Goal: Task Accomplishment & Management: Complete application form

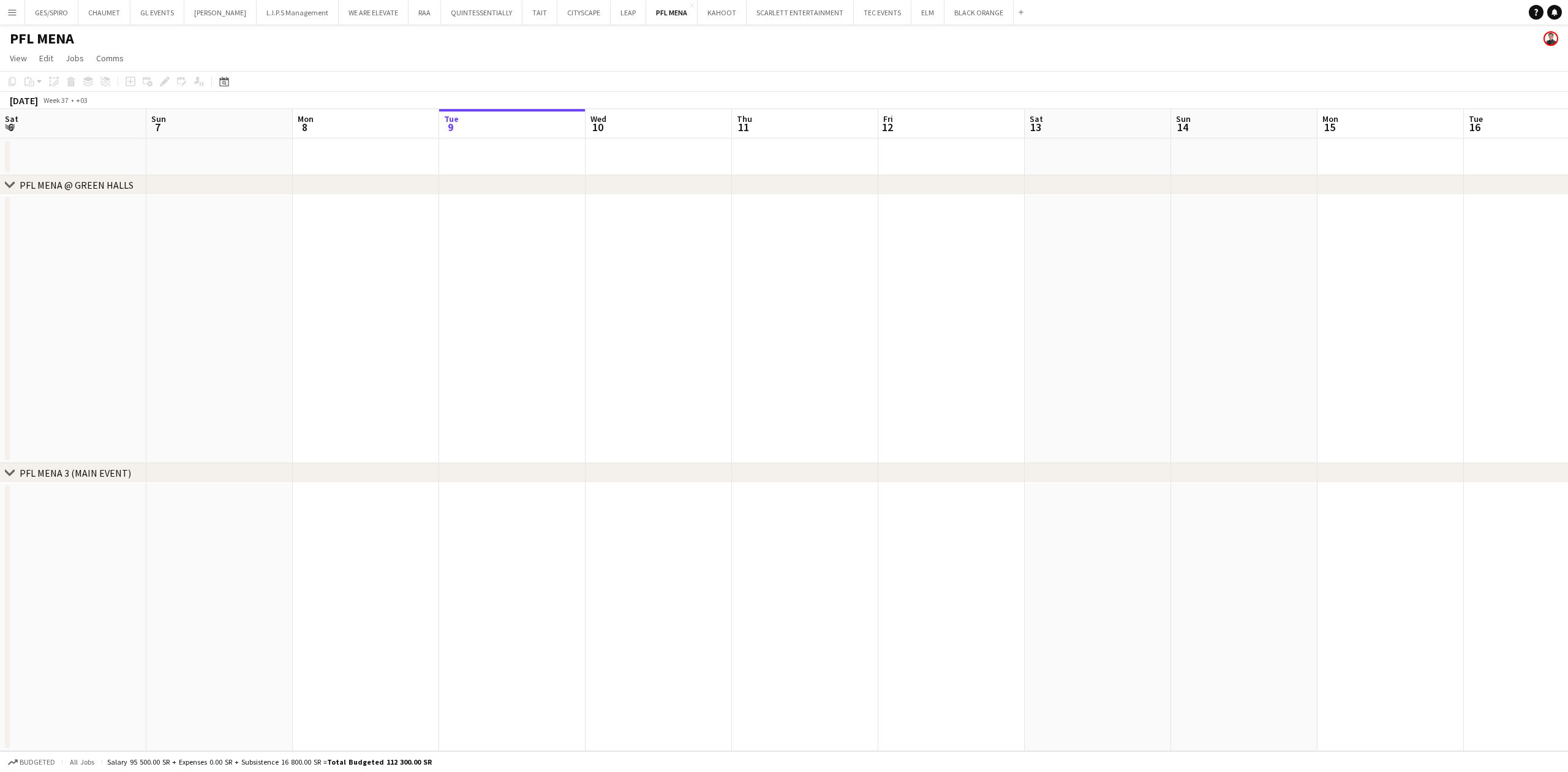
drag, startPoint x: 8, startPoint y: 8, endPoint x: 4, endPoint y: 15, distance: 8.1
click at [8, 10] on app-icon "Menu" at bounding box center [12, 12] width 10 height 10
click at [183, 61] on link "My Workforce" at bounding box center [185, 66] width 122 height 24
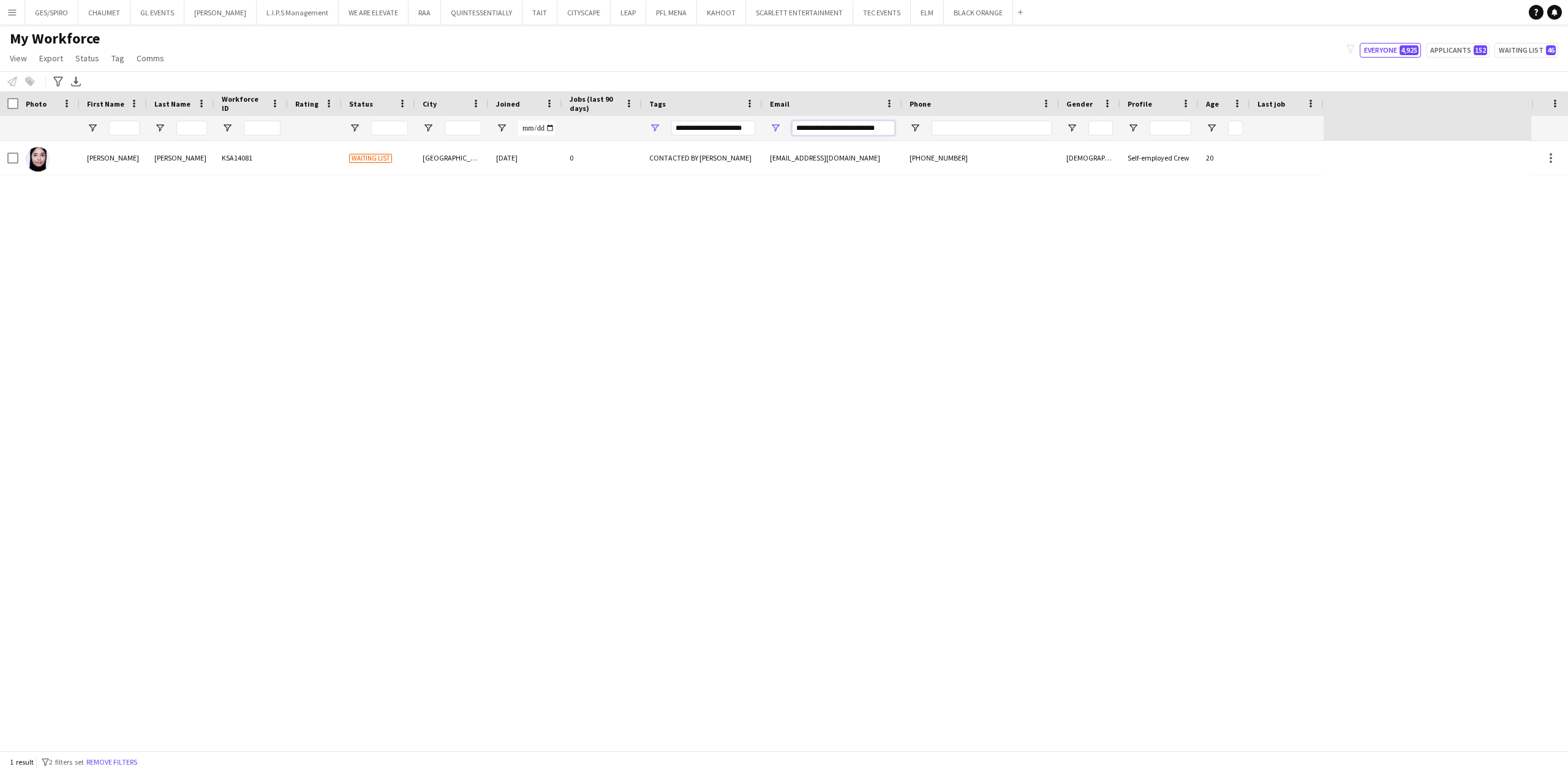
click at [839, 131] on input "**********" at bounding box center [844, 128] width 103 height 15
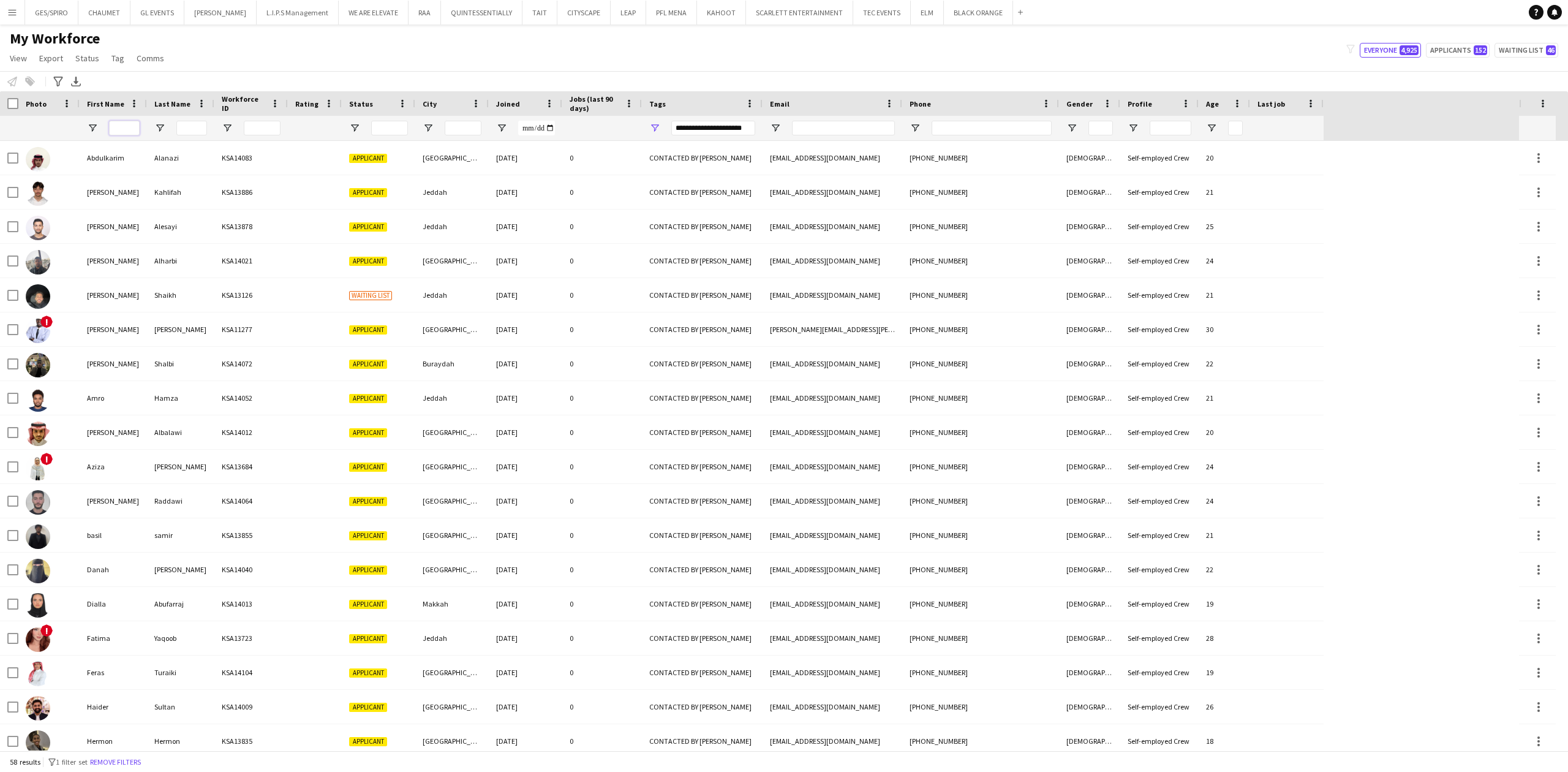
drag, startPoint x: 120, startPoint y: 130, endPoint x: 140, endPoint y: 126, distance: 20.4
click at [121, 130] on input "First Name Filter Input" at bounding box center [125, 128] width 31 height 15
click at [187, 121] on input "Last Name Filter Input" at bounding box center [192, 128] width 31 height 15
click at [128, 761] on button "Remove filters" at bounding box center [115, 762] width 56 height 14
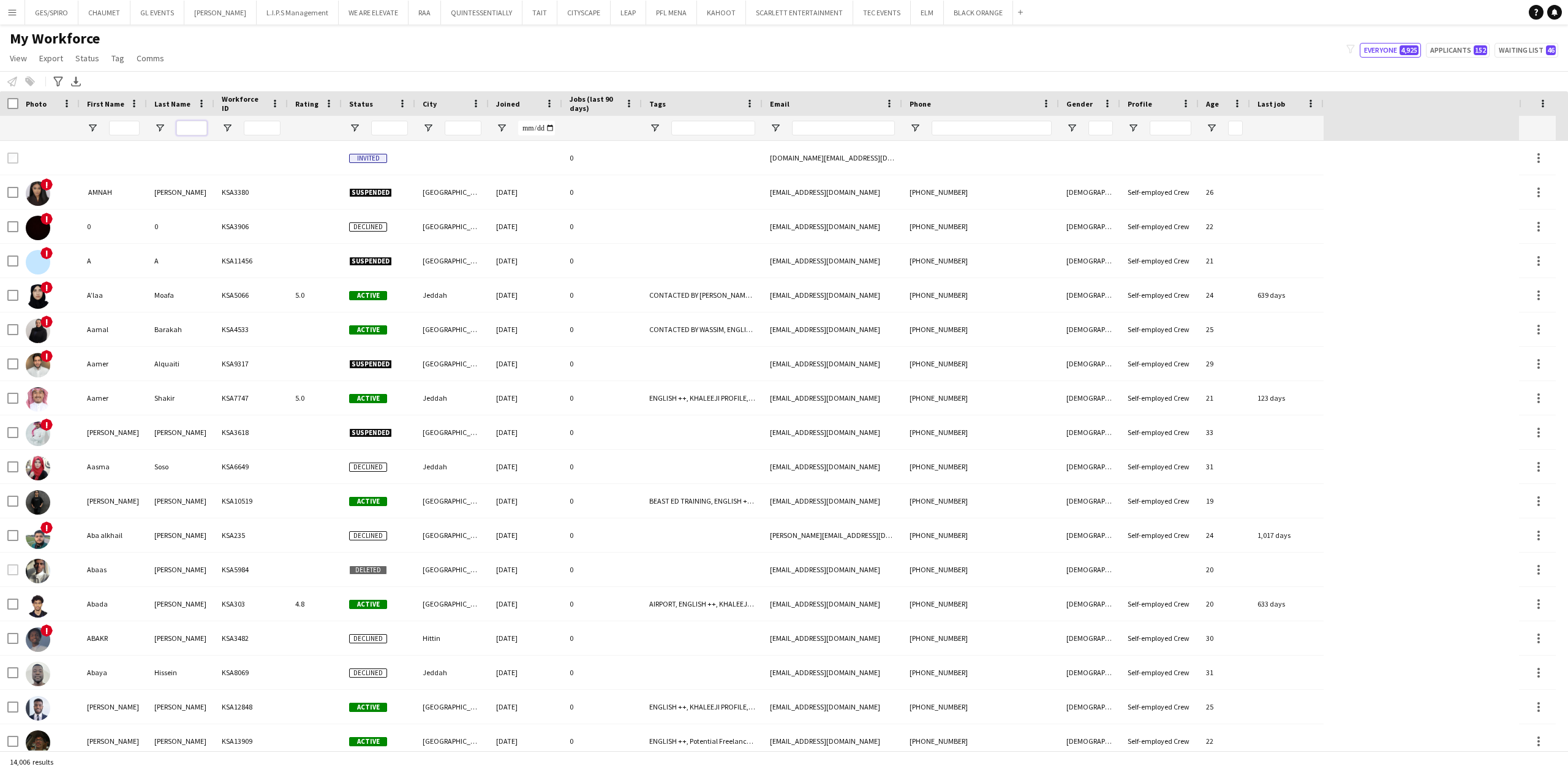
click at [191, 125] on input "Last Name Filter Input" at bounding box center [192, 128] width 31 height 15
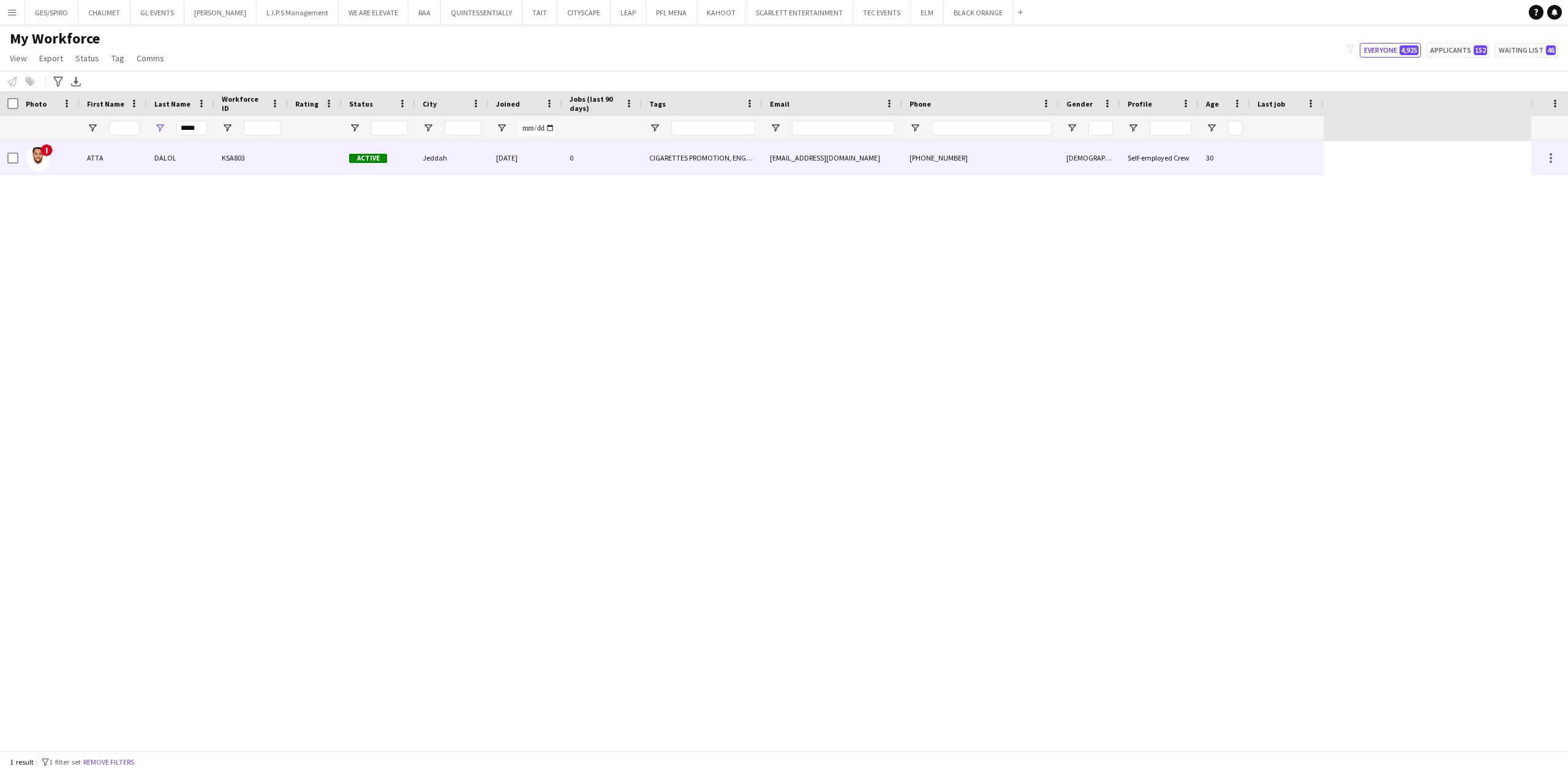
click at [270, 146] on div "KSA803" at bounding box center [251, 157] width 73 height 34
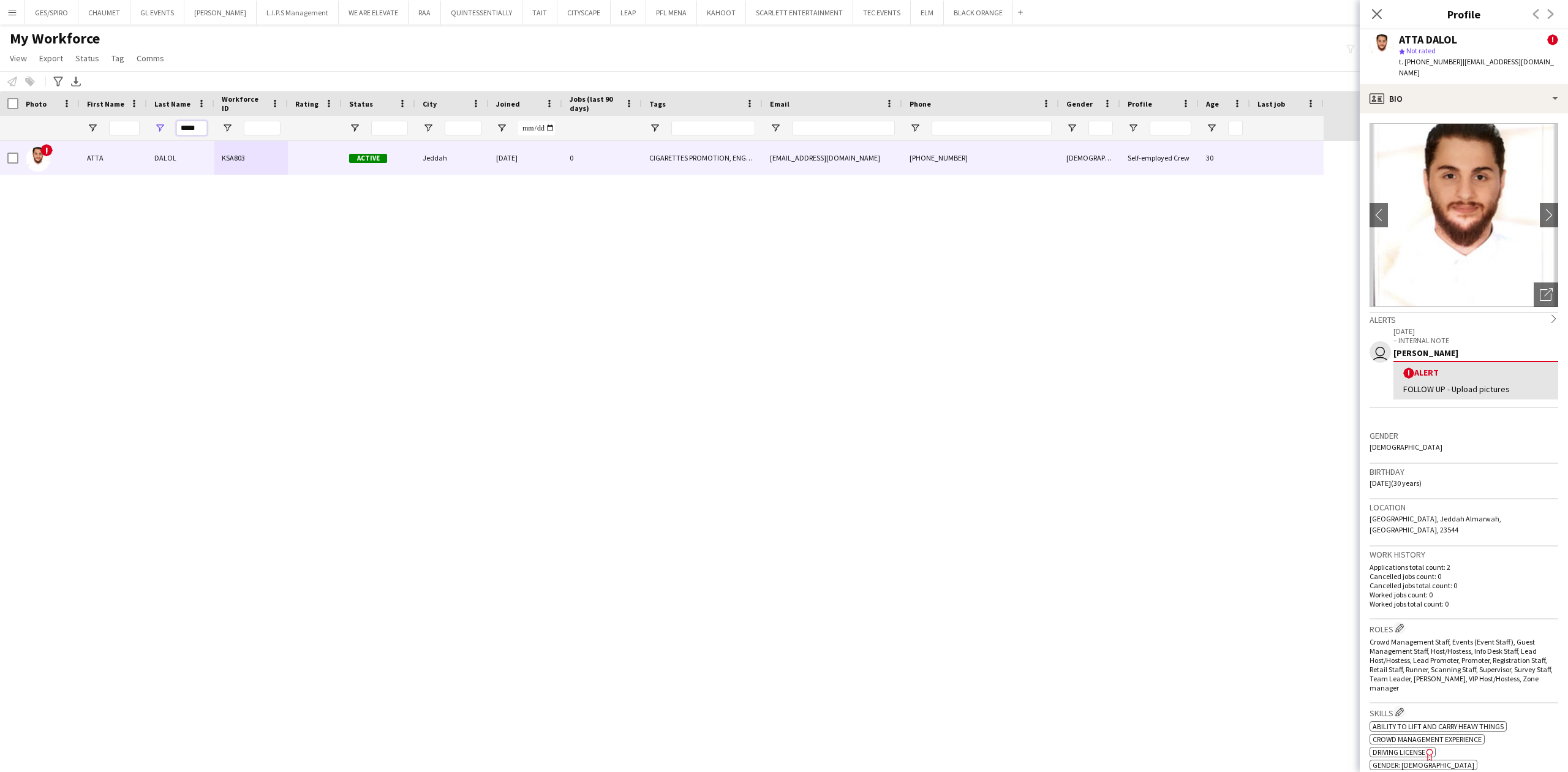
click at [199, 128] on input "*****" at bounding box center [192, 128] width 31 height 15
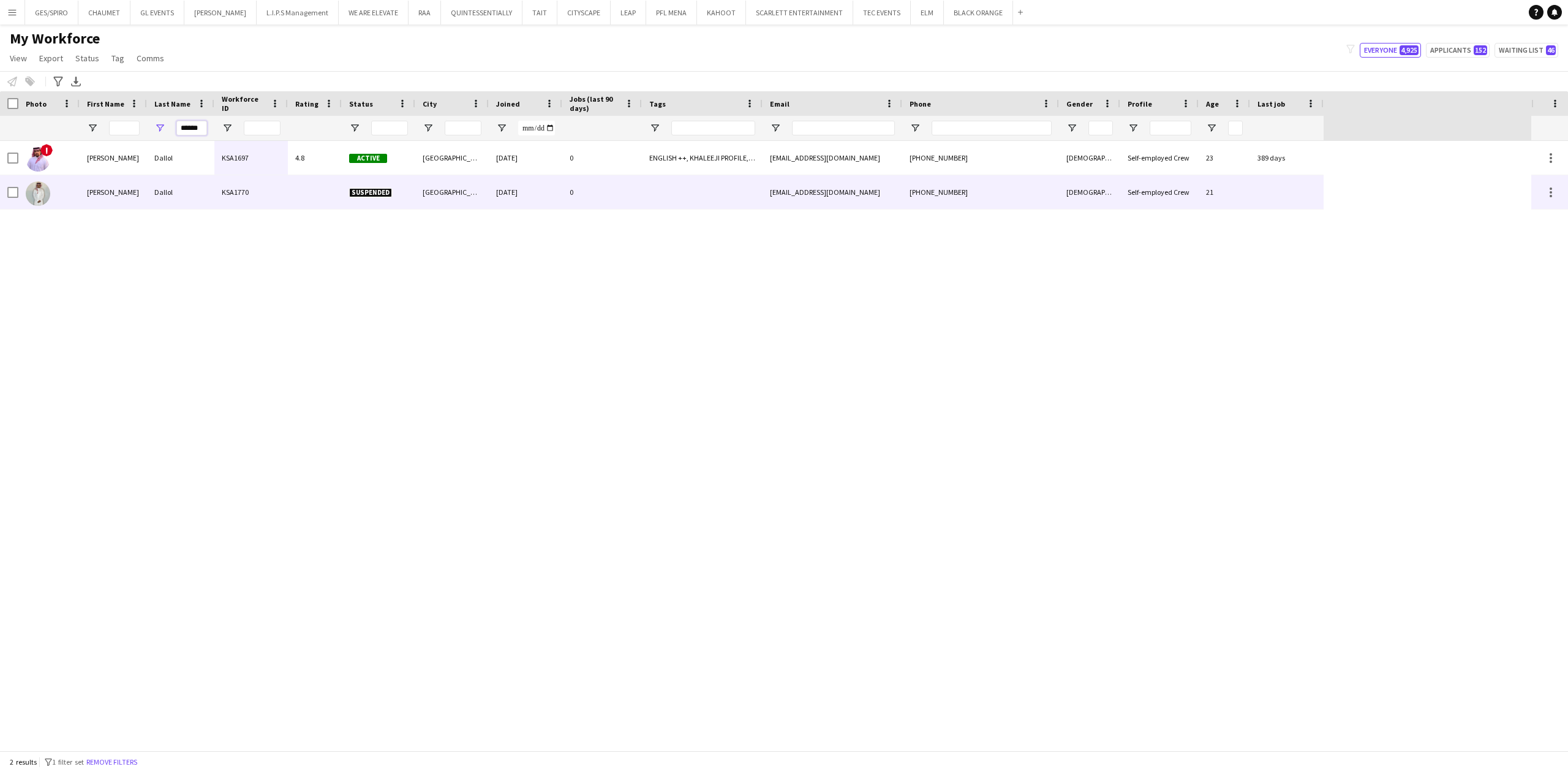
type input "******"
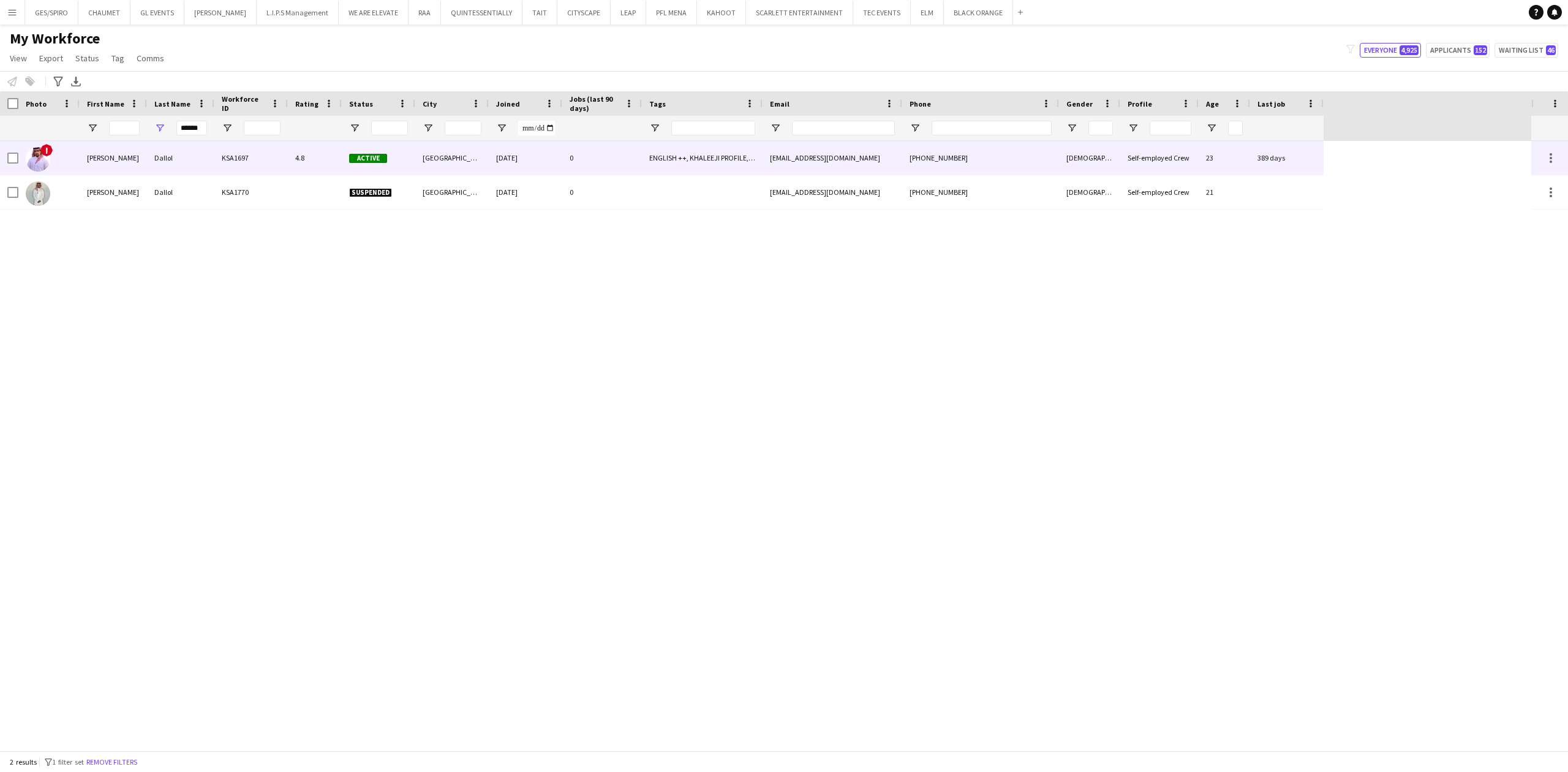
click at [195, 158] on div "Dallol" at bounding box center [180, 157] width 67 height 34
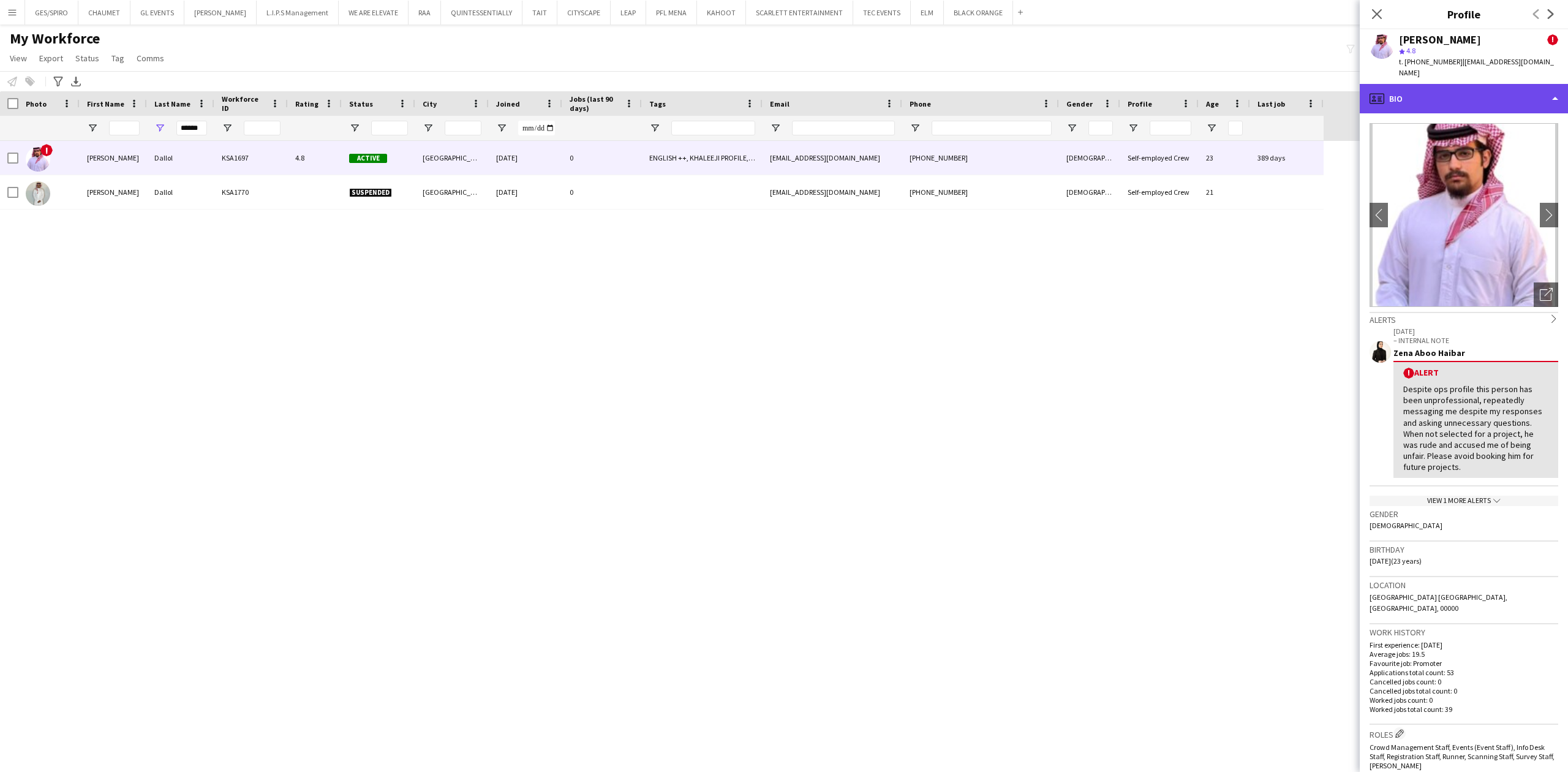
click at [1468, 84] on div "profile Bio" at bounding box center [1464, 99] width 209 height 29
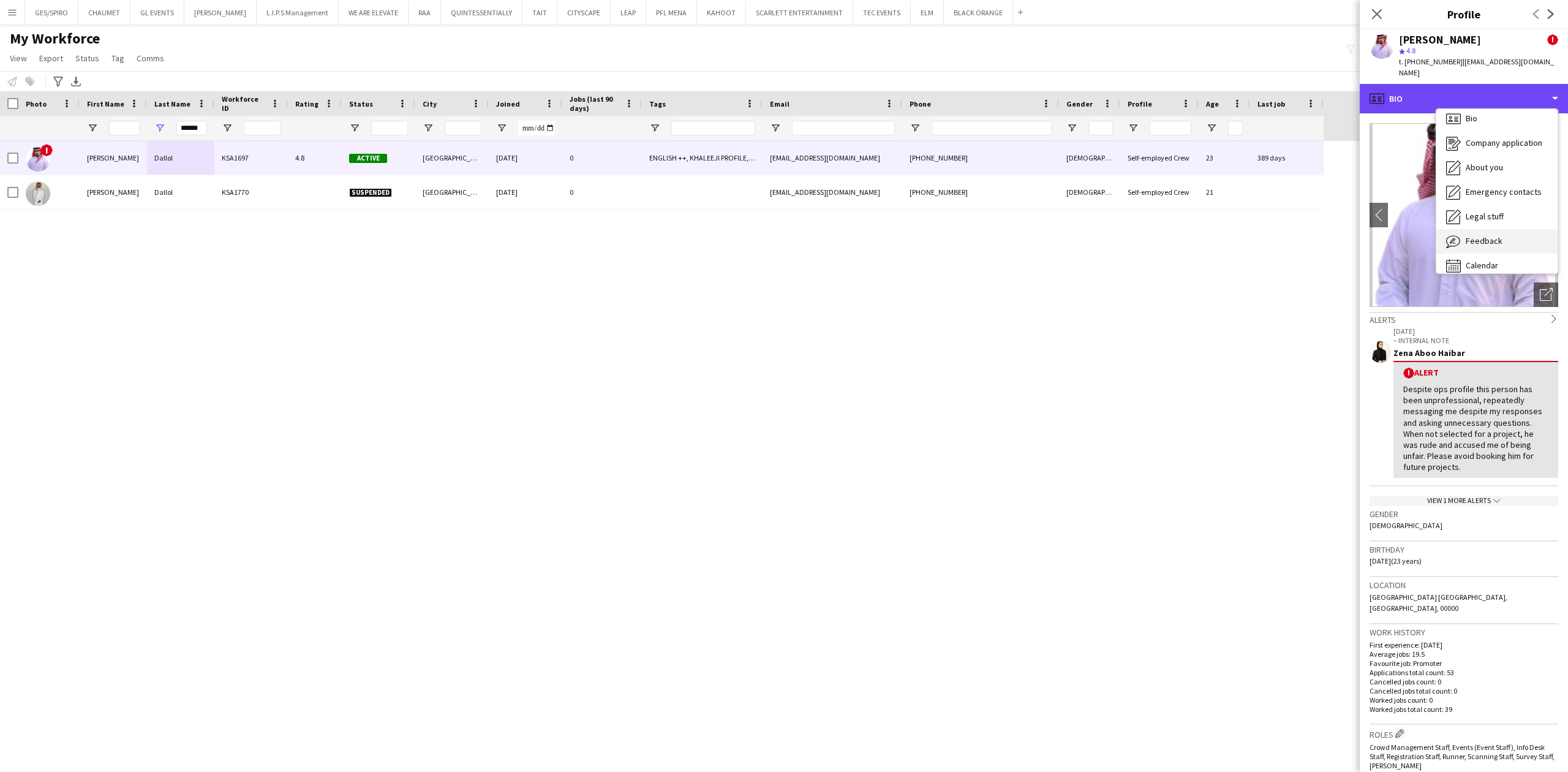
scroll to position [17, 0]
click at [1481, 250] on span "Calendar" at bounding box center [1482, 255] width 32 height 11
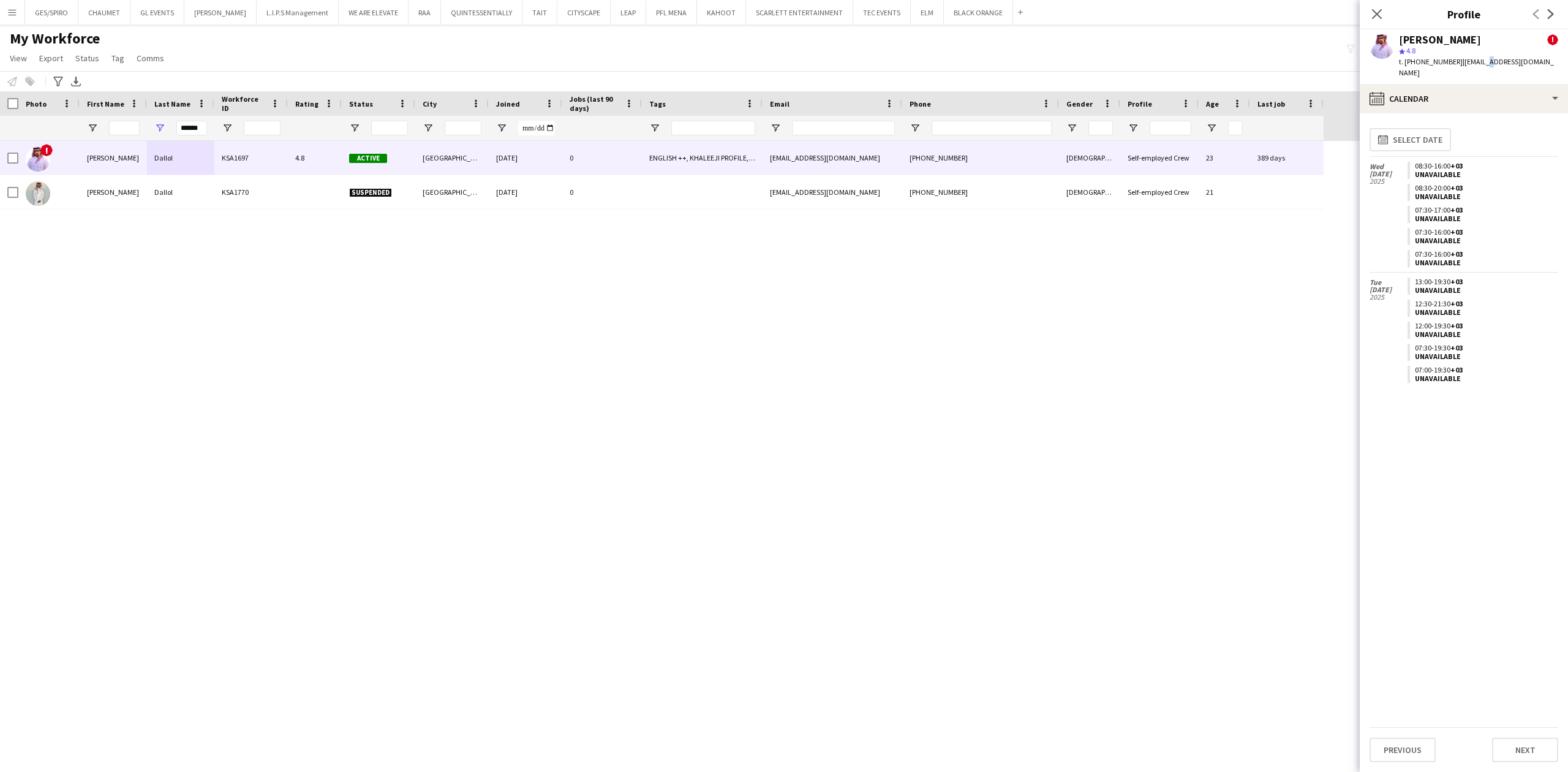
click at [1485, 69] on div "[PERSON_NAME] ! star 4.8 t. [PHONE_NUMBER] | [EMAIL_ADDRESS][DOMAIN_NAME]" at bounding box center [1464, 56] width 209 height 54
click at [1491, 84] on div "calendar-full Calendar" at bounding box center [1464, 99] width 209 height 29
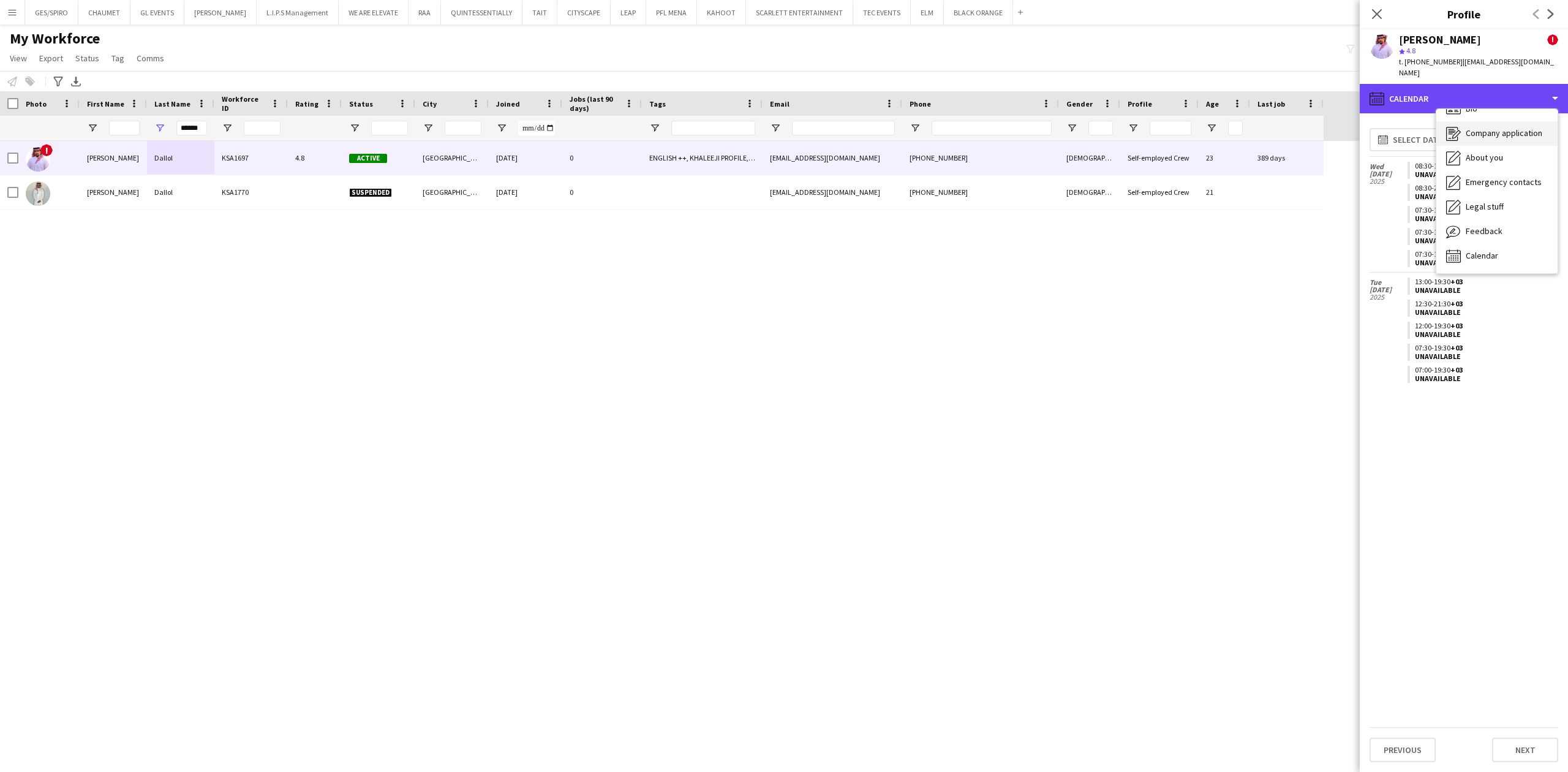
scroll to position [0, 0]
click at [1496, 118] on div "Bio Bio" at bounding box center [1497, 126] width 121 height 24
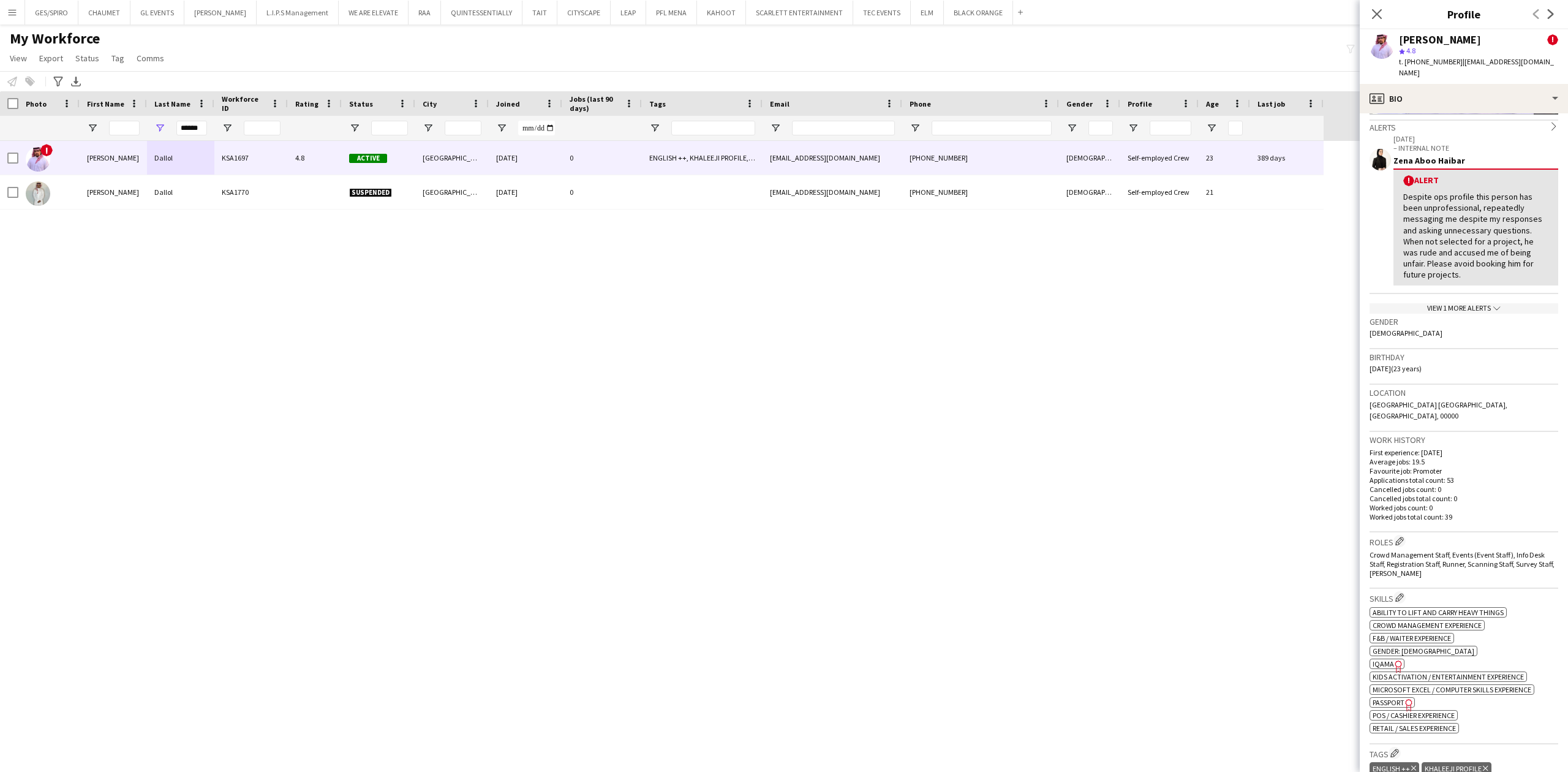
scroll to position [245, 0]
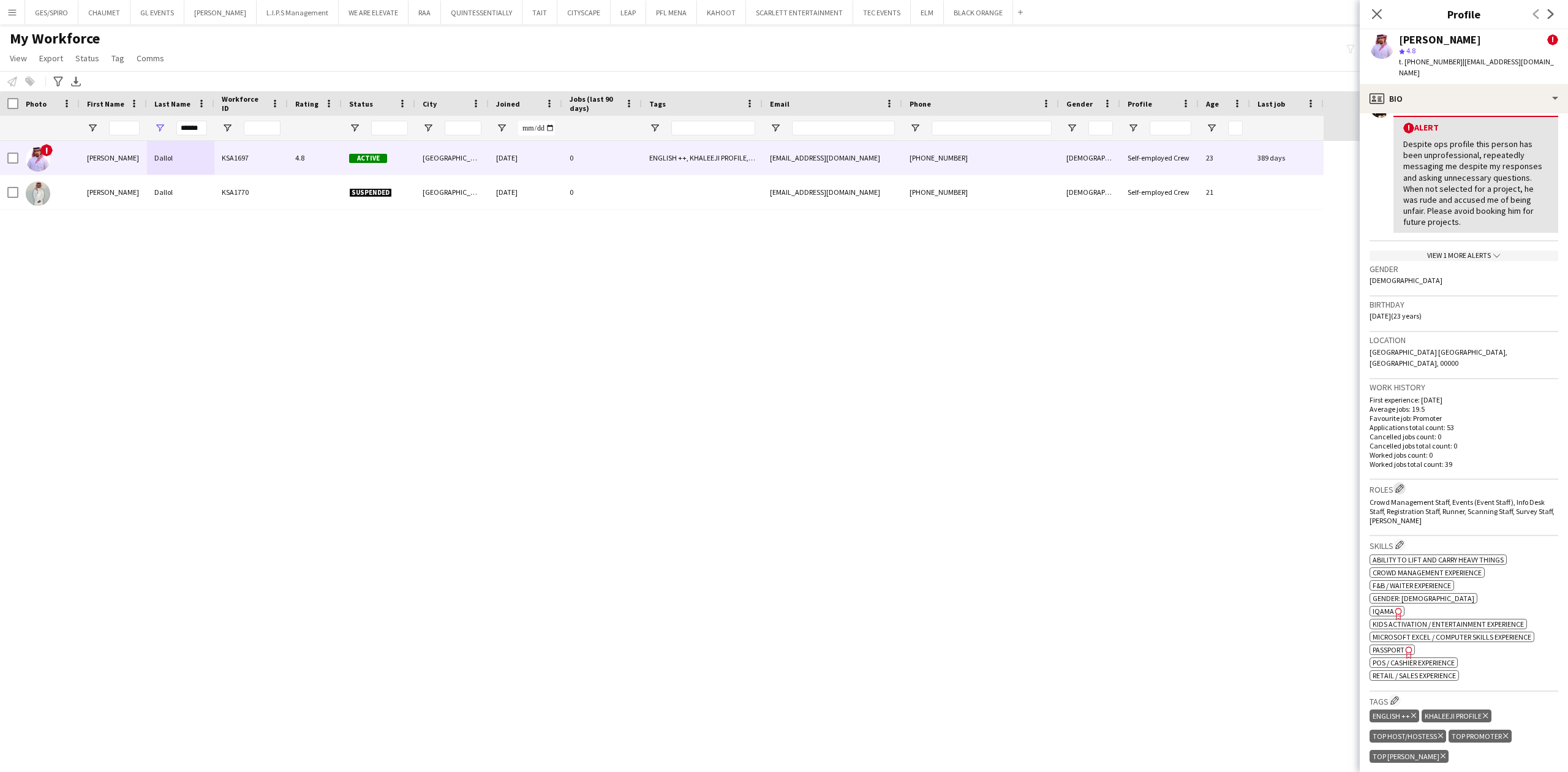
click at [1404, 484] on app-icon "Edit crew company roles" at bounding box center [1399, 488] width 8 height 8
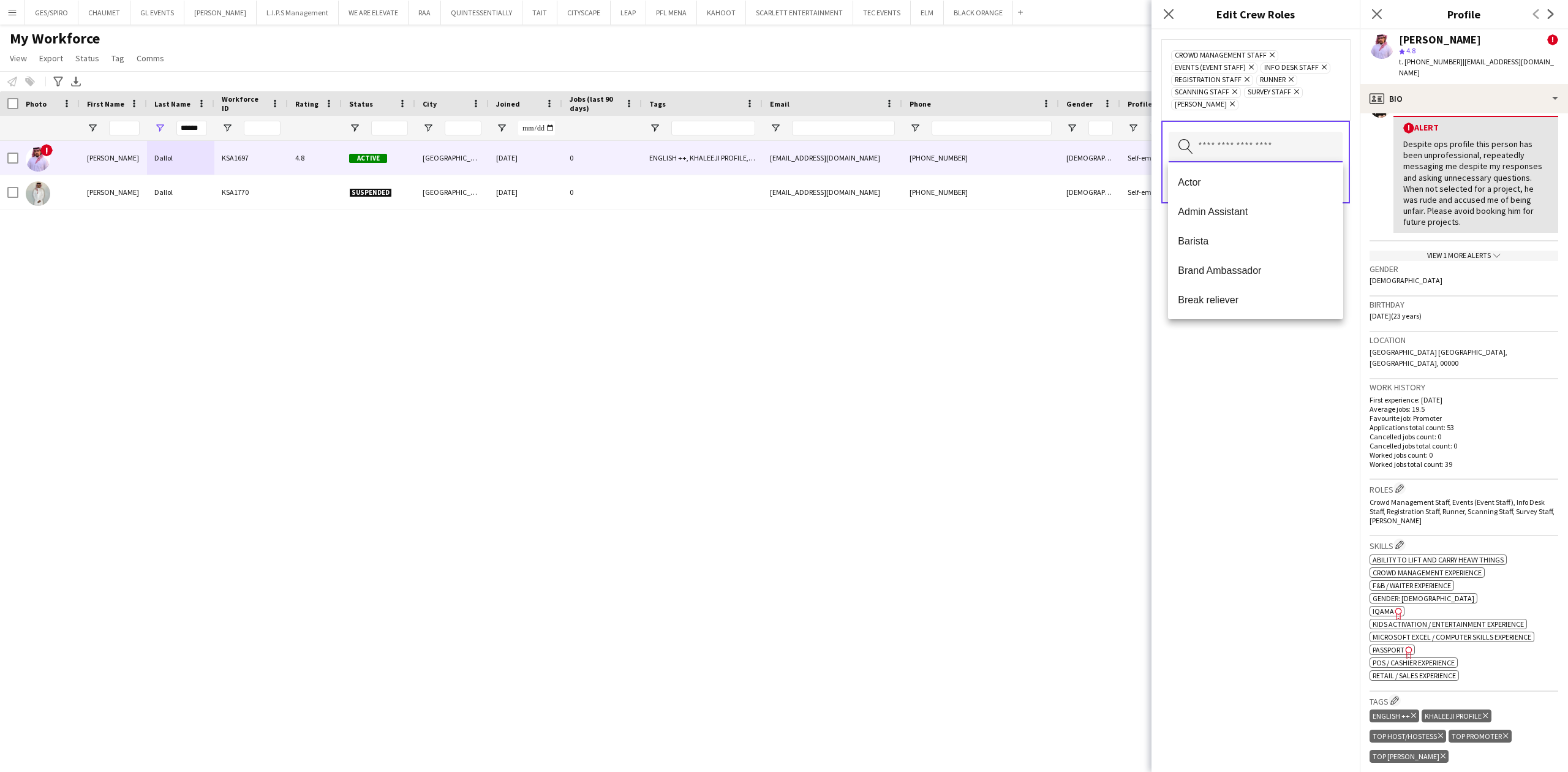
click at [1243, 135] on input "text" at bounding box center [1256, 147] width 174 height 31
click at [1262, 303] on span "Guest Management Staff" at bounding box center [1255, 307] width 155 height 11
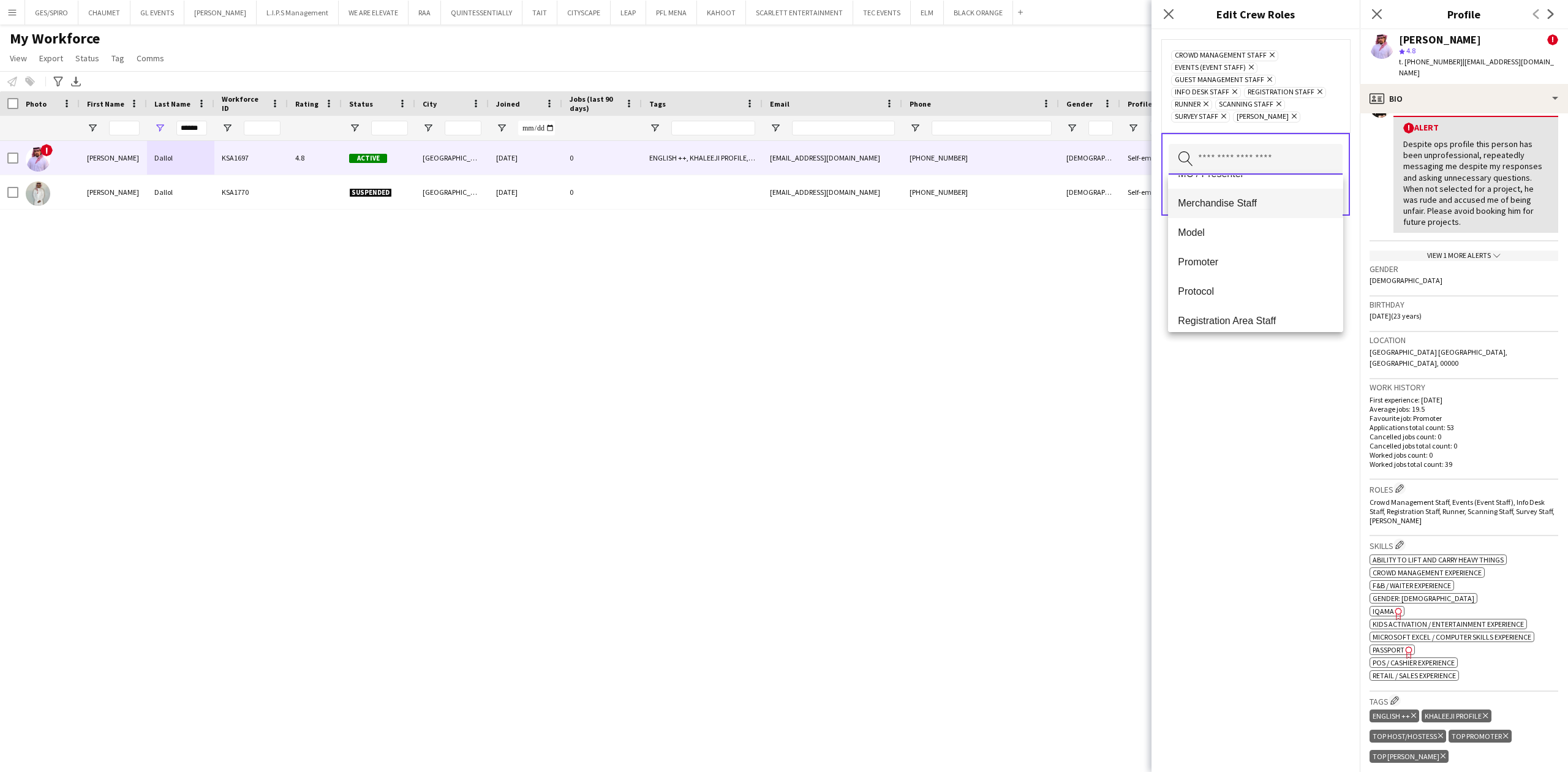
scroll to position [408, 0]
click at [1292, 246] on mat-option "Promoter" at bounding box center [1255, 257] width 174 height 29
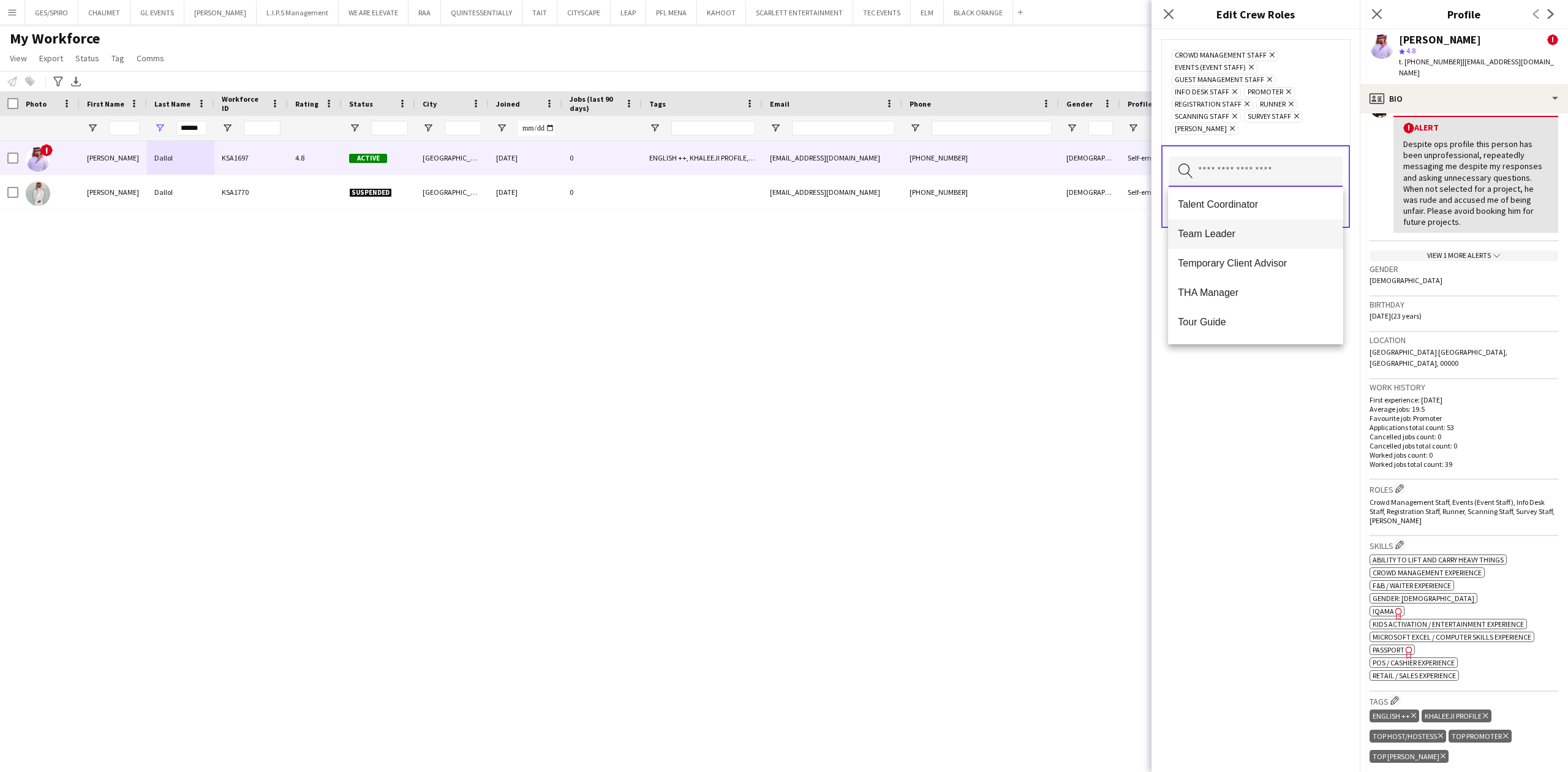
scroll to position [654, 0]
click at [1265, 416] on div "Crowd Management Staff Remove Events (Event Staff) Remove Guest Management Staf…" at bounding box center [1255, 401] width 209 height 743
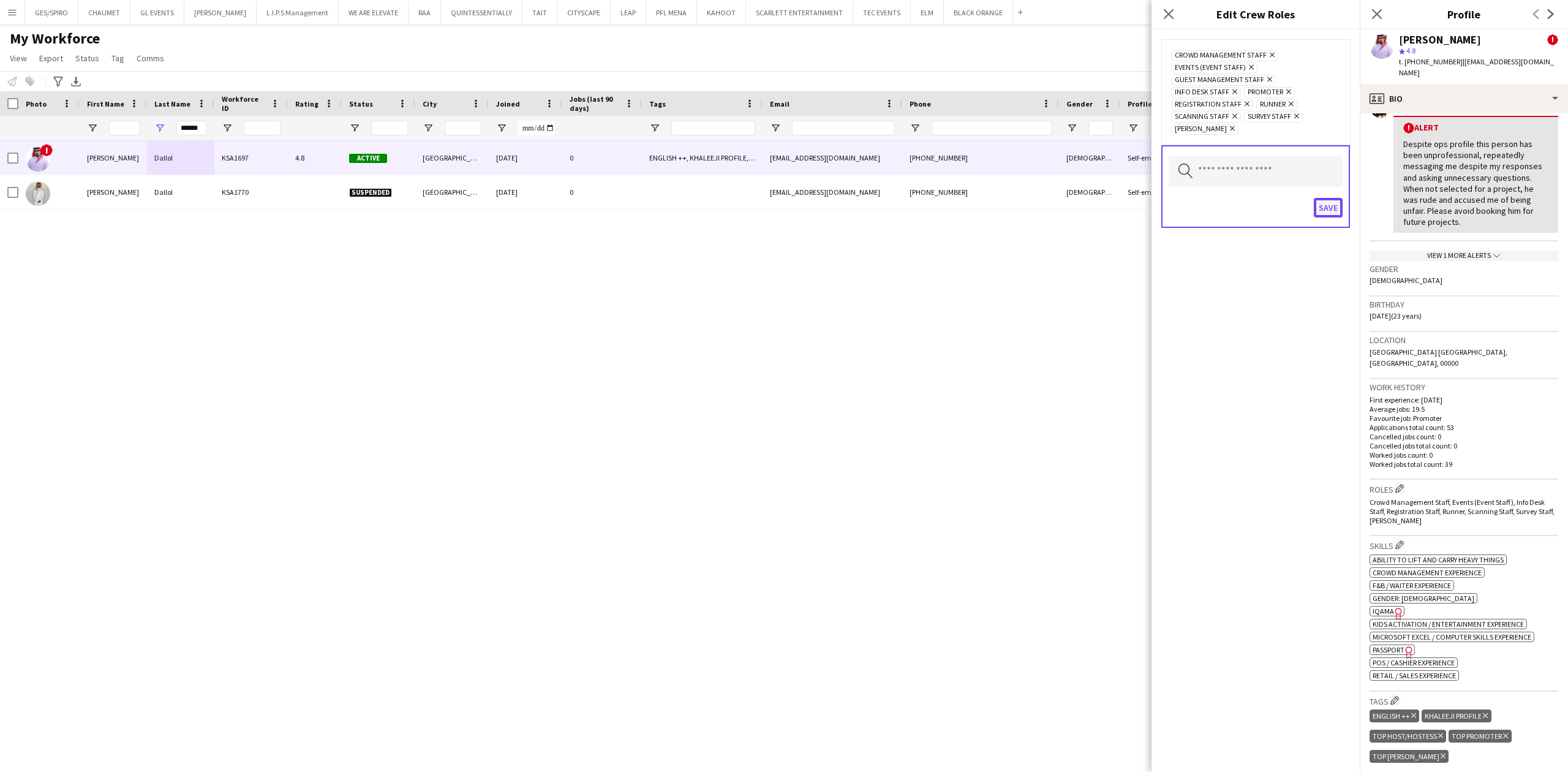
click at [1328, 215] on button "Save" at bounding box center [1328, 208] width 29 height 20
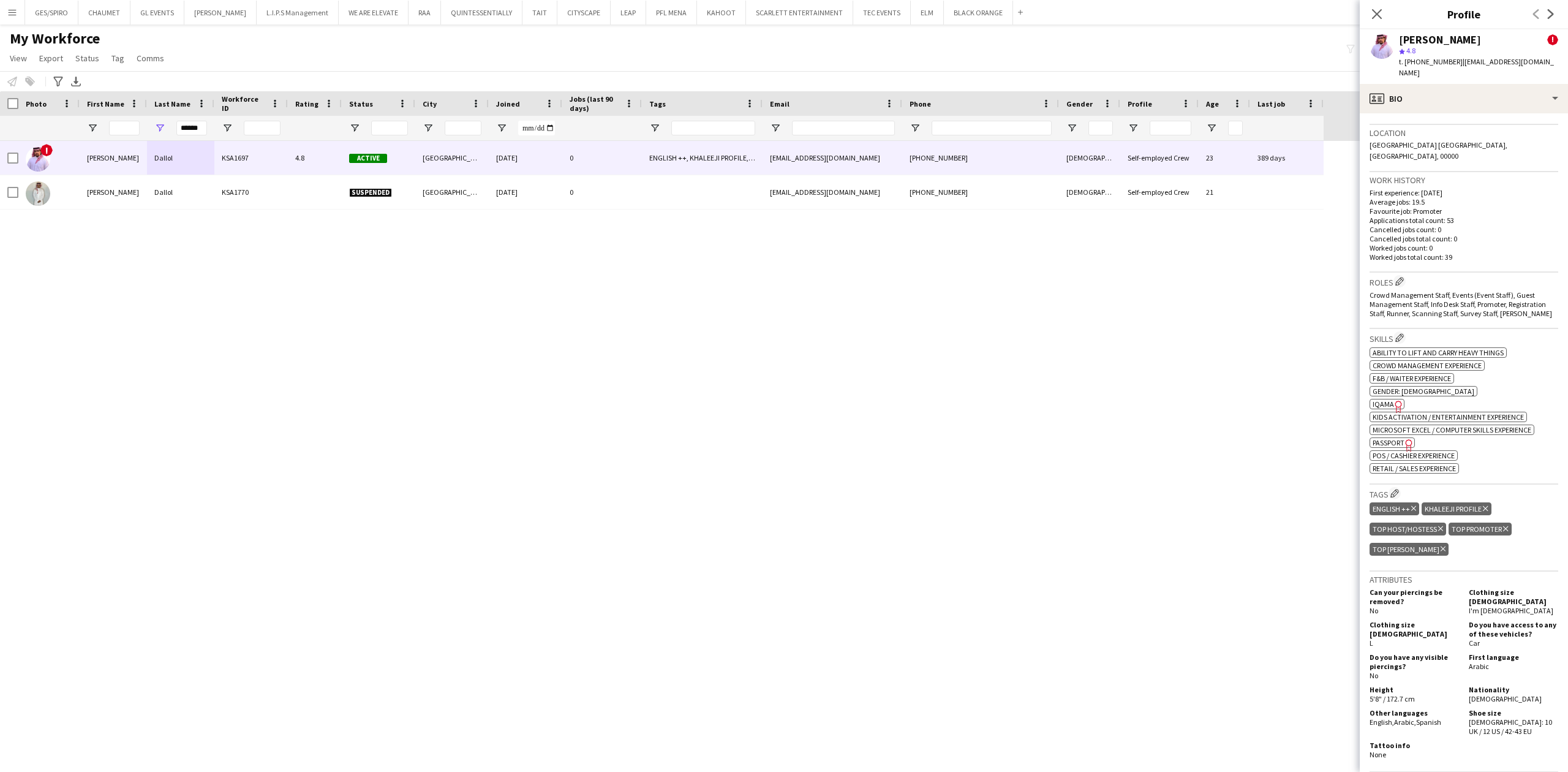
scroll to position [490, 0]
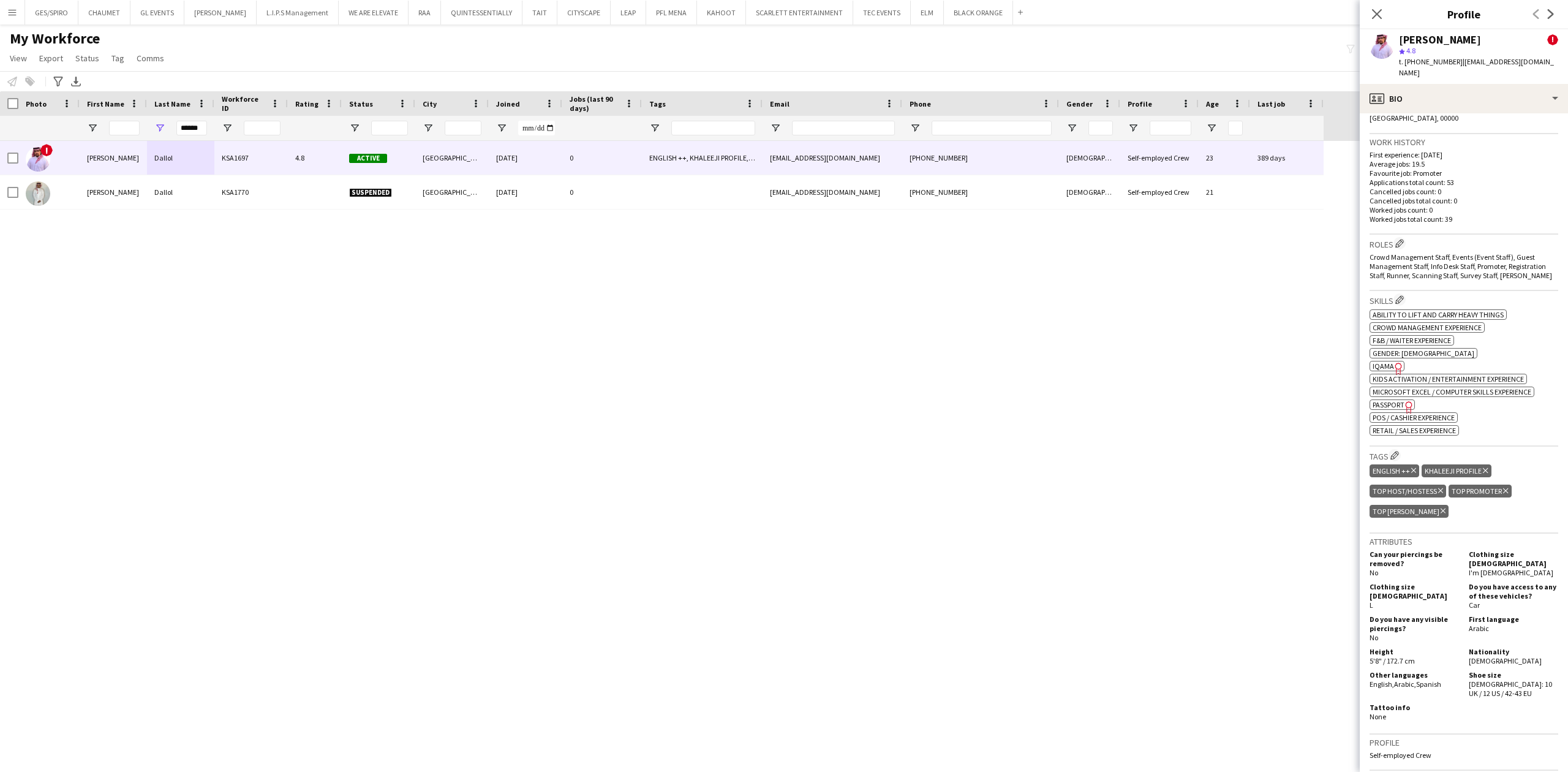
click at [1385, 362] on span "IQAMA" at bounding box center [1383, 366] width 21 height 9
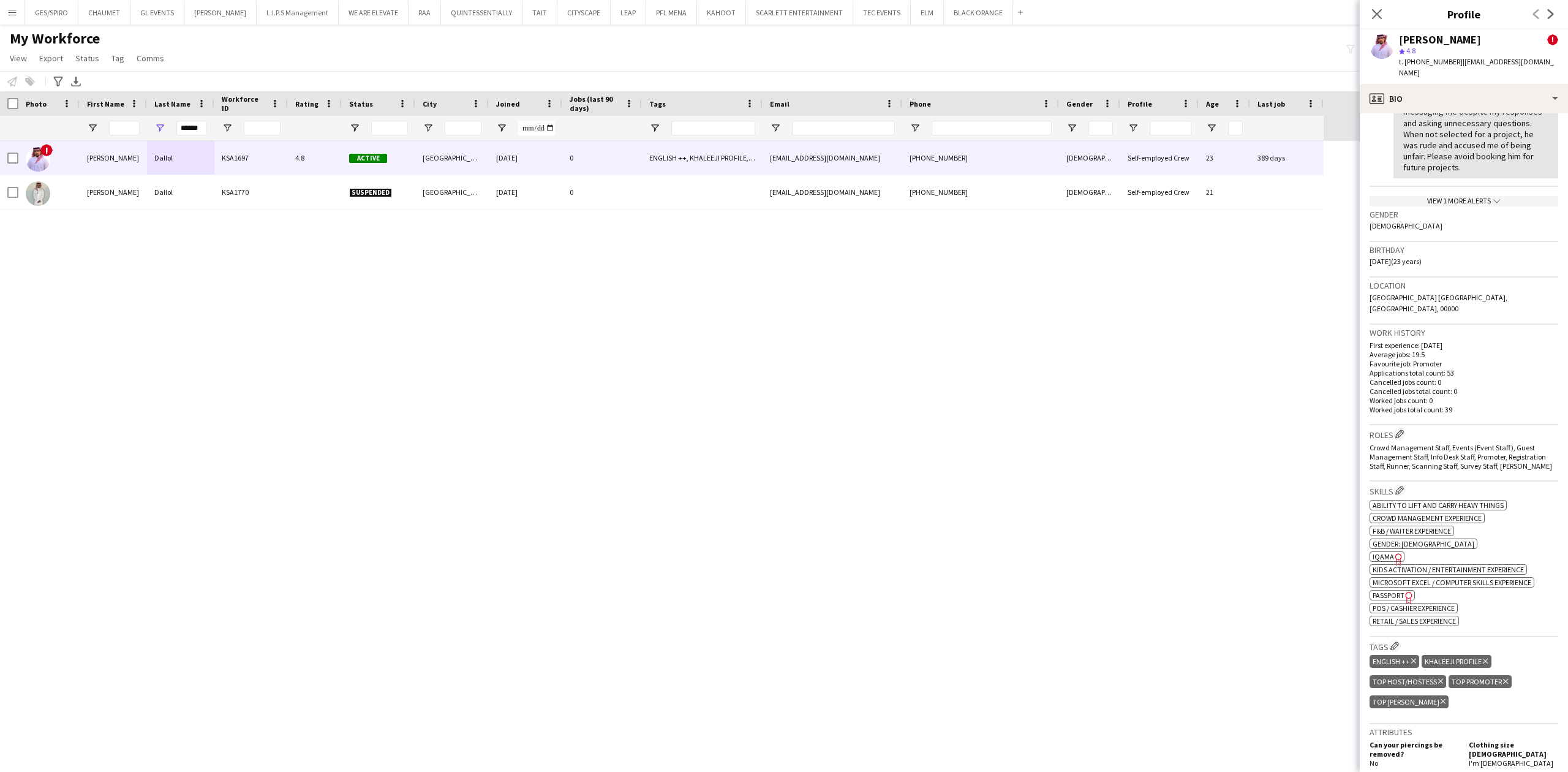
scroll to position [0, 0]
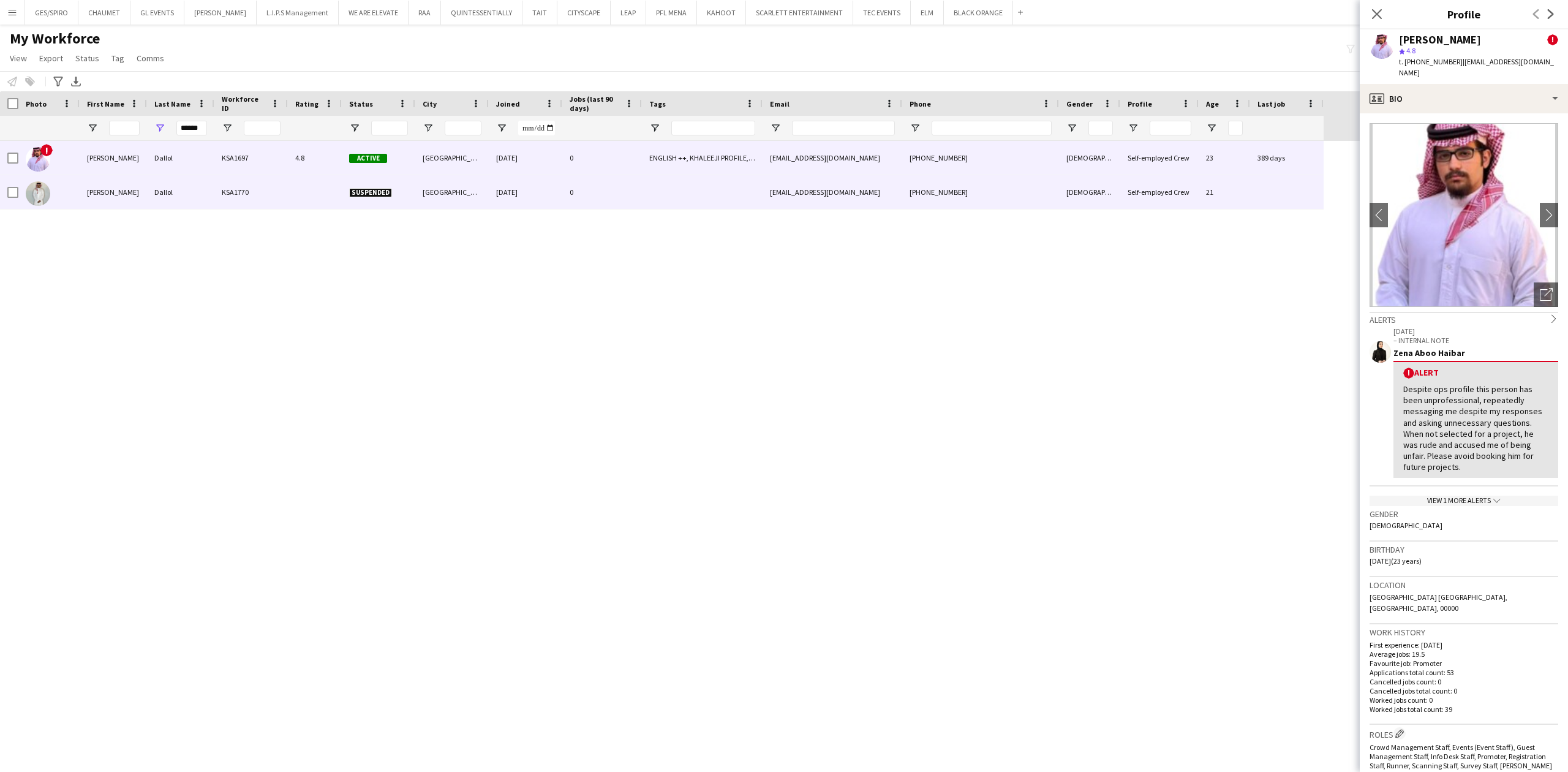
click at [776, 193] on div "[EMAIL_ADDRESS][DOMAIN_NAME]" at bounding box center [832, 192] width 140 height 34
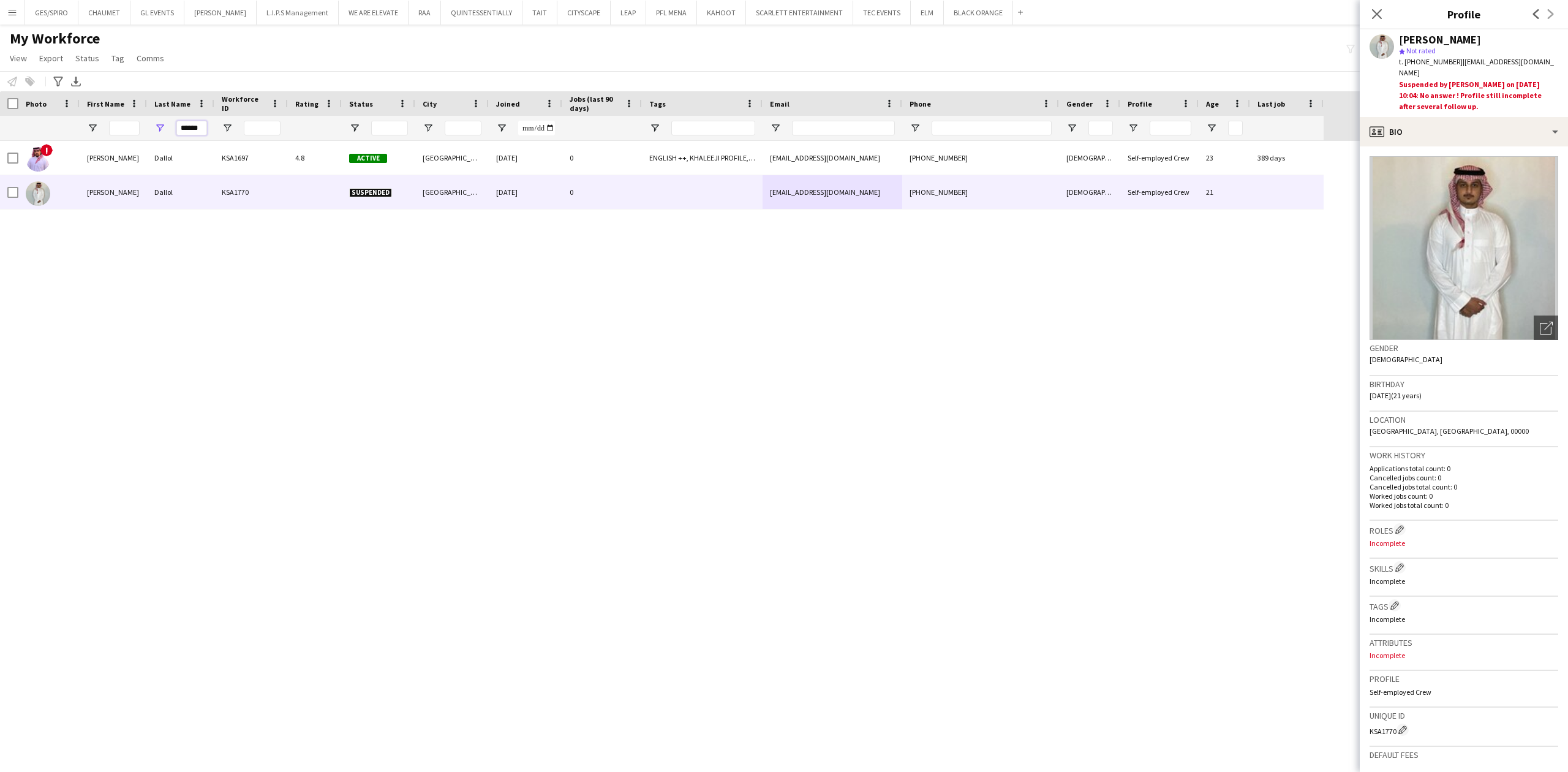
drag, startPoint x: 199, startPoint y: 125, endPoint x: 104, endPoint y: 121, distance: 95.1
click at [105, 125] on div "******" at bounding box center [662, 128] width 1323 height 24
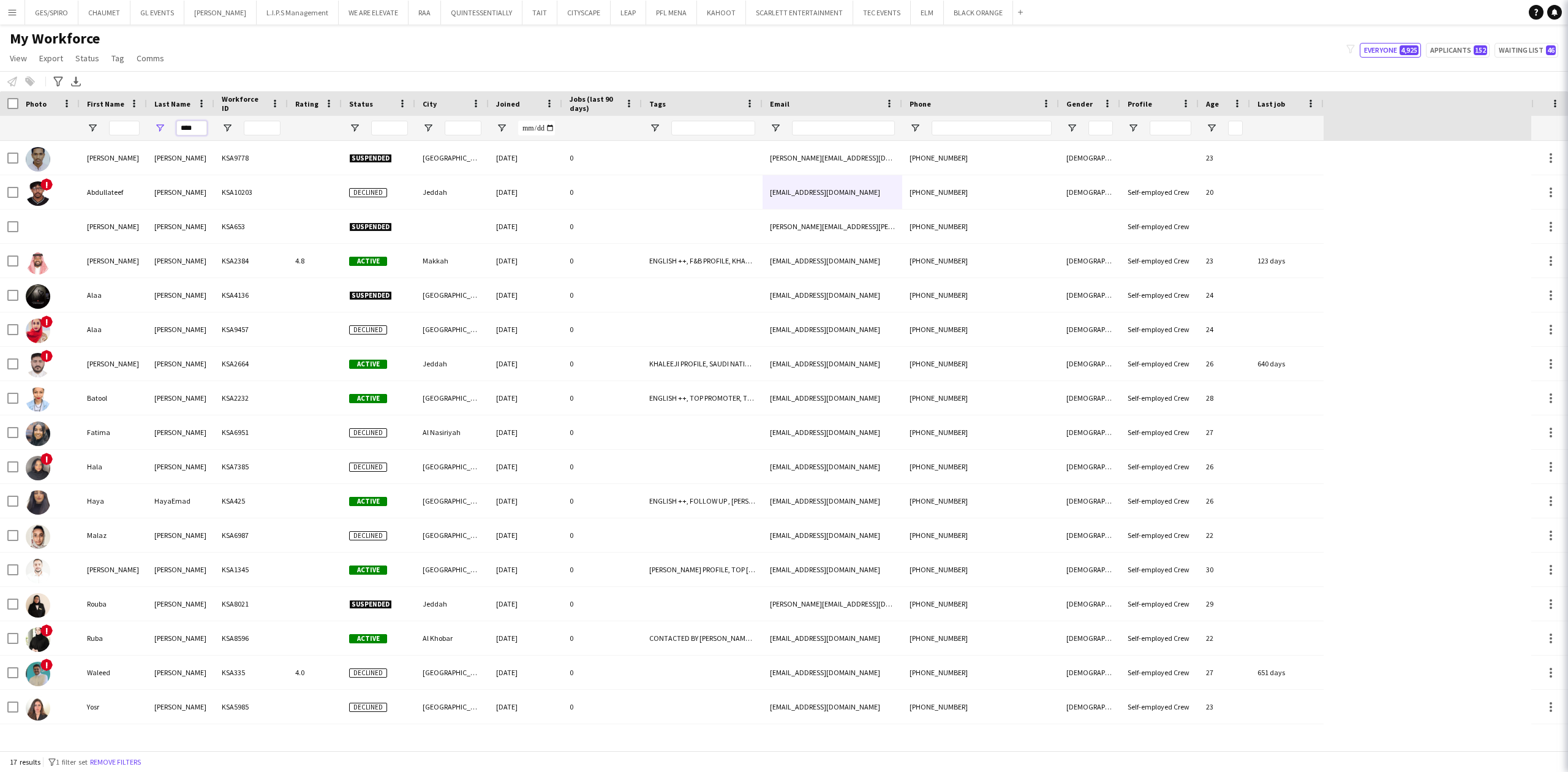
type input "****"
click at [121, 125] on input "First Name Filter Input" at bounding box center [125, 128] width 31 height 15
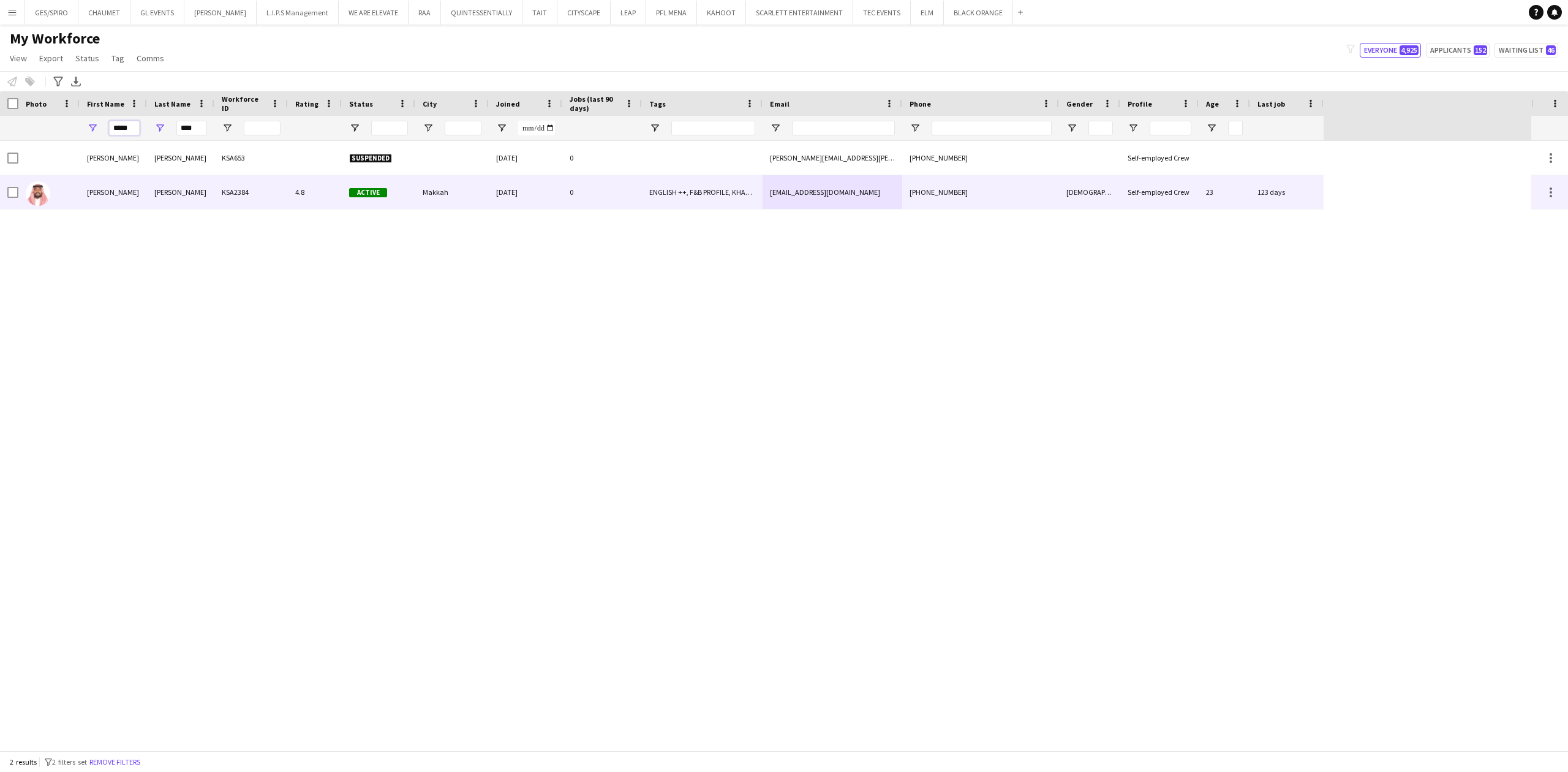
type input "*****"
click at [219, 189] on div "KSA2384" at bounding box center [251, 192] width 73 height 34
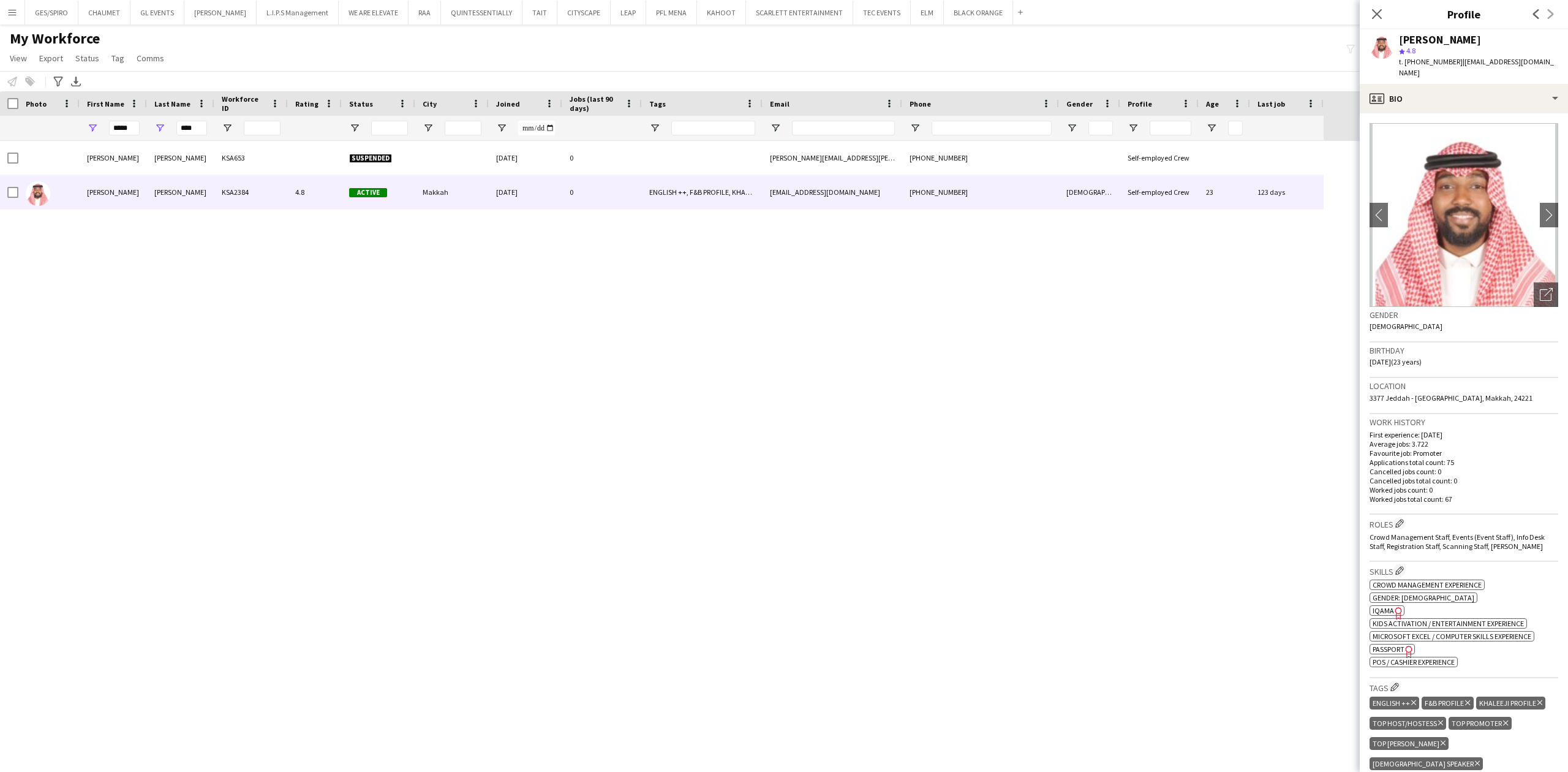
click at [1392, 607] on icon "Freelancer has uploaded a photo validation of skill. Click to see" at bounding box center [1398, 613] width 13 height 13
drag, startPoint x: 202, startPoint y: 125, endPoint x: 155, endPoint y: 138, distance: 48.8
click at [155, 138] on div "****" at bounding box center [180, 128] width 67 height 24
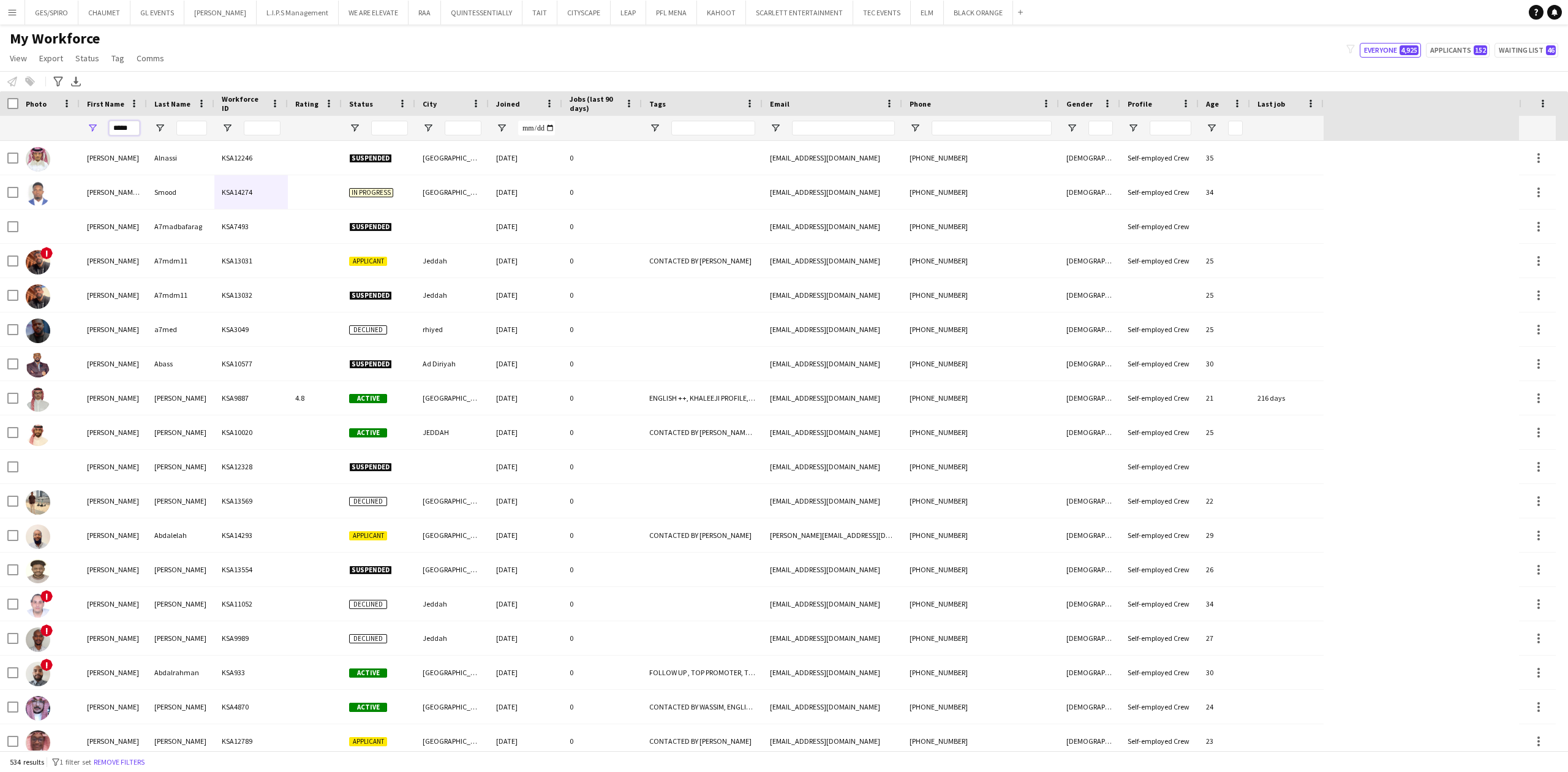
drag, startPoint x: 136, startPoint y: 130, endPoint x: 57, endPoint y: 125, distance: 79.2
click at [57, 125] on div "*****" at bounding box center [662, 128] width 1323 height 24
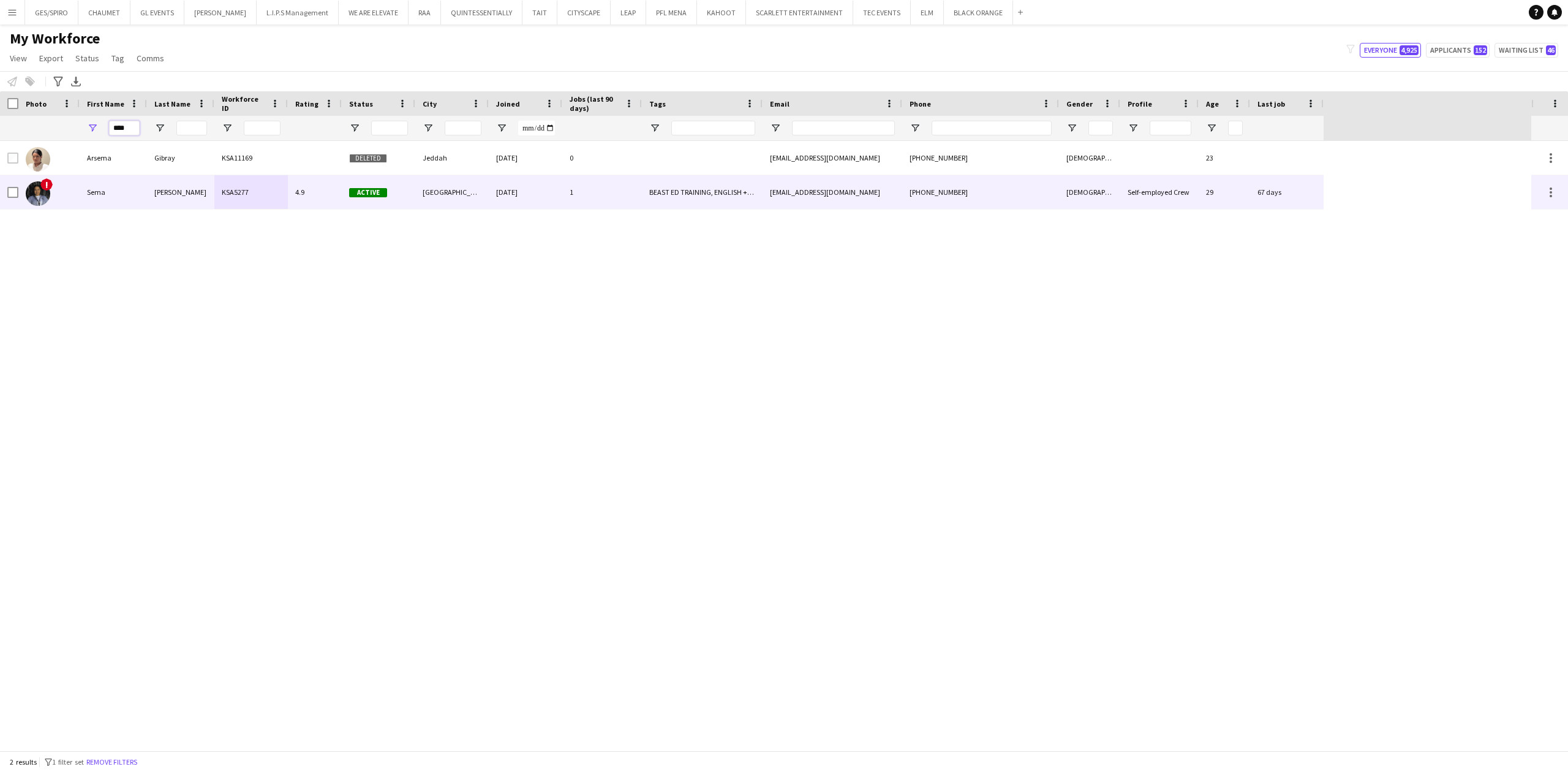
type input "****"
click at [219, 193] on div "KSA5277" at bounding box center [251, 192] width 73 height 34
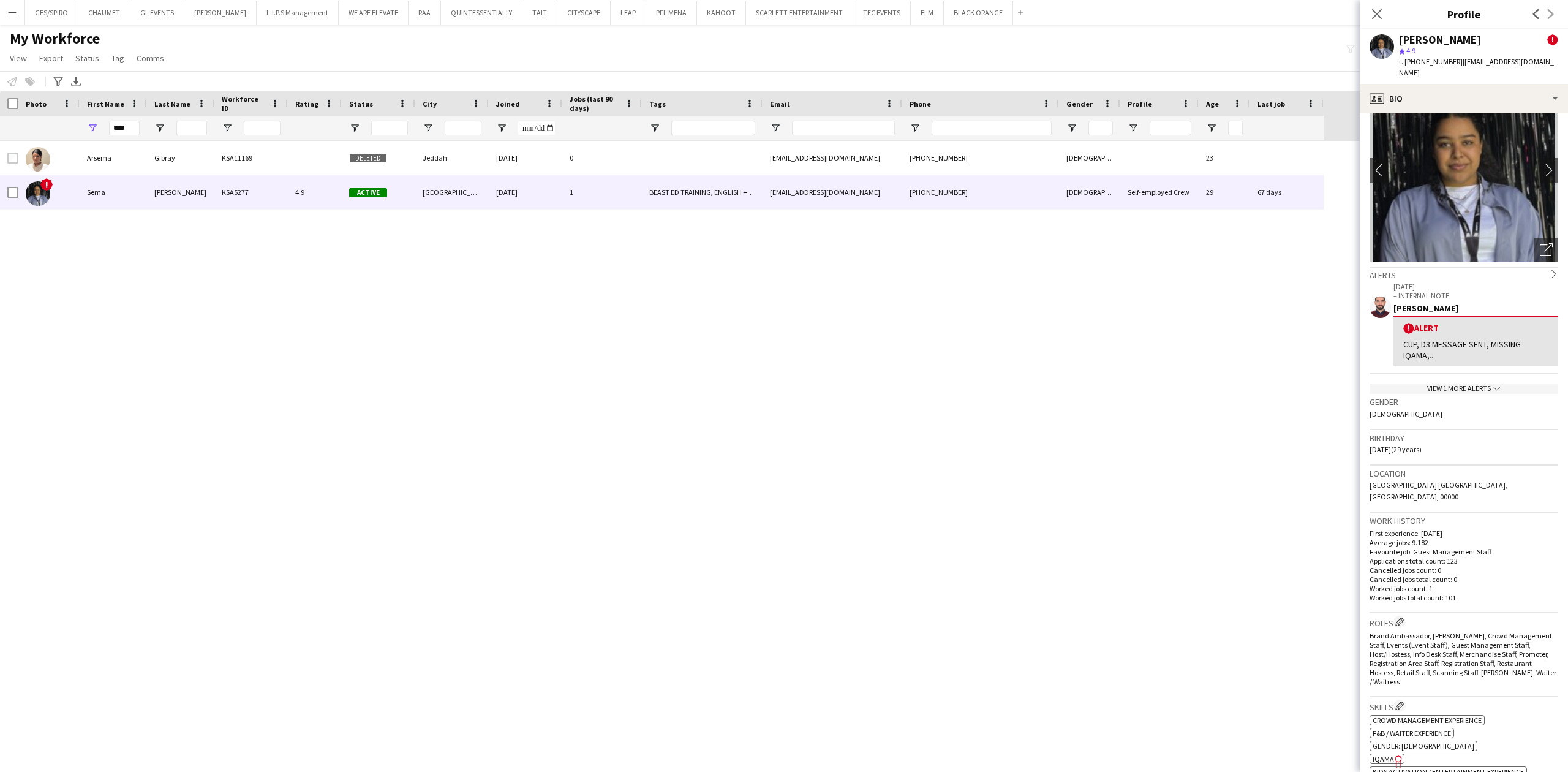
scroll to position [408, 0]
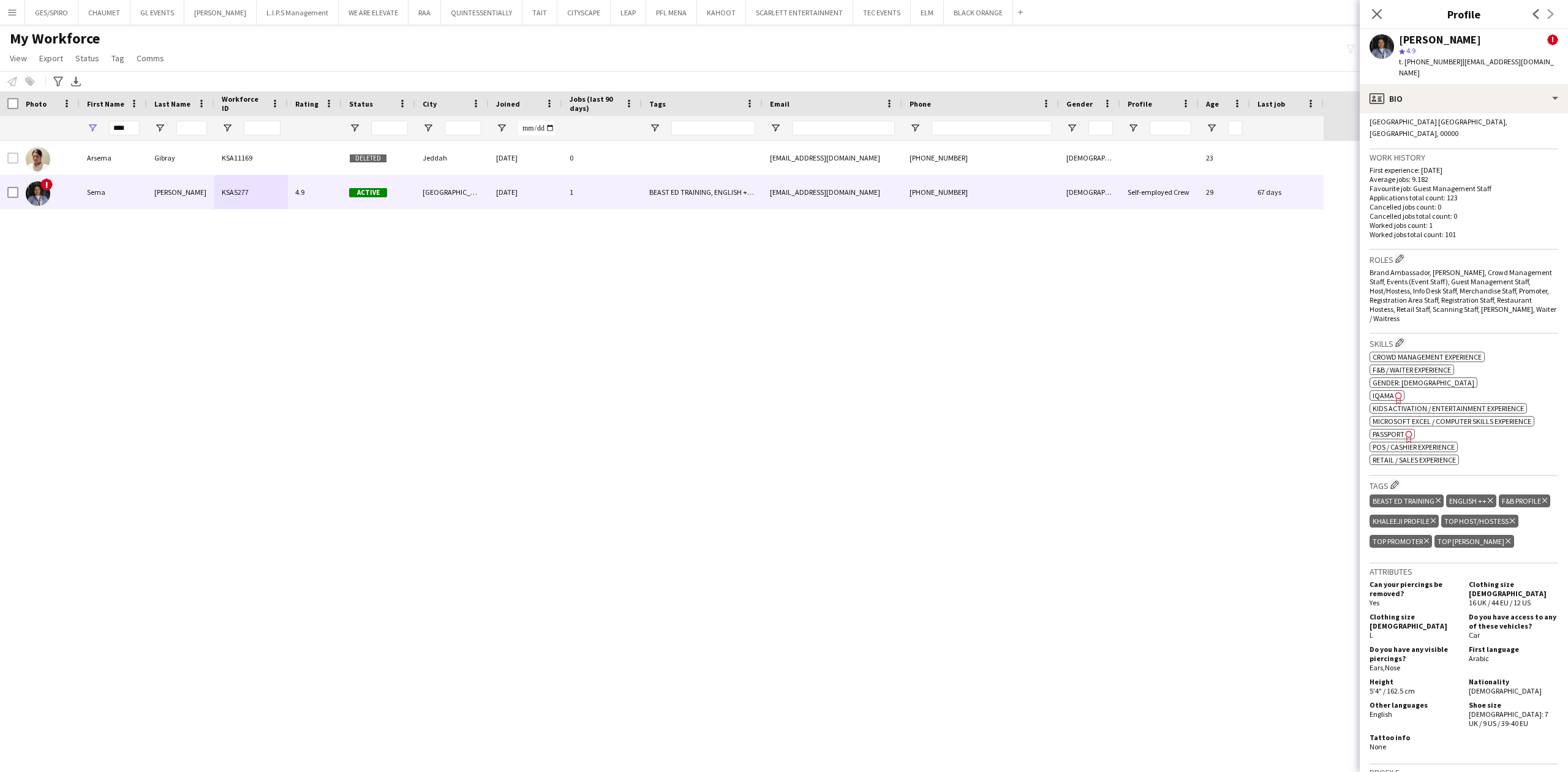
click at [1385, 391] on span "IQAMA" at bounding box center [1383, 395] width 21 height 9
drag, startPoint x: 128, startPoint y: 128, endPoint x: 54, endPoint y: 101, distance: 78.8
click at [53, 122] on div "****" at bounding box center [662, 128] width 1323 height 24
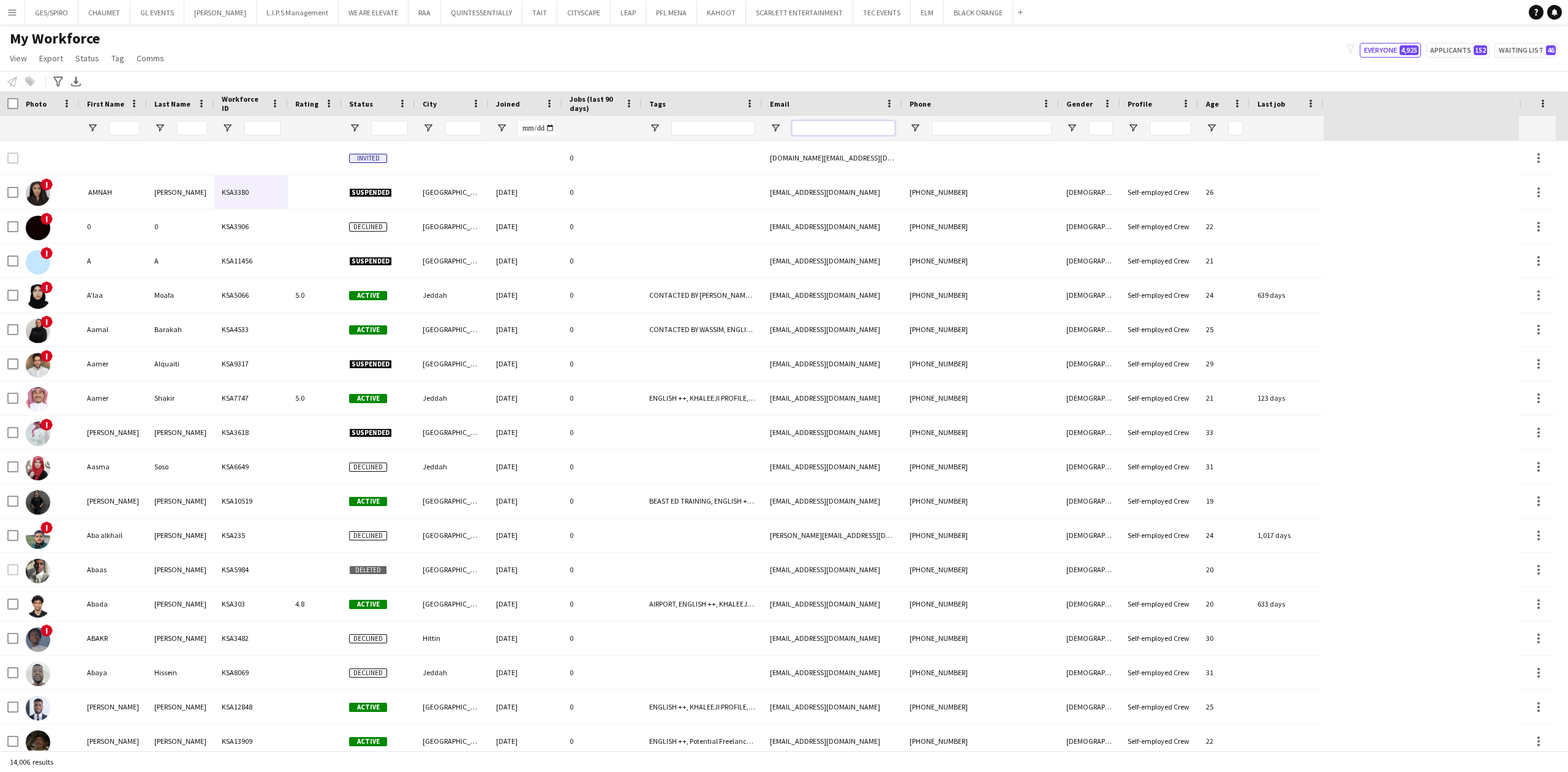
click at [838, 125] on input "Email Filter Input" at bounding box center [844, 128] width 103 height 15
click at [653, 124] on span "Open Filter Menu" at bounding box center [655, 128] width 11 height 11
type input "***"
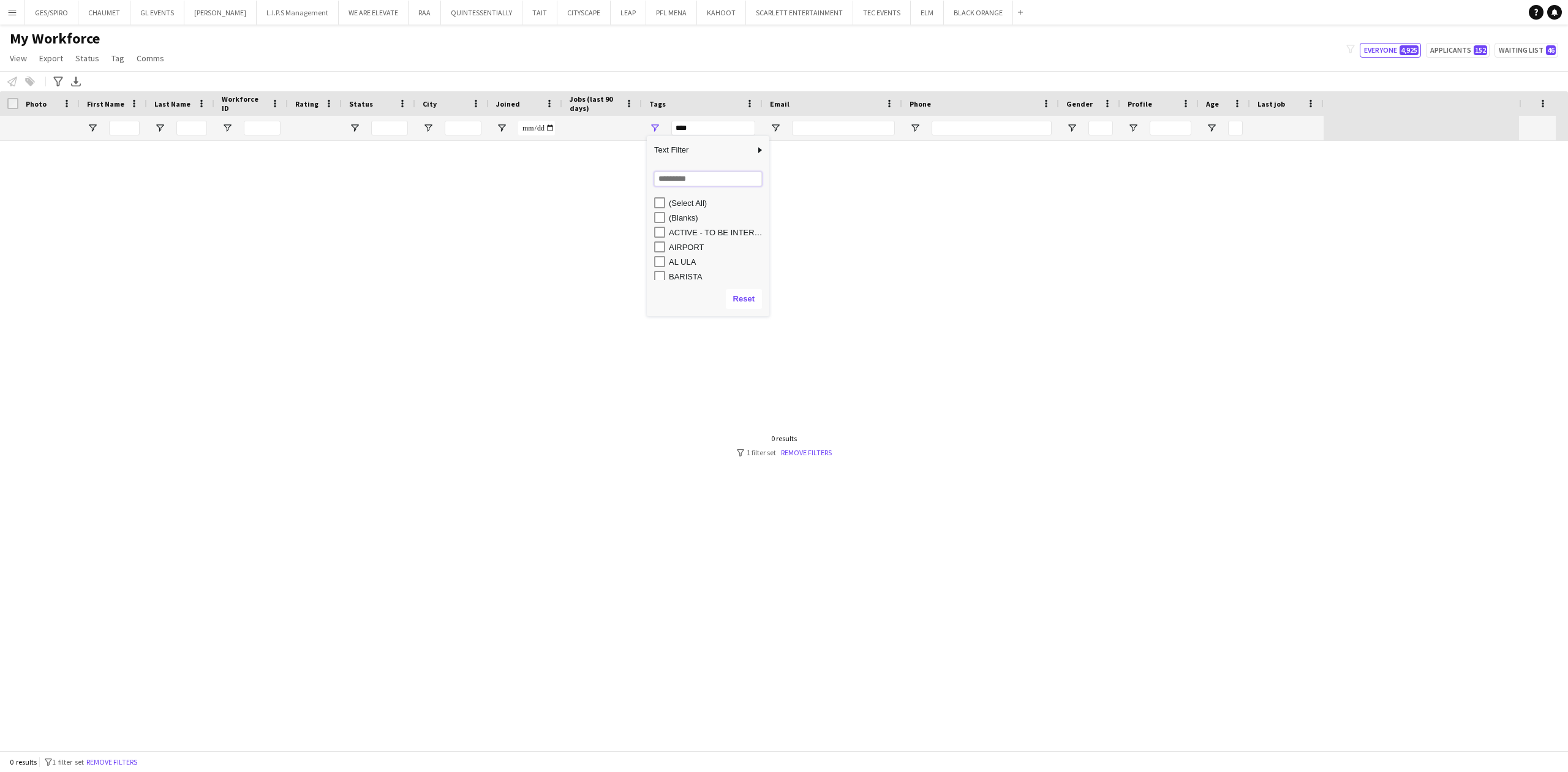
click at [696, 177] on input "Search filter values" at bounding box center [708, 178] width 108 height 15
type input "***"
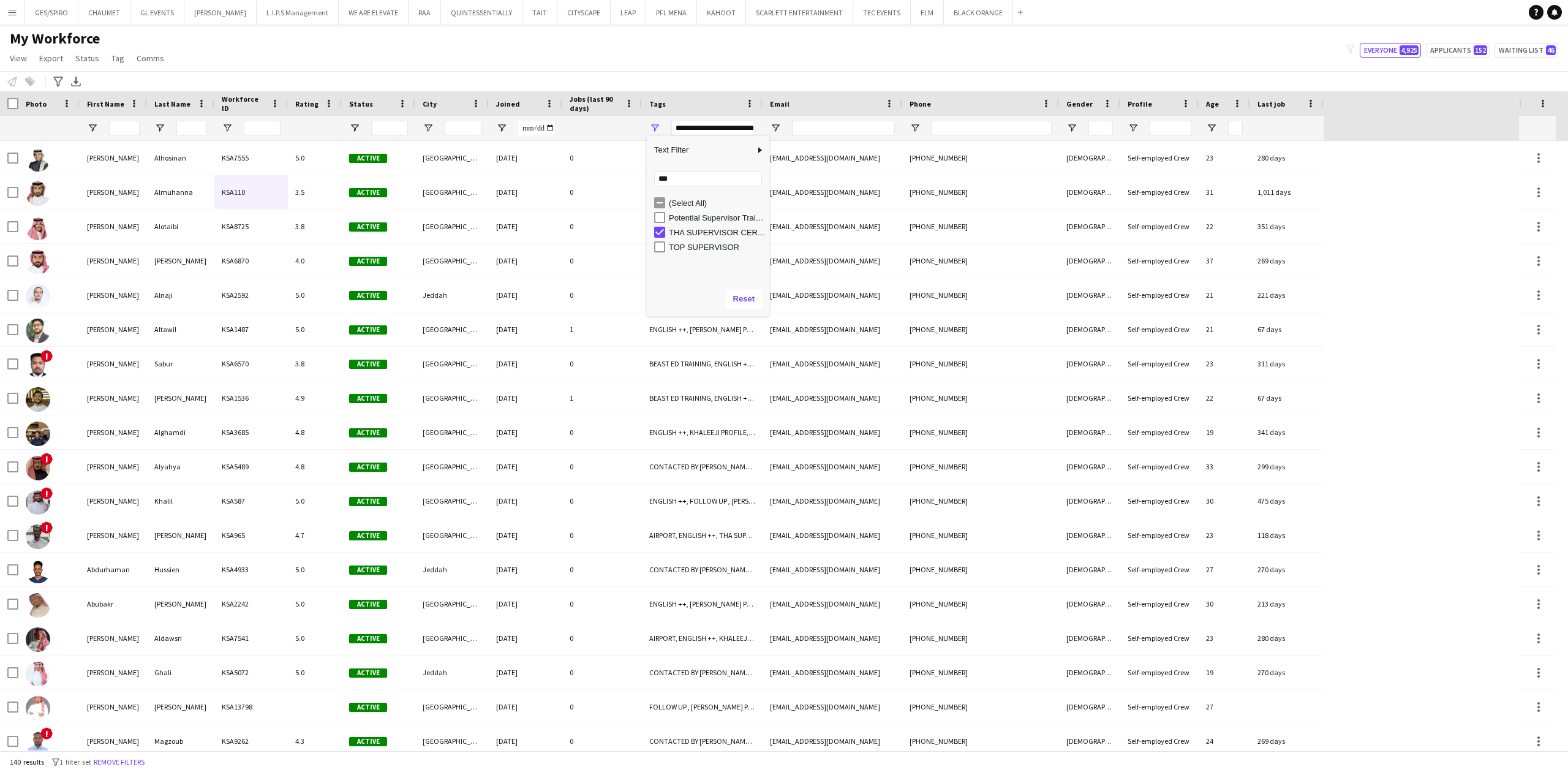
click at [637, 50] on div "My Workforce View Views Default view Basic Export View Full Name TAGS Test New …" at bounding box center [784, 50] width 1568 height 42
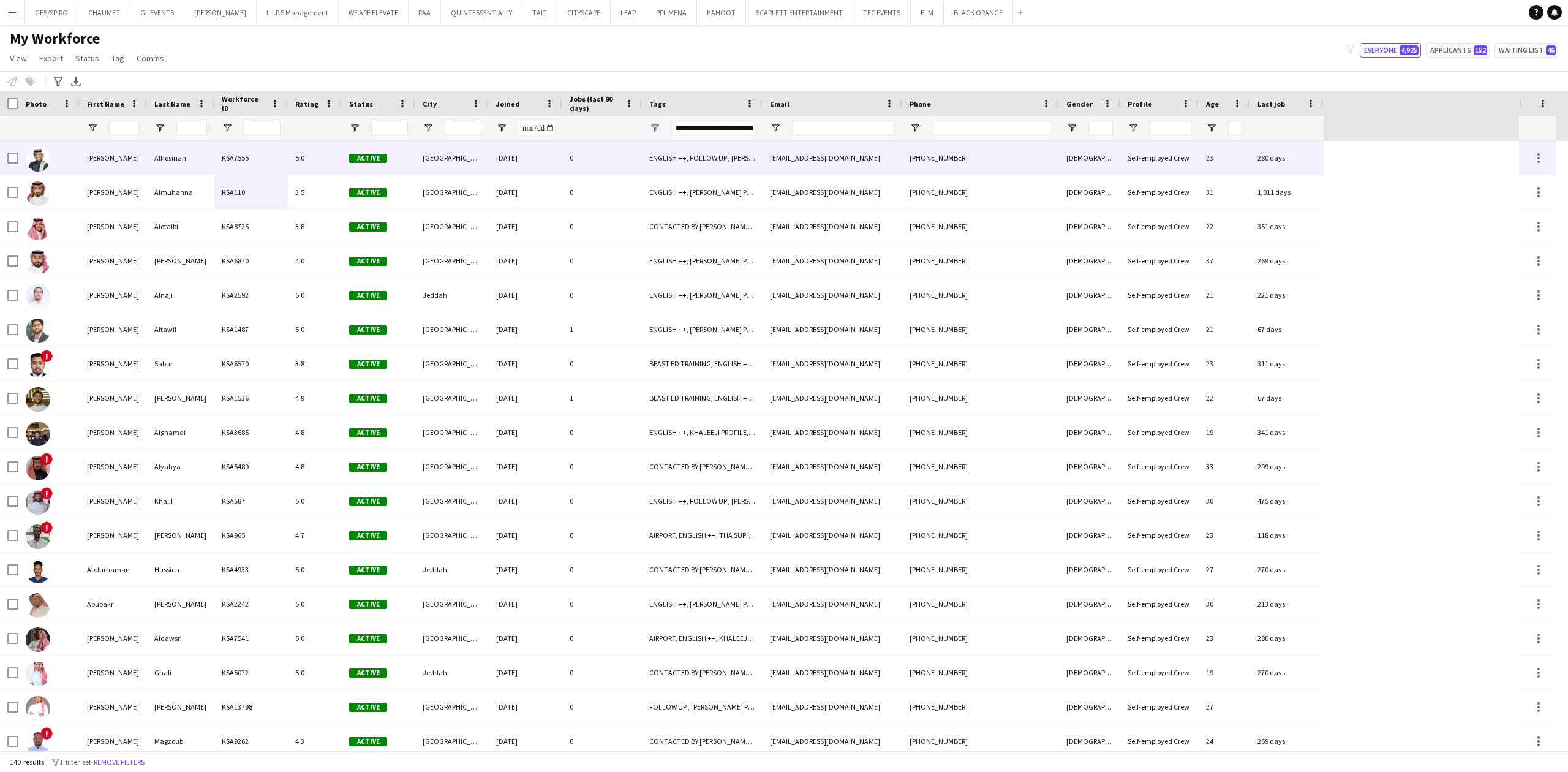
click at [251, 160] on div "KSA7555" at bounding box center [251, 157] width 73 height 34
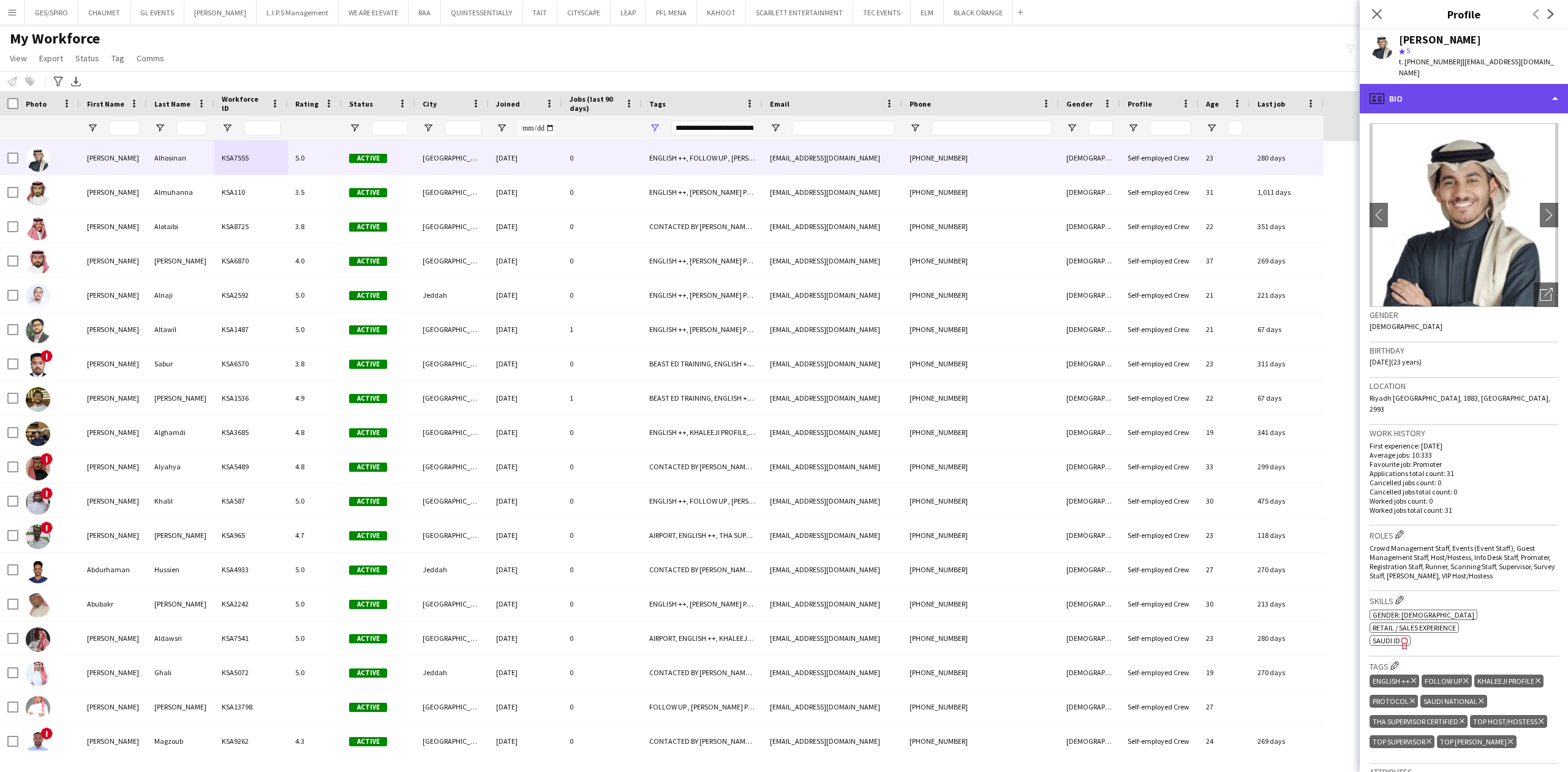
click at [1481, 91] on div "profile Bio" at bounding box center [1464, 99] width 209 height 29
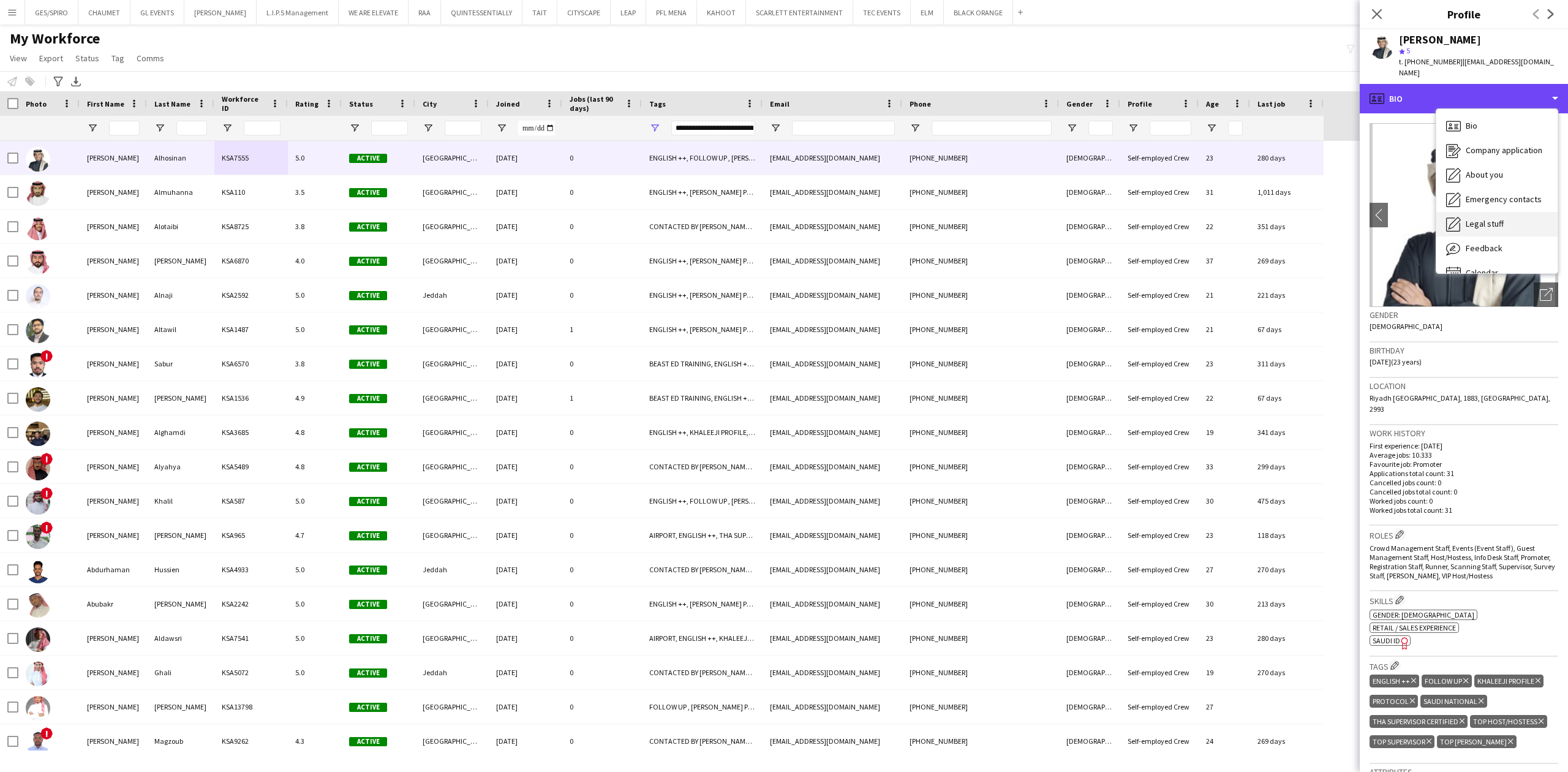
scroll to position [17, 0]
click at [1478, 250] on span "Calendar" at bounding box center [1482, 255] width 32 height 11
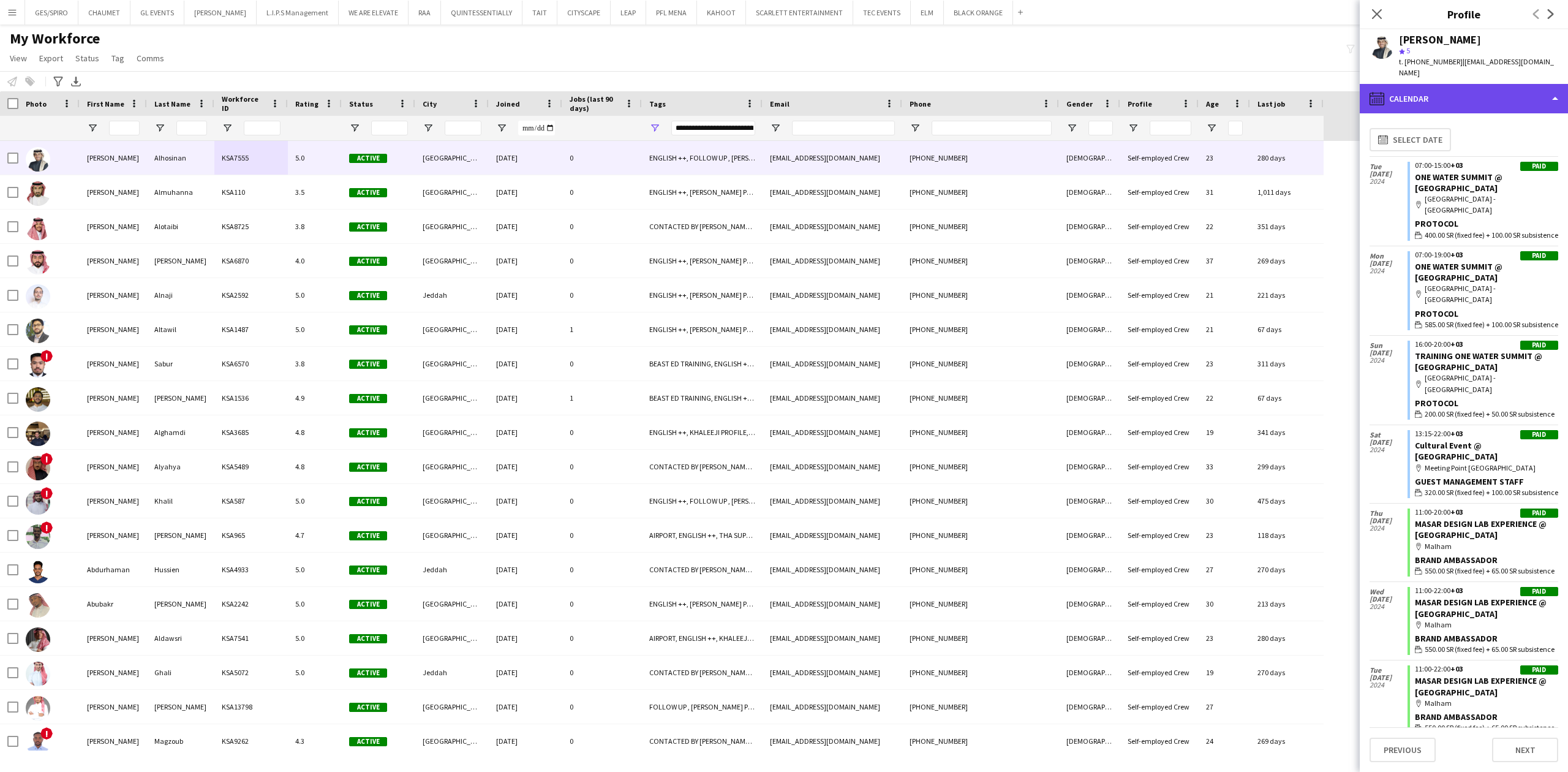
click at [1458, 84] on div "calendar-full Calendar" at bounding box center [1464, 99] width 209 height 29
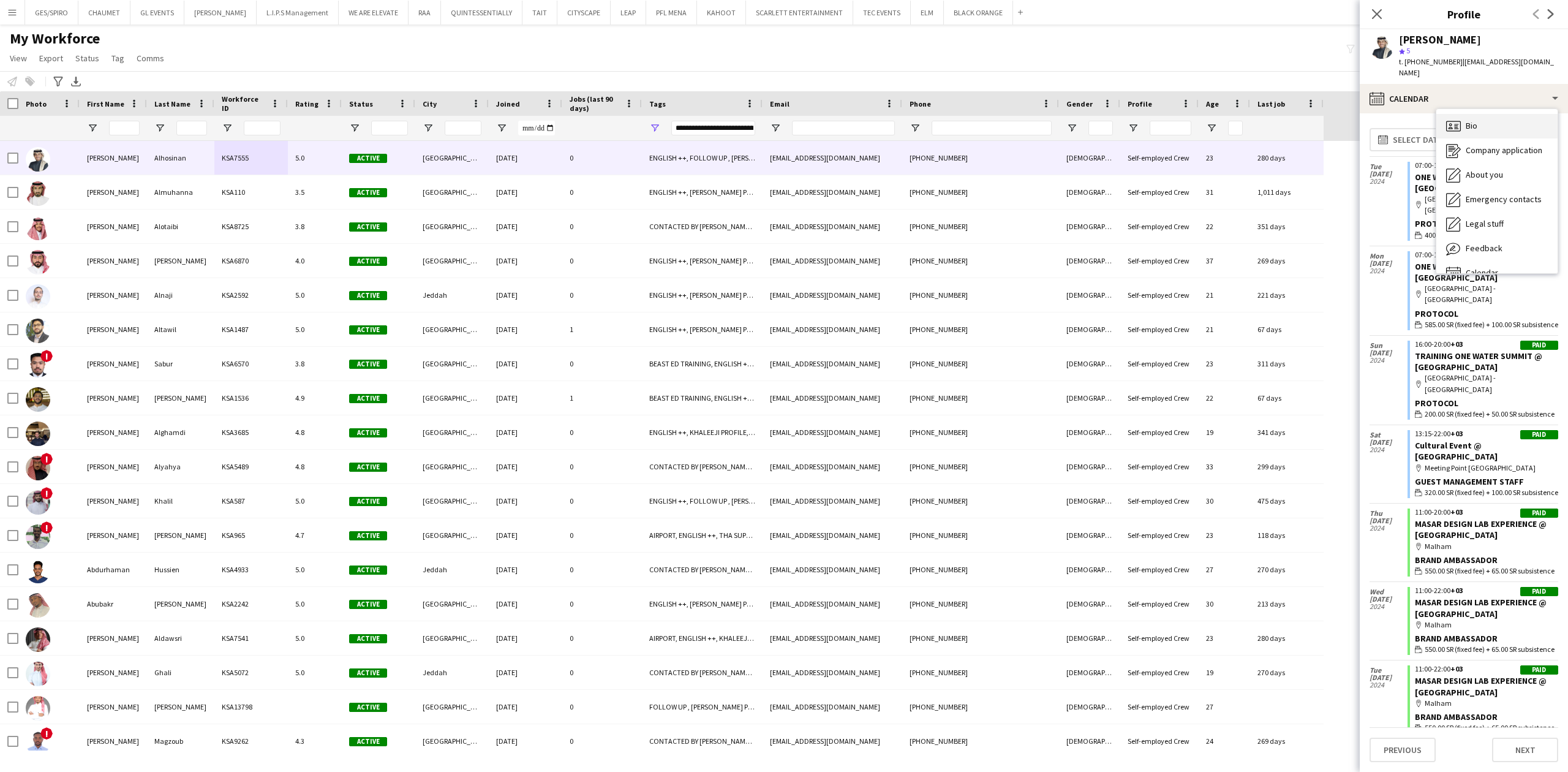
click at [1495, 114] on div "Bio Bio" at bounding box center [1497, 126] width 121 height 24
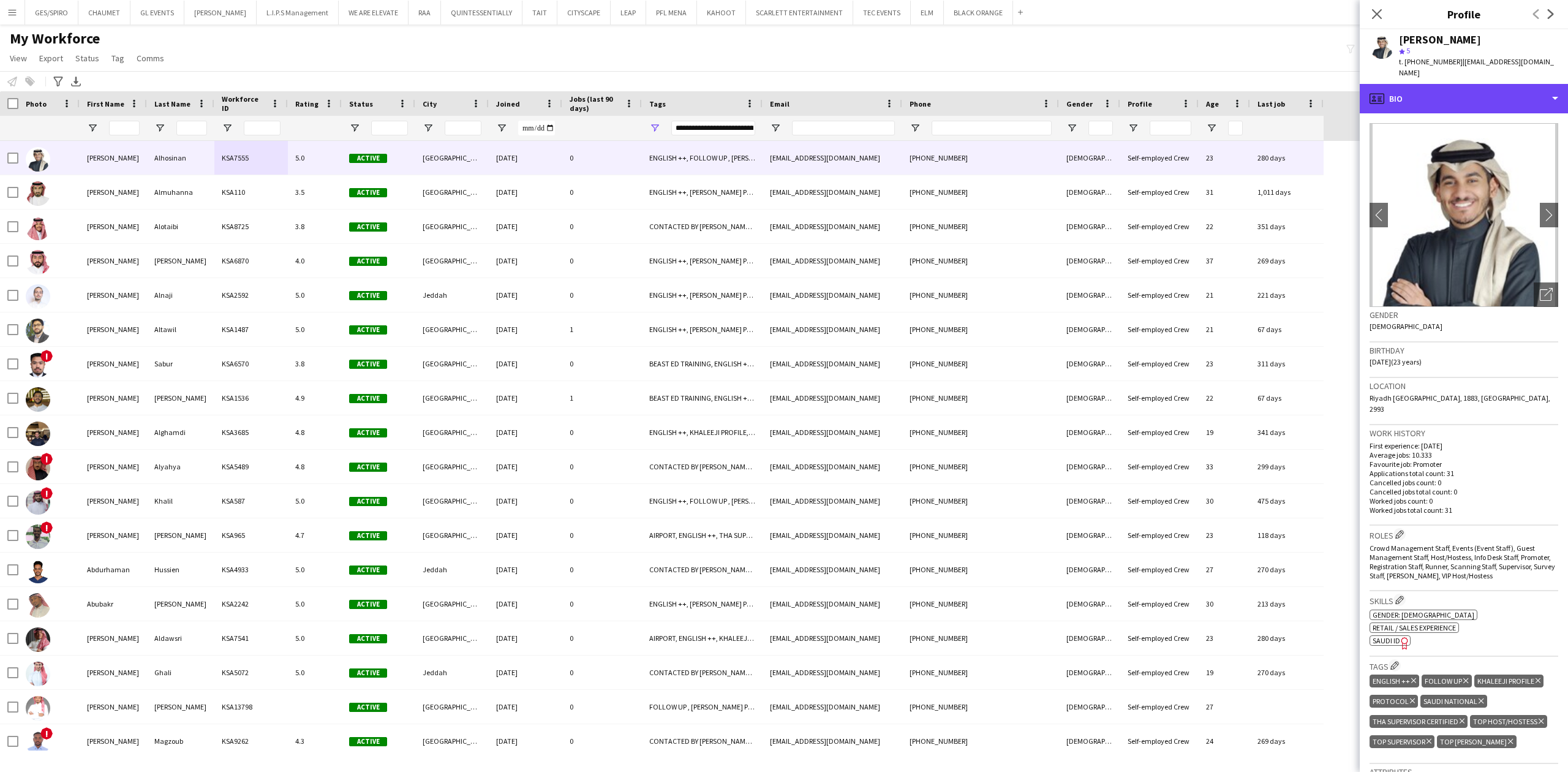
drag, startPoint x: 1459, startPoint y: 94, endPoint x: 1464, endPoint y: 122, distance: 28.4
click at [1459, 93] on div "profile Bio" at bounding box center [1464, 99] width 209 height 29
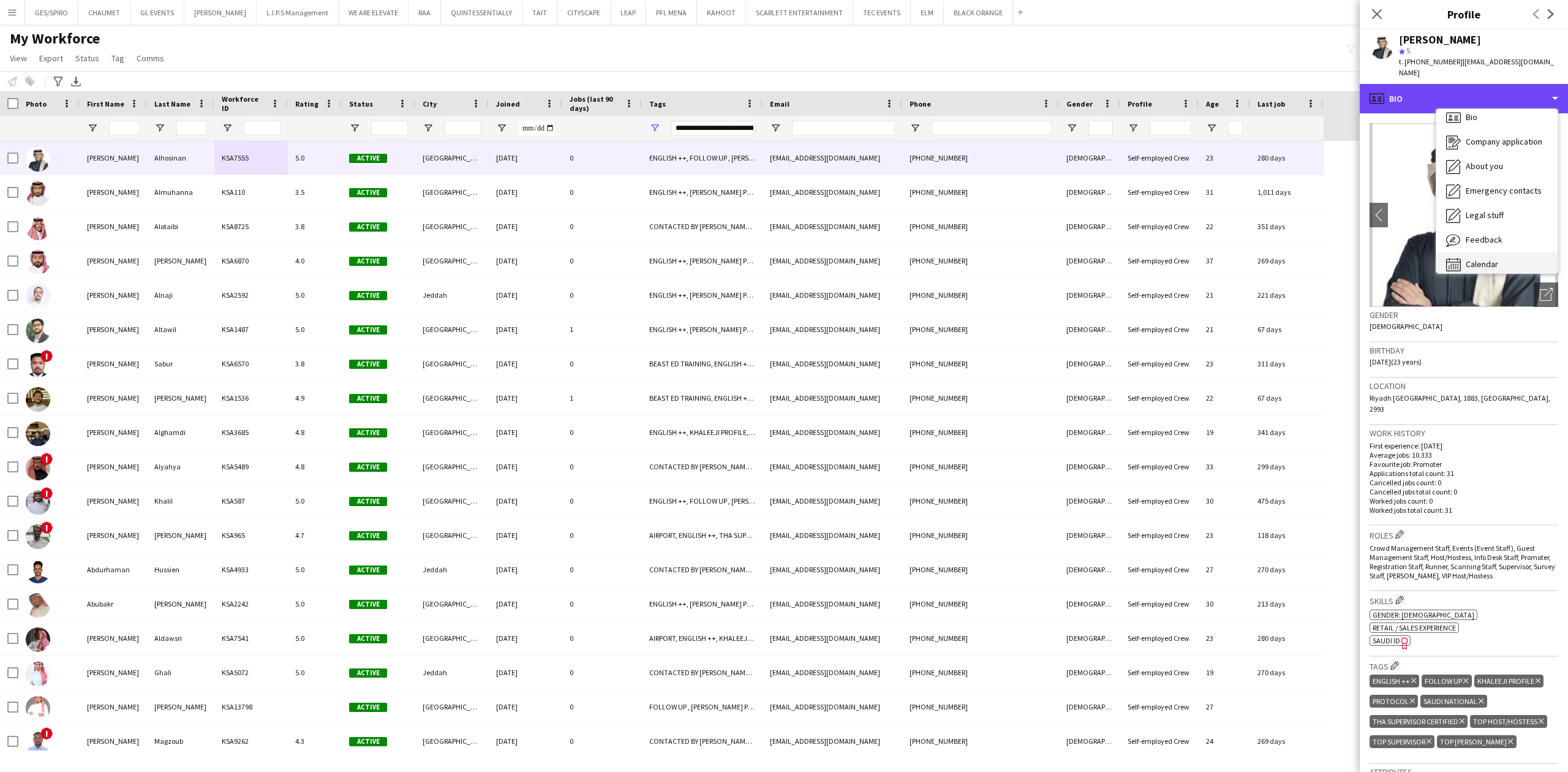
scroll to position [17, 0]
click at [1493, 226] on div "Feedback Feedback" at bounding box center [1497, 232] width 121 height 24
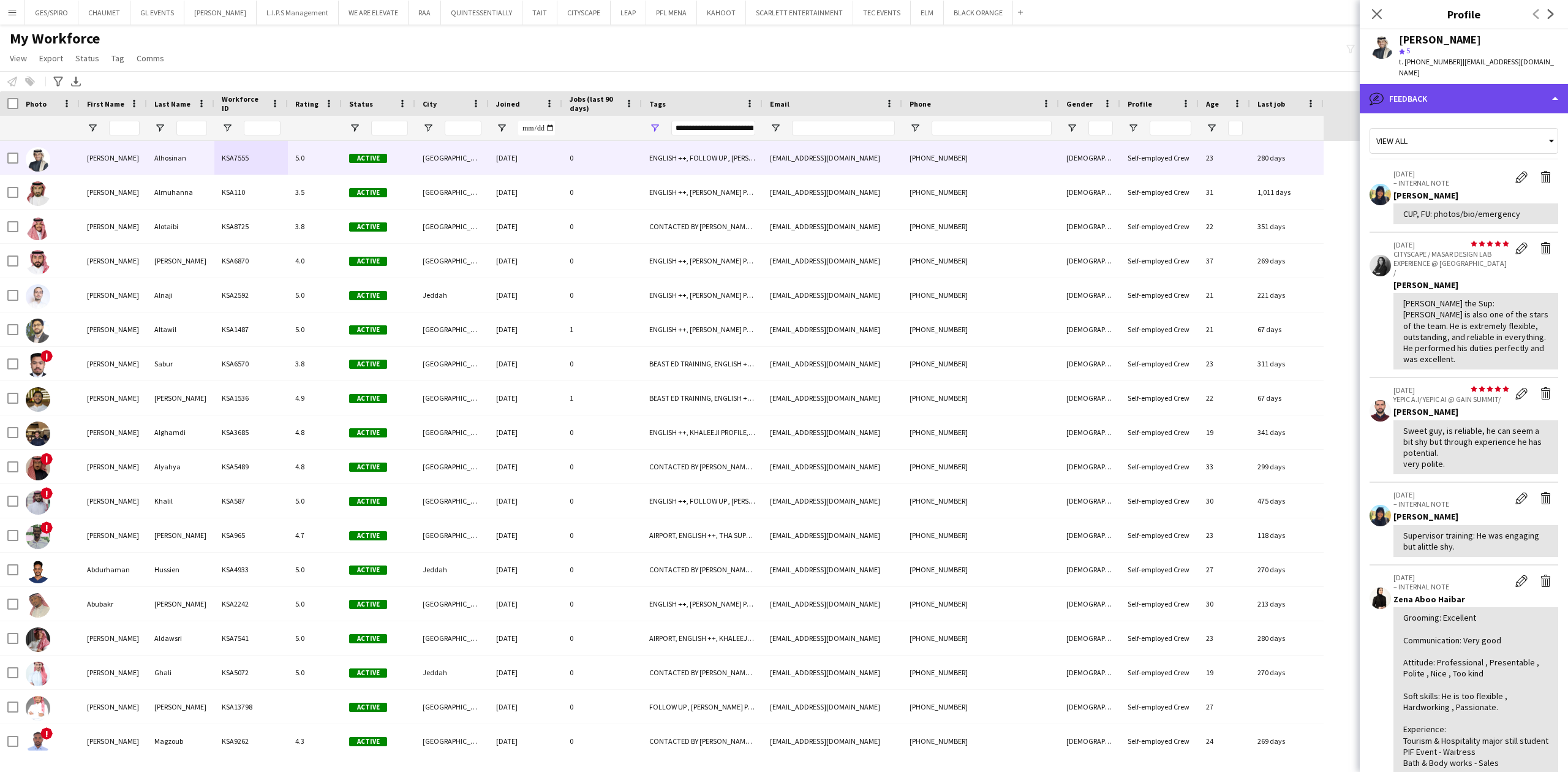
click at [1486, 84] on div "bubble-pencil Feedback" at bounding box center [1464, 99] width 209 height 29
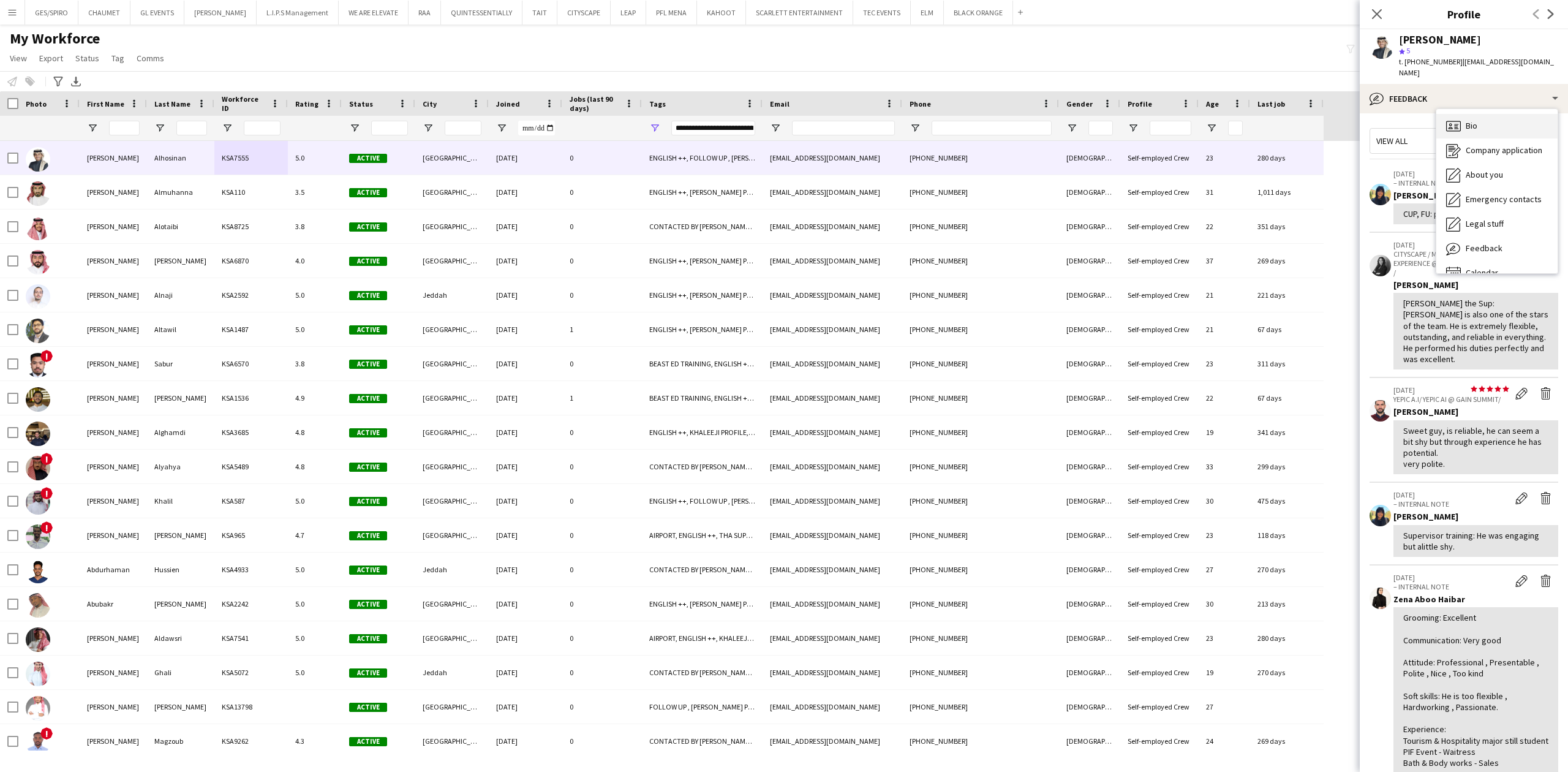
click at [1488, 114] on div "Bio Bio" at bounding box center [1497, 126] width 121 height 24
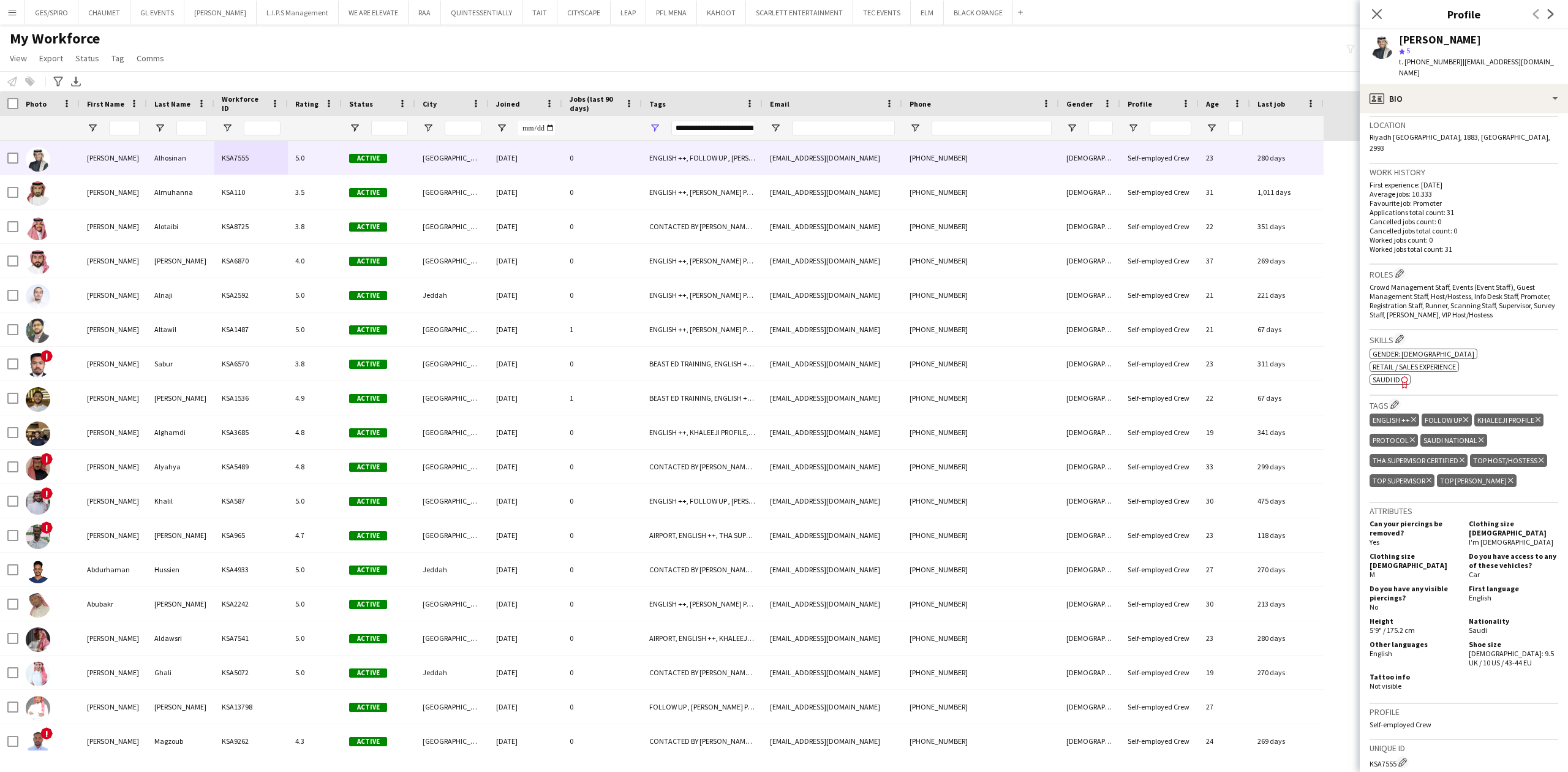
scroll to position [326, 0]
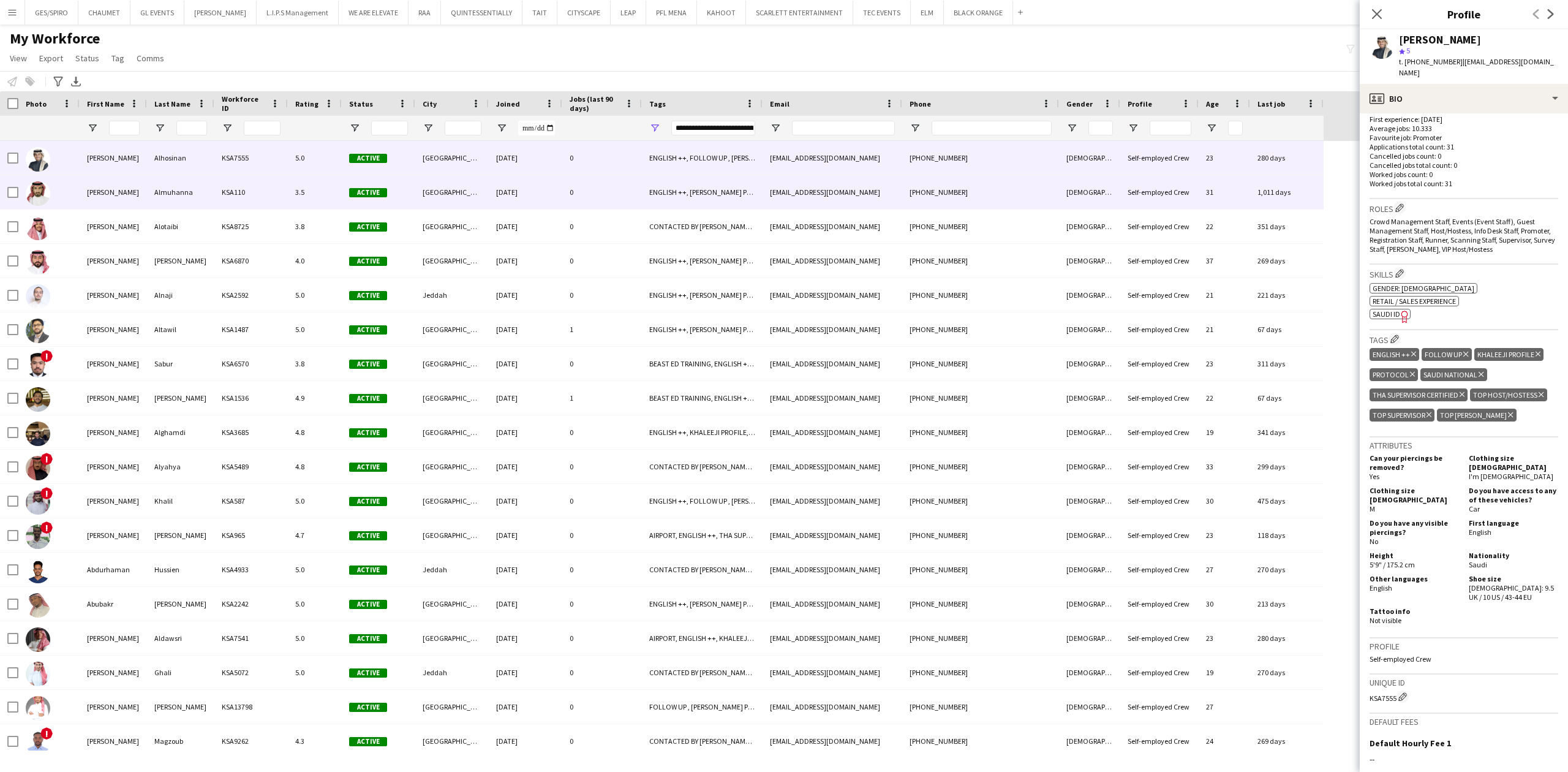
click at [423, 187] on div "[GEOGRAPHIC_DATA]" at bounding box center [452, 192] width 73 height 34
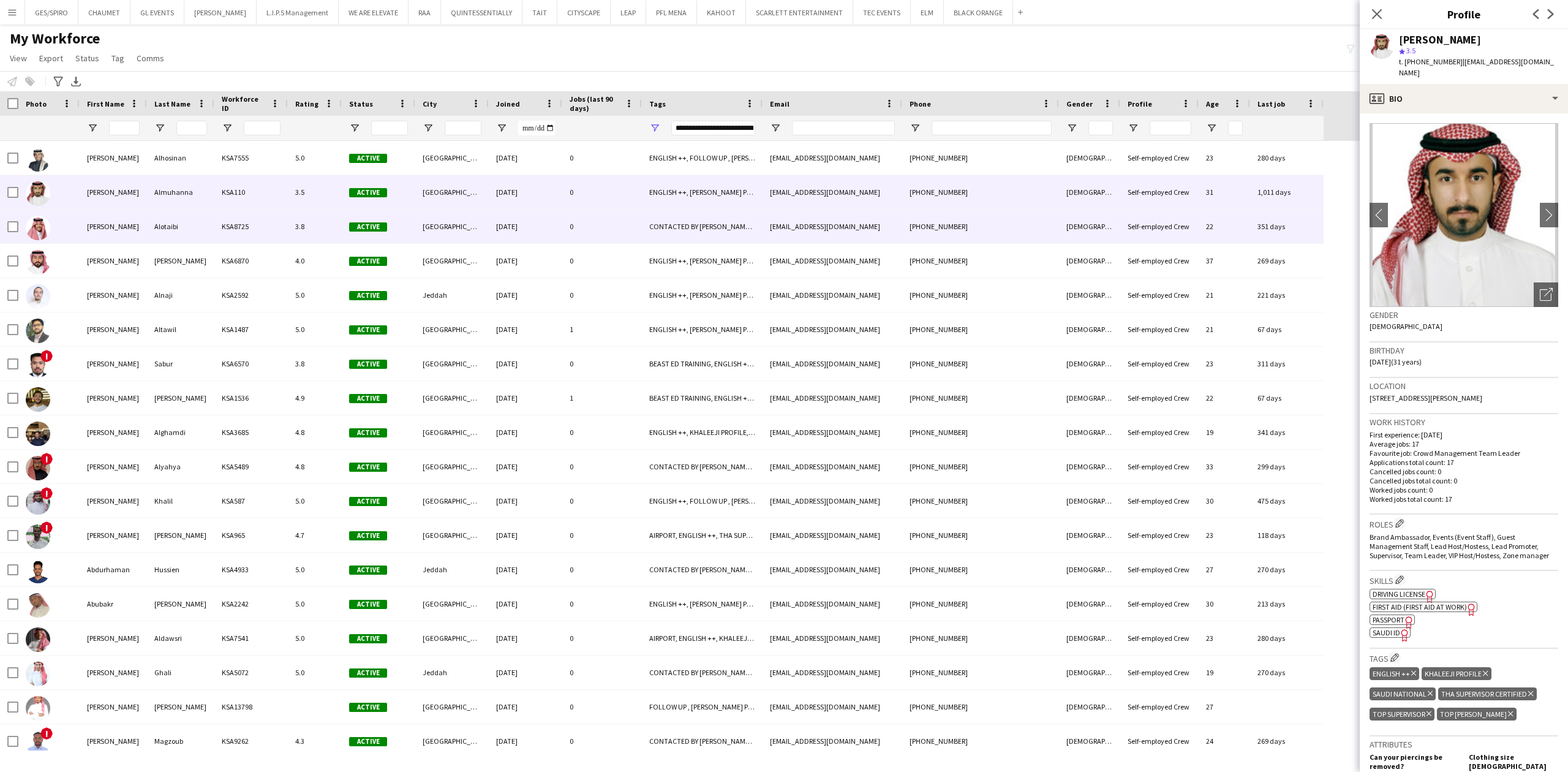
click at [827, 228] on div "[EMAIL_ADDRESS][DOMAIN_NAME]" at bounding box center [832, 226] width 140 height 34
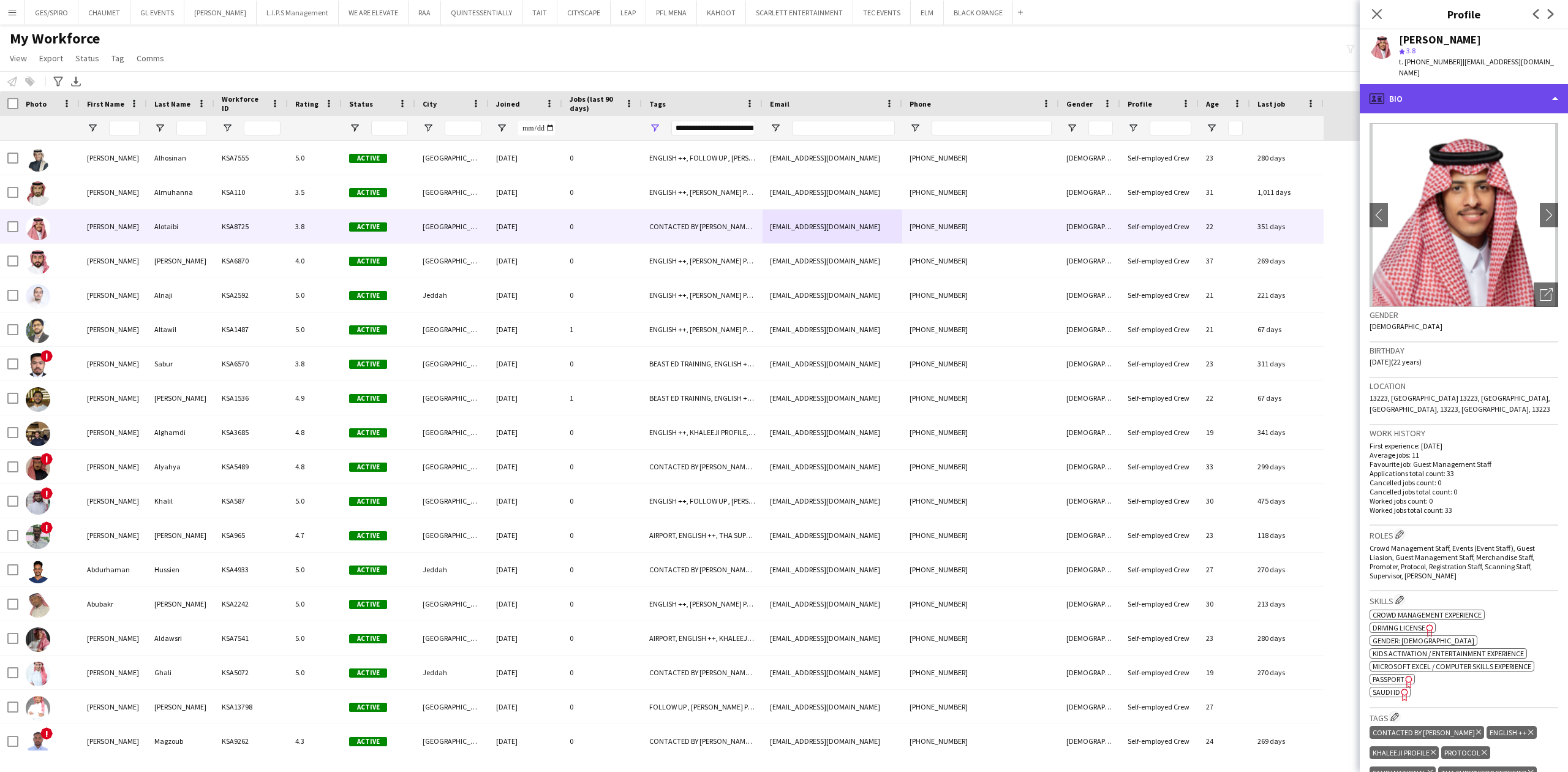
click at [1436, 84] on div "profile Bio" at bounding box center [1464, 99] width 209 height 29
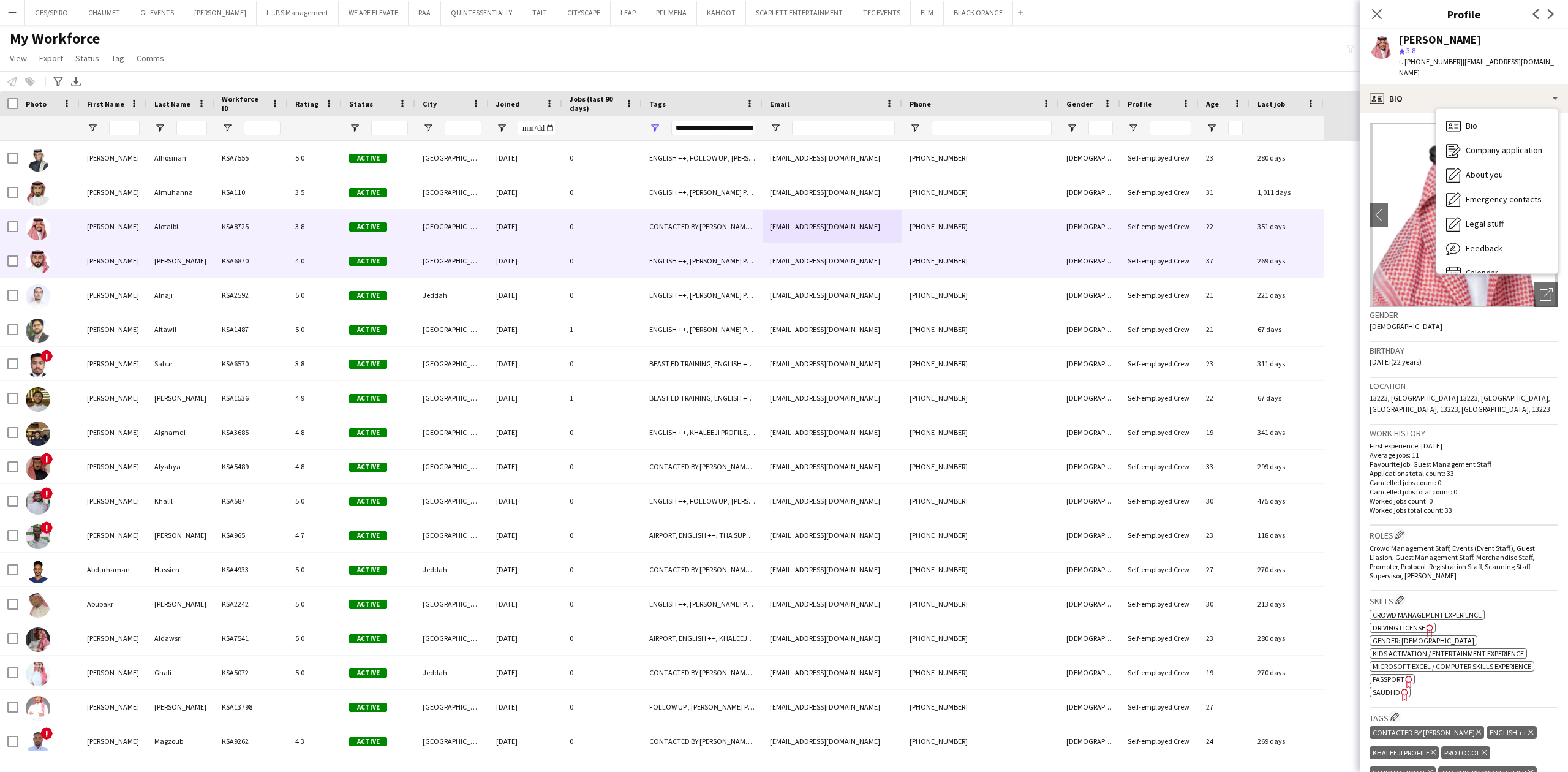
click at [270, 273] on div "KSA6870" at bounding box center [251, 261] width 73 height 34
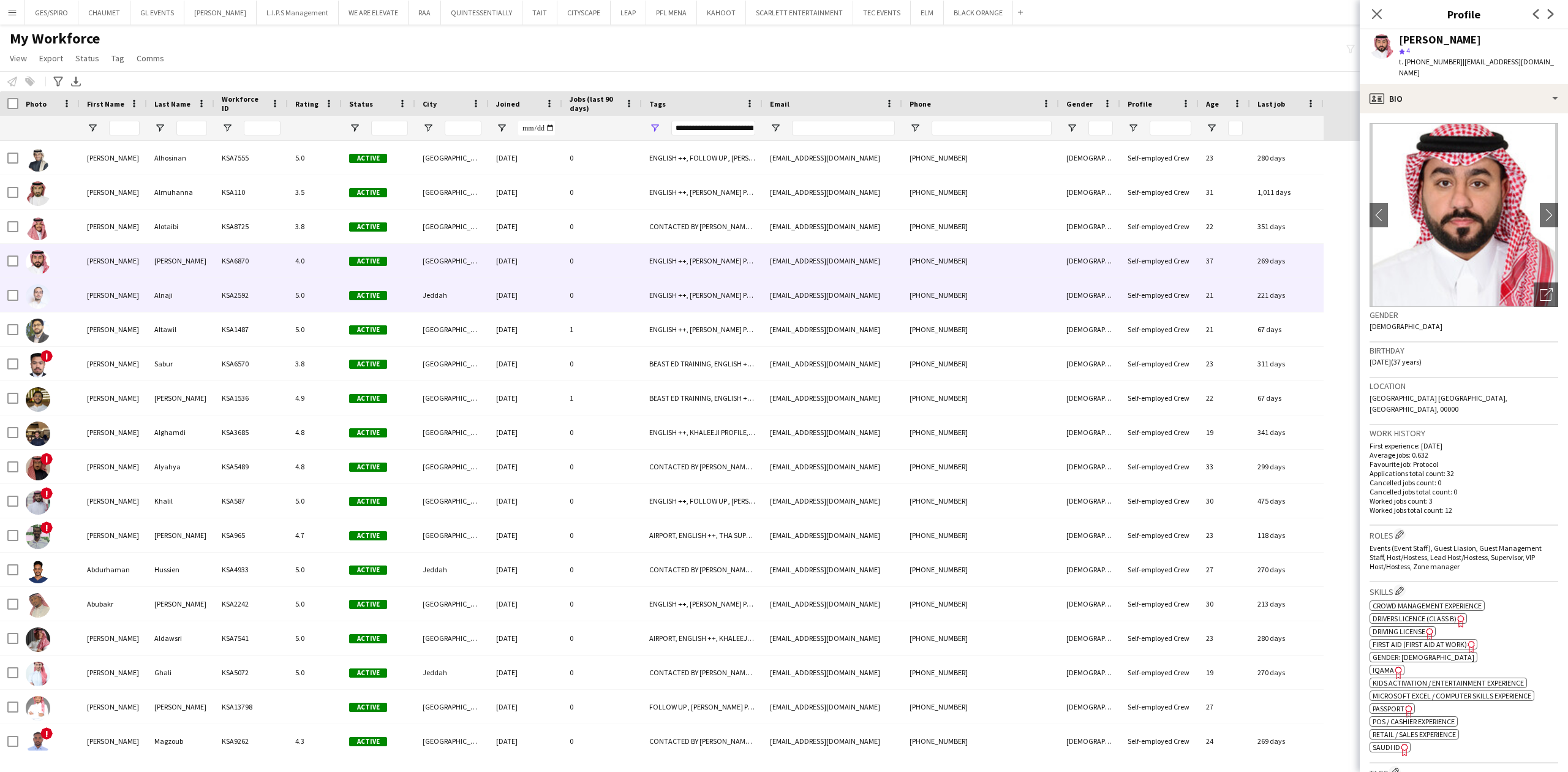
click at [647, 295] on div "ENGLISH ++, [PERSON_NAME] PROFILE, PROTOCOL, THA SUPERVISOR CERTIFIED, TOP HOST…" at bounding box center [702, 295] width 121 height 34
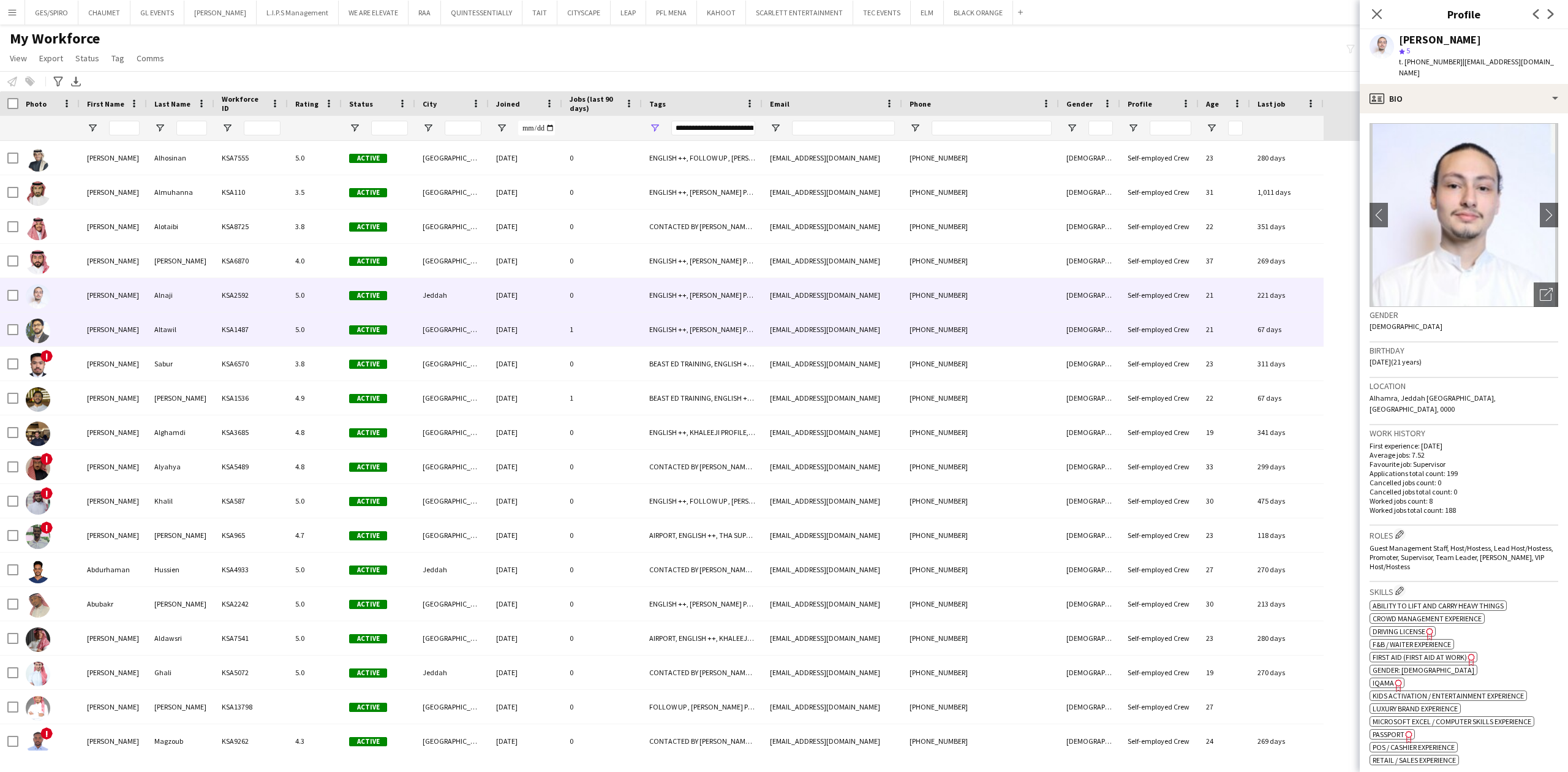
click at [1070, 321] on div "[DEMOGRAPHIC_DATA]" at bounding box center [1090, 329] width 61 height 34
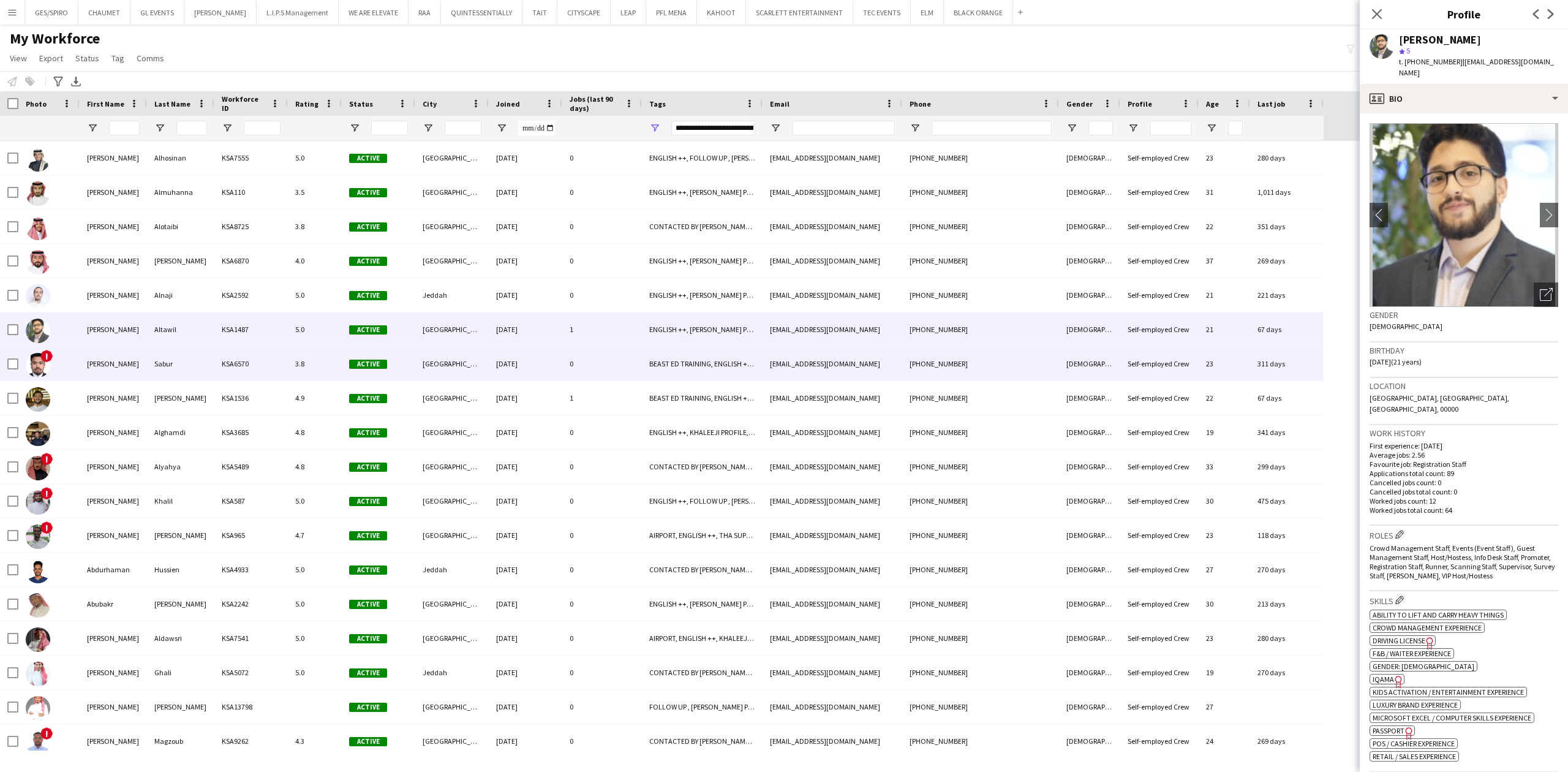
click at [687, 375] on div "BEAST ED TRAINING, ENGLISH ++, FOLLOW UP , THA SUPERVISOR CERTIFIED, TOP HOST/H…" at bounding box center [702, 364] width 121 height 34
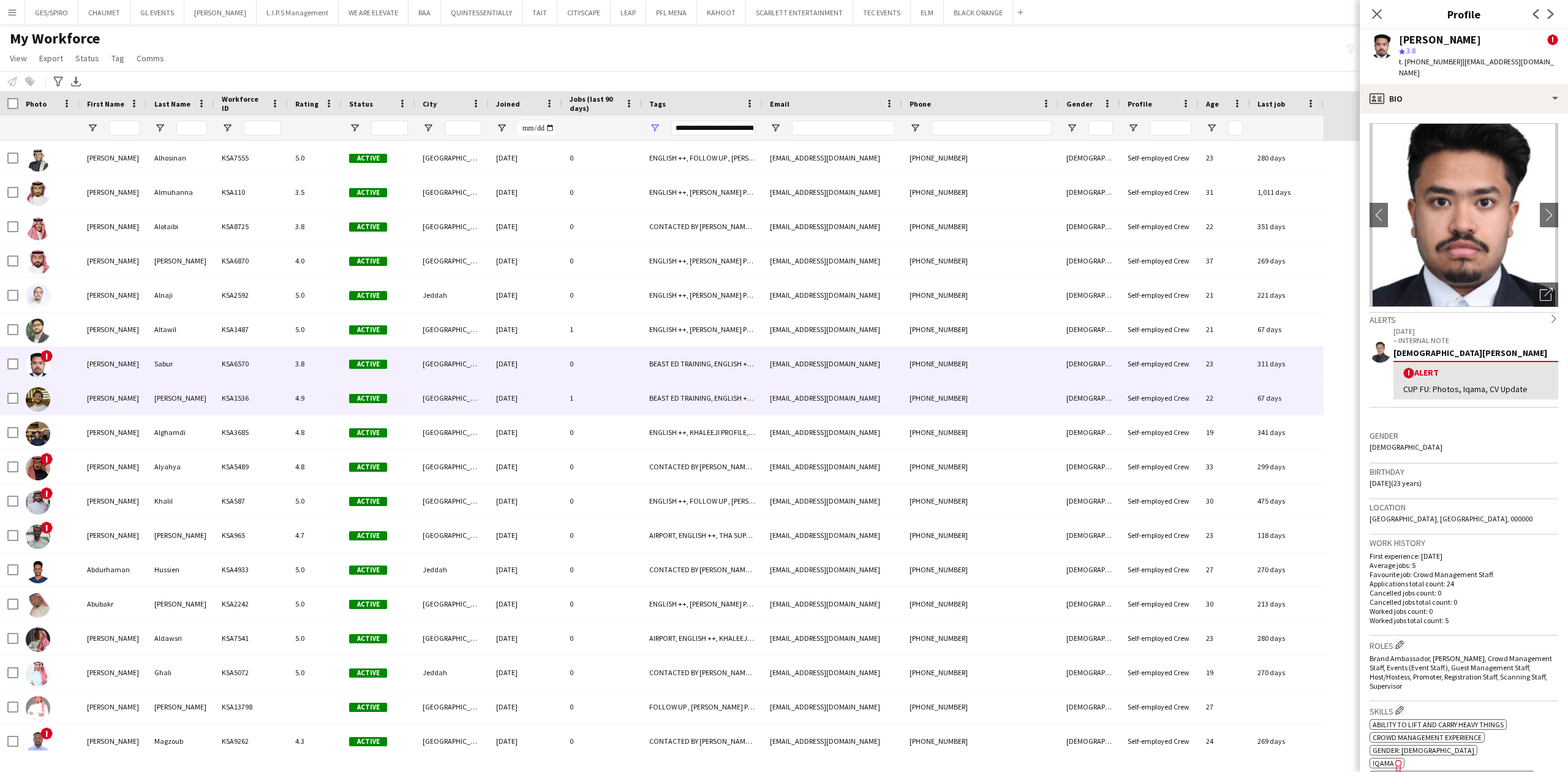
click at [879, 395] on div "[EMAIL_ADDRESS][DOMAIN_NAME]" at bounding box center [832, 398] width 140 height 34
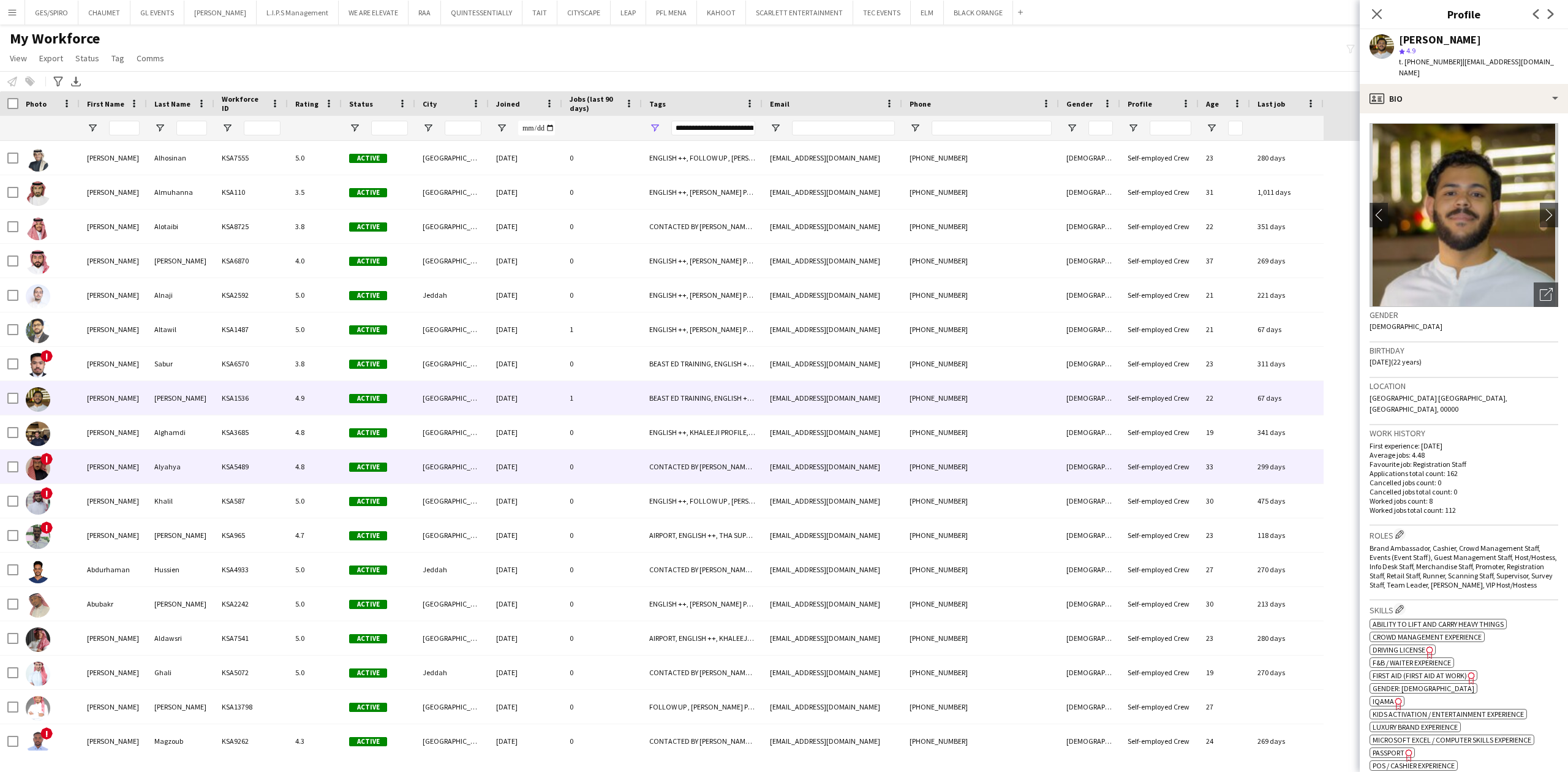
click at [833, 462] on div "[EMAIL_ADDRESS][DOMAIN_NAME]" at bounding box center [832, 466] width 140 height 34
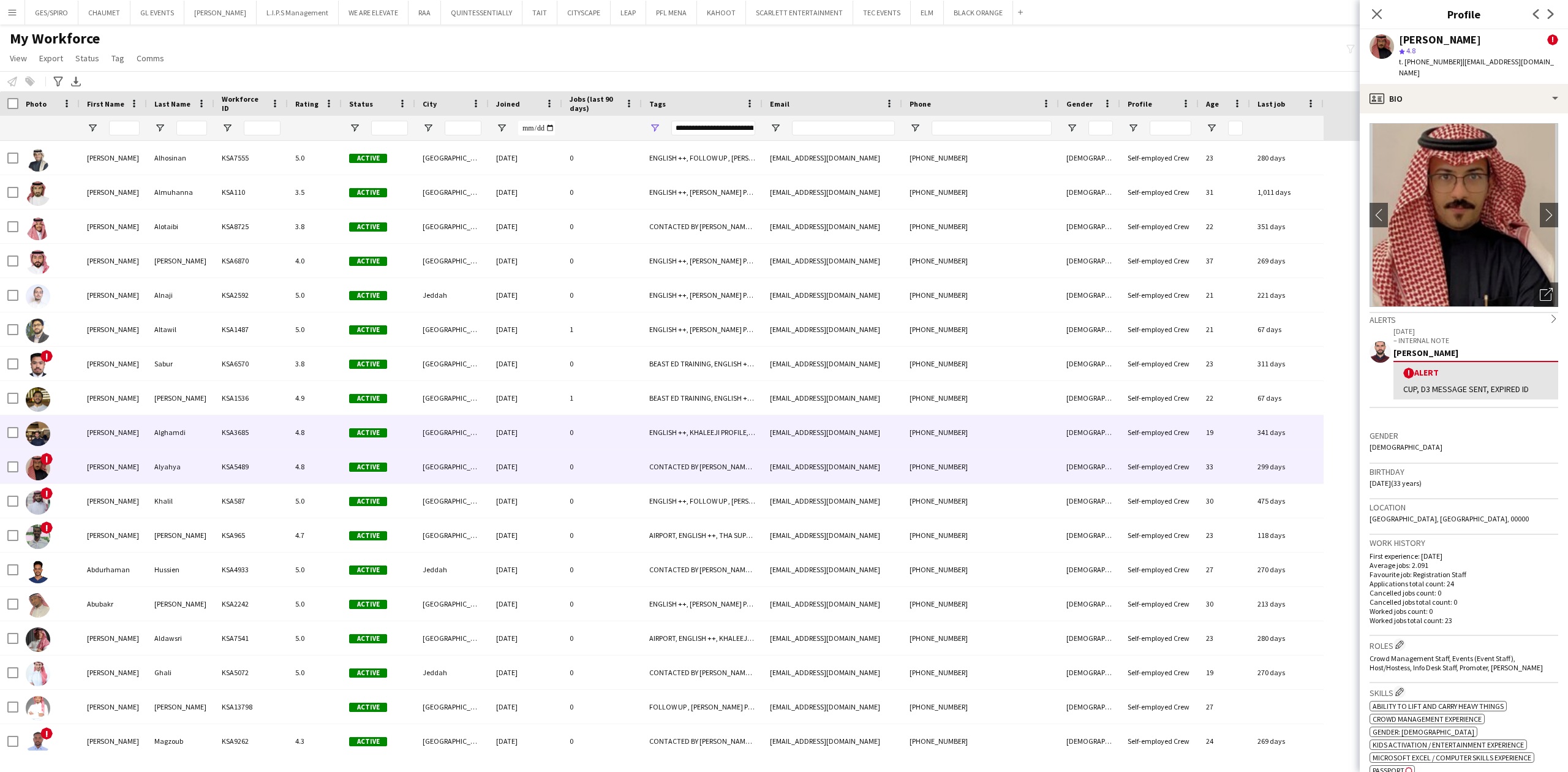
click at [841, 445] on div "[EMAIL_ADDRESS][DOMAIN_NAME]" at bounding box center [832, 433] width 140 height 34
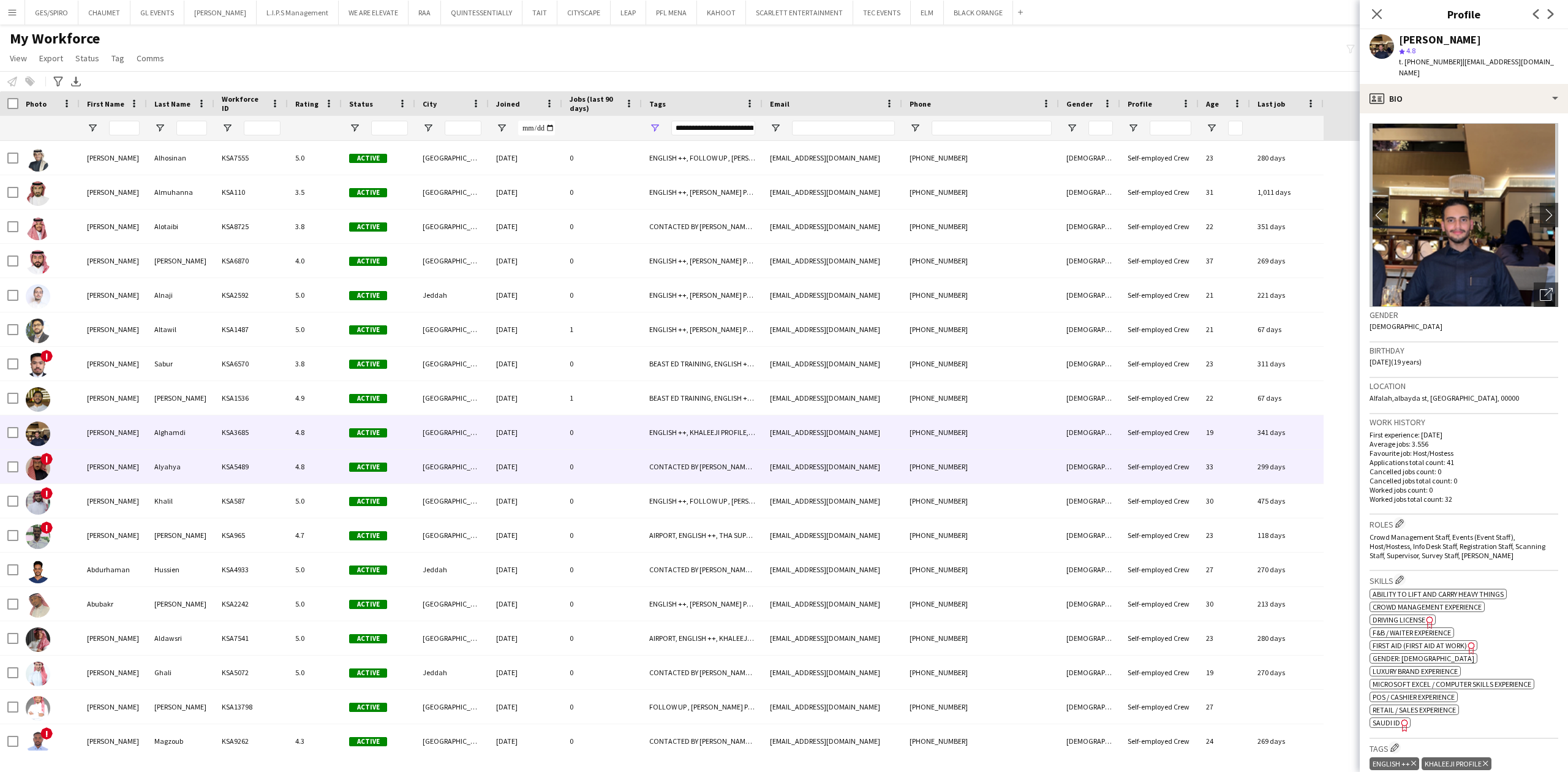
click at [656, 478] on div "CONTACTED BY [PERSON_NAME], ENGLISH ++, FOLLOW UP , [PERSON_NAME] PROFILE, [DEM…" at bounding box center [702, 466] width 121 height 34
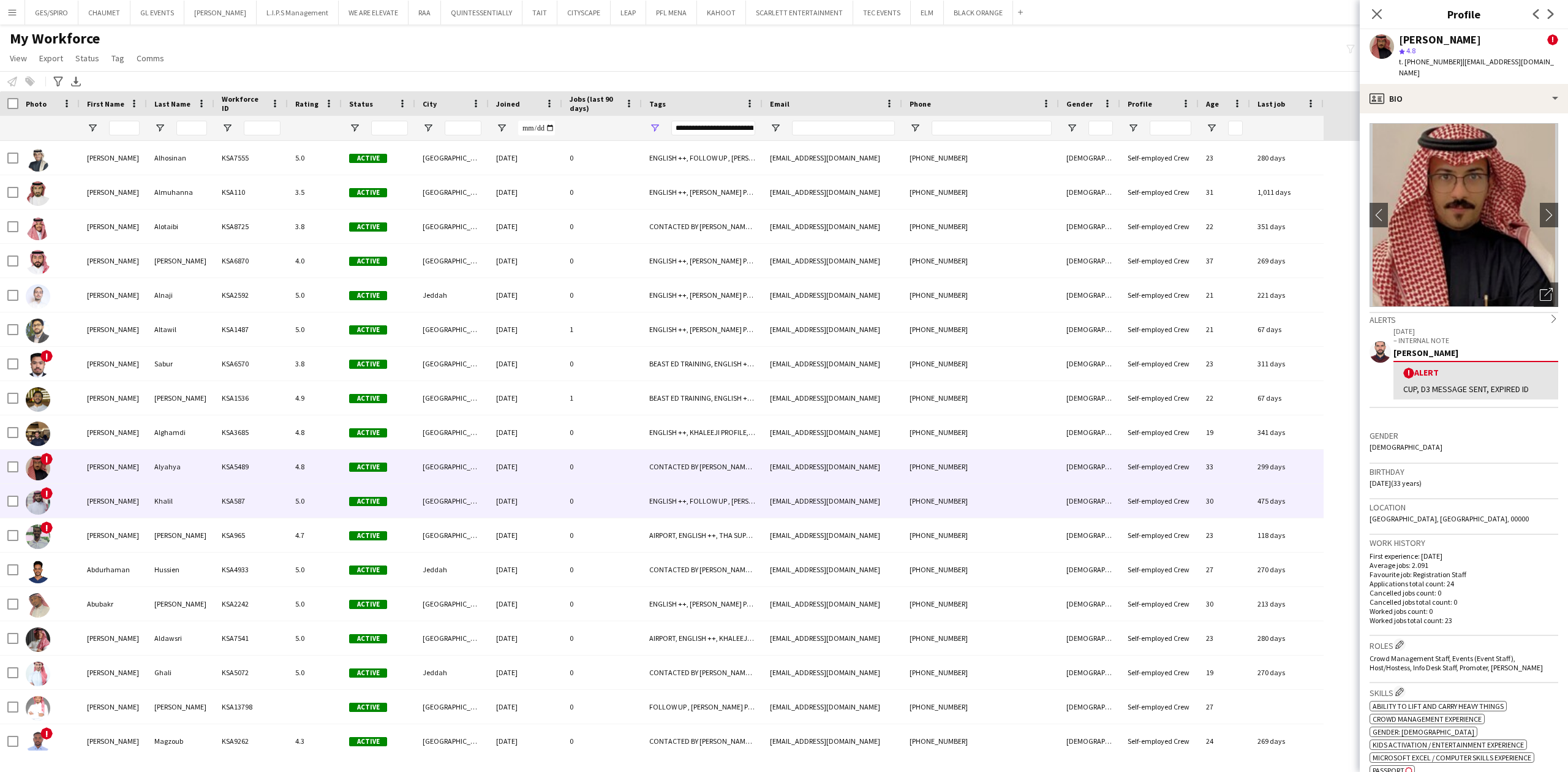
click at [838, 499] on div "[EMAIL_ADDRESS][DOMAIN_NAME]" at bounding box center [832, 501] width 140 height 34
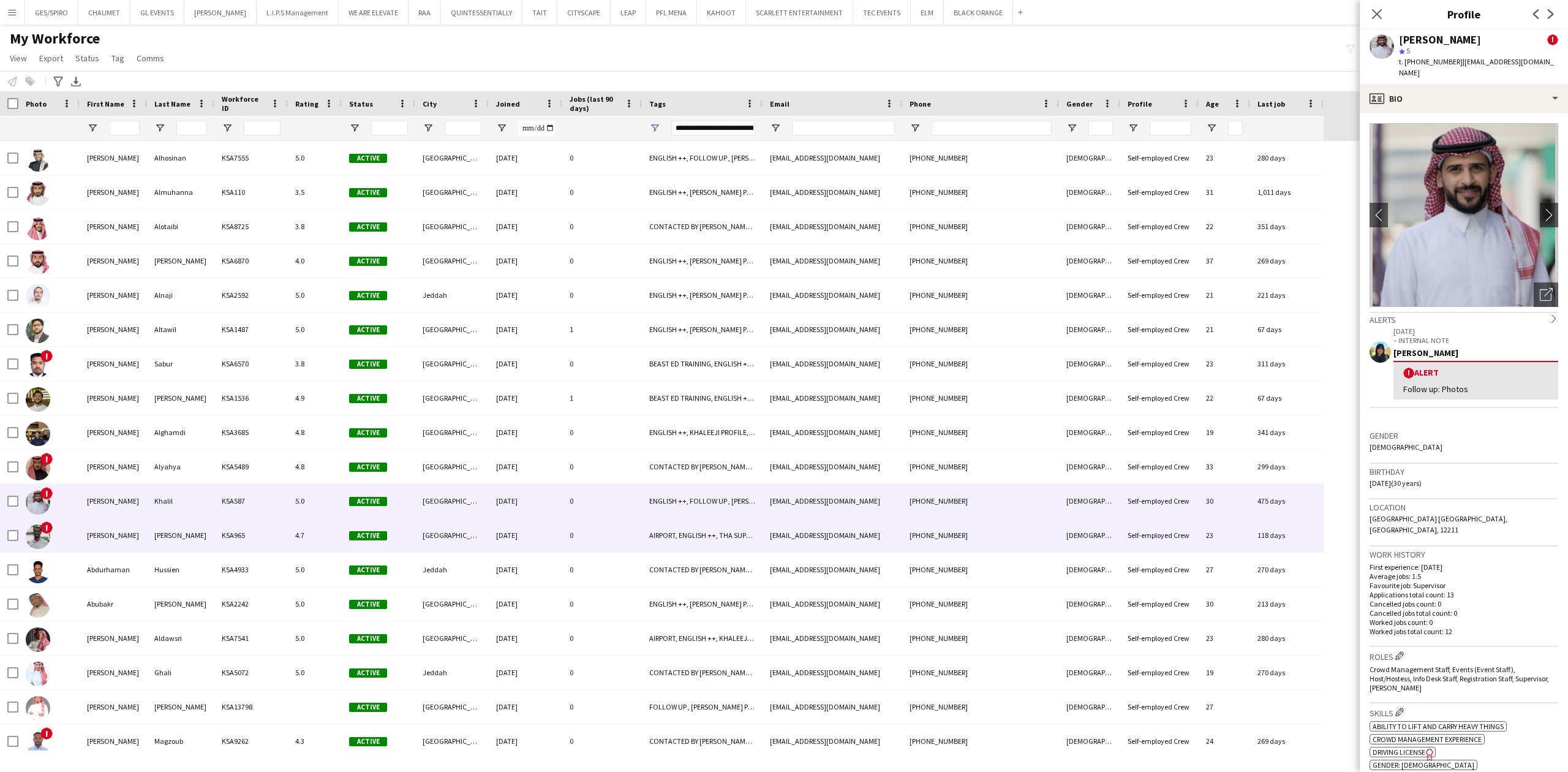
click at [821, 533] on div "[EMAIL_ADDRESS][DOMAIN_NAME]" at bounding box center [832, 535] width 140 height 34
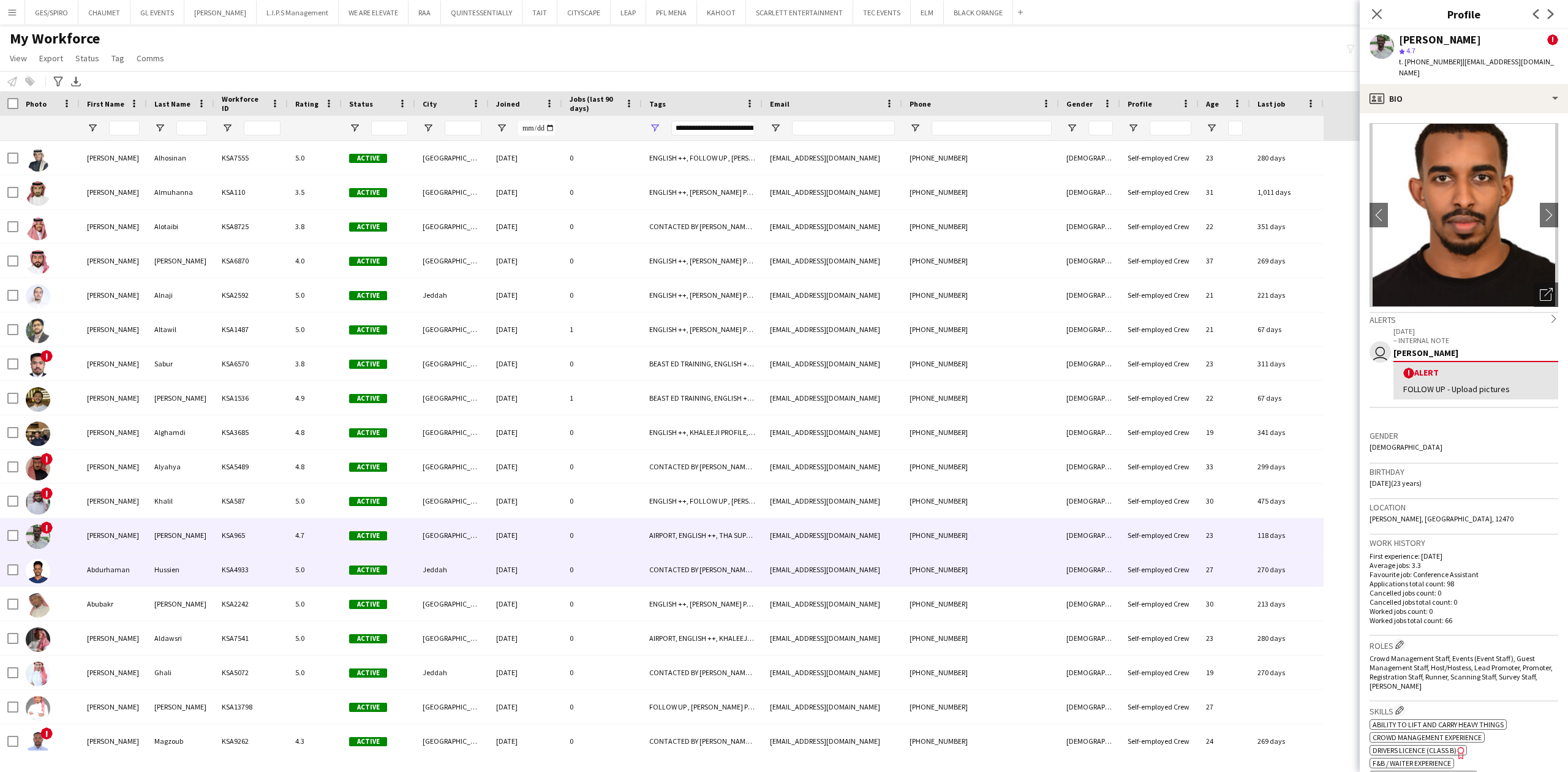
click at [951, 572] on div "[PHONE_NUMBER]" at bounding box center [980, 569] width 157 height 34
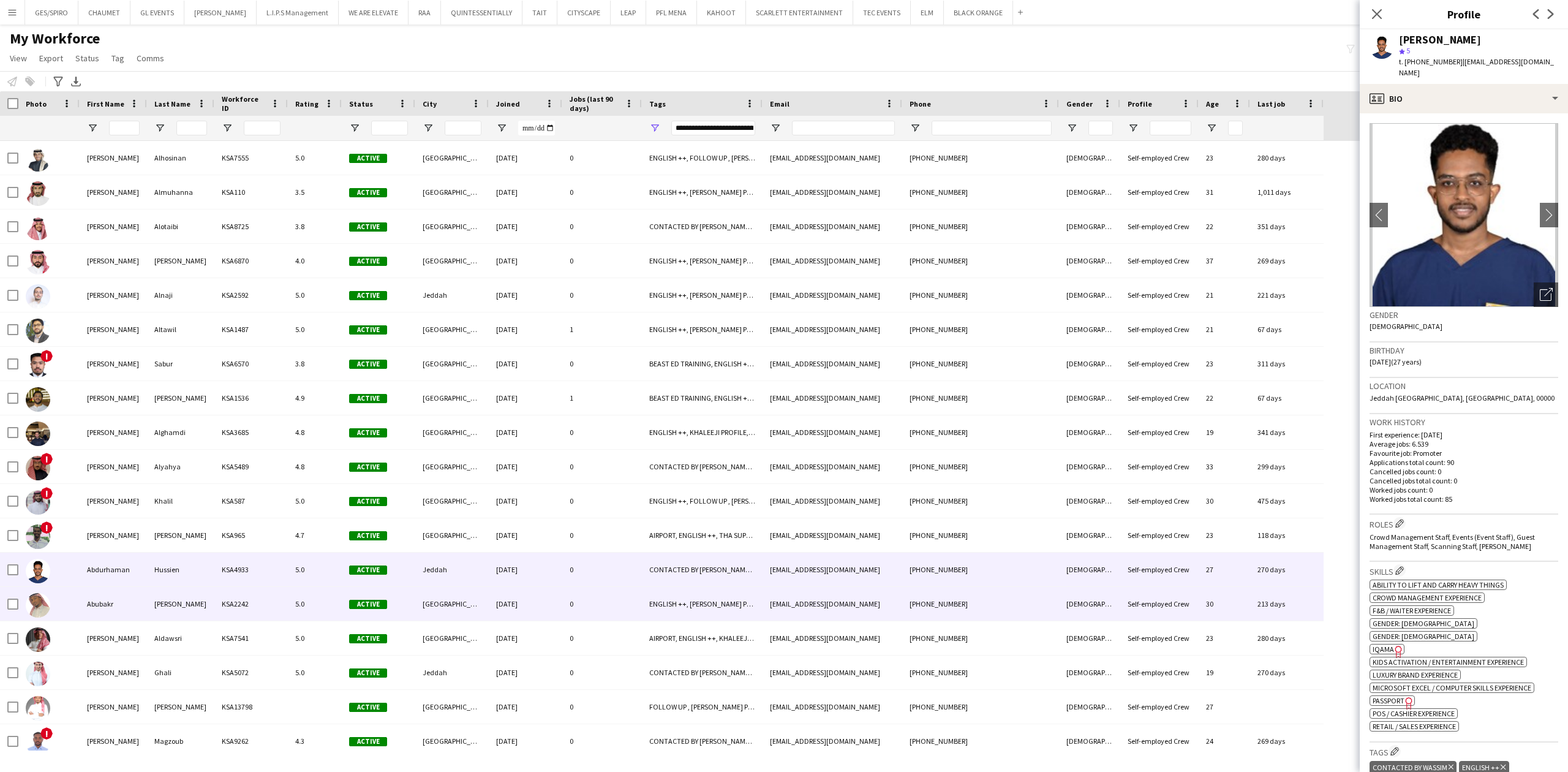
click at [1023, 609] on div "[PHONE_NUMBER]" at bounding box center [980, 604] width 157 height 34
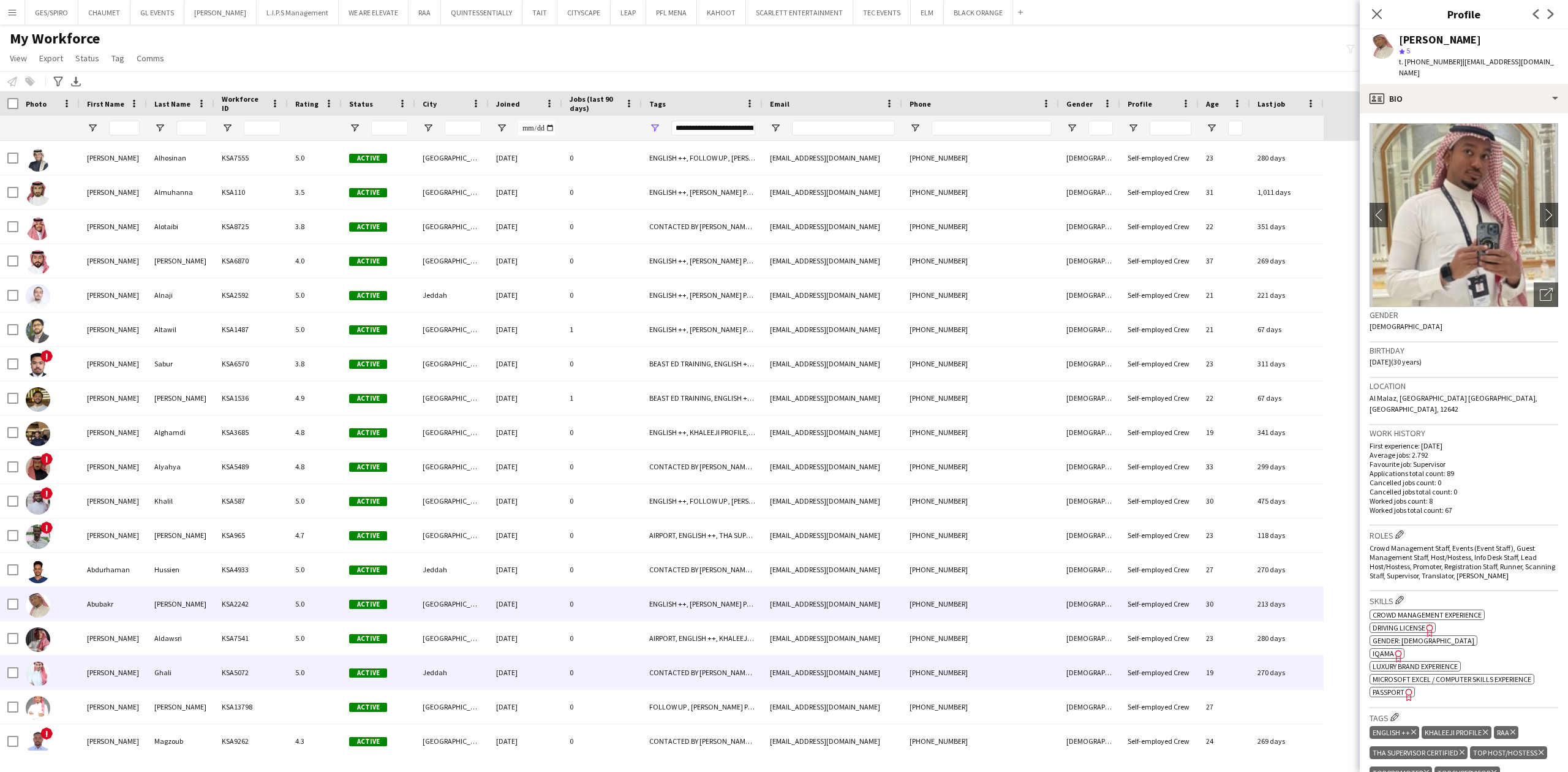
click at [848, 653] on div "[EMAIL_ADDRESS][DOMAIN_NAME]" at bounding box center [832, 638] width 140 height 34
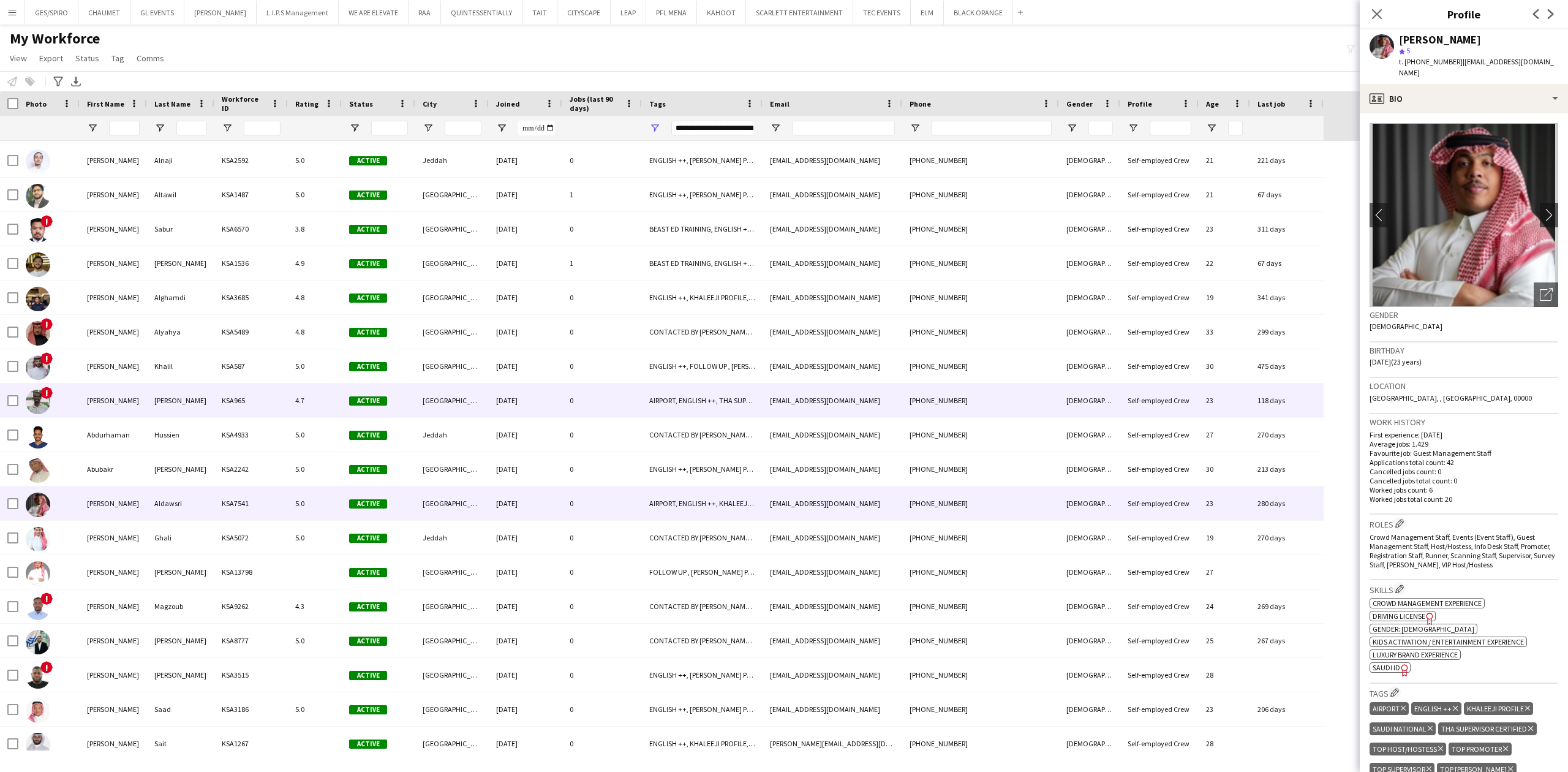
scroll to position [163, 0]
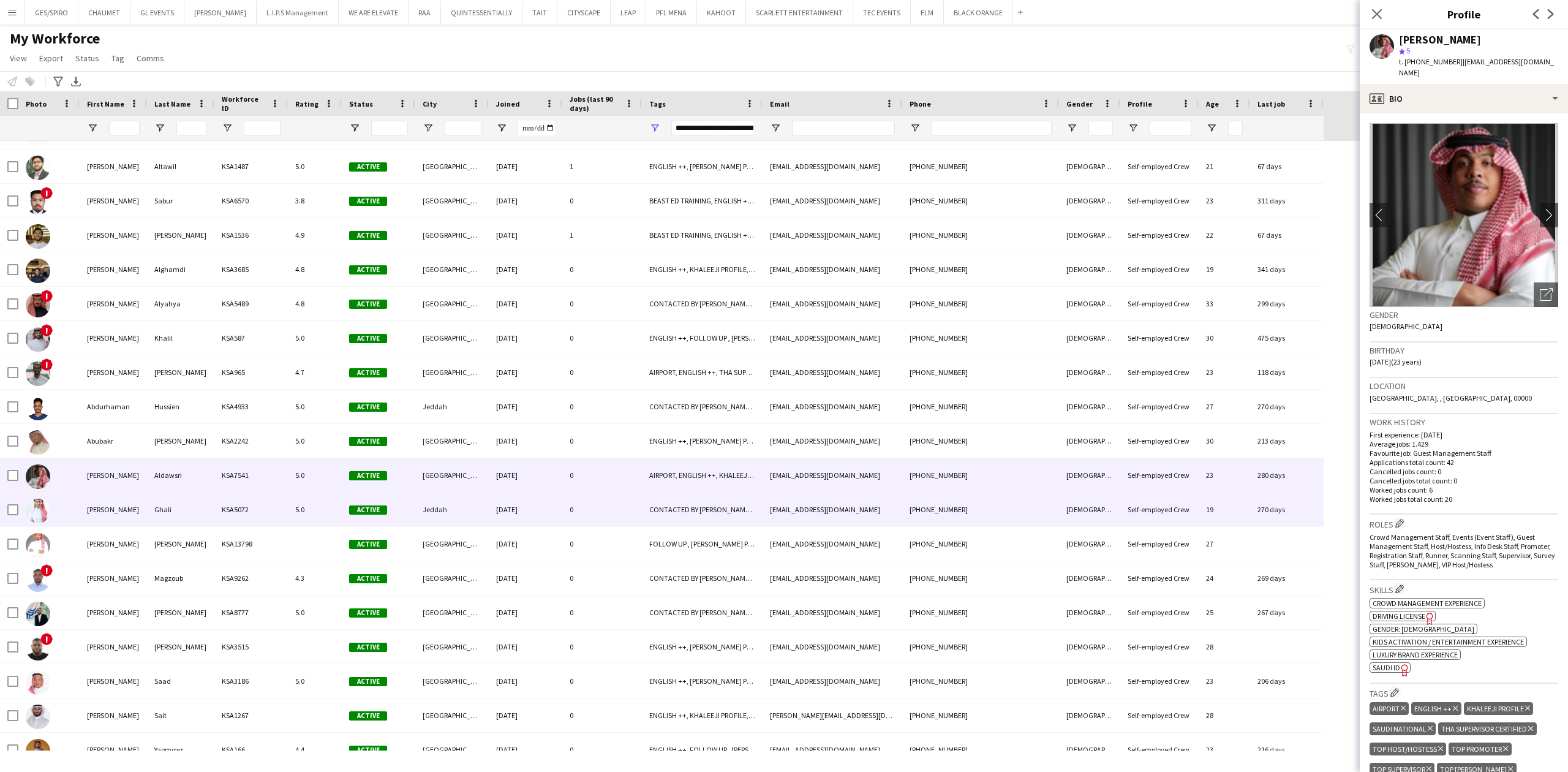
click at [618, 503] on div "0" at bounding box center [602, 510] width 79 height 34
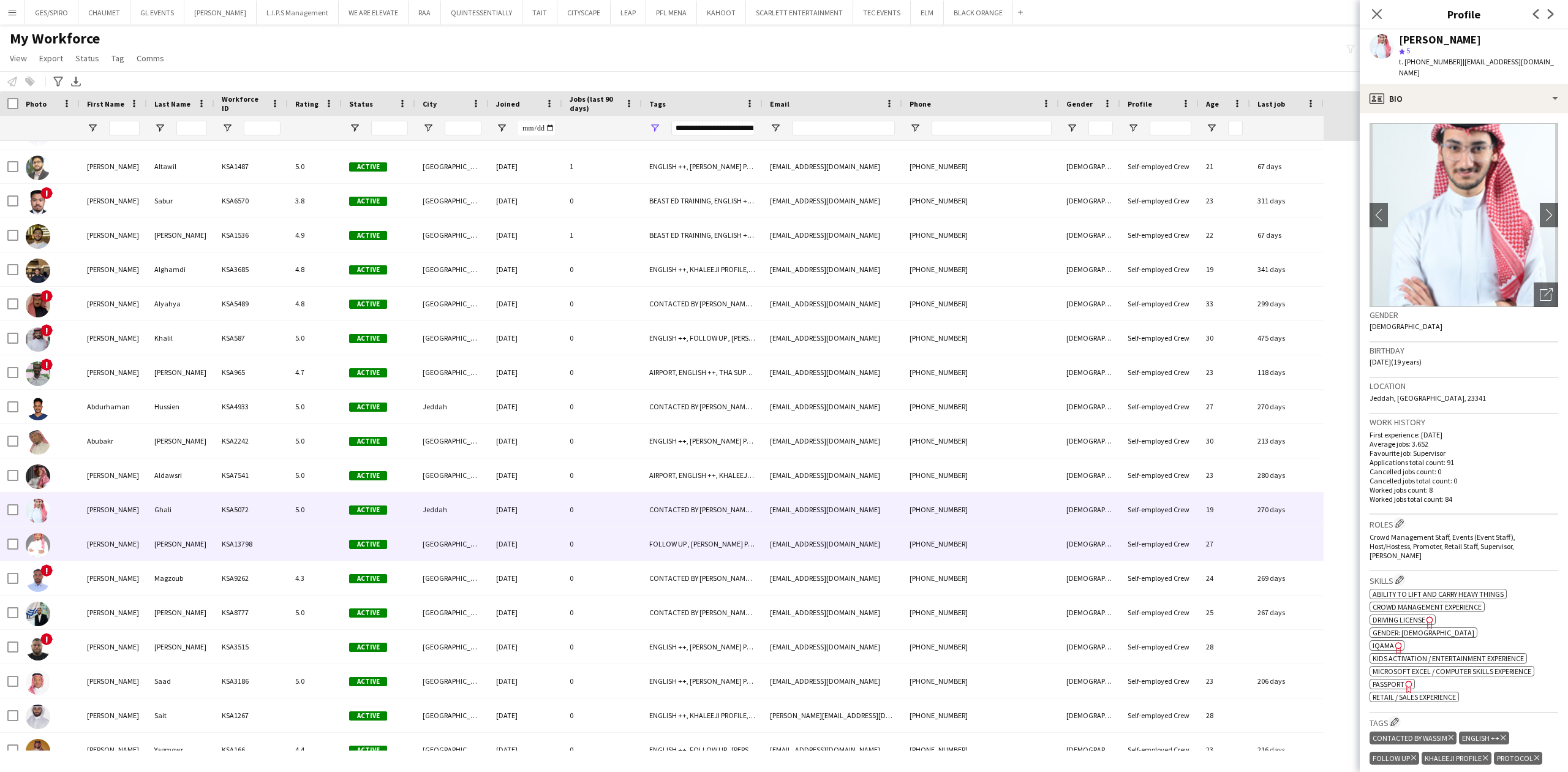
click at [746, 554] on div "FOLLOW UP , [PERSON_NAME] PROFILE, Potential Freelancer Training, THA SUPERVISO…" at bounding box center [702, 543] width 121 height 34
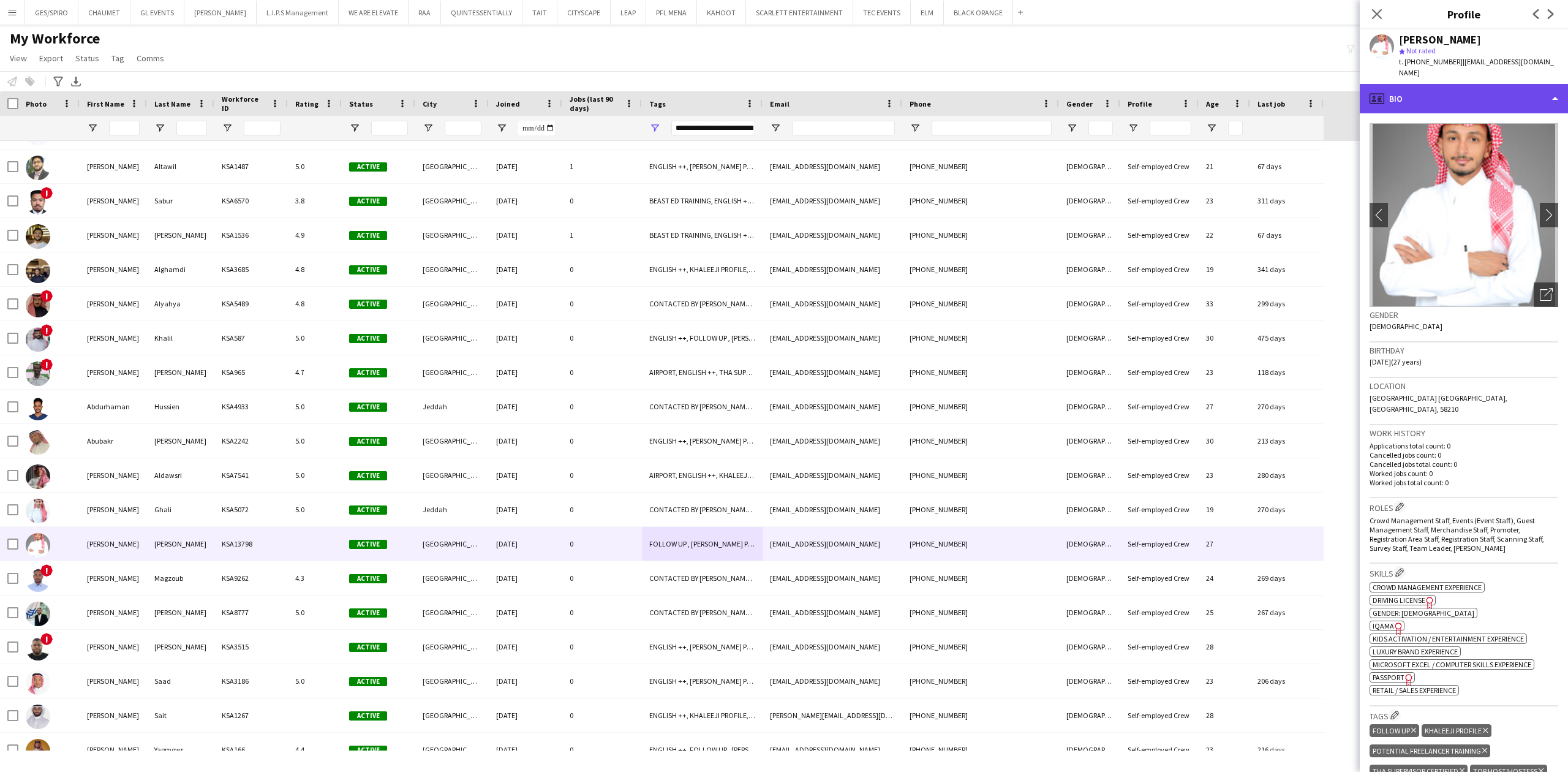
click at [1466, 88] on div "profile Bio" at bounding box center [1464, 99] width 209 height 29
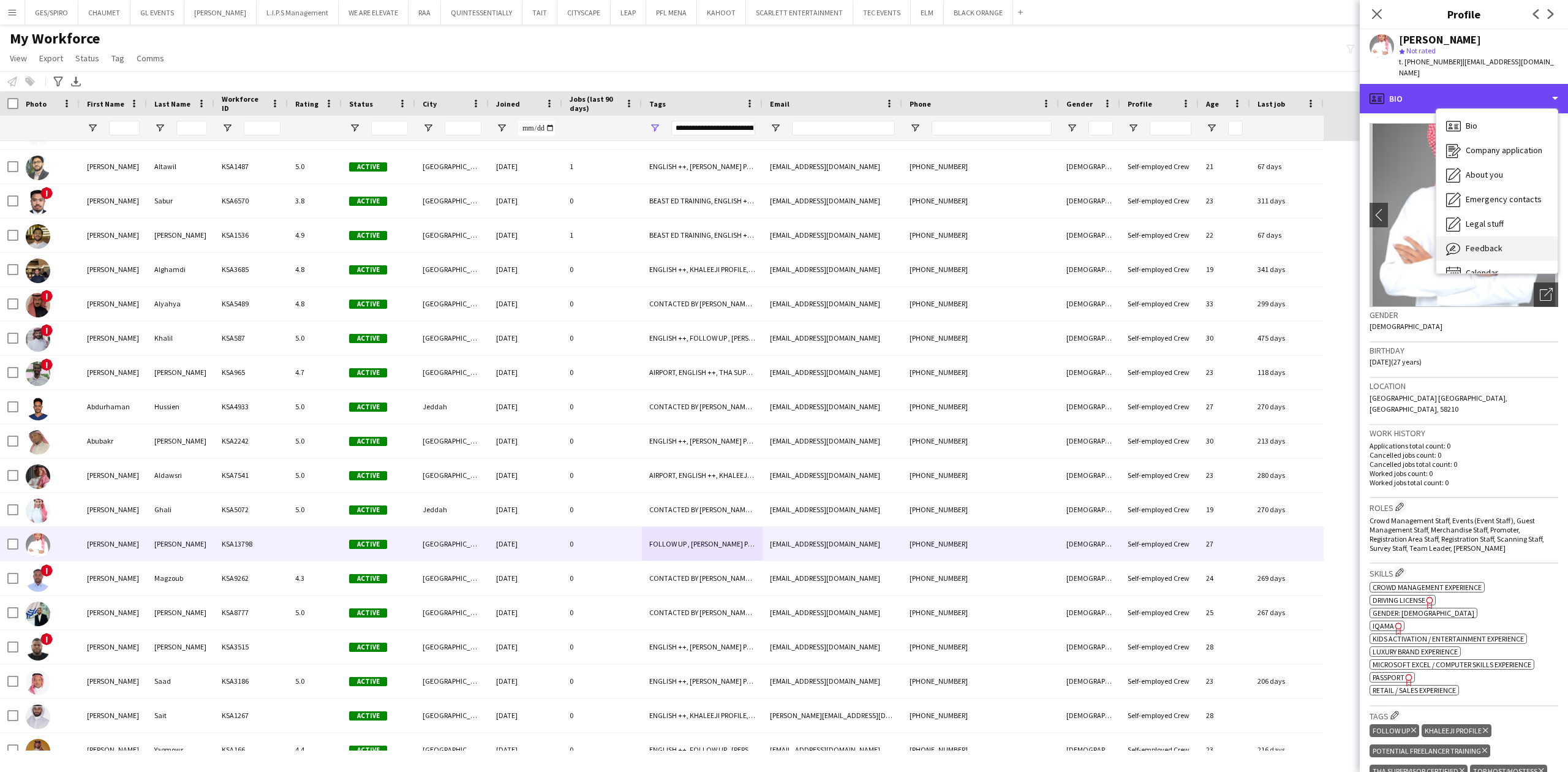
scroll to position [17, 0]
click at [1484, 250] on span "Calendar" at bounding box center [1482, 255] width 32 height 11
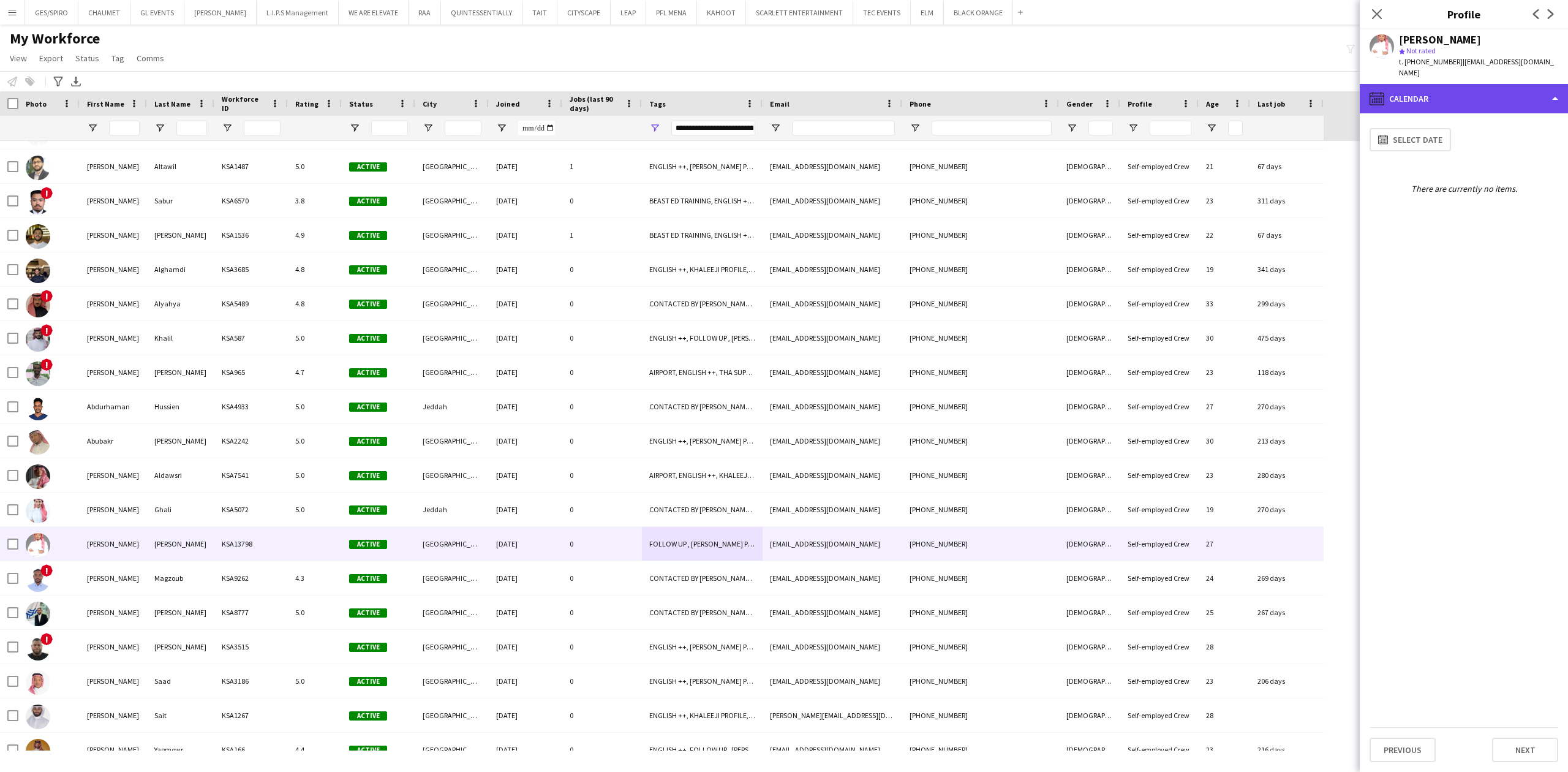
click at [1470, 84] on div "calendar-full Calendar" at bounding box center [1464, 99] width 209 height 29
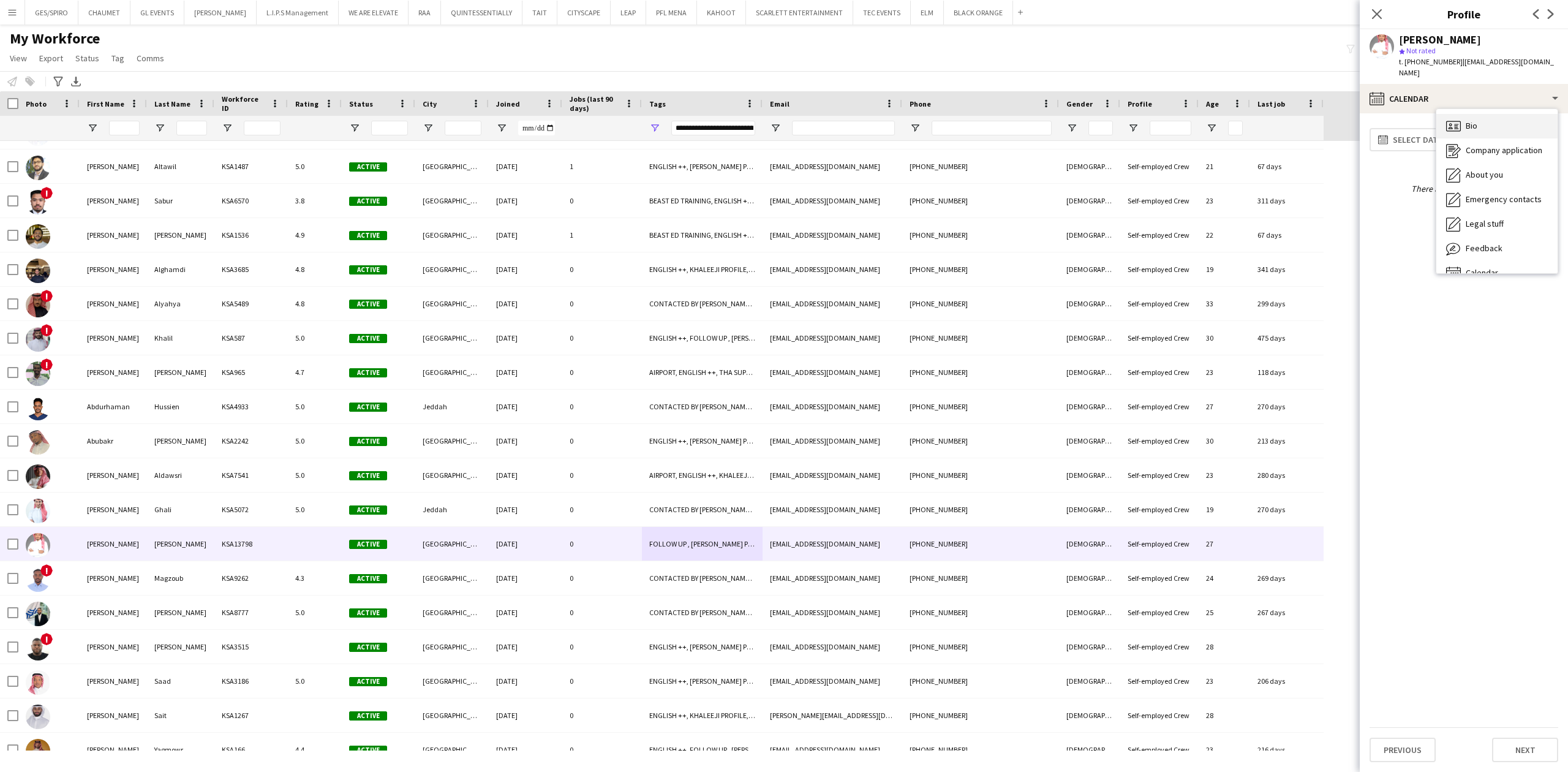
click at [1485, 119] on div "Bio Bio" at bounding box center [1497, 126] width 121 height 24
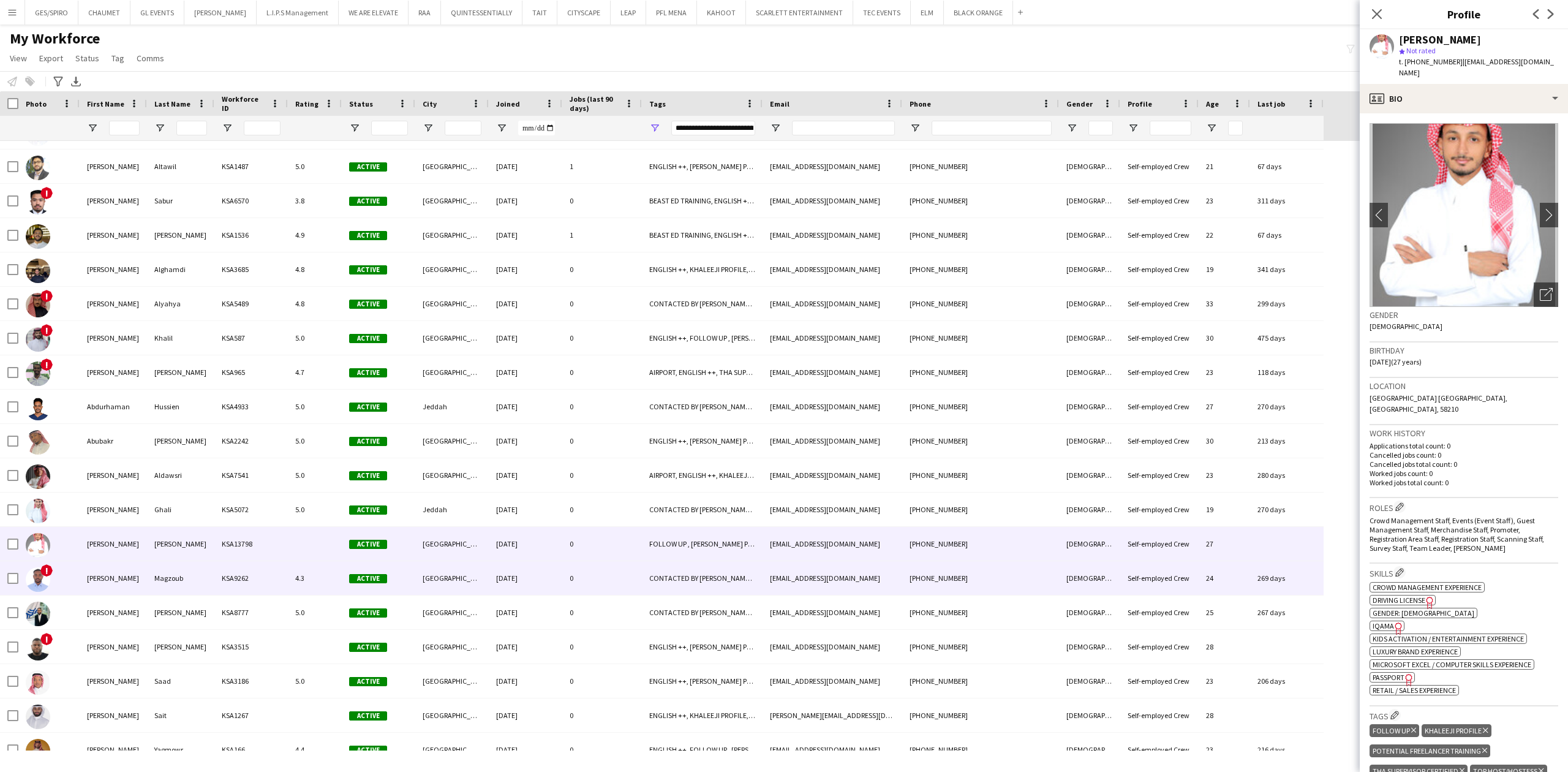
click at [729, 587] on div "CONTACTED BY [PERSON_NAME], ENGLISH ++, FOLLOW UP , [PERSON_NAME] PROFILE, SPAN…" at bounding box center [702, 578] width 121 height 34
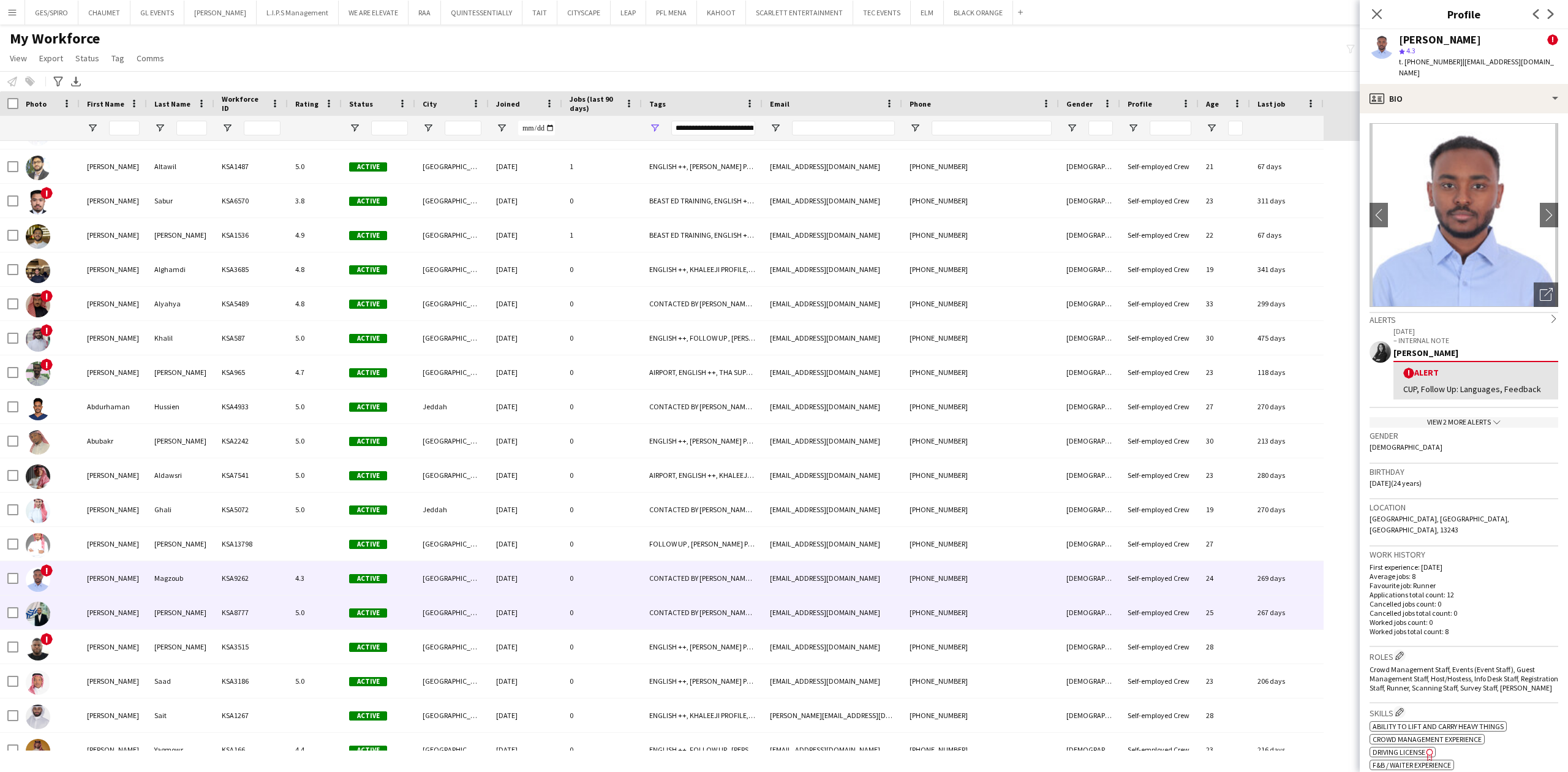
click at [724, 616] on div "CONTACTED BY [PERSON_NAME], ENGLISH ++, [PERSON_NAME] PROFILE, THA SUPERVISOR C…" at bounding box center [702, 612] width 121 height 34
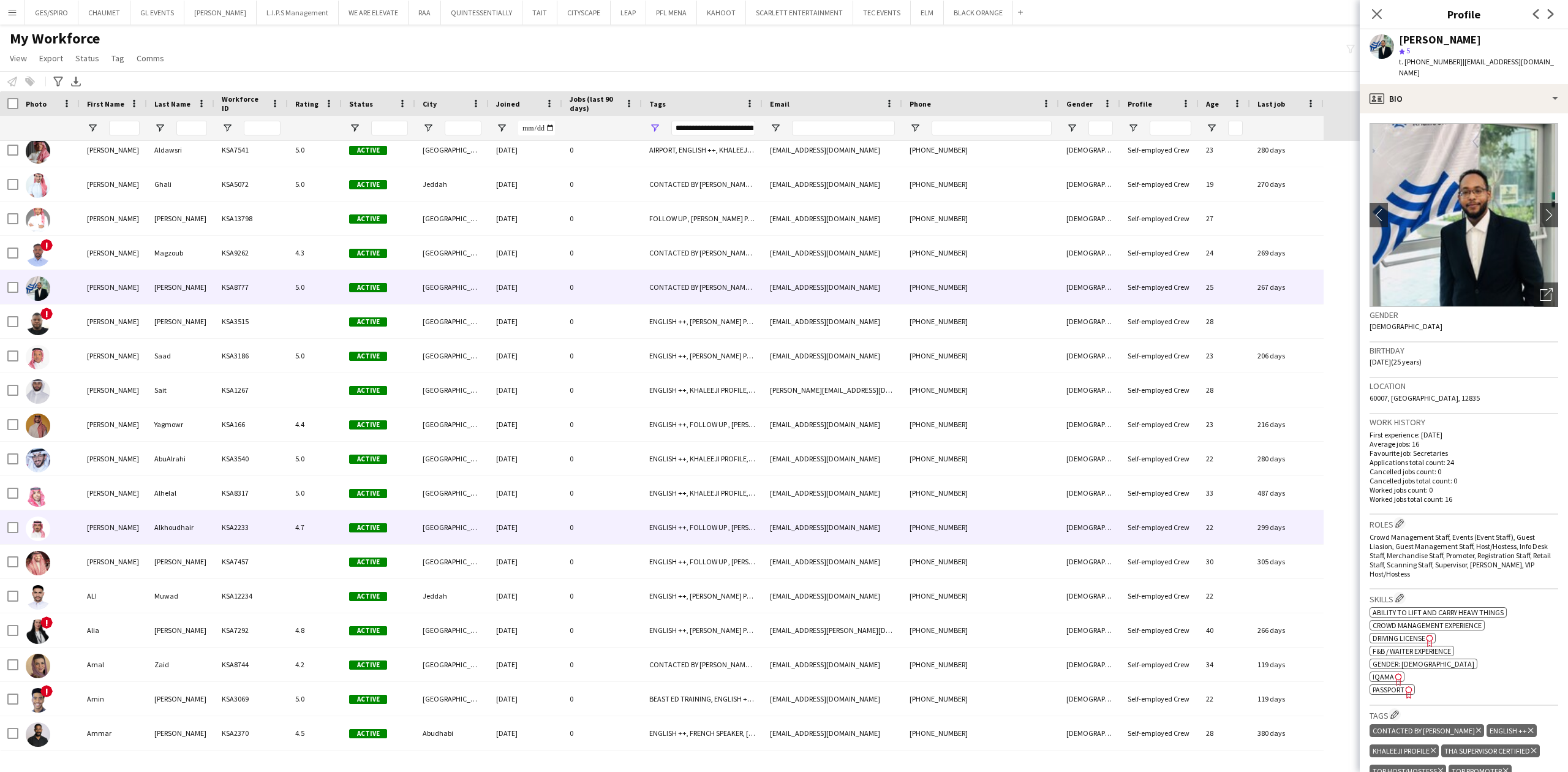
scroll to position [490, 0]
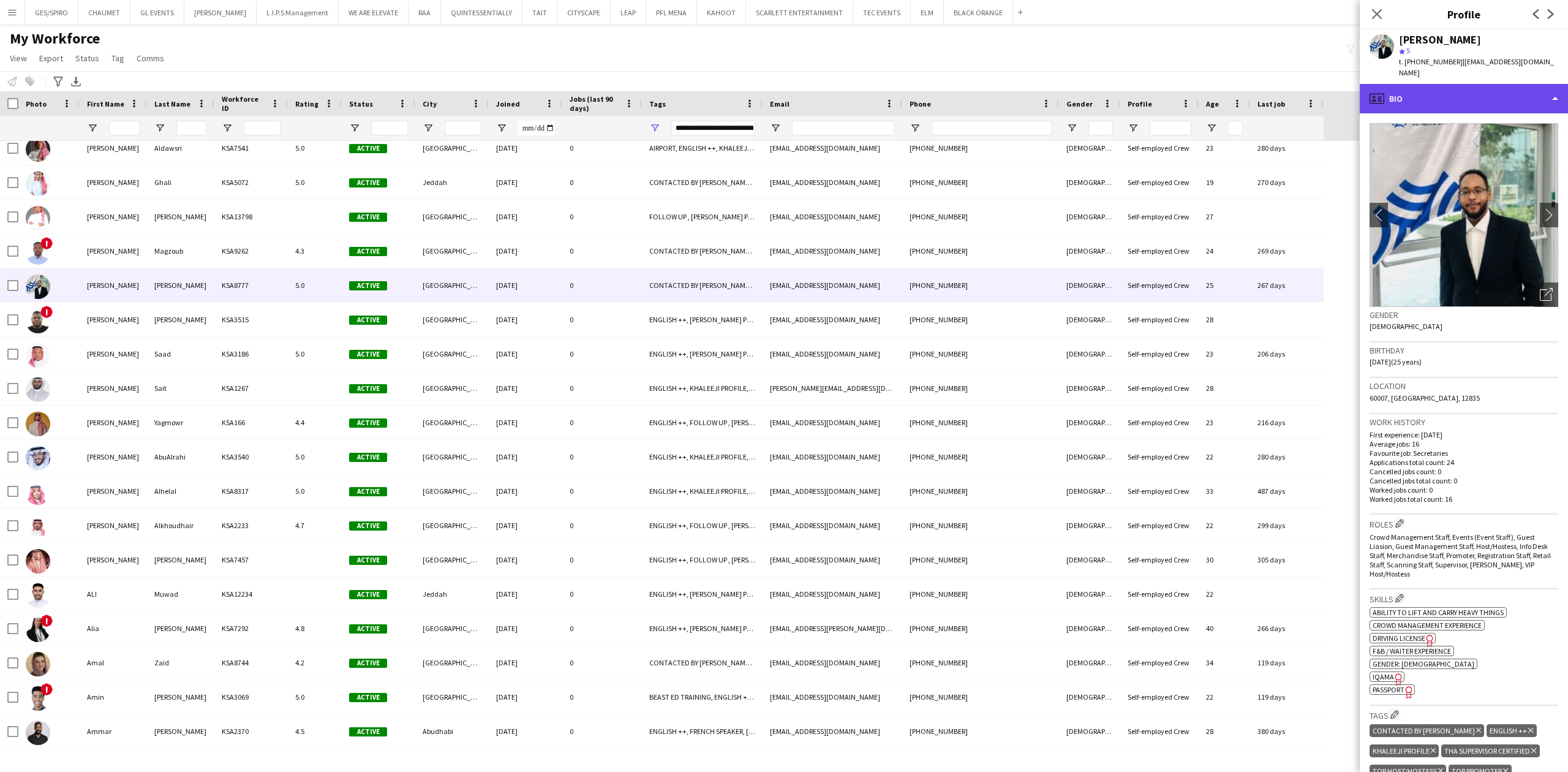
click at [1503, 91] on div "profile Bio" at bounding box center [1464, 99] width 209 height 29
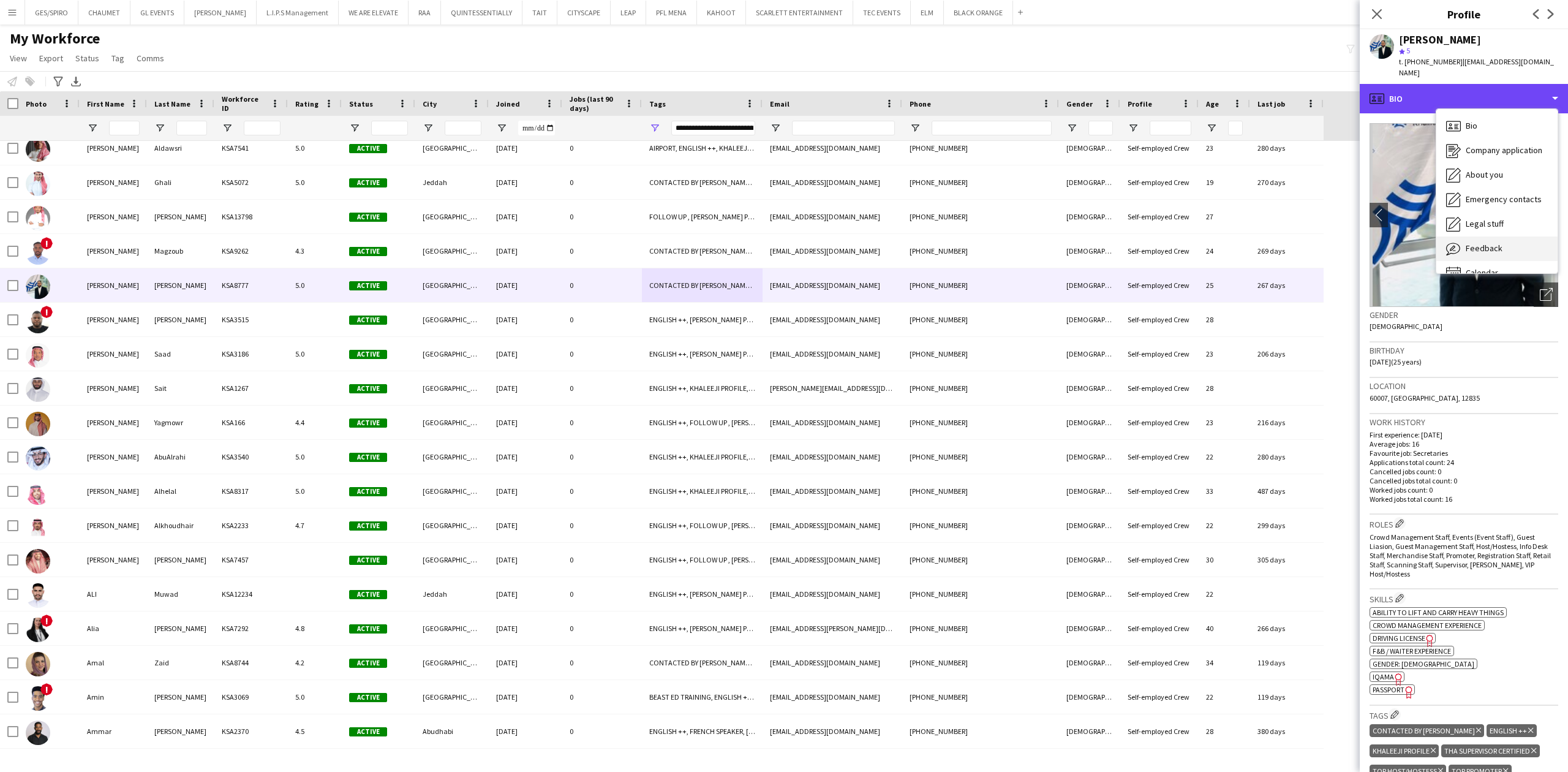
scroll to position [17, 0]
click at [1490, 225] on span "Feedback" at bounding box center [1484, 231] width 37 height 11
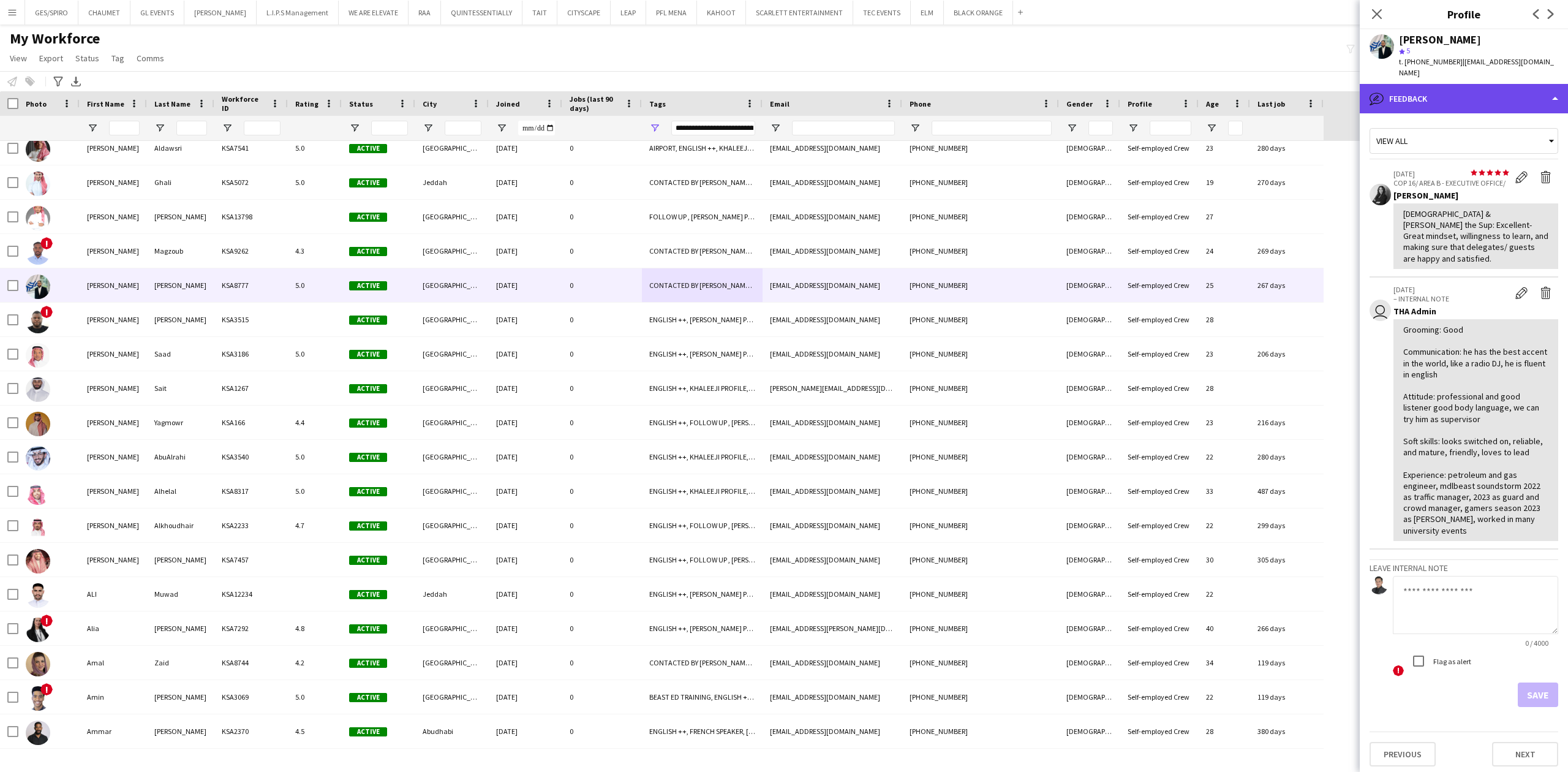
click at [1490, 84] on div "bubble-pencil Feedback" at bounding box center [1464, 99] width 209 height 29
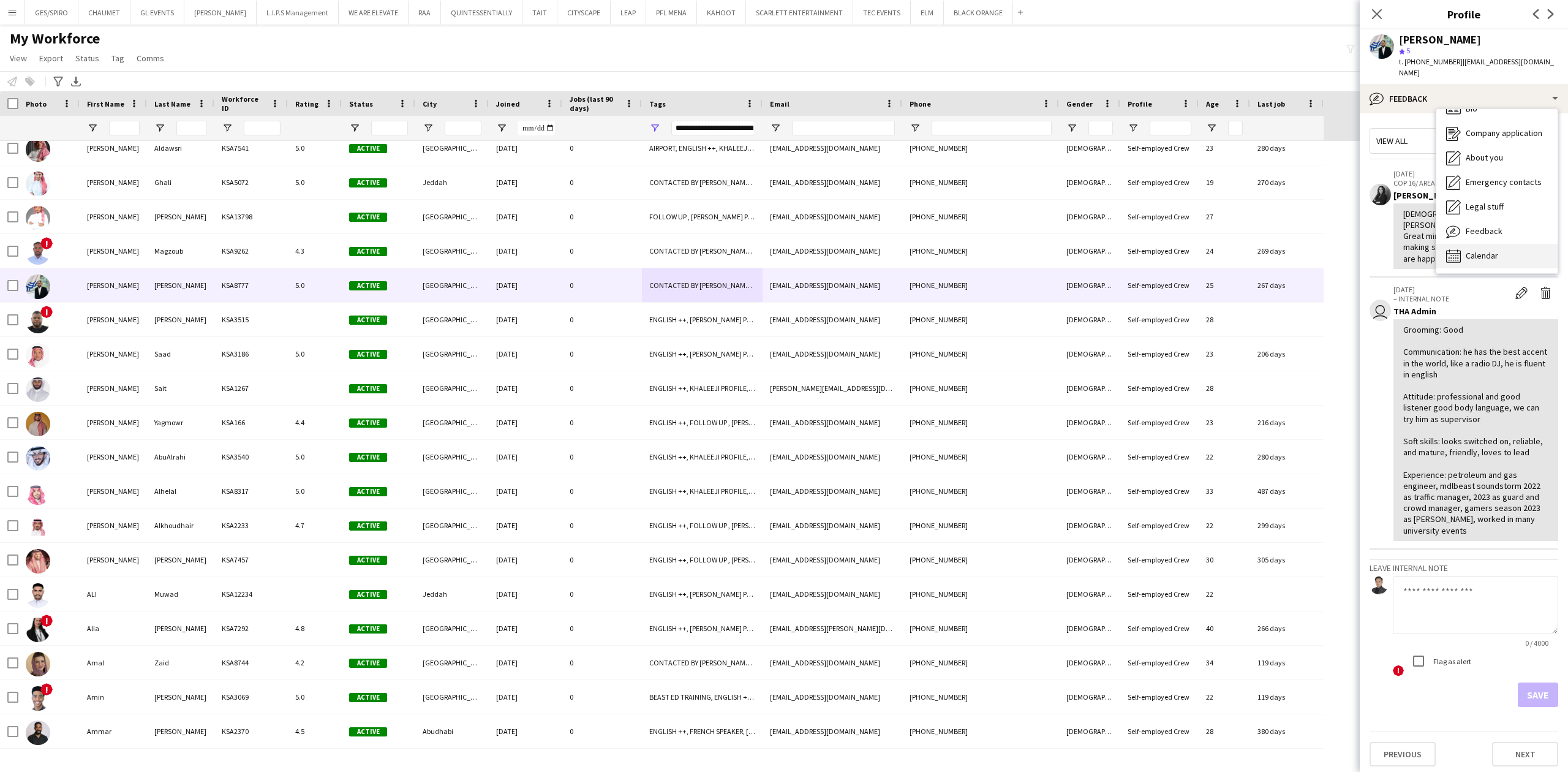
click at [1497, 250] on span "Calendar" at bounding box center [1482, 255] width 32 height 11
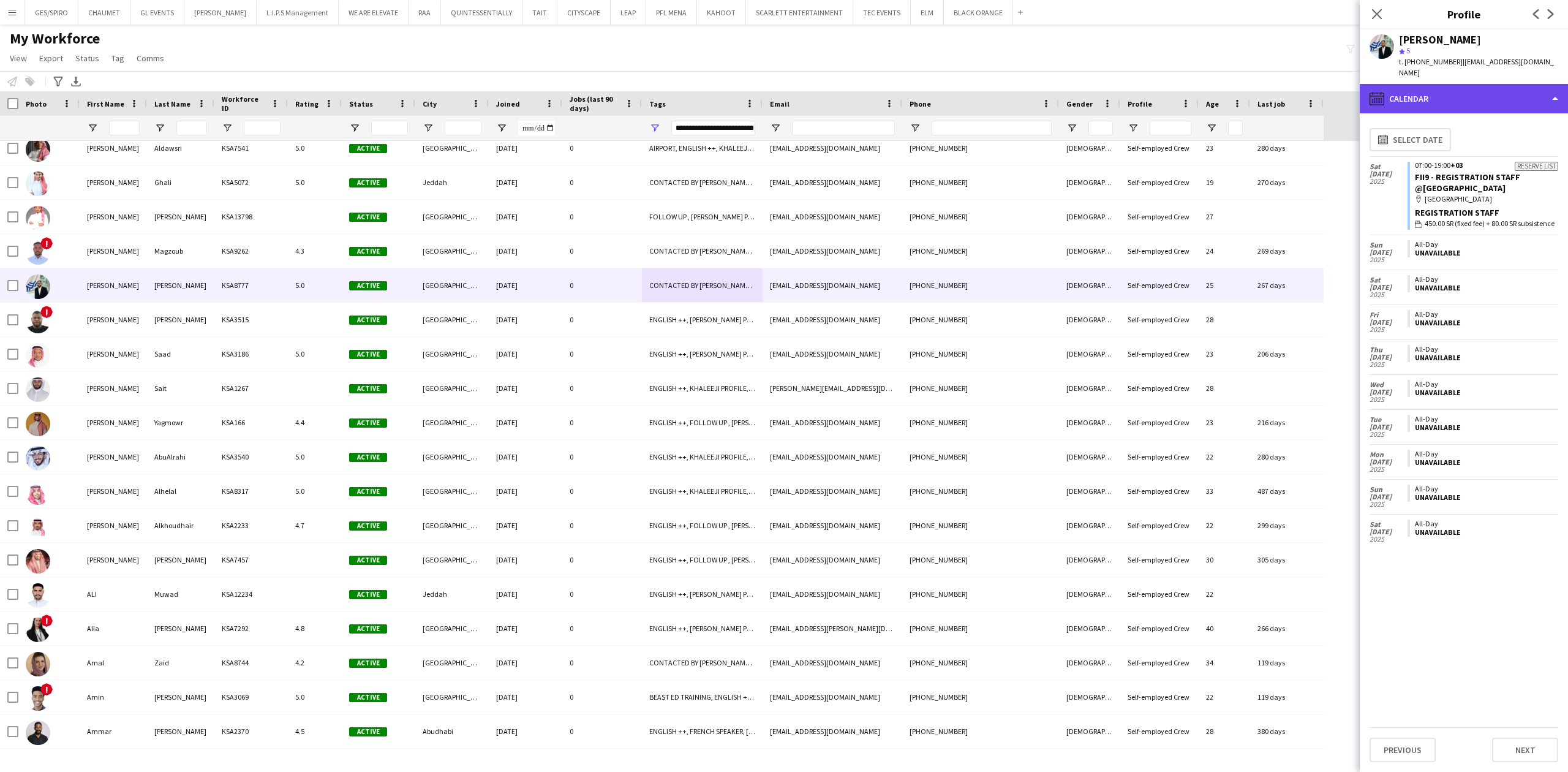
click at [1476, 86] on div "calendar-full Calendar" at bounding box center [1464, 99] width 209 height 29
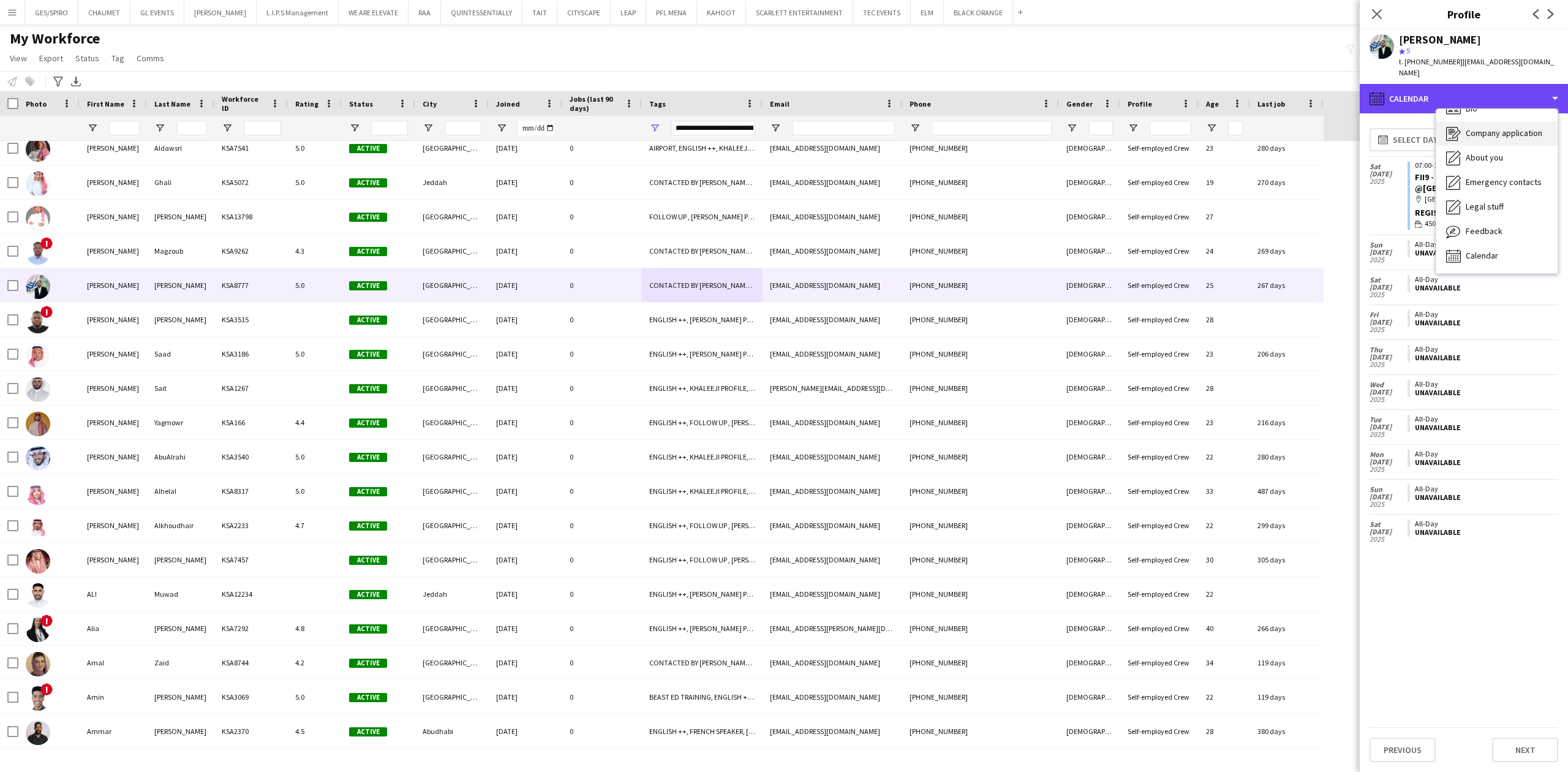
scroll to position [0, 0]
click at [1491, 114] on div "Bio Bio" at bounding box center [1497, 126] width 121 height 24
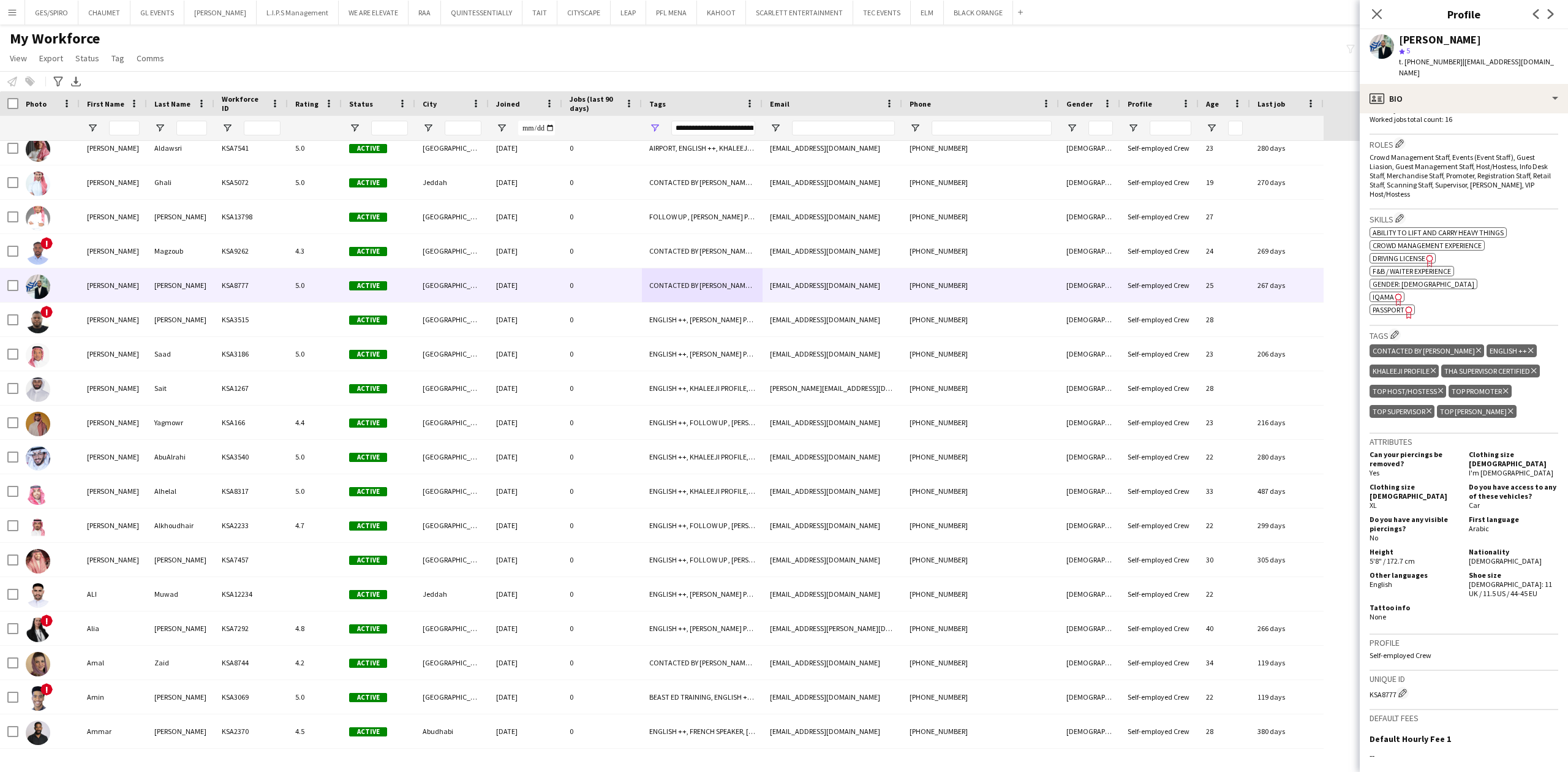
scroll to position [408, 0]
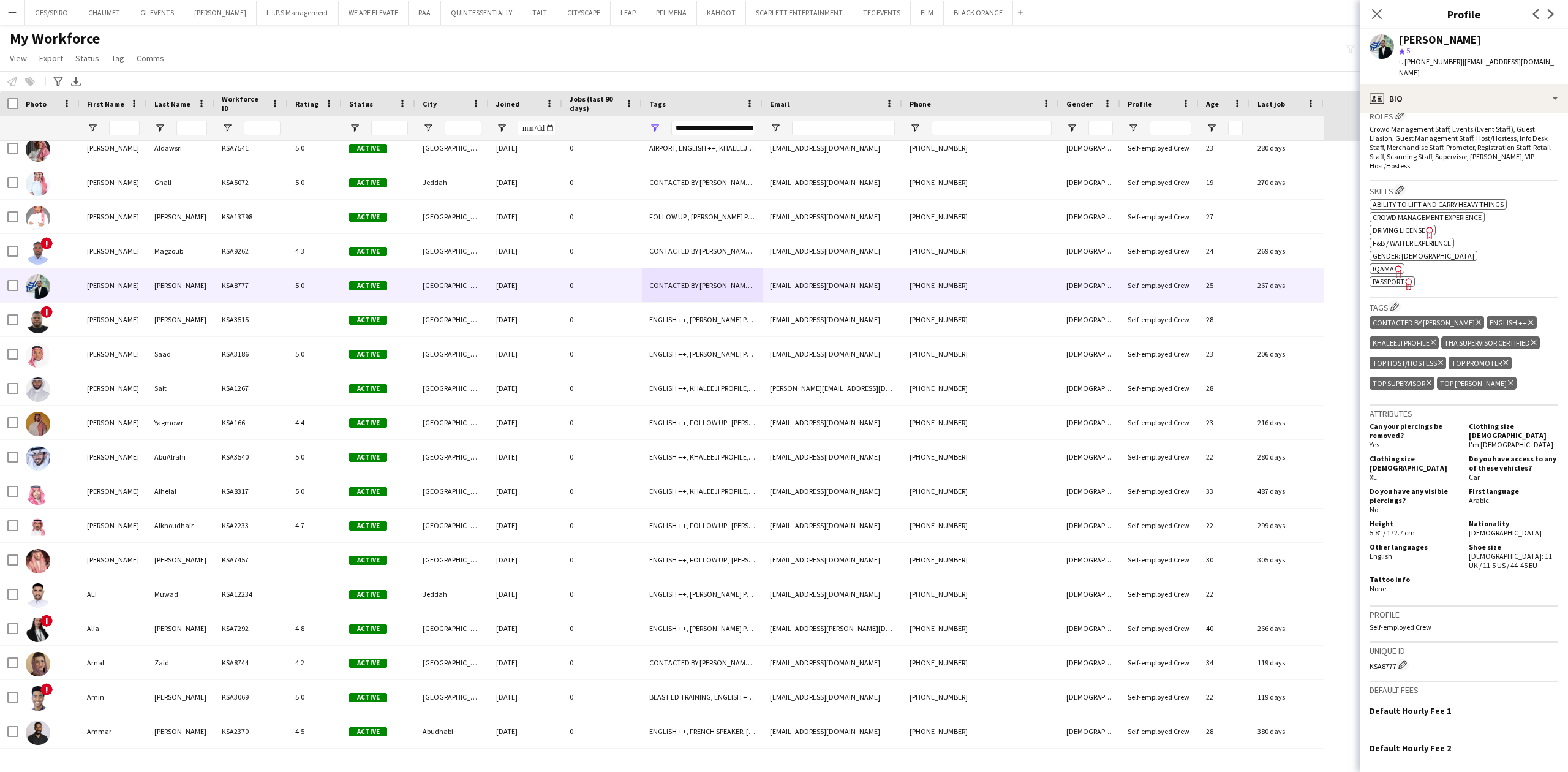
click at [1392, 264] on icon "Freelancer has uploaded a photo validation of skill. Click to see" at bounding box center [1398, 271] width 13 height 13
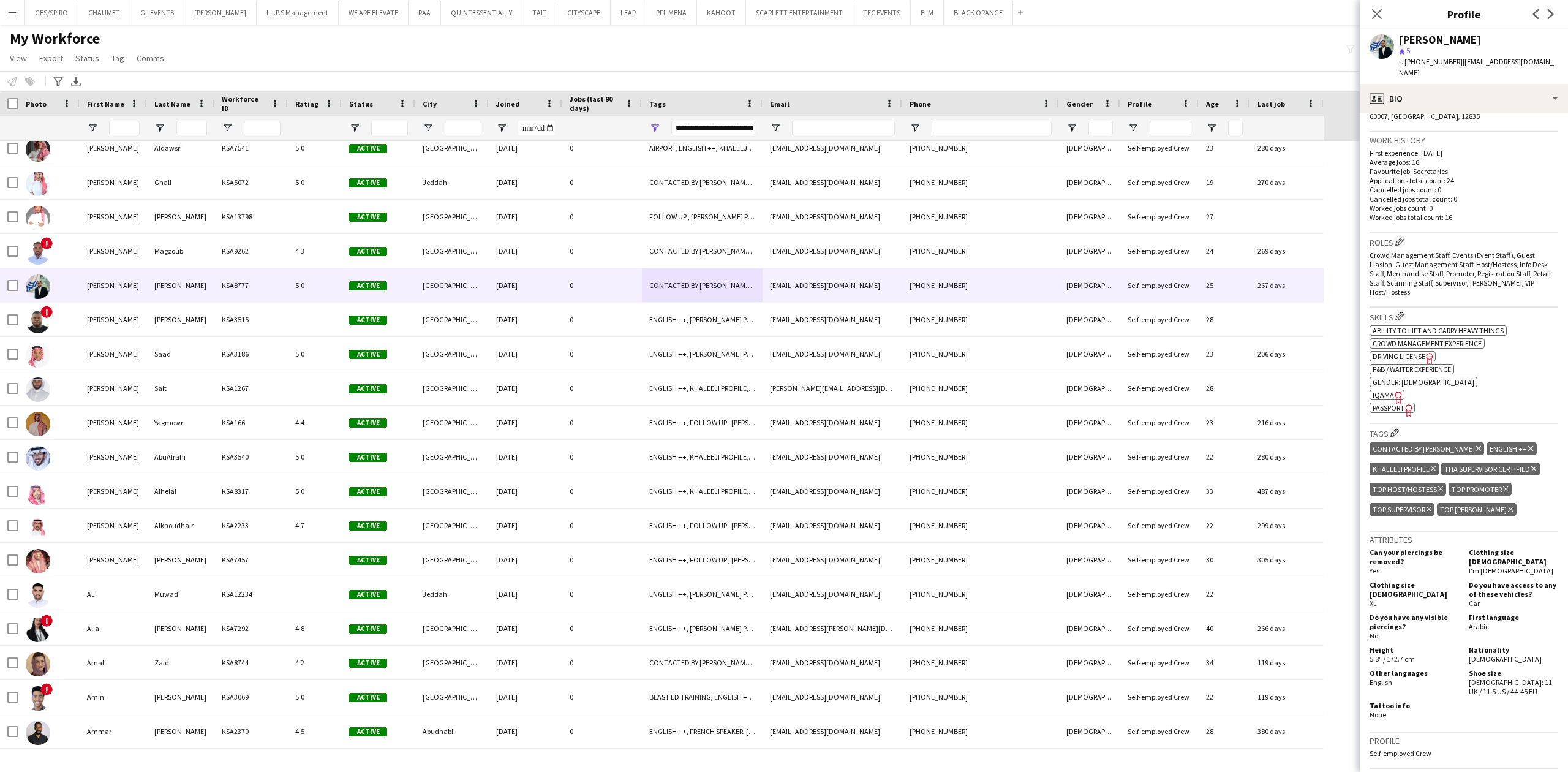
scroll to position [0, 0]
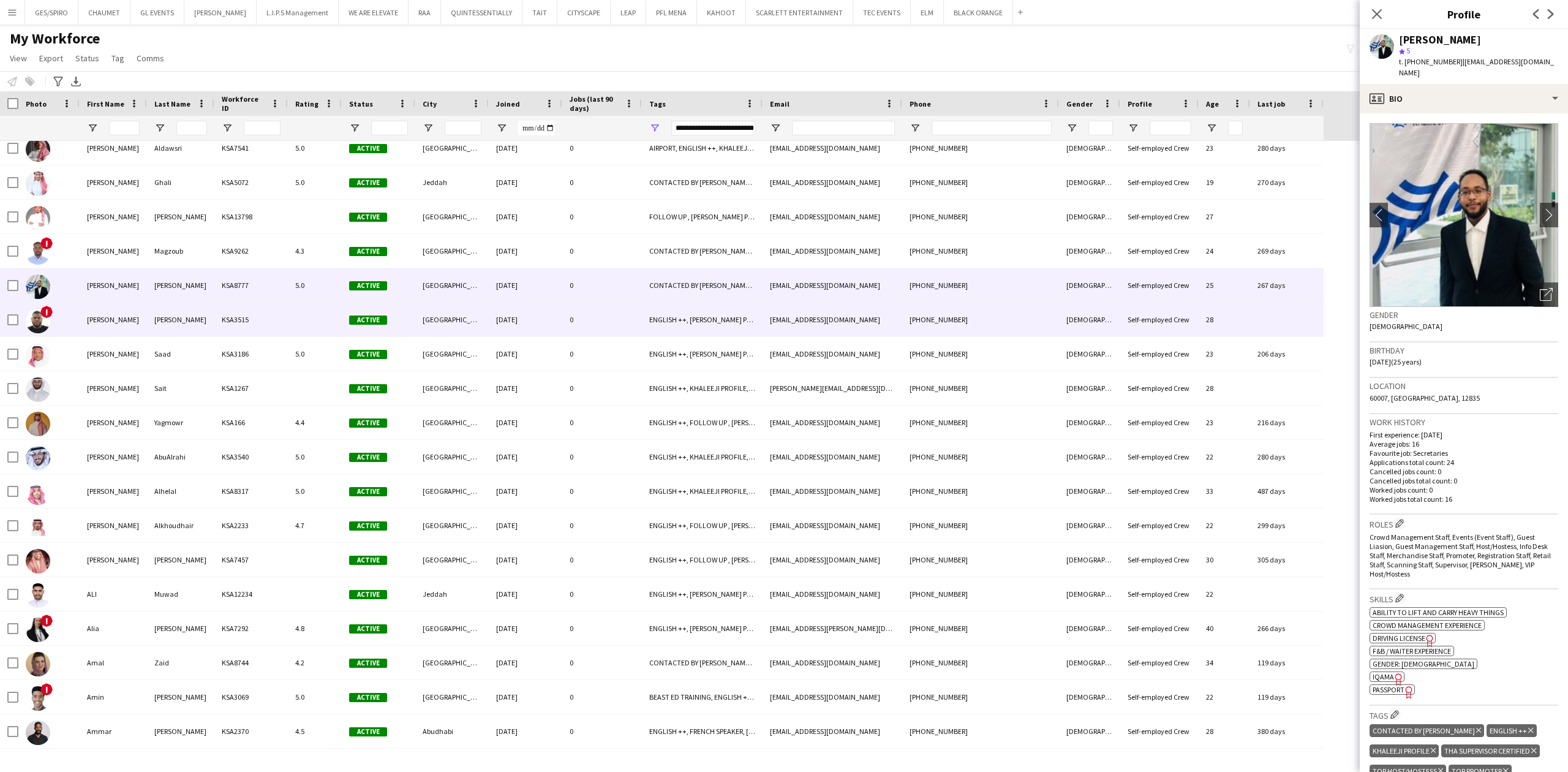
click at [658, 316] on div "ENGLISH ++, [PERSON_NAME] PROFILE, THA SUPERVISOR CERTIFIED, TOP HOST/HOSTESS, …" at bounding box center [702, 320] width 121 height 34
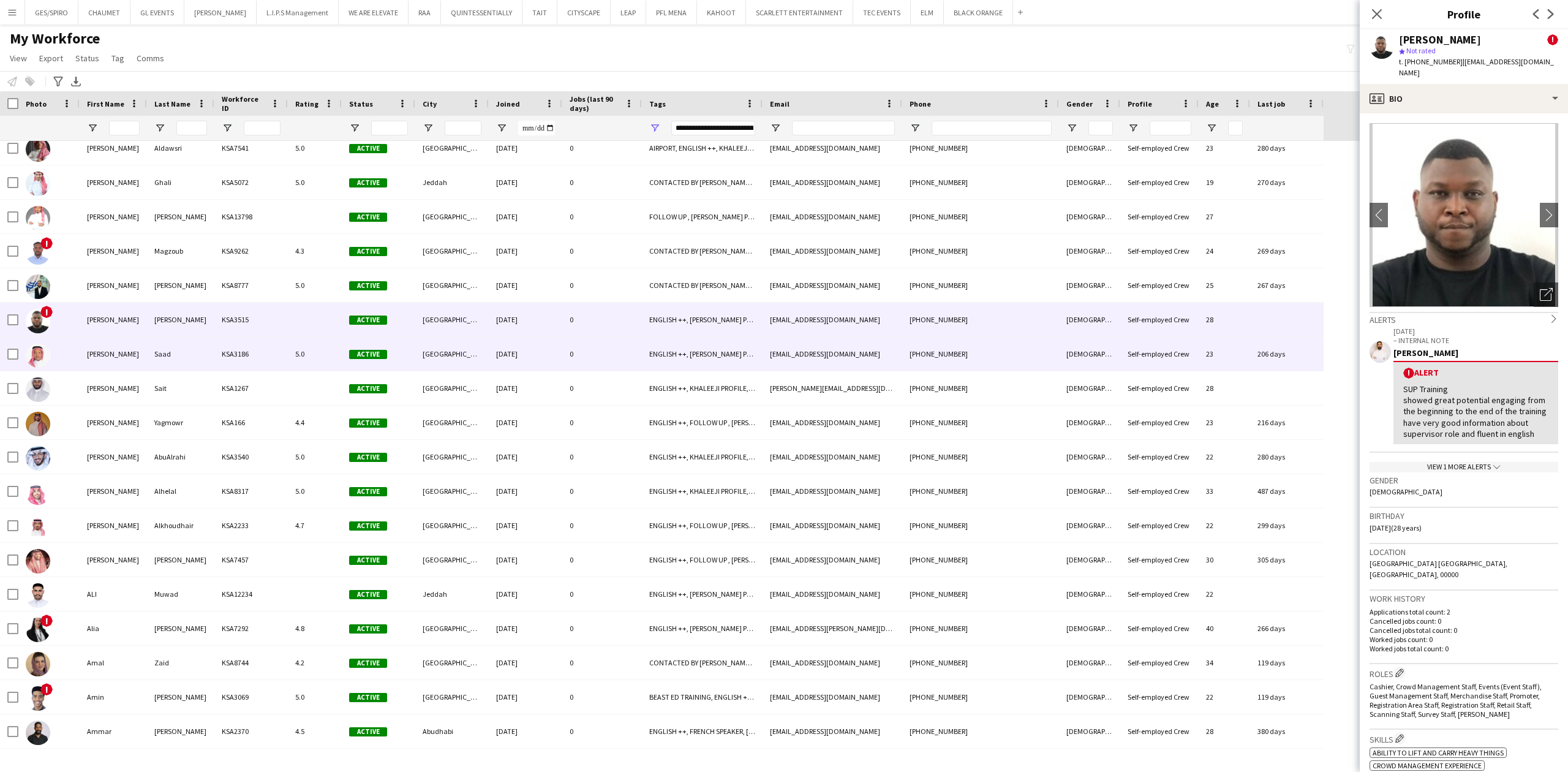
click at [650, 360] on div "ENGLISH ++, [PERSON_NAME] PROFILE, PROTOCOL, THA SUPERVISOR CERTIFIED, TOP HOST…" at bounding box center [702, 354] width 121 height 34
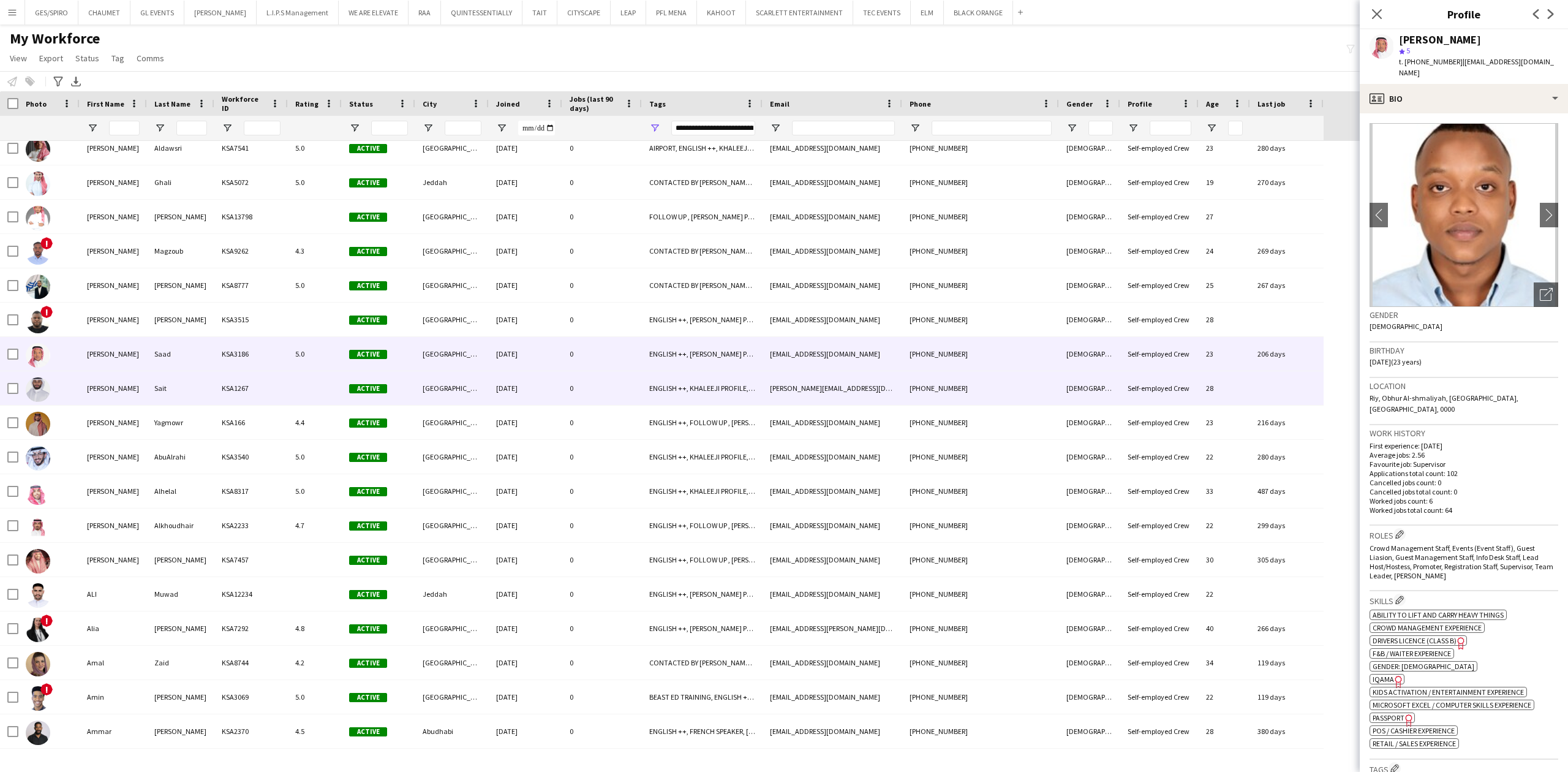
click at [758, 388] on div "ENGLISH ++, KHALEEJI PROFILE, [DEMOGRAPHIC_DATA] NATIONAL, THA SUPERVISOR CERTI…" at bounding box center [702, 388] width 121 height 34
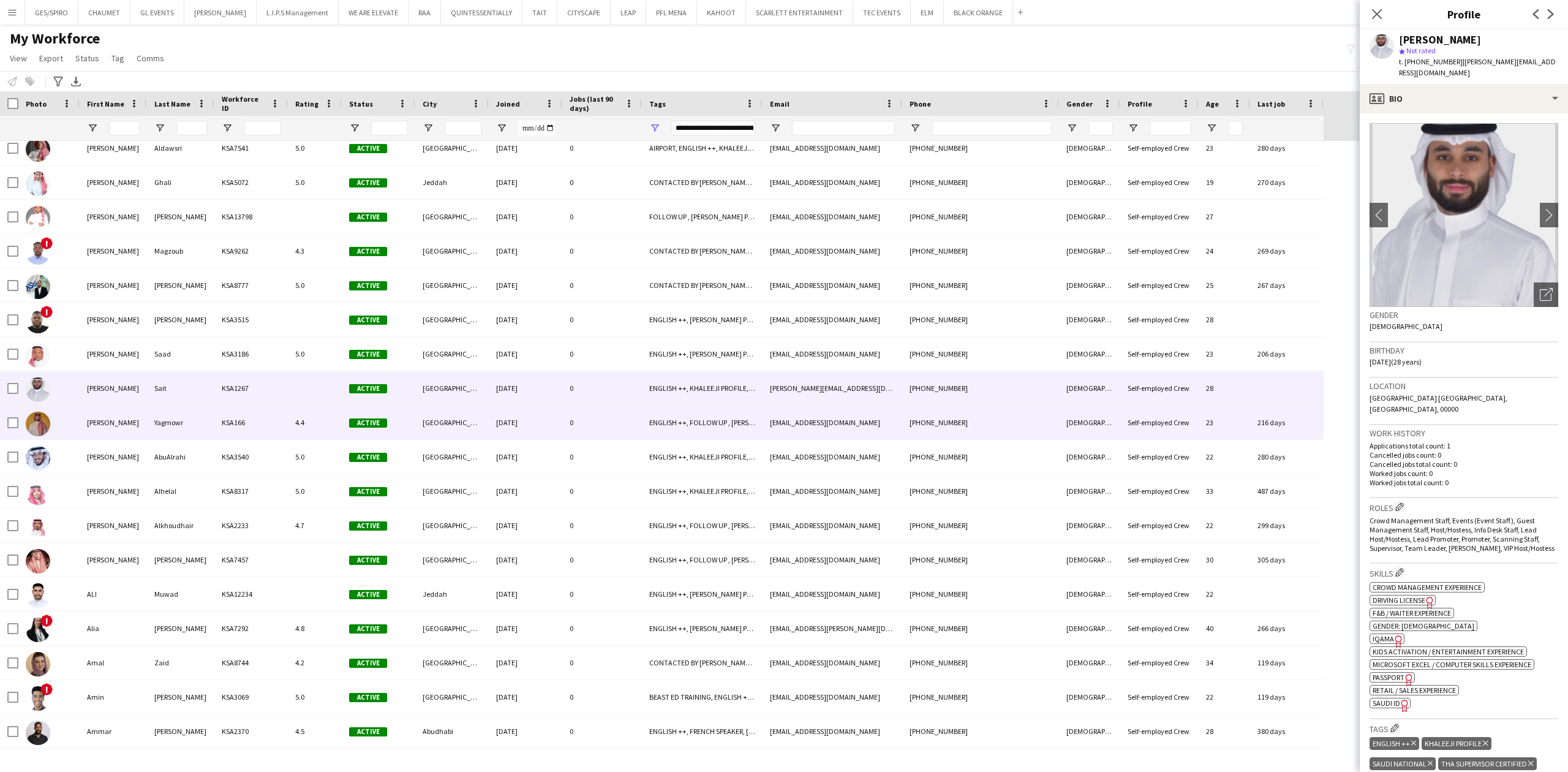
drag, startPoint x: 705, startPoint y: 428, endPoint x: 711, endPoint y: 425, distance: 6.7
click at [706, 427] on div "ENGLISH ++, FOLLOW UP , [PERSON_NAME] PROFILE, LUXURY RETAIL, [DEMOGRAPHIC_DATA…" at bounding box center [702, 423] width 121 height 34
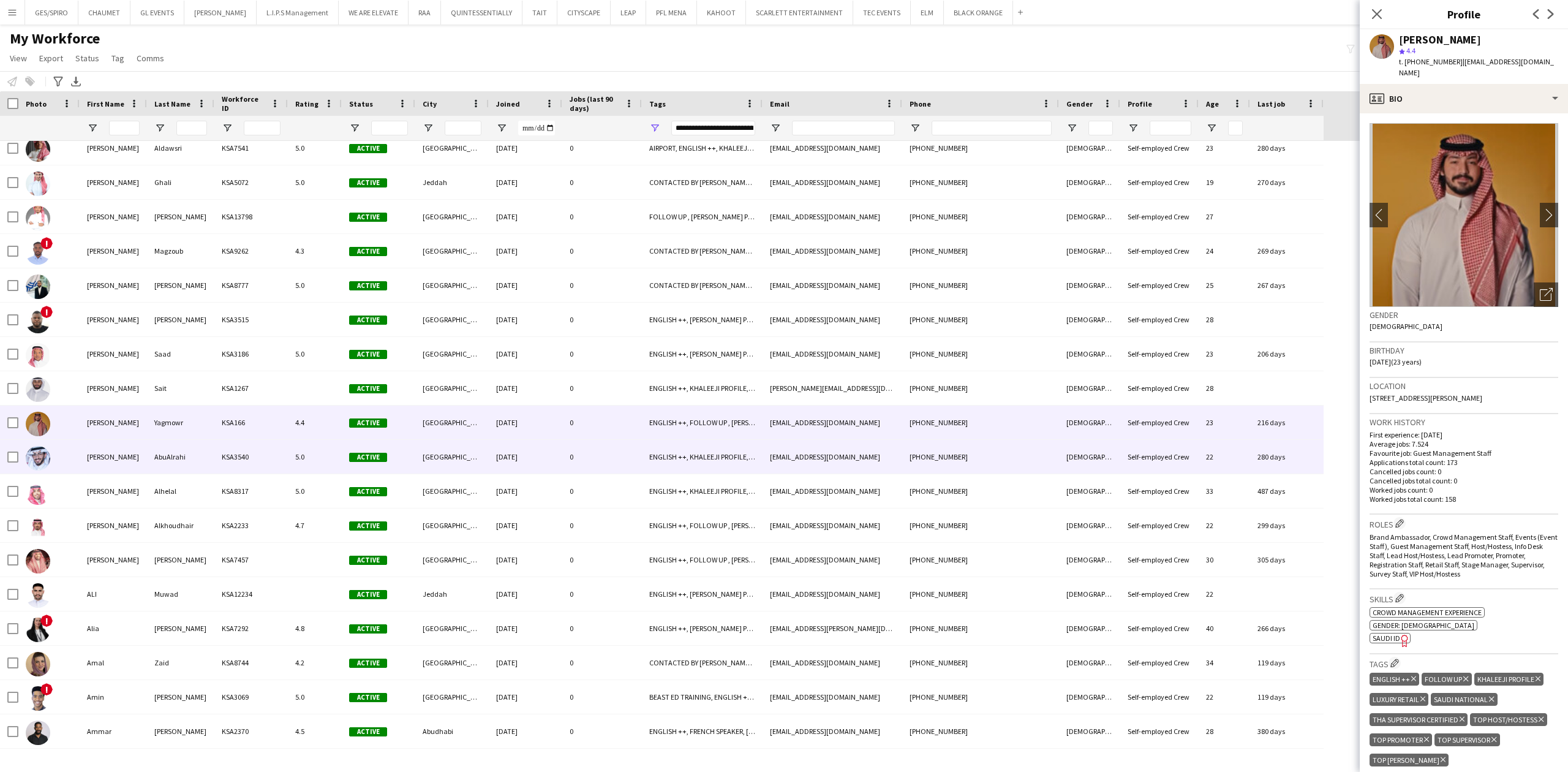
click at [699, 456] on div "ENGLISH ++, KHALEEJI PROFILE, [DEMOGRAPHIC_DATA] NATIONAL, THA SUPERVISOR CERTI…" at bounding box center [702, 457] width 121 height 34
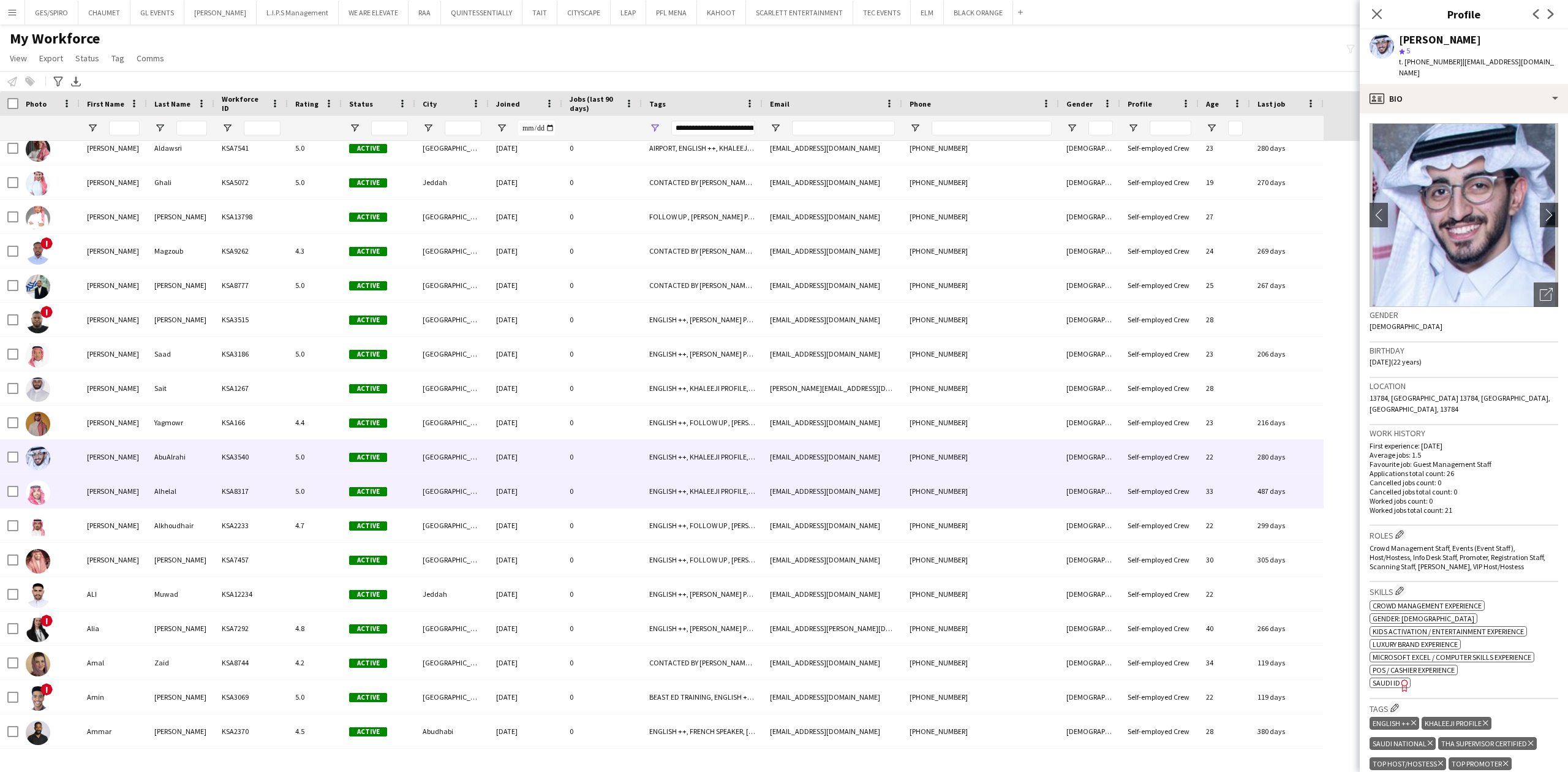
click at [744, 488] on div "ENGLISH ++, KHALEEJI PROFILE, LUXURY RETAIL, SAUDI NATIONAL, THA SUPERVISOR CER…" at bounding box center [702, 491] width 121 height 34
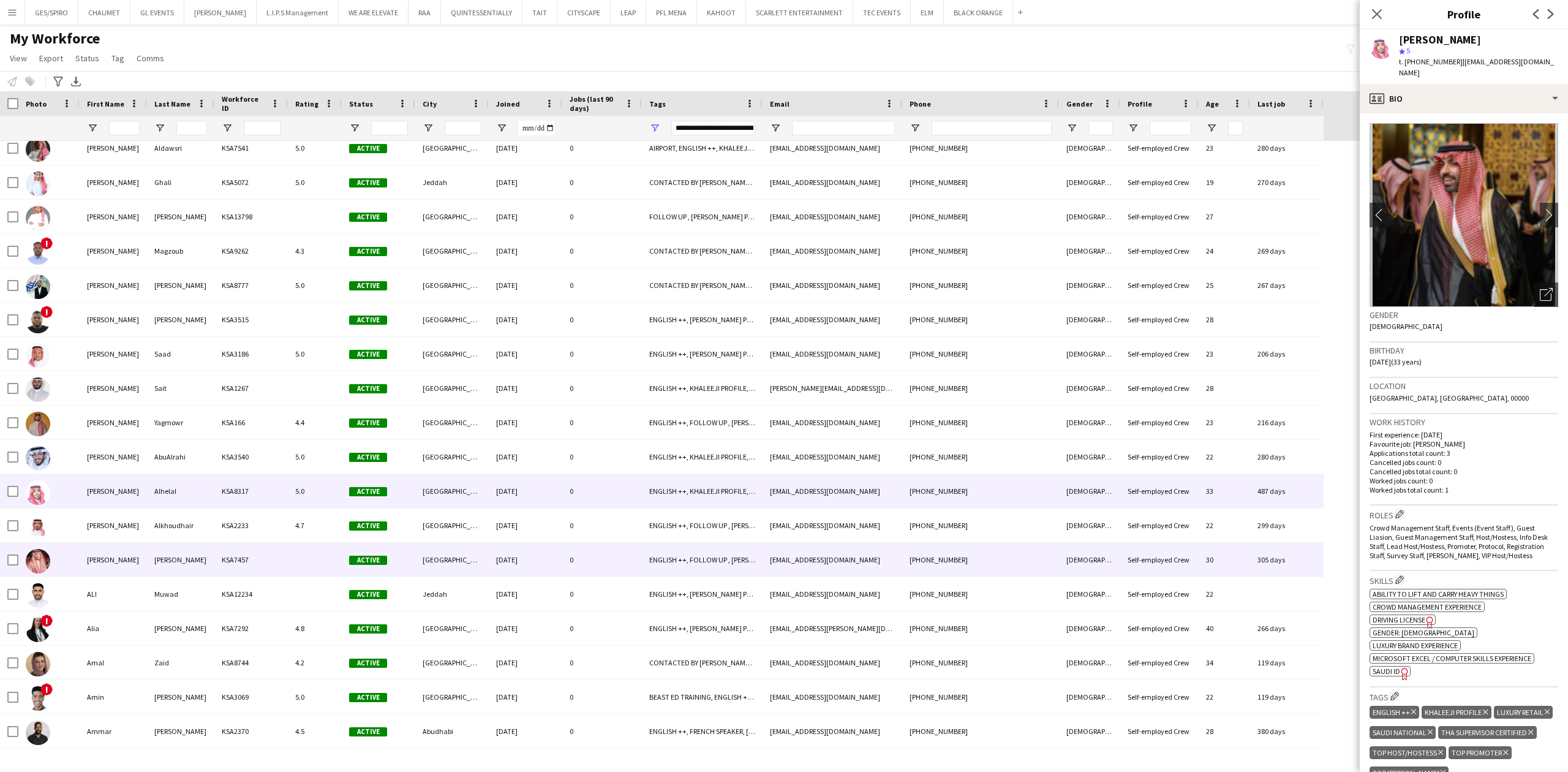
click at [718, 547] on div "ENGLISH ++, FOLLOW UP , [PERSON_NAME] PROFILE, PROTOCOL, [DEMOGRAPHIC_DATA] NAT…" at bounding box center [702, 560] width 121 height 34
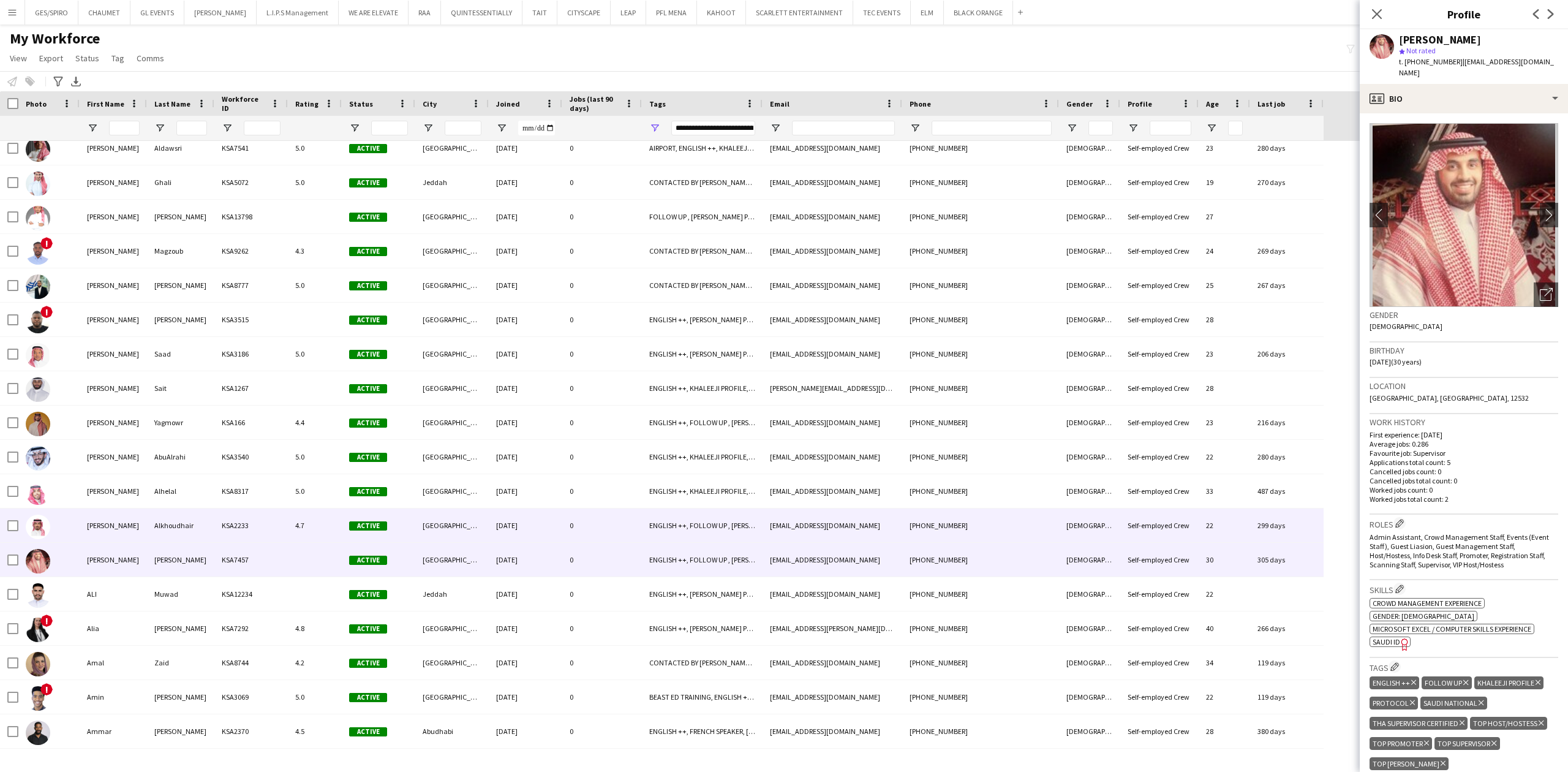
click at [727, 528] on div "ENGLISH ++, FOLLOW UP , [PERSON_NAME] PROFILE, [DEMOGRAPHIC_DATA] NATIONAL, THA…" at bounding box center [702, 525] width 121 height 34
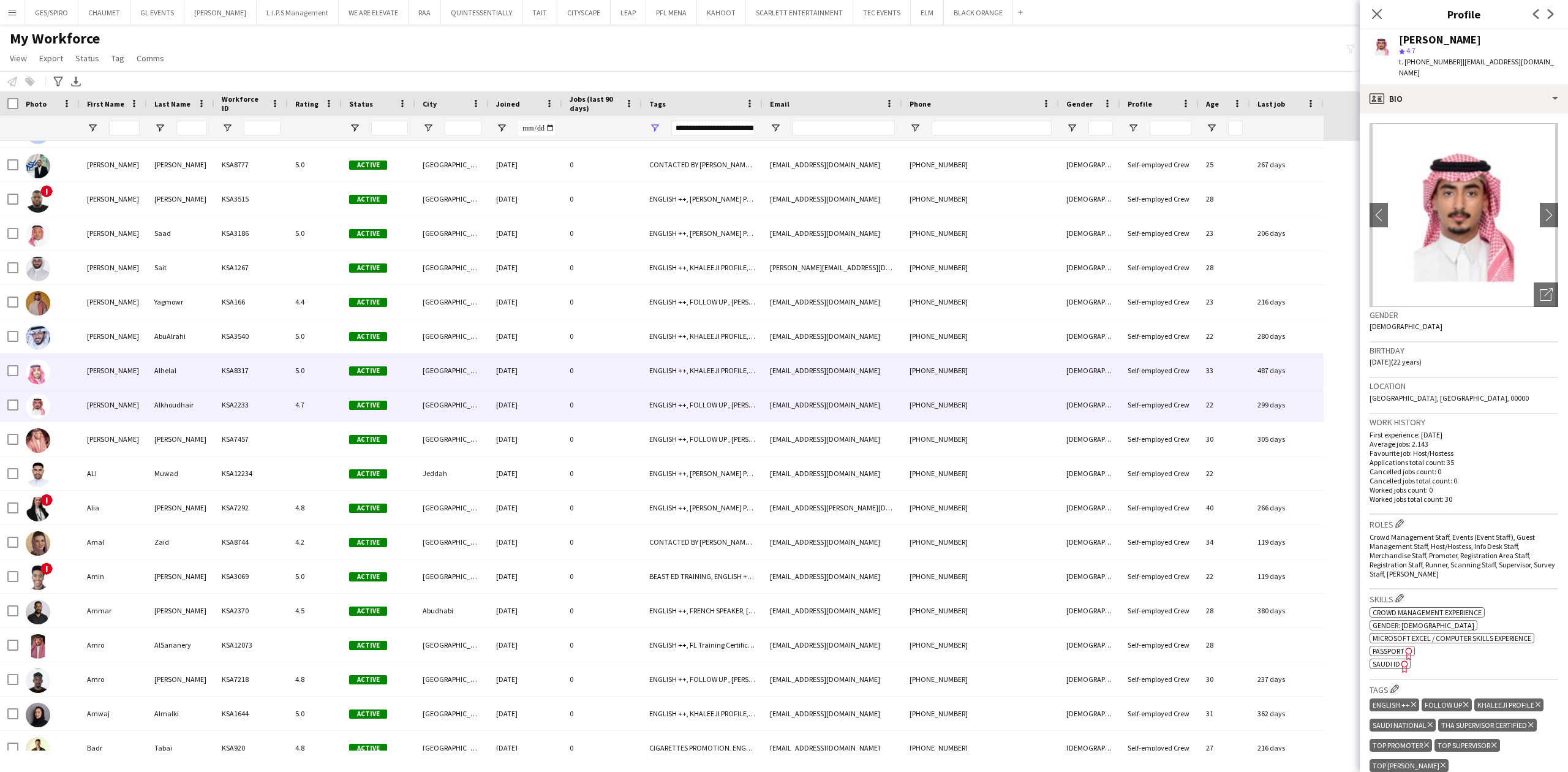
scroll to position [654, 0]
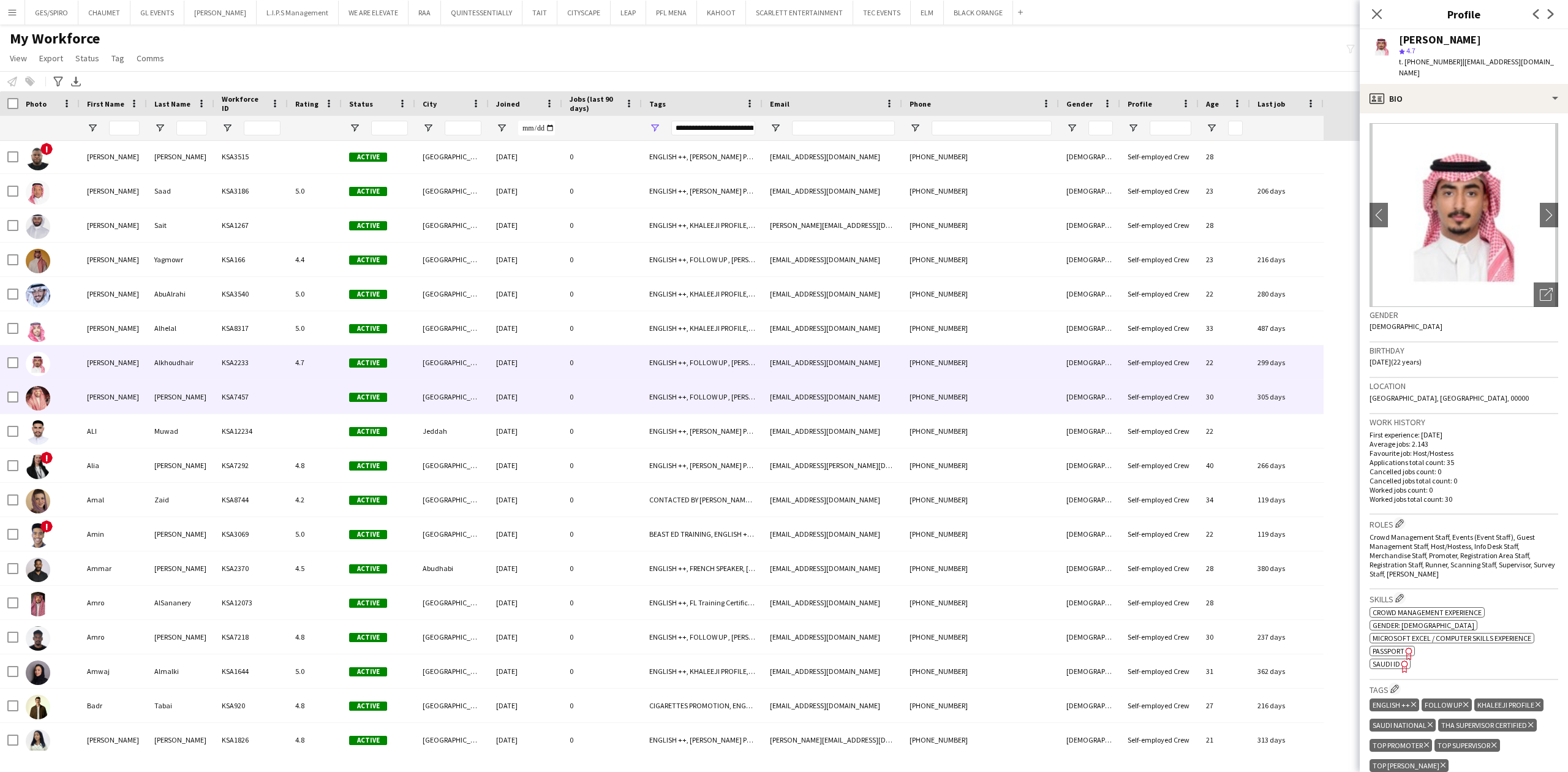
click at [615, 397] on div "0" at bounding box center [602, 397] width 79 height 34
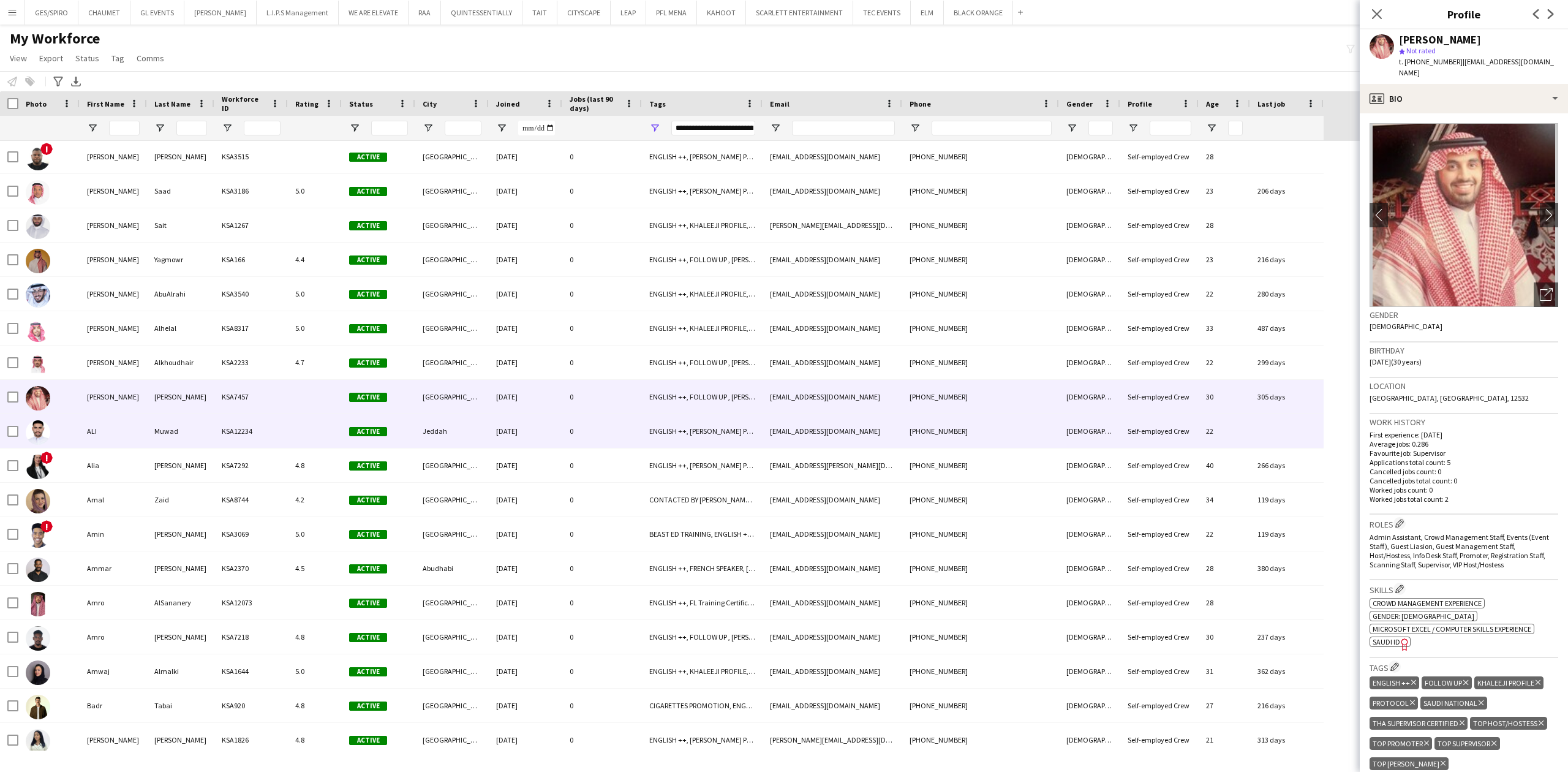
click at [795, 425] on div "[EMAIL_ADDRESS][DOMAIN_NAME]" at bounding box center [832, 431] width 140 height 34
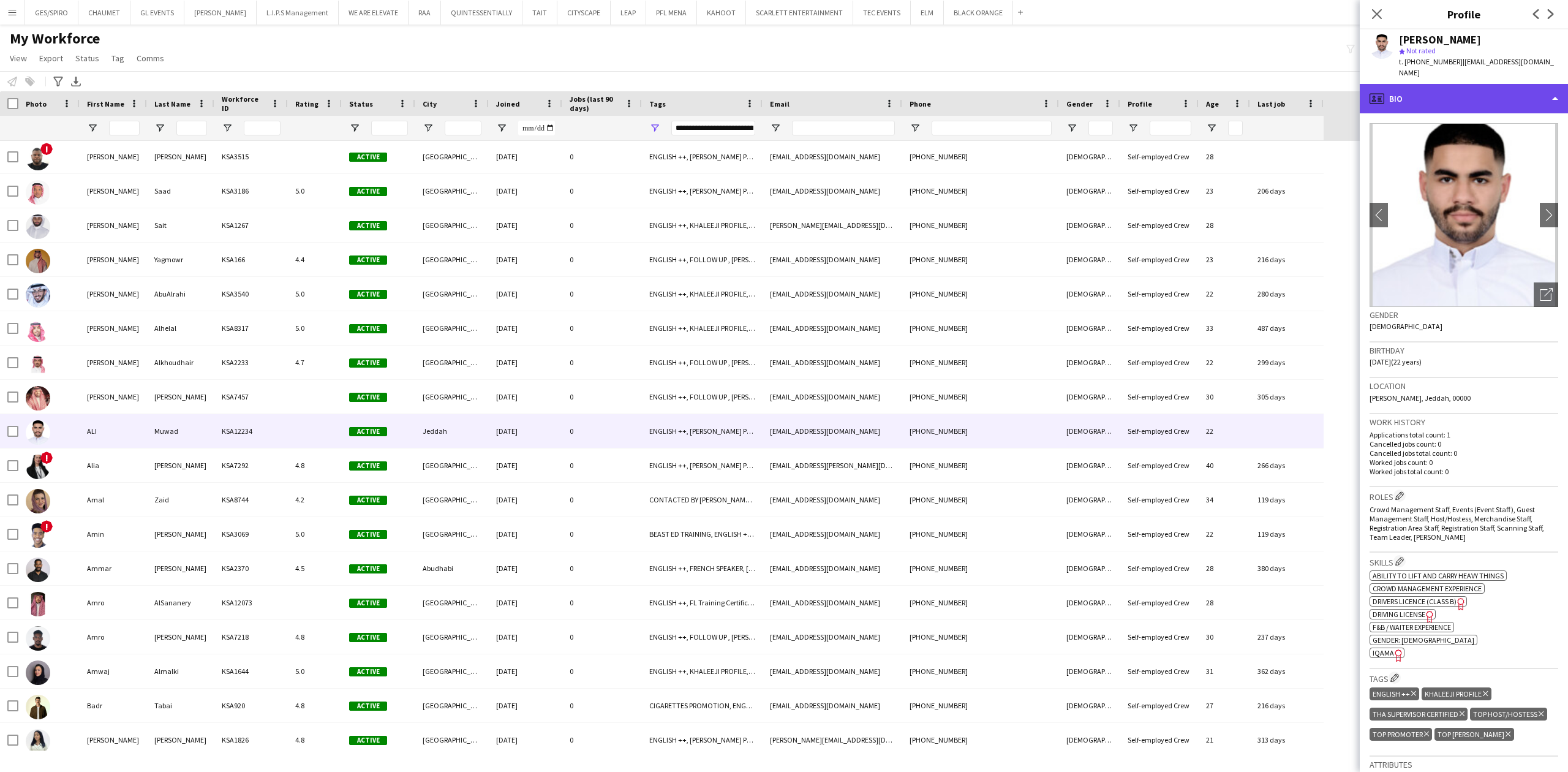
click at [1489, 88] on div "profile Bio" at bounding box center [1464, 99] width 209 height 29
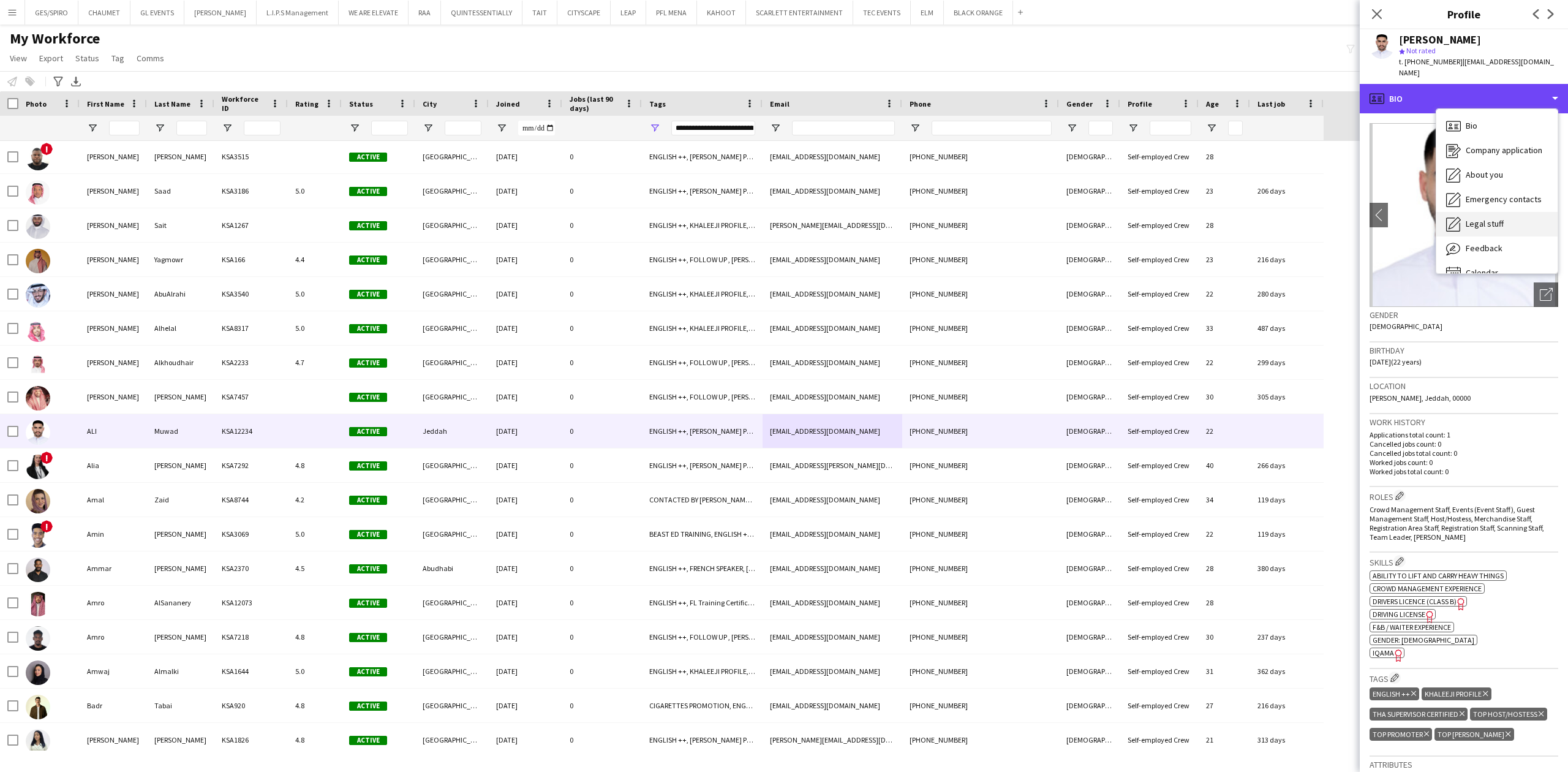
scroll to position [17, 0]
click at [1509, 222] on div "Feedback Feedback" at bounding box center [1497, 232] width 121 height 24
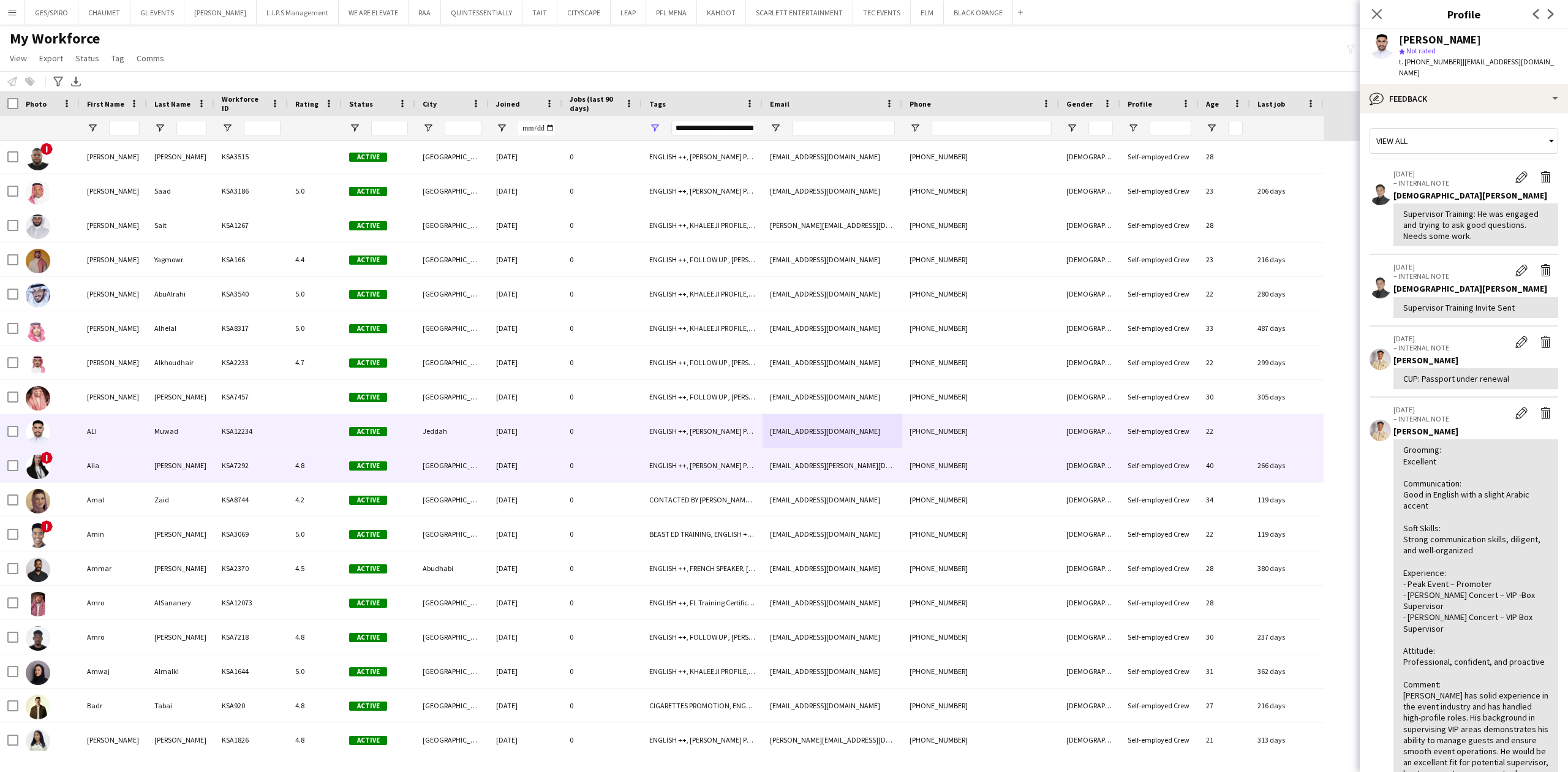
click at [755, 461] on div "ENGLISH ++, [PERSON_NAME] PROFILE, THA SUPERVISOR CERTIFIED, TOP HOST/HOSTESS, …" at bounding box center [702, 465] width 121 height 34
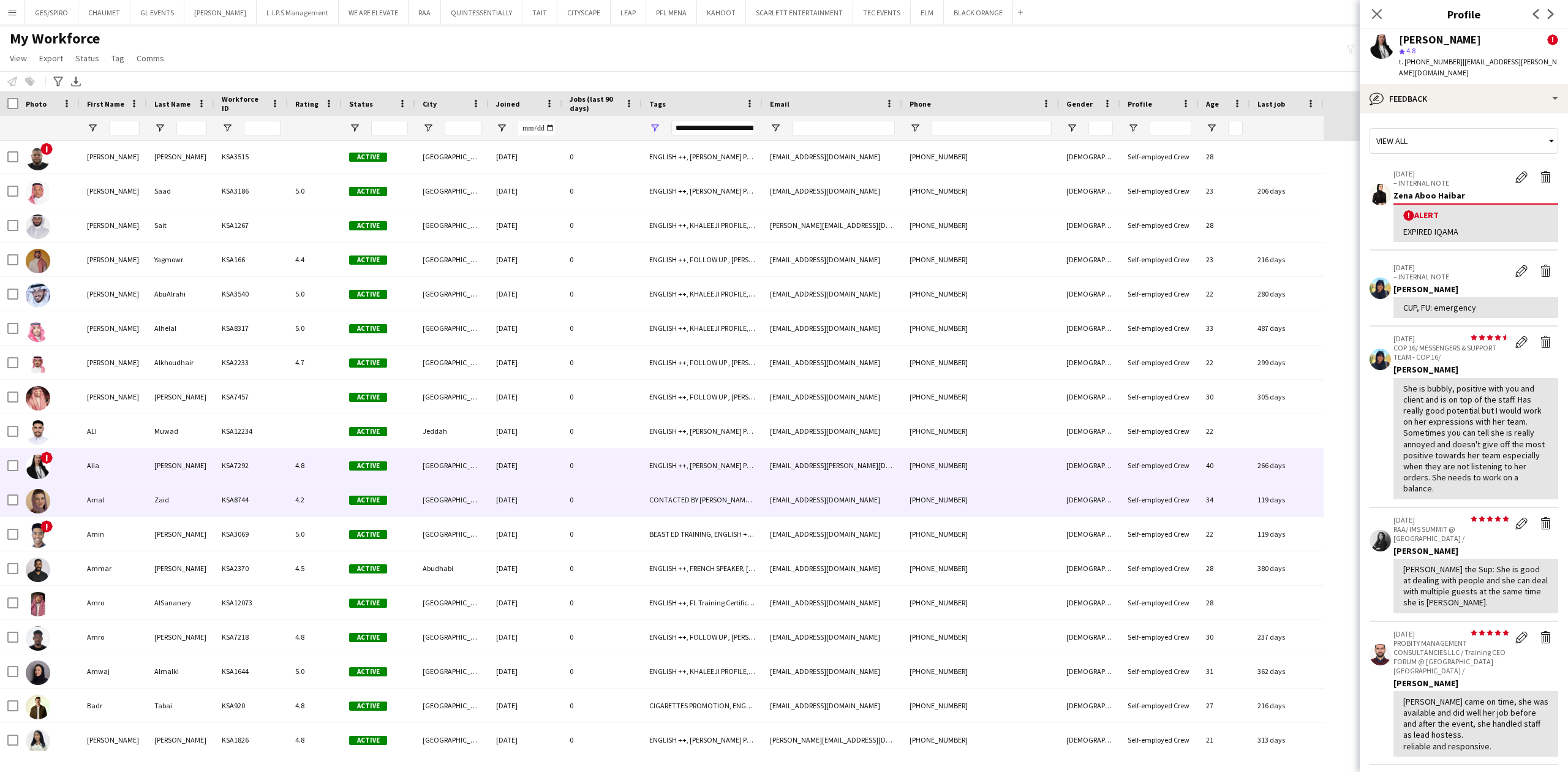
click at [778, 493] on div "[EMAIL_ADDRESS][DOMAIN_NAME]" at bounding box center [832, 500] width 140 height 34
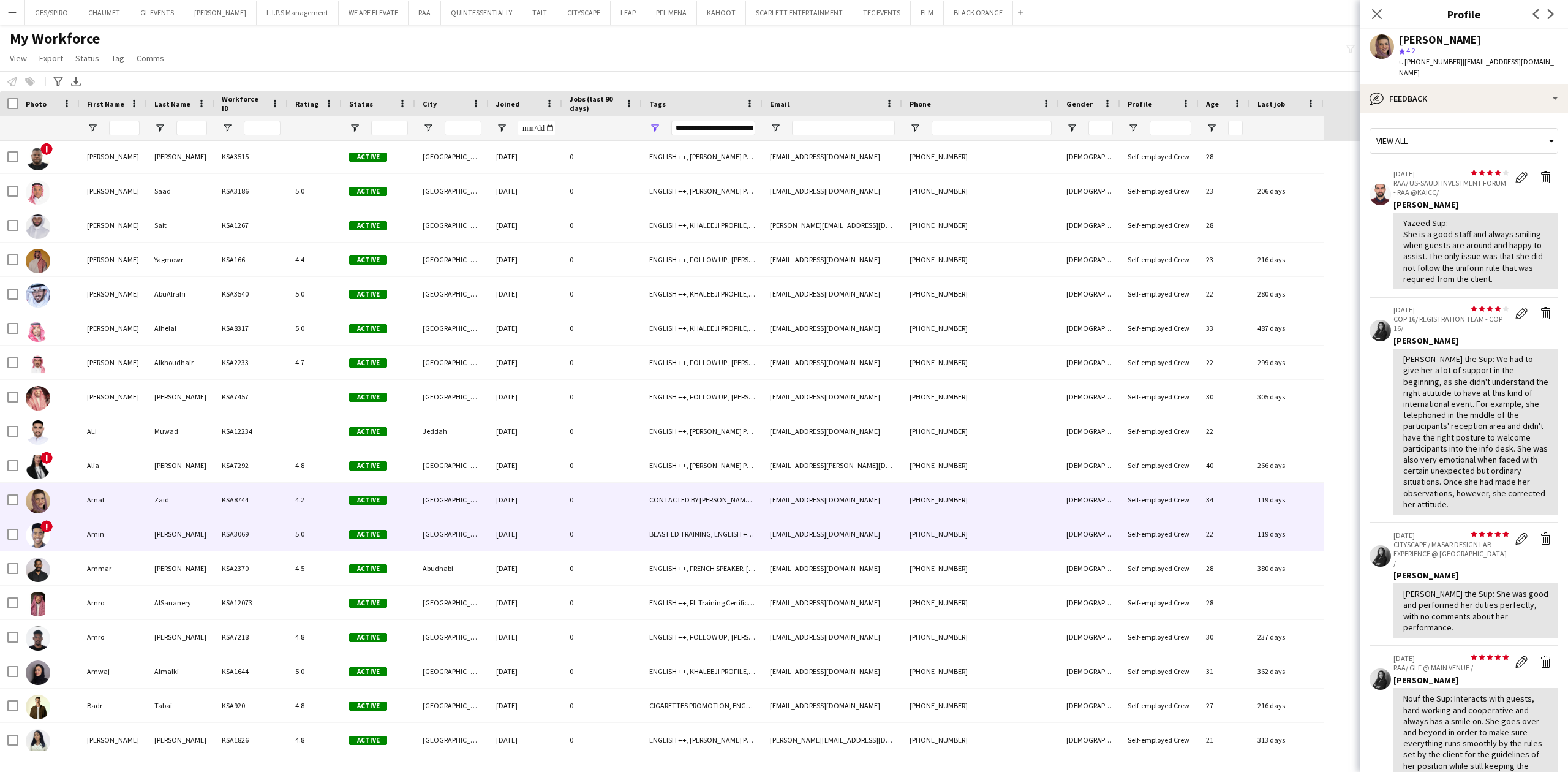
click at [767, 542] on div "[EMAIL_ADDRESS][DOMAIN_NAME]" at bounding box center [832, 534] width 140 height 34
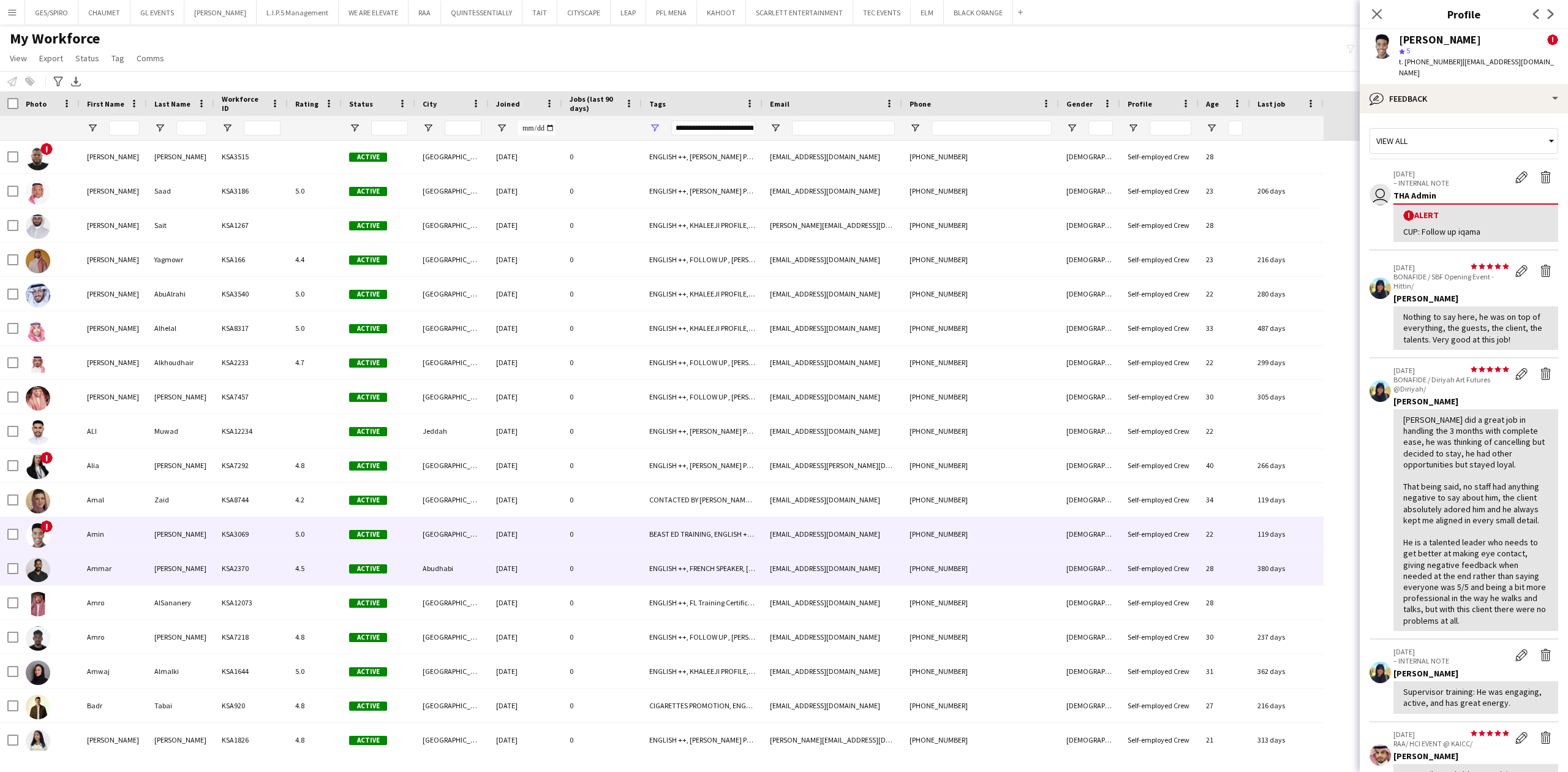
click at [765, 575] on div "[EMAIL_ADDRESS][DOMAIN_NAME]" at bounding box center [832, 568] width 140 height 34
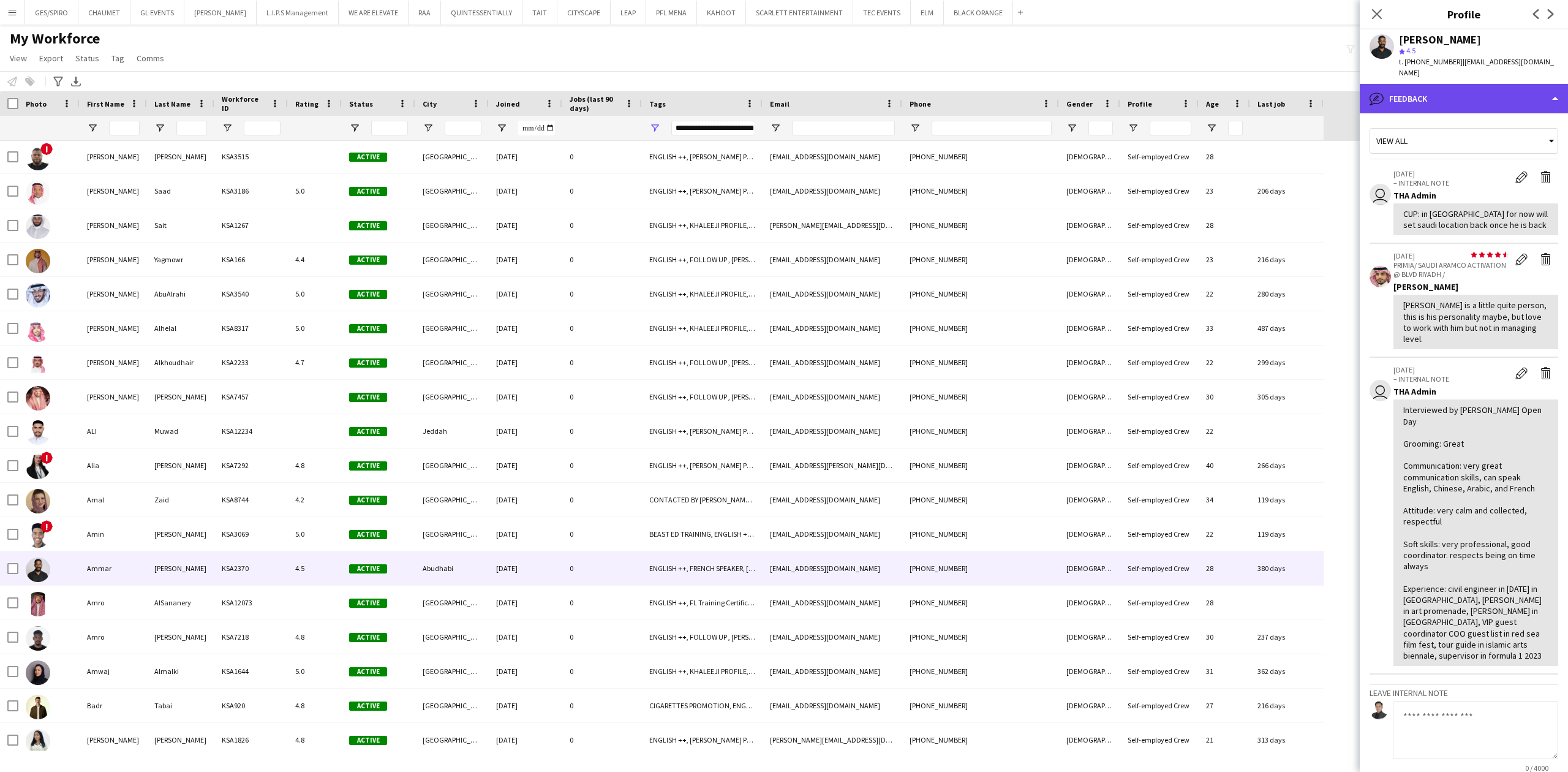
click at [1462, 84] on div "bubble-pencil Feedback" at bounding box center [1464, 99] width 209 height 29
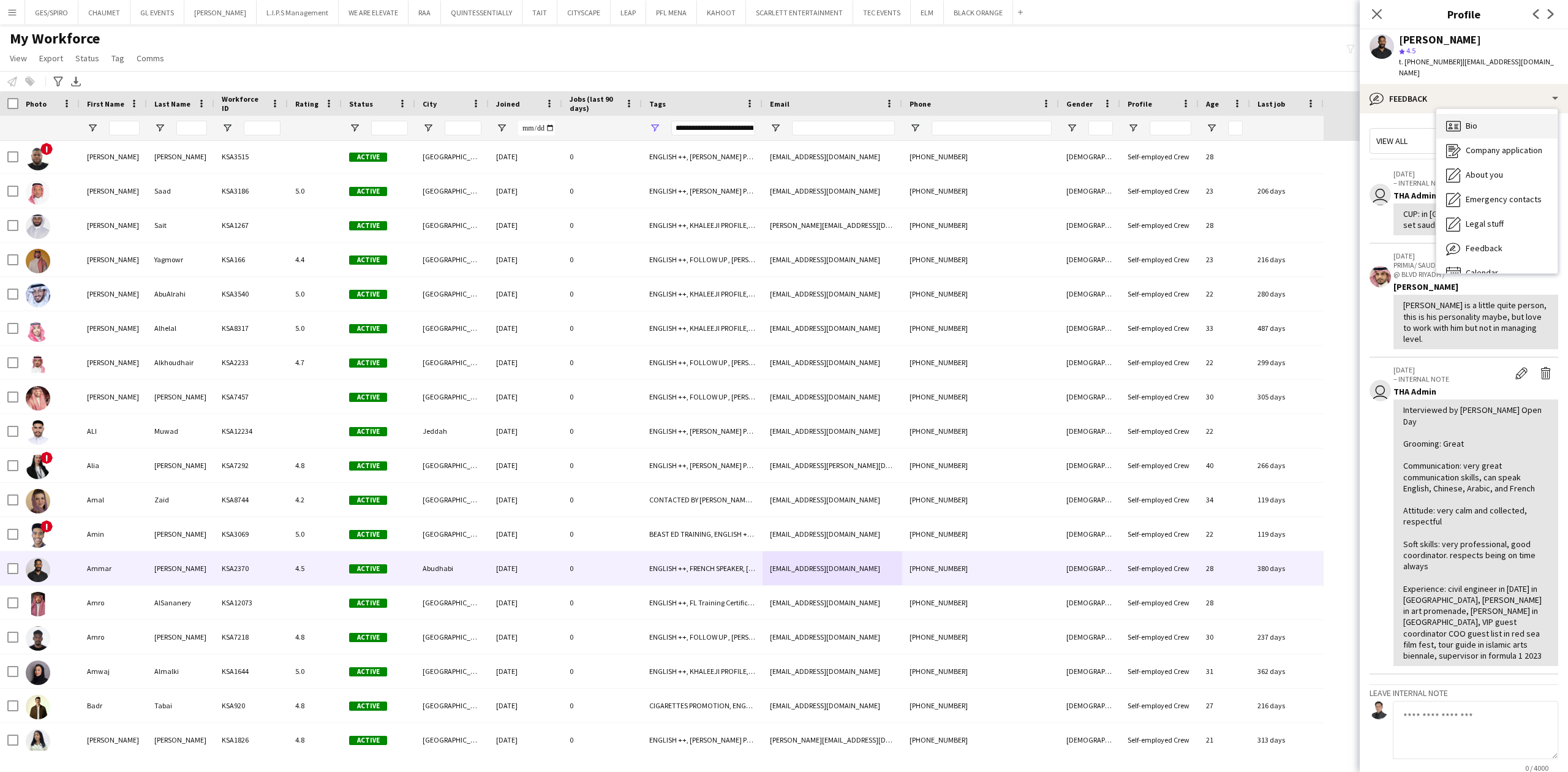
click at [1488, 114] on div "Bio Bio" at bounding box center [1497, 126] width 121 height 24
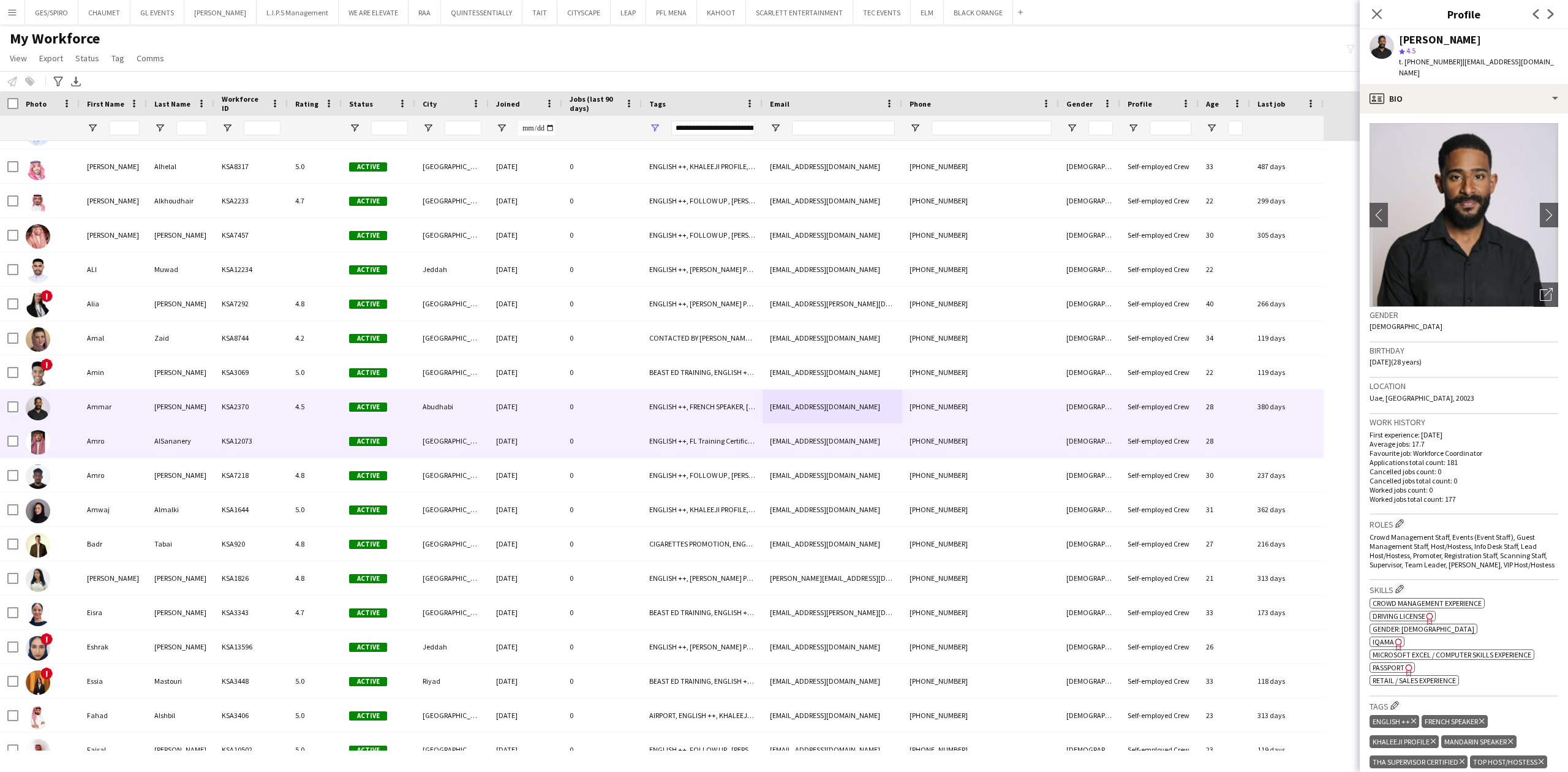
scroll to position [817, 0]
click at [693, 444] on div "ENGLISH ++, FL Training Certificate, [PERSON_NAME] PROFILE, THA SUPERVISOR CERT…" at bounding box center [702, 439] width 121 height 34
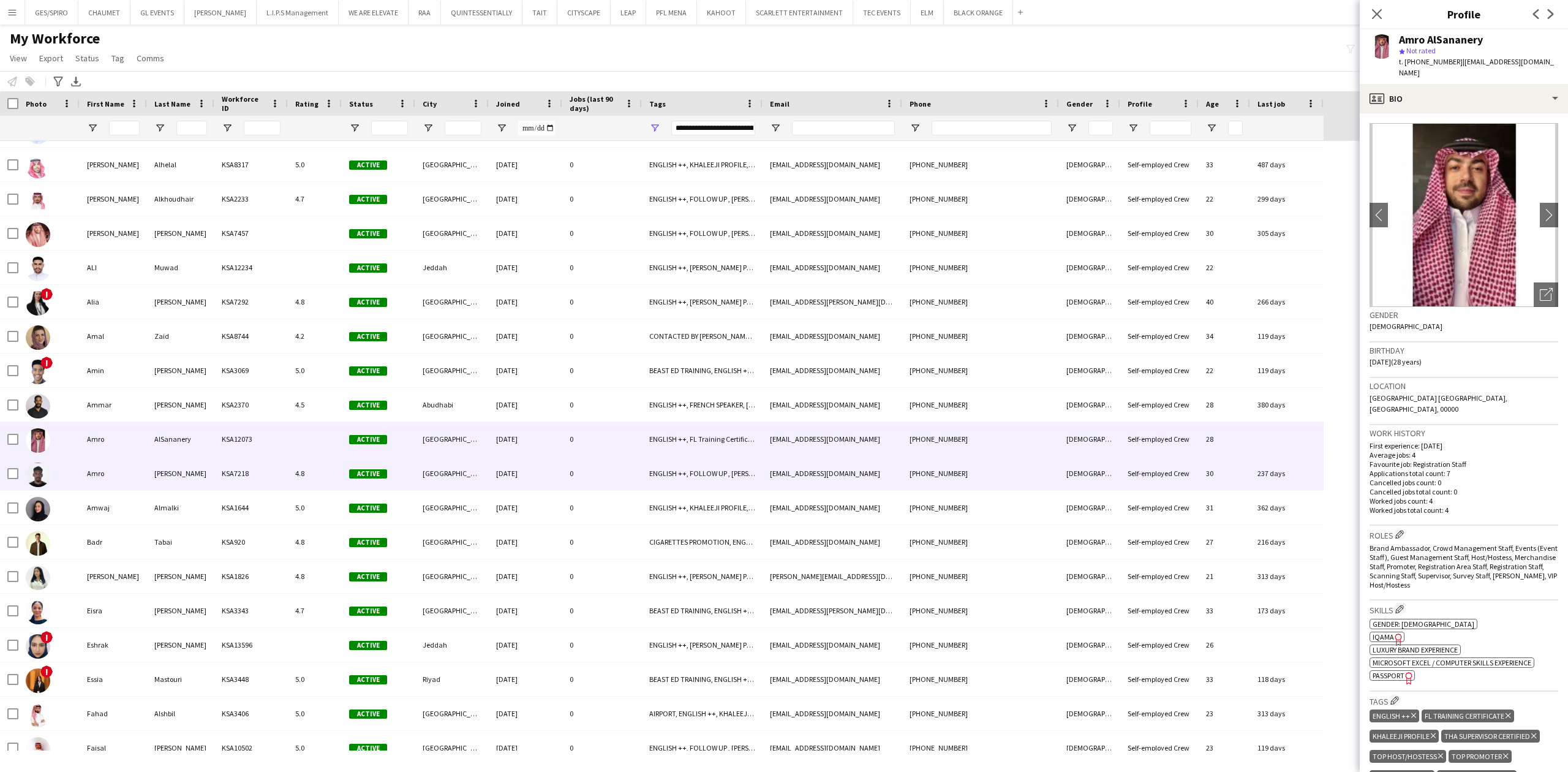
click at [956, 478] on div "[PHONE_NUMBER]" at bounding box center [980, 473] width 157 height 34
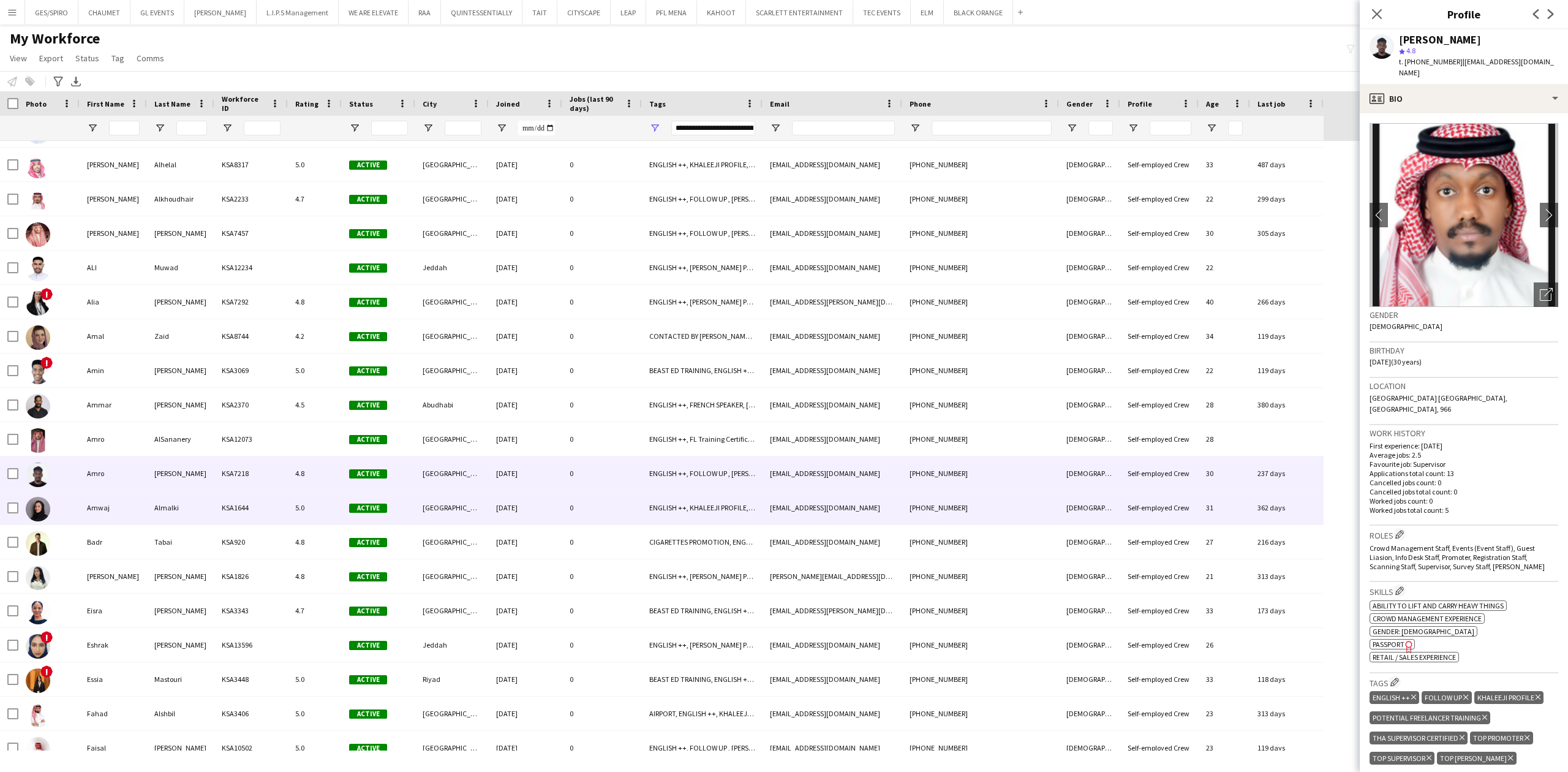
click at [789, 517] on div "[EMAIL_ADDRESS][DOMAIN_NAME]" at bounding box center [832, 508] width 140 height 34
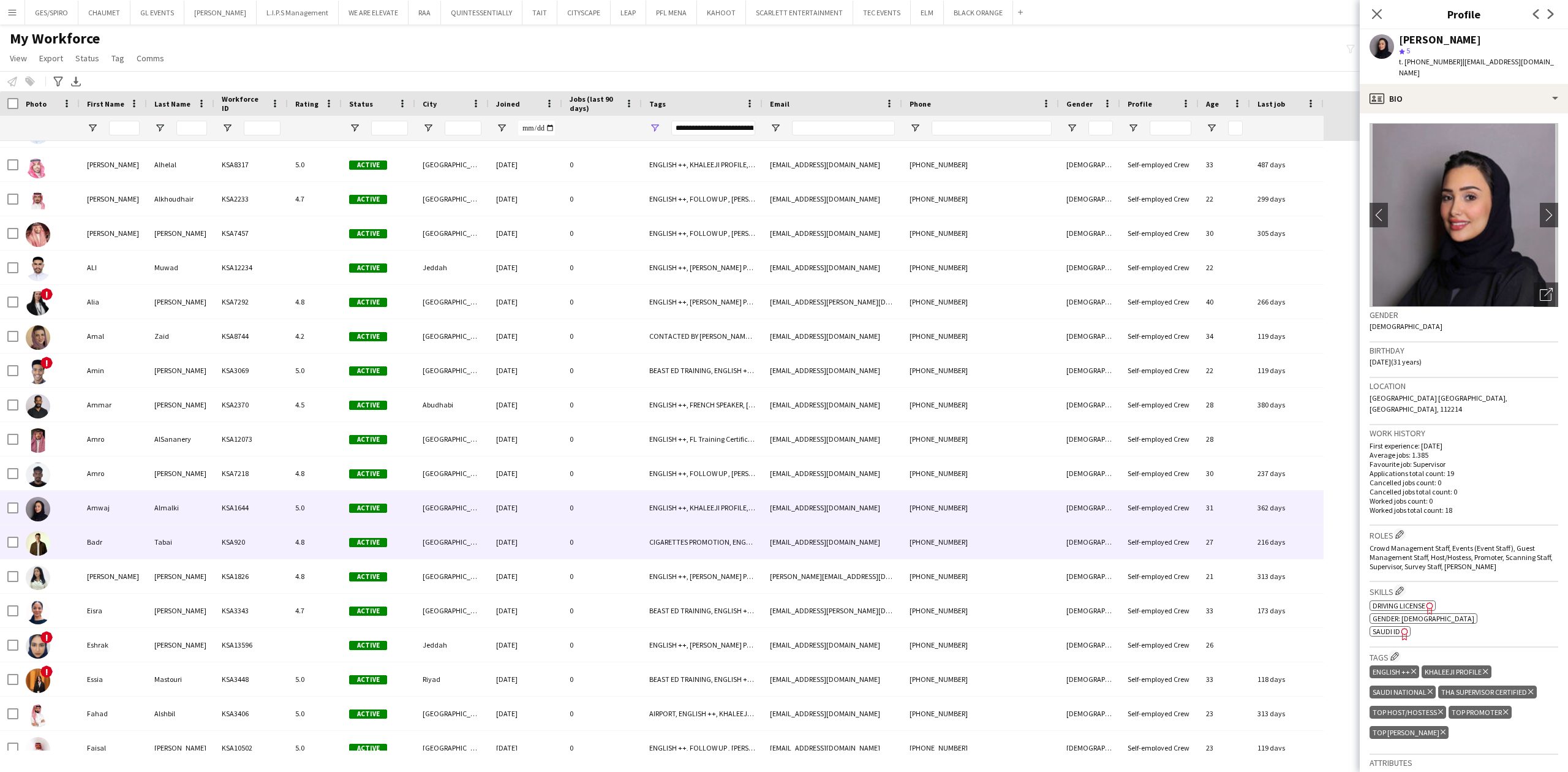
click at [753, 554] on div "CIGARETTES PROMOTION, ENGLISH ++, [PERSON_NAME] PROFILE, RAA , THA SUPERVISOR C…" at bounding box center [702, 542] width 121 height 34
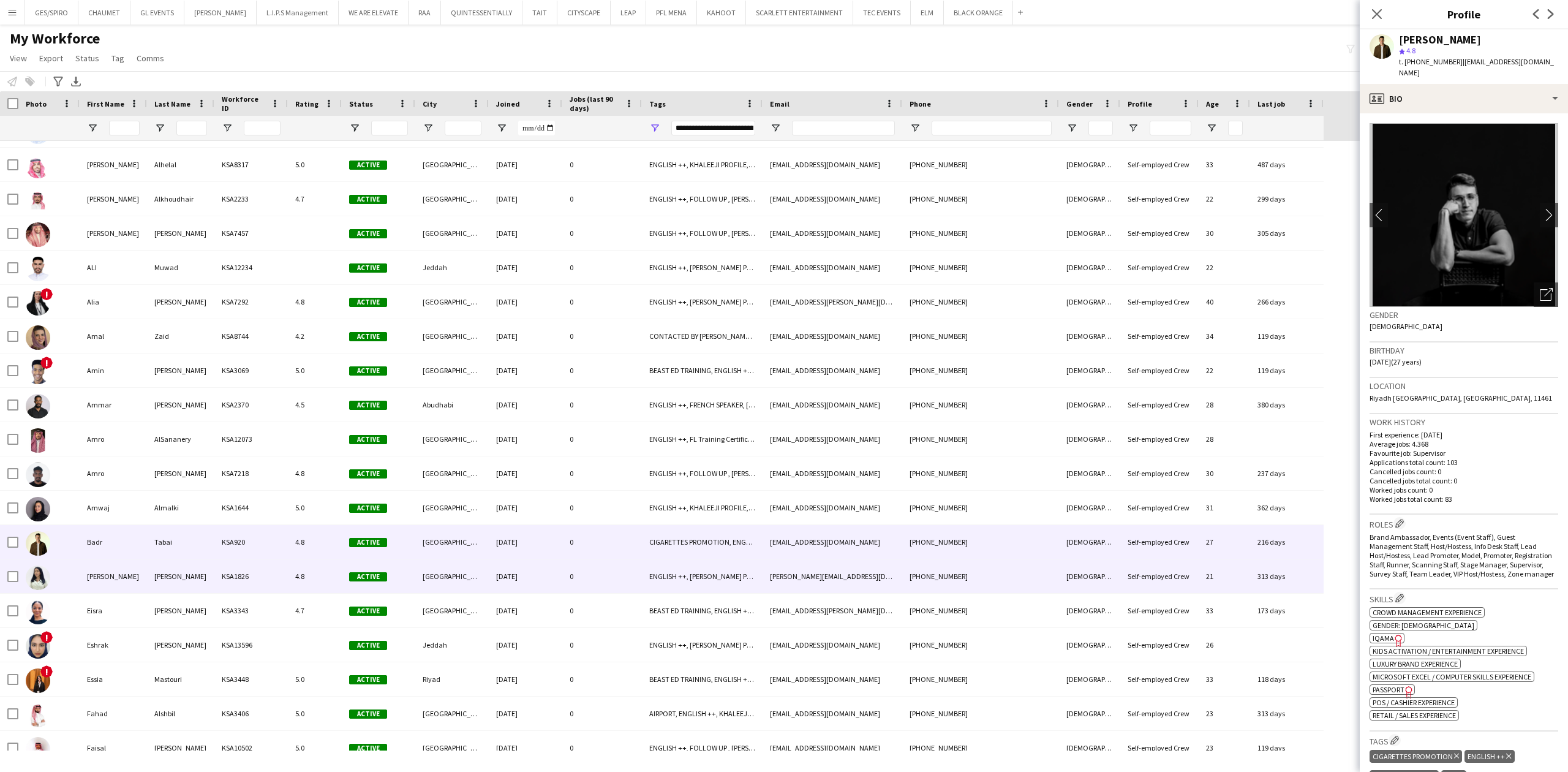
click at [717, 585] on div "ENGLISH ++, [PERSON_NAME] PROFILE, THA SUPERVISOR CERTIFIED, TOP HOST/HOSTESS, …" at bounding box center [702, 576] width 121 height 34
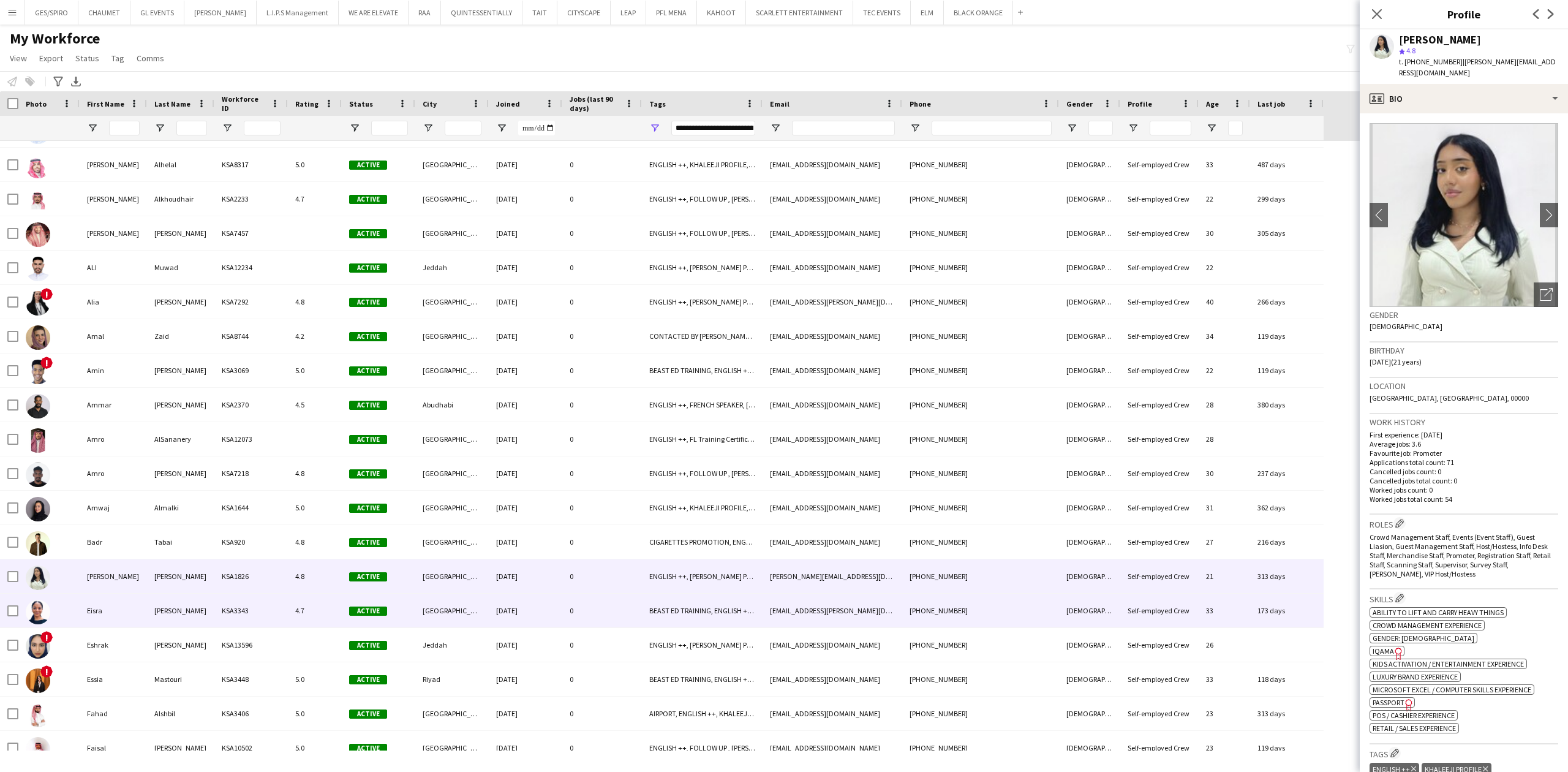
click at [684, 616] on div "BEAST ED TRAINING, ENGLISH ++, THA SUPERVISOR CERTIFIED, TOP HOST/HOSTESS, TOP …" at bounding box center [702, 611] width 121 height 34
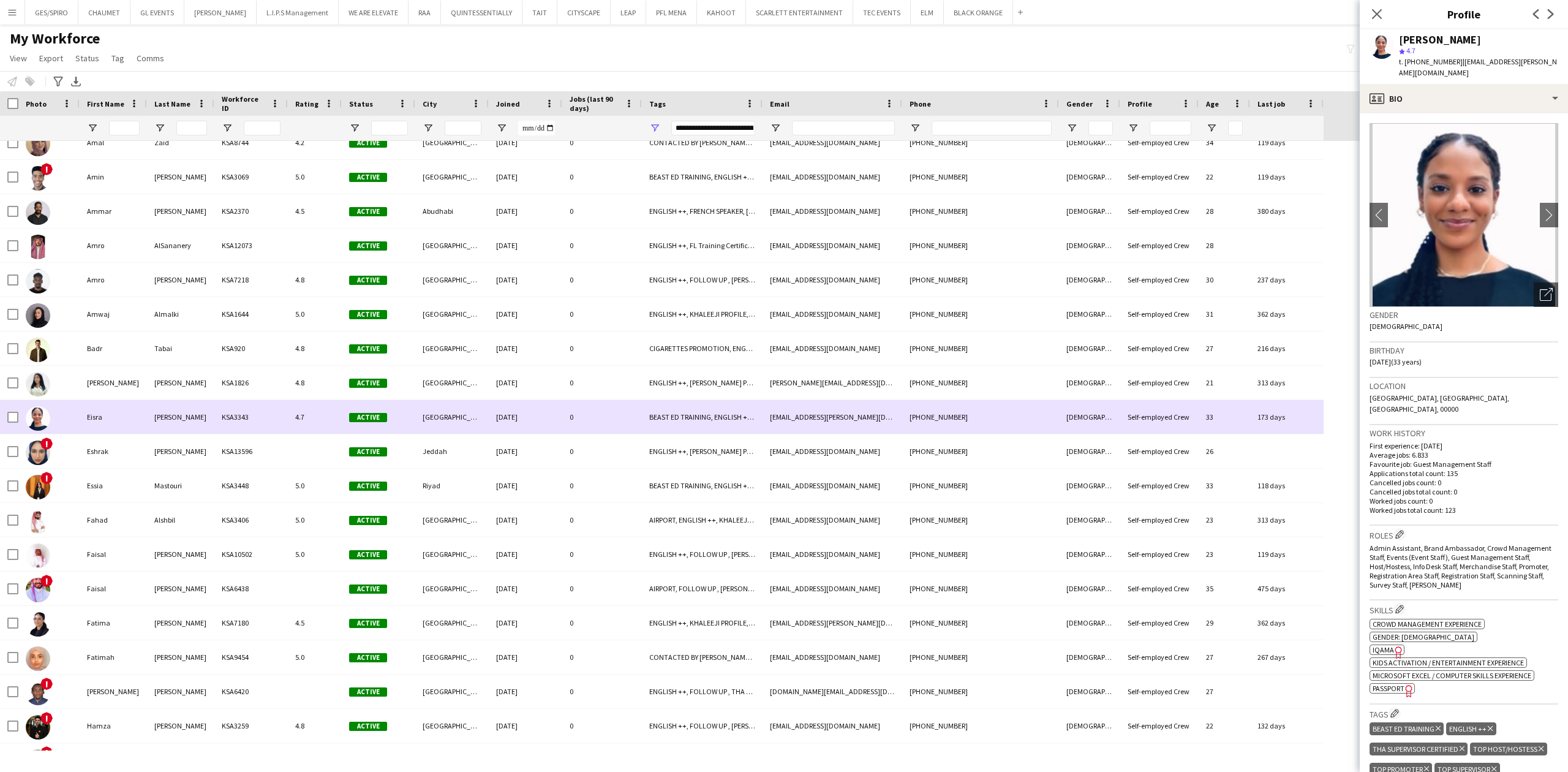
scroll to position [0, 0]
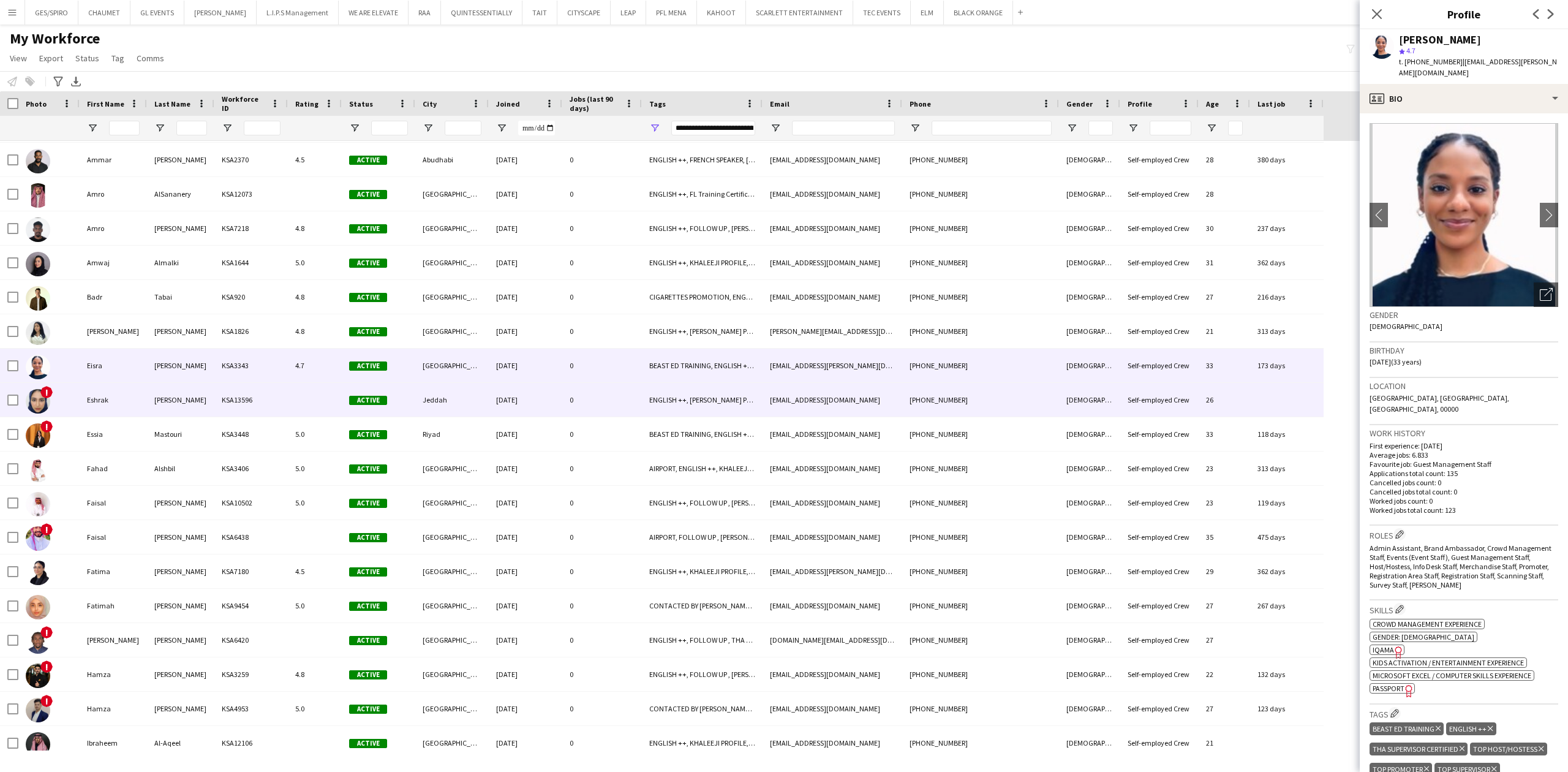
click at [656, 406] on div "ENGLISH ++, [PERSON_NAME] PROFILE, THA SUPERVISOR CERTIFIED, TOP HOST/HOSTESS, …" at bounding box center [702, 400] width 121 height 34
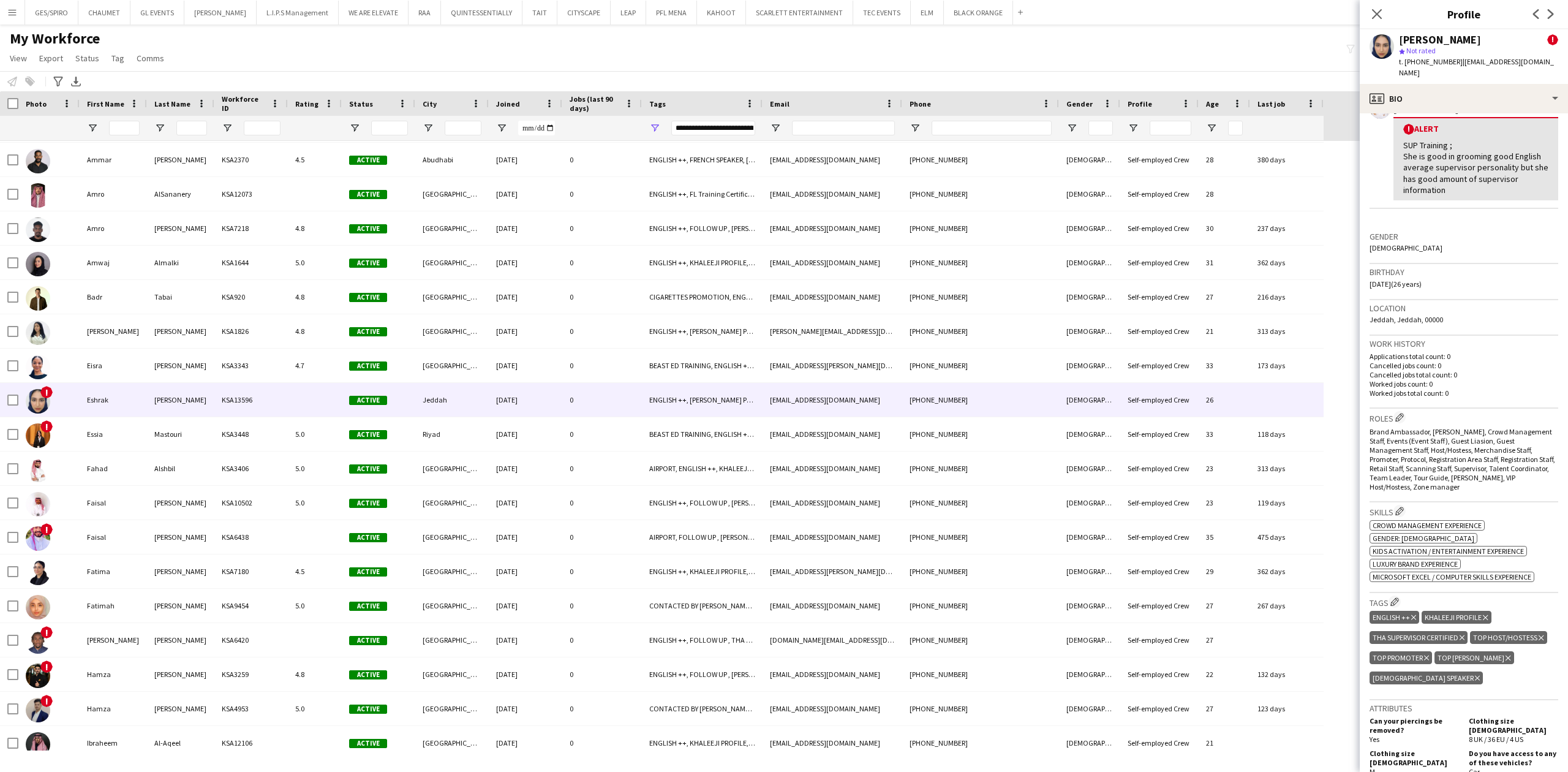
scroll to position [408, 0]
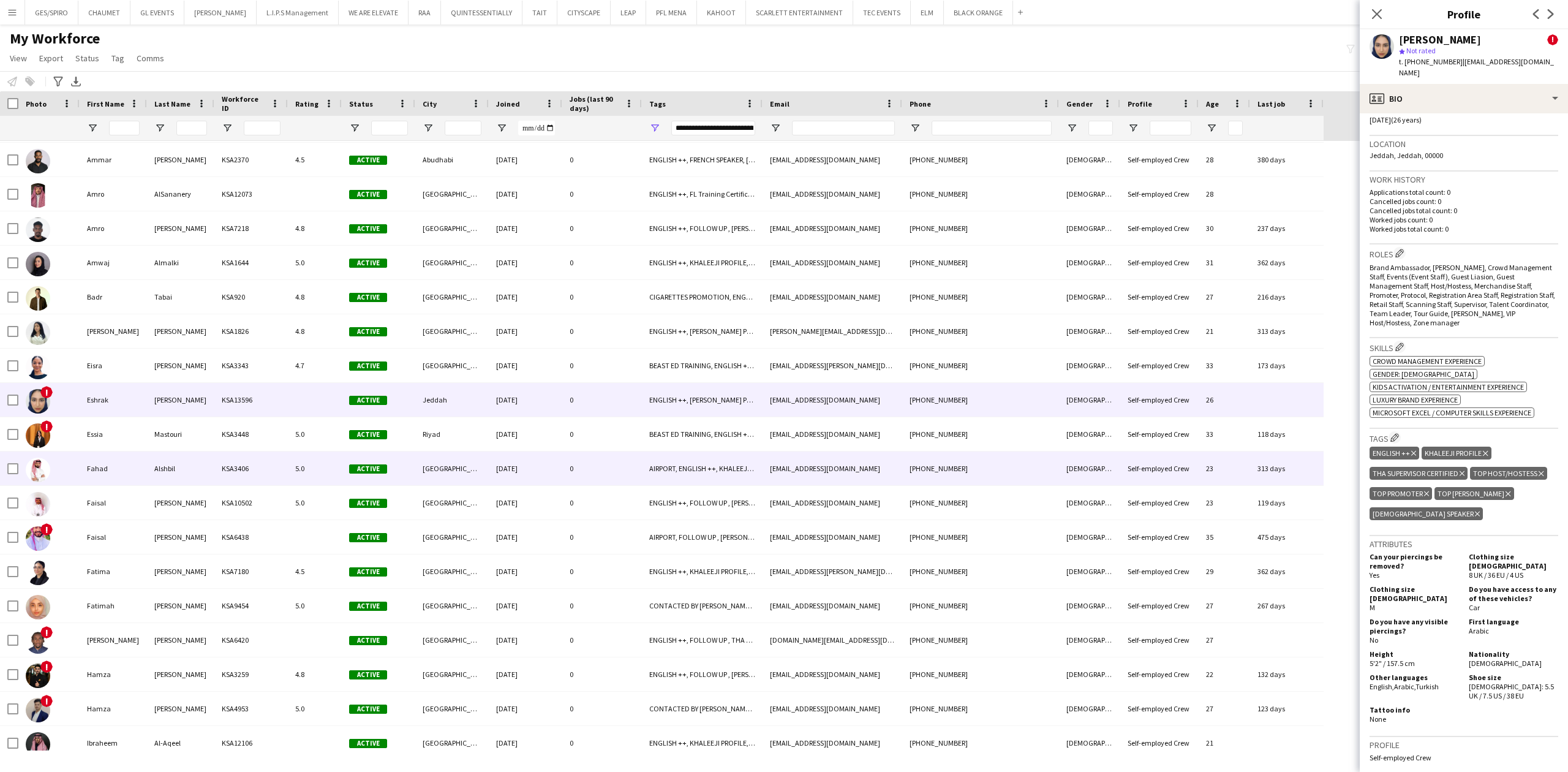
click at [605, 456] on div "0" at bounding box center [602, 469] width 79 height 34
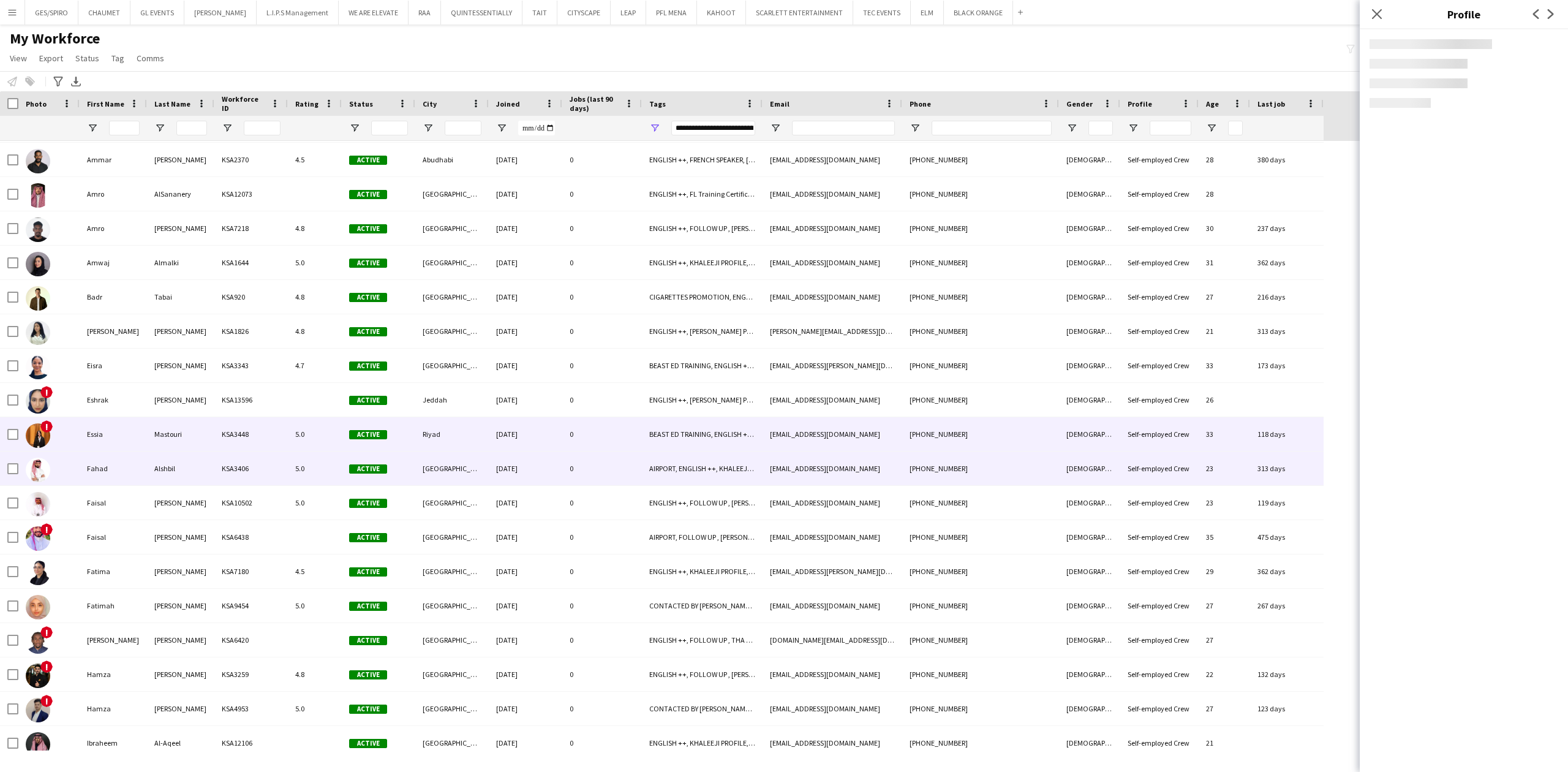
click at [624, 430] on div "0" at bounding box center [602, 434] width 79 height 34
click at [585, 466] on div "0" at bounding box center [602, 469] width 79 height 34
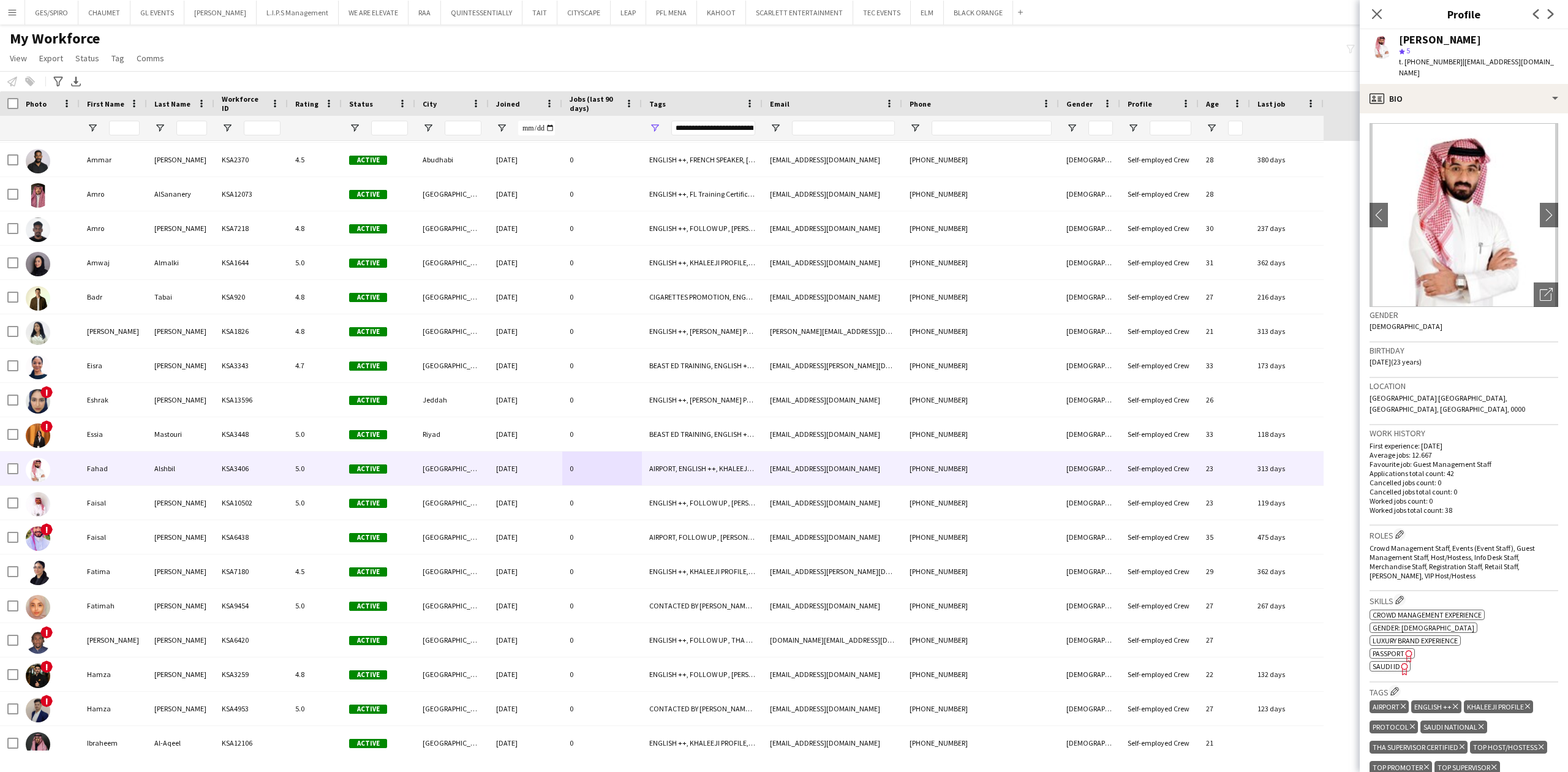
drag, startPoint x: 1539, startPoint y: 278, endPoint x: 1531, endPoint y: 228, distance: 50.6
click at [1540, 288] on icon "Open photos pop-in" at bounding box center [1546, 294] width 13 height 13
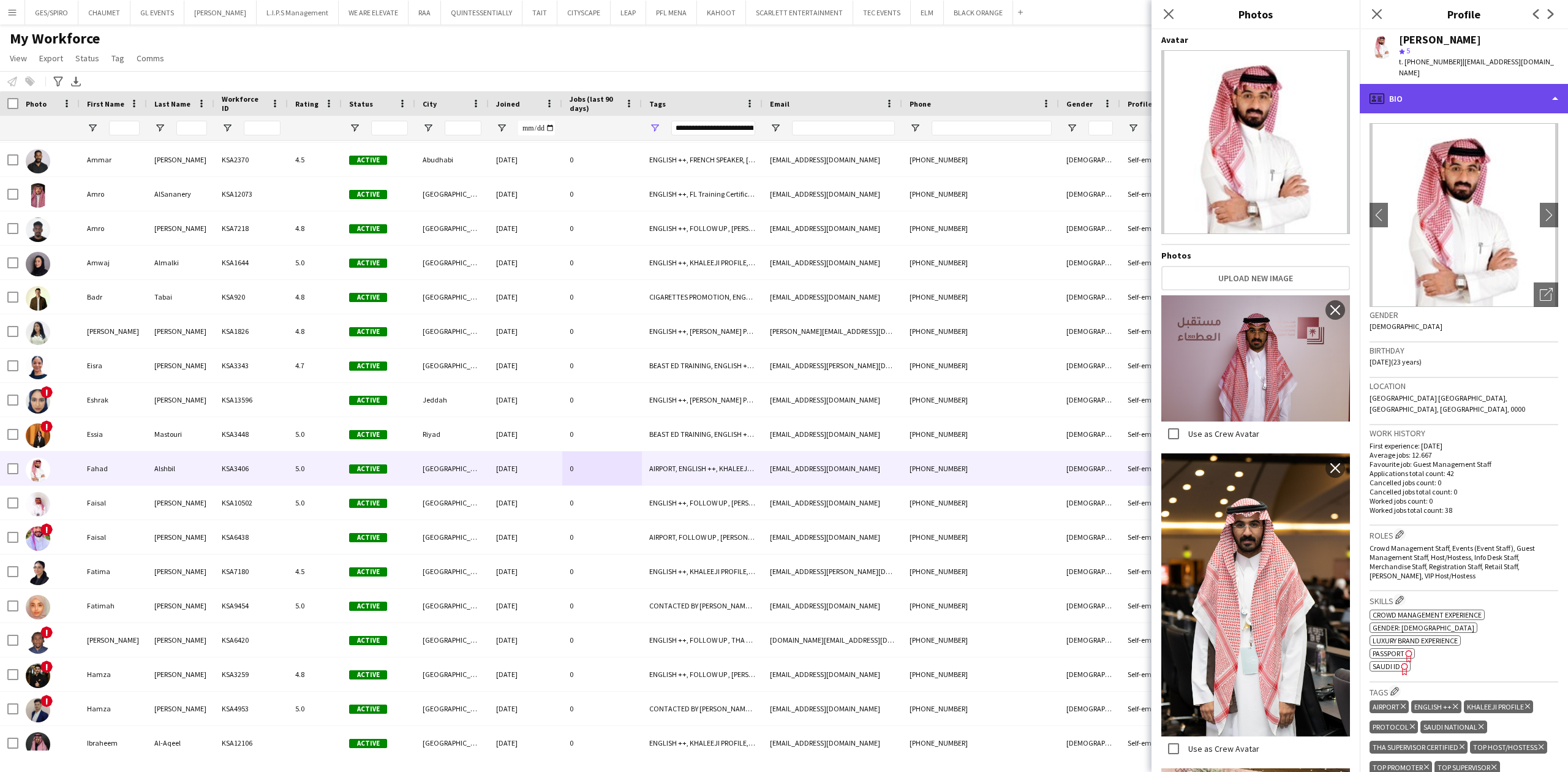
click at [1513, 84] on div "profile Bio" at bounding box center [1464, 99] width 209 height 29
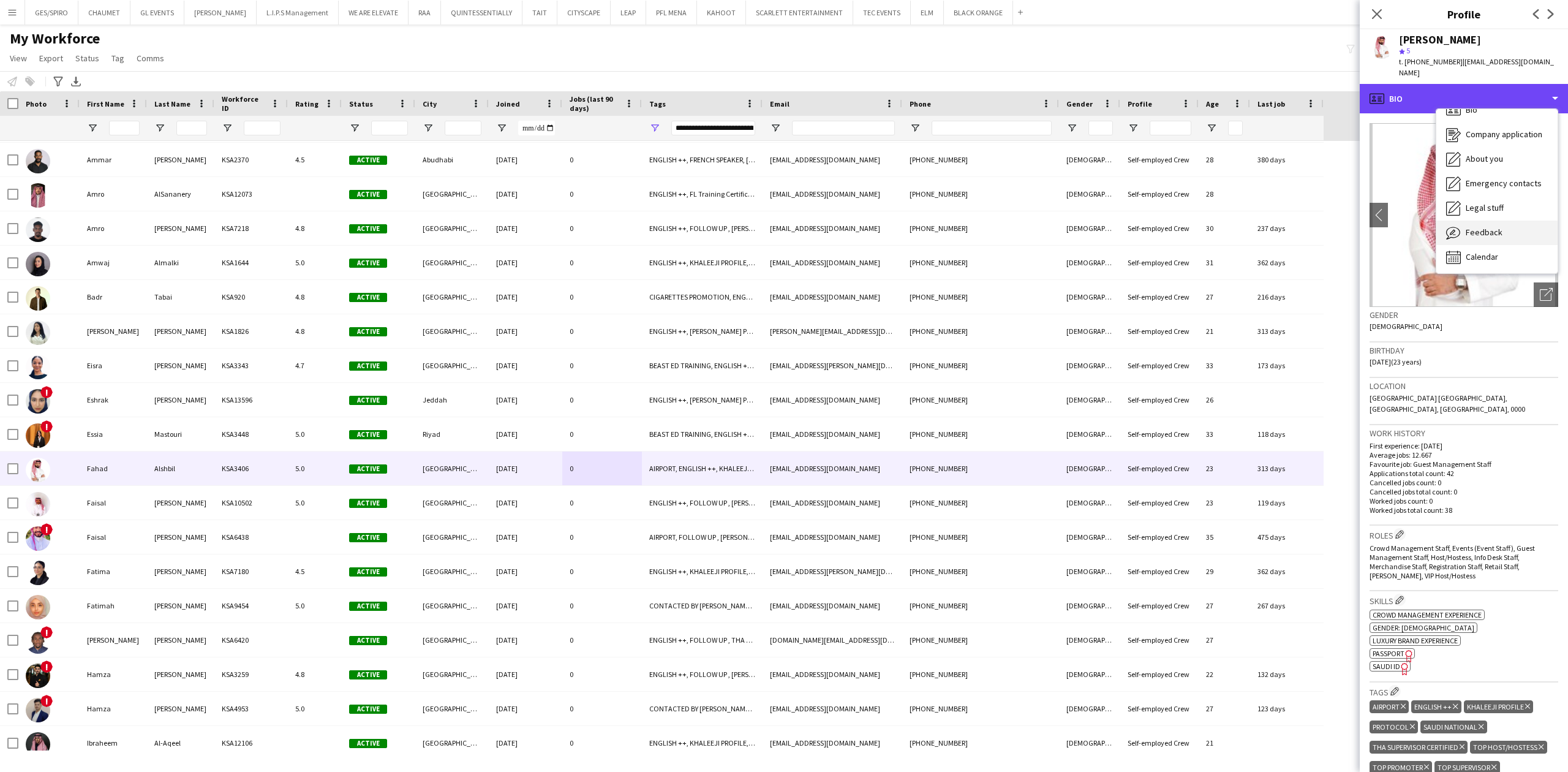
scroll to position [17, 0]
click at [1500, 244] on div "Calendar Calendar" at bounding box center [1497, 256] width 121 height 24
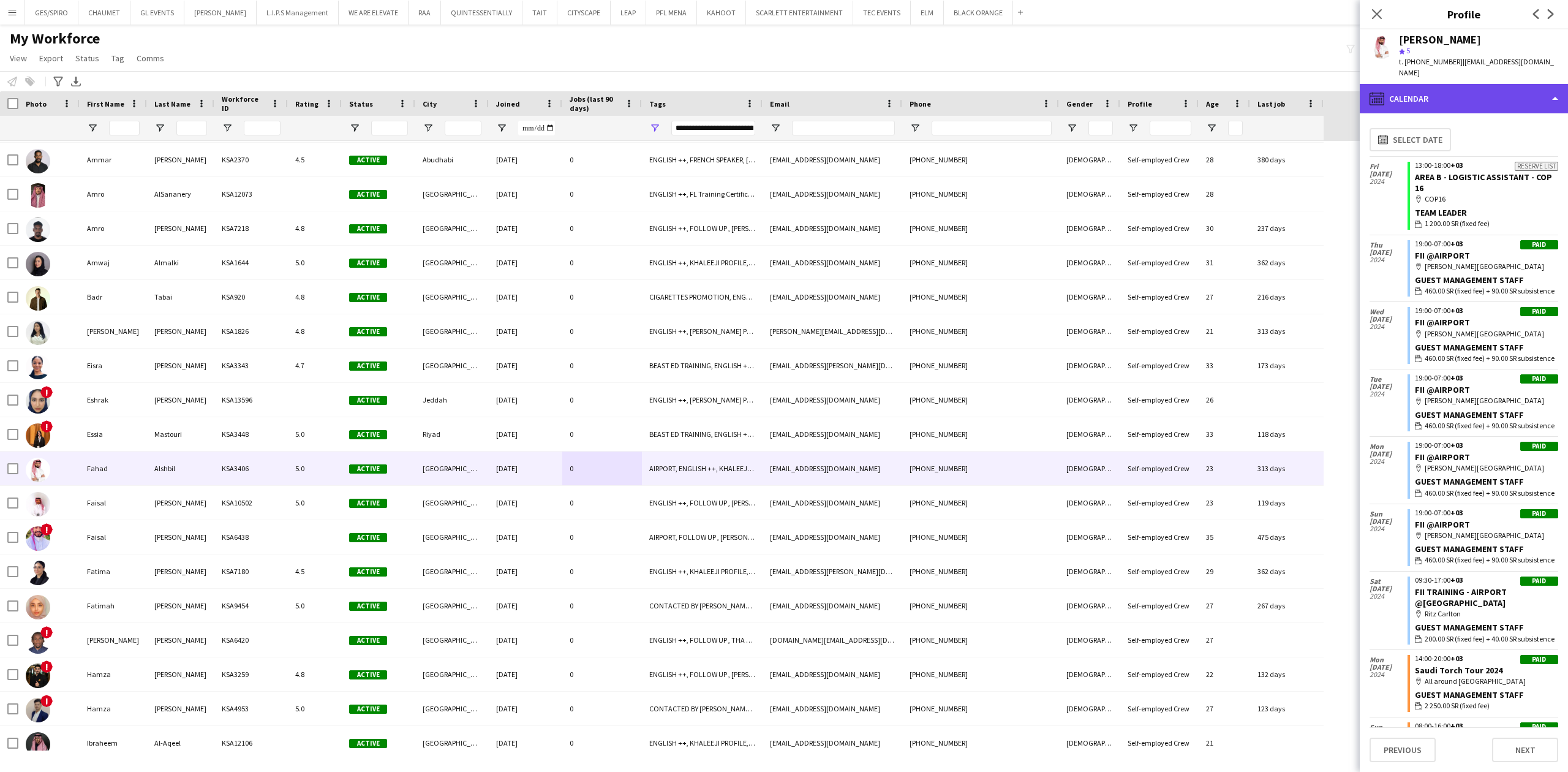
click at [1482, 84] on div "calendar-full Calendar" at bounding box center [1464, 99] width 209 height 29
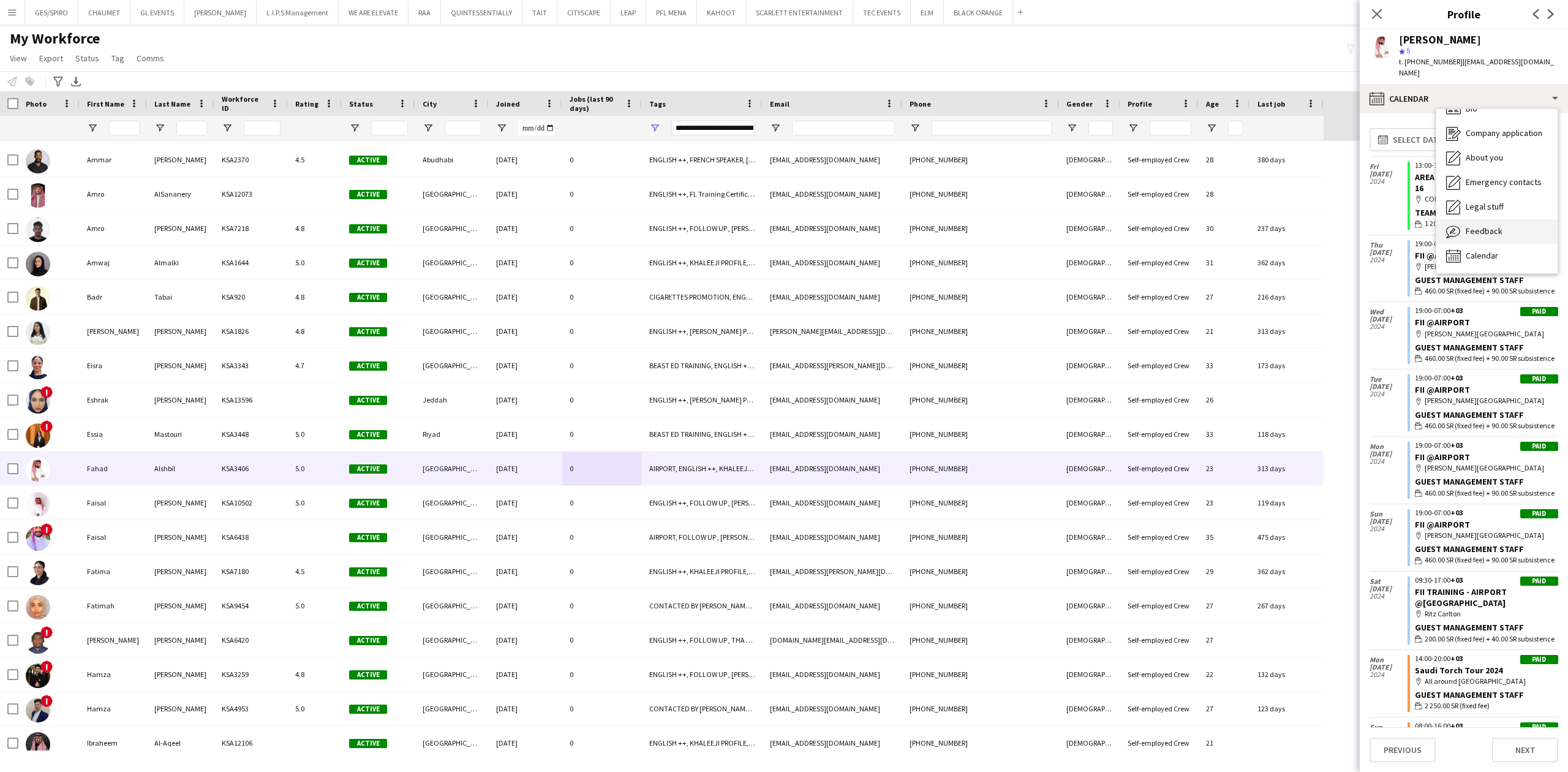
click at [1505, 221] on div "Feedback Feedback" at bounding box center [1497, 232] width 121 height 24
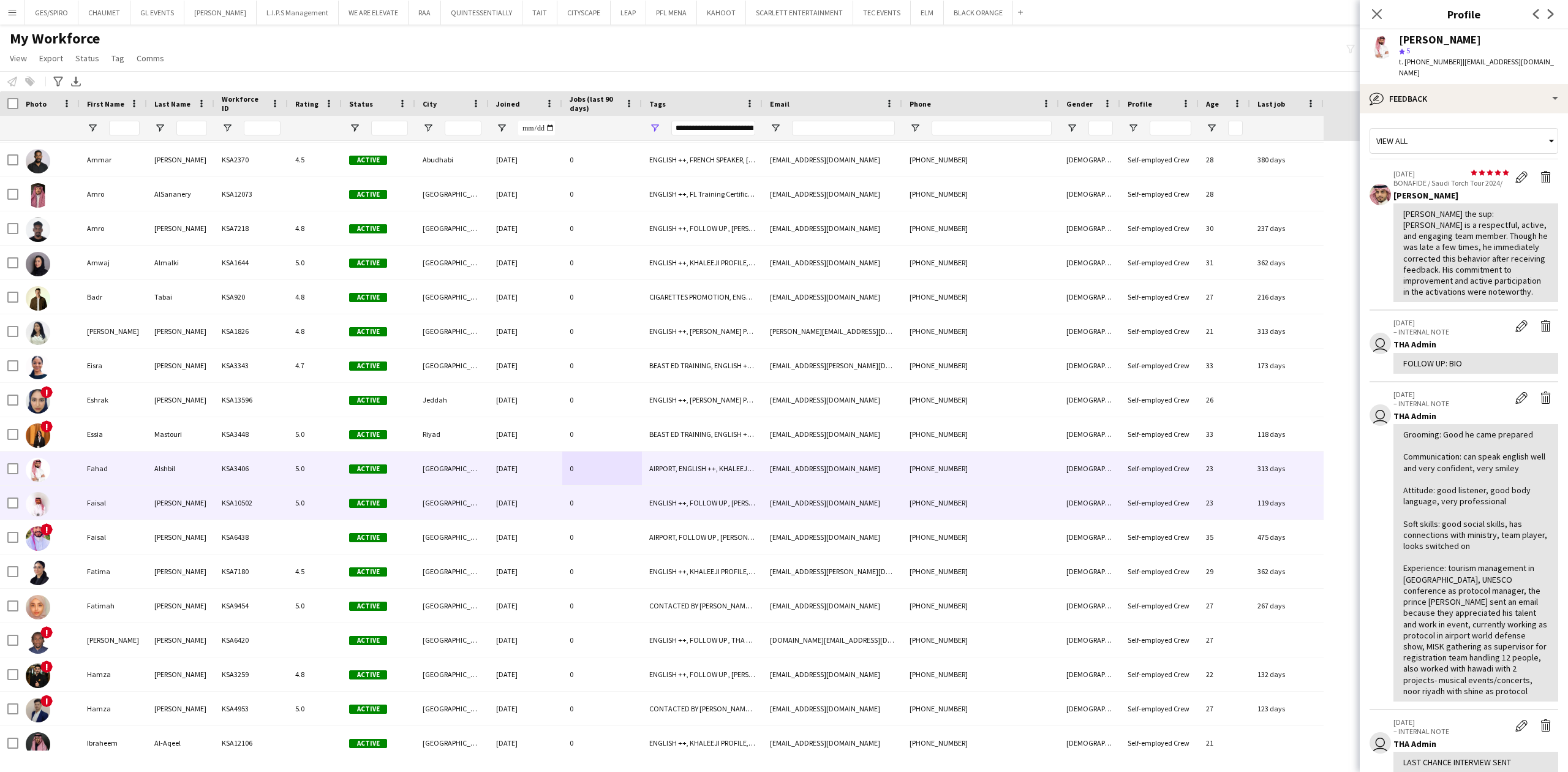
click at [727, 502] on div "ENGLISH ++, FOLLOW UP , [PERSON_NAME] PROFILE, [DEMOGRAPHIC_DATA] NATIONAL, THA…" at bounding box center [702, 503] width 121 height 34
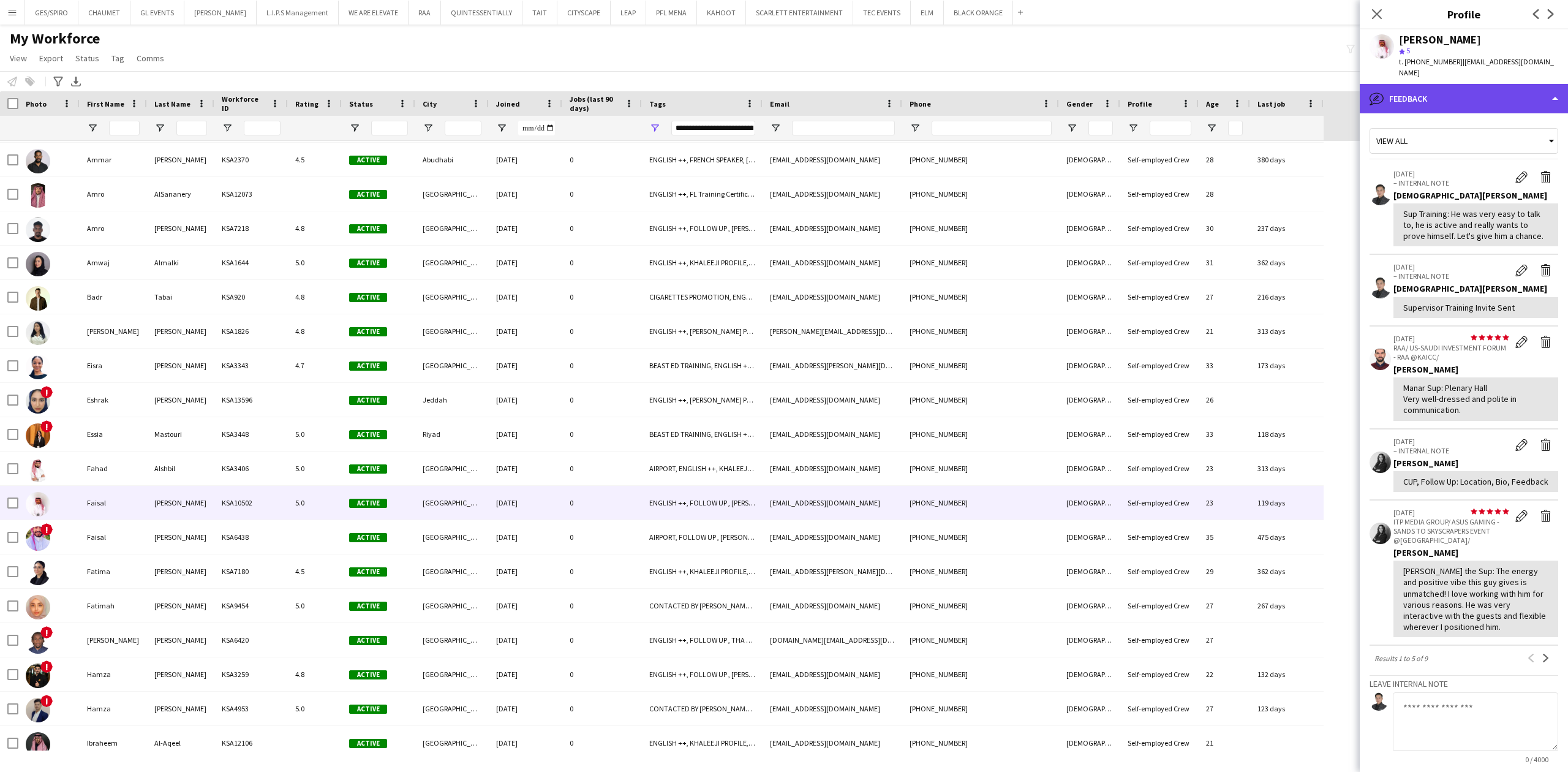
click at [1472, 84] on div "bubble-pencil Feedback" at bounding box center [1464, 99] width 209 height 29
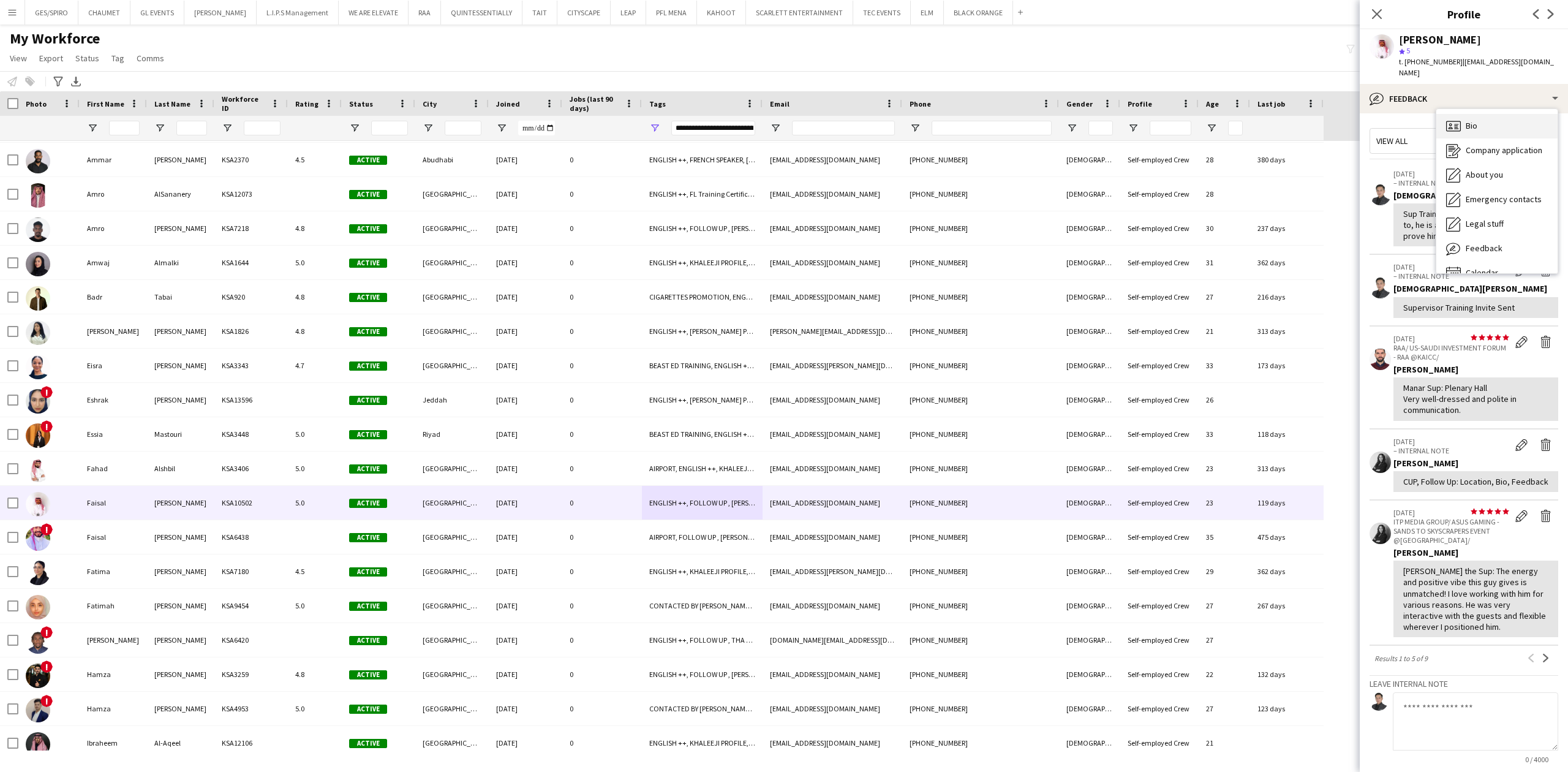
click at [1484, 118] on div "Bio Bio" at bounding box center [1497, 126] width 121 height 24
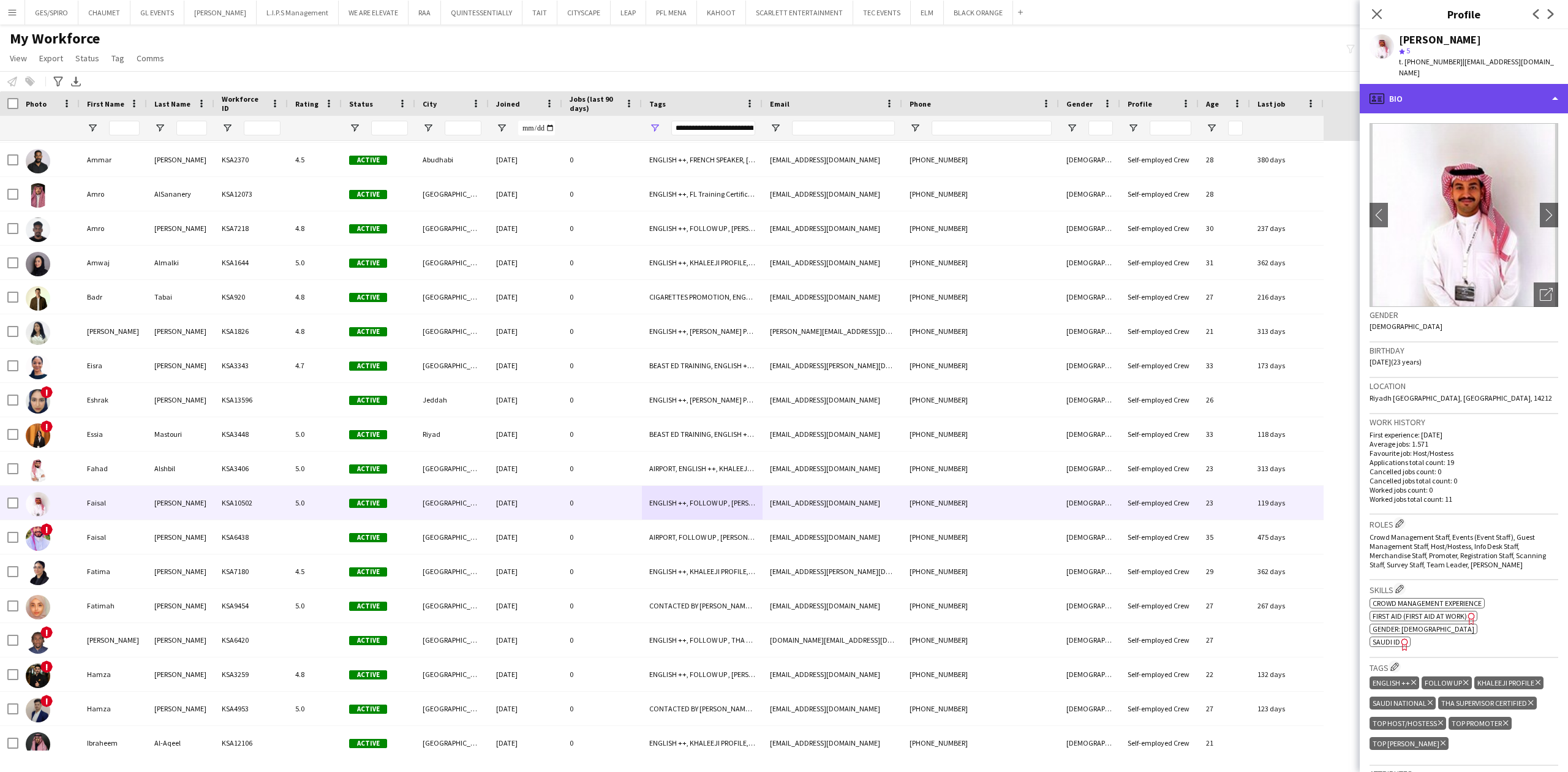
click at [1521, 84] on div "profile Bio" at bounding box center [1464, 99] width 209 height 29
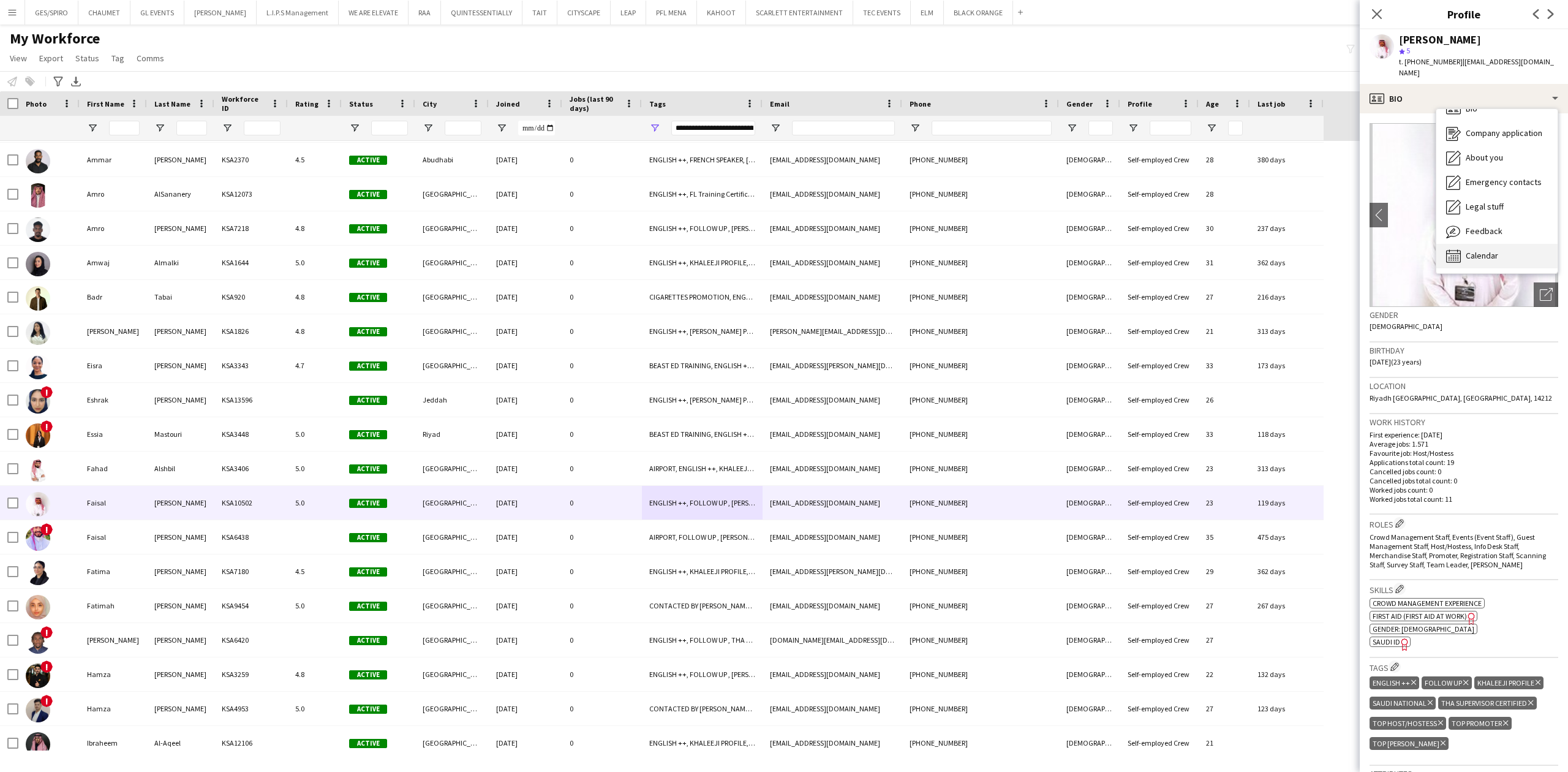
click at [1498, 250] on span "Calendar" at bounding box center [1482, 255] width 32 height 11
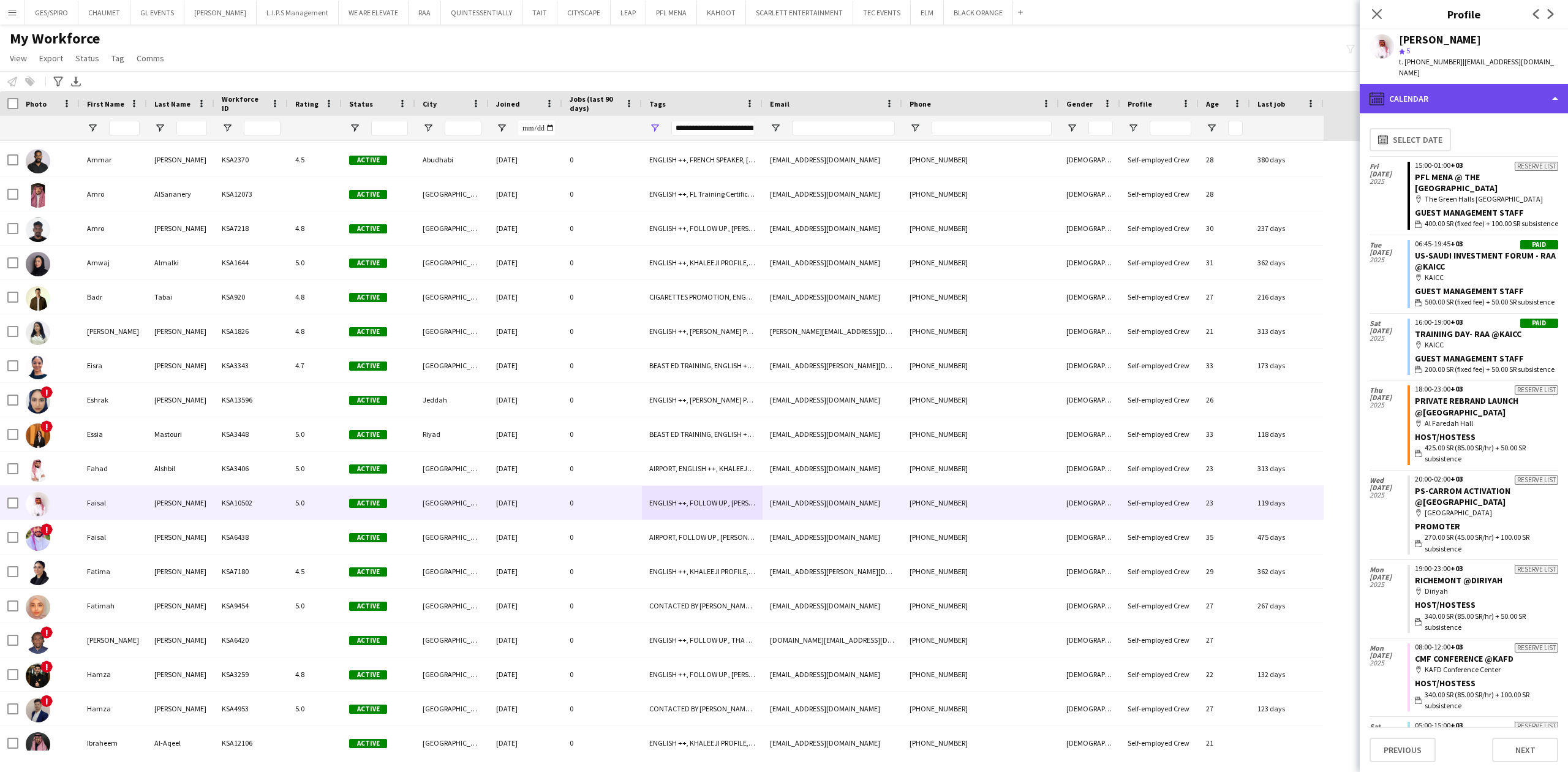
click at [1440, 88] on div "calendar-full Calendar" at bounding box center [1464, 99] width 209 height 29
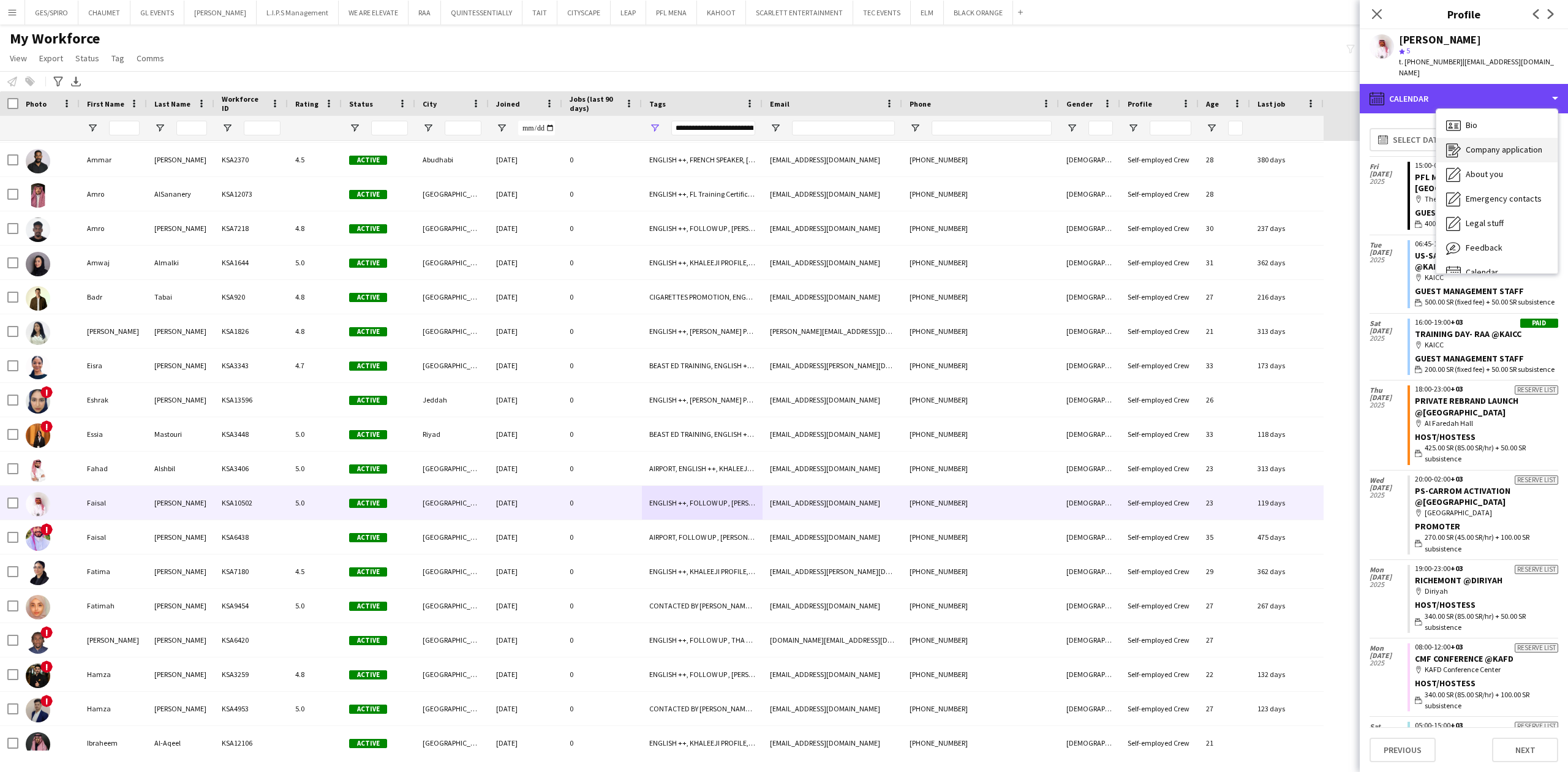
scroll to position [0, 0]
click at [1505, 114] on div "Bio Bio" at bounding box center [1497, 126] width 121 height 24
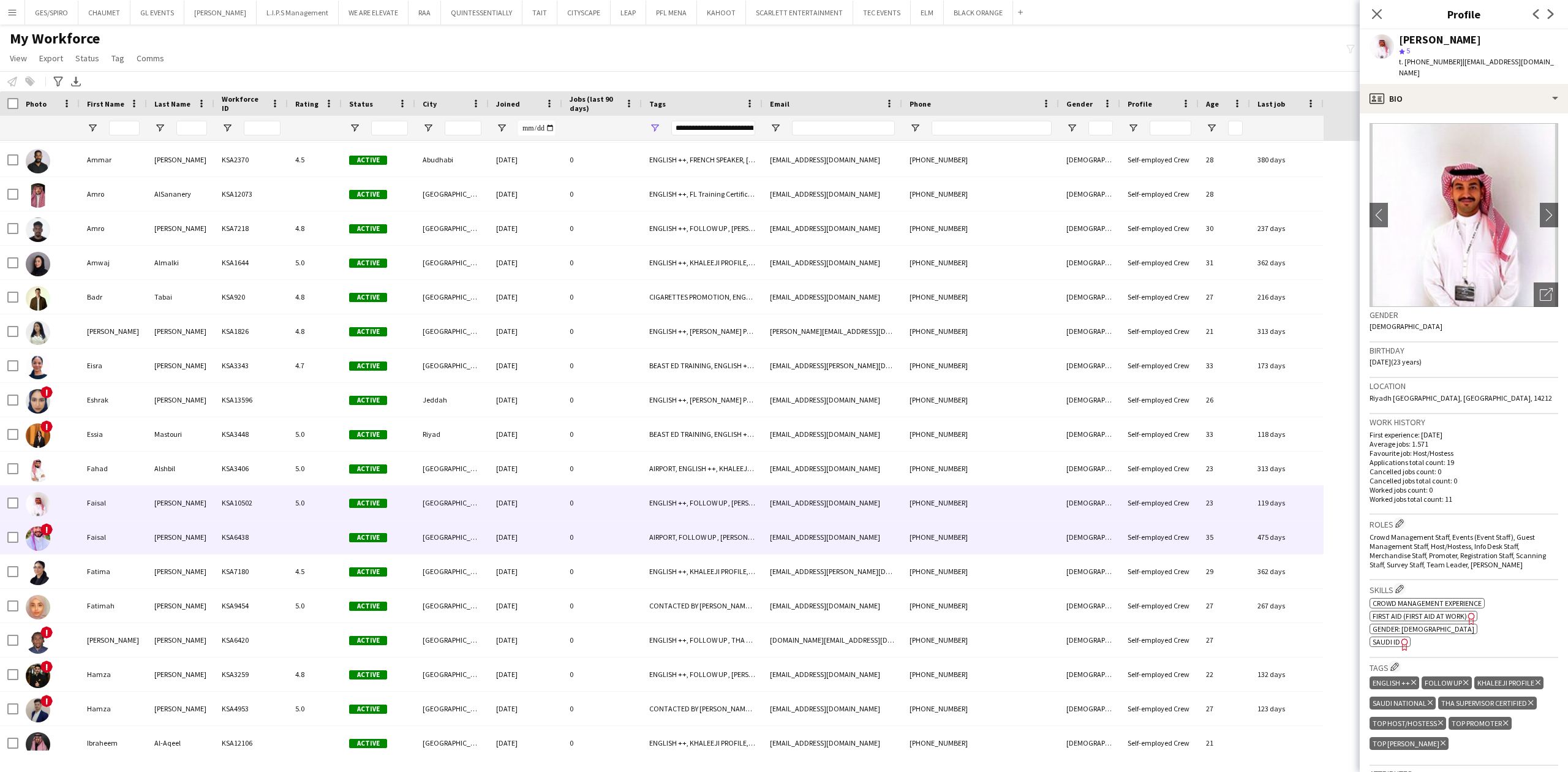
click at [145, 542] on div "Faisal" at bounding box center [113, 537] width 67 height 34
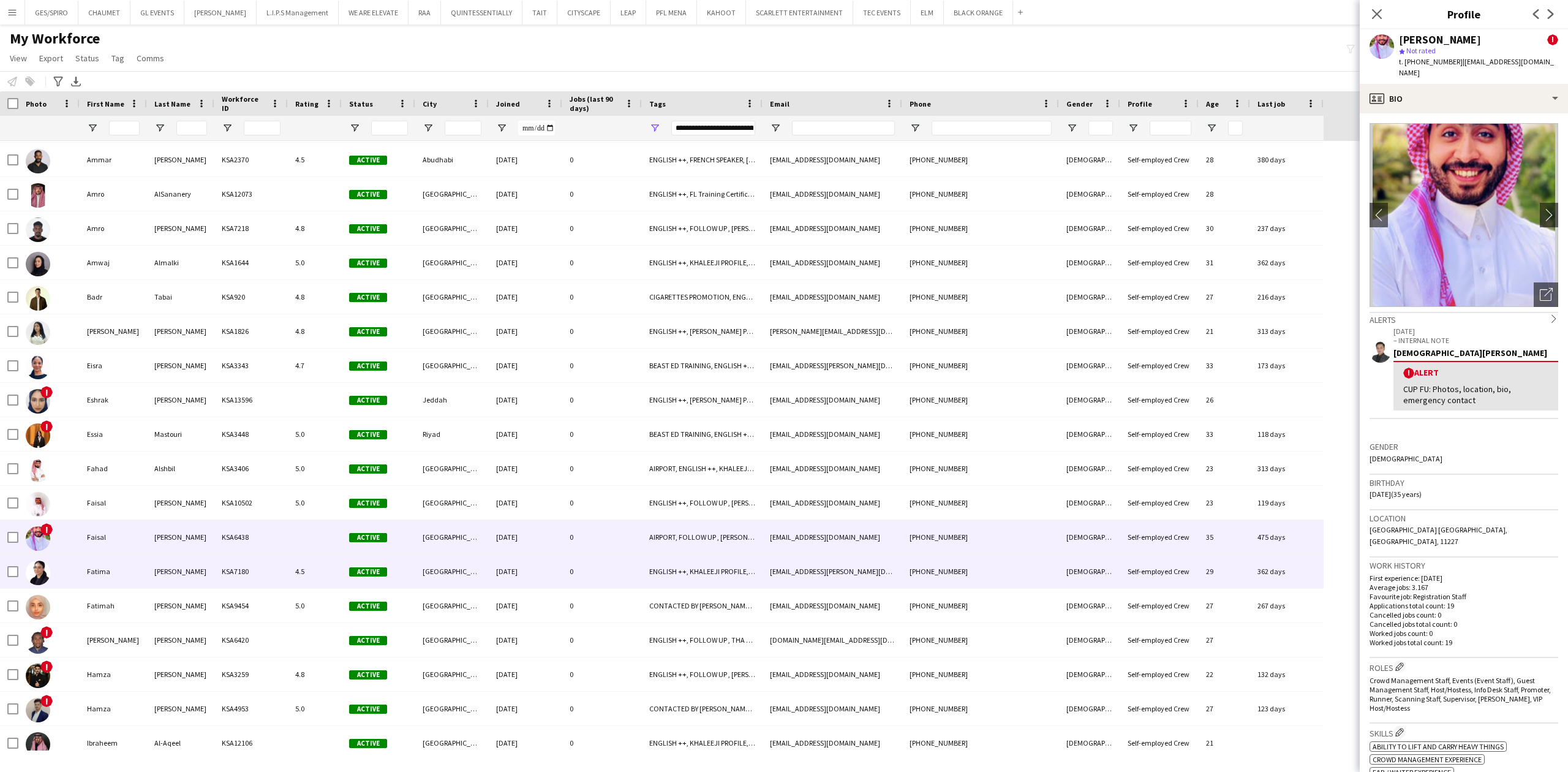
click at [153, 582] on div "[PERSON_NAME]" at bounding box center [180, 571] width 67 height 34
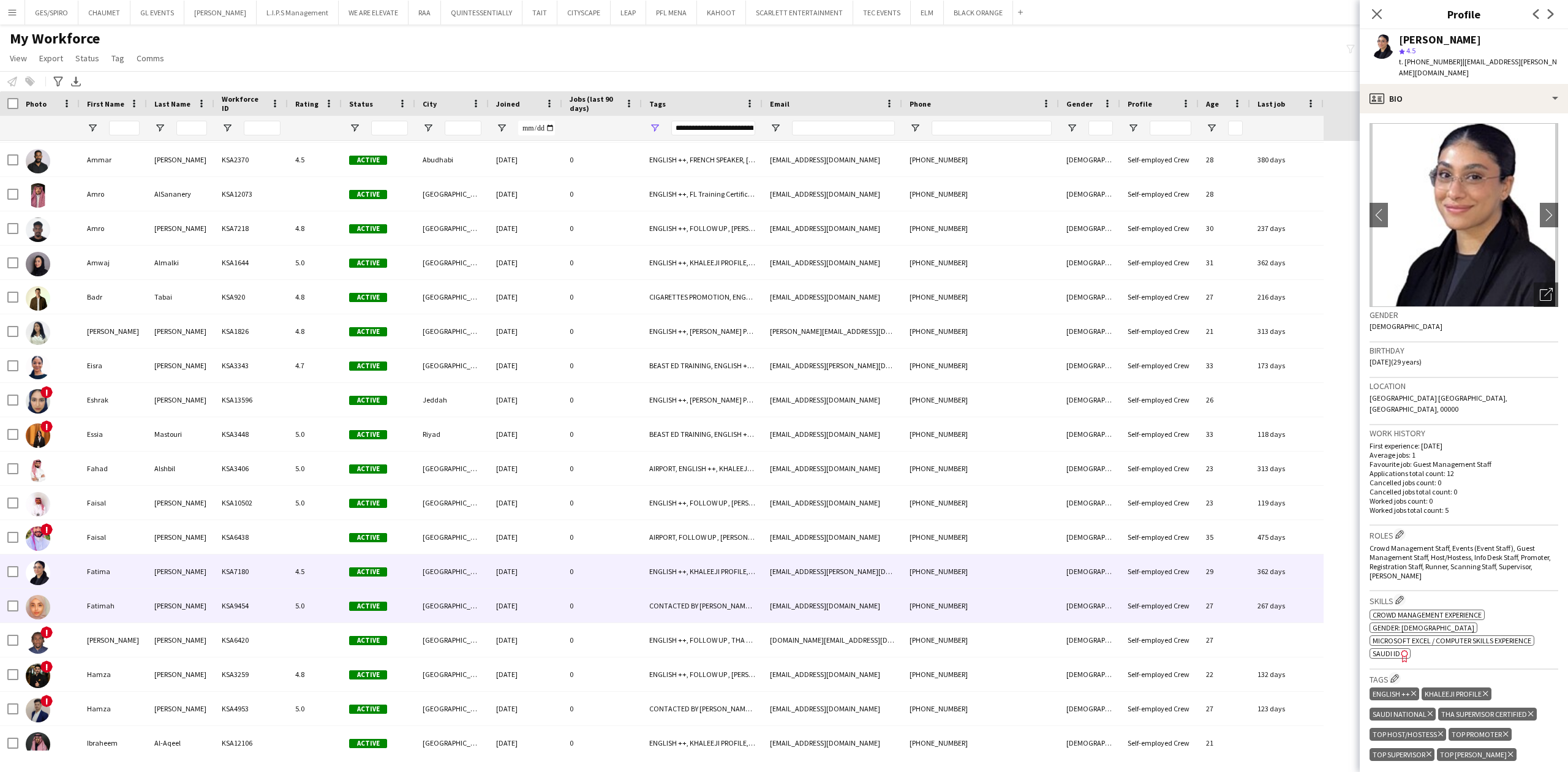
click at [216, 613] on div "KSA9454" at bounding box center [251, 605] width 73 height 34
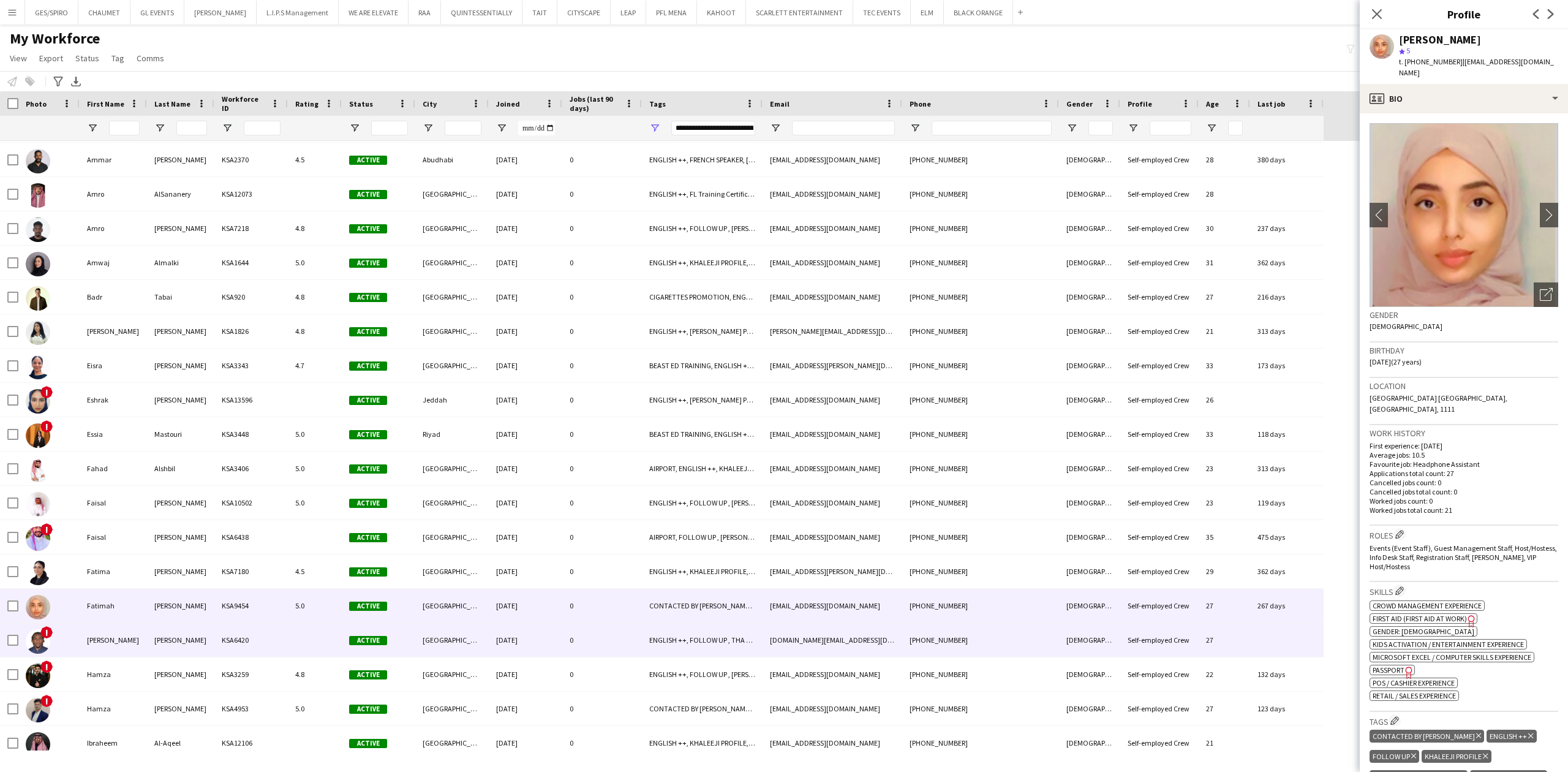
click at [225, 644] on div "KSA6420" at bounding box center [251, 640] width 73 height 34
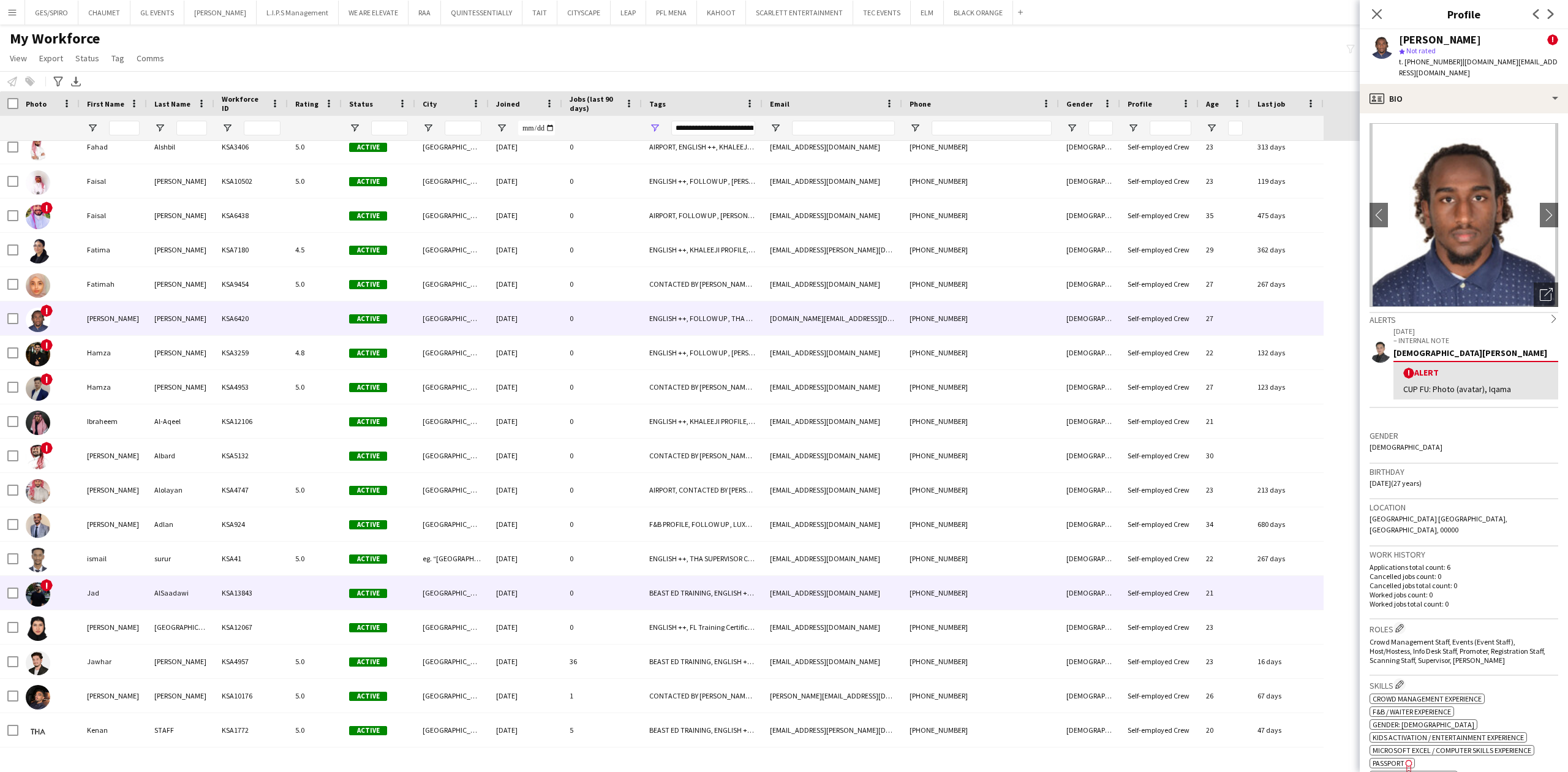
scroll to position [1388, 0]
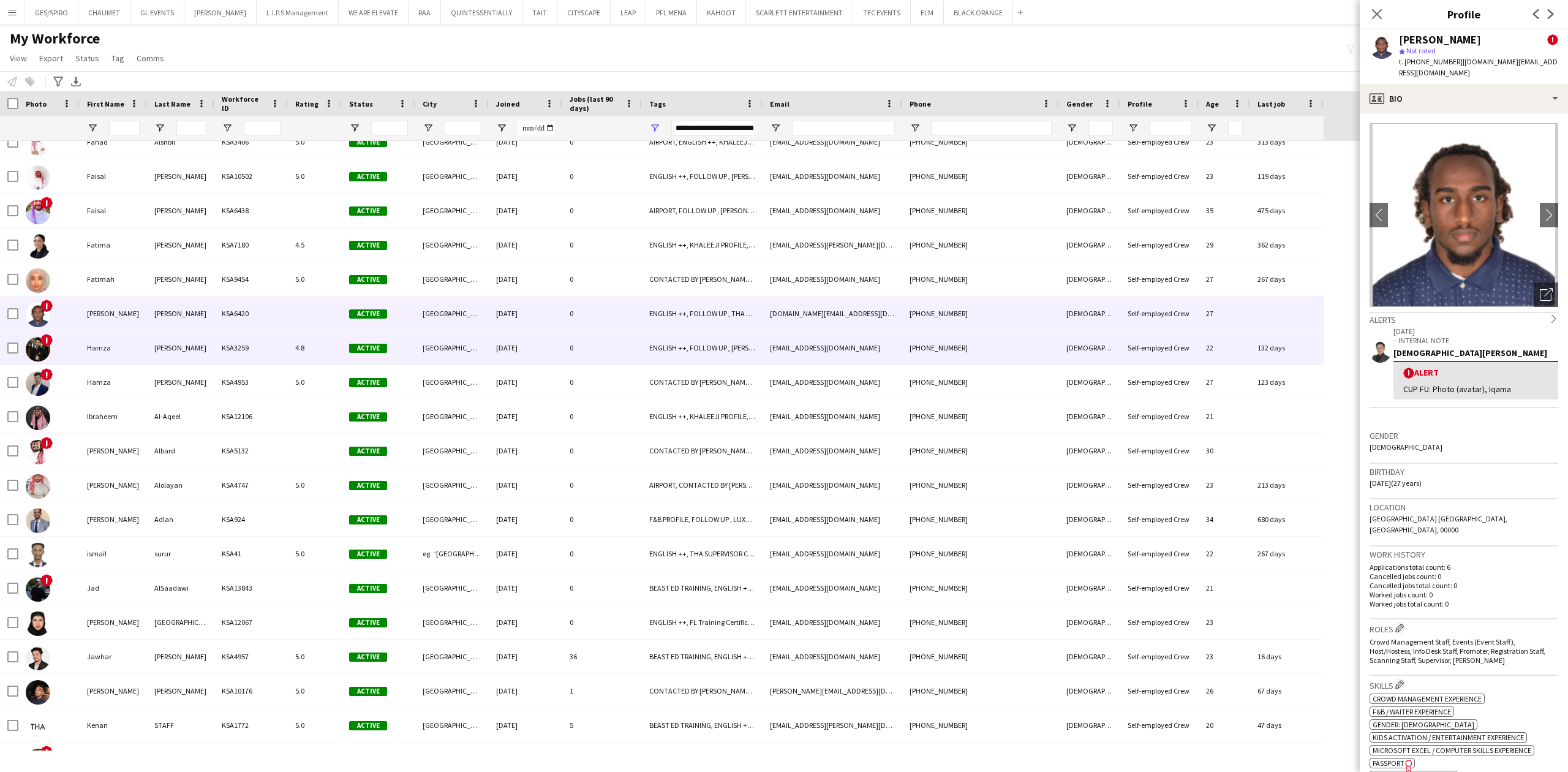
click at [684, 353] on div "ENGLISH ++, FOLLOW UP , [PERSON_NAME] PROFILE, THA SUPERVISOR CERTIFIED, TOP HO…" at bounding box center [702, 348] width 121 height 34
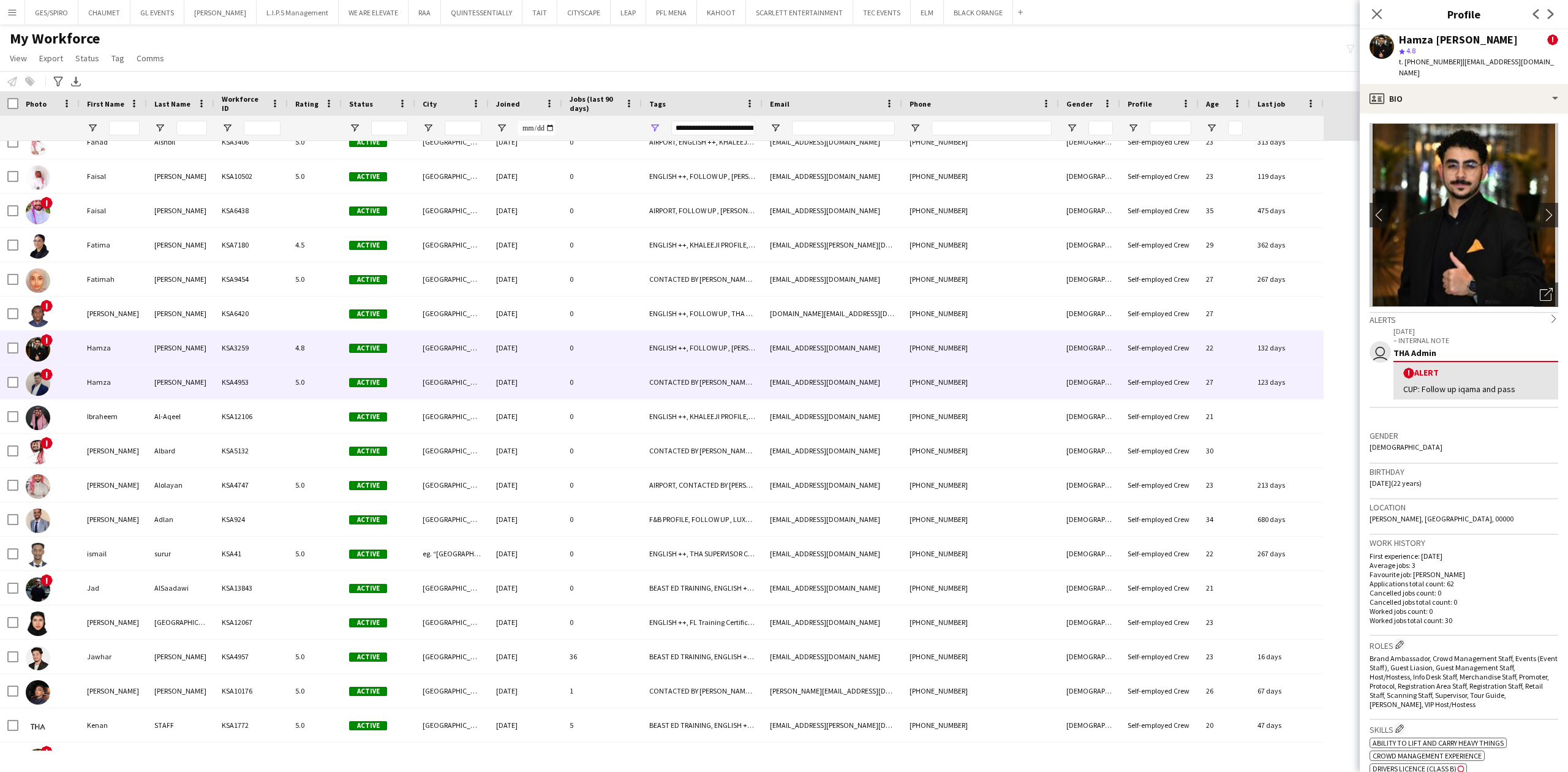
click at [613, 392] on div "0" at bounding box center [602, 382] width 79 height 34
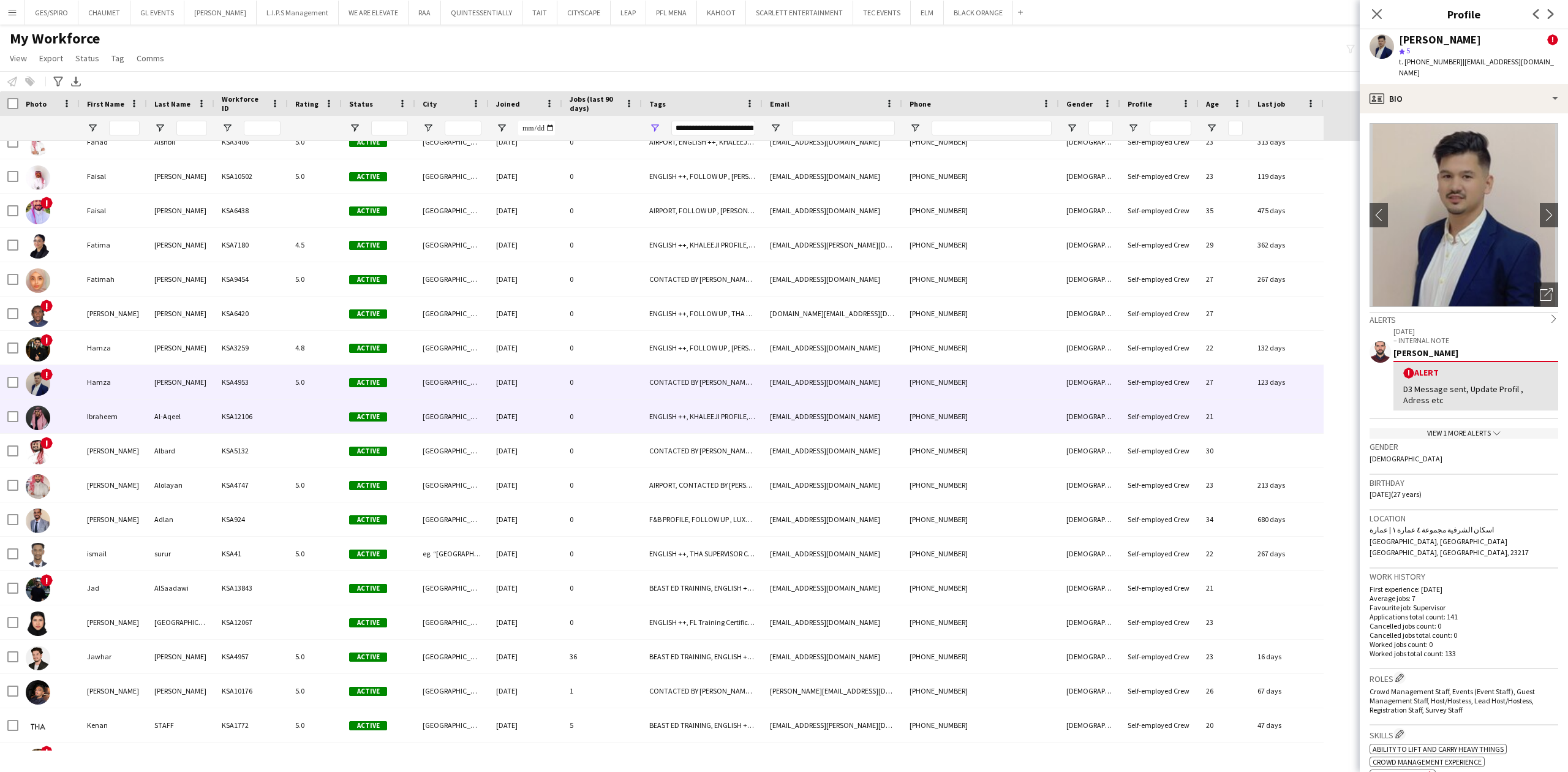
click at [628, 427] on div "0" at bounding box center [602, 417] width 79 height 34
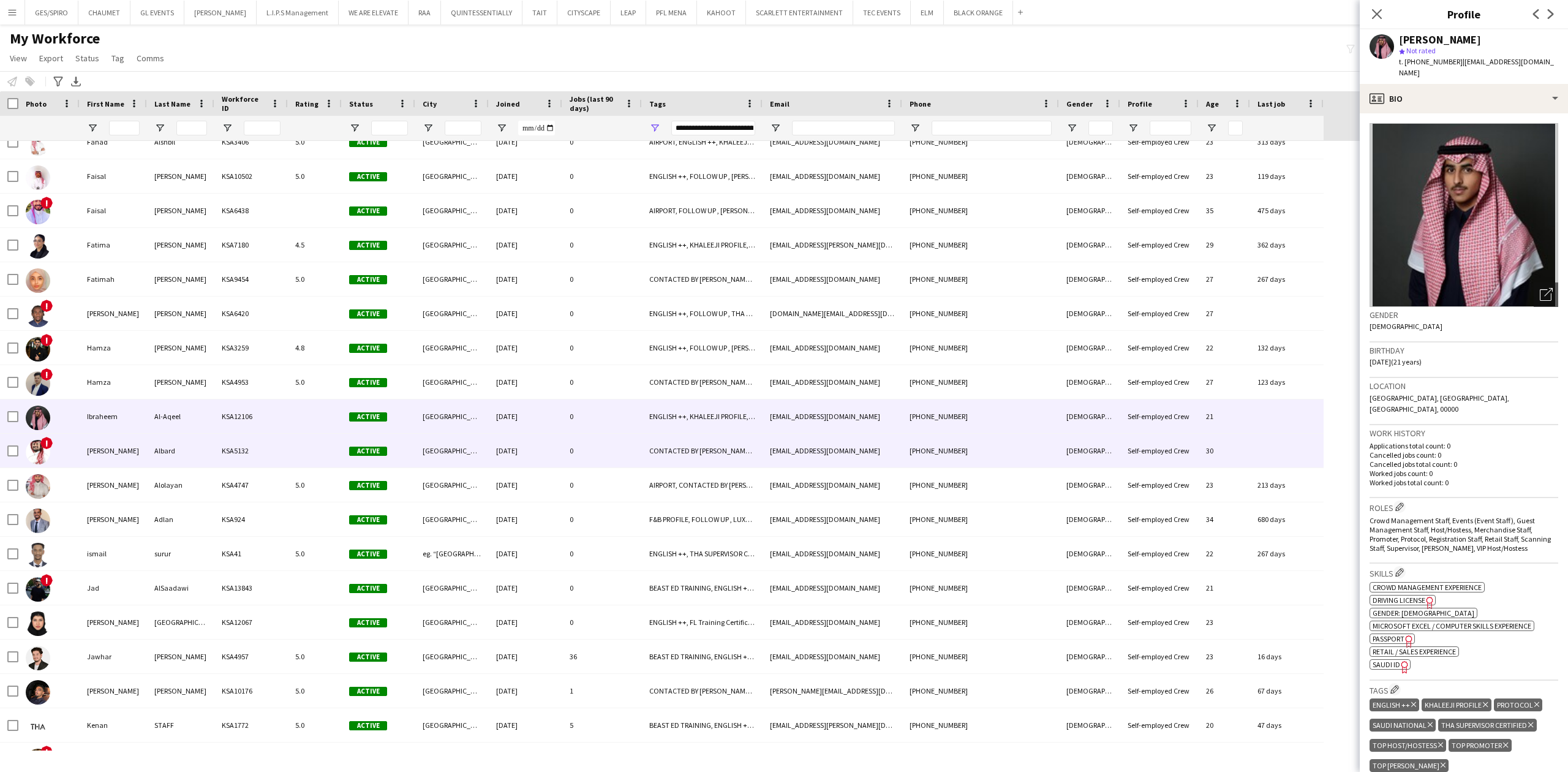
click at [714, 452] on div "CONTACTED BY [PERSON_NAME], ENGLISH ++, FOLLOW UP , [PERSON_NAME] PROFILE, THA …" at bounding box center [702, 451] width 121 height 34
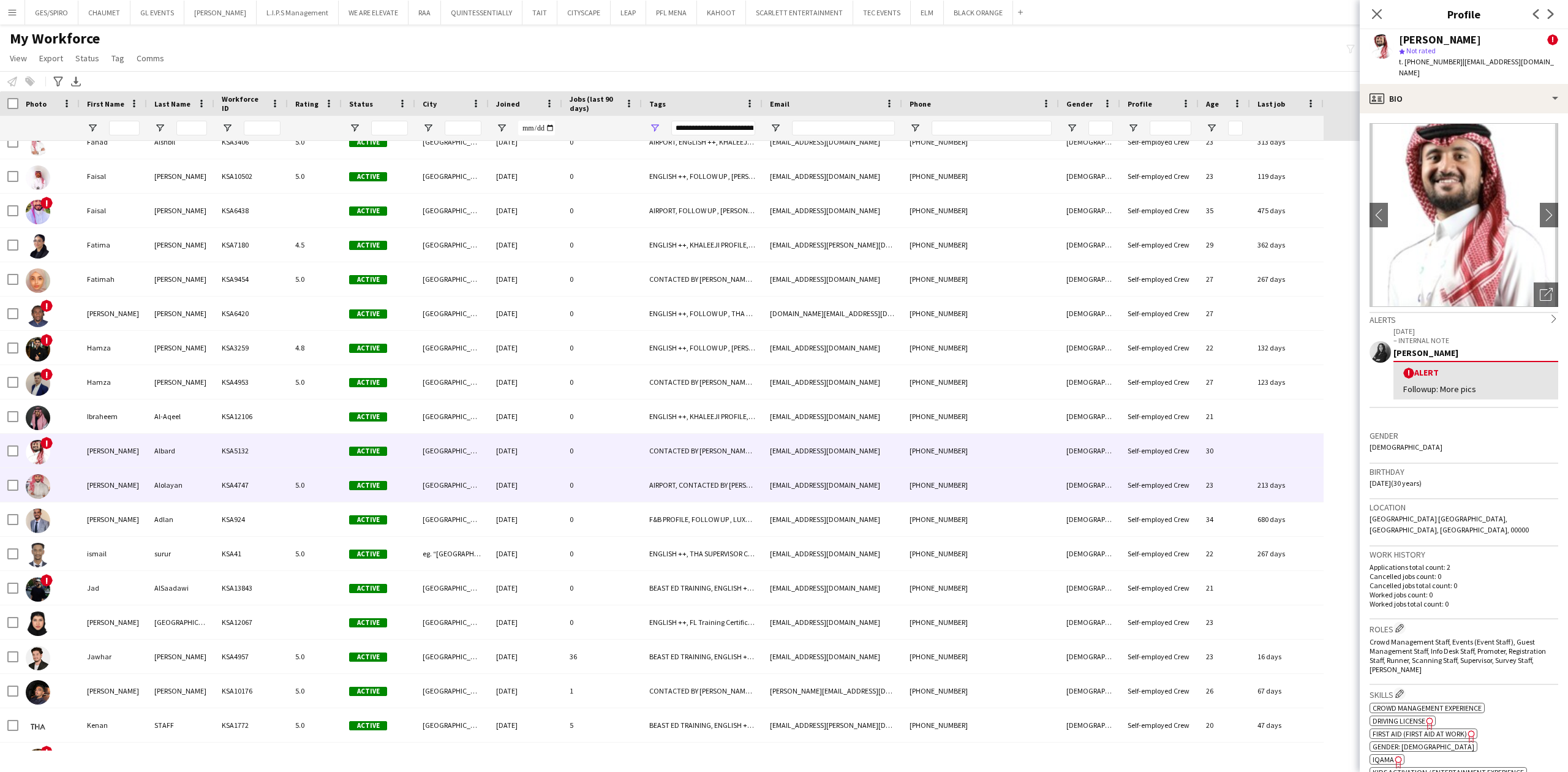
click at [963, 491] on div "[PHONE_NUMBER]" at bounding box center [980, 485] width 157 height 34
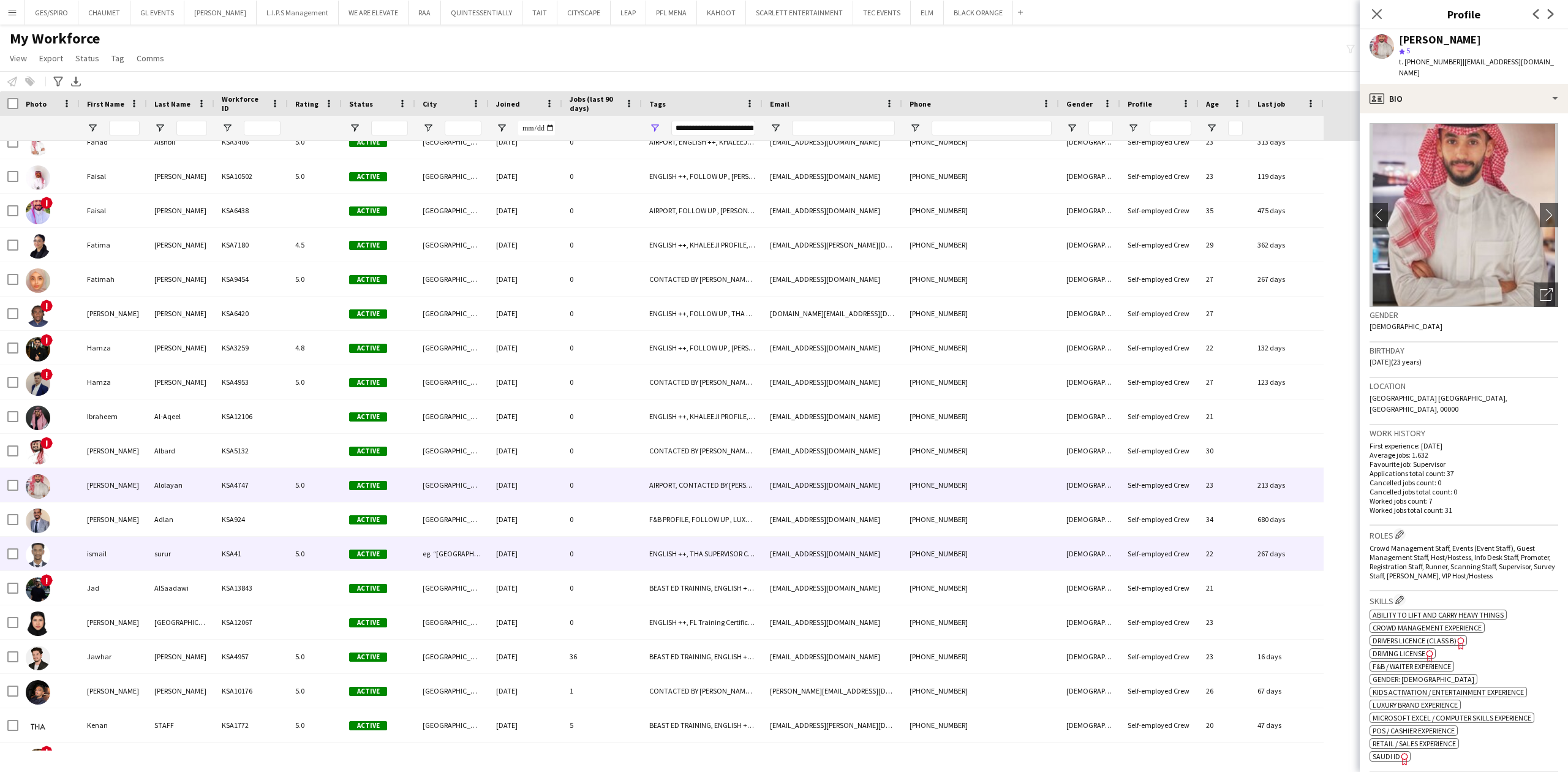
click at [880, 544] on div "[EMAIL_ADDRESS][DOMAIN_NAME]" at bounding box center [832, 553] width 140 height 34
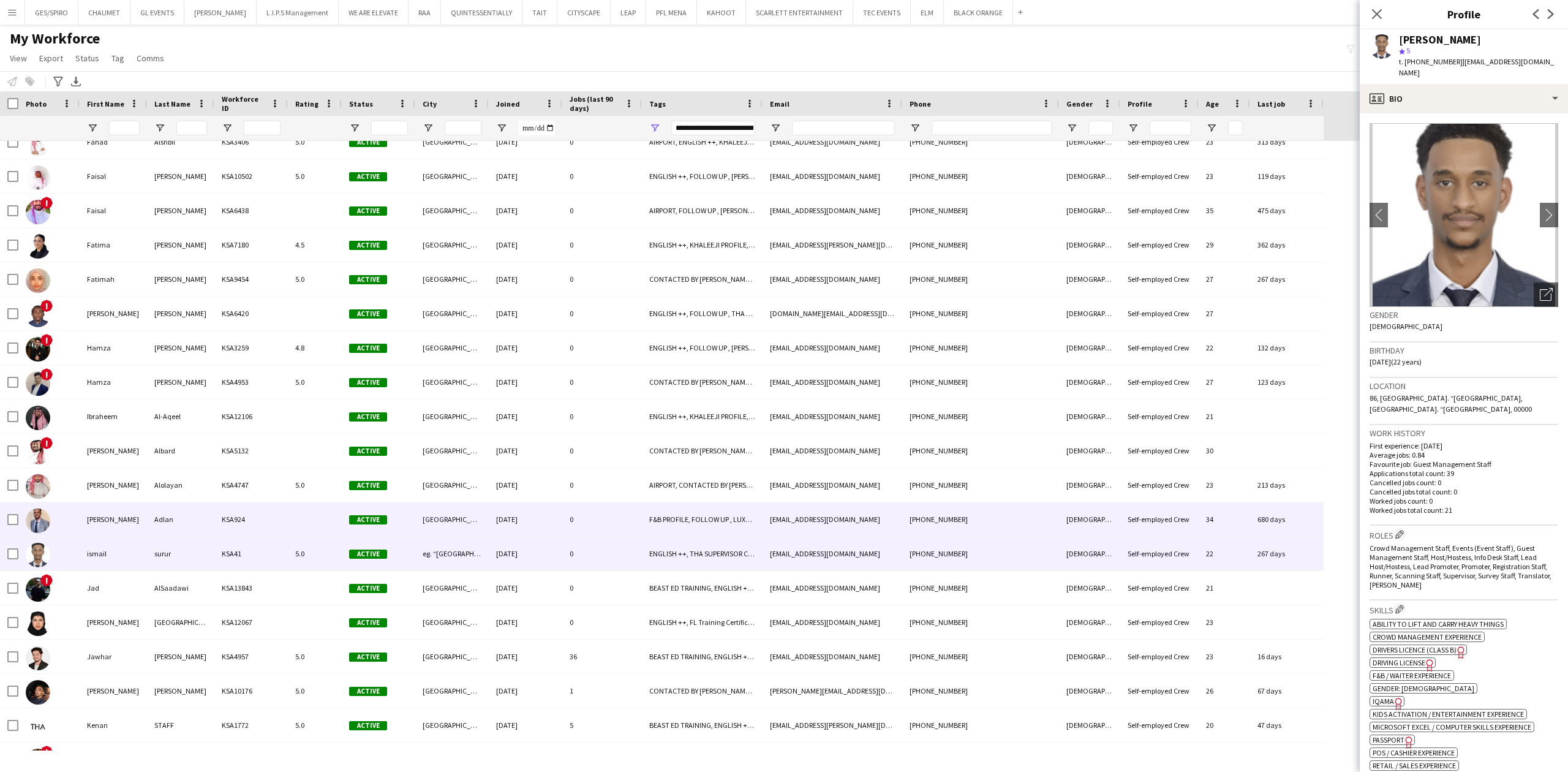
click at [893, 526] on div "[EMAIL_ADDRESS][DOMAIN_NAME]" at bounding box center [832, 519] width 140 height 34
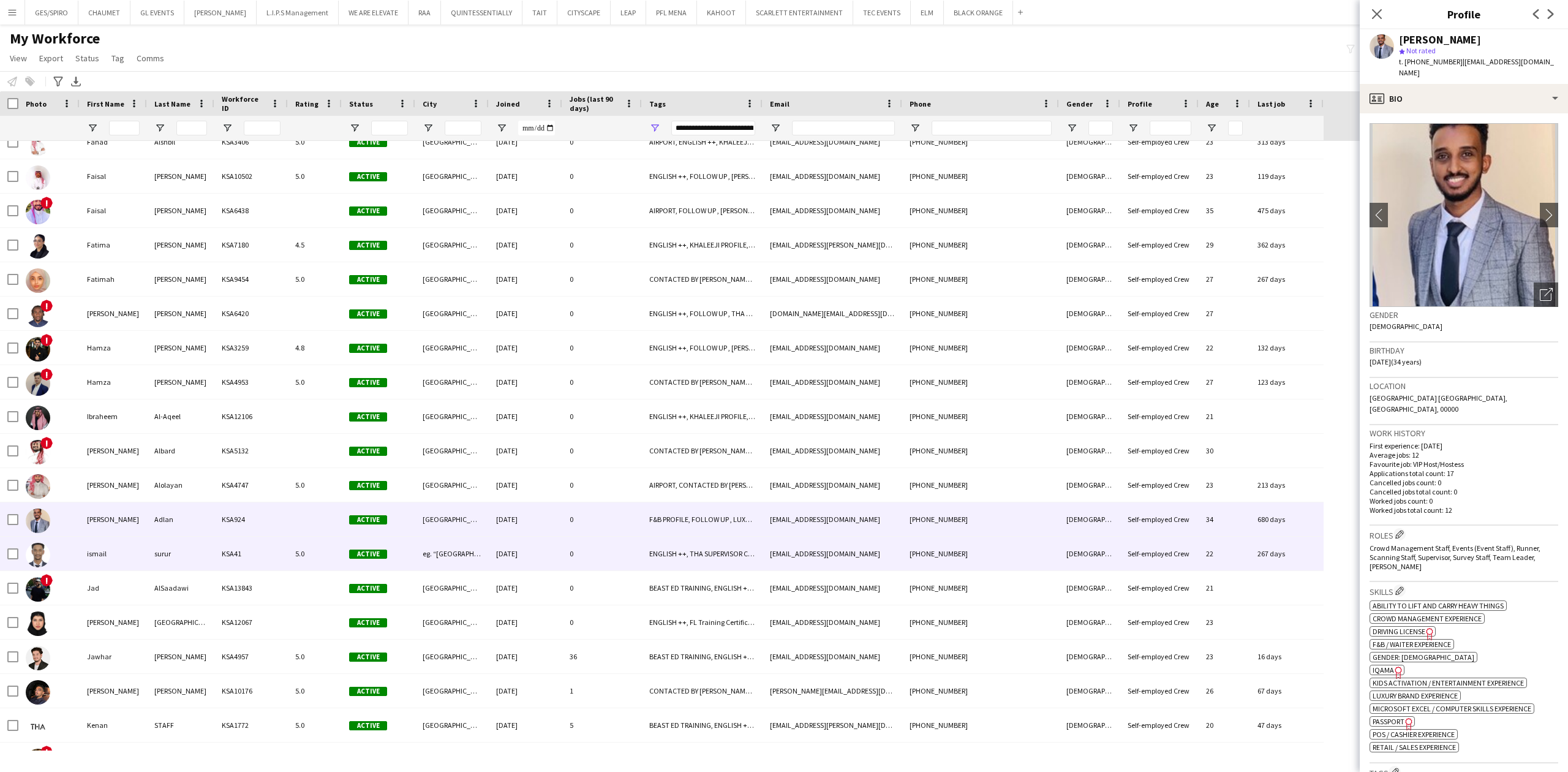
click at [881, 564] on div "[EMAIL_ADDRESS][DOMAIN_NAME]" at bounding box center [832, 553] width 140 height 34
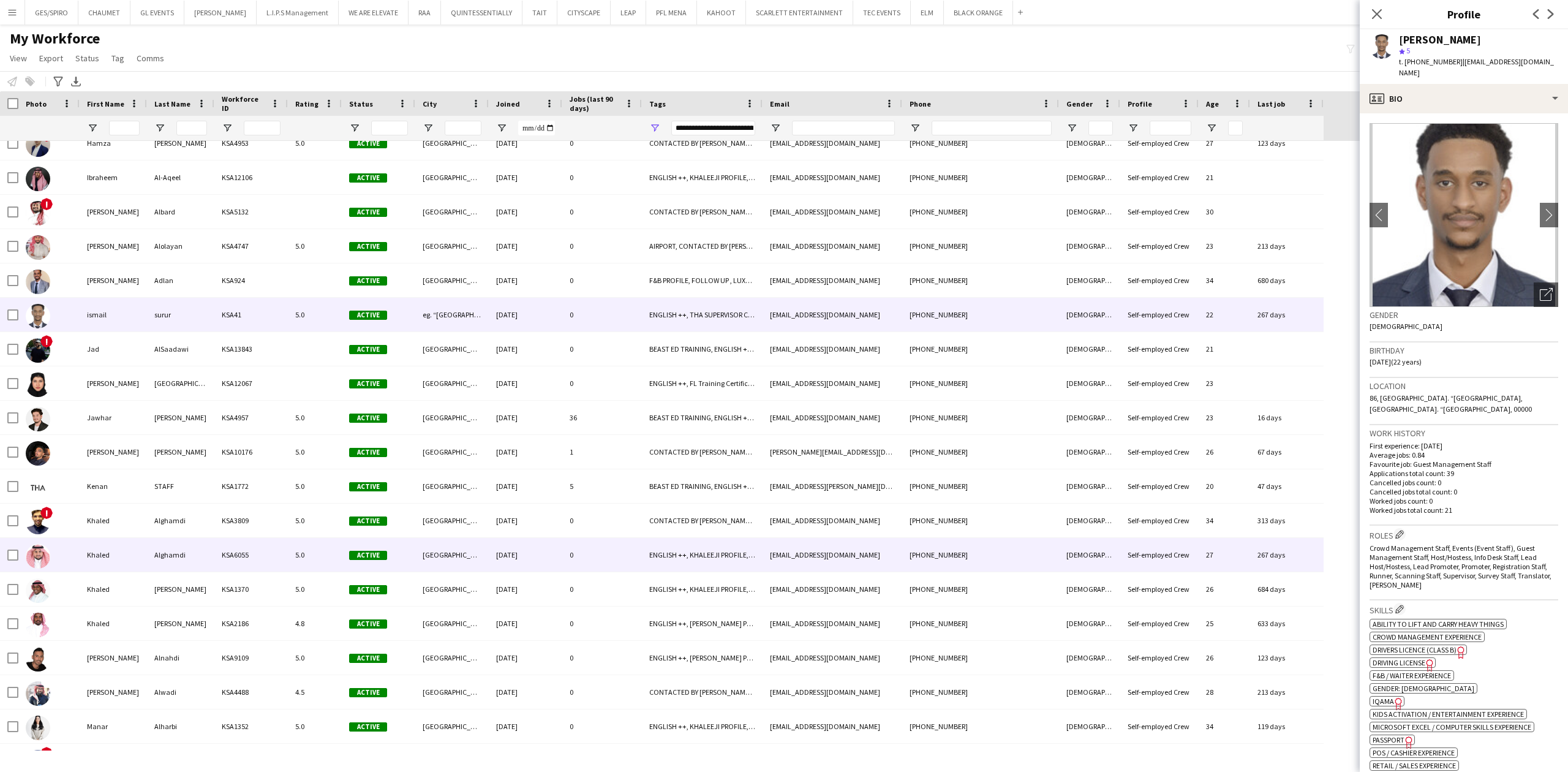
scroll to position [1633, 0]
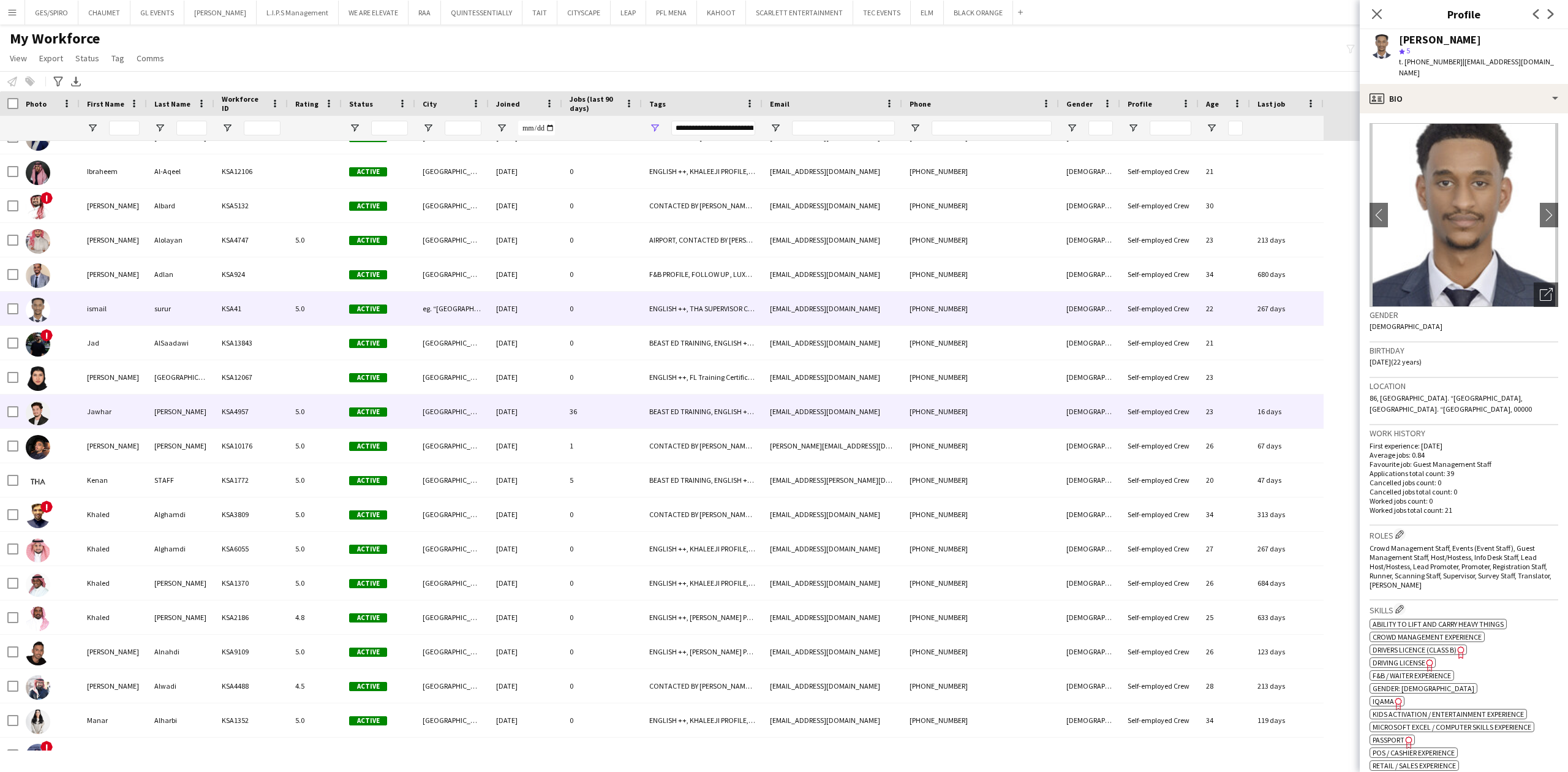
click at [855, 394] on div "[EMAIL_ADDRESS][DOMAIN_NAME]" at bounding box center [832, 411] width 140 height 34
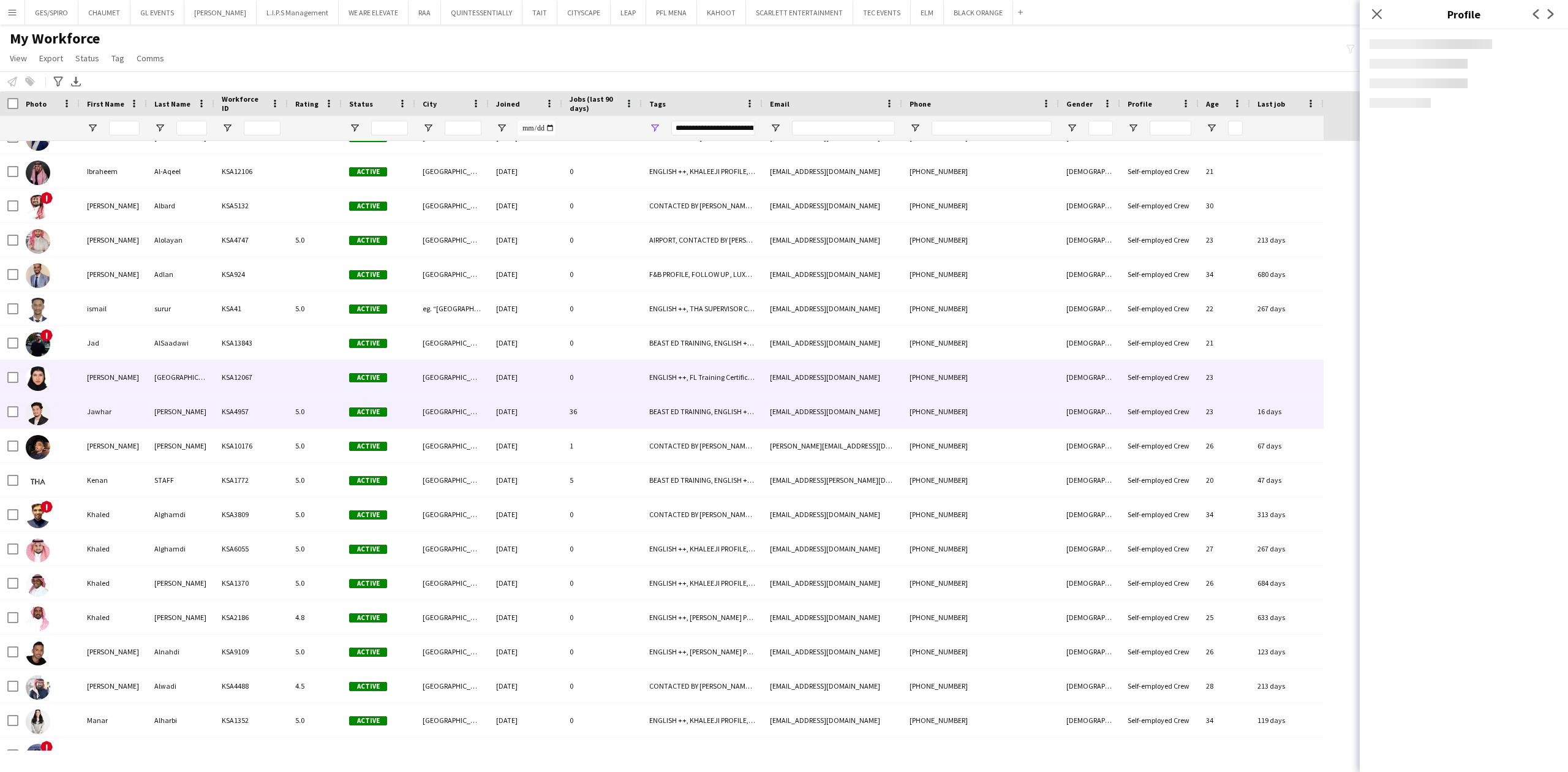
click at [863, 378] on div "[EMAIL_ADDRESS][DOMAIN_NAME]" at bounding box center [832, 377] width 140 height 34
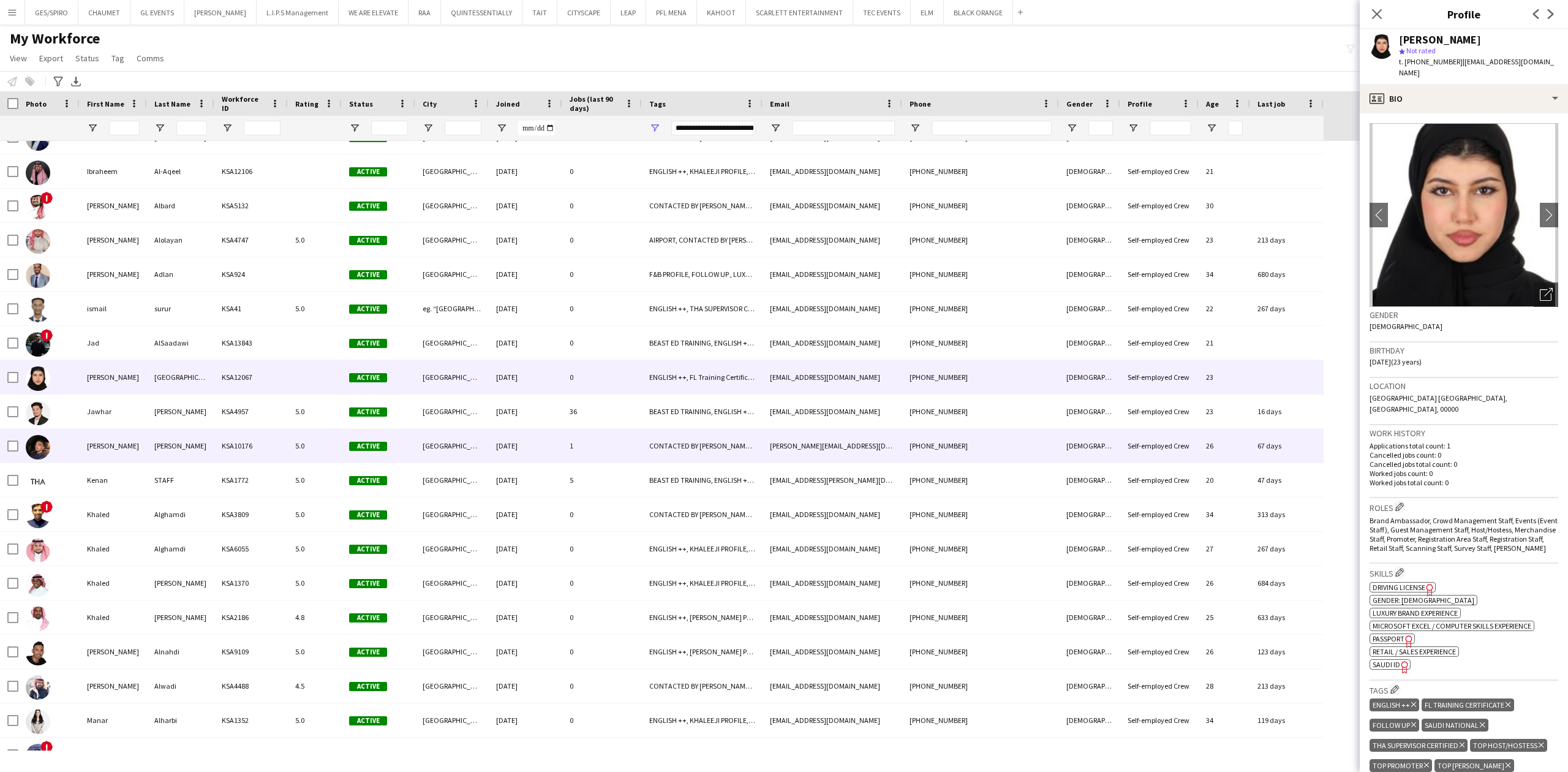
click at [847, 452] on div "[PERSON_NAME][EMAIL_ADDRESS][DOMAIN_NAME]" at bounding box center [832, 446] width 140 height 34
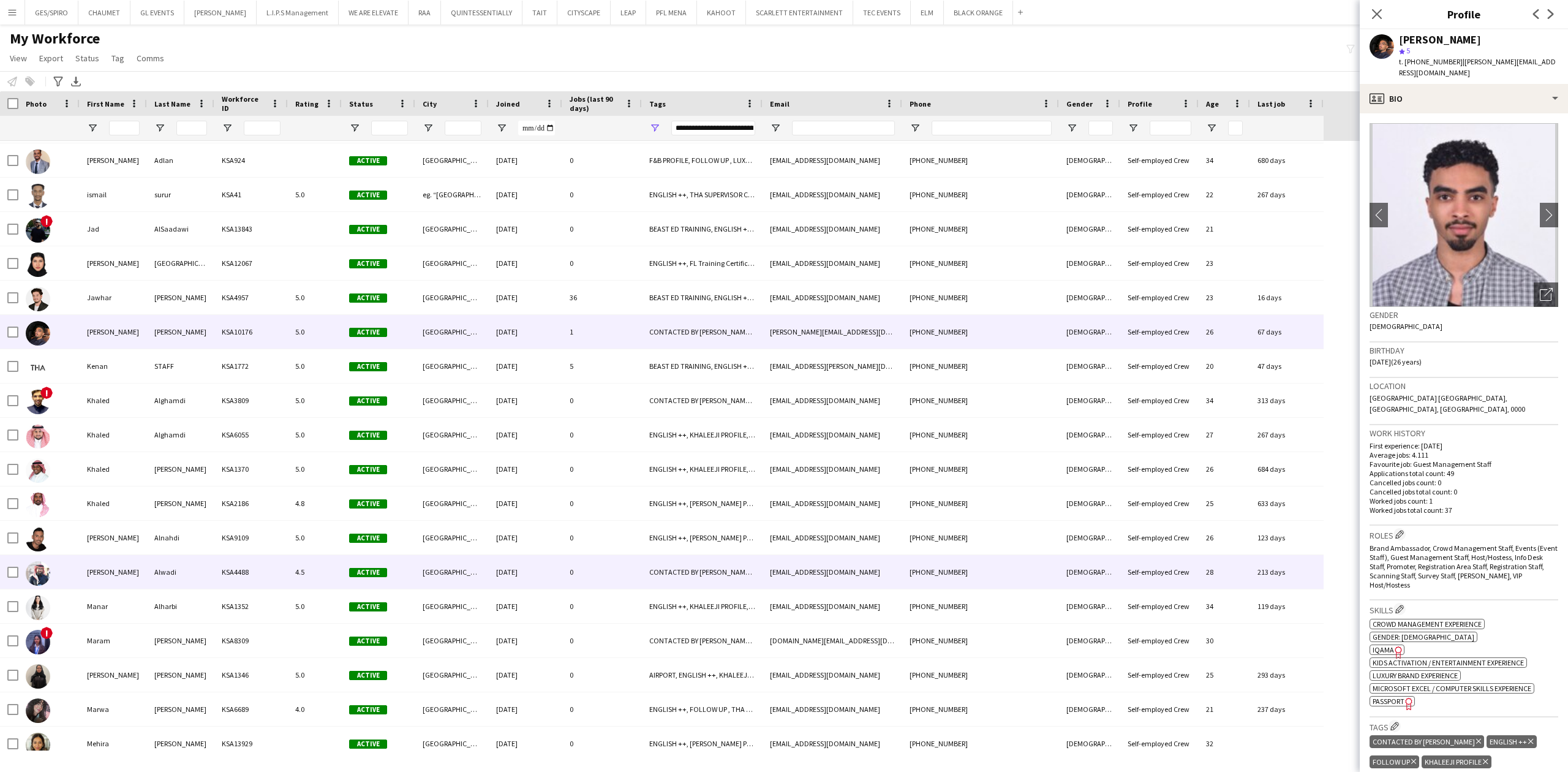
scroll to position [1792, 0]
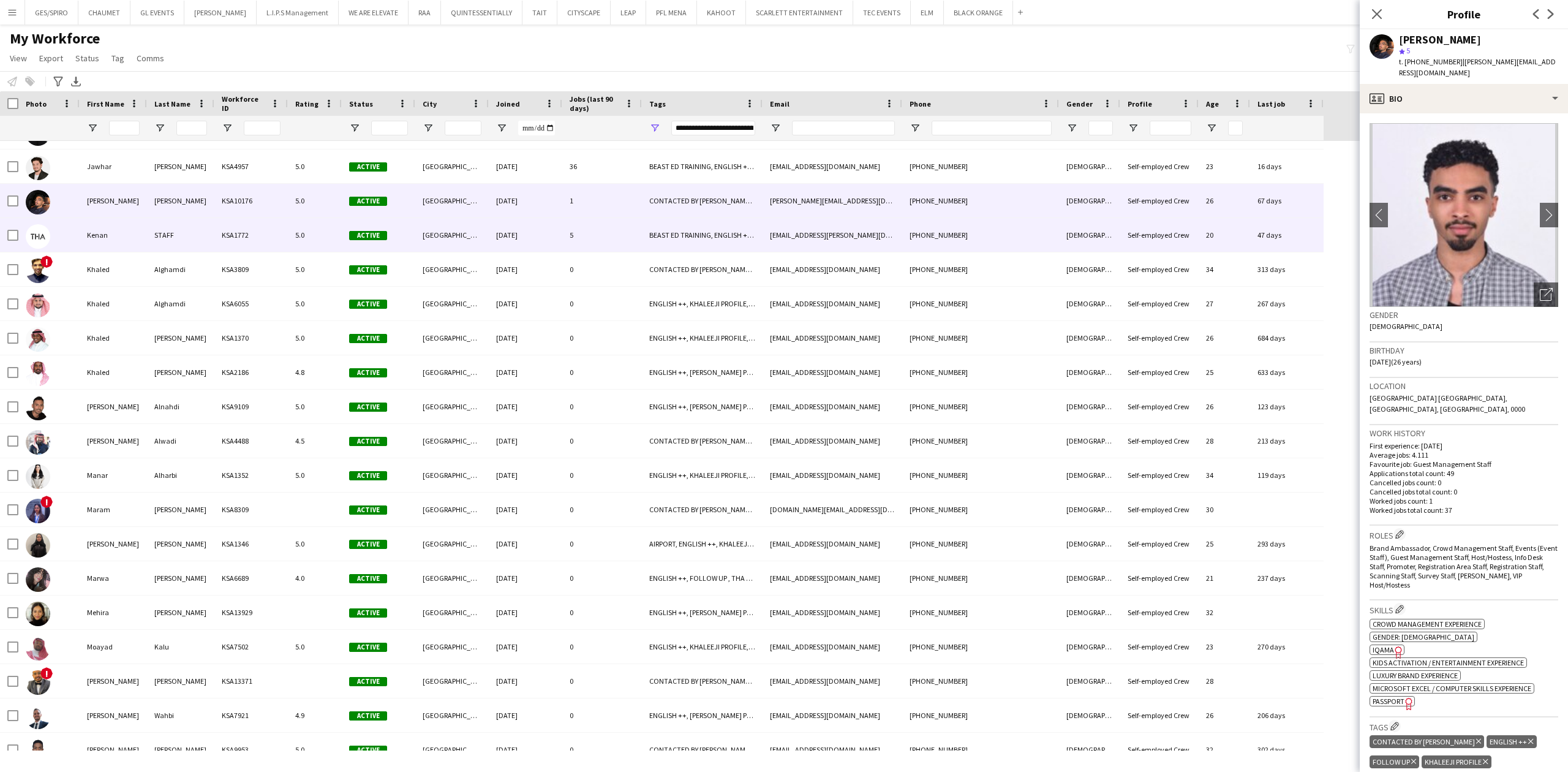
click at [987, 234] on div "[PHONE_NUMBER]" at bounding box center [980, 235] width 157 height 34
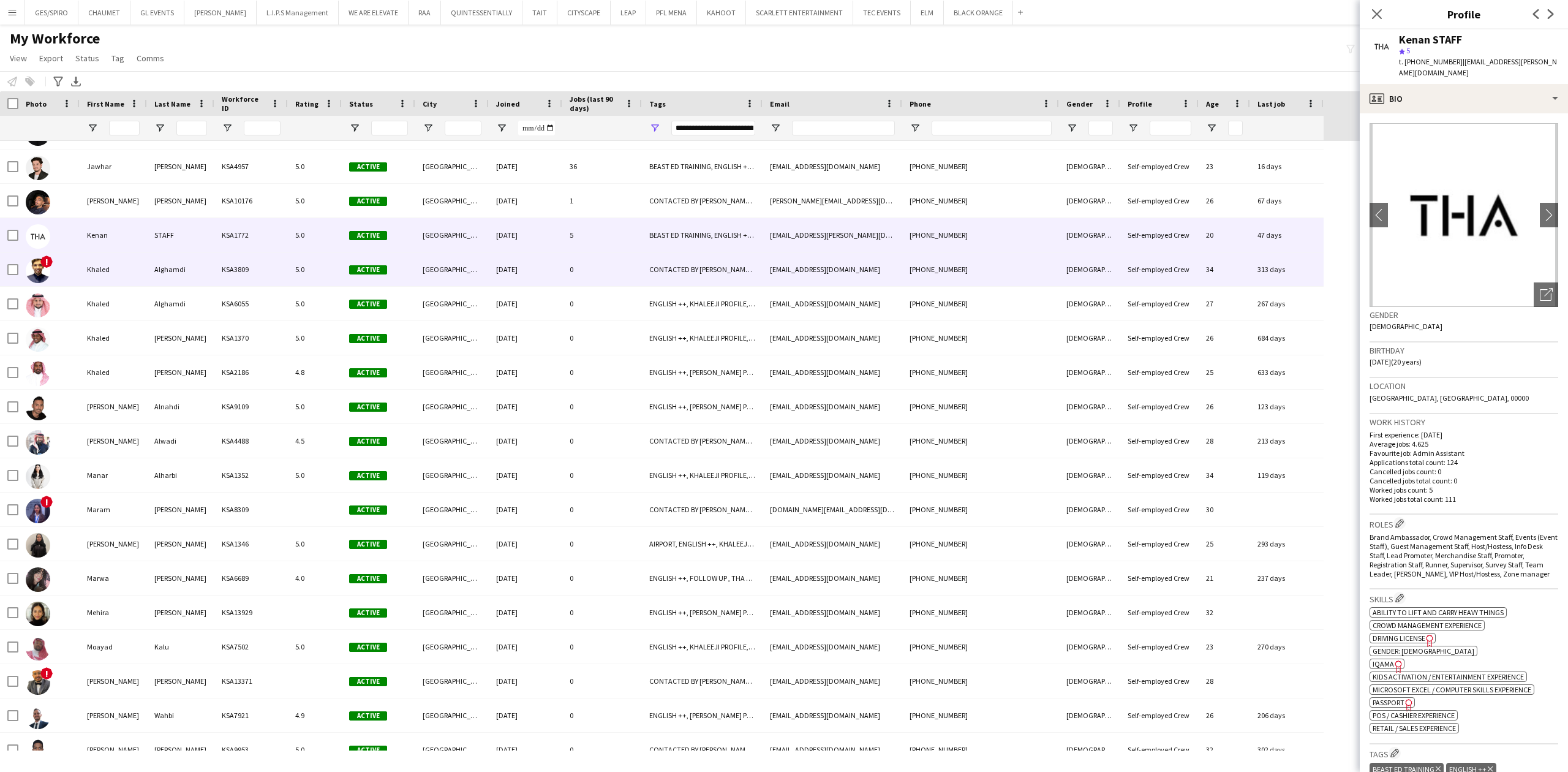
click at [961, 268] on div "[PHONE_NUMBER]" at bounding box center [980, 269] width 157 height 34
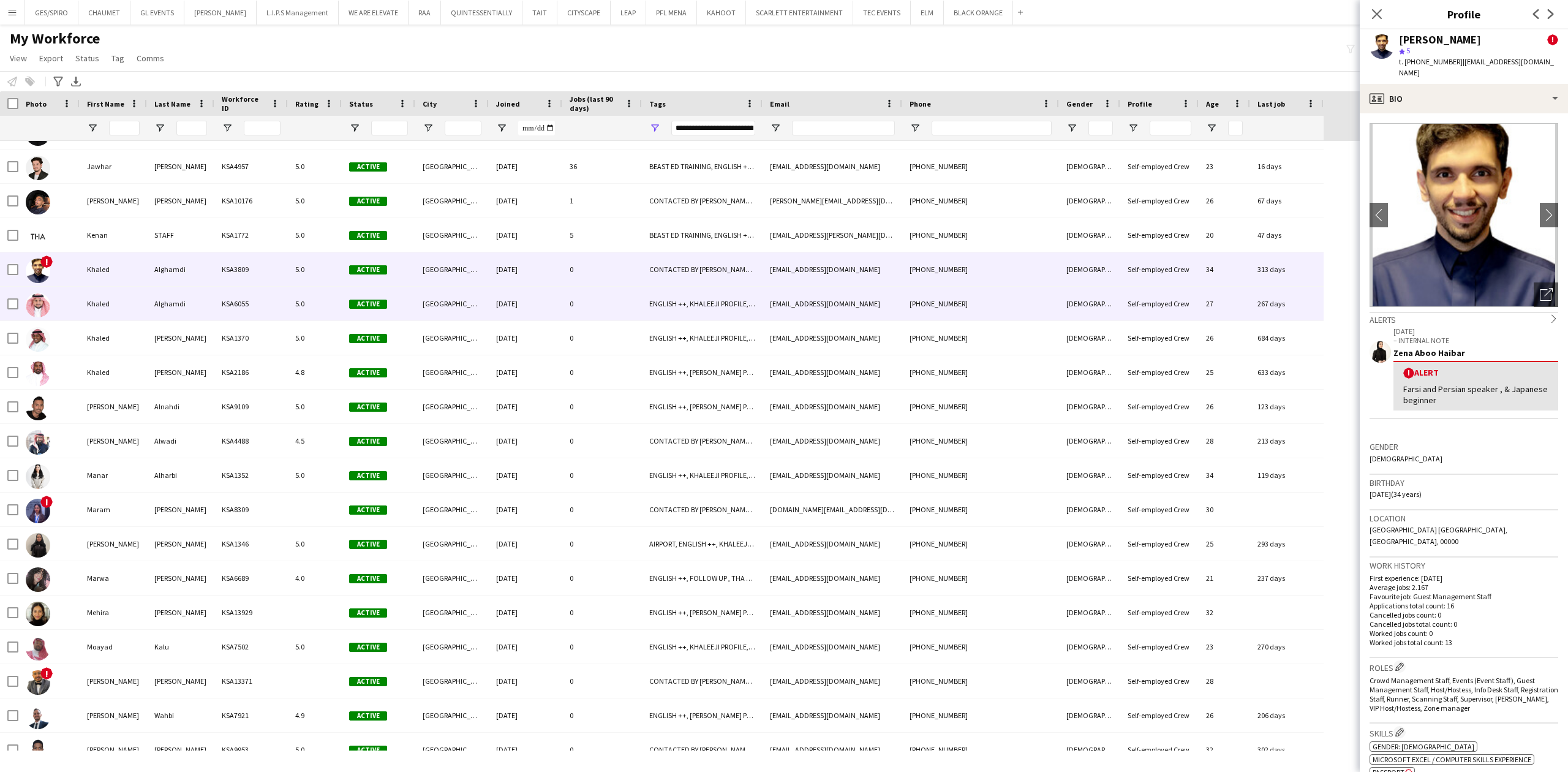
click at [958, 317] on div "[PHONE_NUMBER]" at bounding box center [980, 303] width 157 height 34
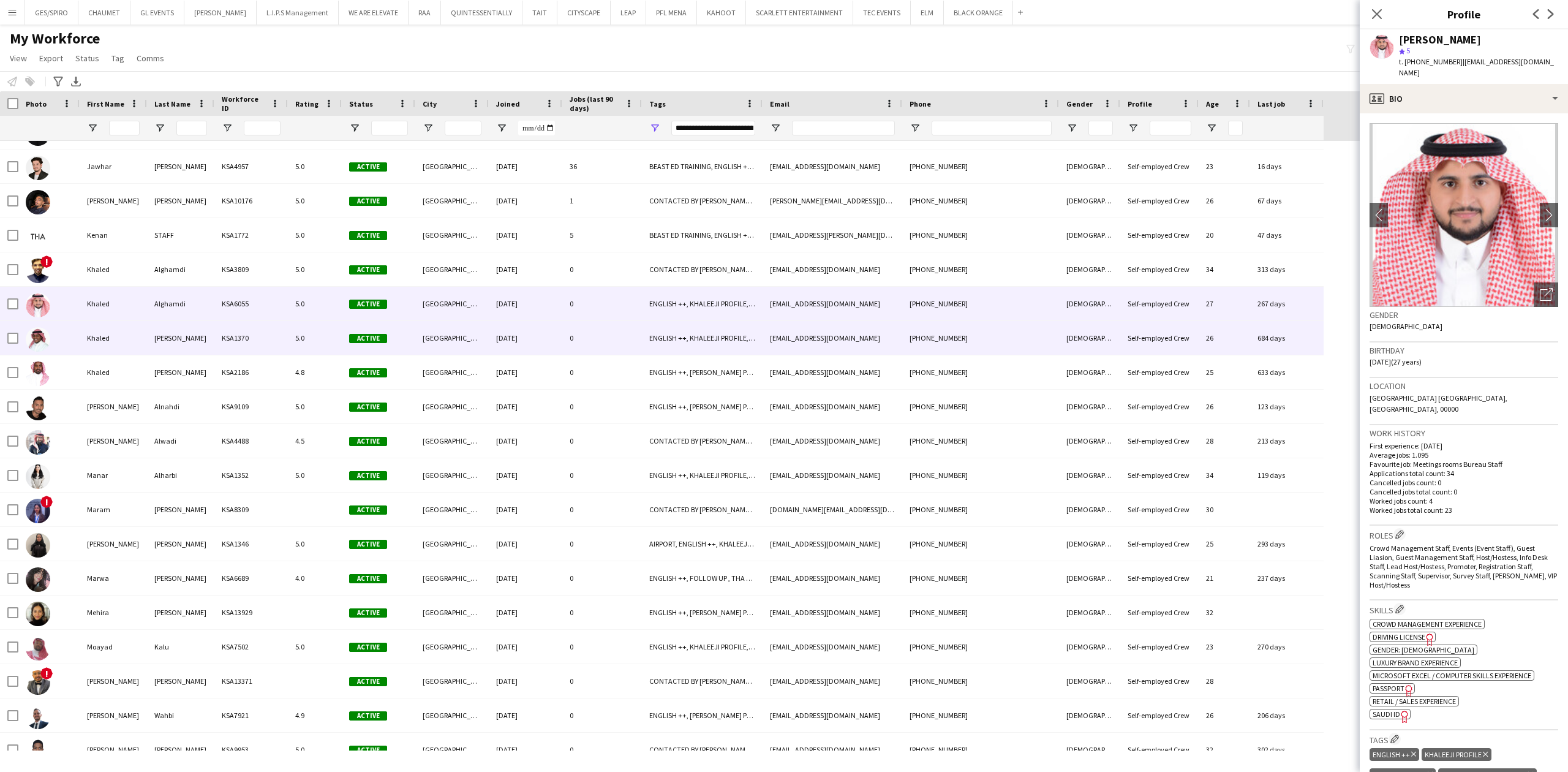
click at [847, 338] on div "[EMAIL_ADDRESS][DOMAIN_NAME]" at bounding box center [832, 338] width 140 height 34
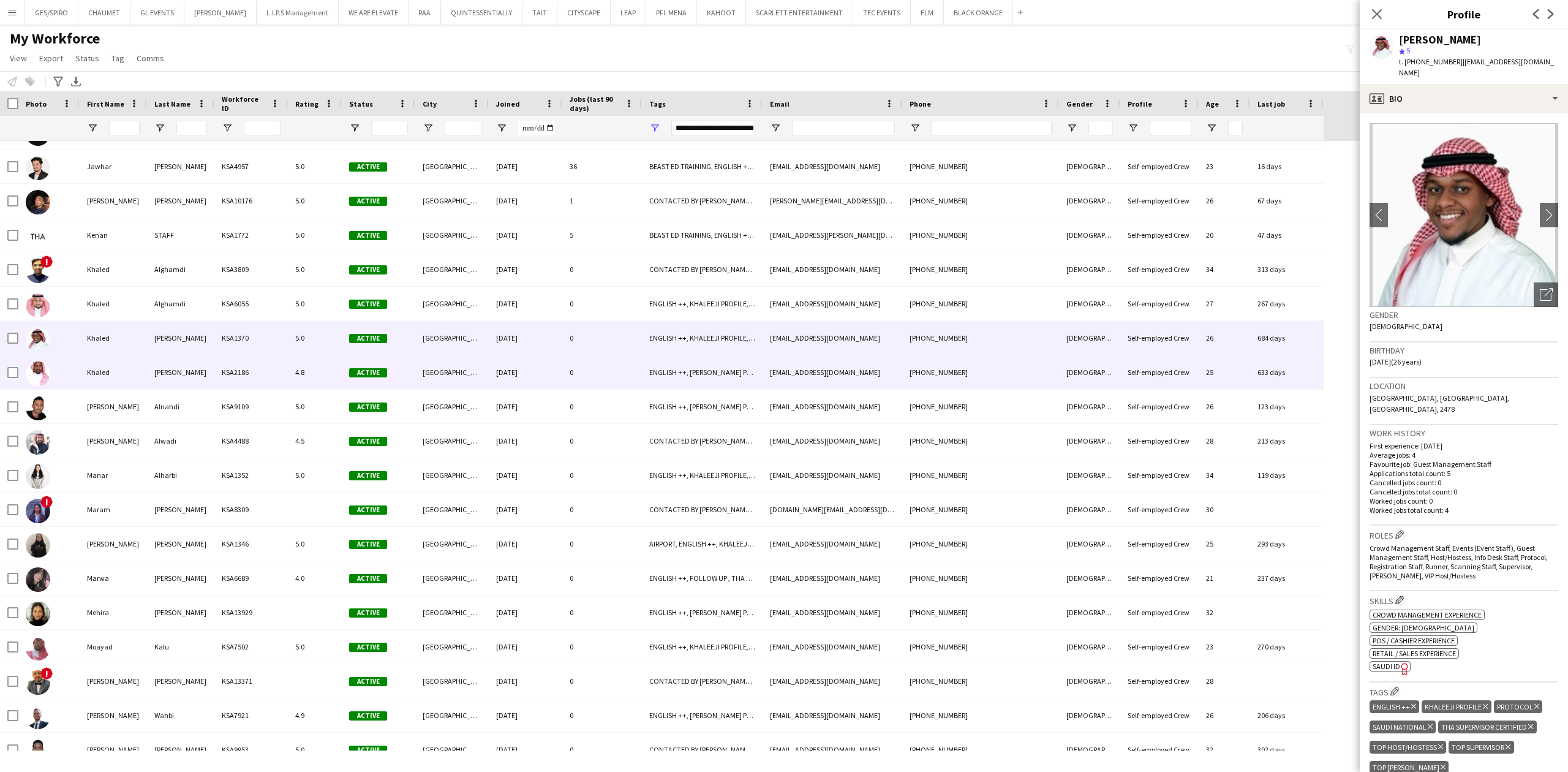
click at [836, 363] on div "[EMAIL_ADDRESS][DOMAIN_NAME]" at bounding box center [832, 372] width 140 height 34
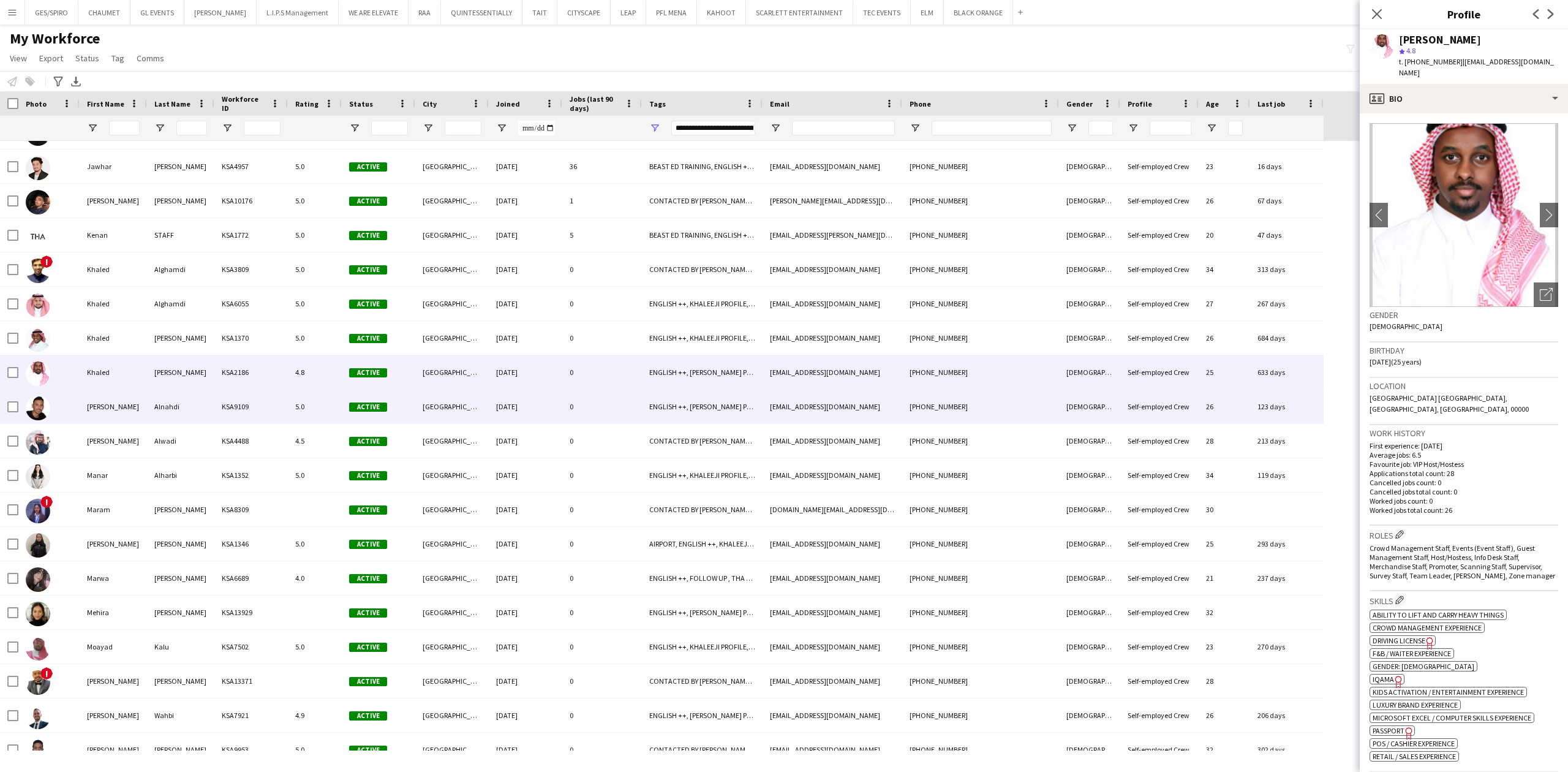
click at [628, 400] on div "0" at bounding box center [602, 407] width 79 height 34
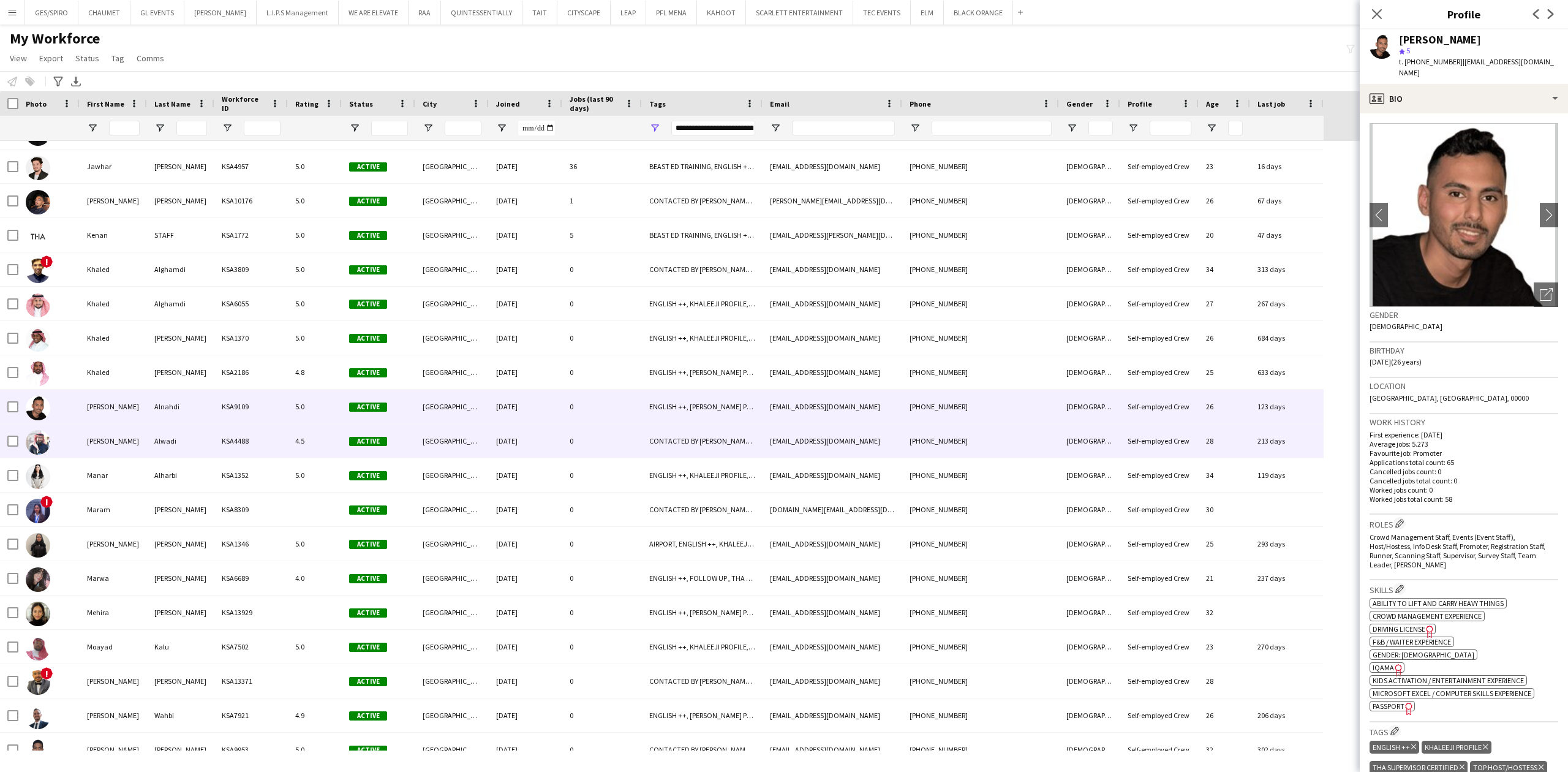
click at [822, 449] on div "[EMAIL_ADDRESS][DOMAIN_NAME]" at bounding box center [832, 441] width 140 height 34
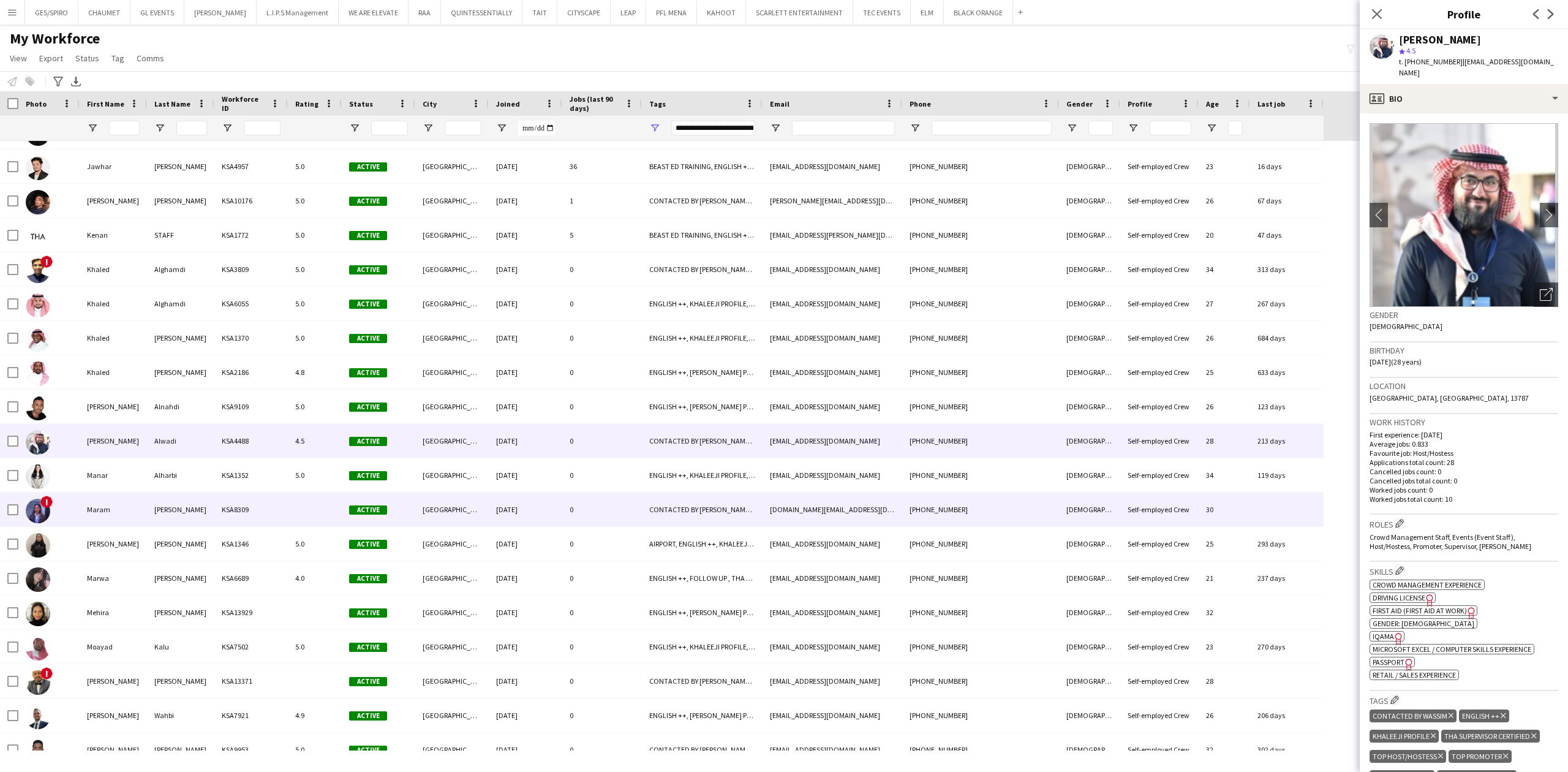
click at [875, 483] on div "[EMAIL_ADDRESS][DOMAIN_NAME]" at bounding box center [832, 475] width 140 height 34
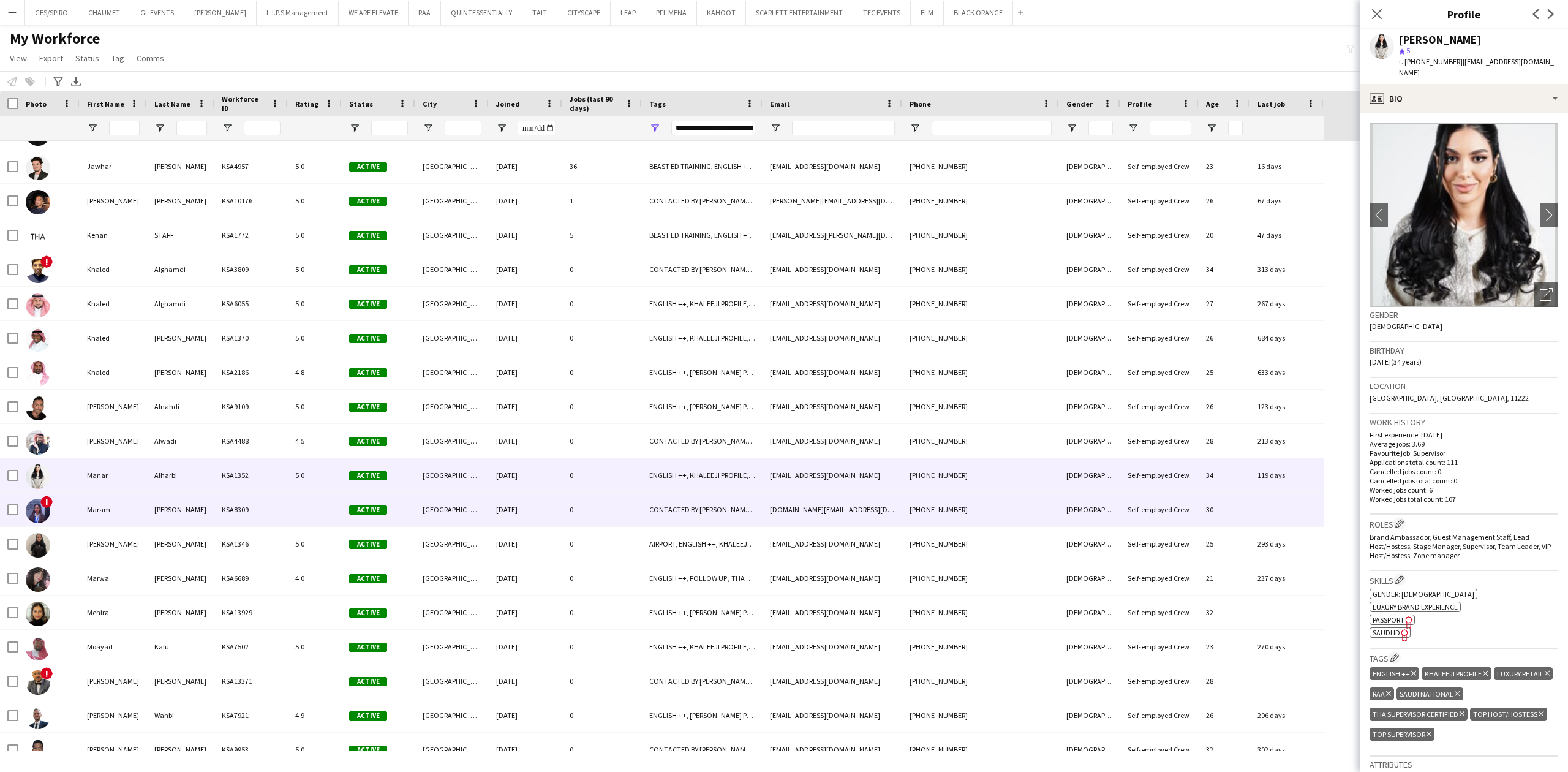
click at [857, 513] on div "[DOMAIN_NAME][EMAIL_ADDRESS][DOMAIN_NAME]" at bounding box center [832, 510] width 140 height 34
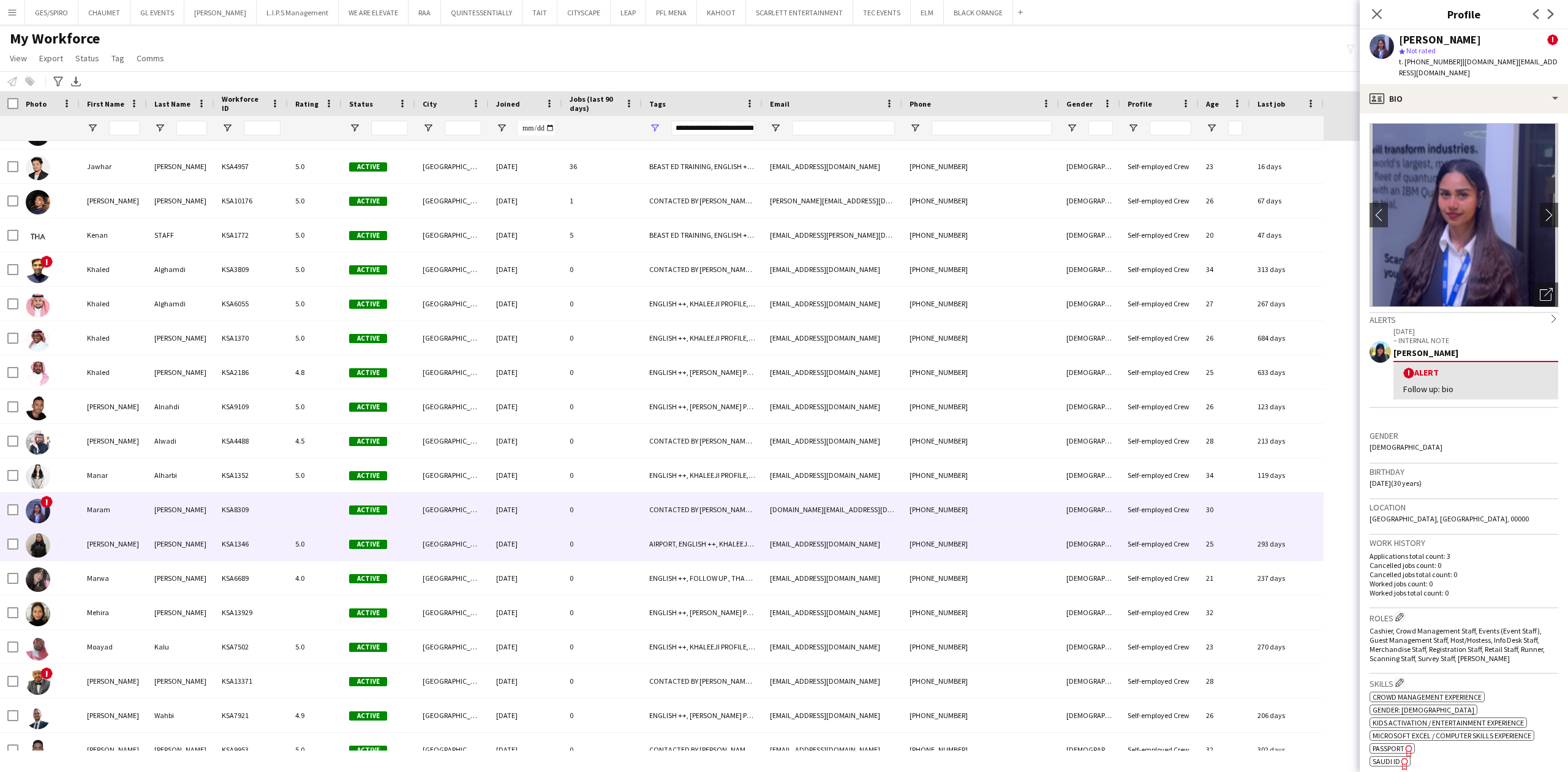
click at [857, 537] on div "[EMAIL_ADDRESS][DOMAIN_NAME]" at bounding box center [832, 543] width 140 height 34
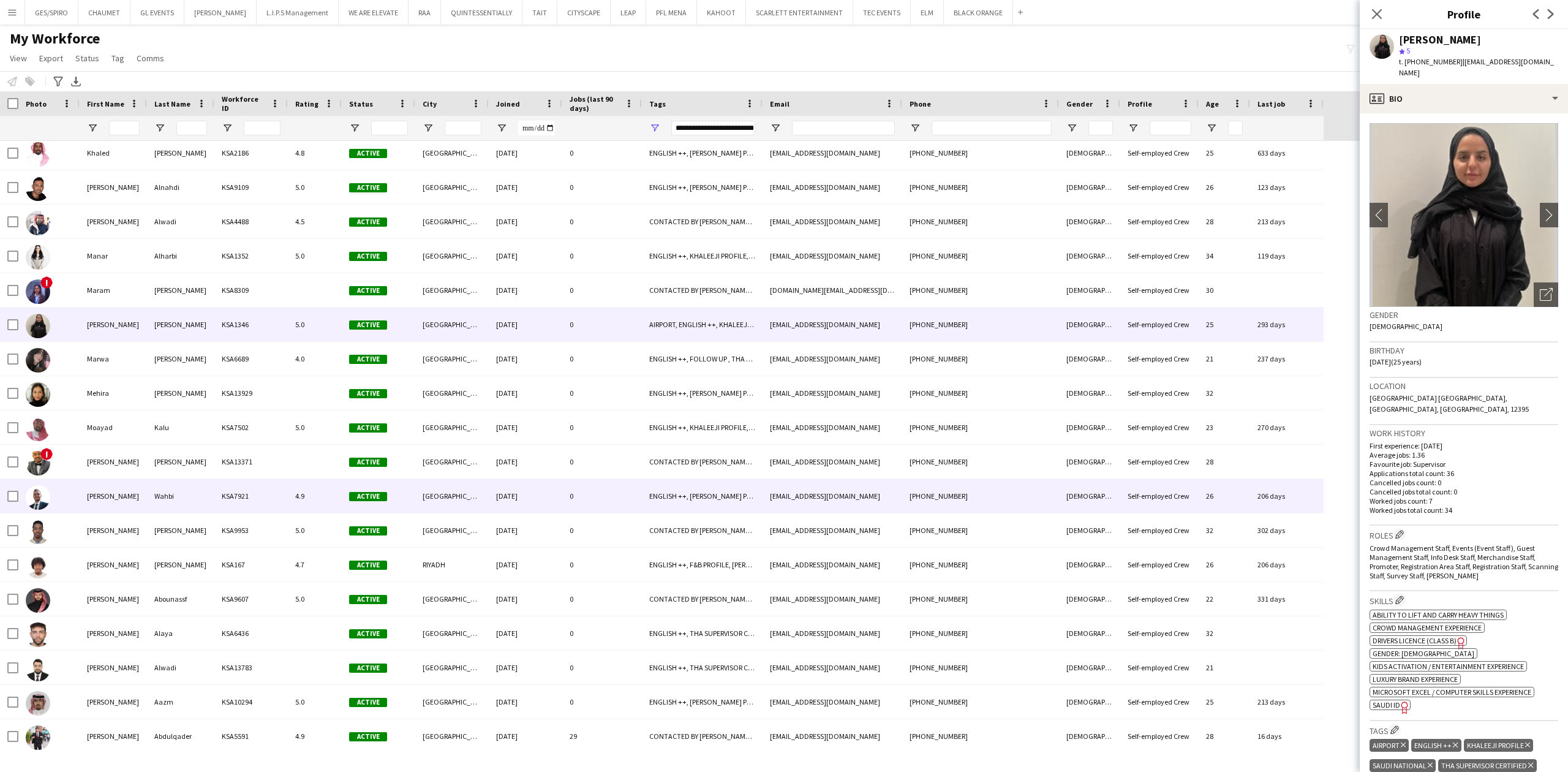
scroll to position [2123, 0]
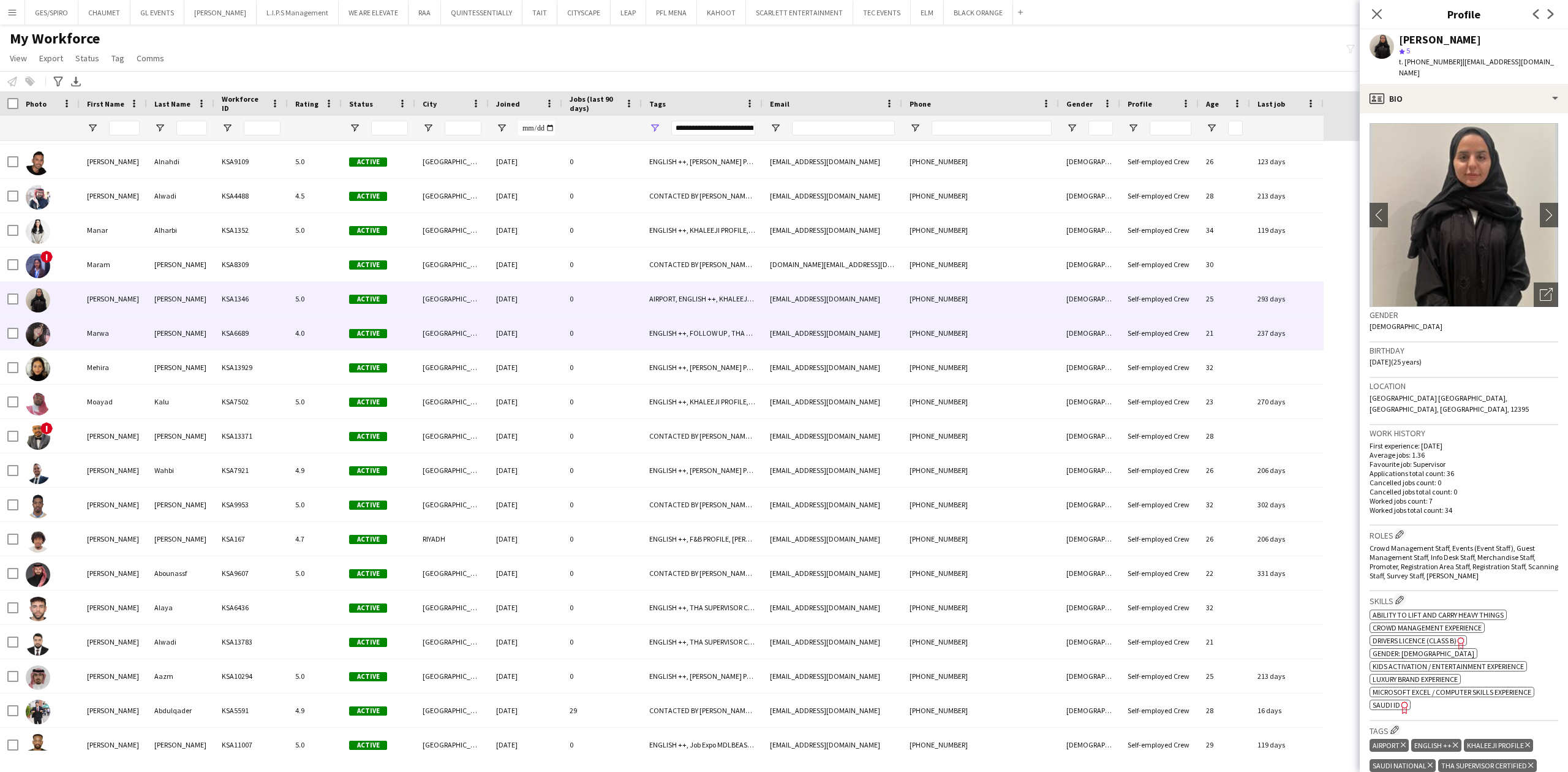
click at [782, 348] on div "[EMAIL_ADDRESS][DOMAIN_NAME]" at bounding box center [832, 333] width 140 height 34
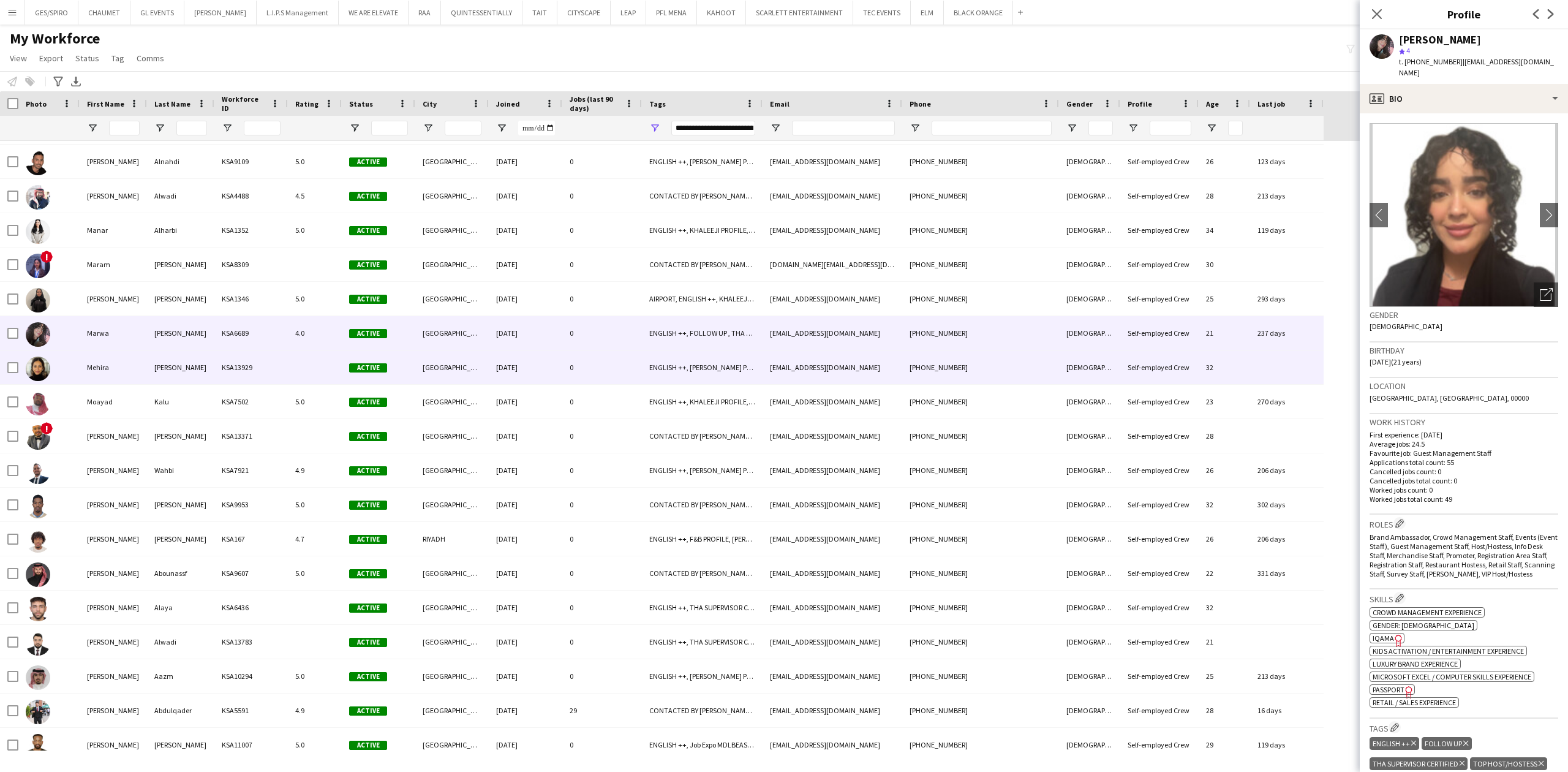
click at [736, 372] on div "ENGLISH ++, [PERSON_NAME] PROFILE, THA SUPERVISOR CERTIFIED, TOP HOST/HOSTESS, …" at bounding box center [702, 368] width 121 height 34
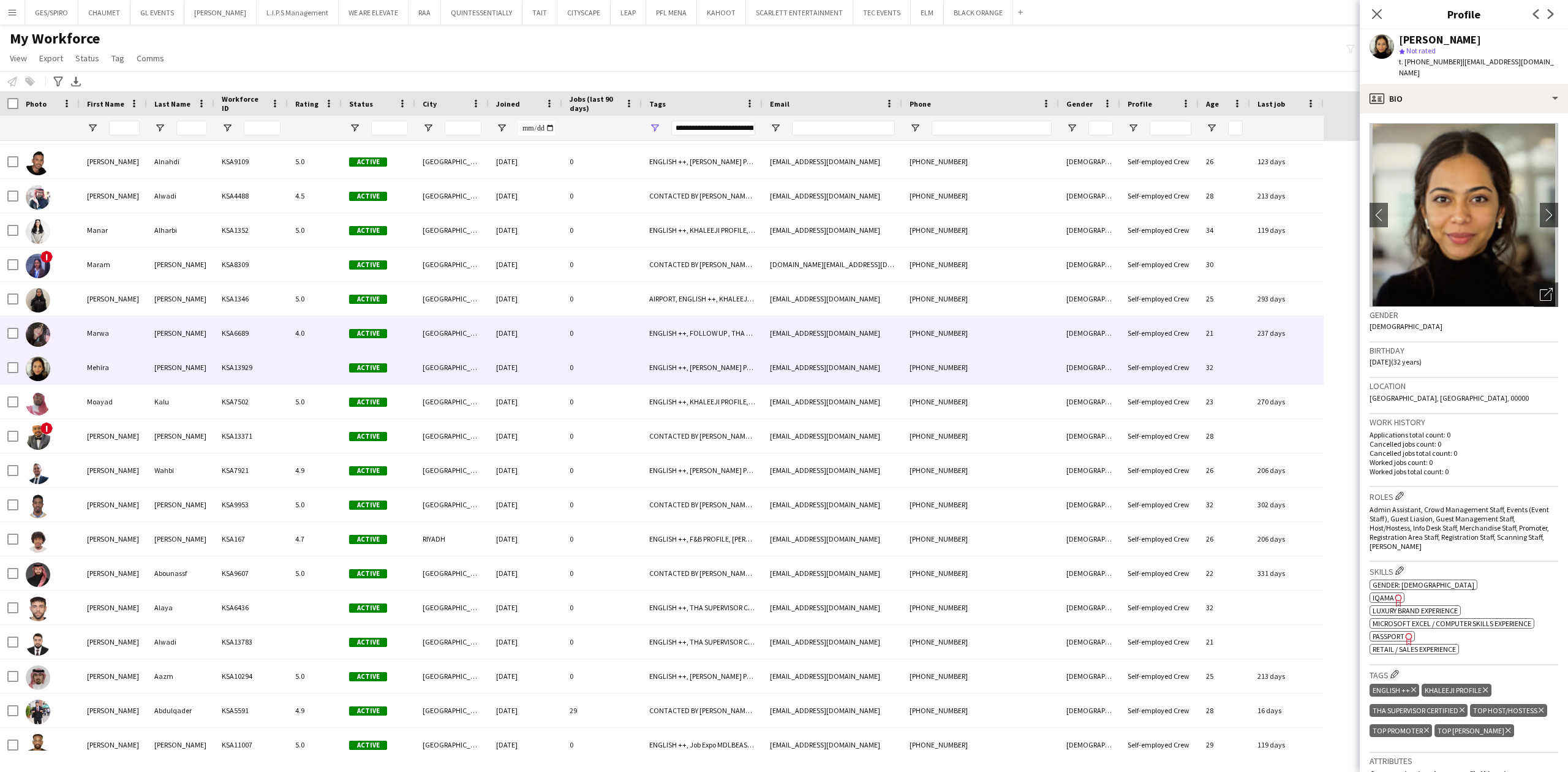
click at [764, 326] on div "[EMAIL_ADDRESS][DOMAIN_NAME]" at bounding box center [832, 333] width 140 height 34
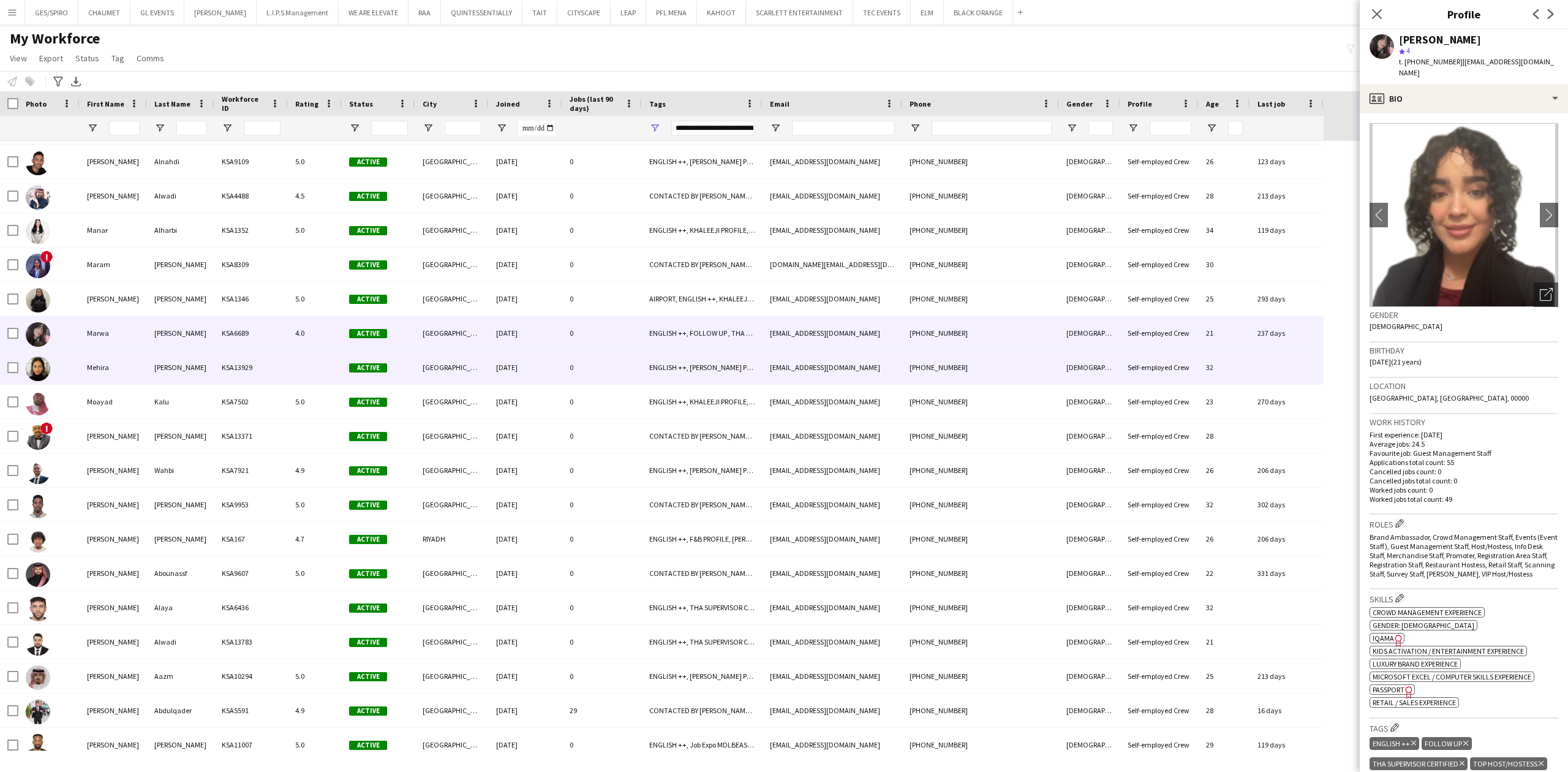
click at [938, 376] on div "[PHONE_NUMBER]" at bounding box center [980, 368] width 157 height 34
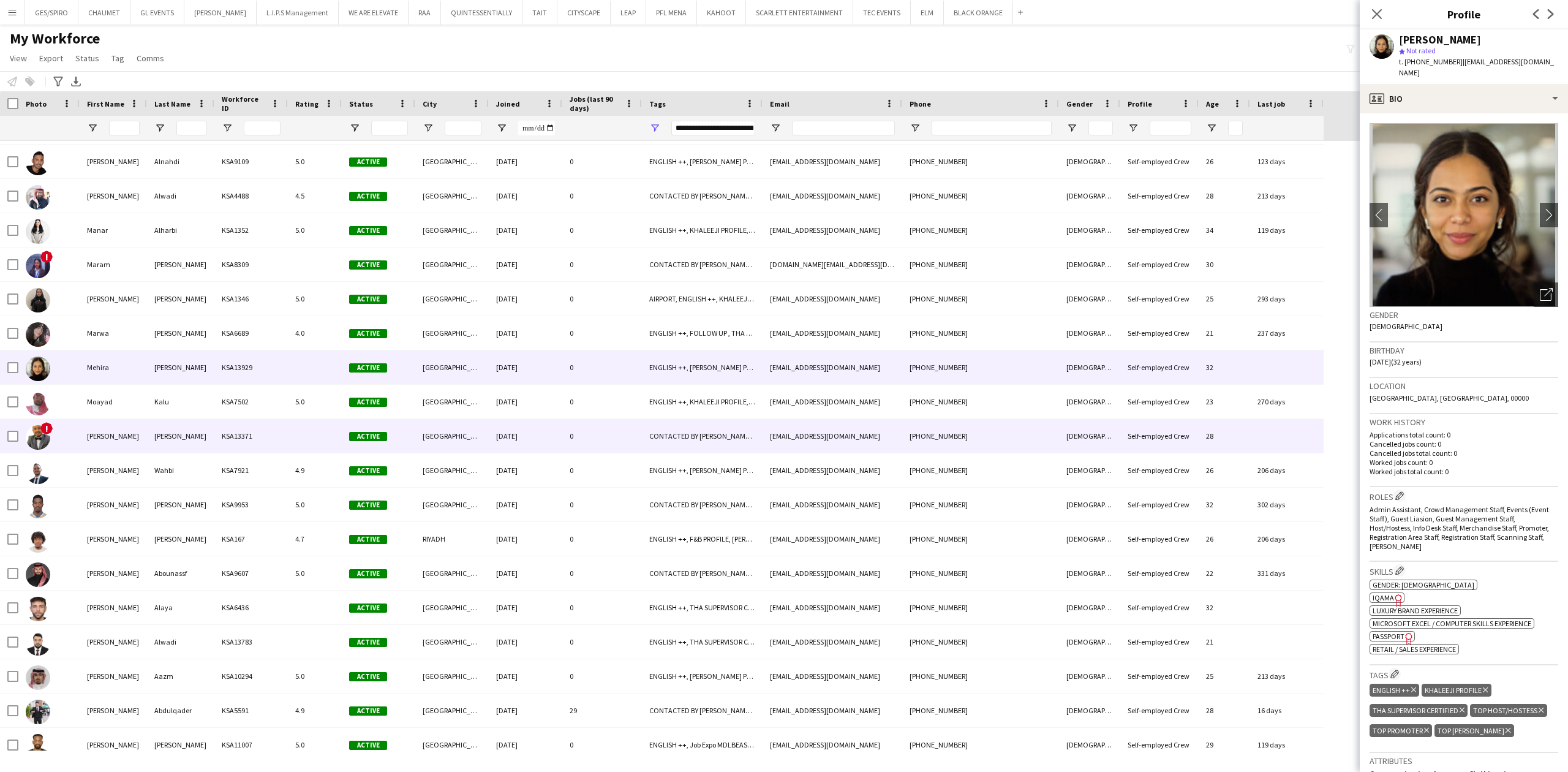
click at [914, 439] on div "[PHONE_NUMBER]" at bounding box center [980, 436] width 157 height 34
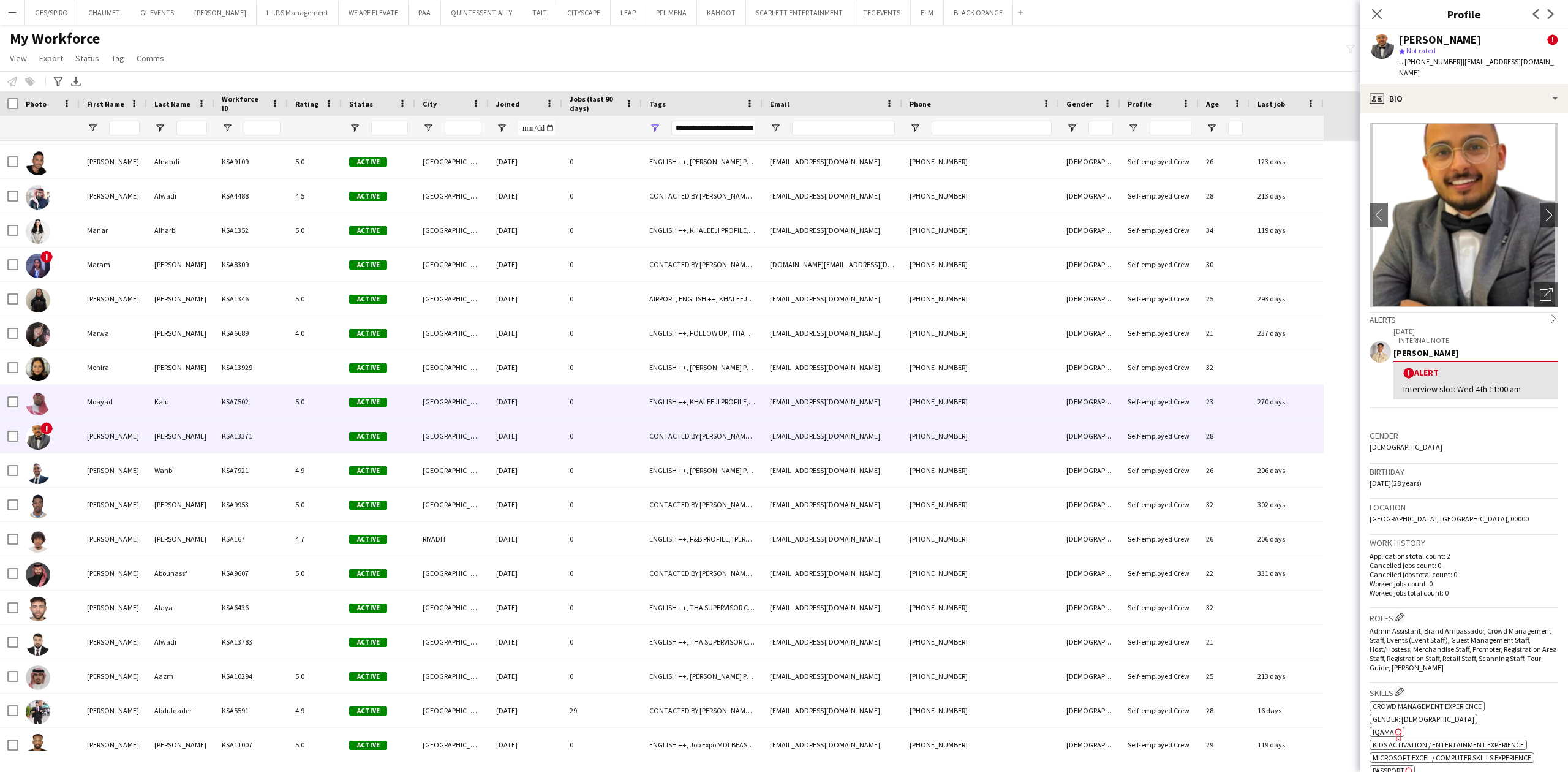
click at [928, 410] on div "[PHONE_NUMBER]" at bounding box center [980, 401] width 157 height 34
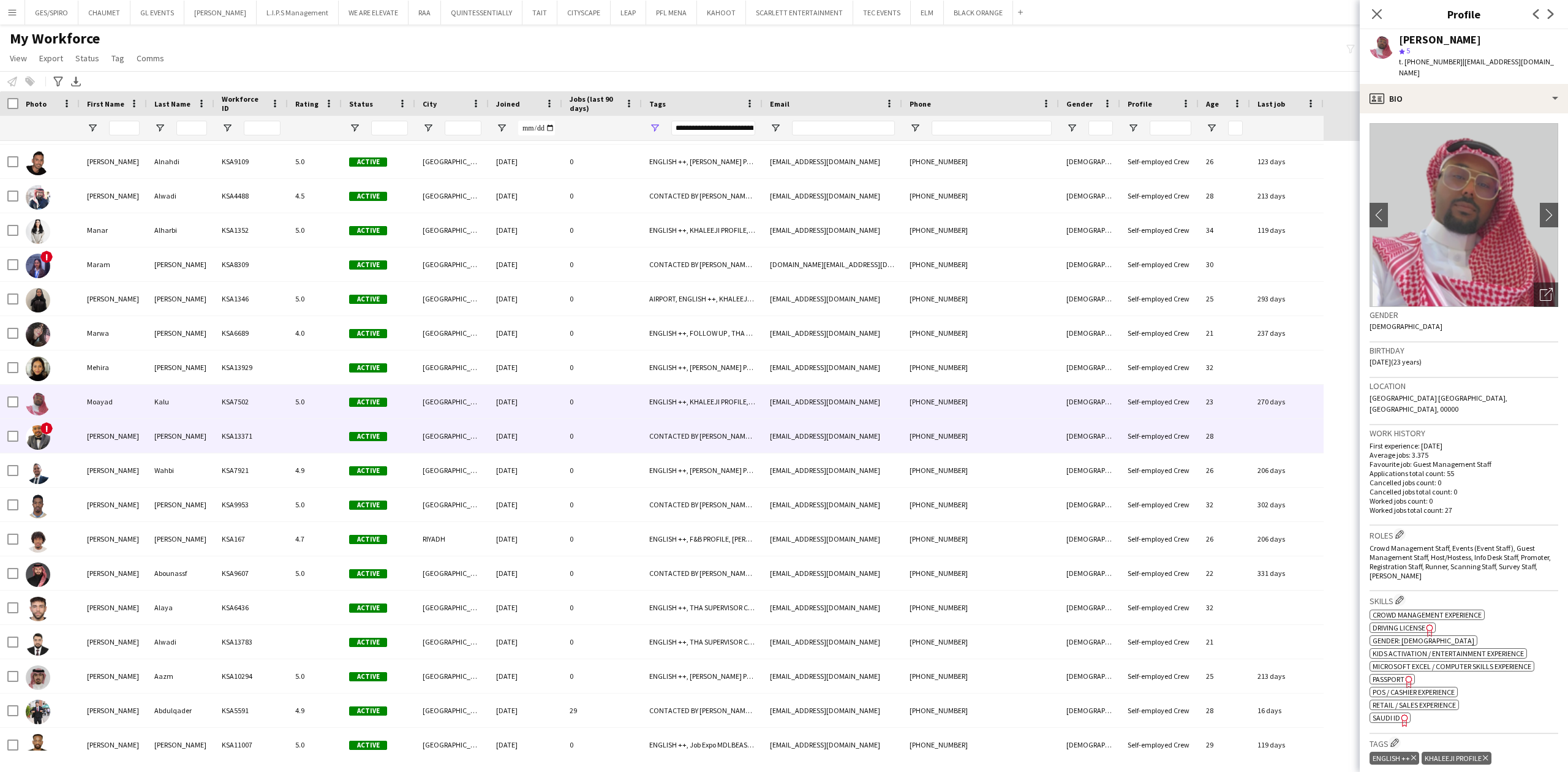
click at [922, 449] on div "[PHONE_NUMBER]" at bounding box center [980, 436] width 157 height 34
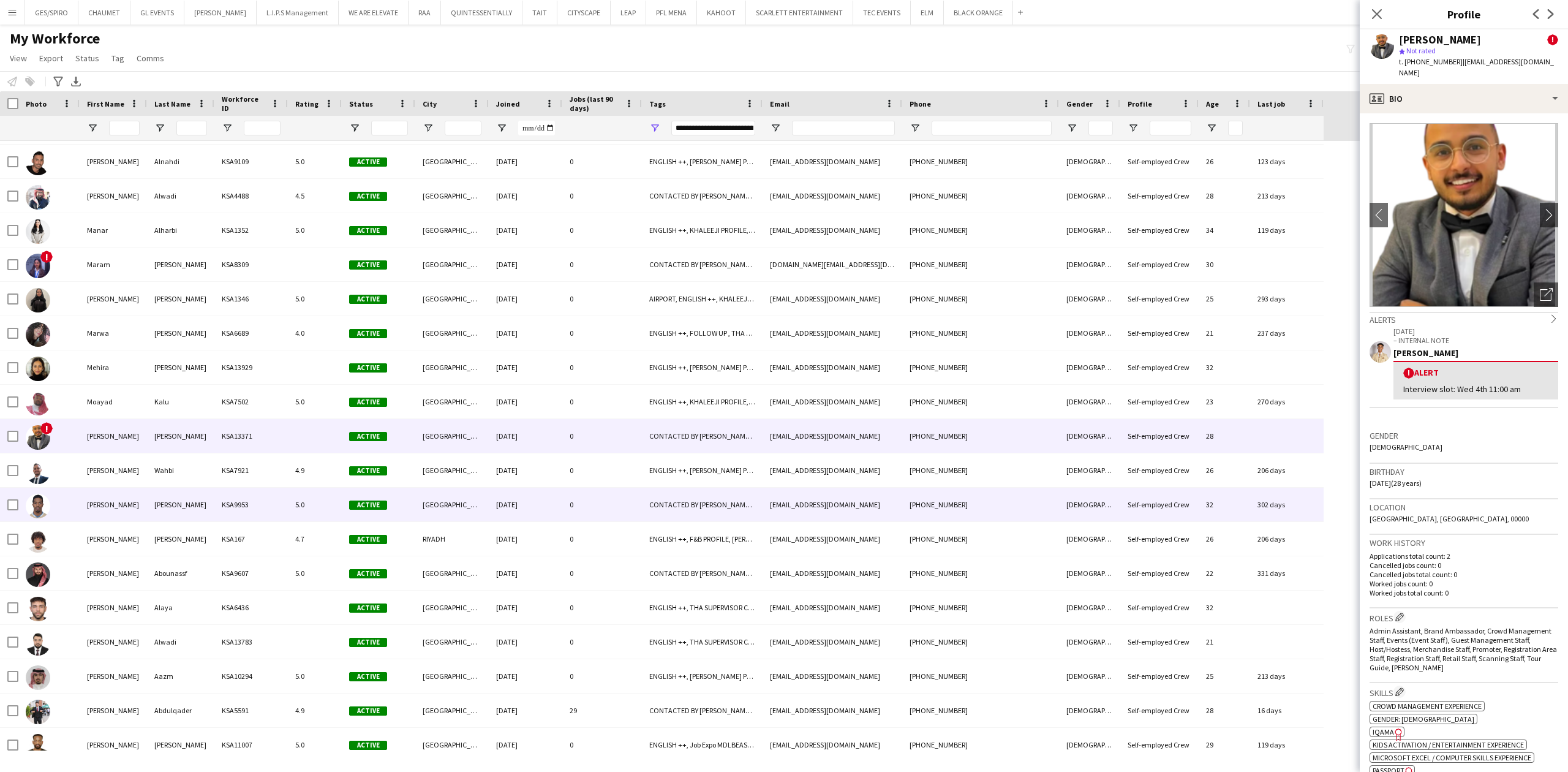
click at [920, 494] on div "[PHONE_NUMBER]" at bounding box center [980, 504] width 157 height 34
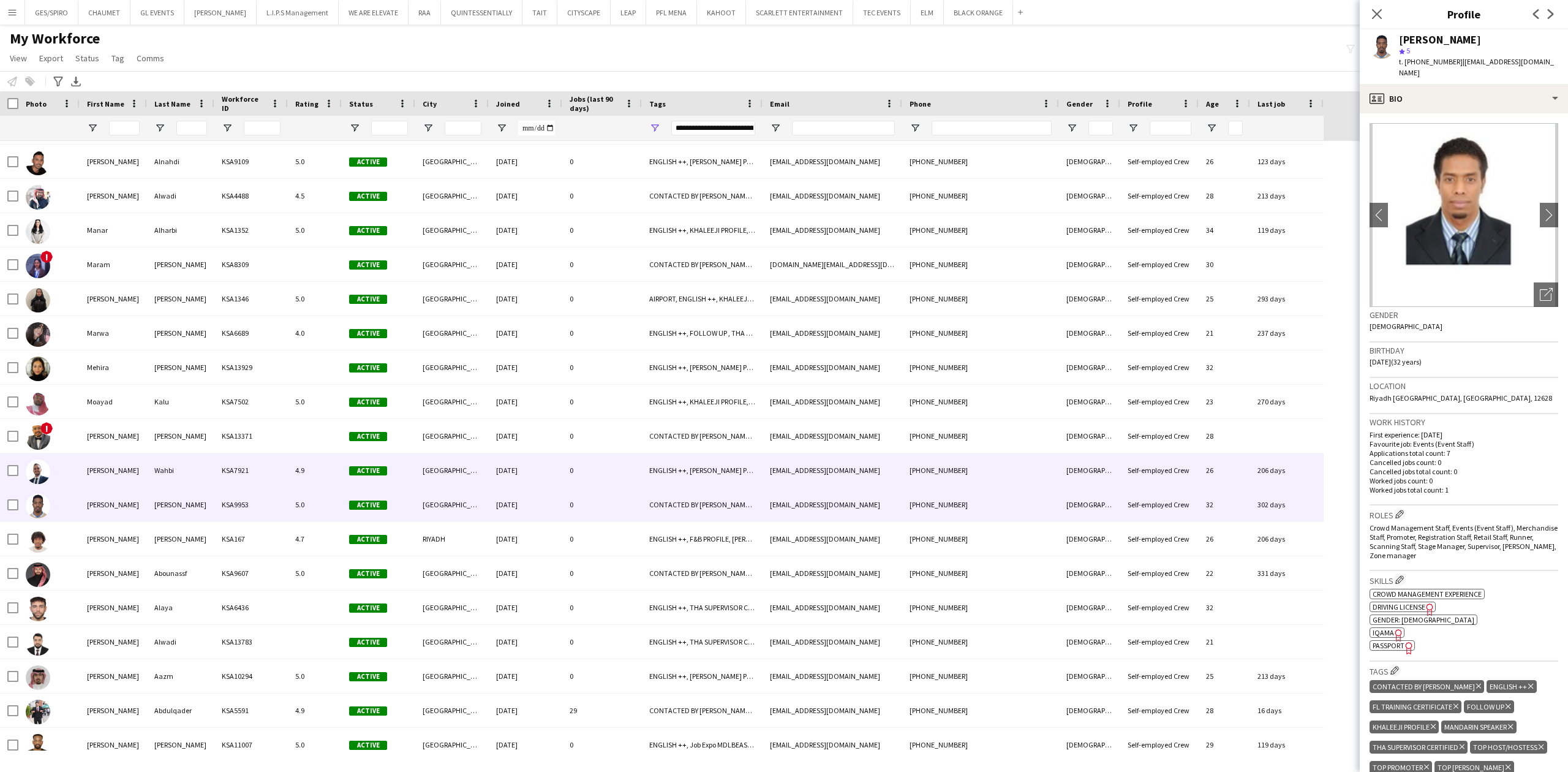
click at [928, 472] on div "[PHONE_NUMBER]" at bounding box center [980, 470] width 157 height 34
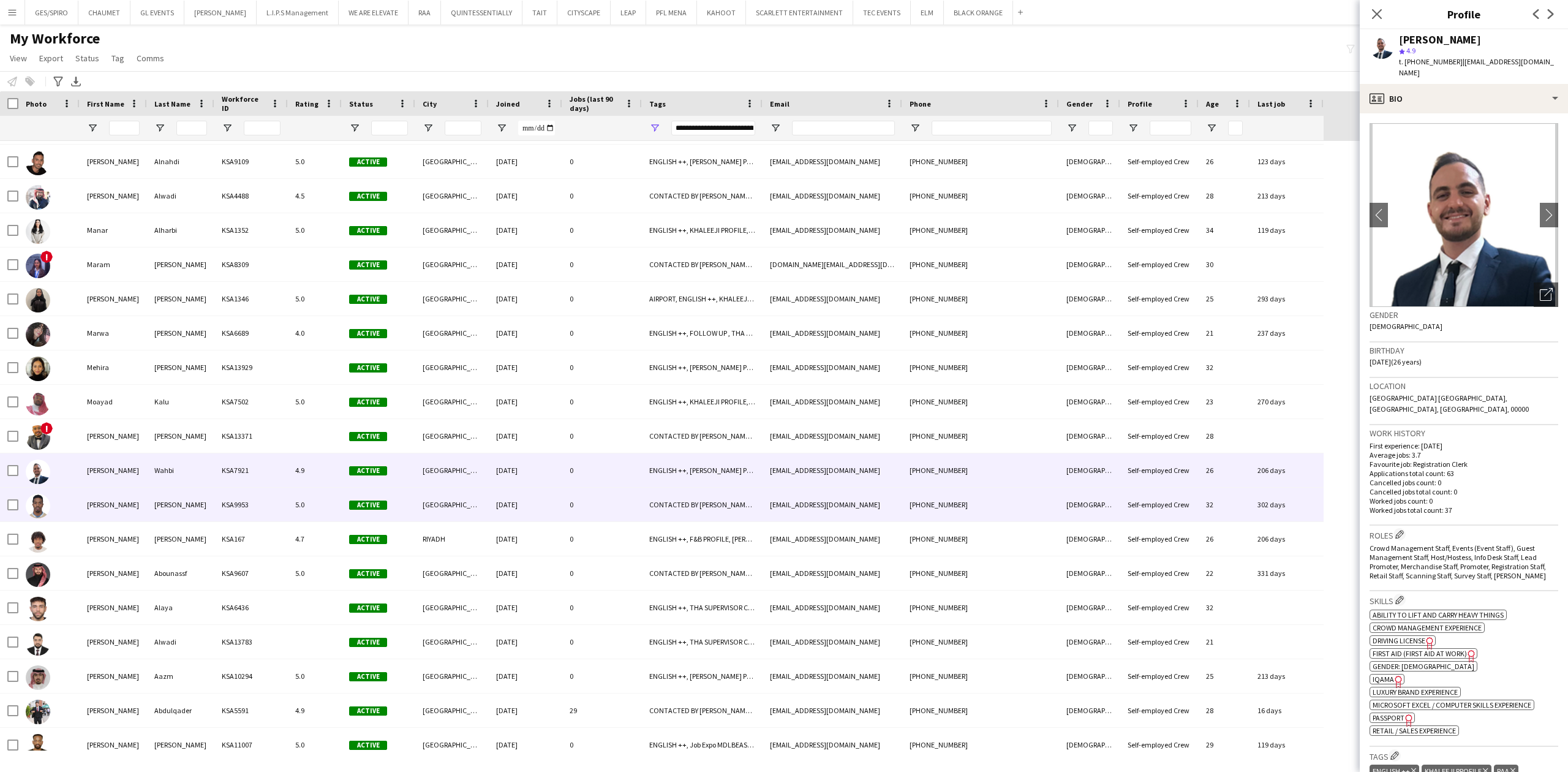
click at [914, 503] on div "[PHONE_NUMBER]" at bounding box center [980, 504] width 157 height 34
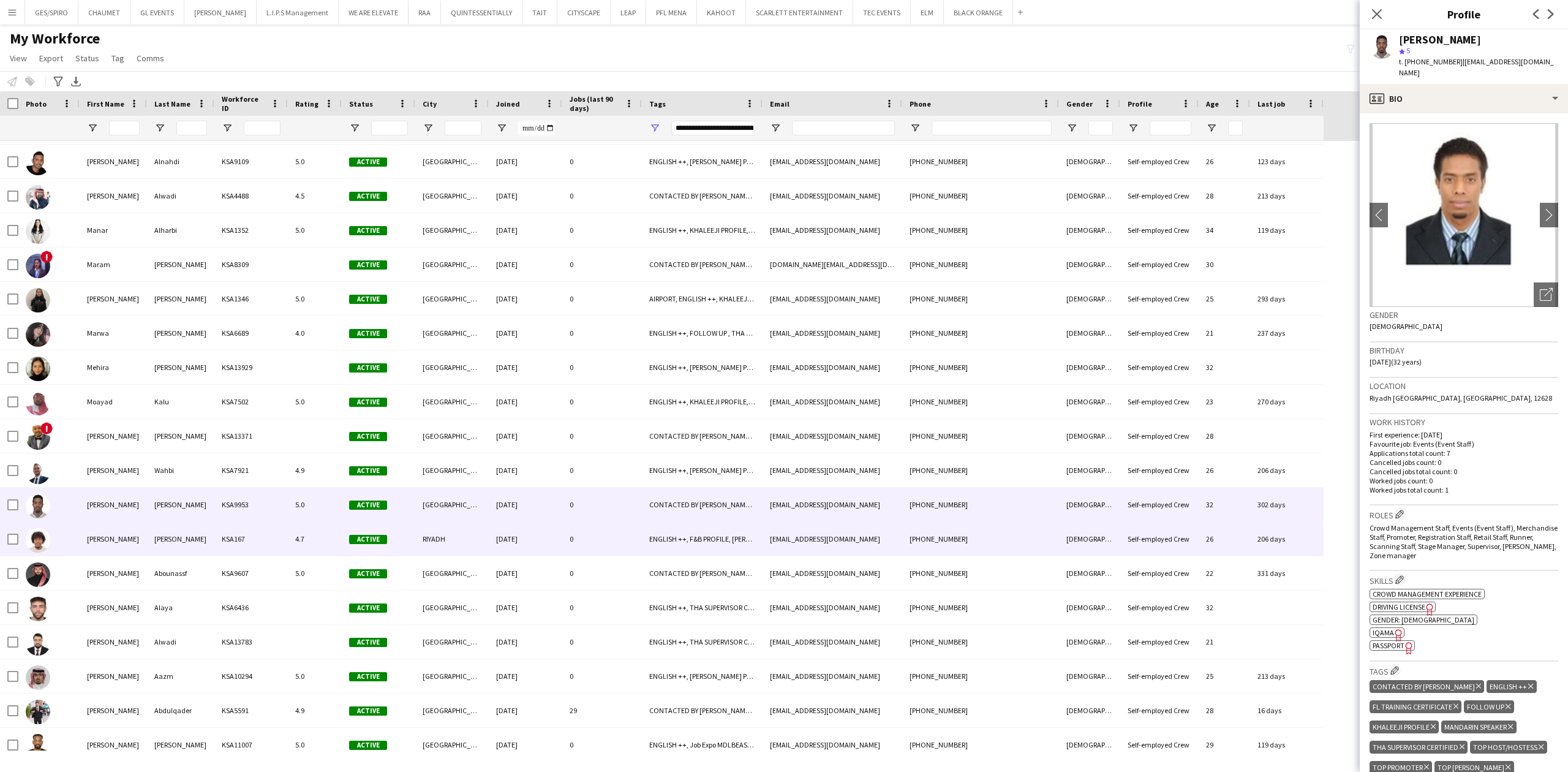
click at [888, 533] on div "[EMAIL_ADDRESS][DOMAIN_NAME]" at bounding box center [832, 539] width 140 height 34
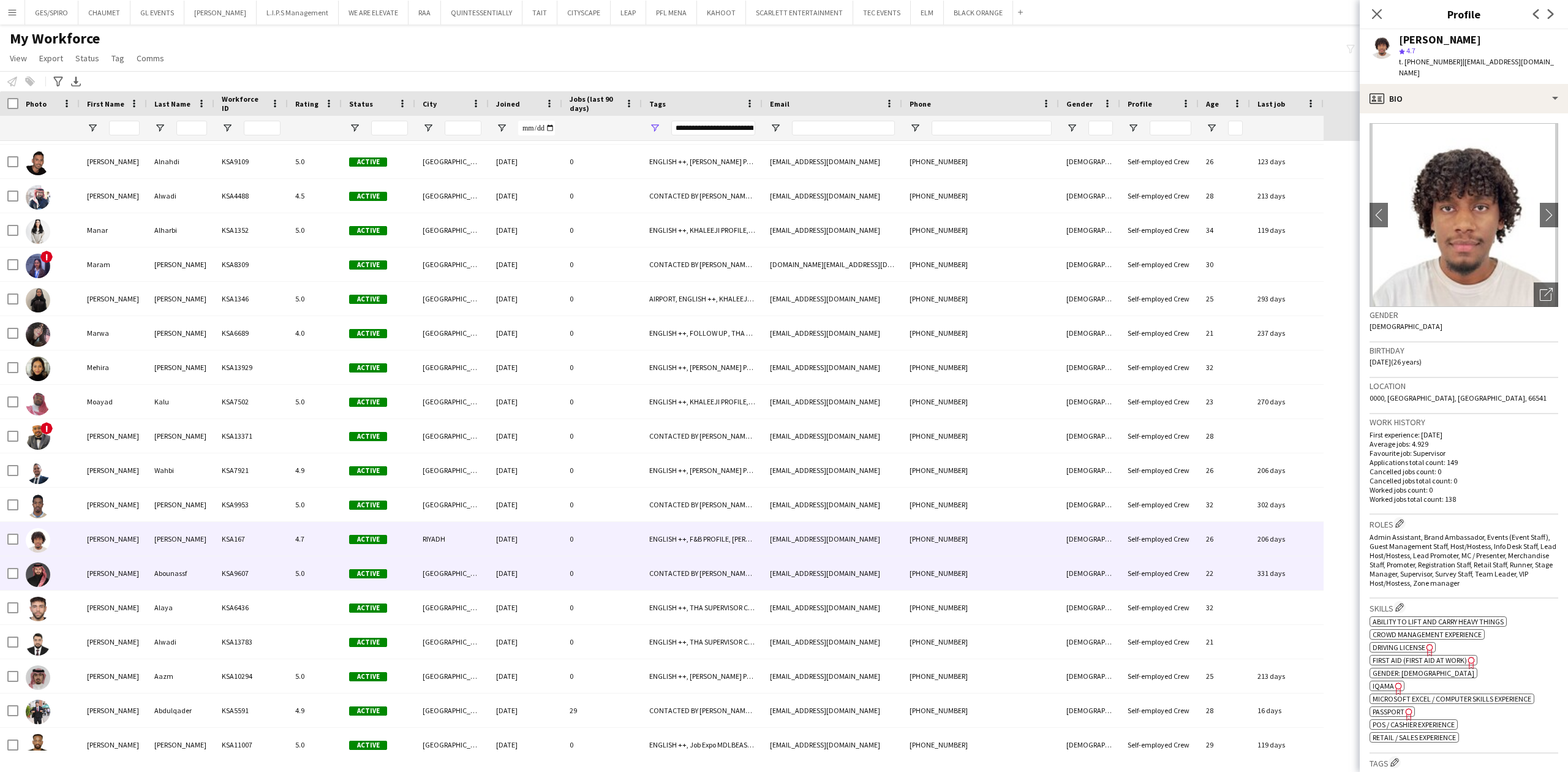
click at [888, 569] on div "[EMAIL_ADDRESS][DOMAIN_NAME]" at bounding box center [832, 573] width 140 height 34
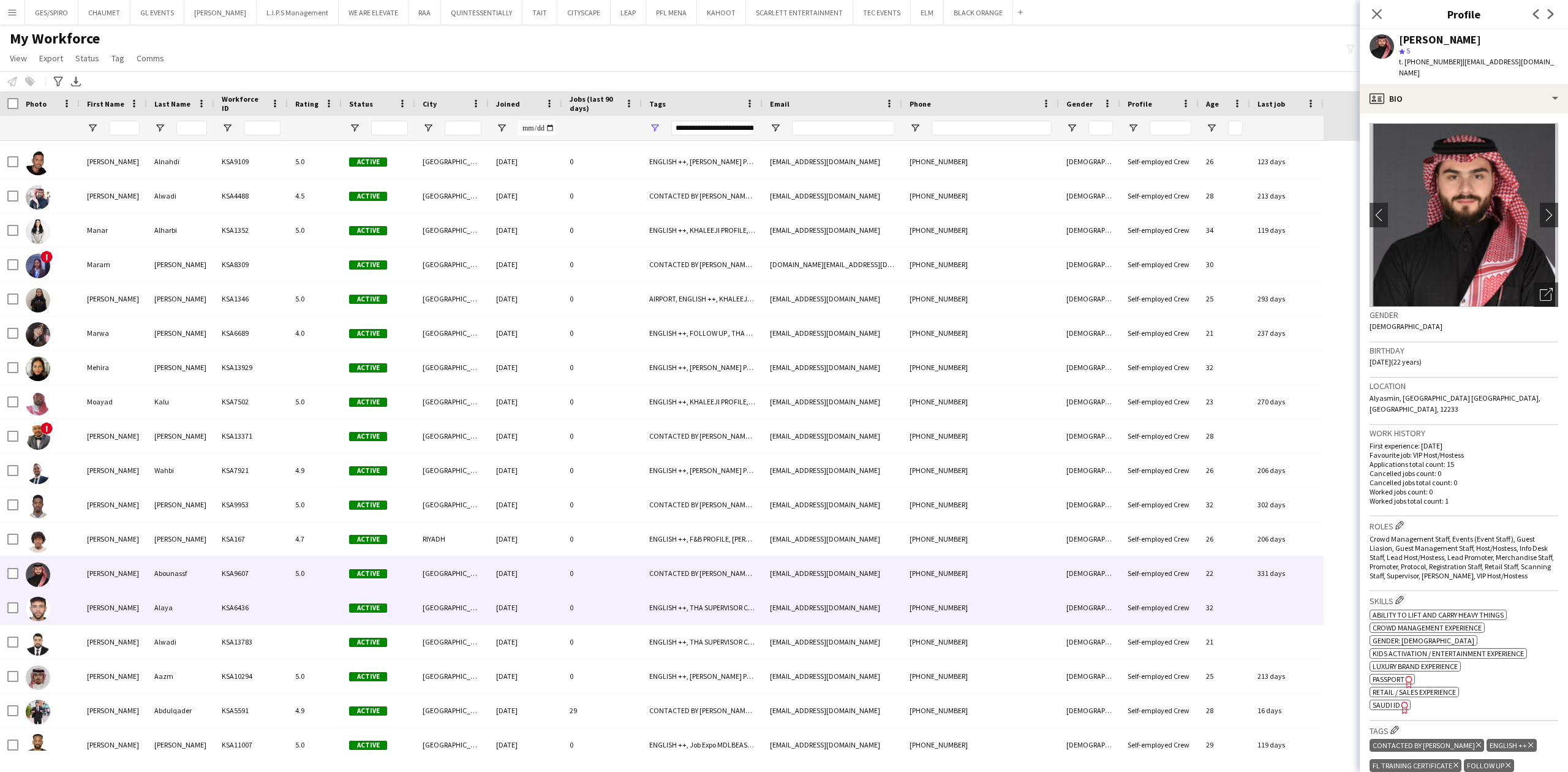
click at [883, 623] on div "[EMAIL_ADDRESS][DOMAIN_NAME]" at bounding box center [832, 608] width 140 height 34
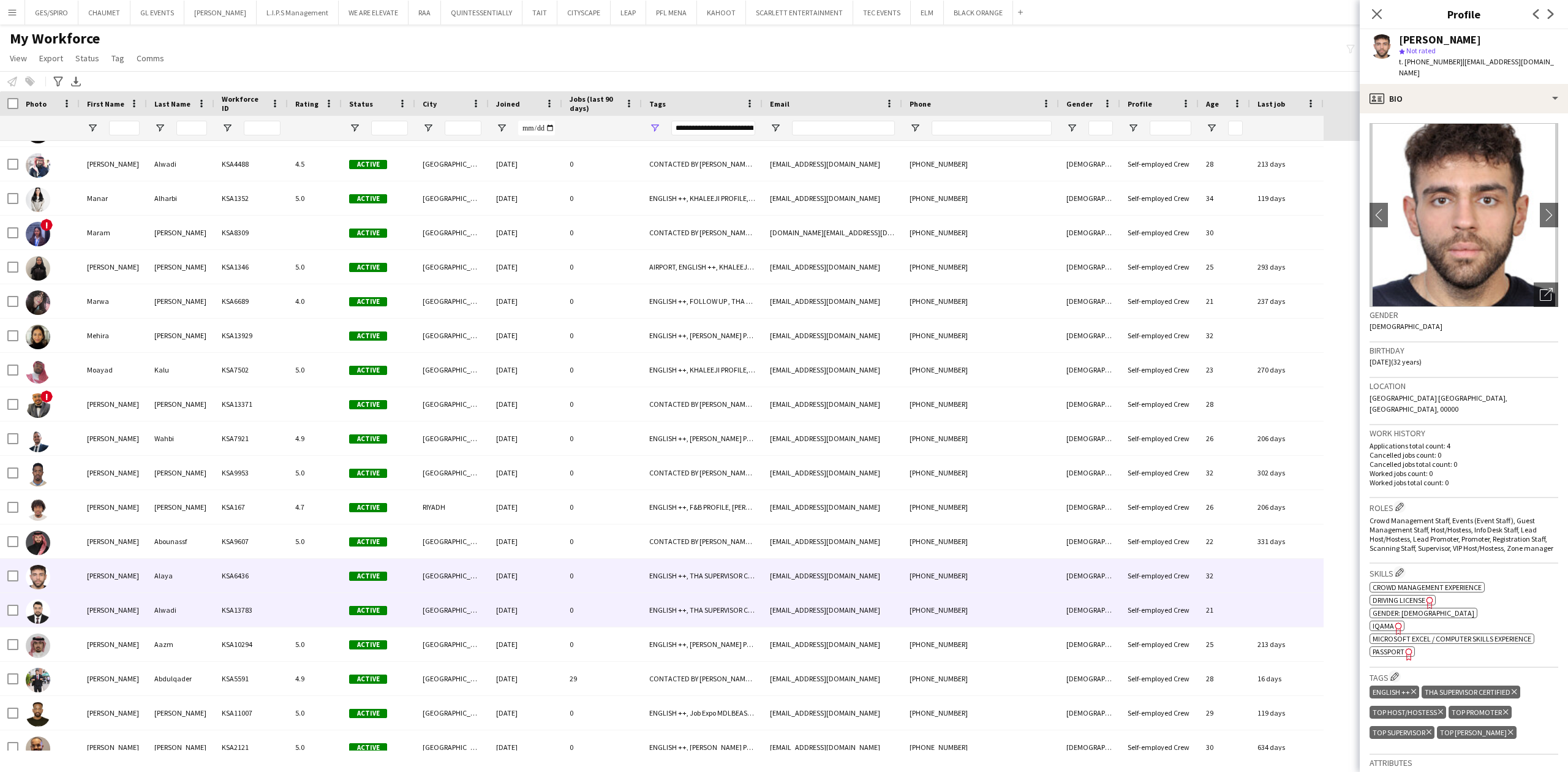
scroll to position [2206, 0]
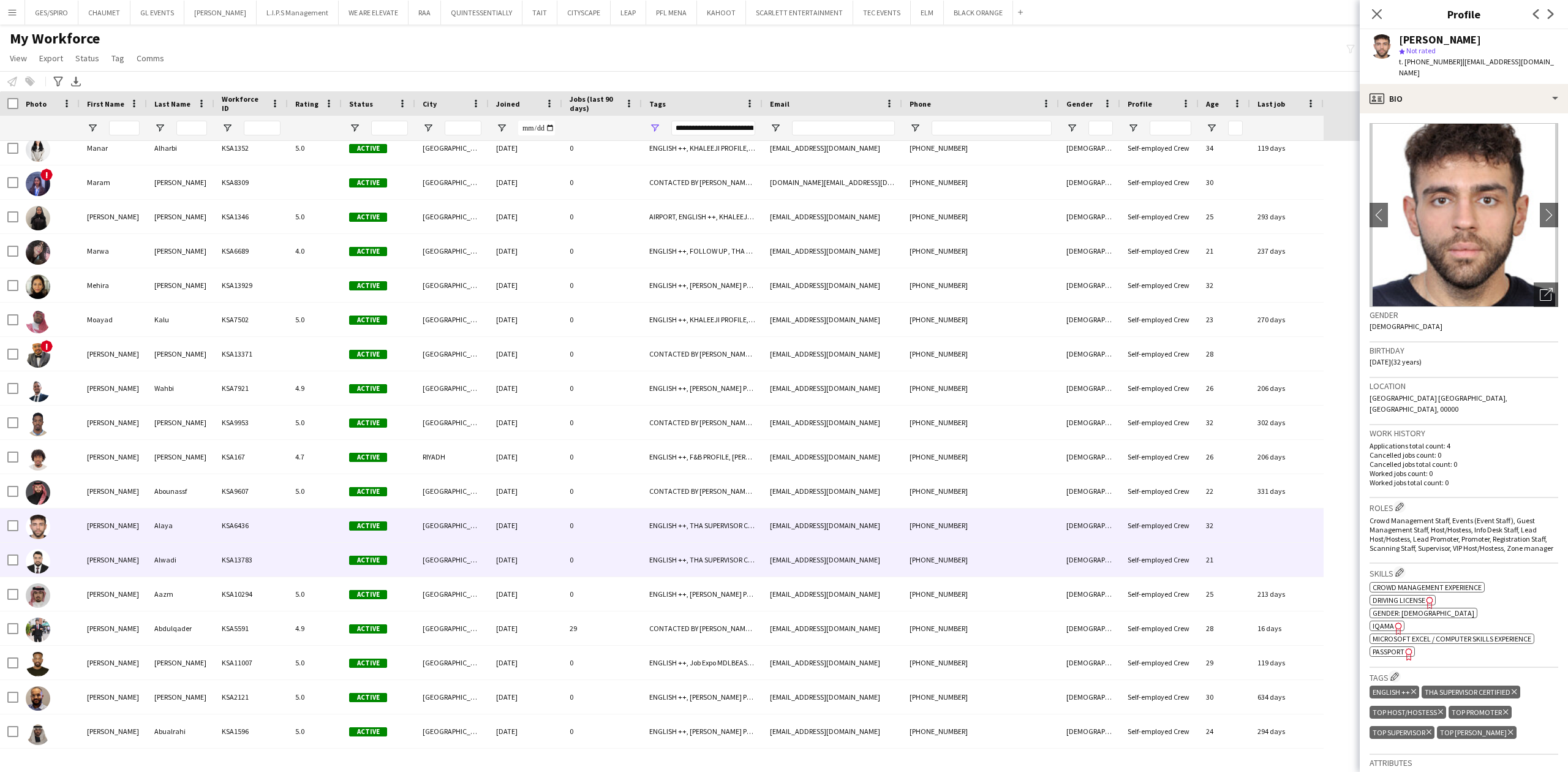
click at [510, 557] on div "[DATE]" at bounding box center [526, 560] width 73 height 34
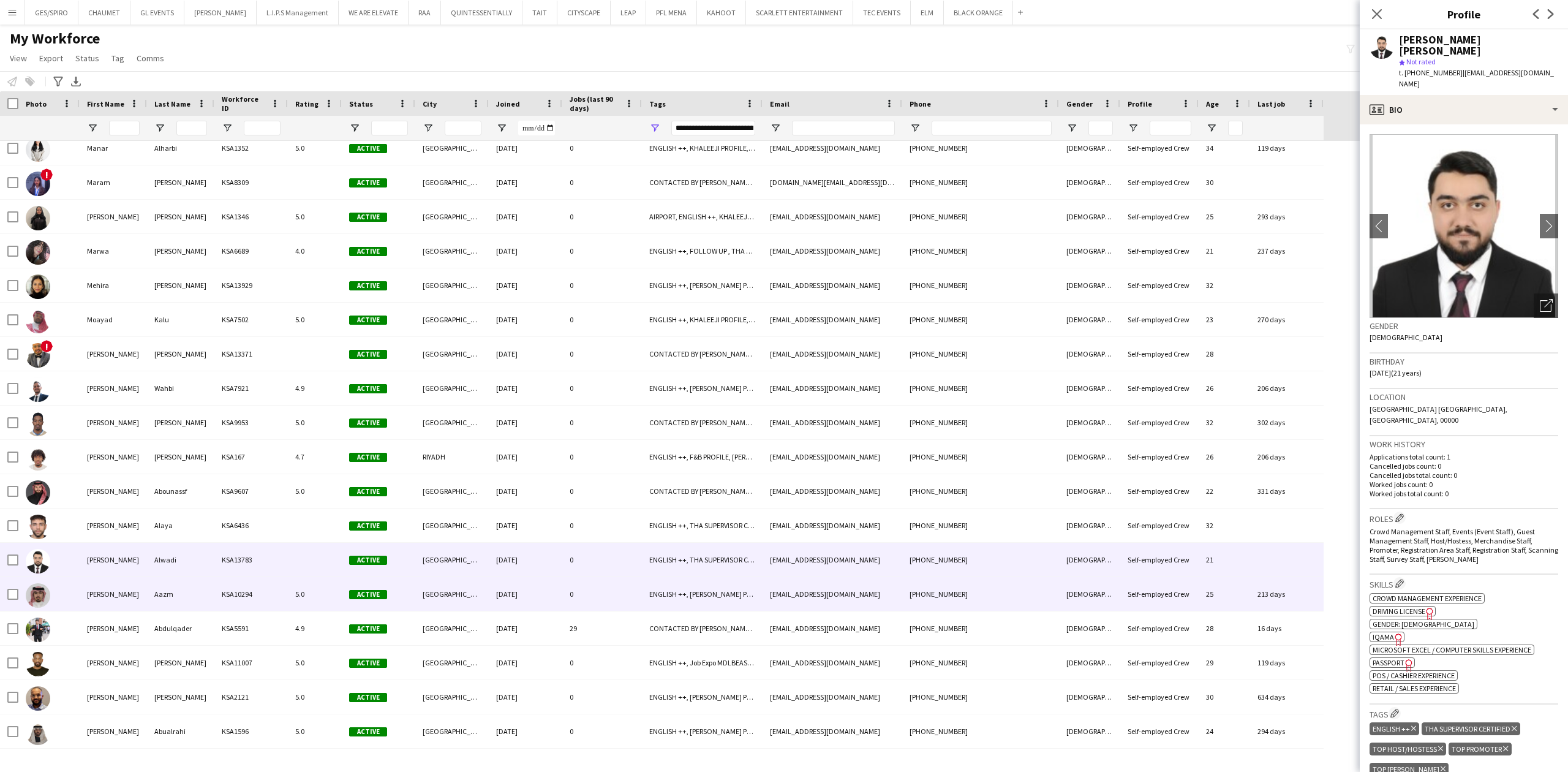
click at [501, 604] on div "[DATE]" at bounding box center [526, 594] width 73 height 34
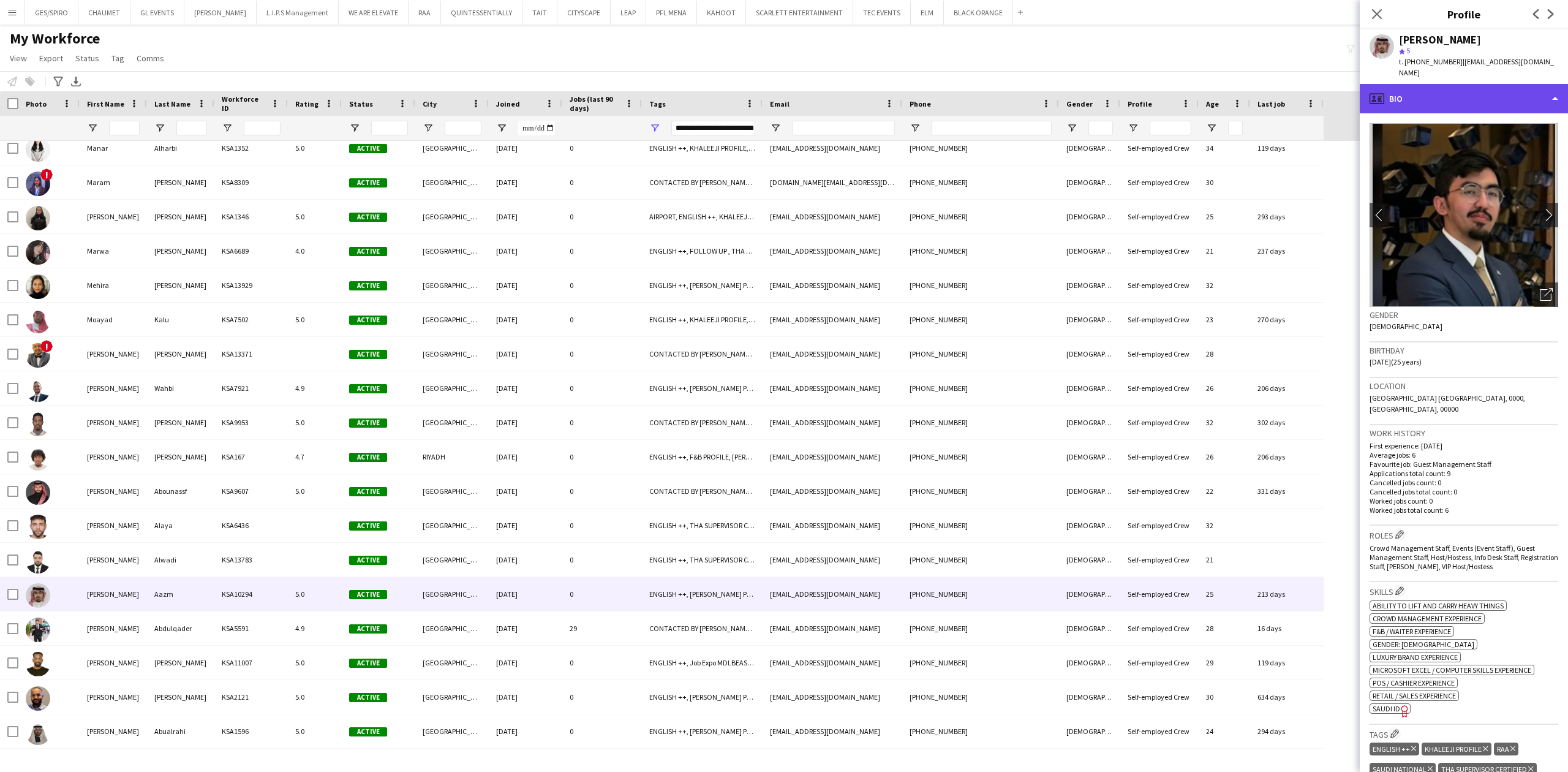
click at [1448, 99] on div "profile Bio" at bounding box center [1464, 99] width 209 height 29
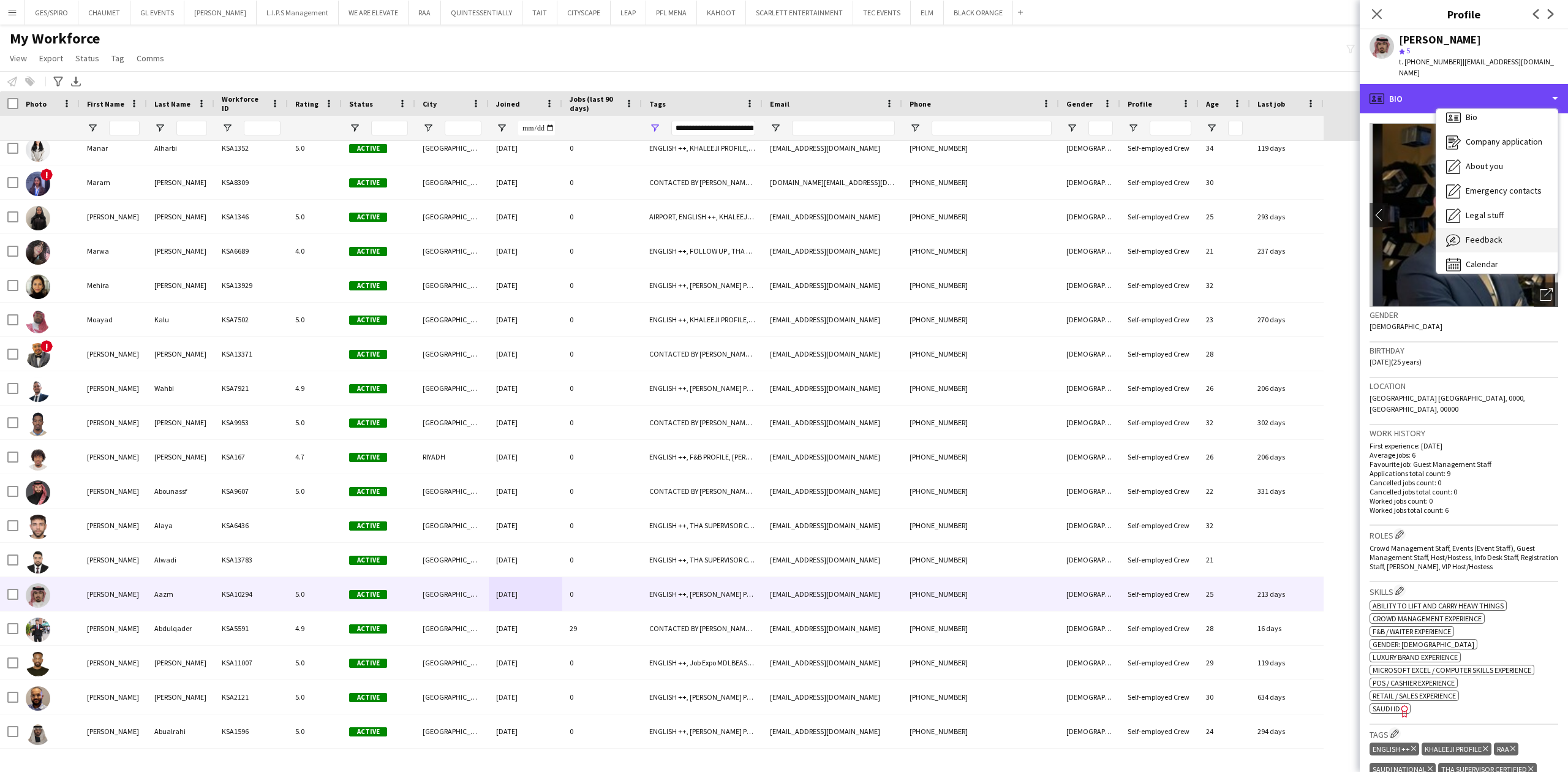
scroll to position [17, 0]
click at [1495, 225] on span "Feedback" at bounding box center [1484, 231] width 37 height 11
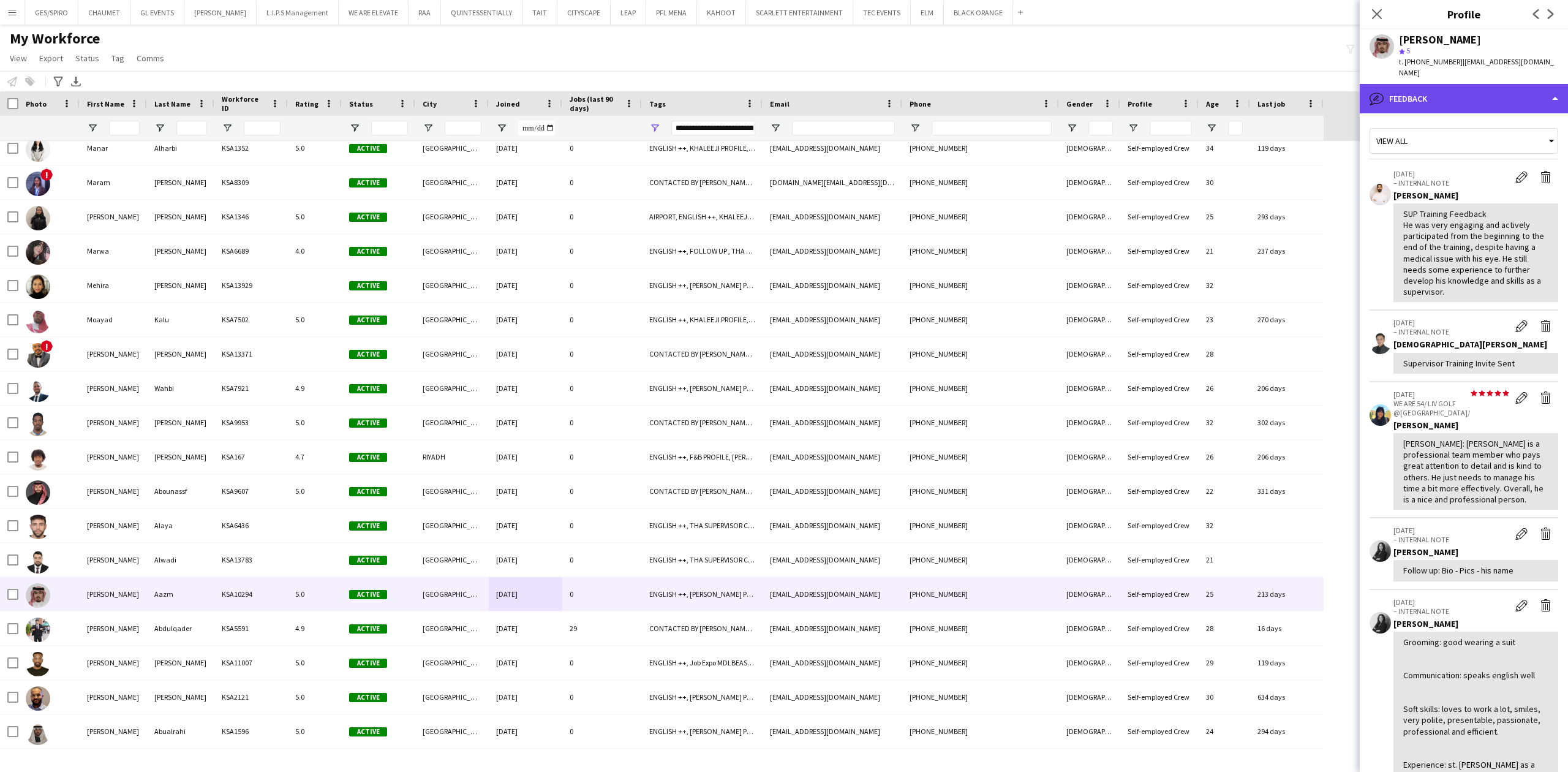
click at [1478, 84] on div "bubble-pencil Feedback" at bounding box center [1464, 99] width 209 height 29
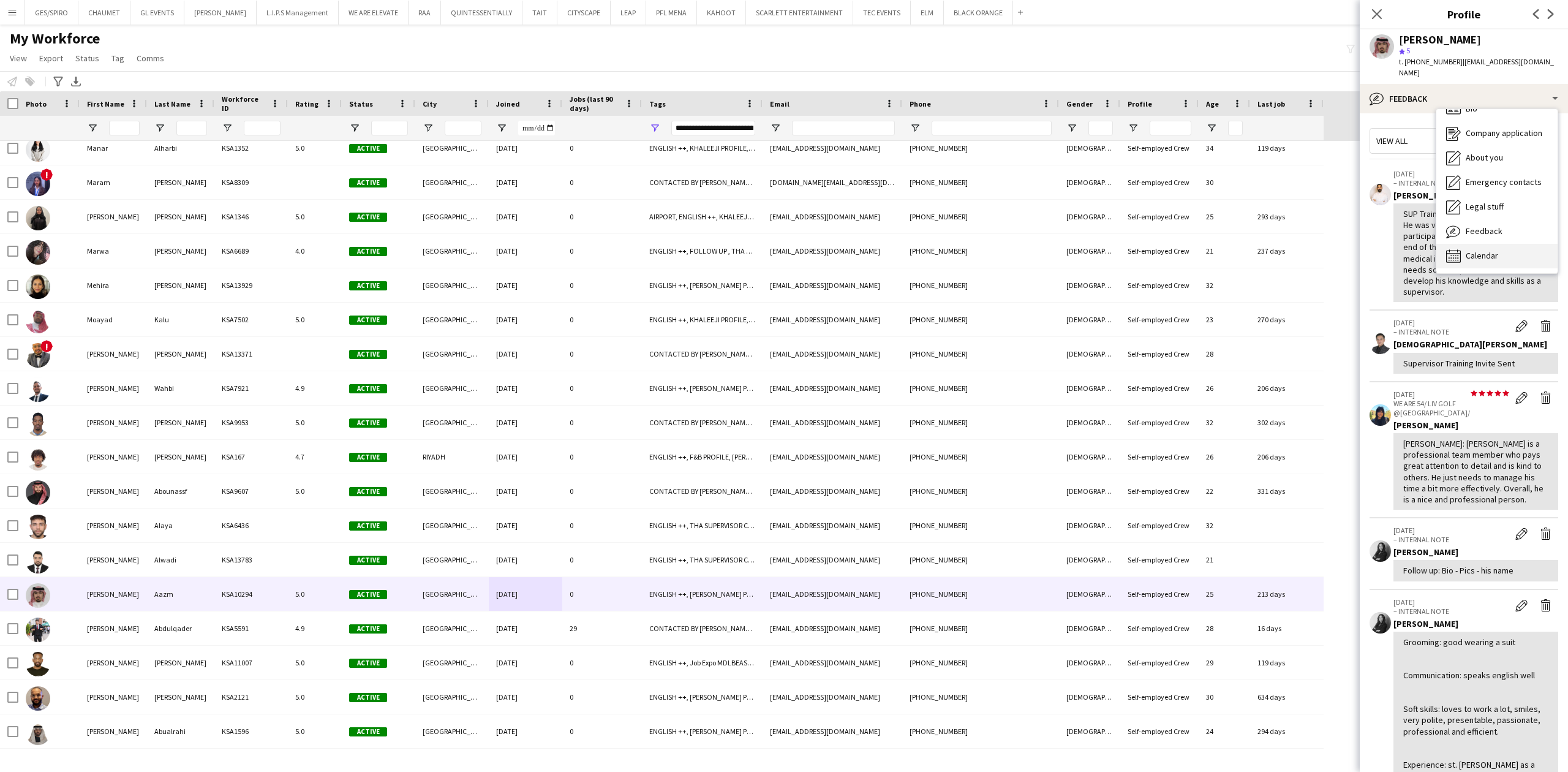
click at [1498, 244] on div "Calendar Calendar" at bounding box center [1497, 256] width 121 height 24
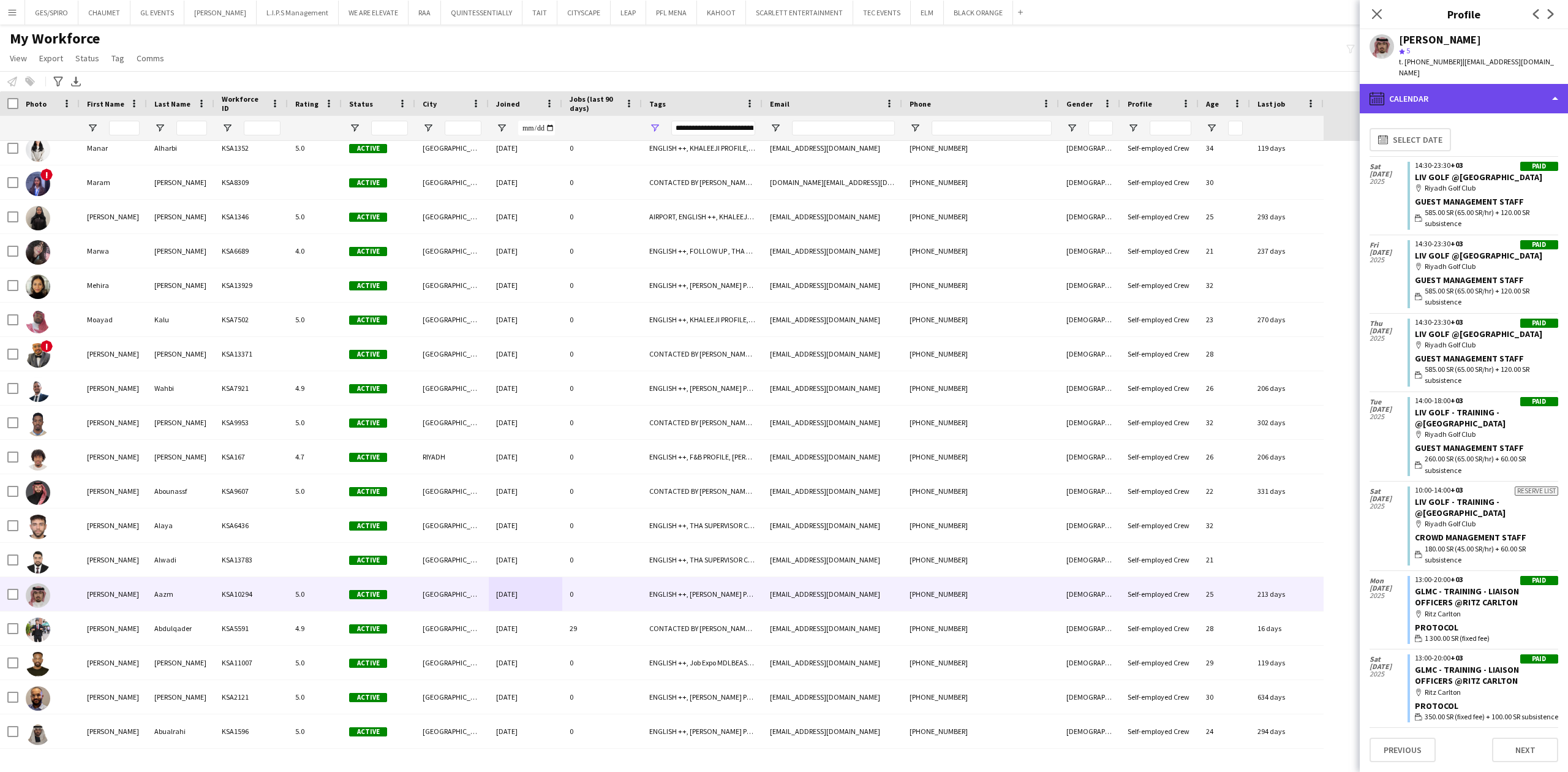
click at [1473, 85] on div "calendar-full Calendar" at bounding box center [1464, 99] width 209 height 29
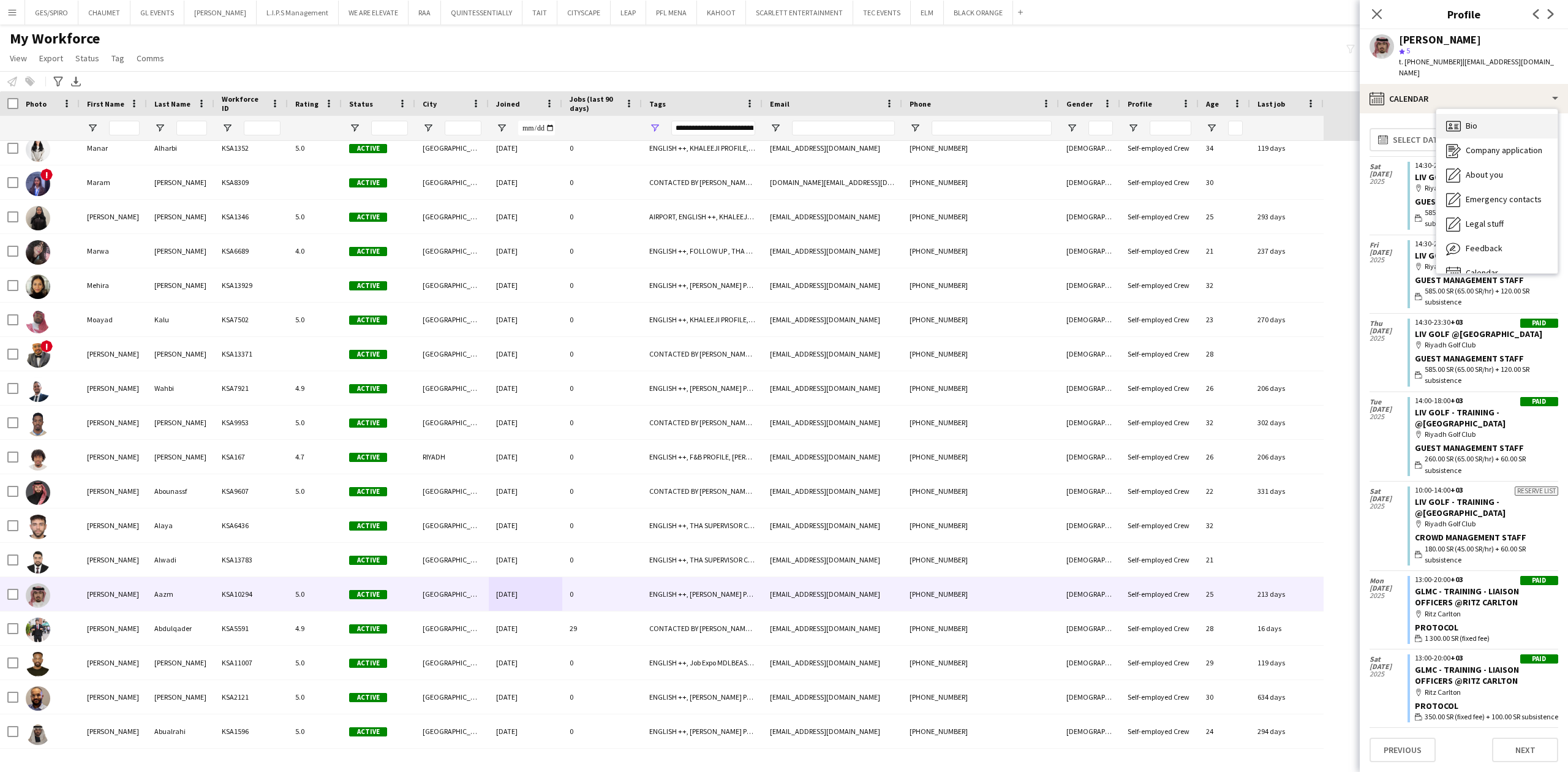
click at [1491, 115] on div "Bio Bio" at bounding box center [1497, 126] width 121 height 24
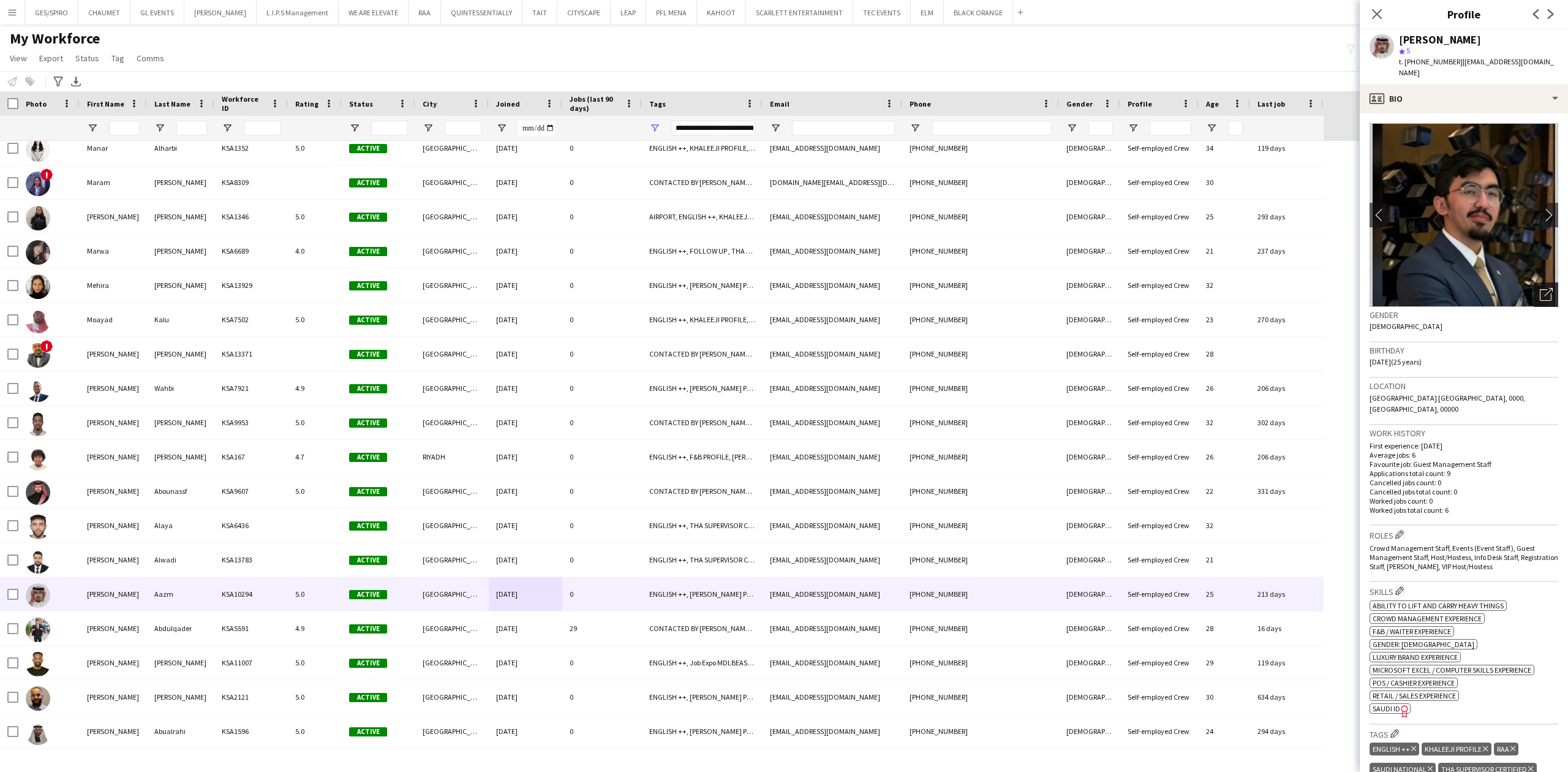
click at [1540, 288] on icon "Open photos pop-in" at bounding box center [1546, 294] width 13 height 13
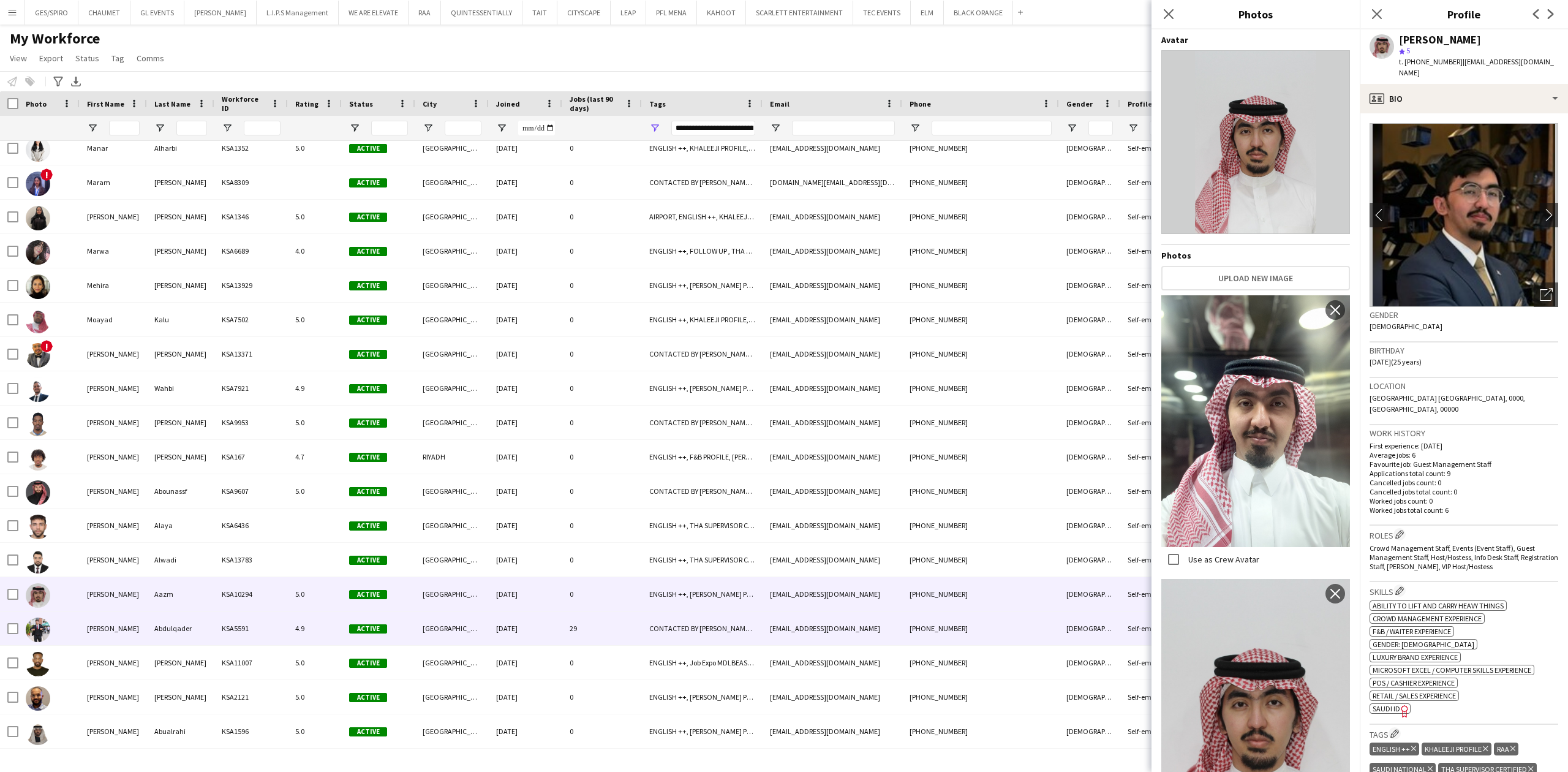
click at [554, 622] on div "[DATE]" at bounding box center [526, 628] width 73 height 34
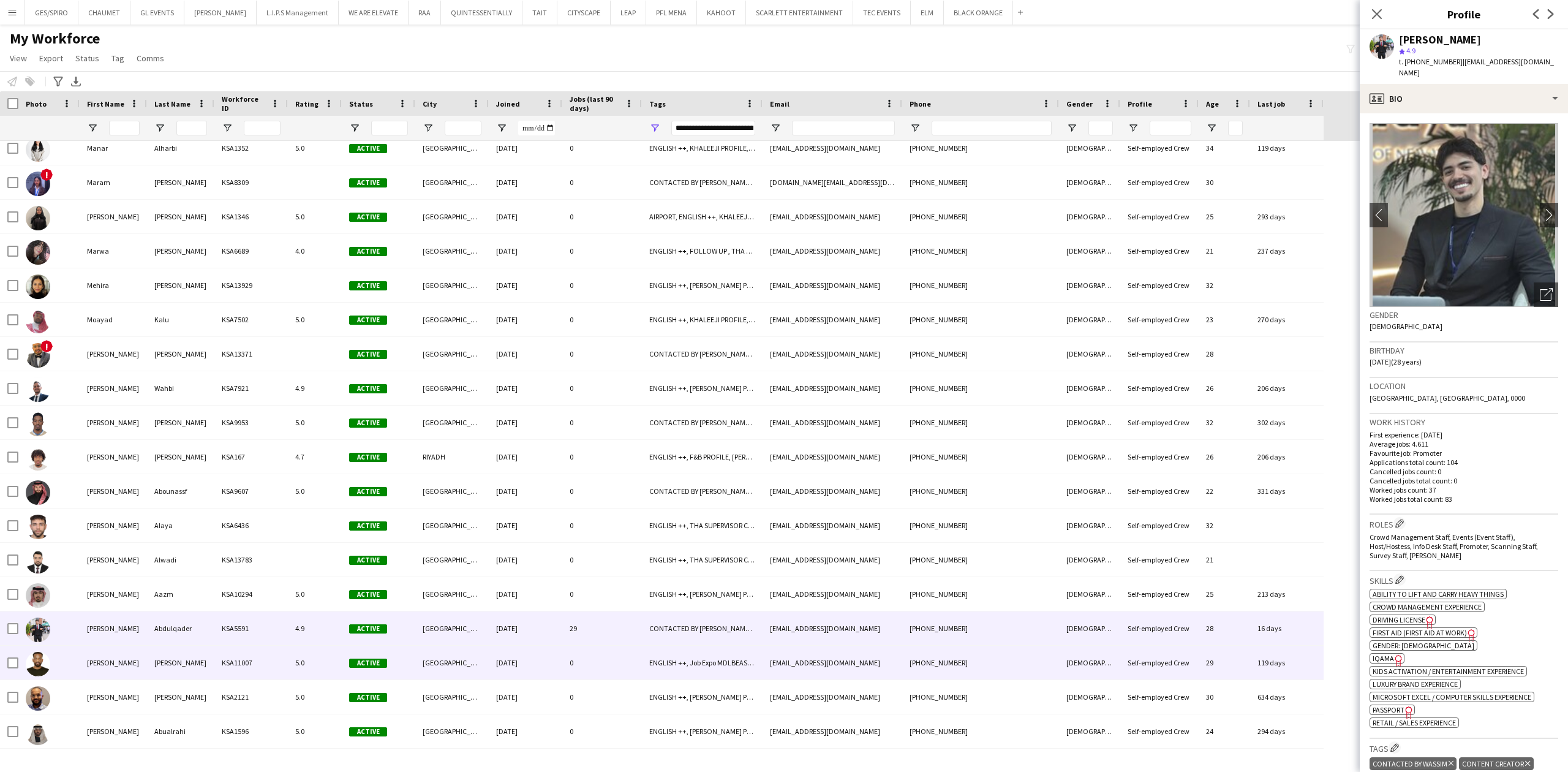
click at [655, 667] on div "ENGLISH ++, Job Expo MDLBEAST, [PERSON_NAME] PROFILE, THA SUPERVISOR CERTIFIED,…" at bounding box center [702, 663] width 121 height 34
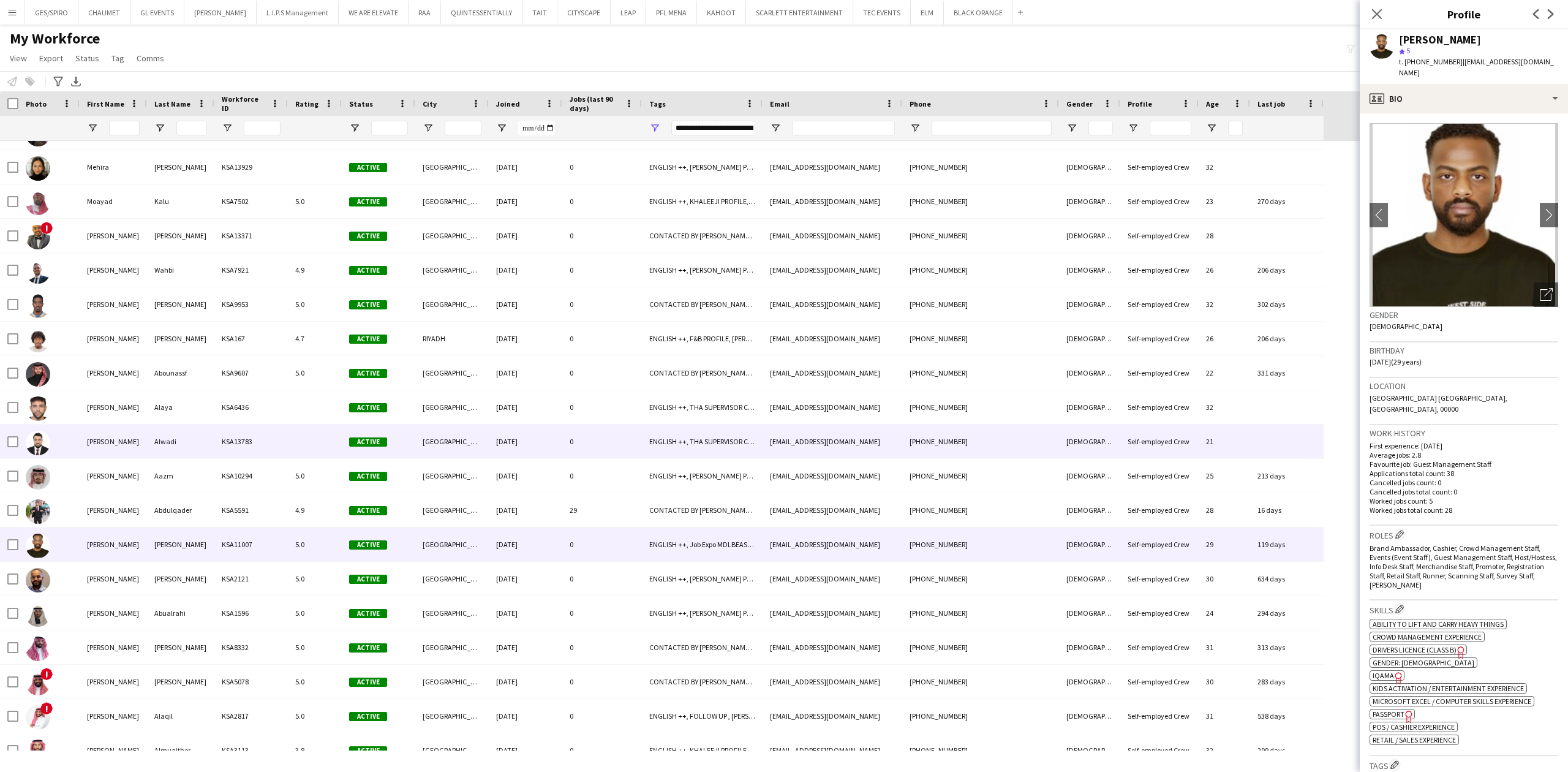
scroll to position [2369, 0]
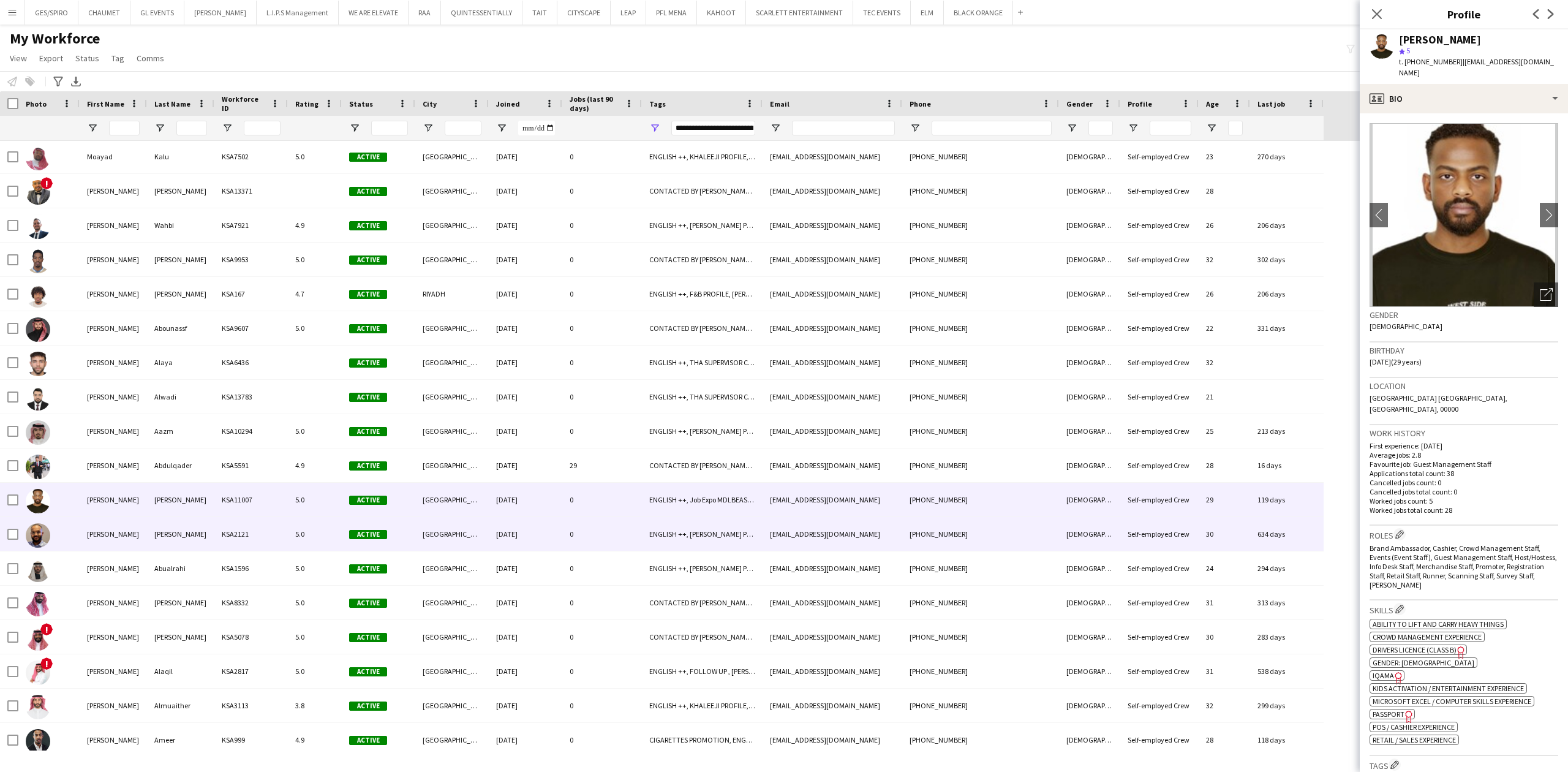
click at [616, 533] on div "0" at bounding box center [602, 534] width 79 height 34
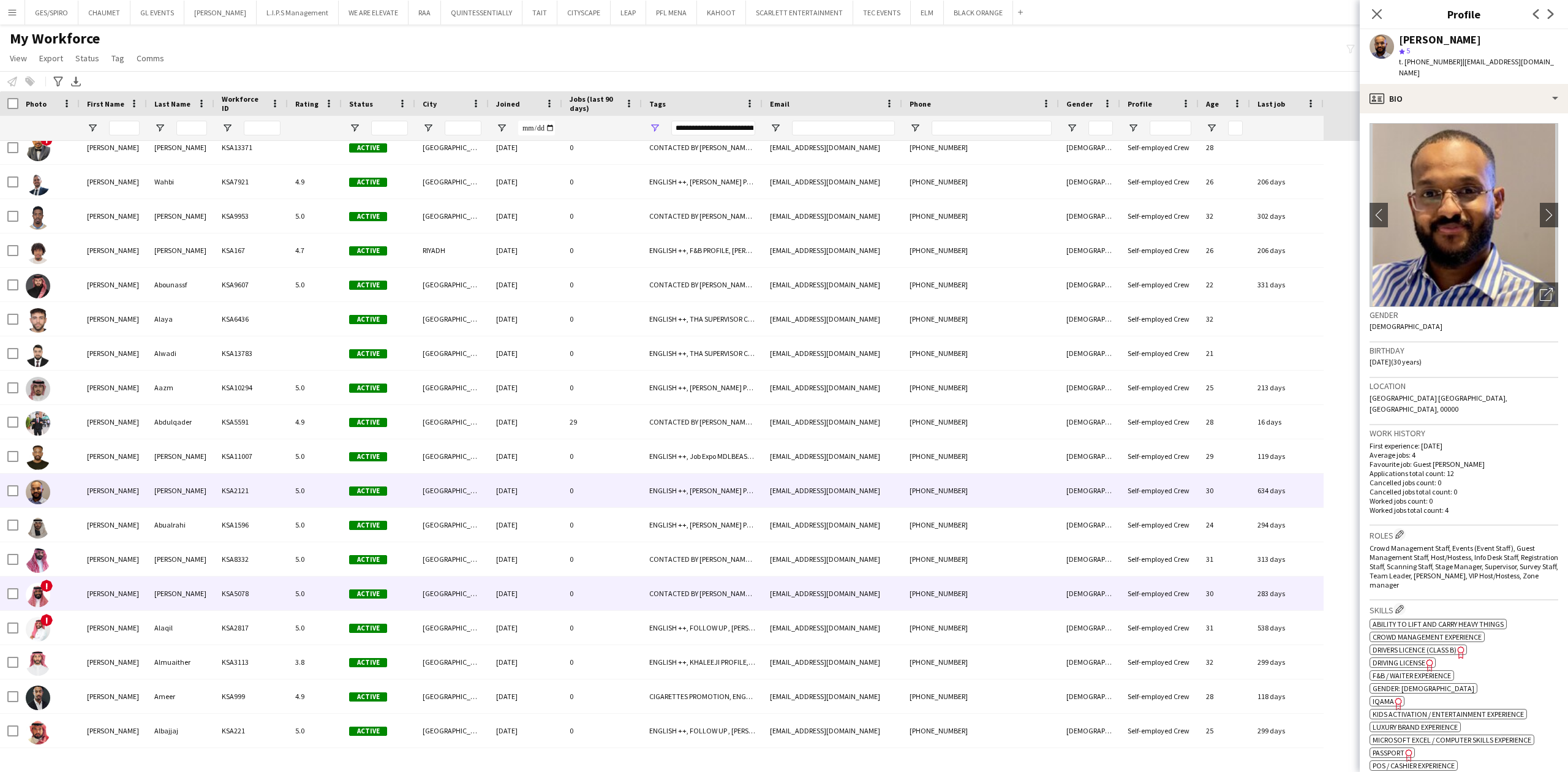
scroll to position [2614, 0]
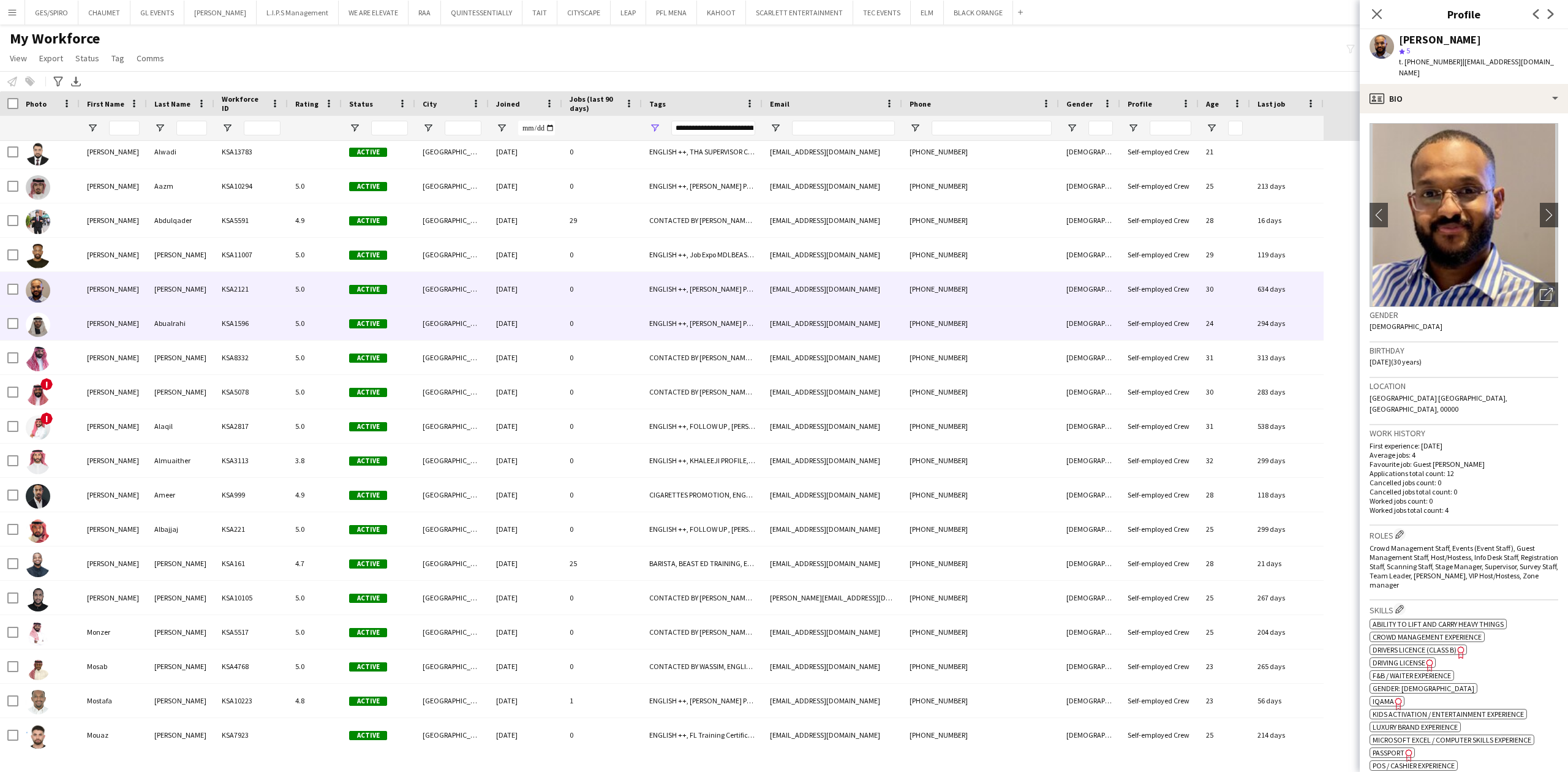
click at [620, 332] on div "0" at bounding box center [602, 323] width 79 height 34
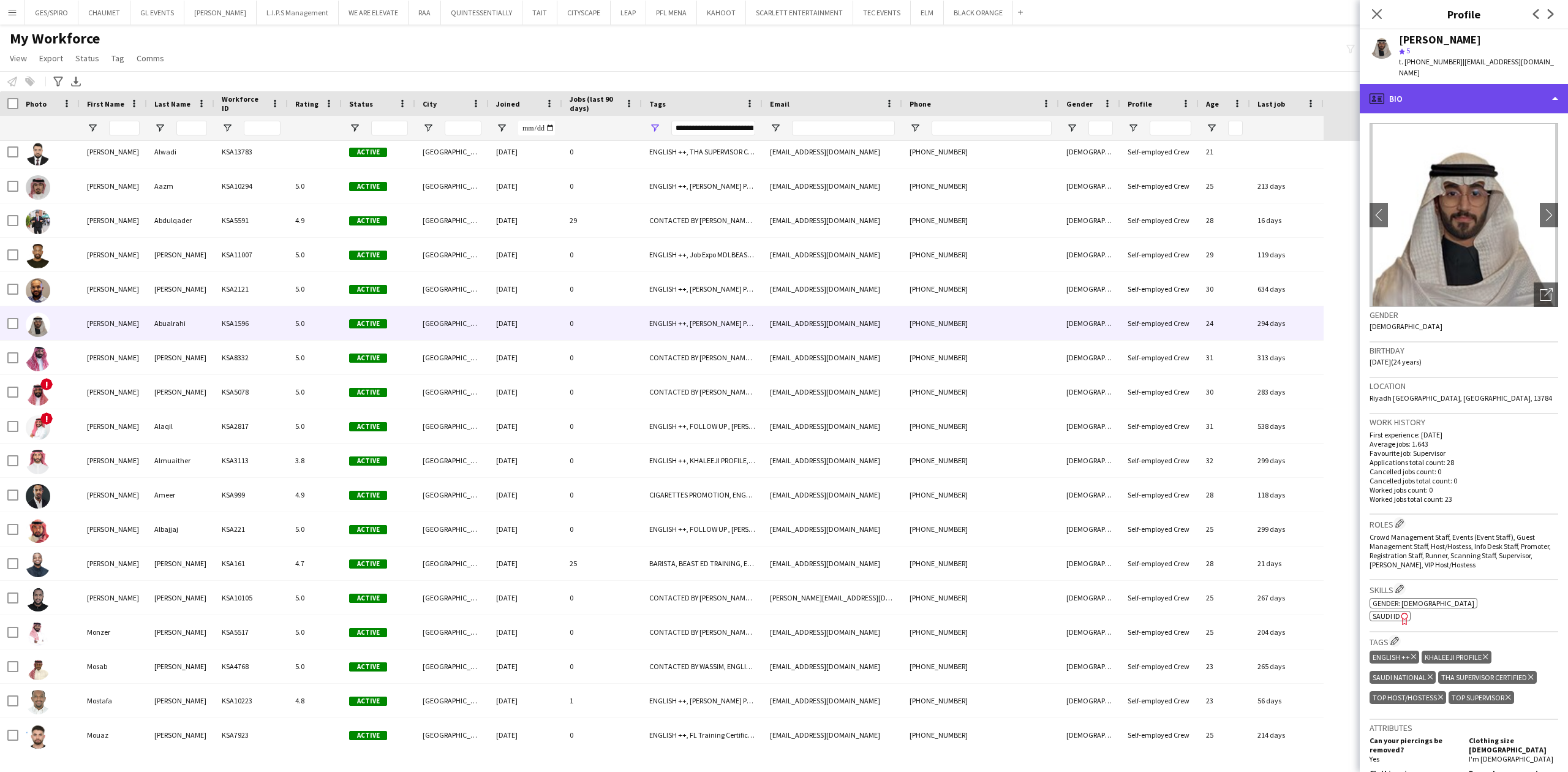
click at [1475, 100] on div "profile Bio" at bounding box center [1464, 99] width 209 height 29
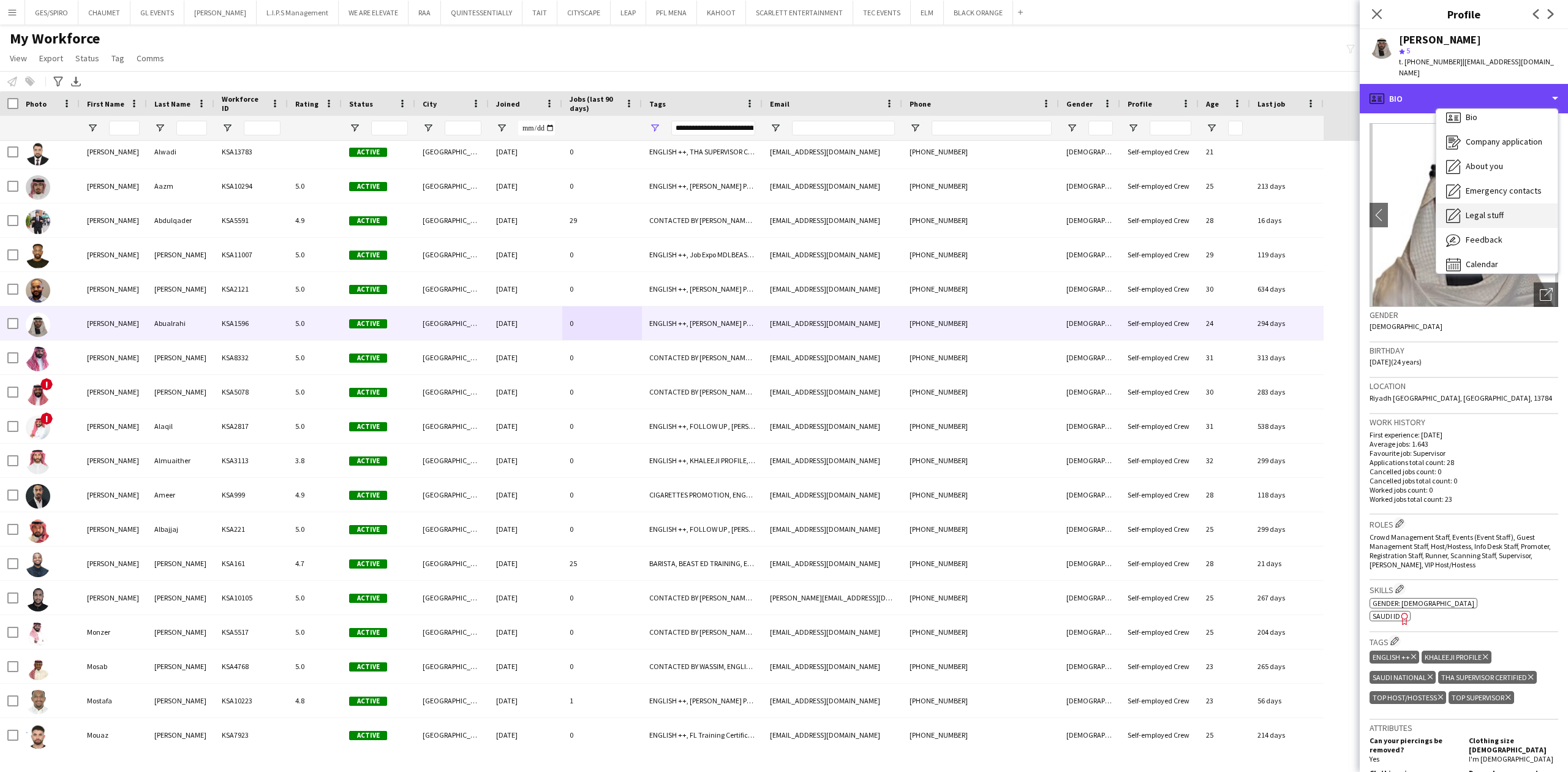
scroll to position [17, 0]
click at [1505, 222] on div "Feedback Feedback" at bounding box center [1497, 232] width 121 height 24
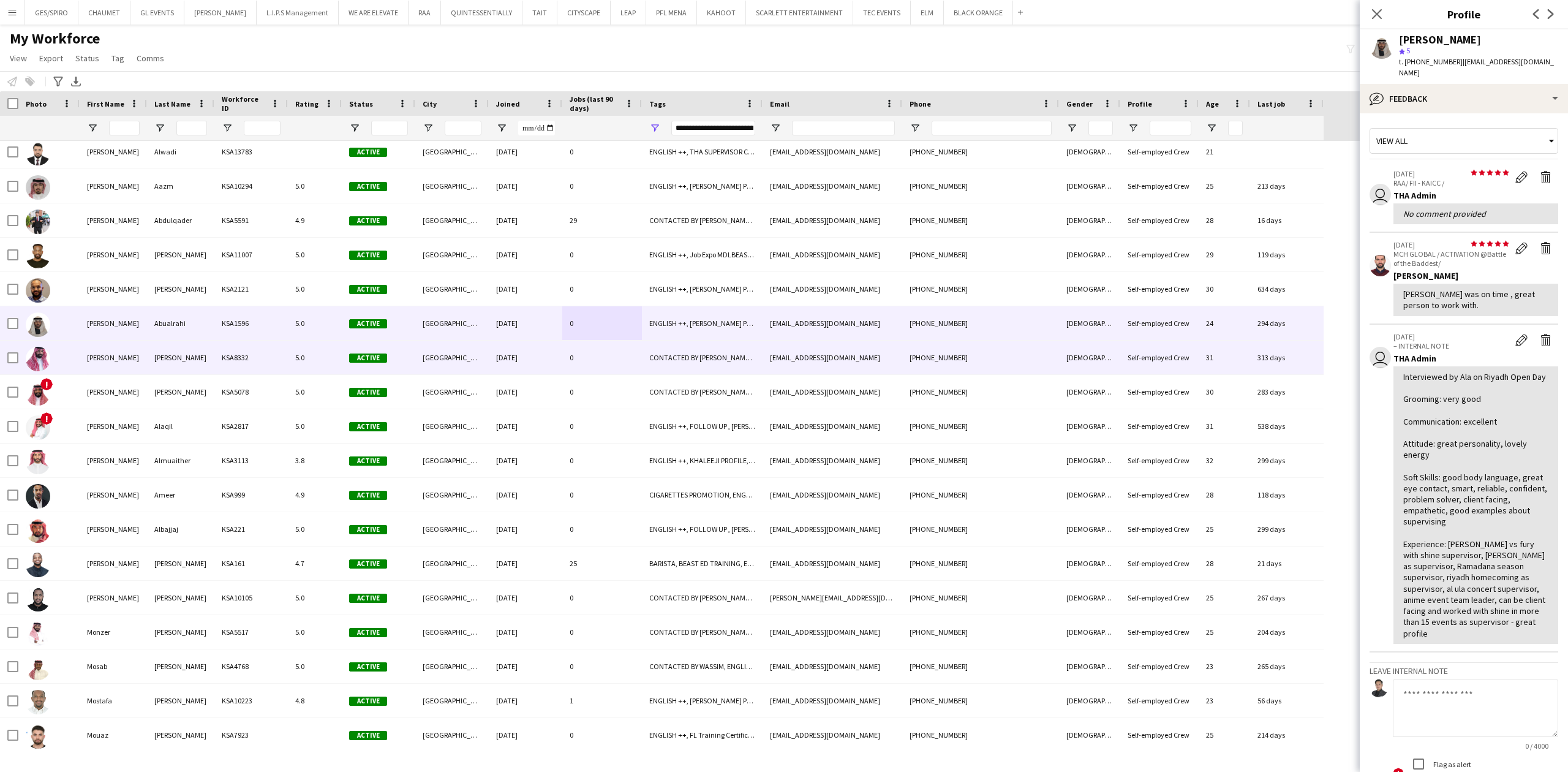
click at [831, 358] on div "[EMAIL_ADDRESS][DOMAIN_NAME]" at bounding box center [832, 358] width 140 height 34
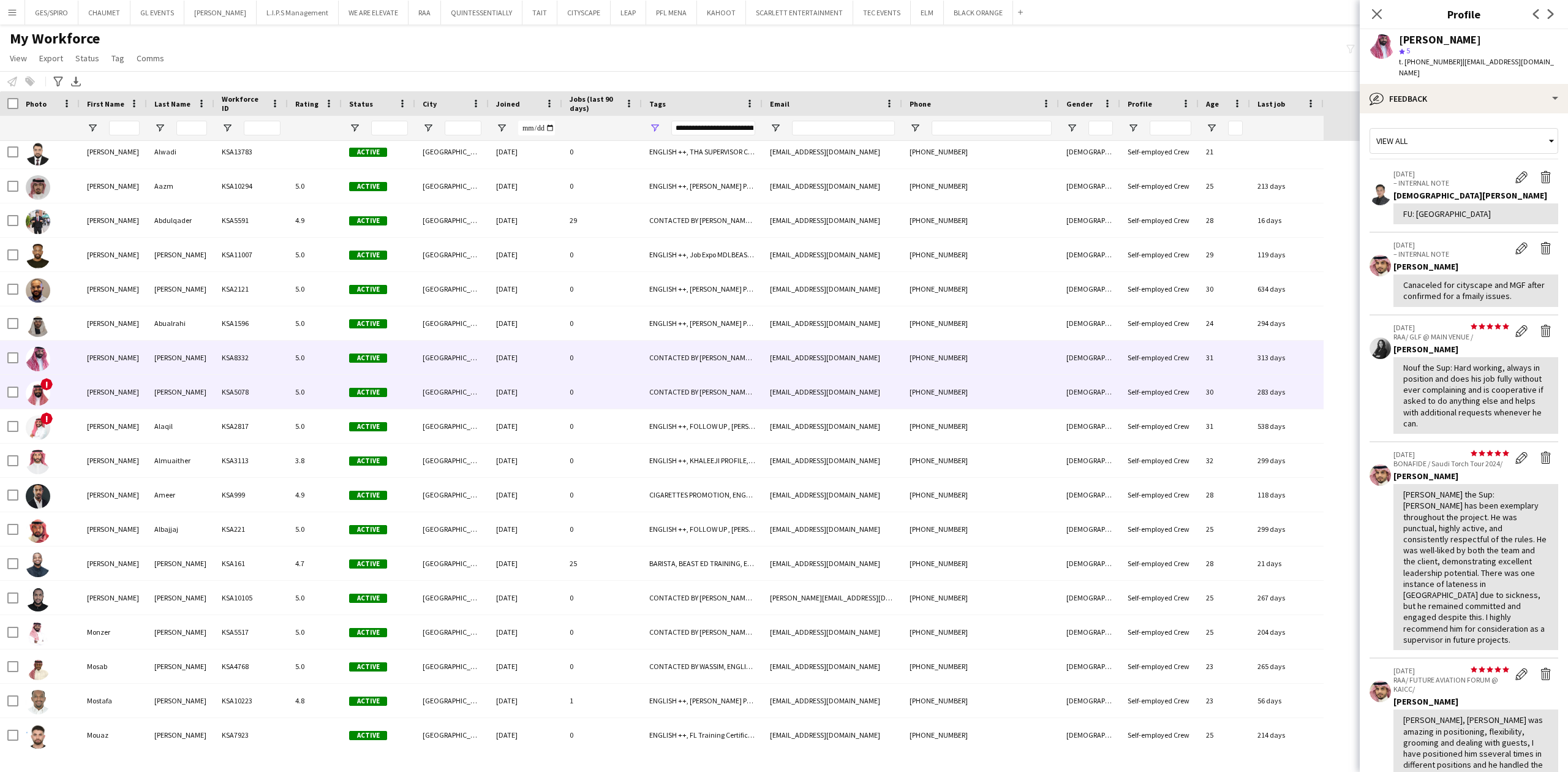
click at [500, 397] on div "[DATE]" at bounding box center [526, 392] width 73 height 34
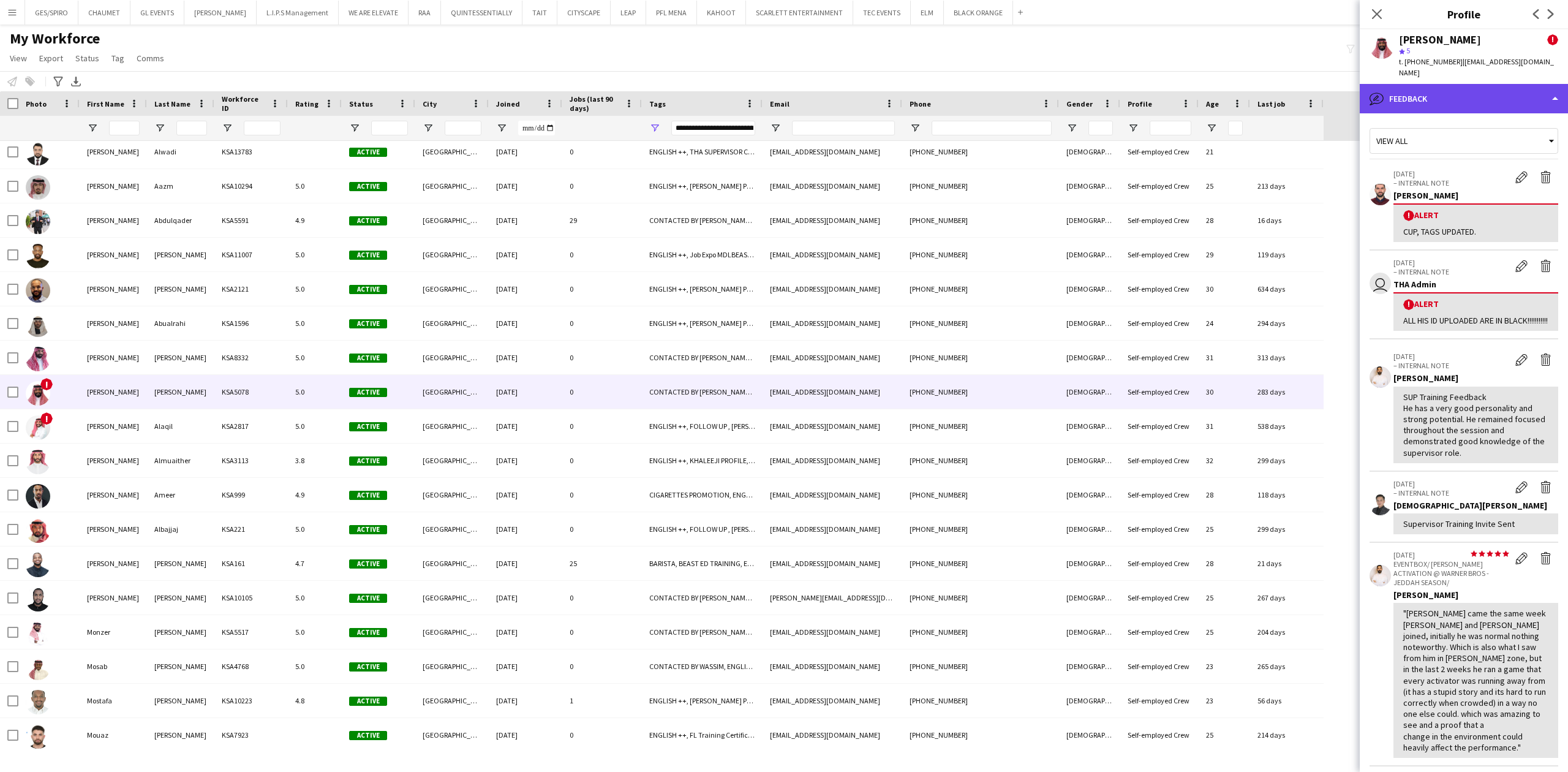
click at [1468, 89] on div "bubble-pencil Feedback" at bounding box center [1464, 99] width 209 height 29
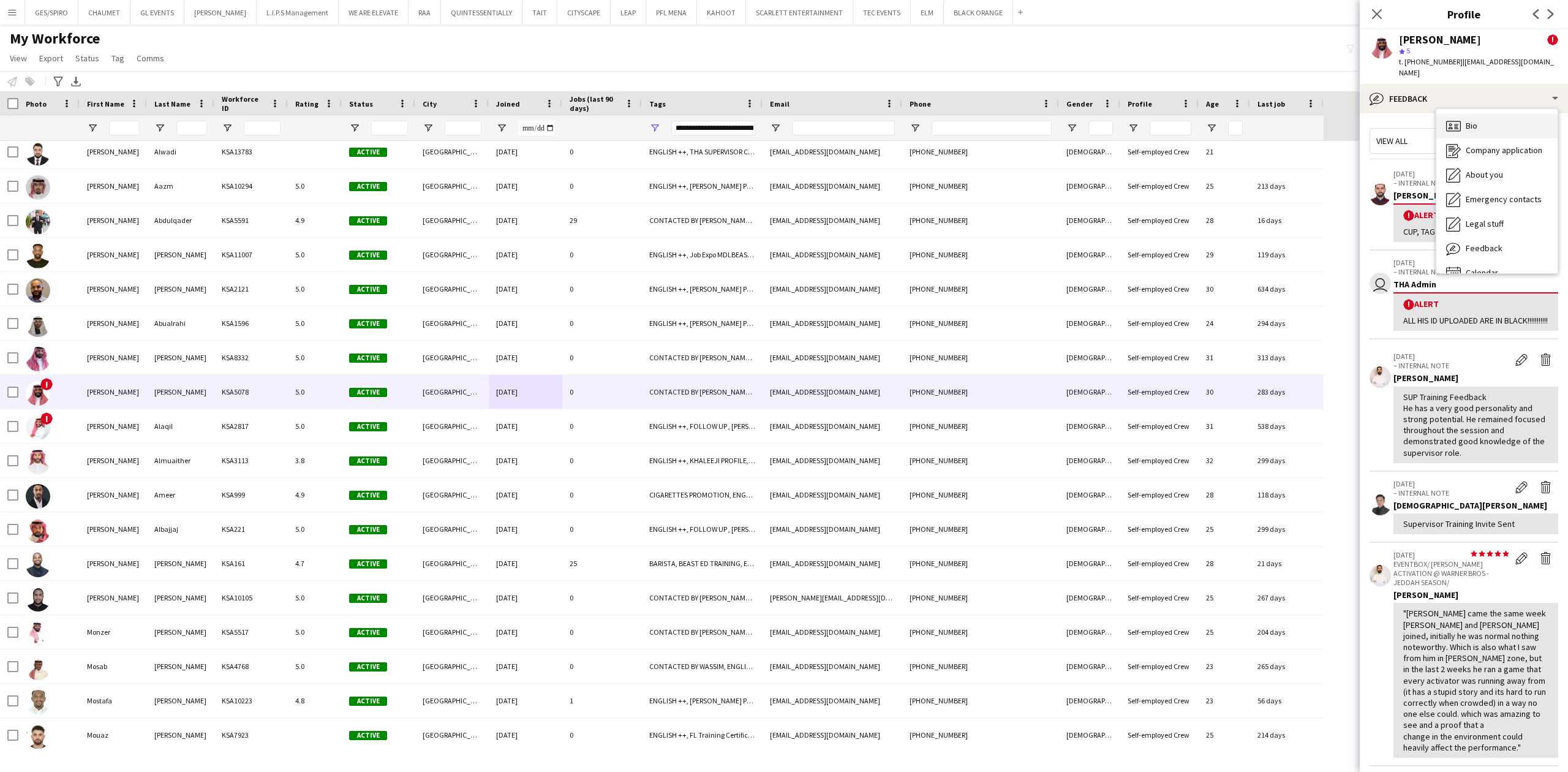
click at [1476, 120] on span "Bio" at bounding box center [1471, 125] width 11 height 11
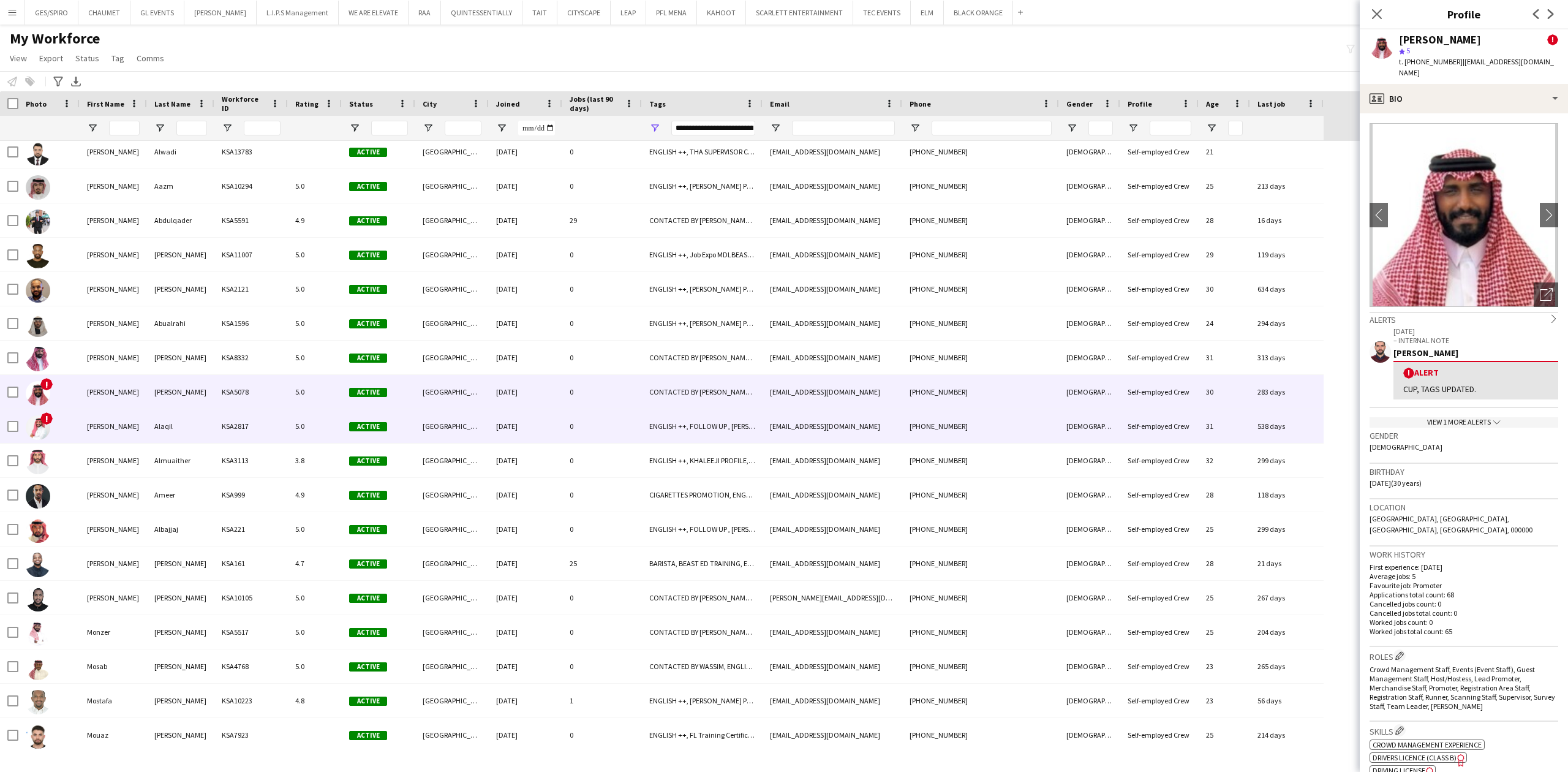
click at [892, 427] on div "[EMAIL_ADDRESS][DOMAIN_NAME]" at bounding box center [832, 426] width 140 height 34
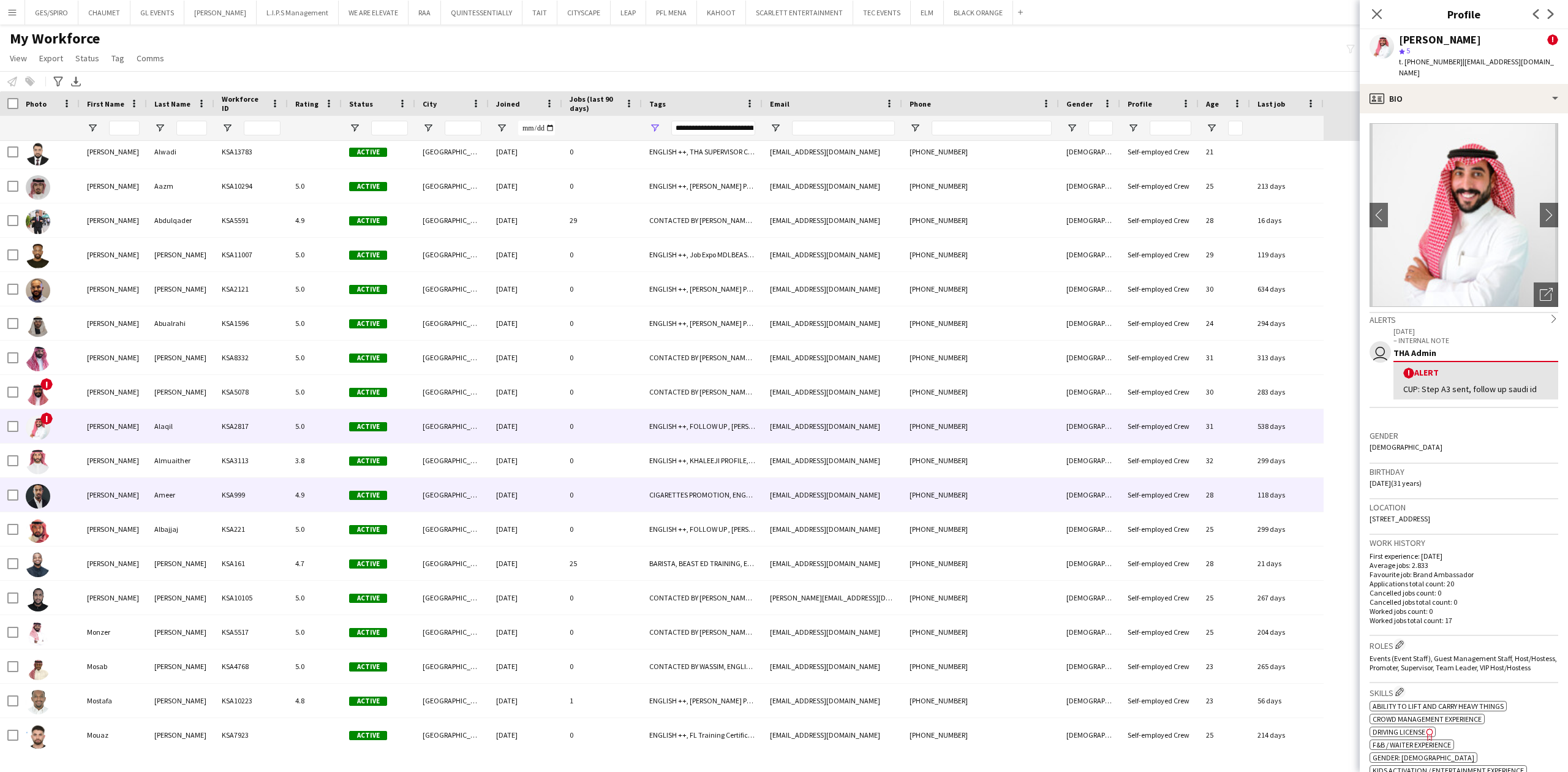
click at [885, 478] on div "[EMAIL_ADDRESS][DOMAIN_NAME]" at bounding box center [832, 495] width 140 height 34
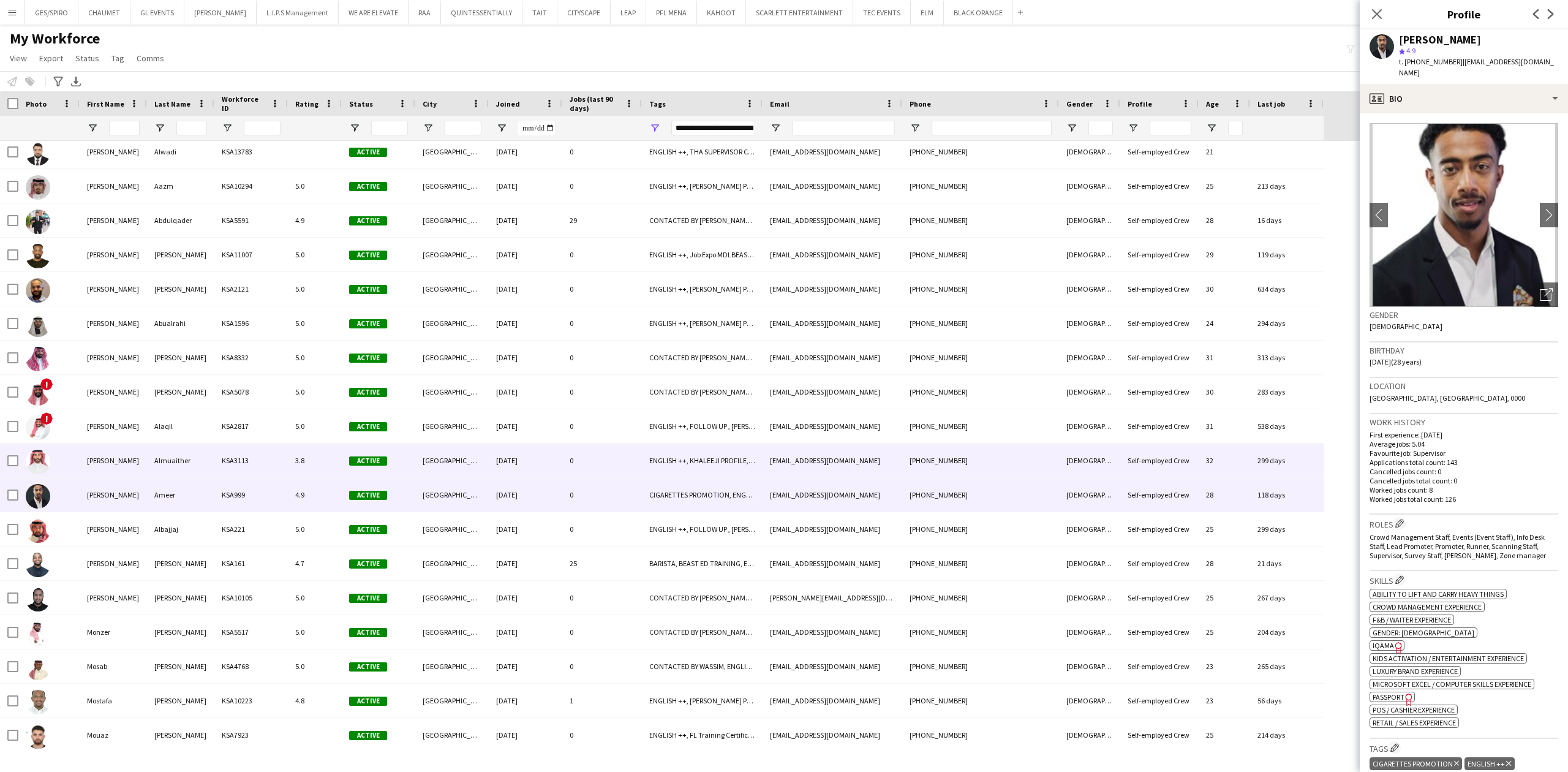
click at [885, 465] on div "[EMAIL_ADDRESS][DOMAIN_NAME]" at bounding box center [832, 460] width 140 height 34
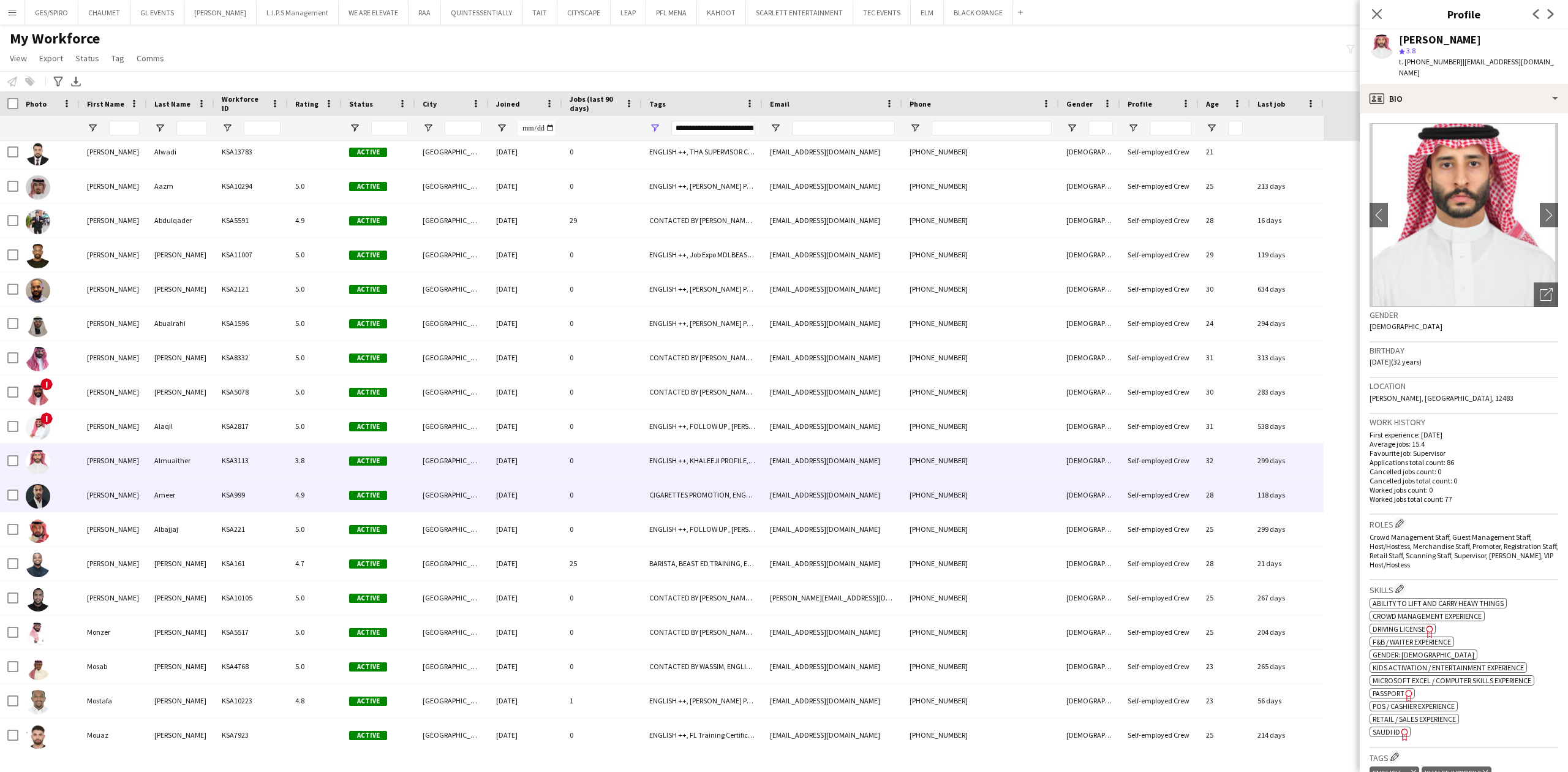
click at [882, 489] on div "[EMAIL_ADDRESS][DOMAIN_NAME]" at bounding box center [832, 495] width 140 height 34
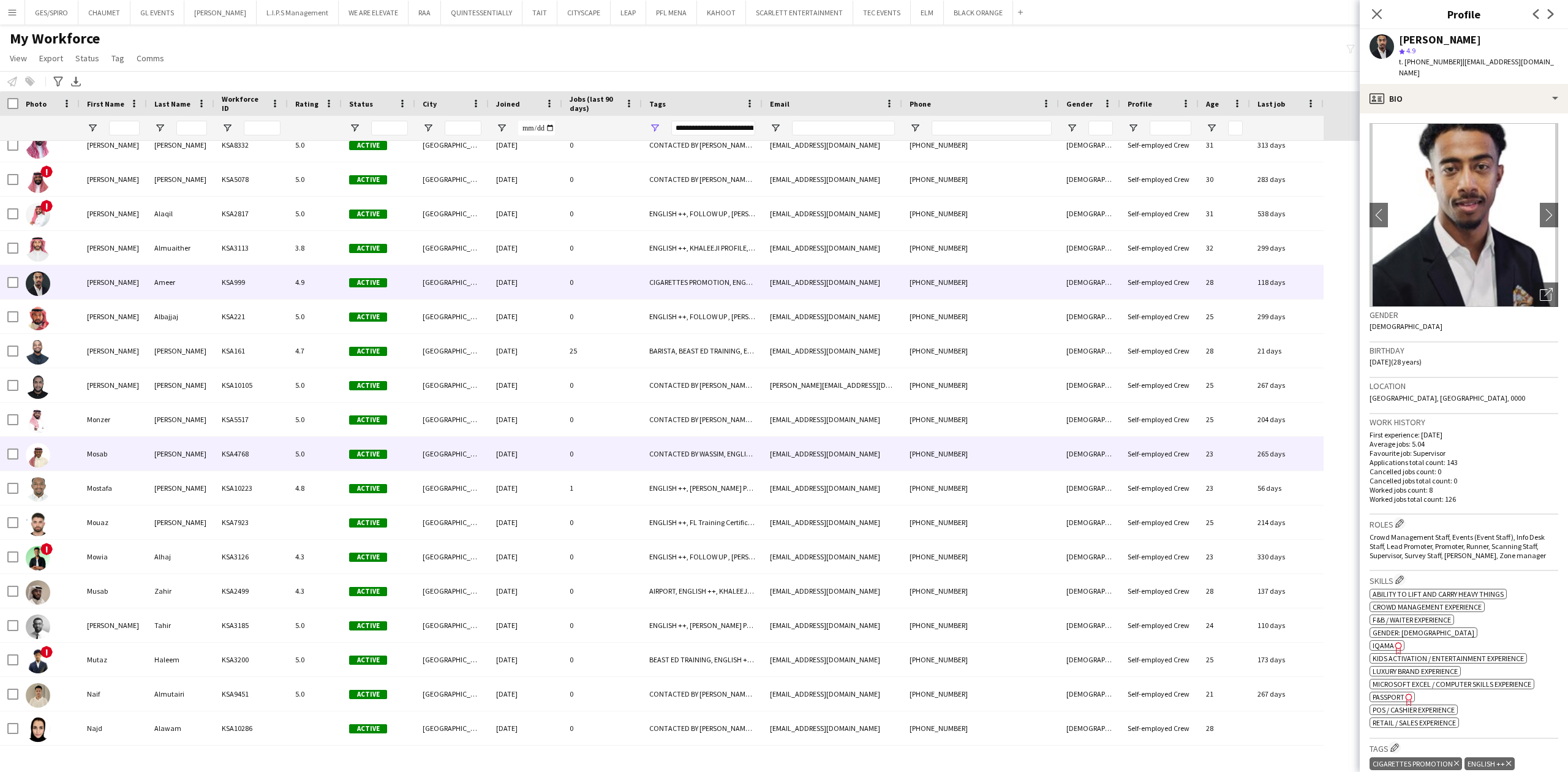
scroll to position [2859, 0]
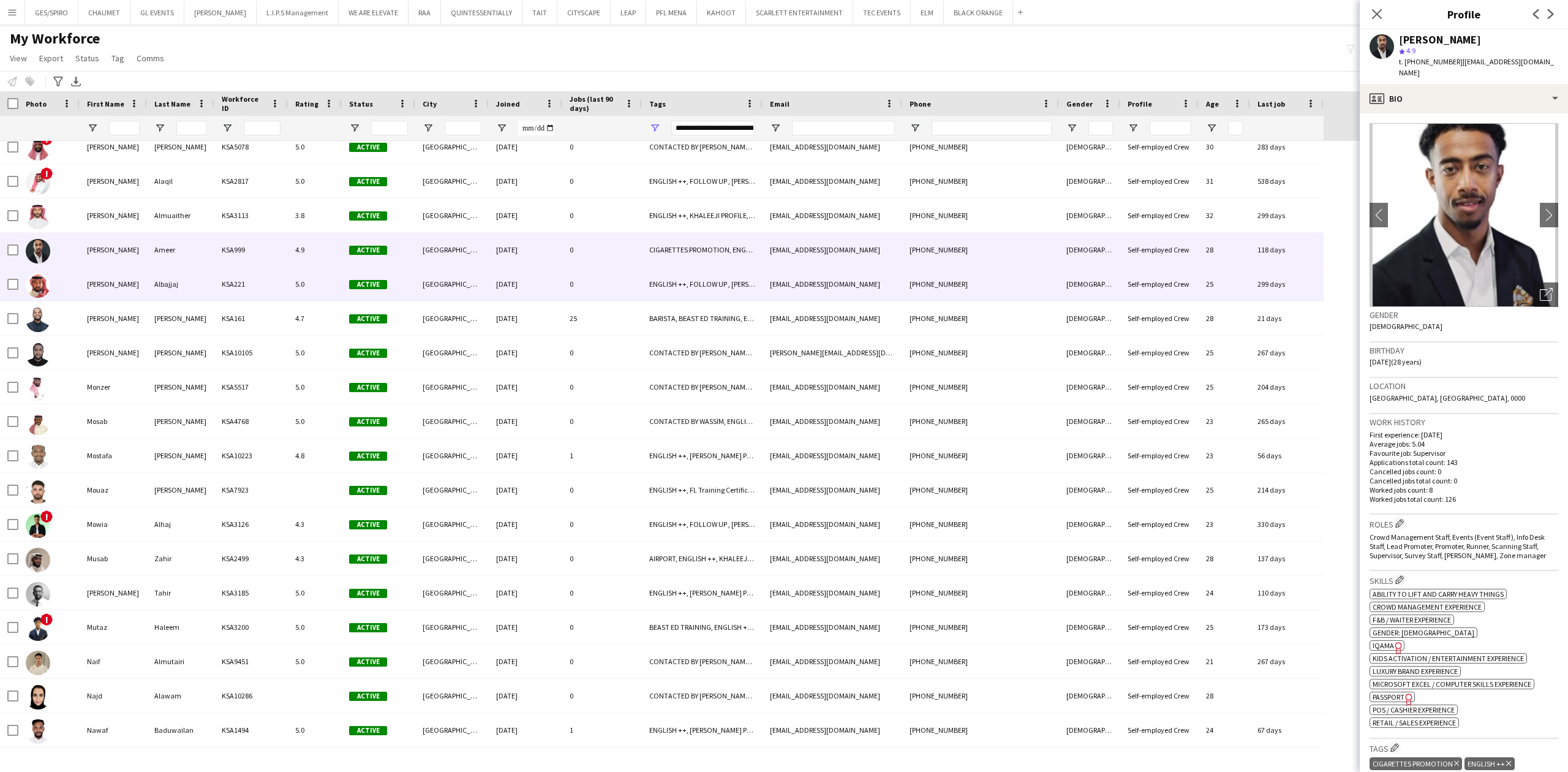
click at [657, 298] on div "ENGLISH ++, FOLLOW UP , [PERSON_NAME] PROFILE, THA SUPERVISOR CERTIFIED, TOP HO…" at bounding box center [702, 284] width 121 height 34
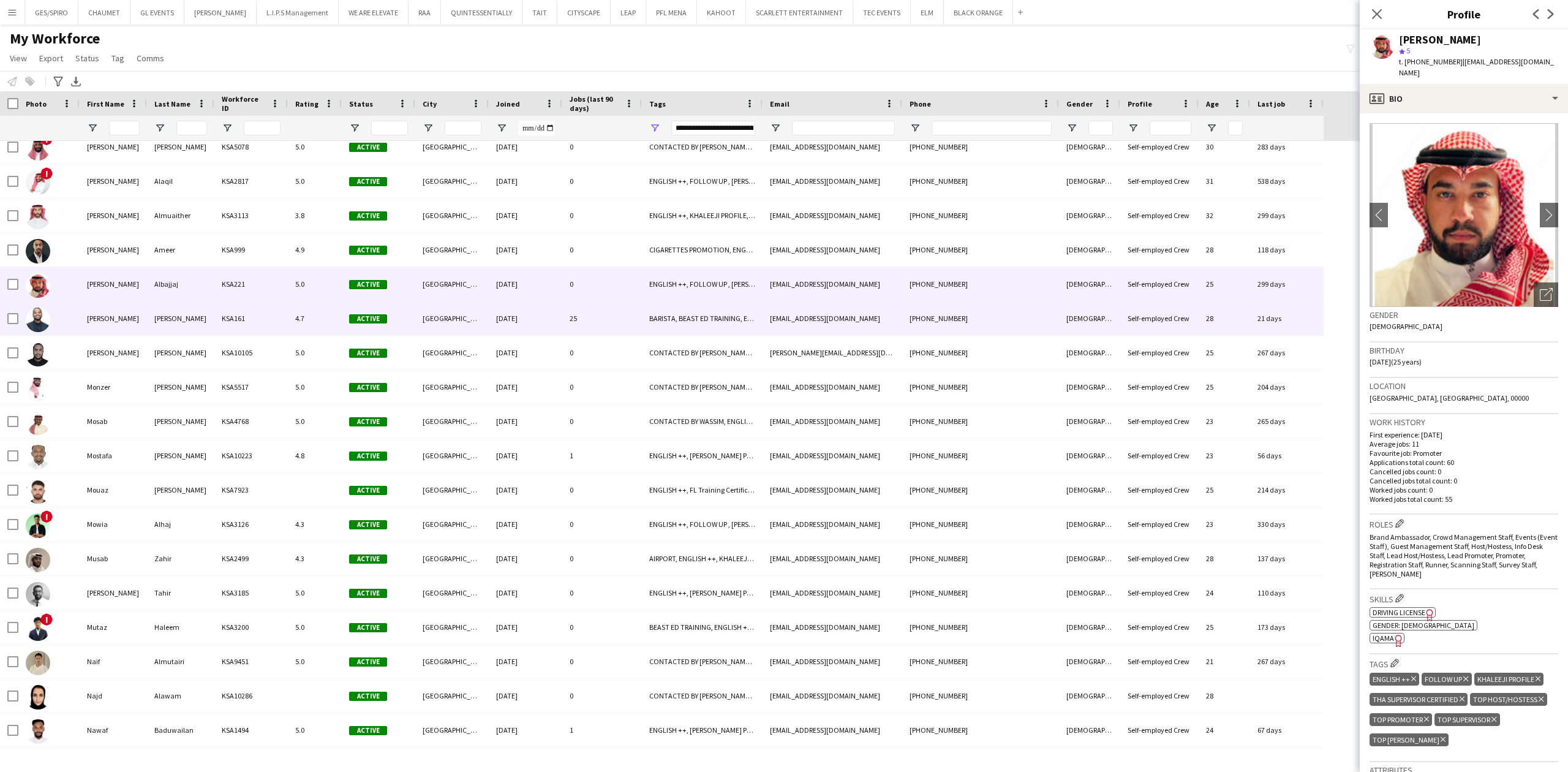
click at [655, 315] on div "BARISTA, BEAST ED TRAINING, ENGLISH ++, F&B PROFILE, [PERSON_NAME] PROFILE, THA…" at bounding box center [702, 318] width 121 height 34
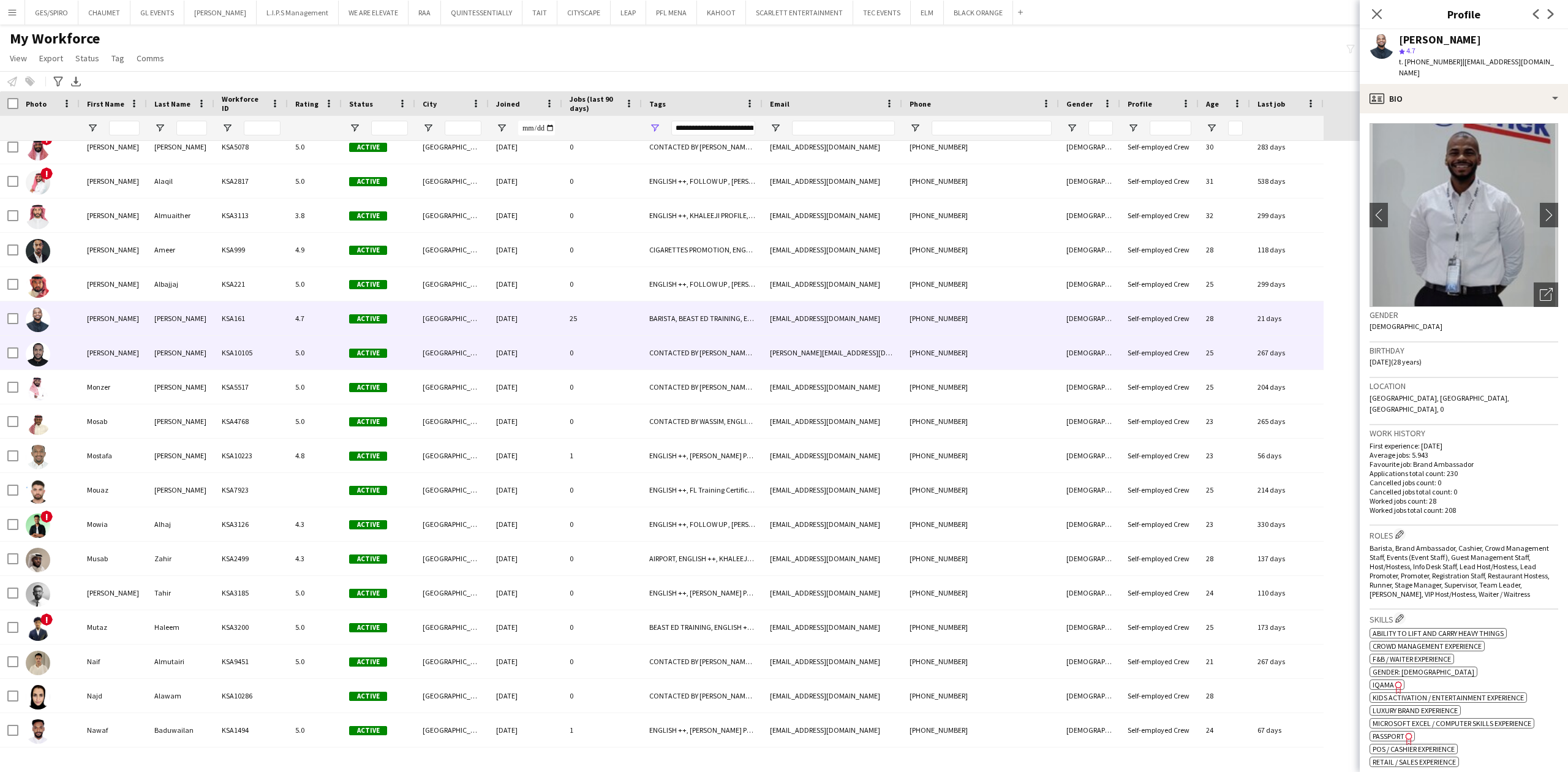
click at [648, 347] on div "CONTACTED BY [PERSON_NAME], ENGLISH ++, FL Training Certificate, FOLLOW UP , [P…" at bounding box center [702, 352] width 121 height 34
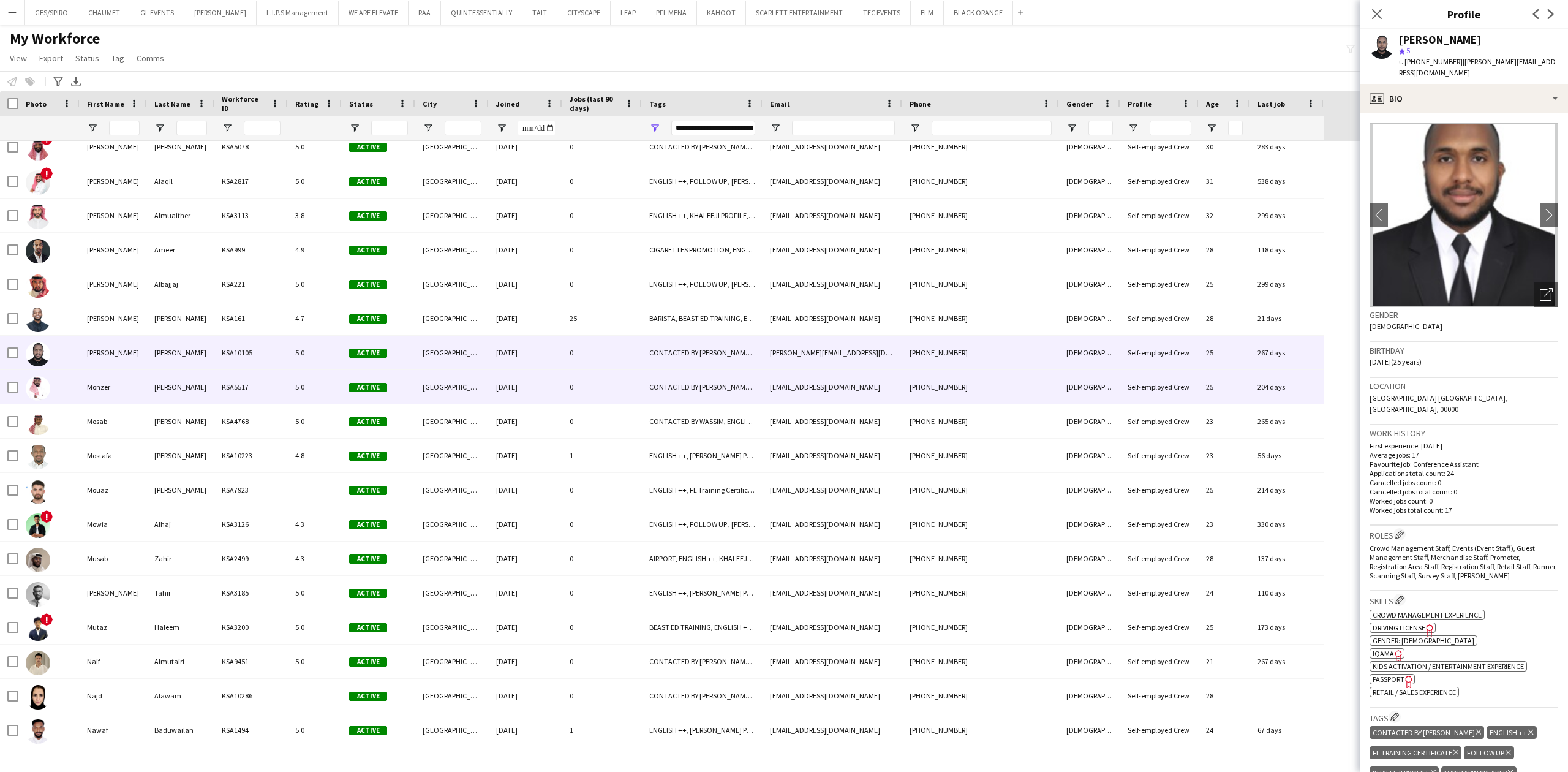
click at [591, 390] on div "0" at bounding box center [602, 387] width 79 height 34
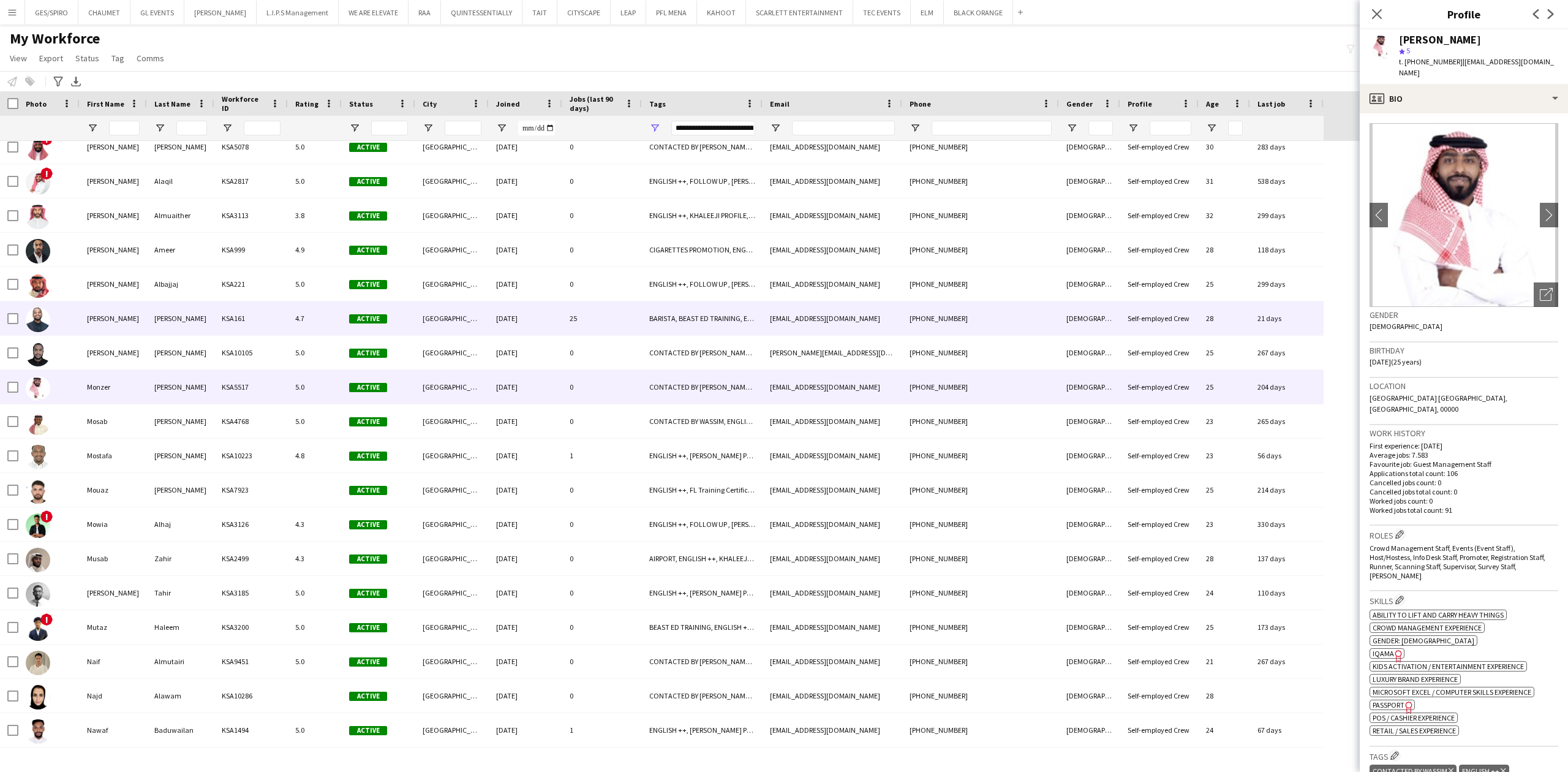
click at [614, 324] on div "25" at bounding box center [602, 318] width 79 height 34
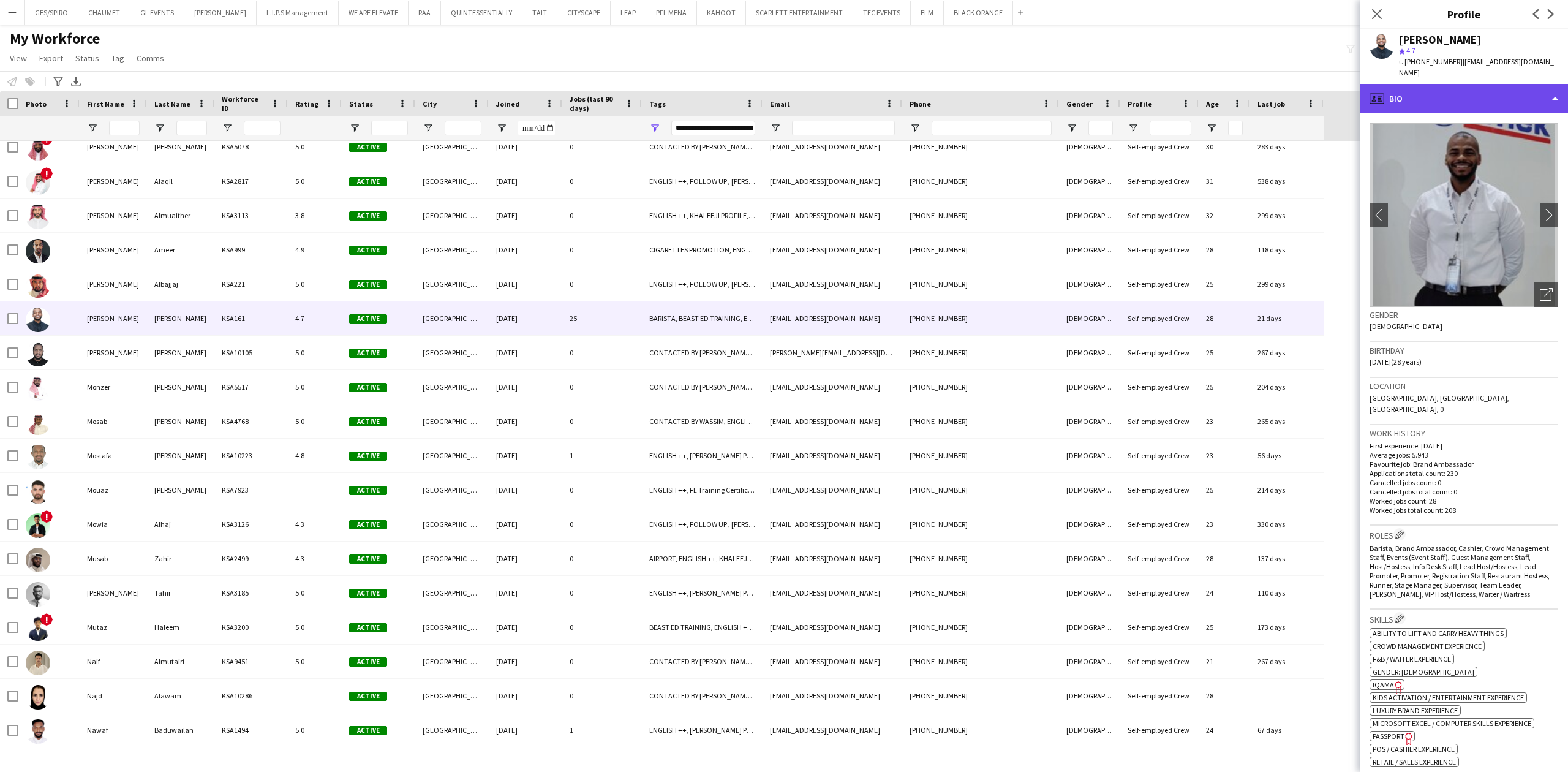
click at [1479, 84] on div "profile Bio" at bounding box center [1464, 99] width 209 height 29
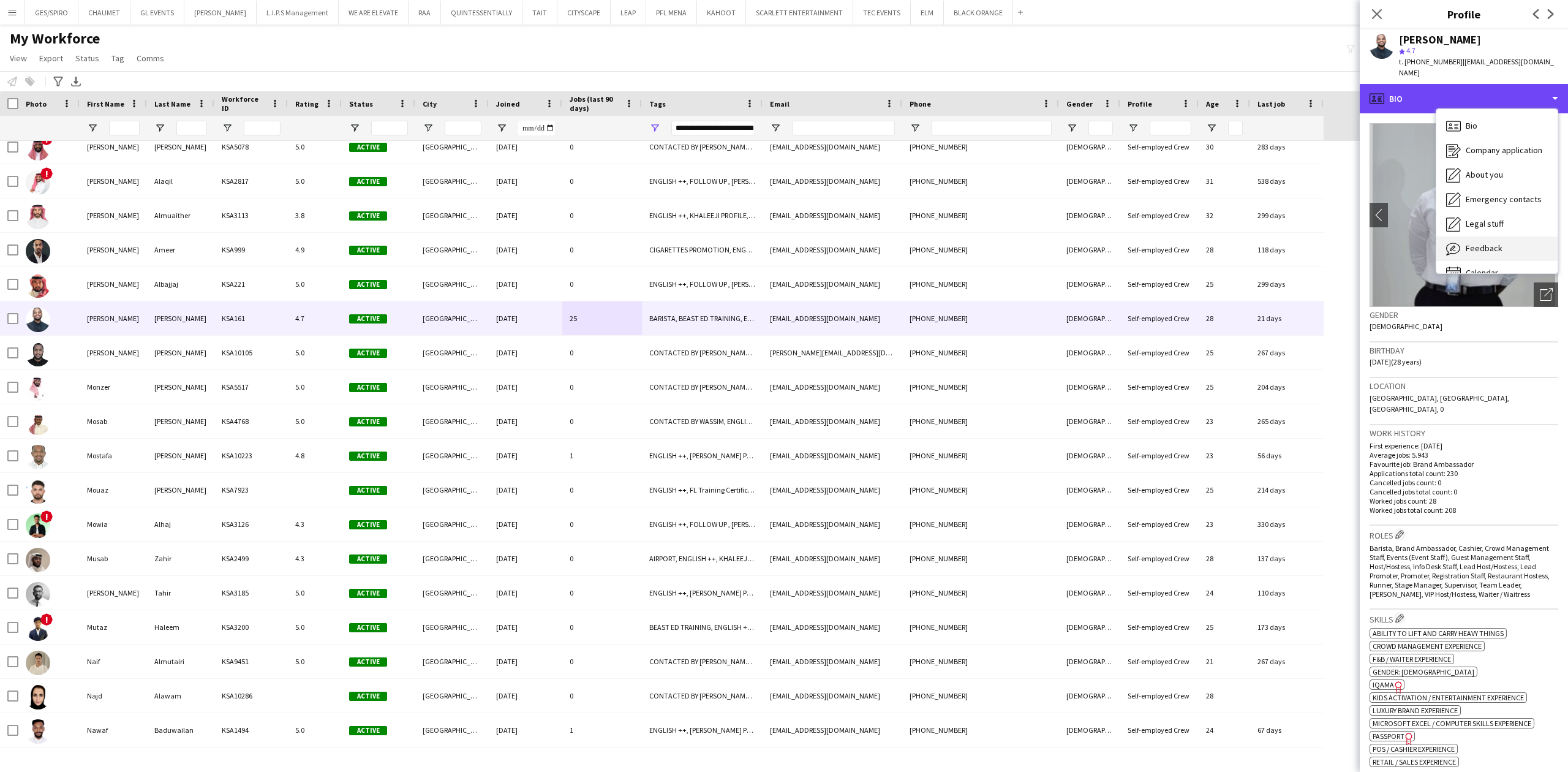
scroll to position [17, 0]
click at [1511, 251] on div "Calendar Calendar" at bounding box center [1497, 256] width 121 height 24
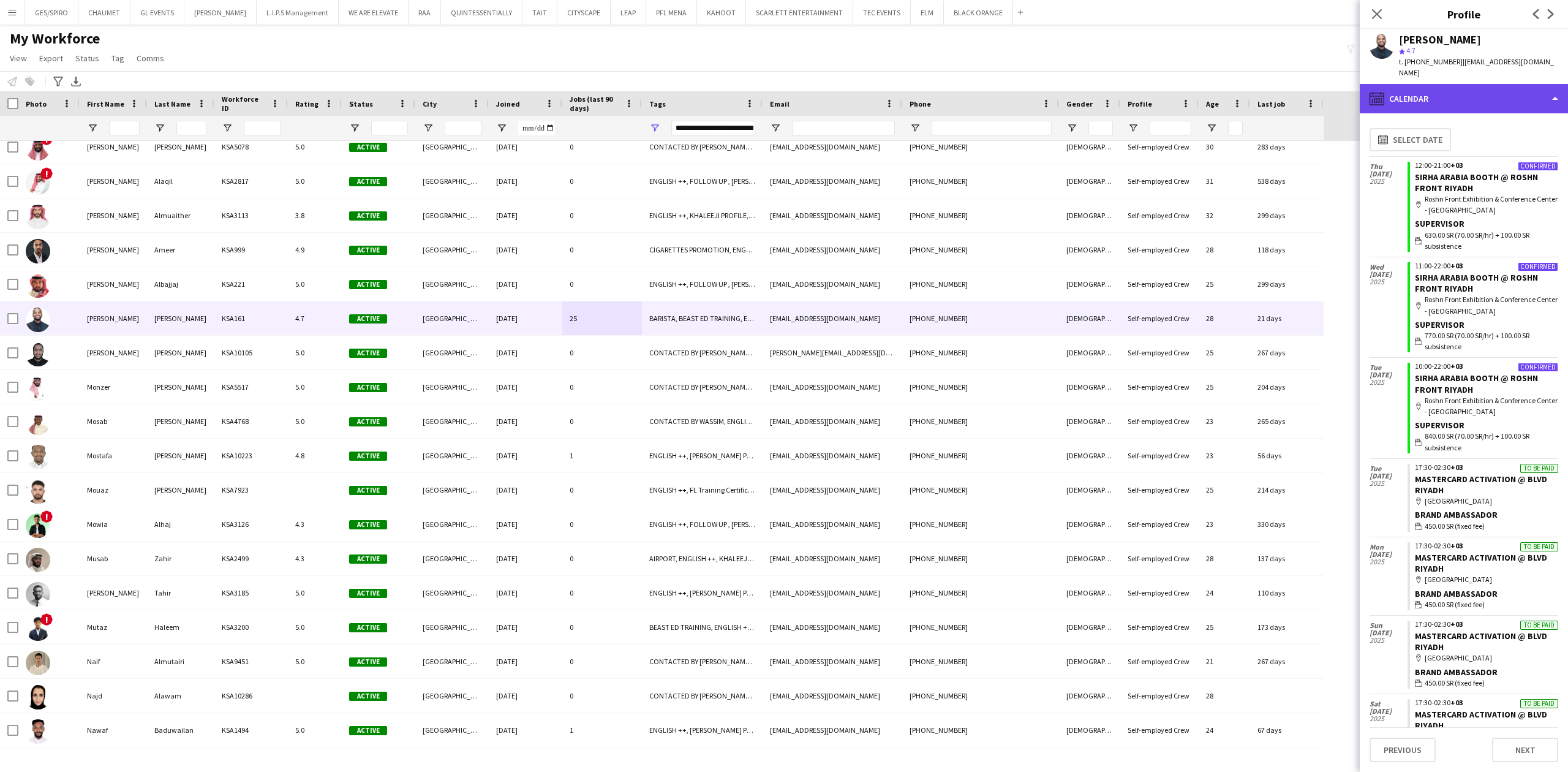
click at [1463, 89] on div "calendar-full Calendar" at bounding box center [1464, 99] width 209 height 29
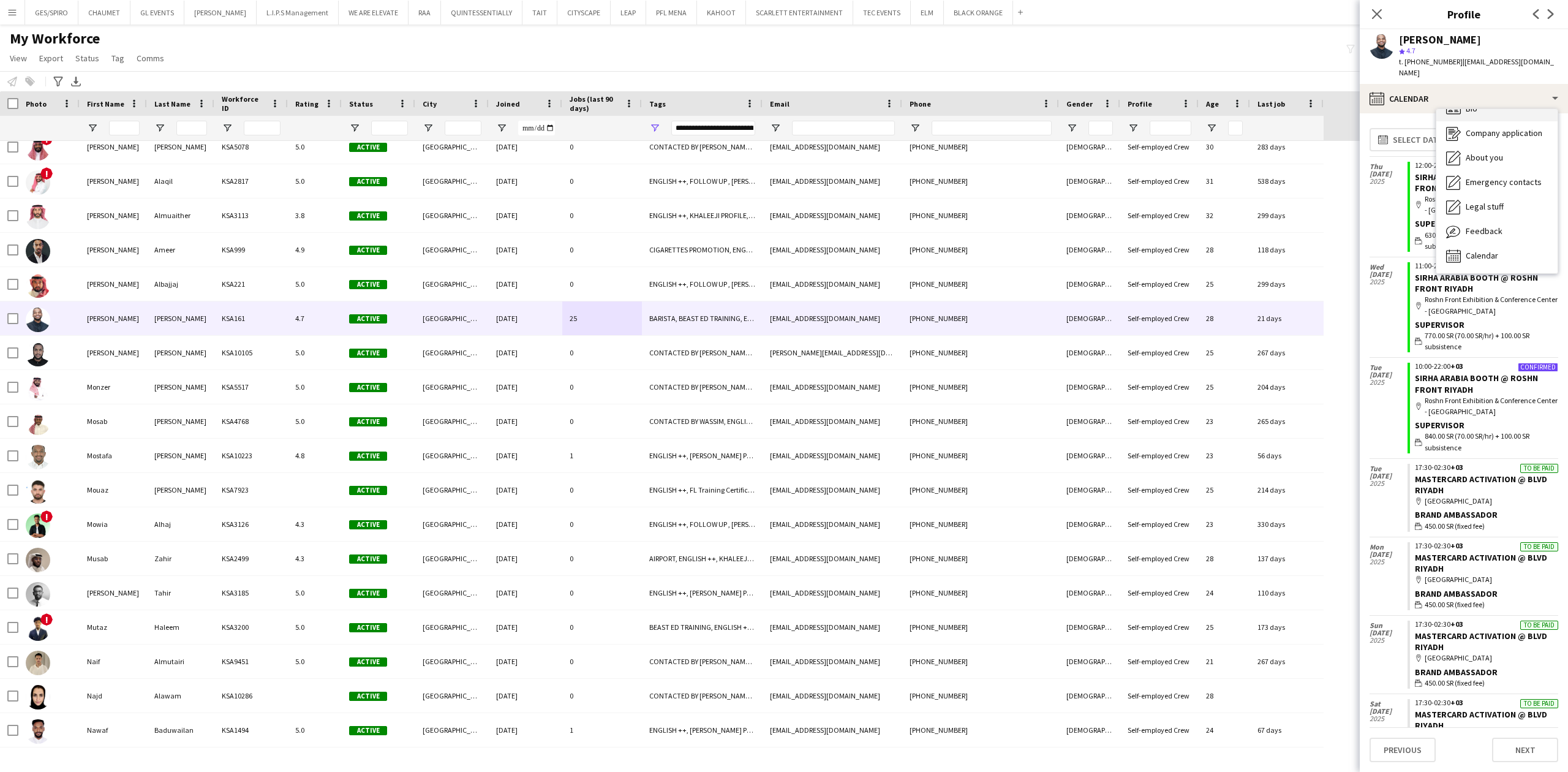
click at [1482, 104] on div "Bio Bio" at bounding box center [1497, 109] width 121 height 24
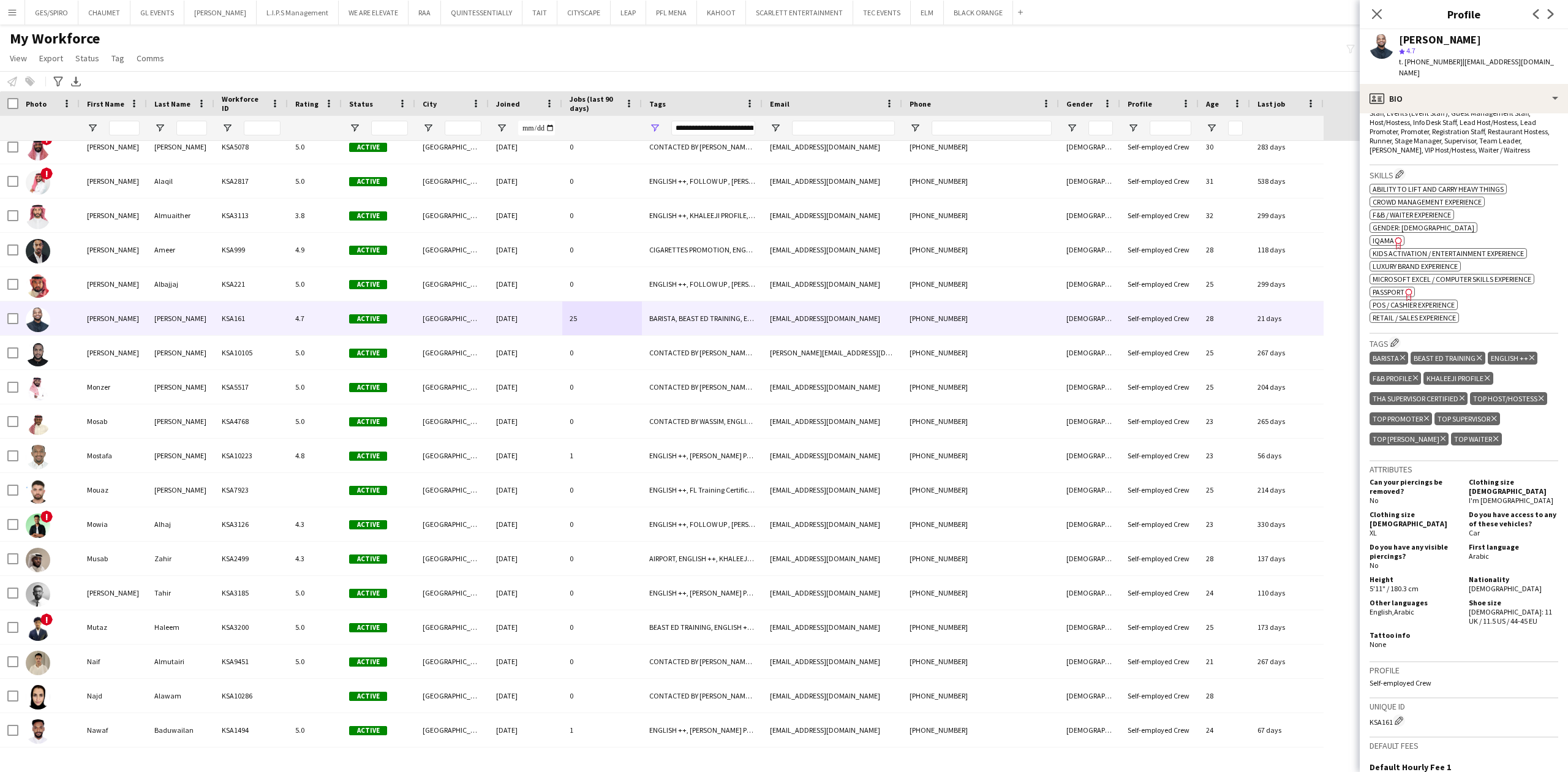
click at [1387, 254] on div "ok-circled2 background Layer 1 cross-circle-red background Layer 1 Ability to l…" at bounding box center [1463, 251] width 189 height 141
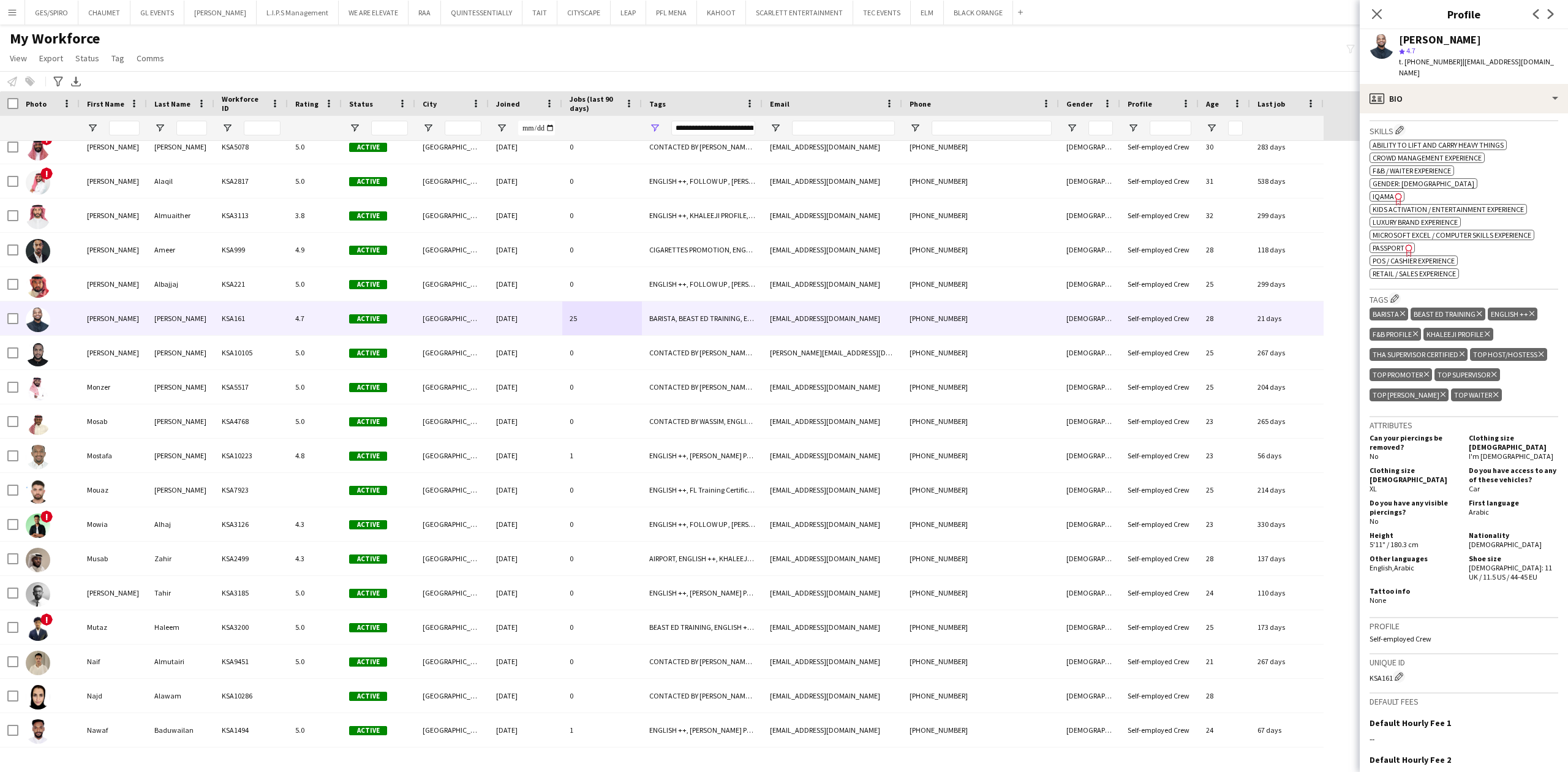
scroll to position [490, 0]
click at [1391, 190] on span "IQAMA" at bounding box center [1383, 195] width 21 height 9
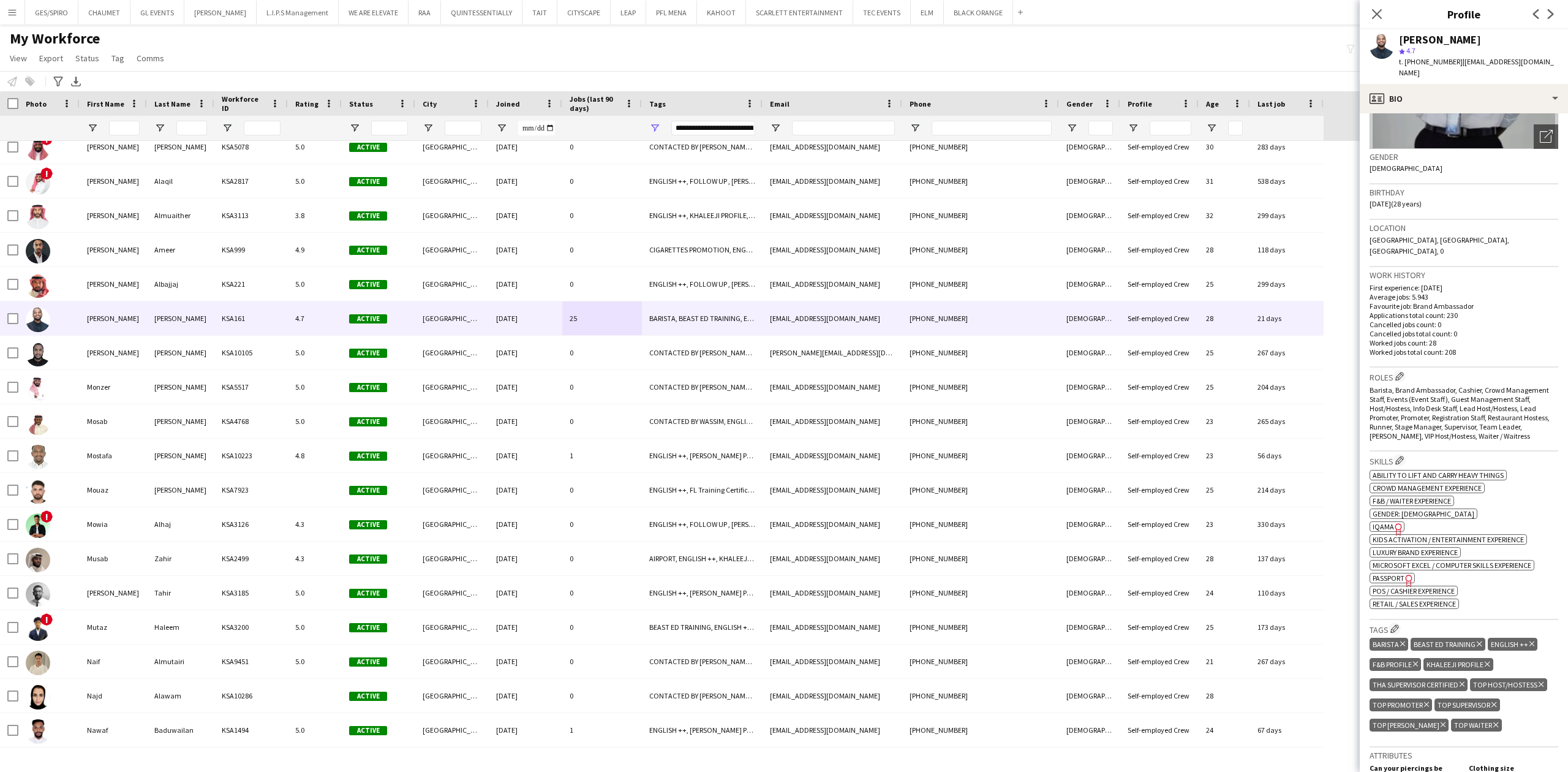
scroll to position [0, 0]
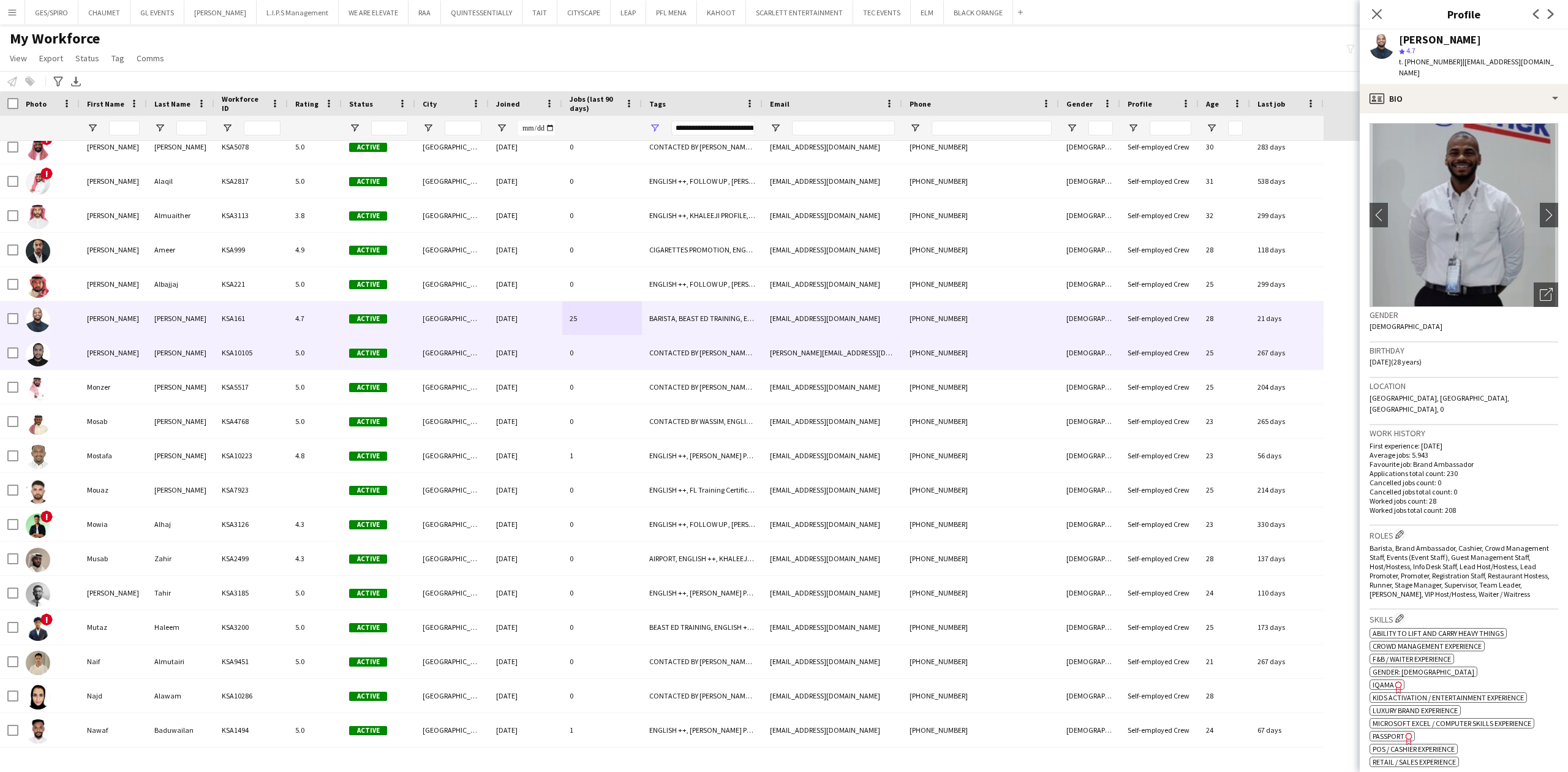
click at [799, 355] on div "[PERSON_NAME][EMAIL_ADDRESS][DOMAIN_NAME]" at bounding box center [832, 352] width 140 height 34
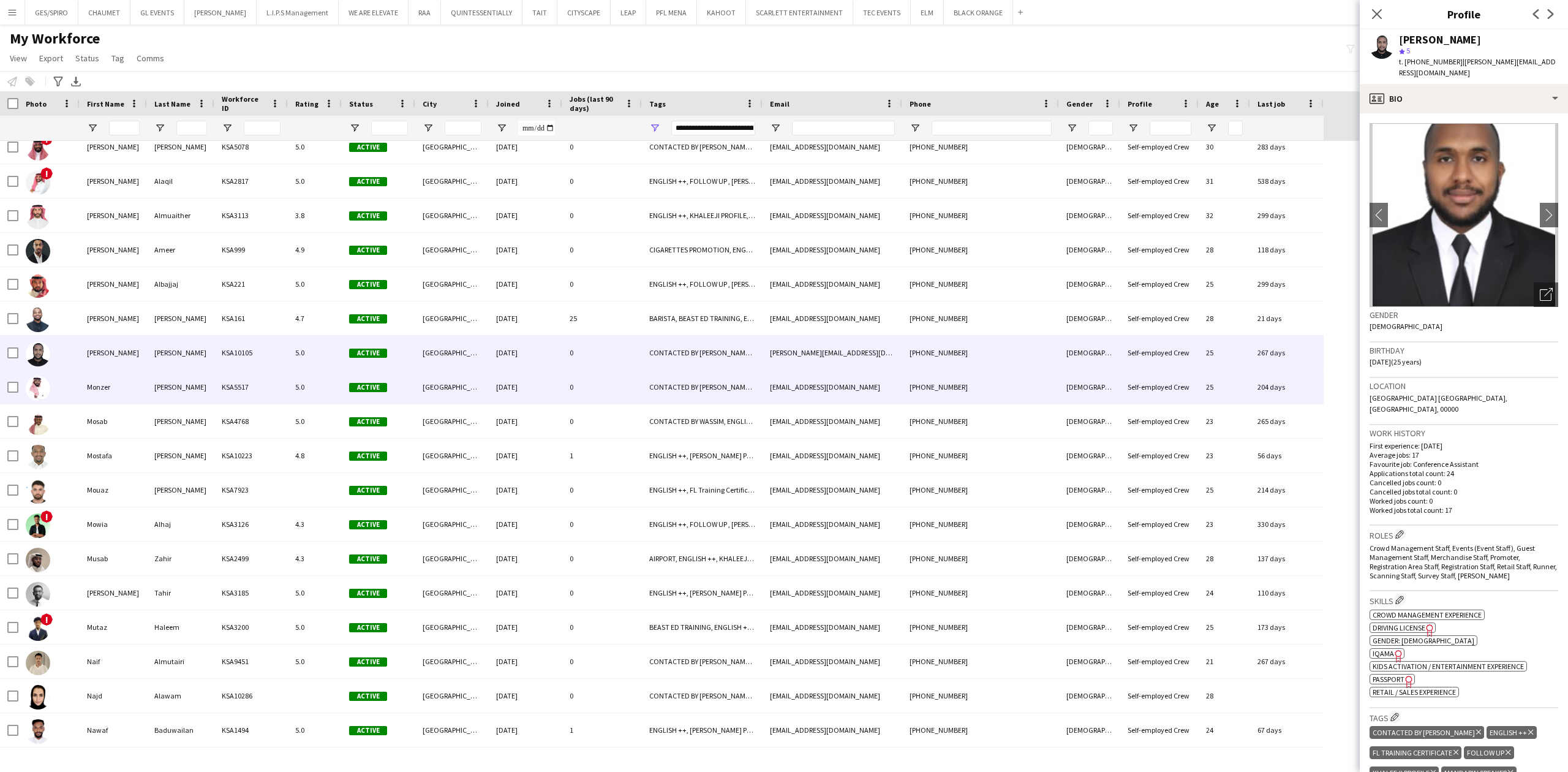
click at [860, 391] on div "[EMAIL_ADDRESS][DOMAIN_NAME]" at bounding box center [832, 387] width 140 height 34
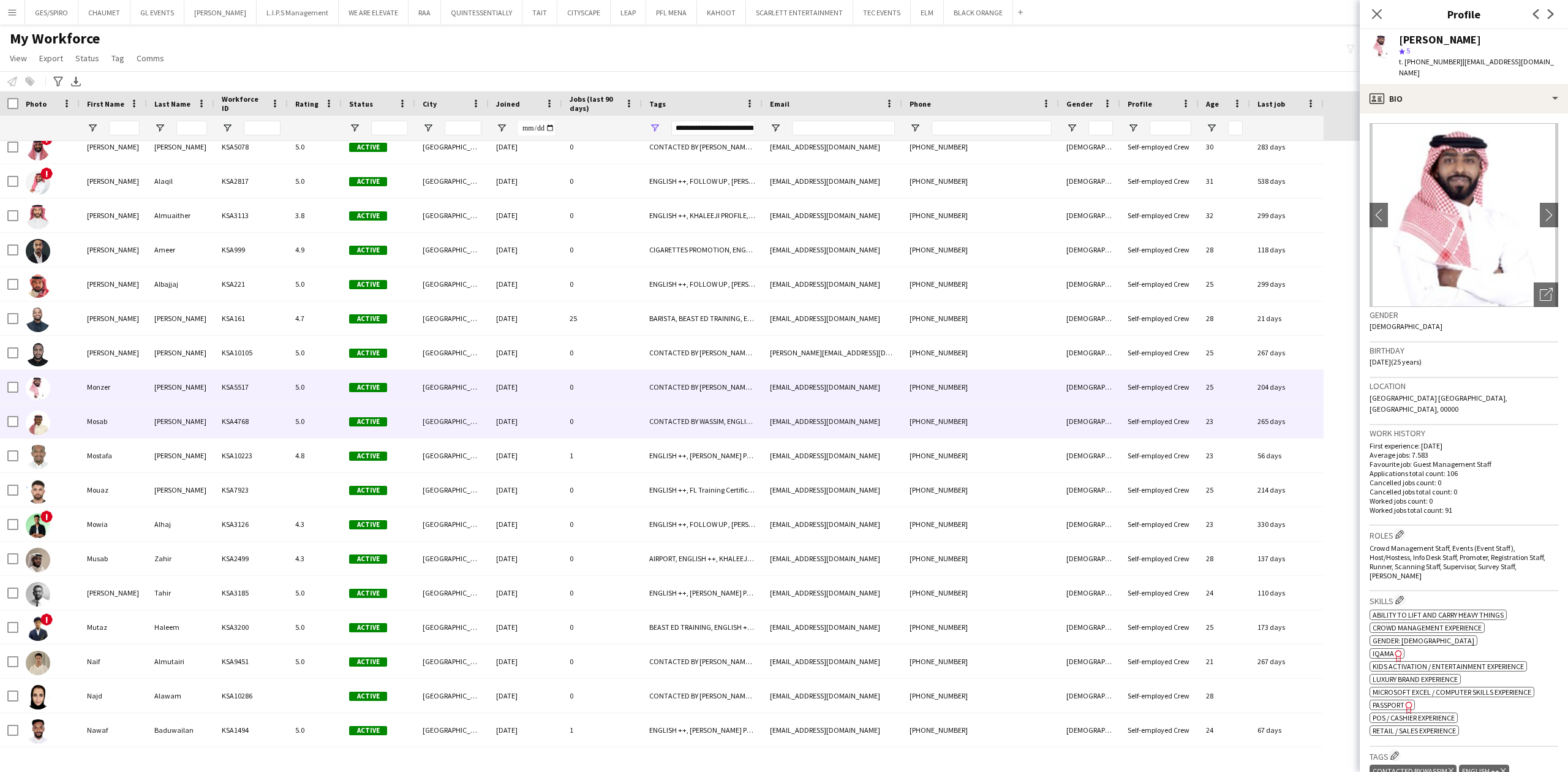
click at [867, 425] on div "[EMAIL_ADDRESS][DOMAIN_NAME]" at bounding box center [832, 421] width 140 height 34
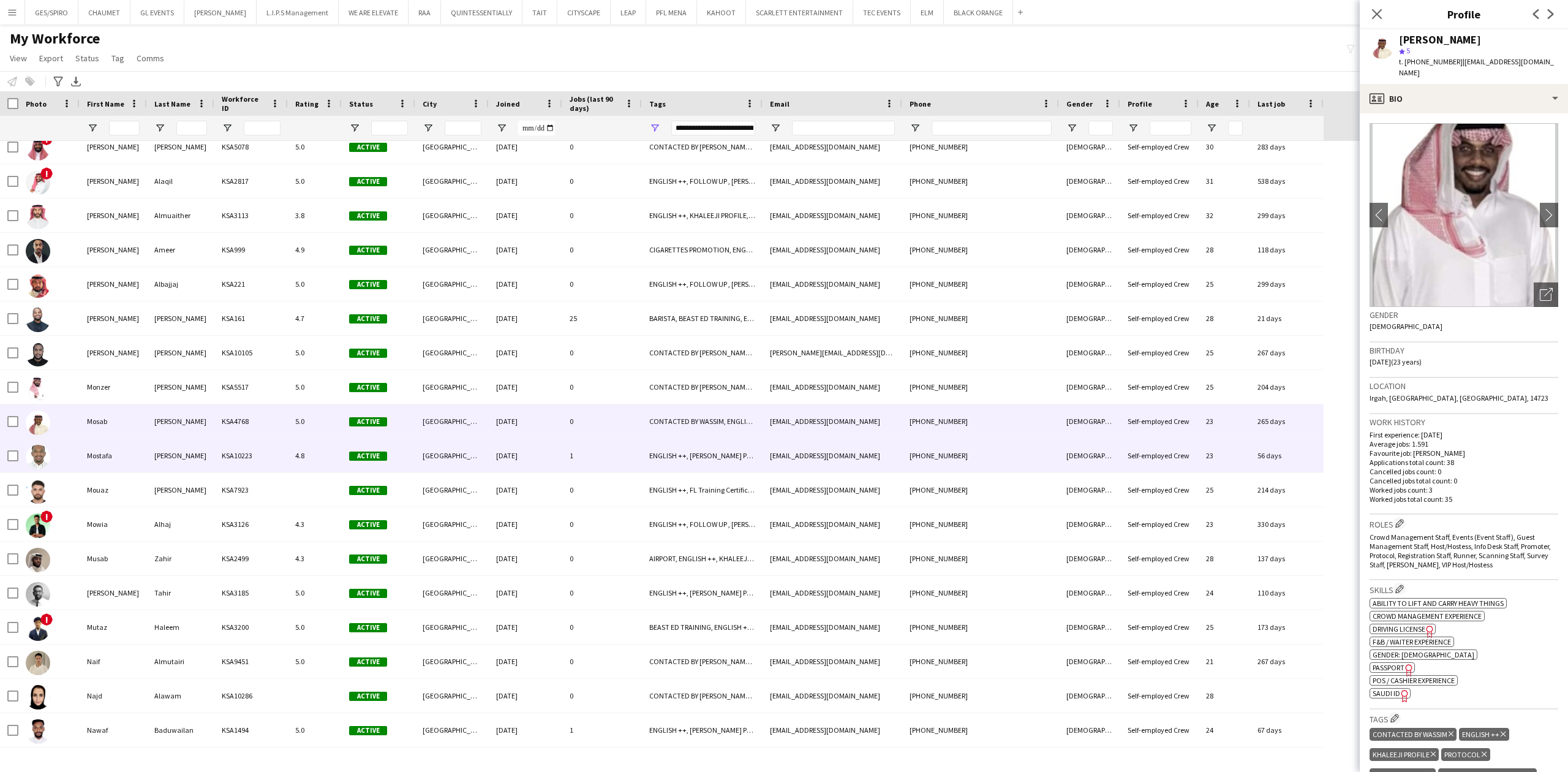
click at [856, 459] on div "[EMAIL_ADDRESS][DOMAIN_NAME]" at bounding box center [832, 456] width 140 height 34
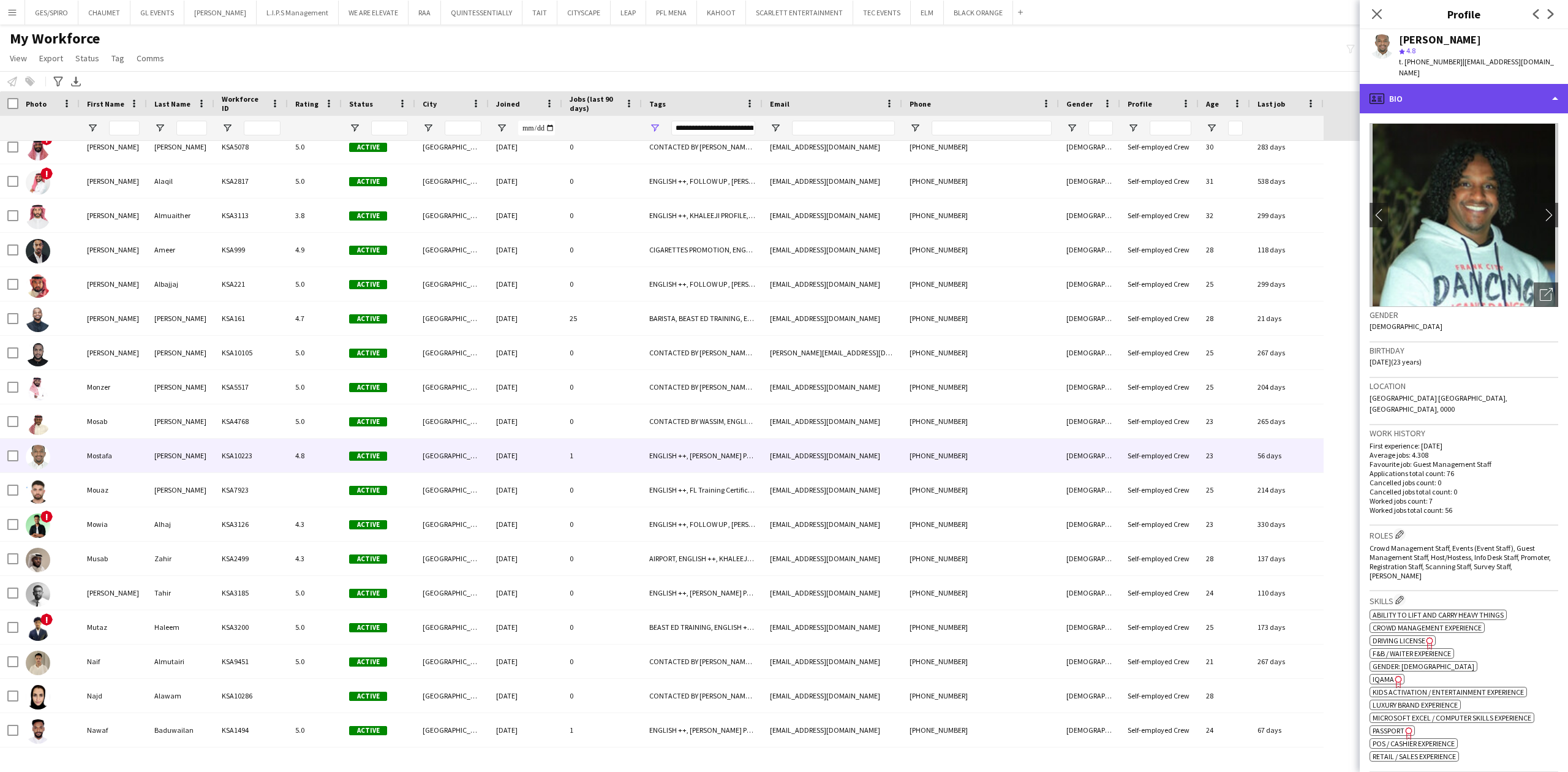
click at [1447, 94] on div "profile Bio" at bounding box center [1464, 99] width 209 height 29
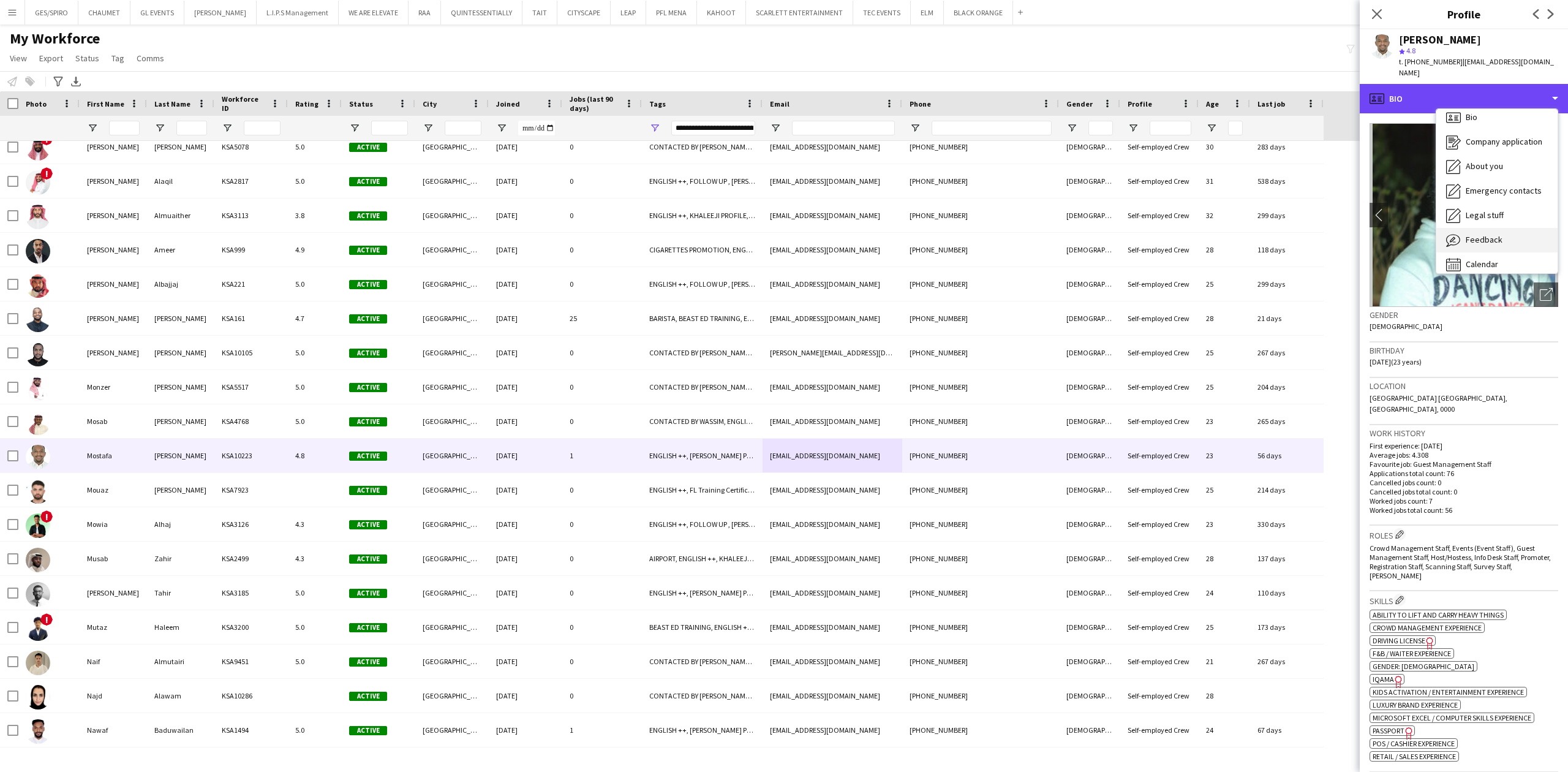
scroll to position [17, 0]
click at [1484, 225] on span "Feedback" at bounding box center [1484, 231] width 37 height 11
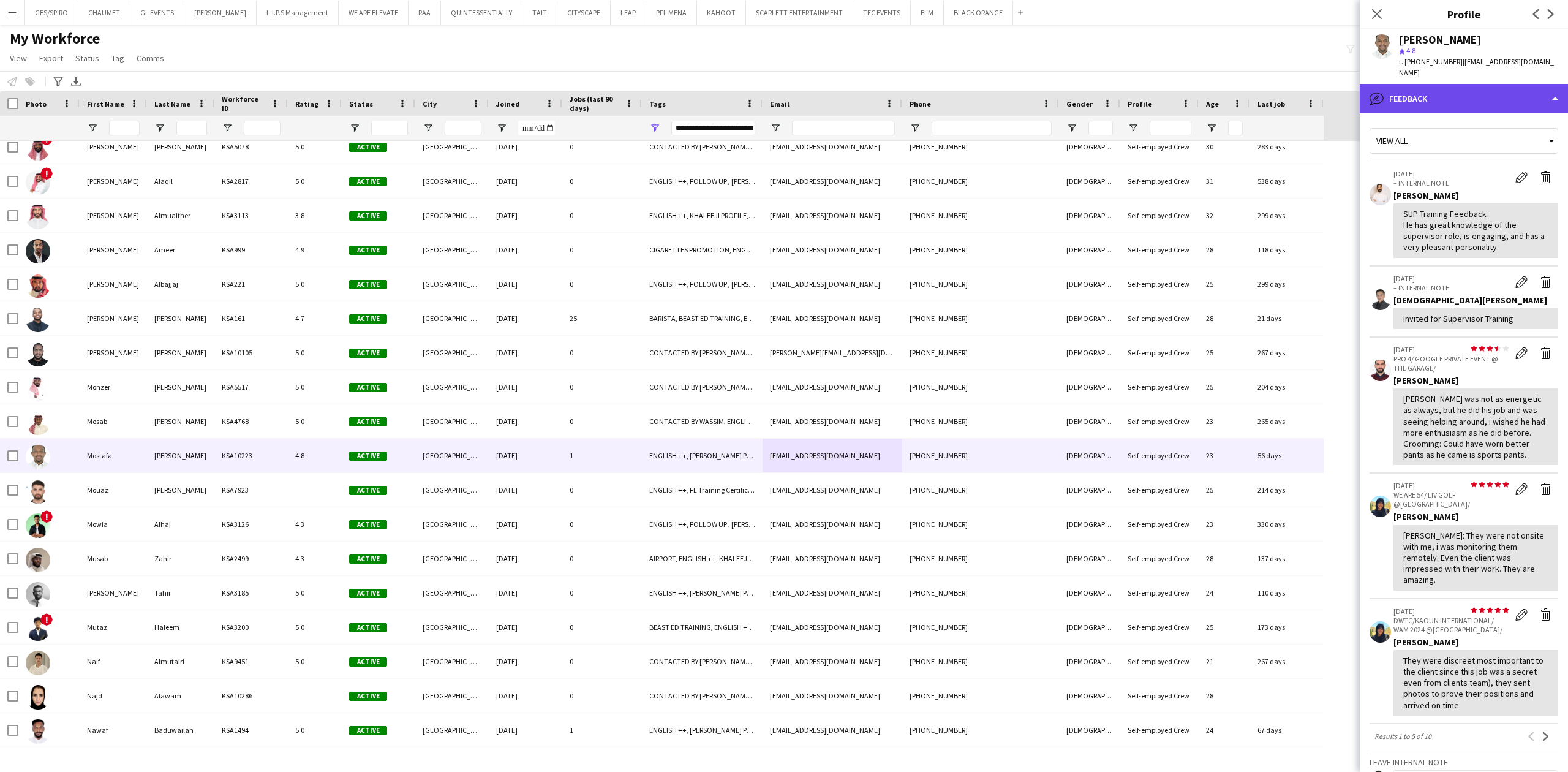
click at [1459, 84] on div "bubble-pencil Feedback" at bounding box center [1464, 99] width 209 height 29
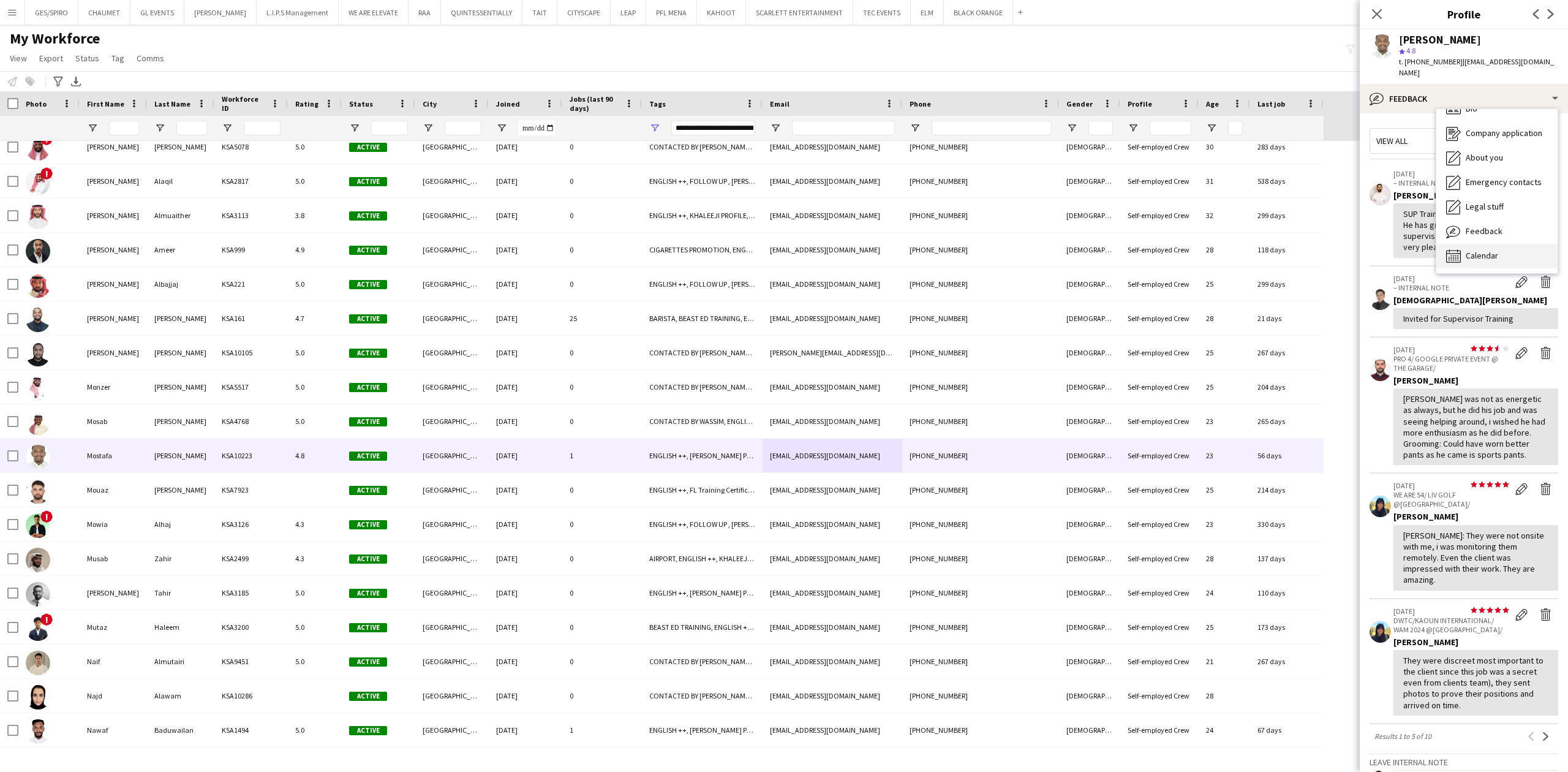
click at [1515, 244] on div "Calendar Calendar" at bounding box center [1497, 256] width 121 height 24
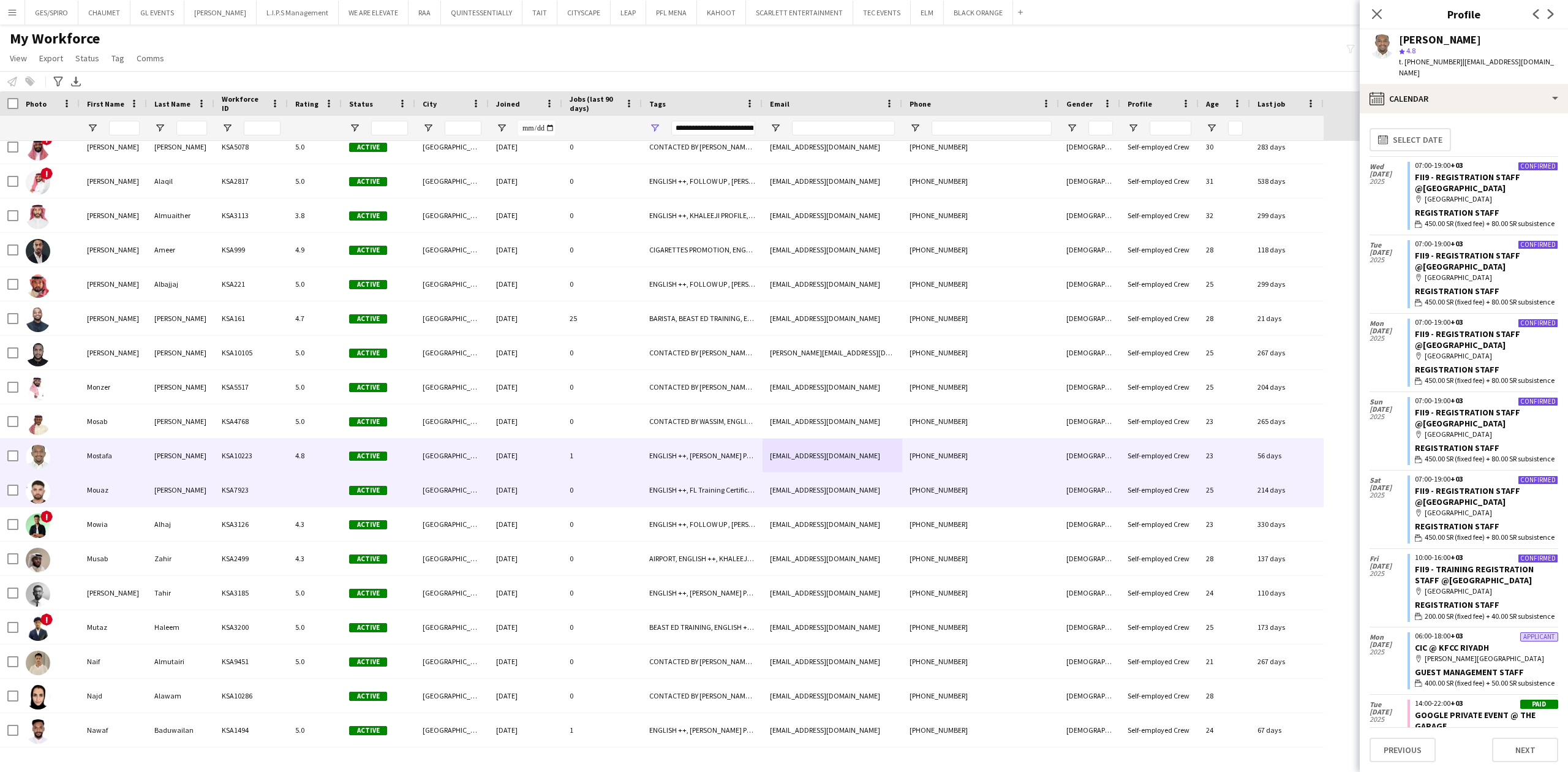
drag, startPoint x: 947, startPoint y: 500, endPoint x: 950, endPoint y: 512, distance: 12.4
click at [947, 500] on div "[PHONE_NUMBER]" at bounding box center [980, 490] width 157 height 34
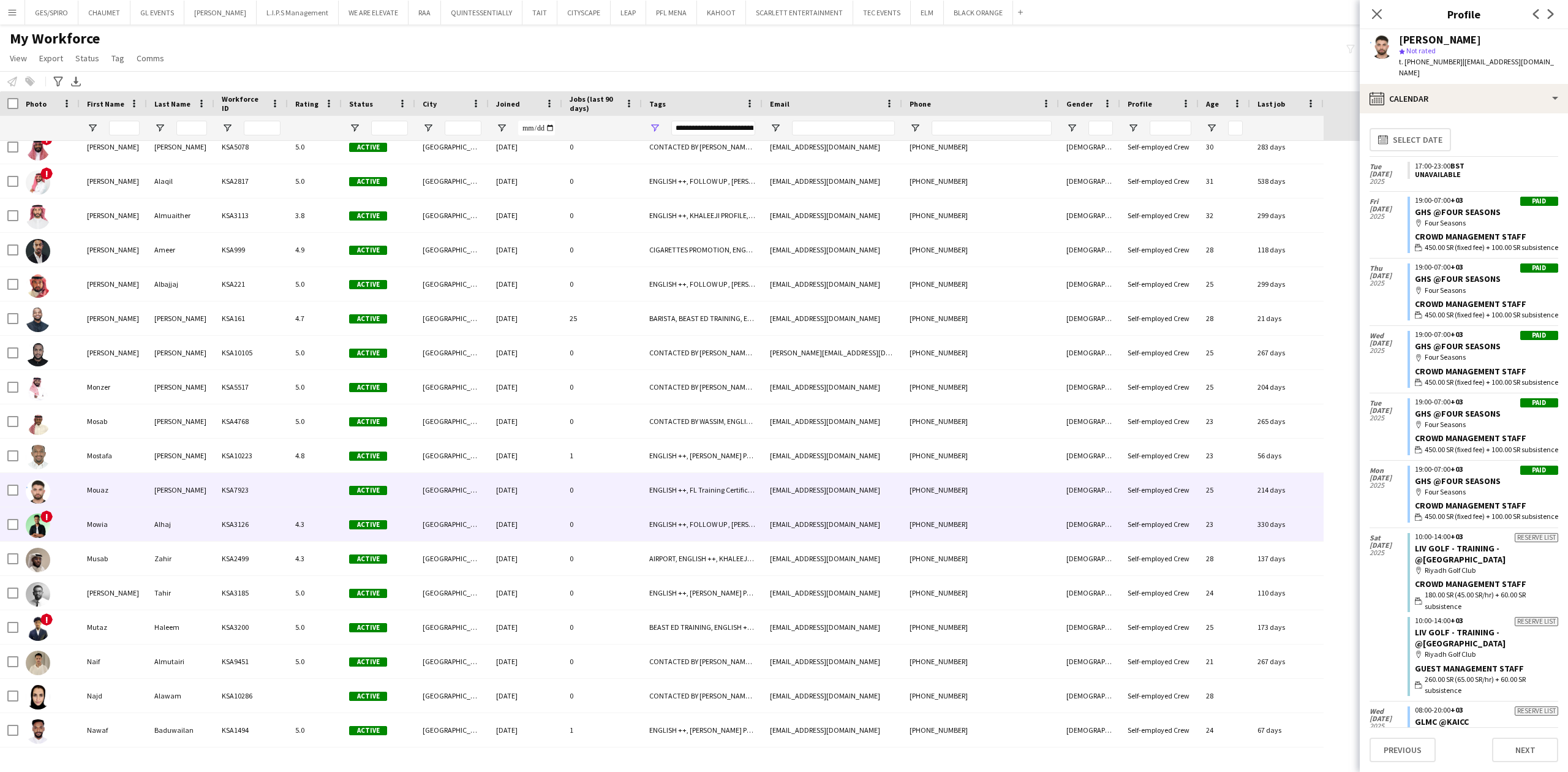
click at [888, 526] on div "[EMAIL_ADDRESS][DOMAIN_NAME]" at bounding box center [832, 524] width 140 height 34
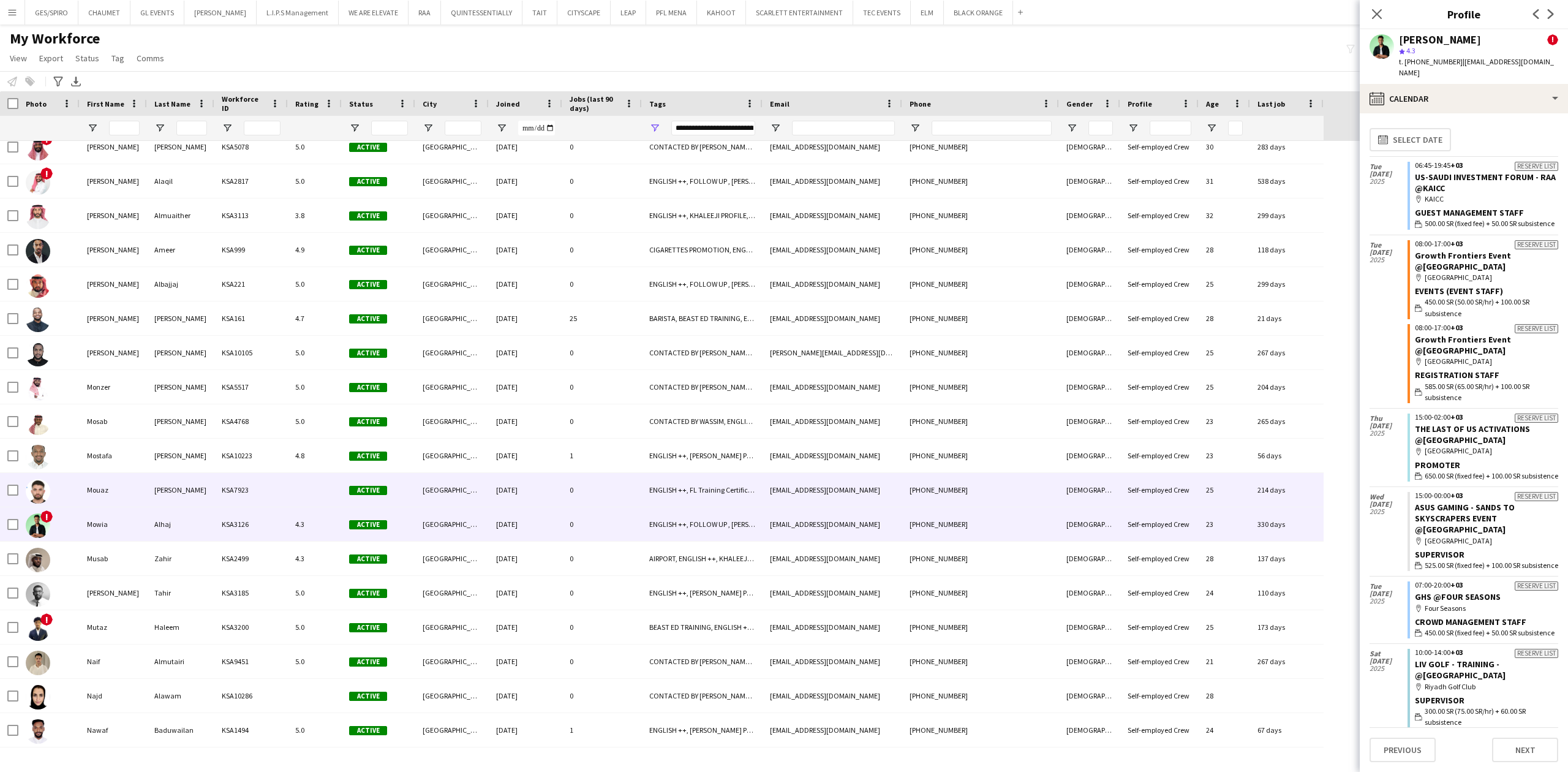
click at [898, 488] on div "[EMAIL_ADDRESS][DOMAIN_NAME]" at bounding box center [832, 490] width 140 height 34
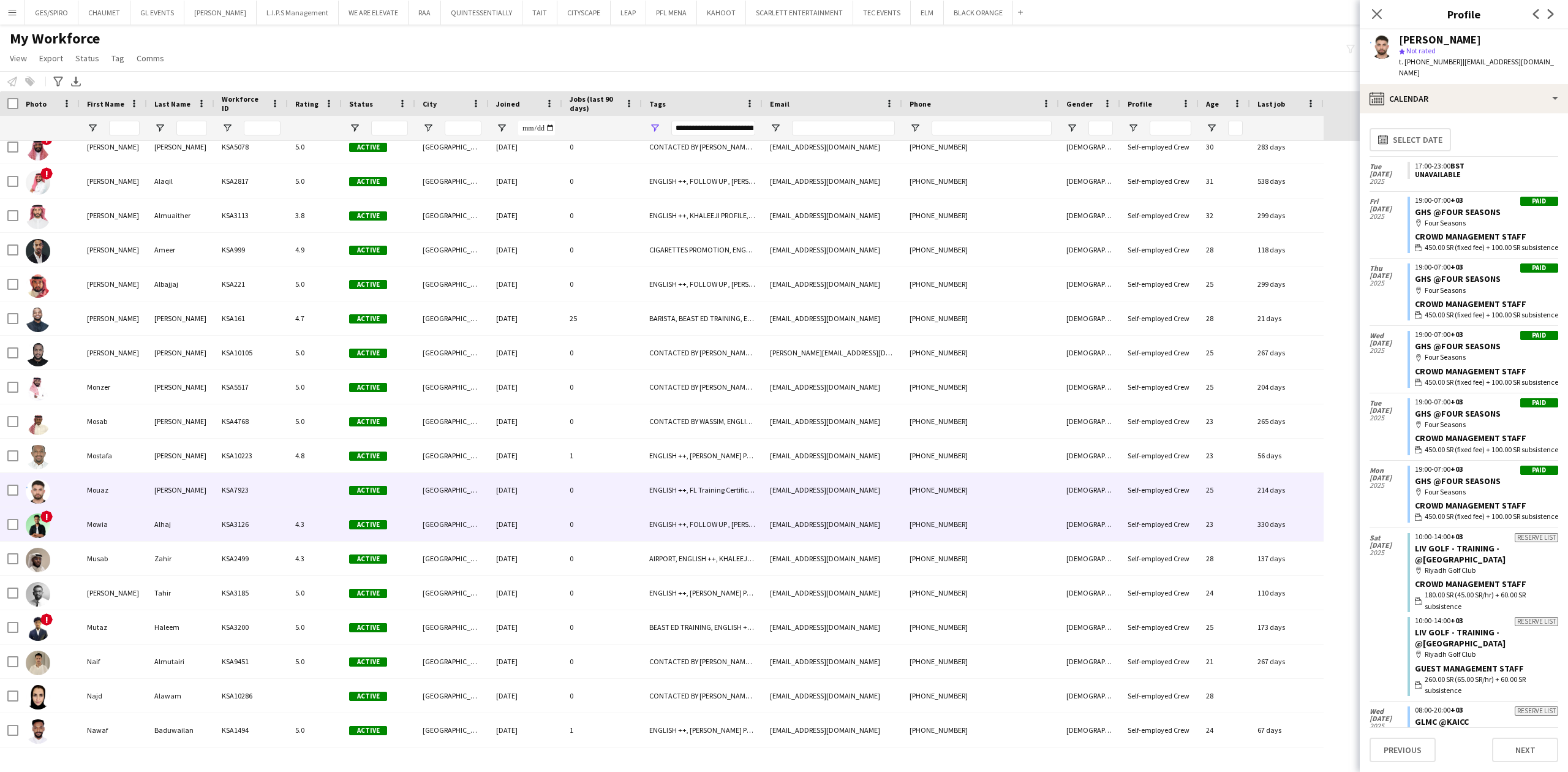
click at [773, 530] on div "[EMAIL_ADDRESS][DOMAIN_NAME]" at bounding box center [832, 524] width 140 height 34
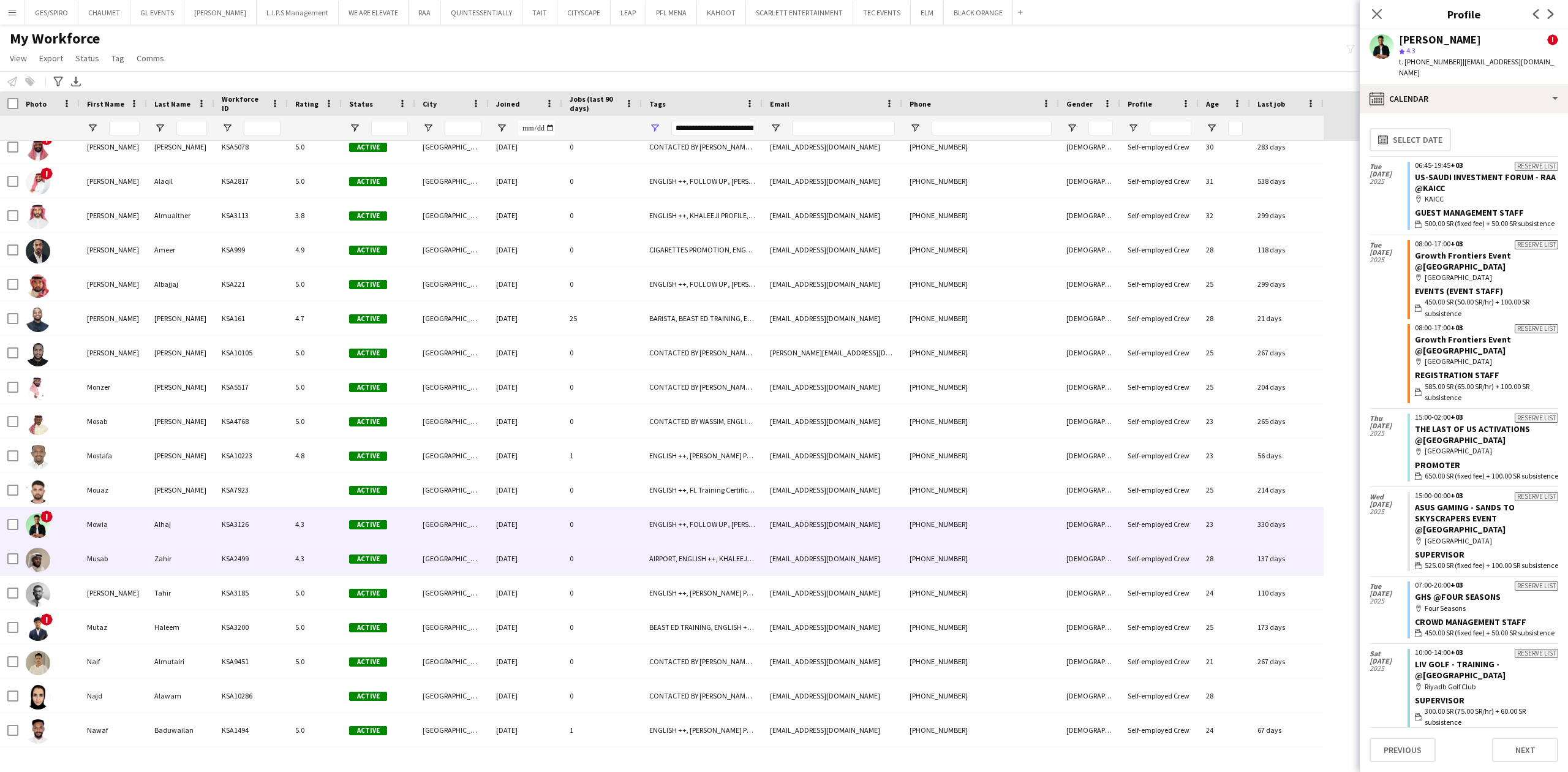
click at [760, 563] on div "AIRPORT, ENGLISH ++, KHALEEJI PROFILE, THA SUPERVISOR CERTIFIED, TOP HOST/HOSTE…" at bounding box center [702, 559] width 121 height 34
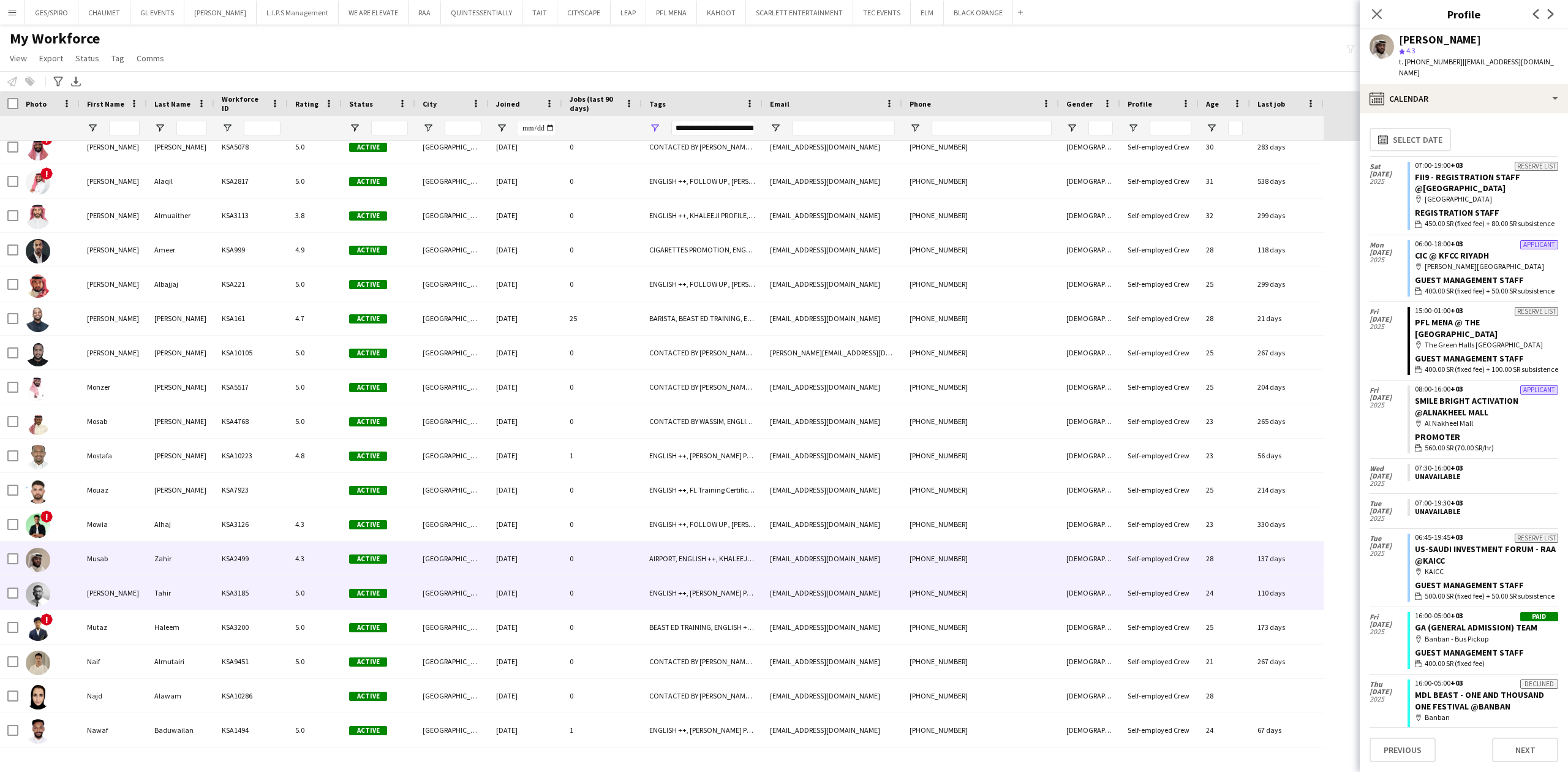
click at [758, 586] on div "ENGLISH ++, [PERSON_NAME] PROFILE, THA SUPERVISOR CERTIFIED, TOP HOST/HOSTESS, …" at bounding box center [702, 593] width 121 height 34
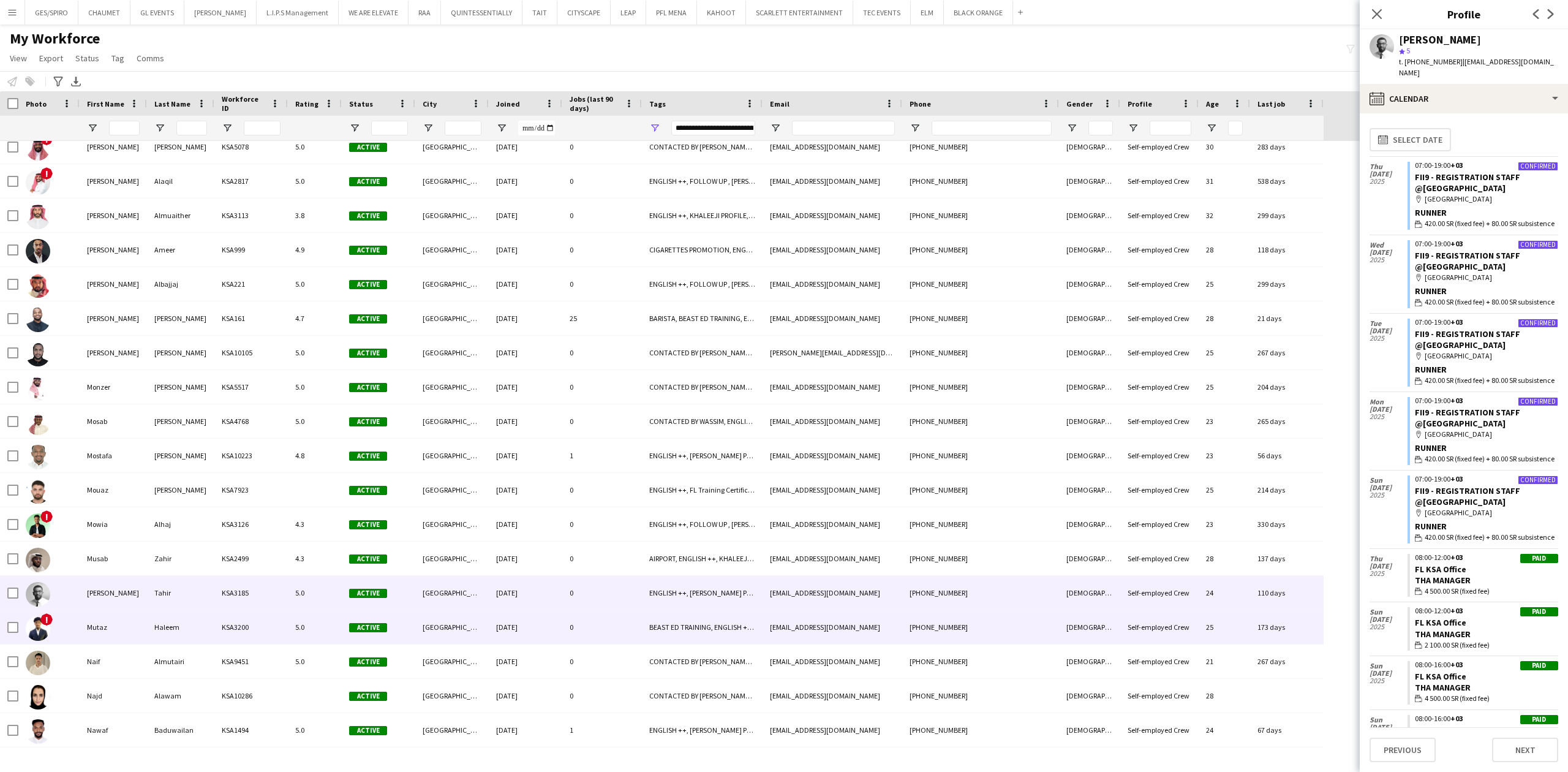
click at [773, 613] on div "[EMAIL_ADDRESS][DOMAIN_NAME]" at bounding box center [832, 627] width 140 height 34
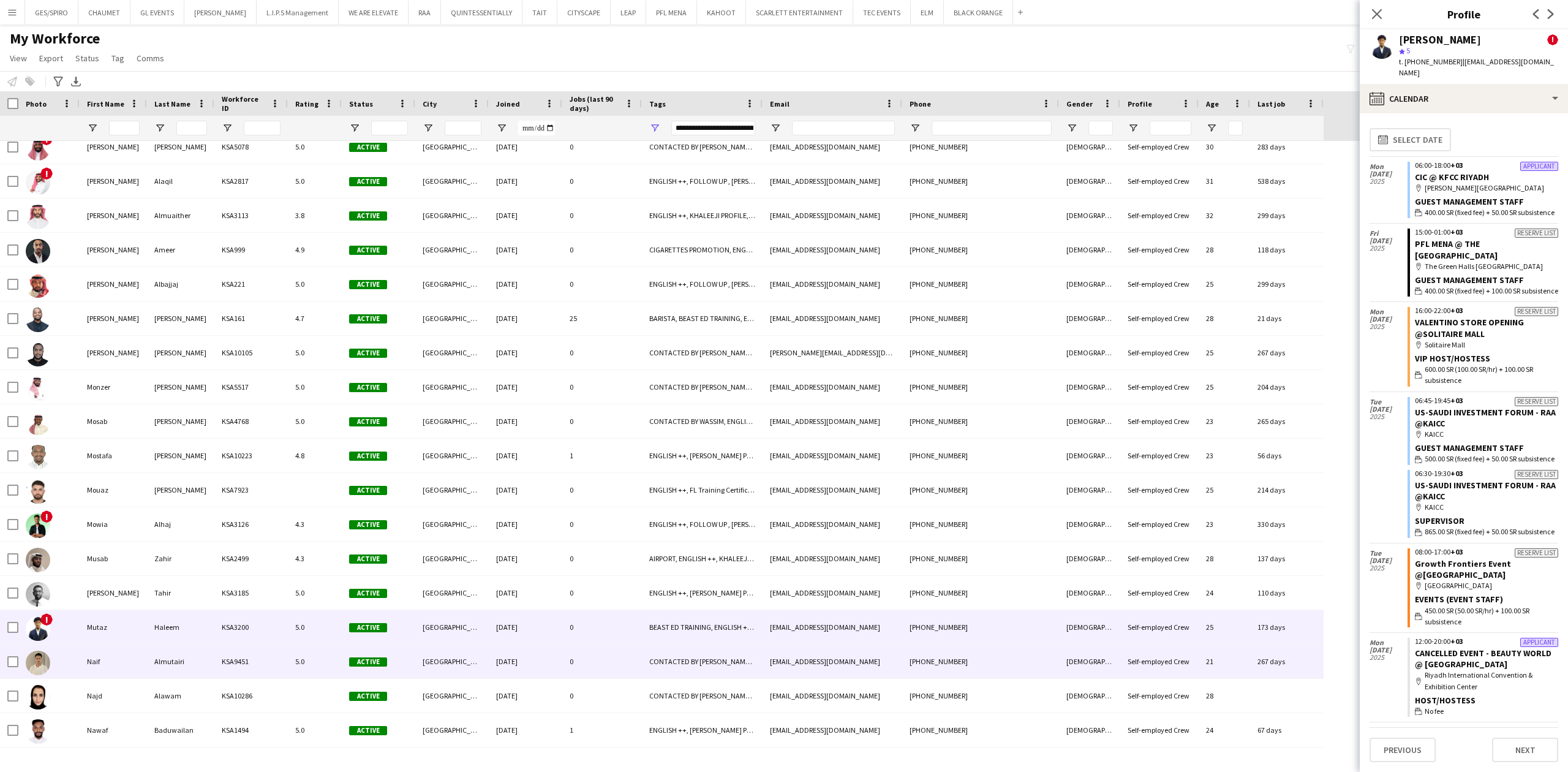
click at [454, 646] on div "[GEOGRAPHIC_DATA]" at bounding box center [452, 661] width 73 height 34
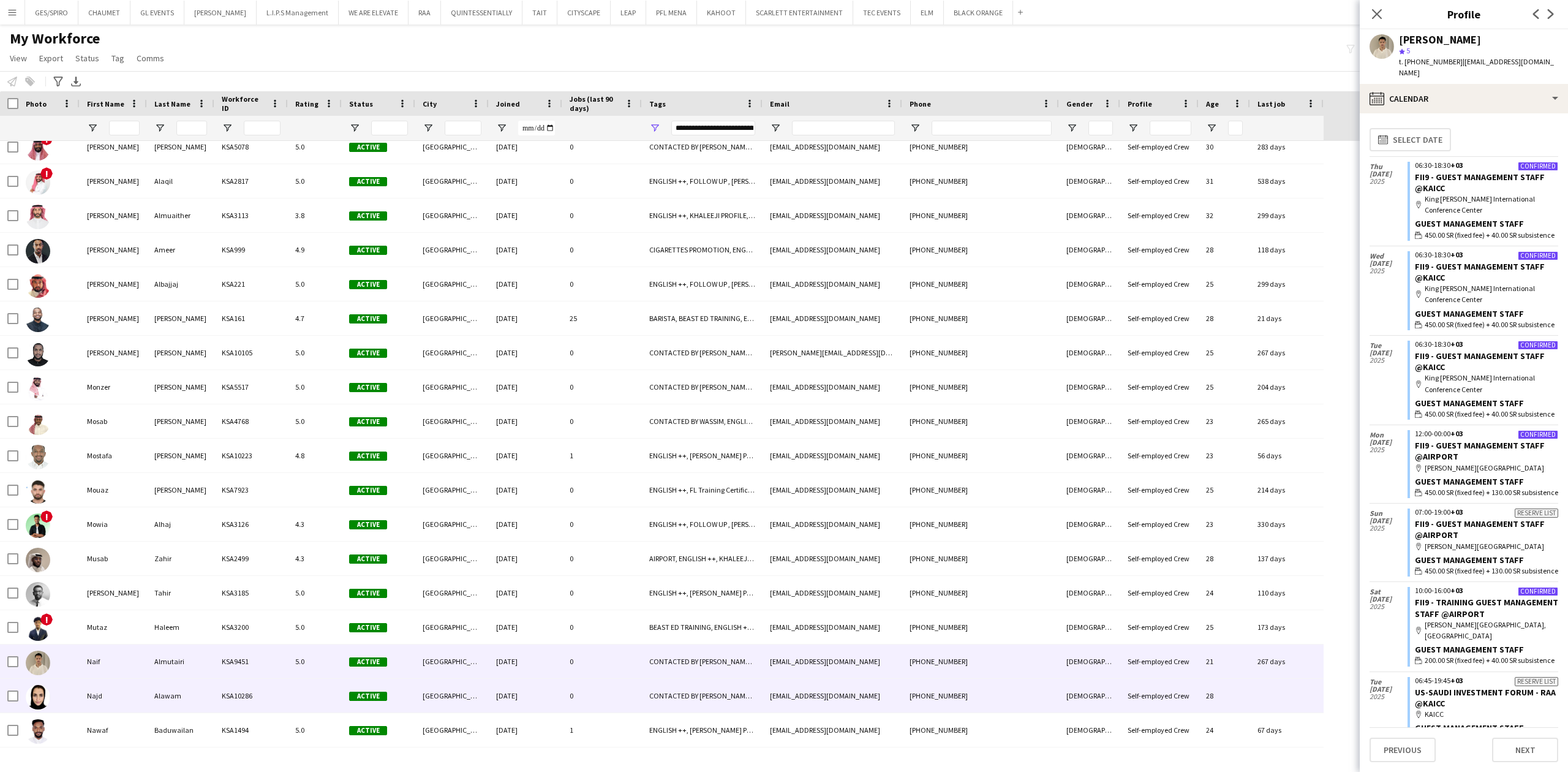
click at [526, 701] on div "[DATE]" at bounding box center [526, 696] width 73 height 34
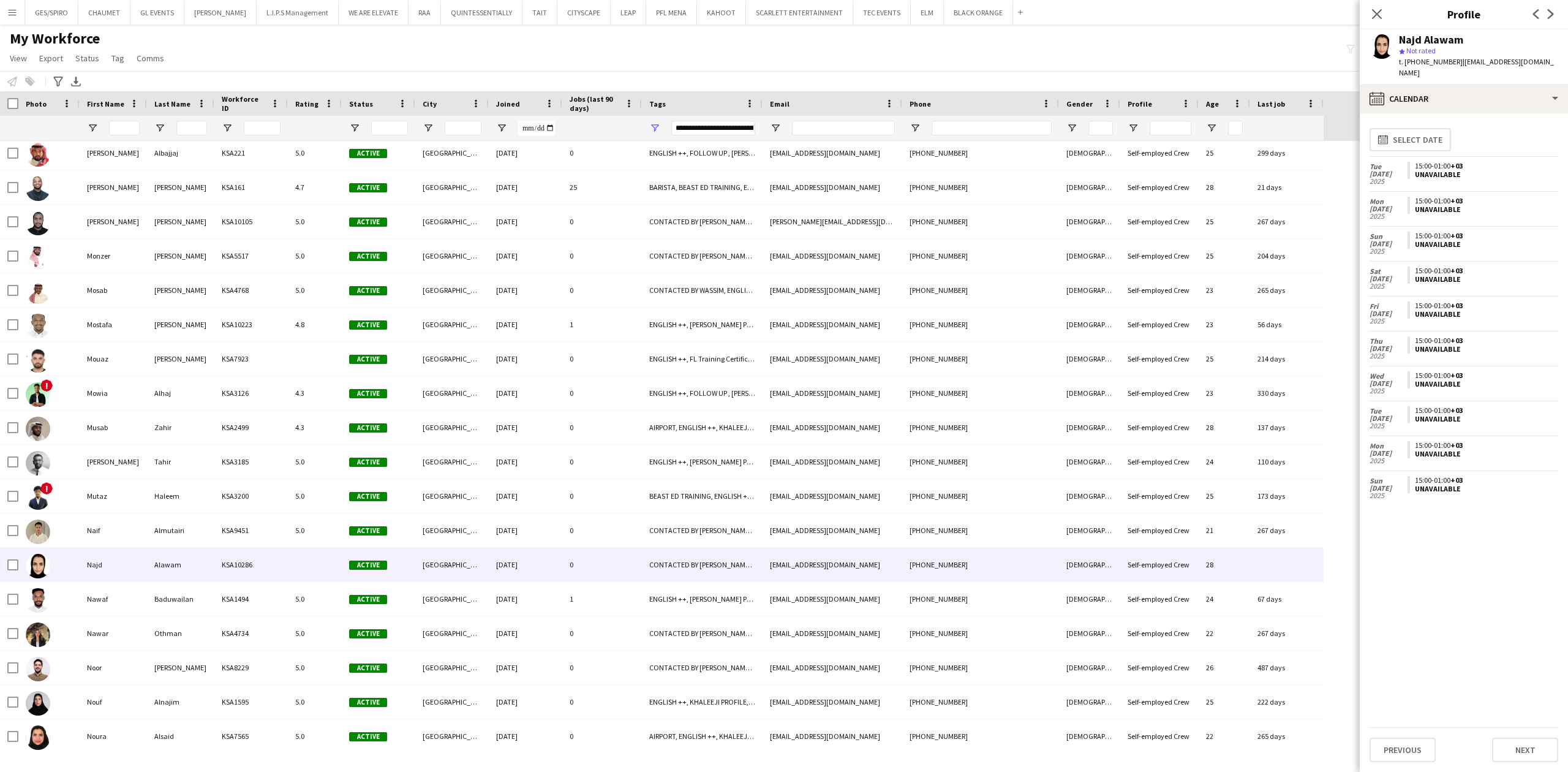
scroll to position [3268, 0]
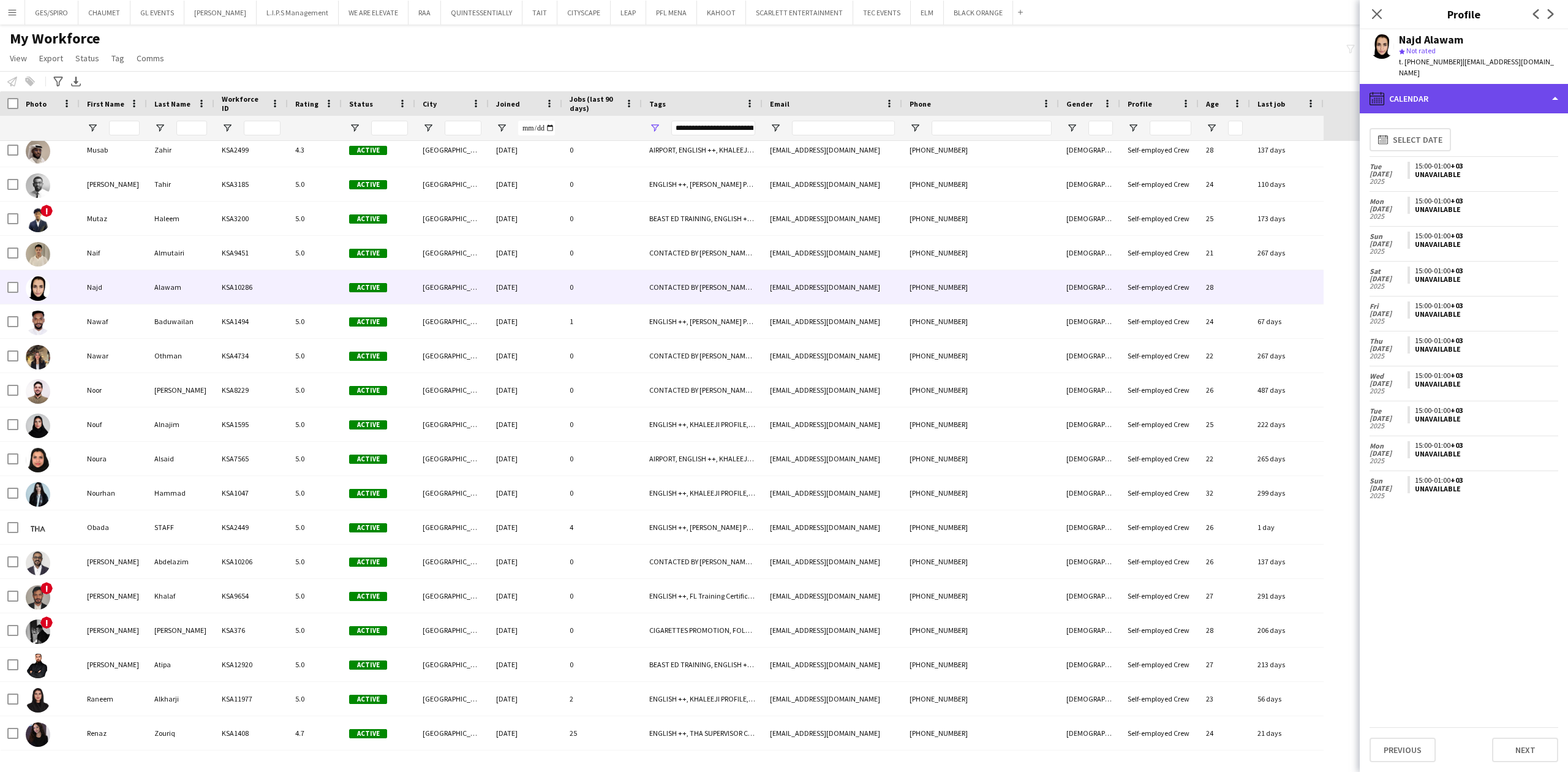
click at [1503, 84] on div "calendar-full Calendar" at bounding box center [1464, 99] width 209 height 29
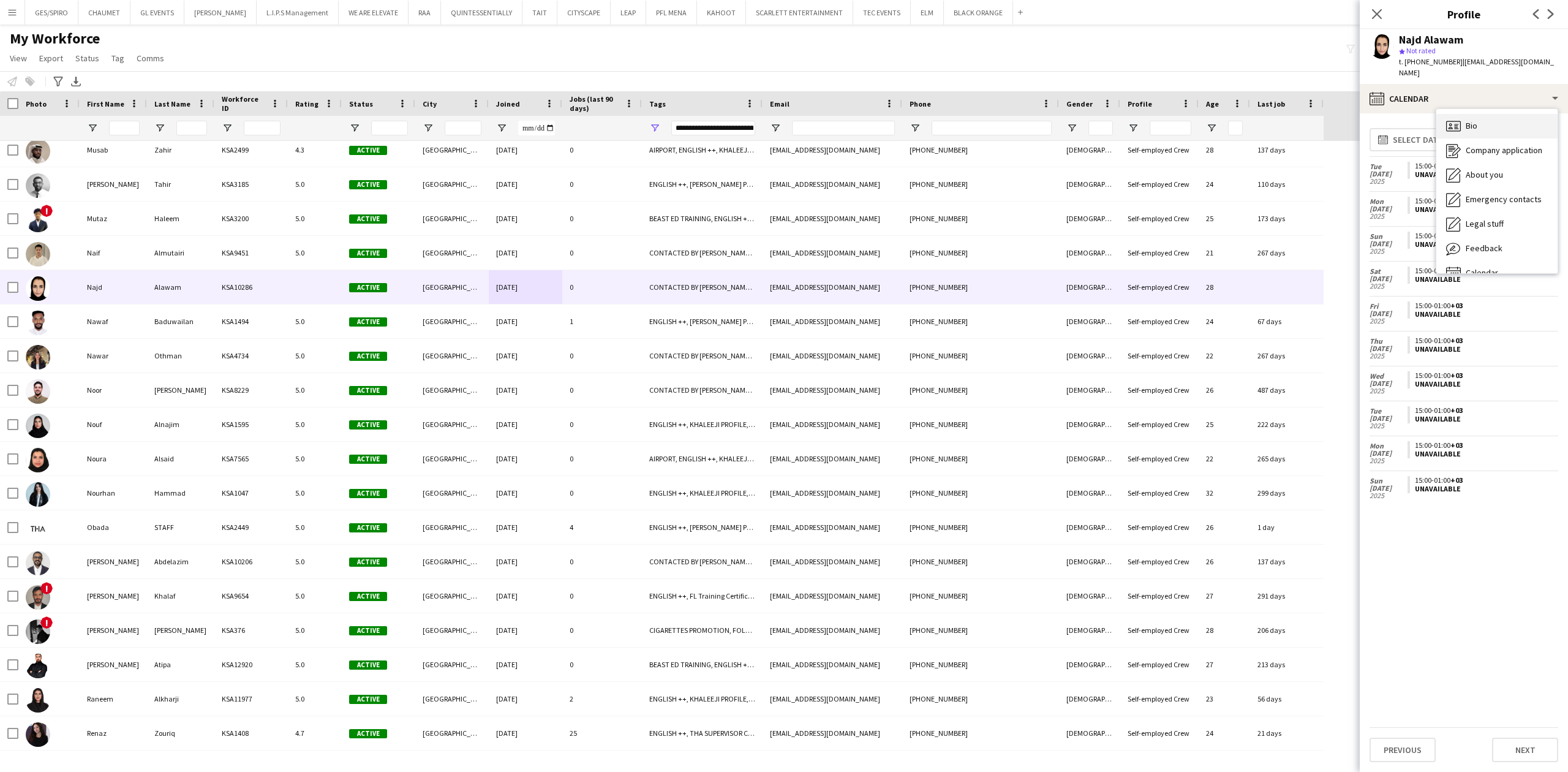
click at [1505, 114] on div "Bio Bio" at bounding box center [1497, 126] width 121 height 24
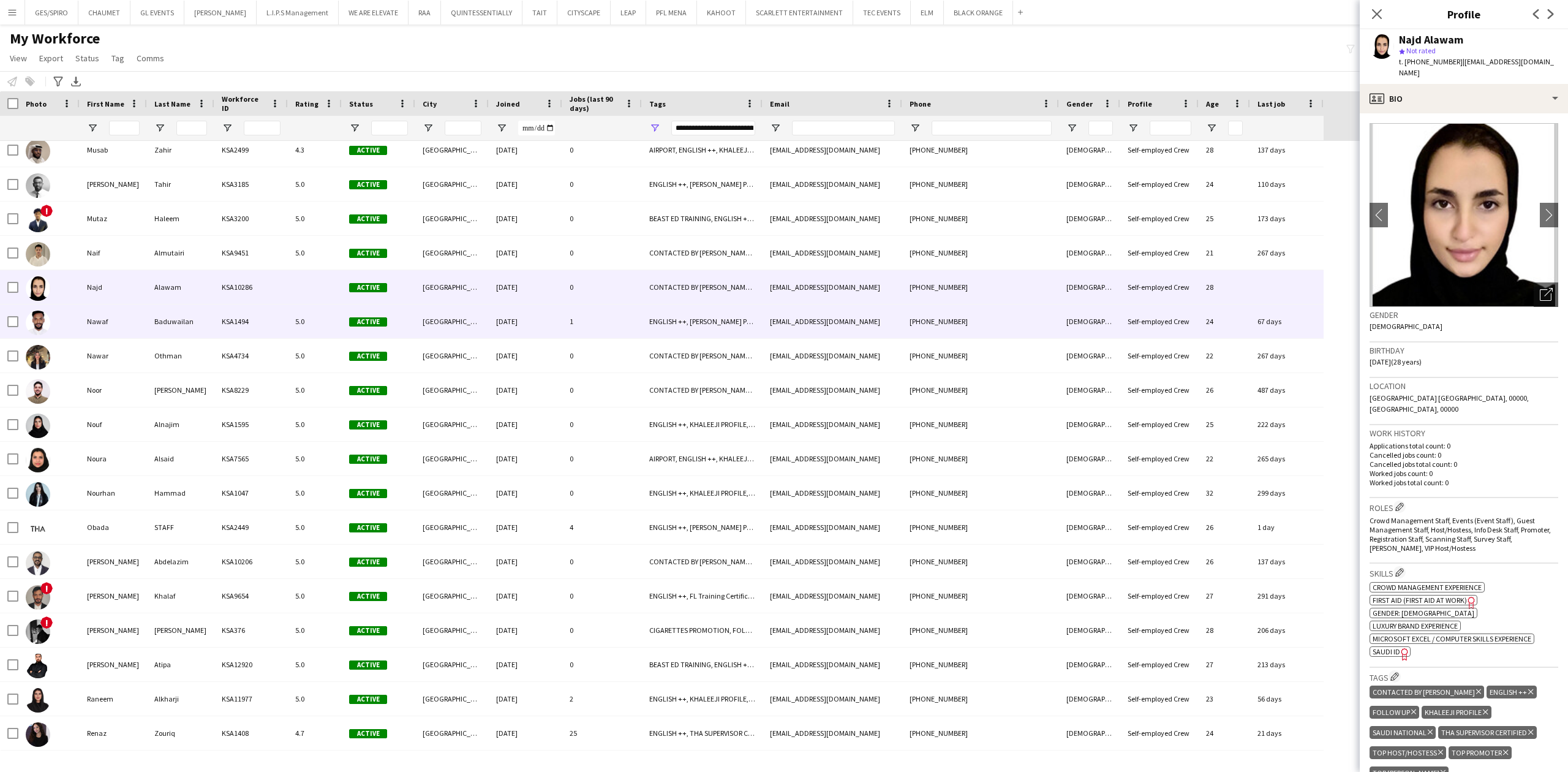
click at [798, 320] on div "[EMAIL_ADDRESS][DOMAIN_NAME]" at bounding box center [832, 321] width 140 height 34
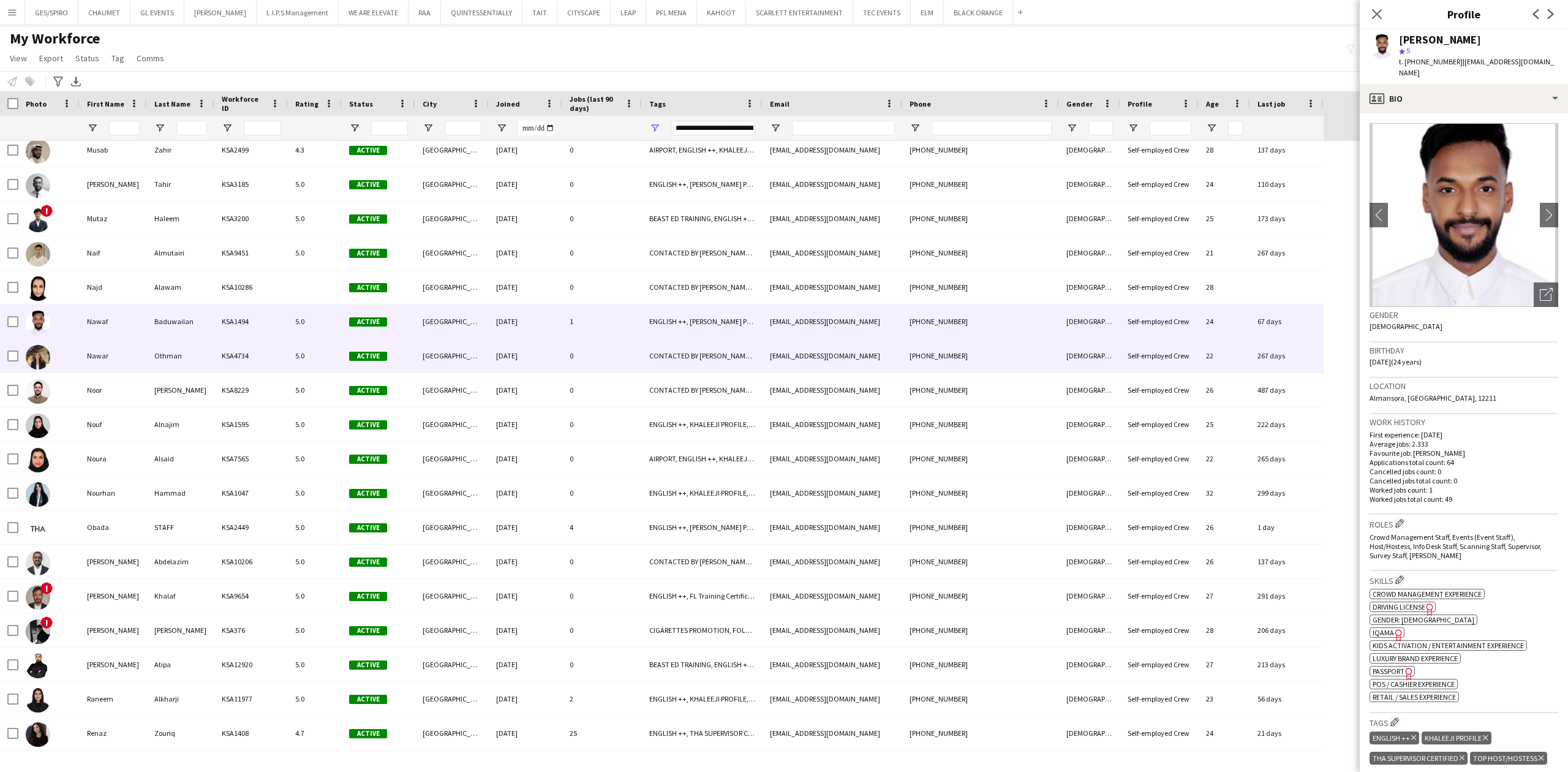
click at [579, 354] on div "0" at bounding box center [602, 355] width 79 height 34
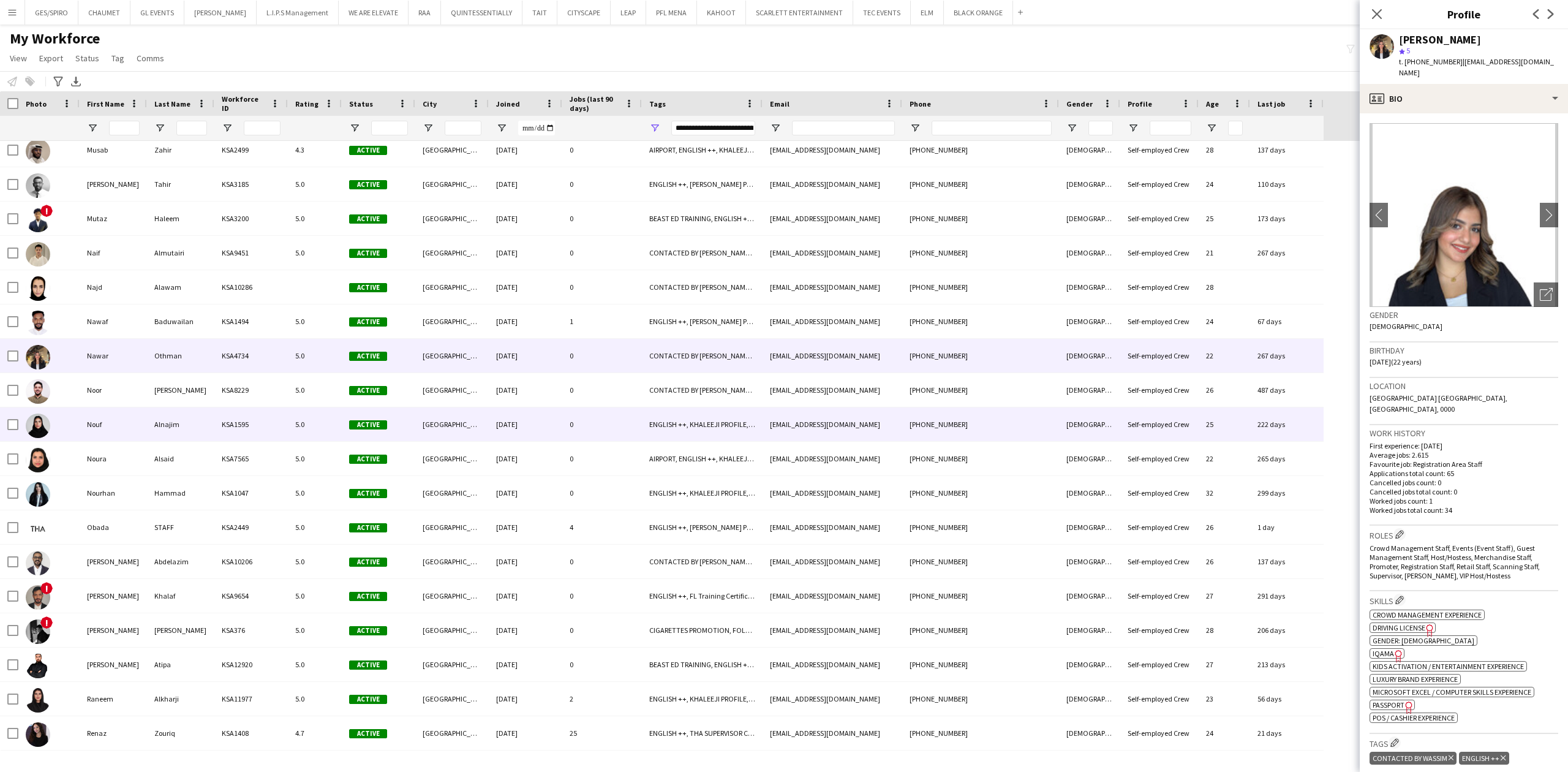
click at [507, 410] on div "[DATE]" at bounding box center [526, 424] width 73 height 34
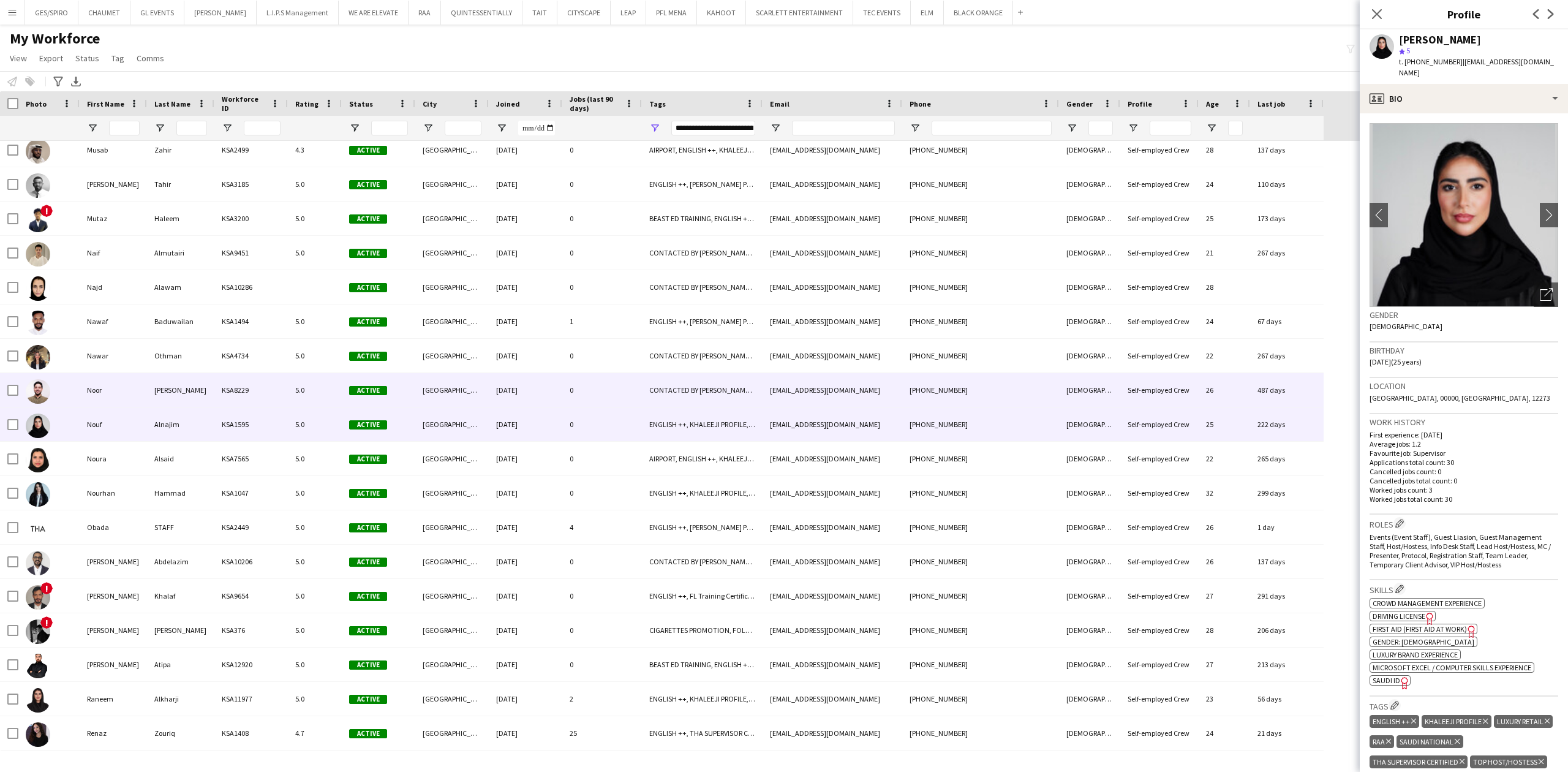
click at [545, 388] on div "[DATE]" at bounding box center [526, 390] width 73 height 34
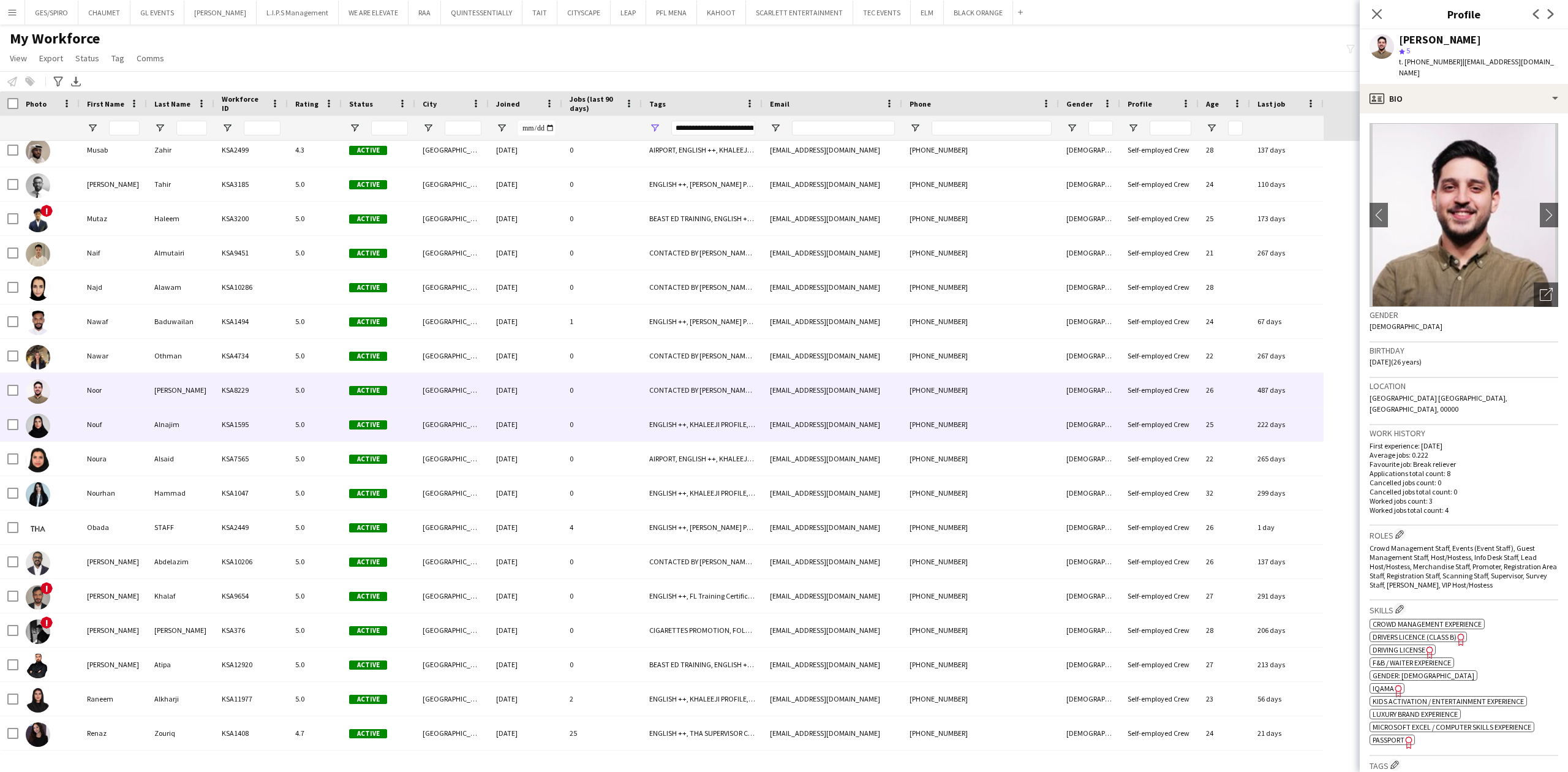
click at [544, 416] on div "[DATE]" at bounding box center [526, 424] width 73 height 34
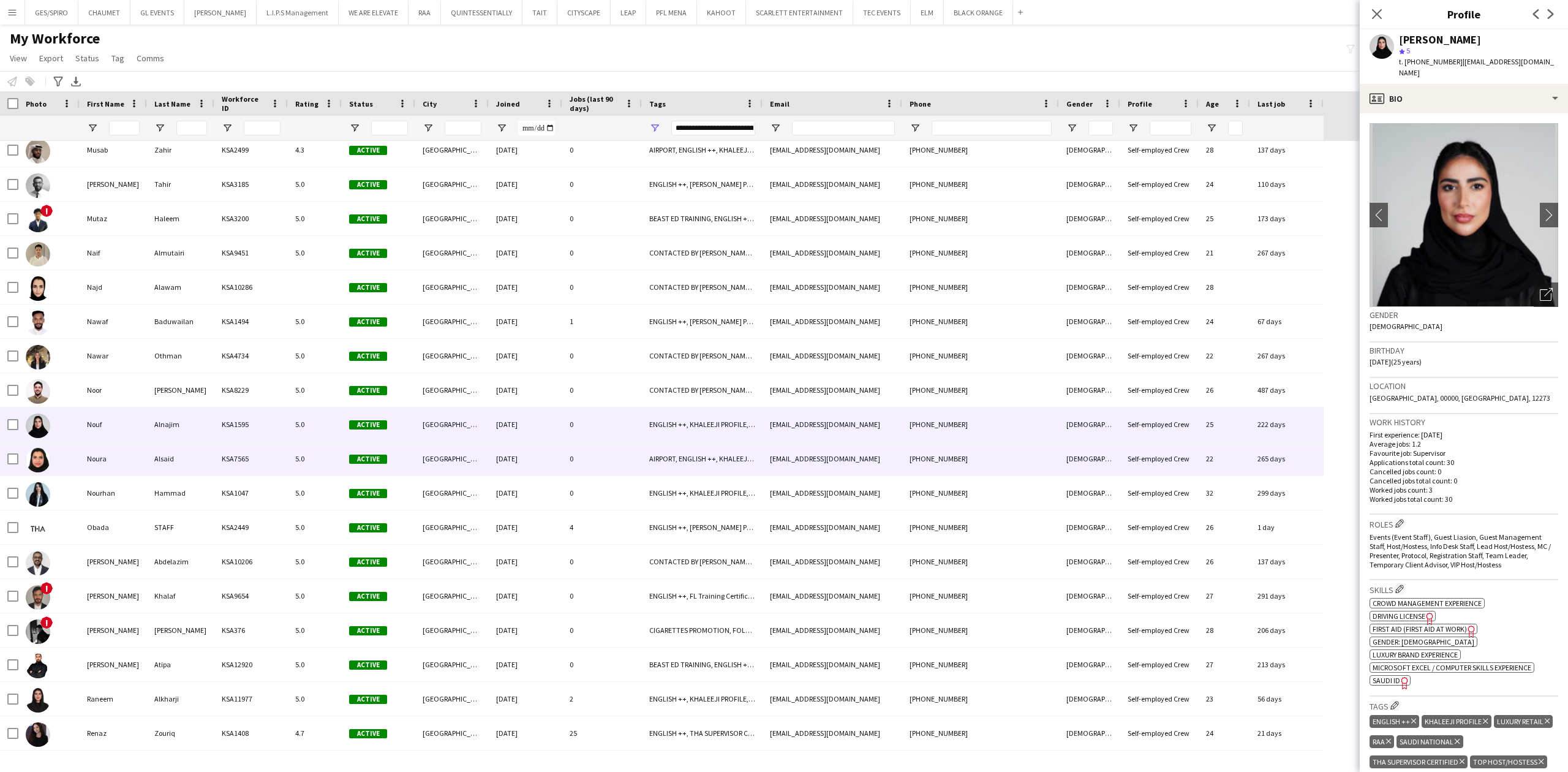
click at [545, 446] on div "[DATE]" at bounding box center [526, 459] width 73 height 34
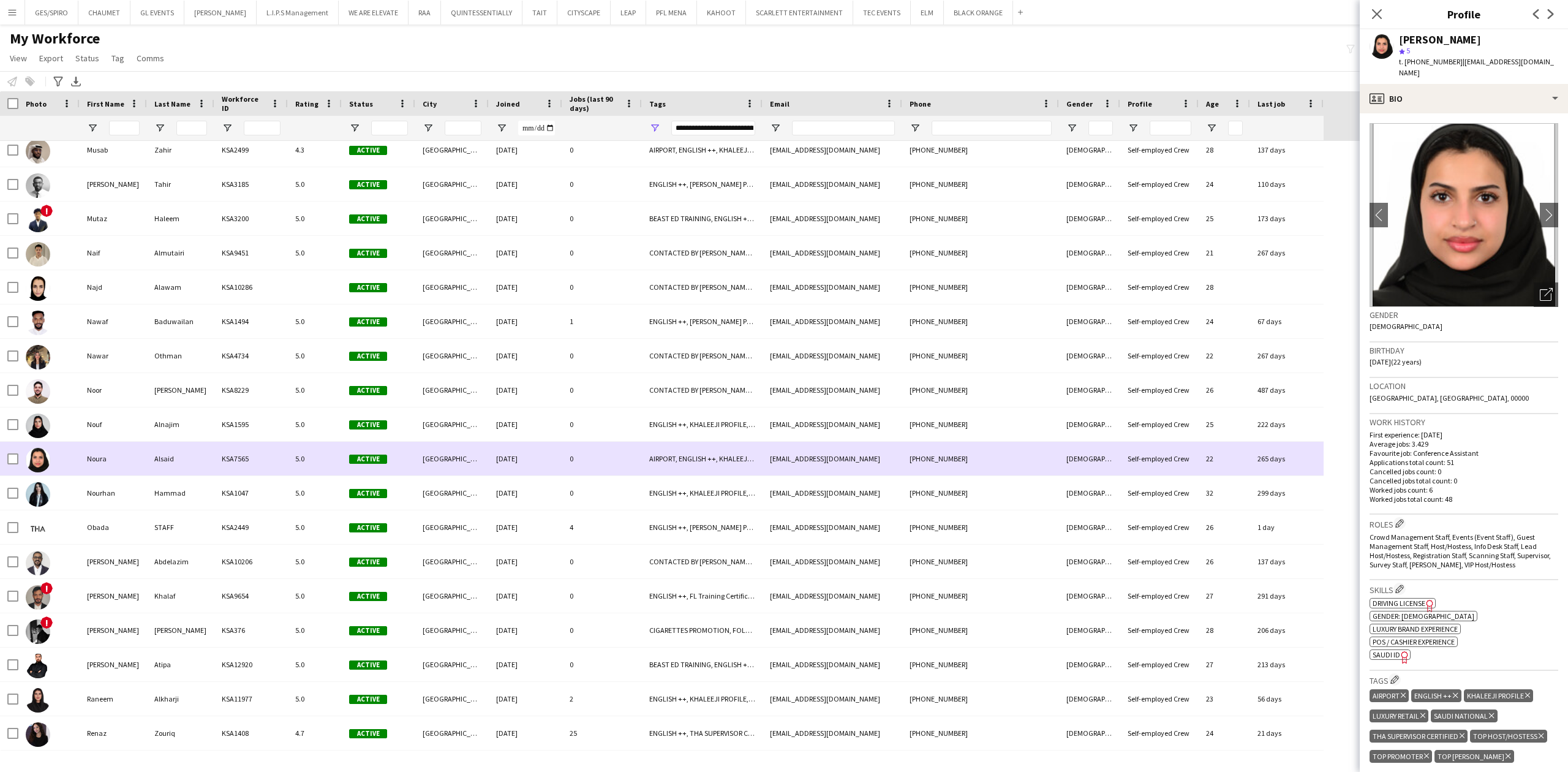
click at [545, 474] on div "[DATE]" at bounding box center [526, 459] width 73 height 34
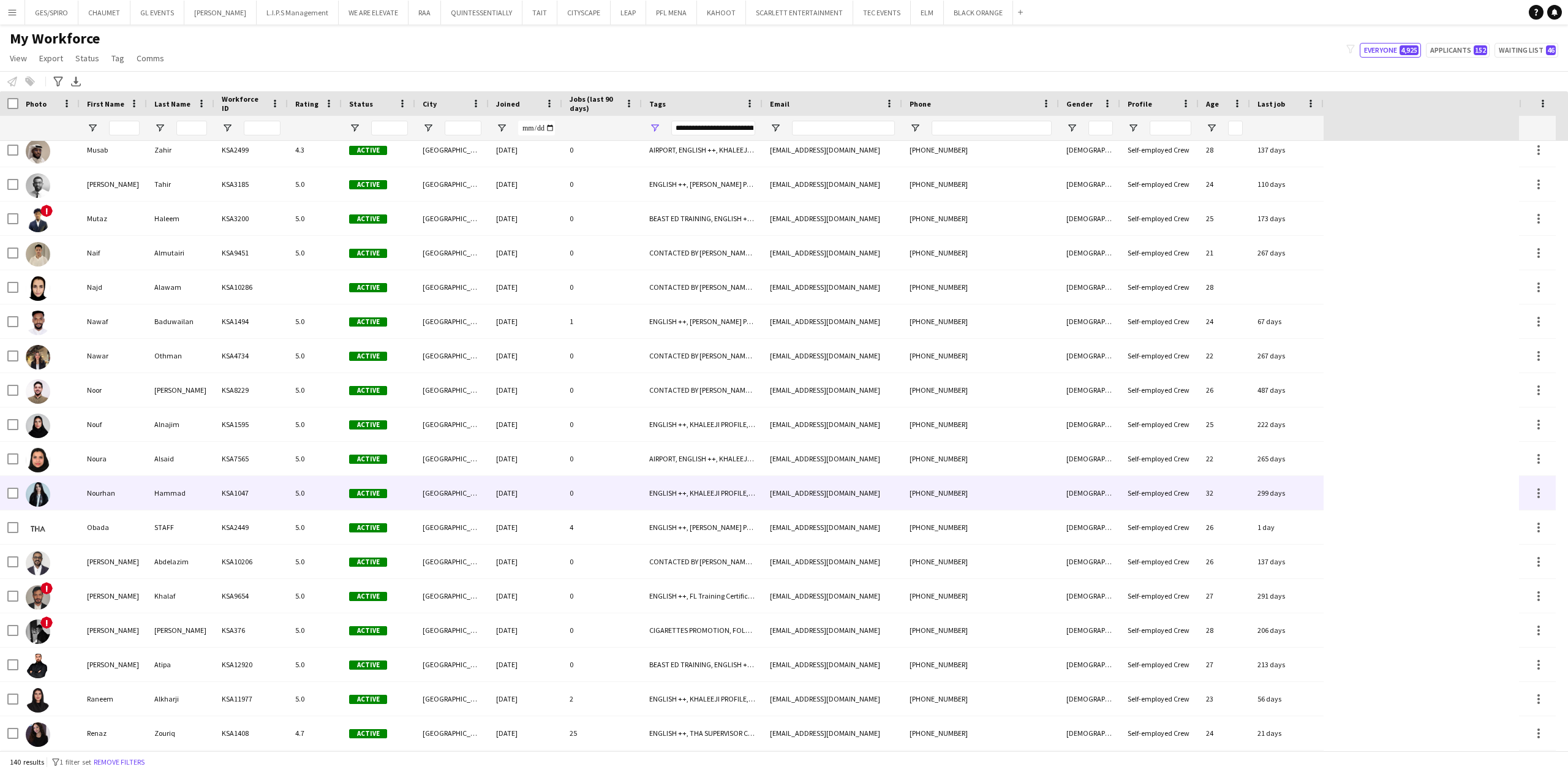
click at [532, 496] on div "[DATE]" at bounding box center [526, 493] width 73 height 34
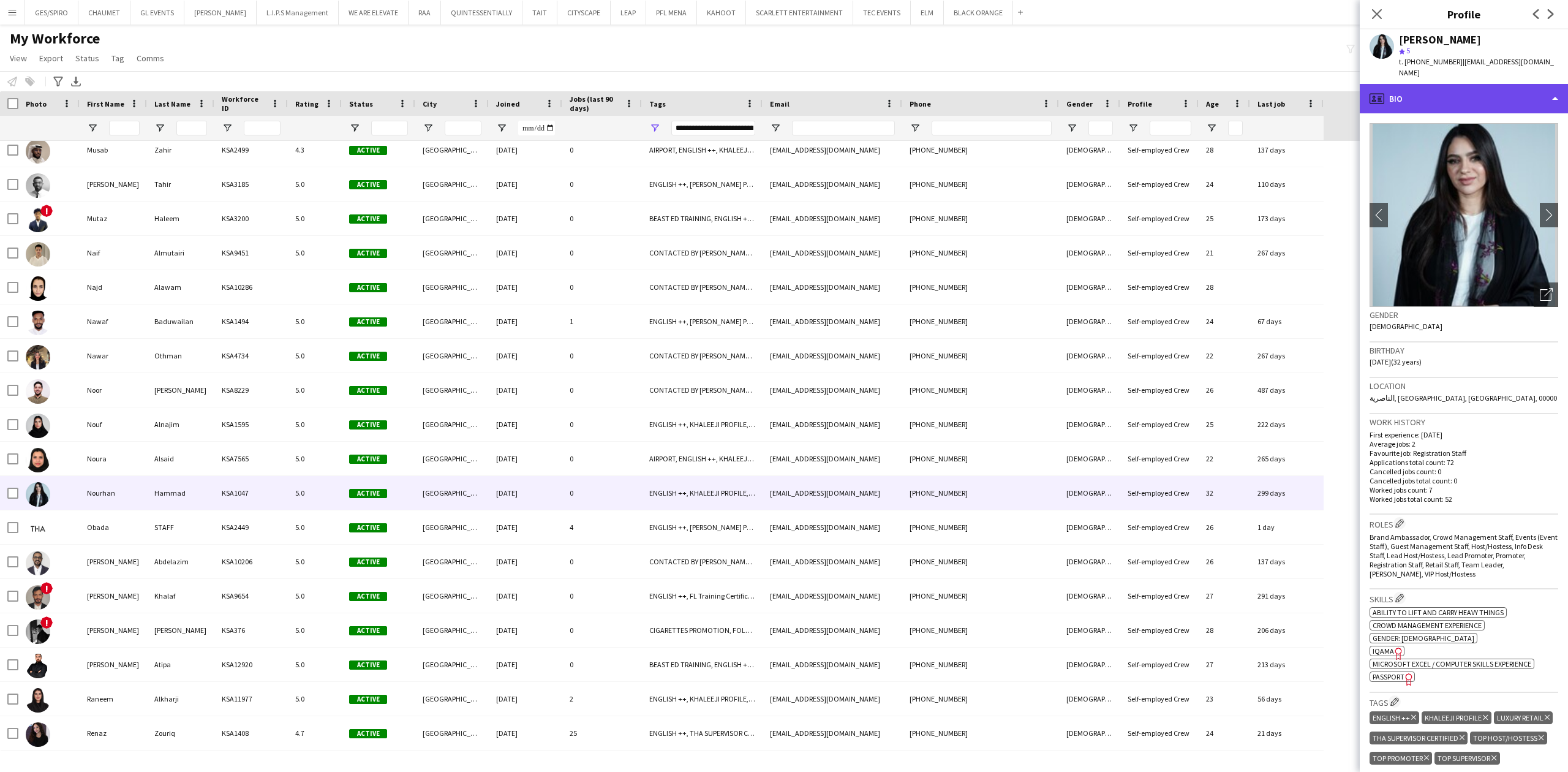
click at [1421, 84] on div "profile Bio" at bounding box center [1464, 99] width 209 height 29
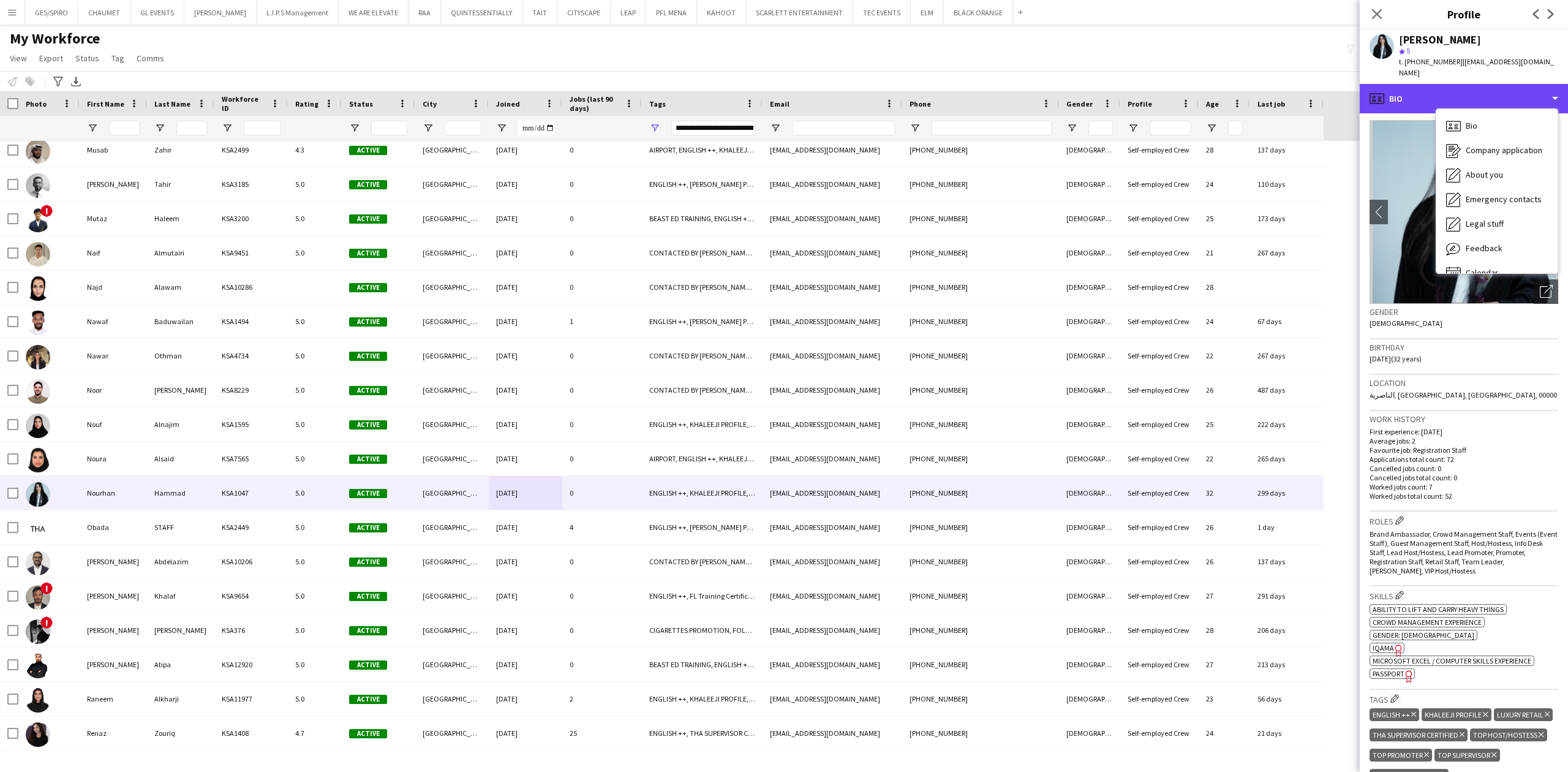
scroll to position [0, 0]
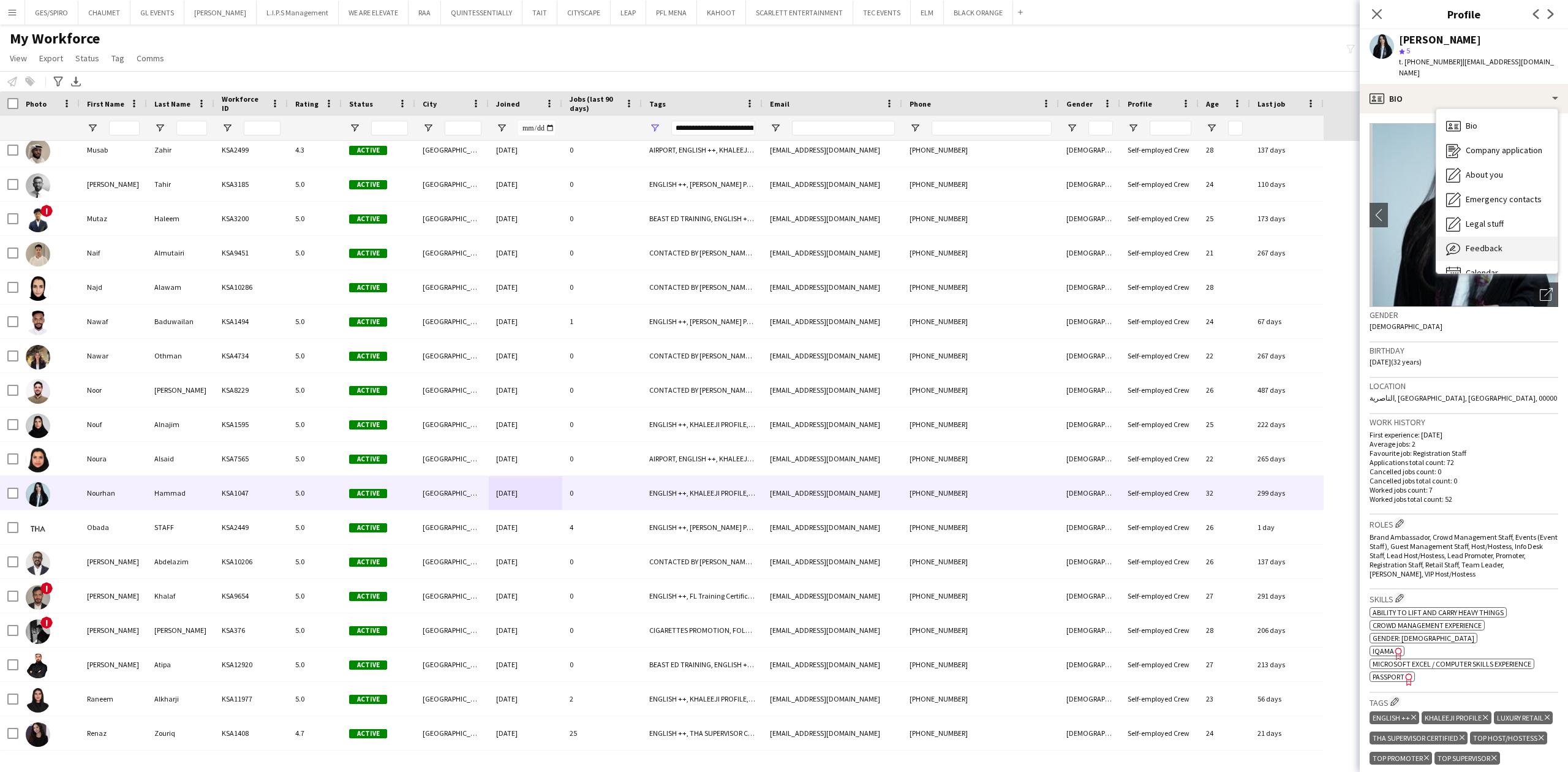
click at [1517, 236] on div "Feedback Feedback" at bounding box center [1497, 248] width 121 height 24
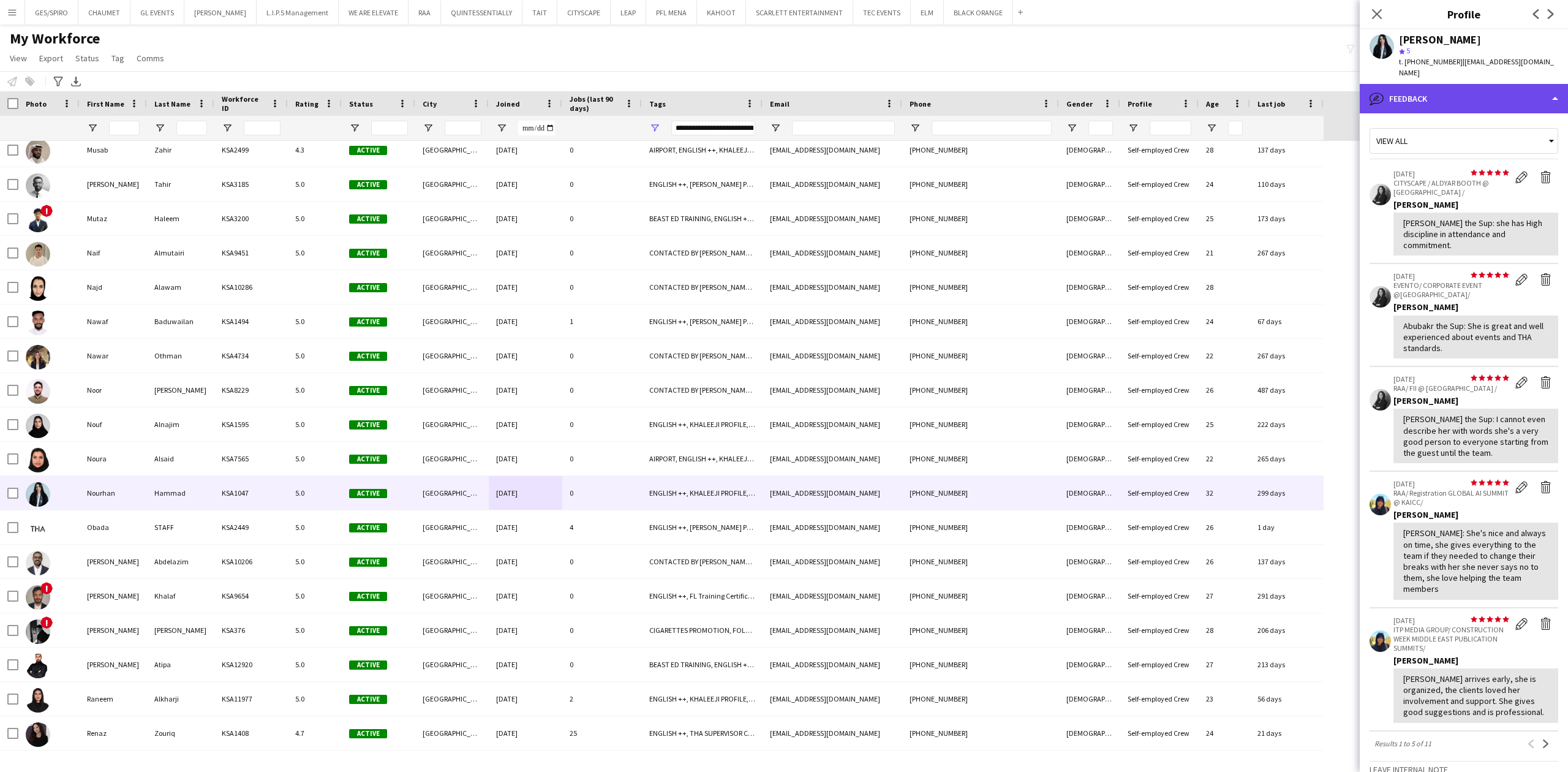
click at [1503, 84] on div "bubble-pencil Feedback" at bounding box center [1464, 99] width 209 height 29
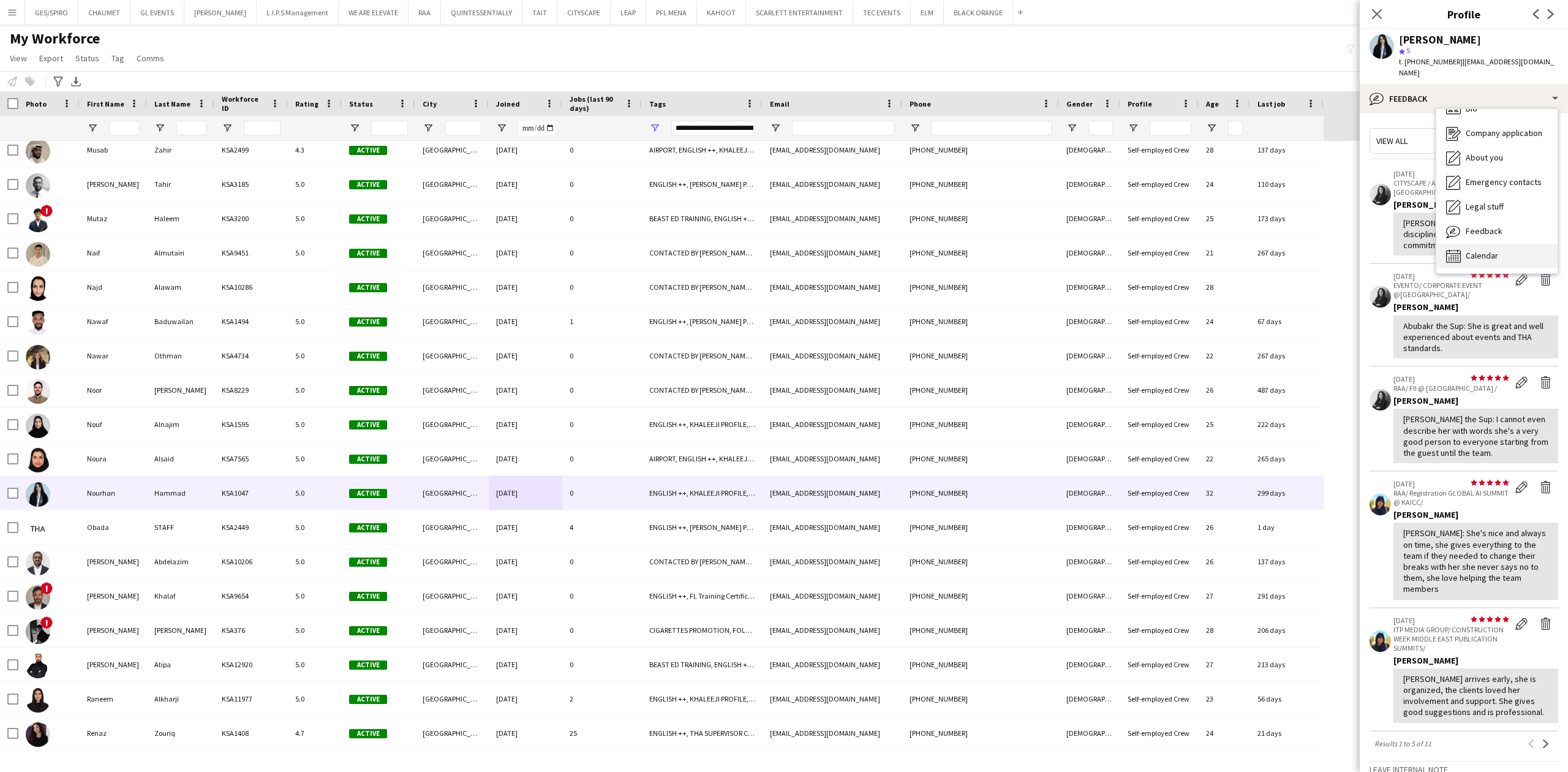
click at [1495, 250] on span "Calendar" at bounding box center [1482, 255] width 32 height 11
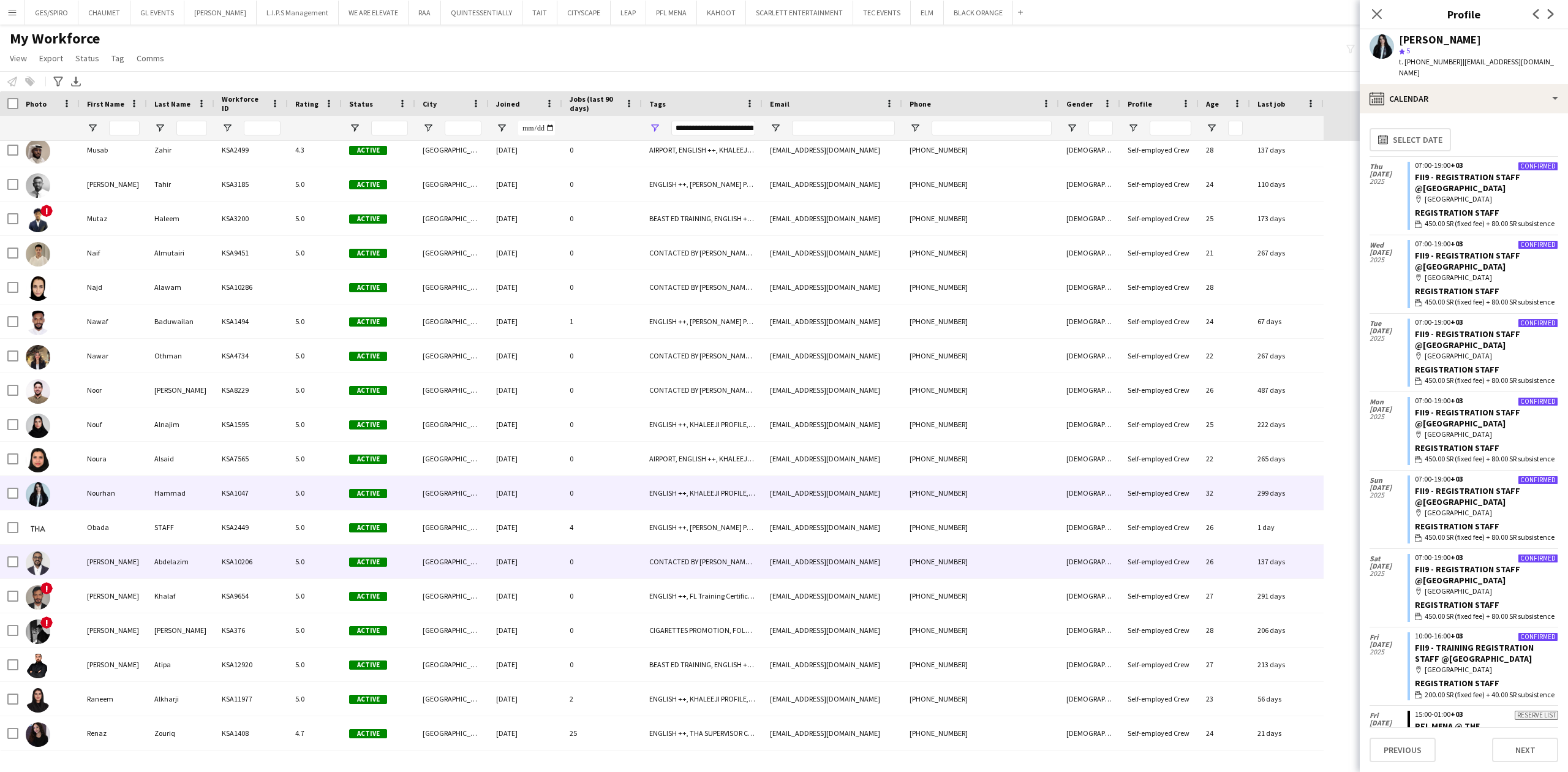
click at [428, 567] on div "[GEOGRAPHIC_DATA]" at bounding box center [452, 562] width 73 height 34
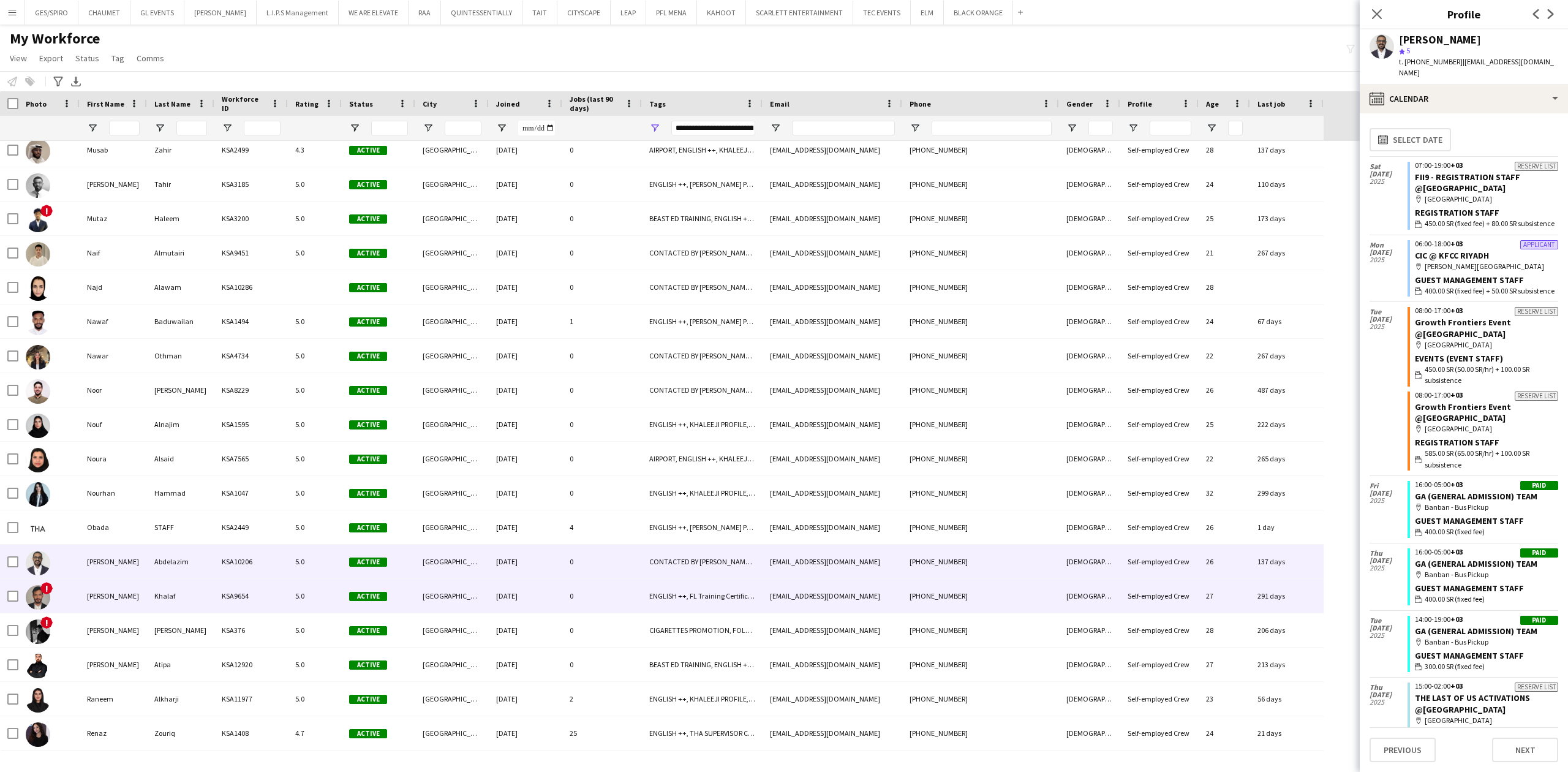
click at [471, 592] on div "[GEOGRAPHIC_DATA]" at bounding box center [452, 596] width 73 height 34
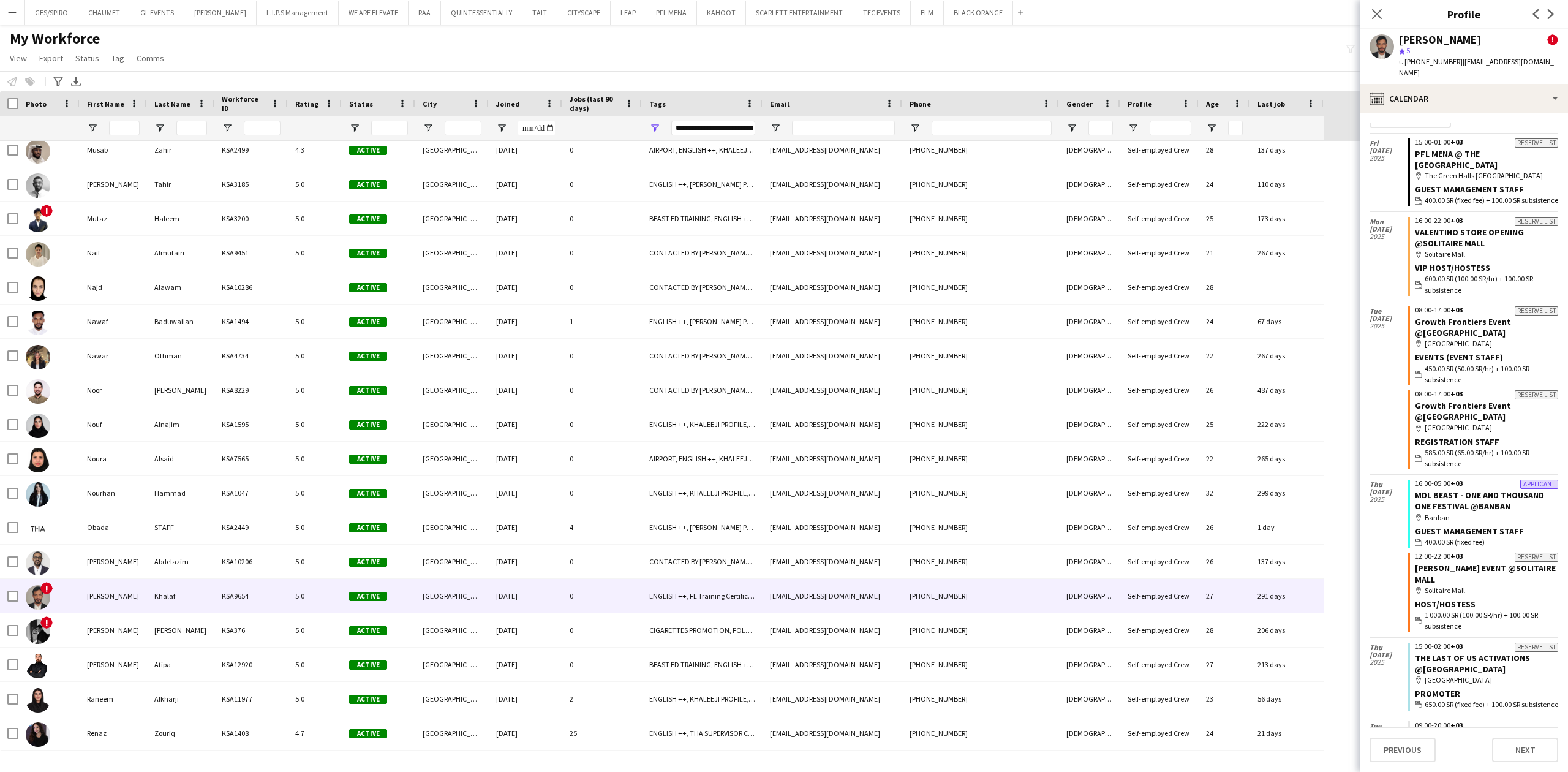
scroll to position [0, 0]
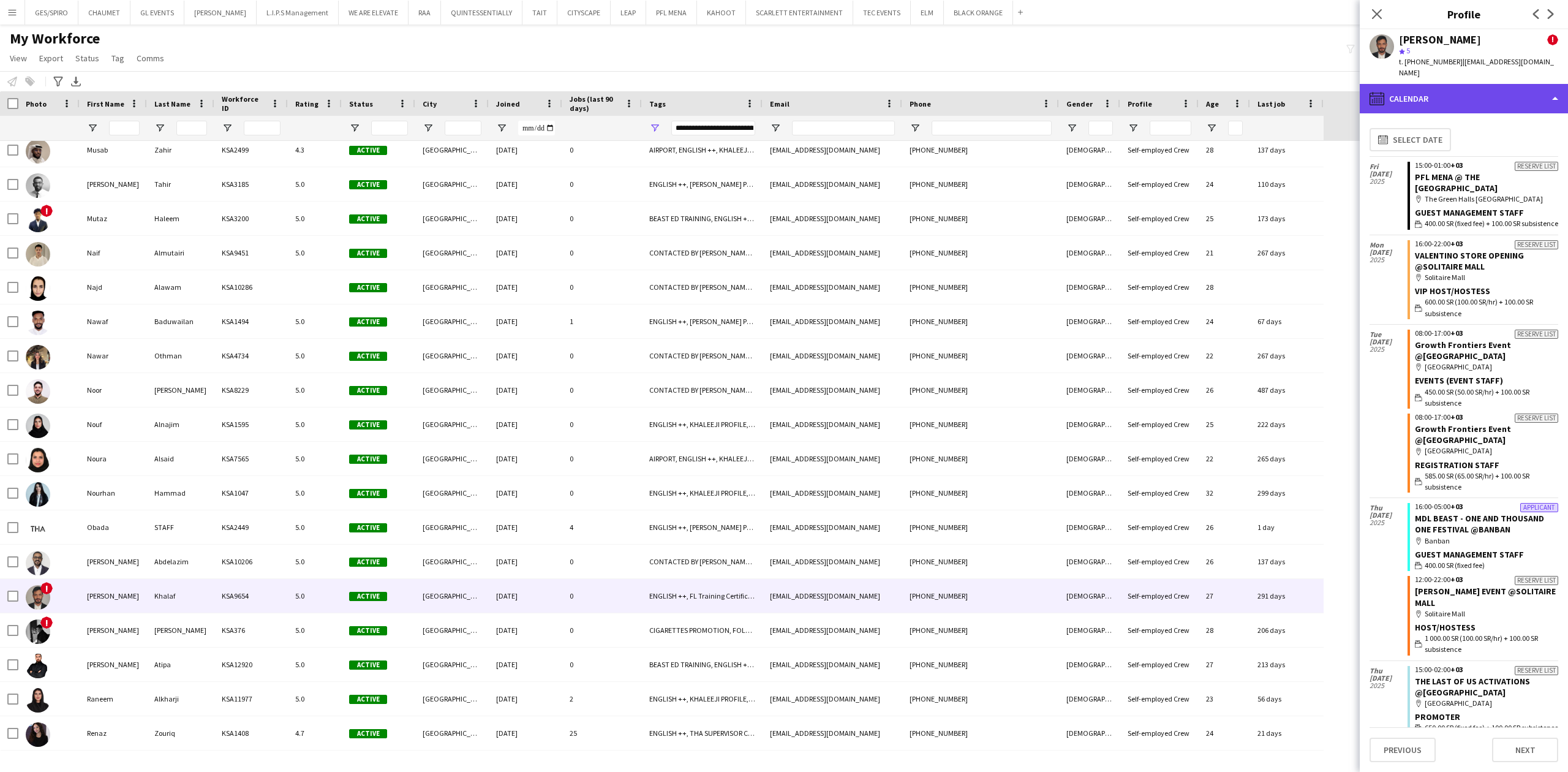
click at [1498, 85] on div "calendar-full Calendar" at bounding box center [1464, 99] width 209 height 29
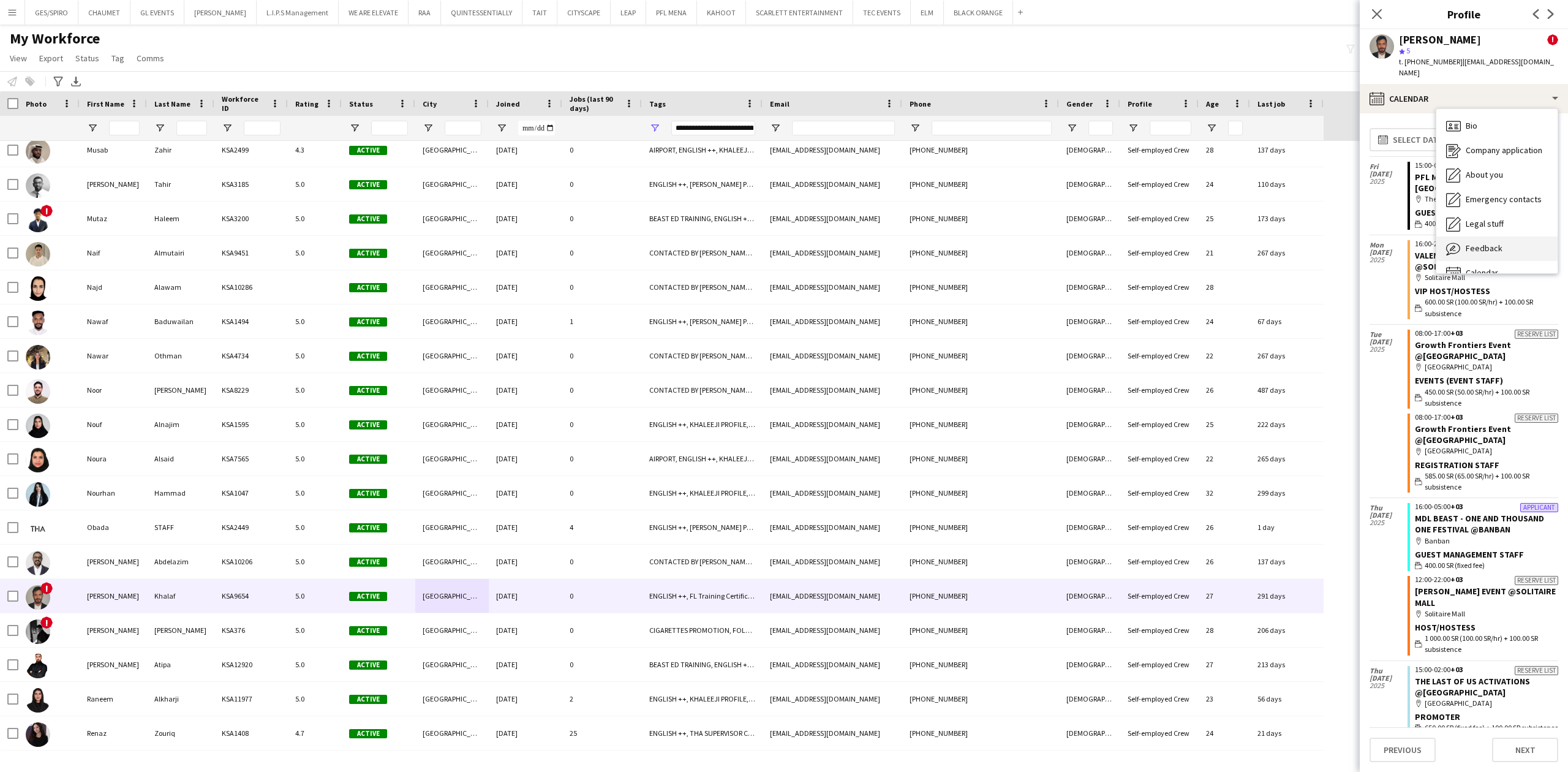
click at [1508, 236] on div "Feedback Feedback" at bounding box center [1497, 248] width 121 height 24
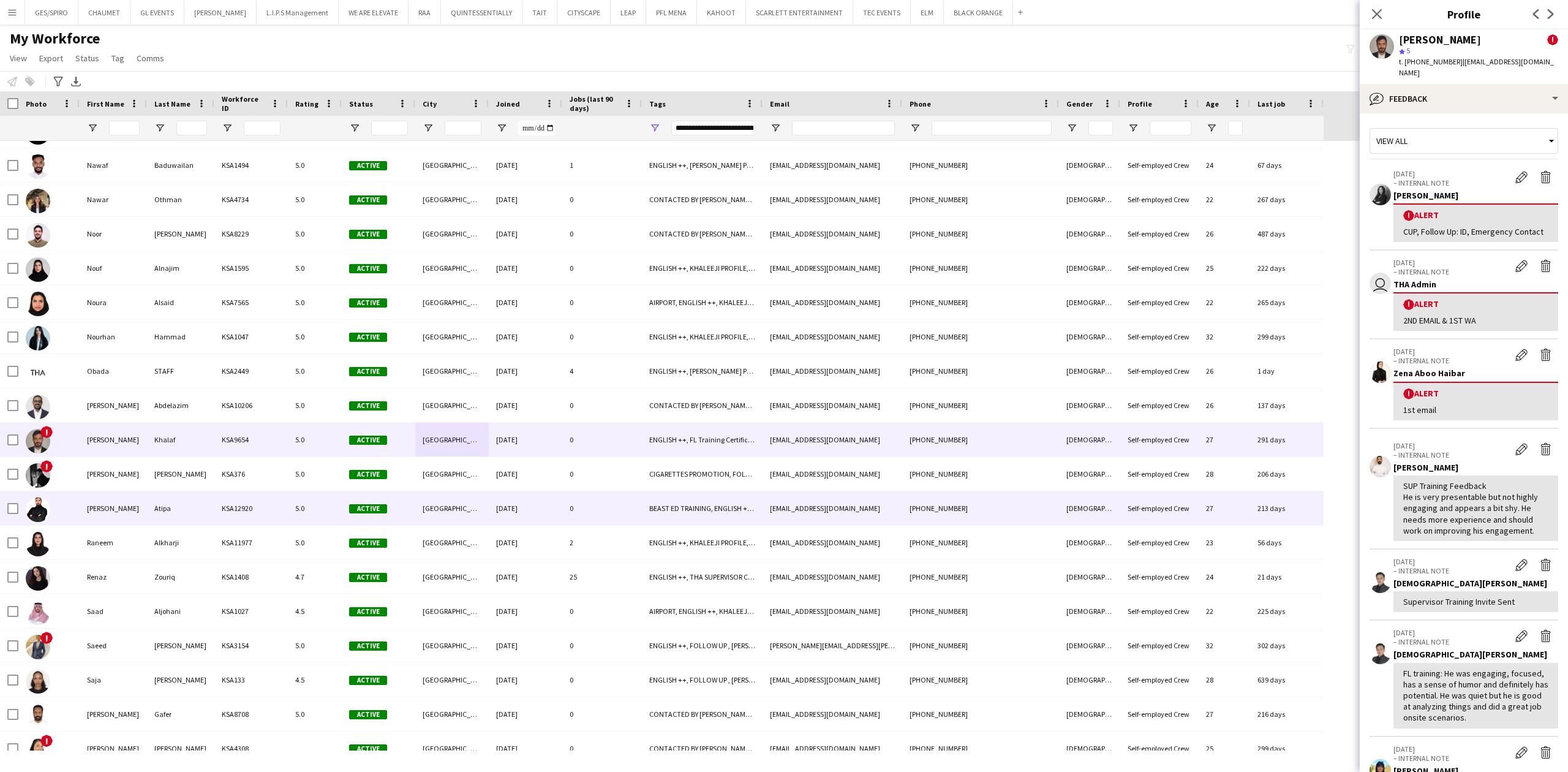
scroll to position [3431, 0]
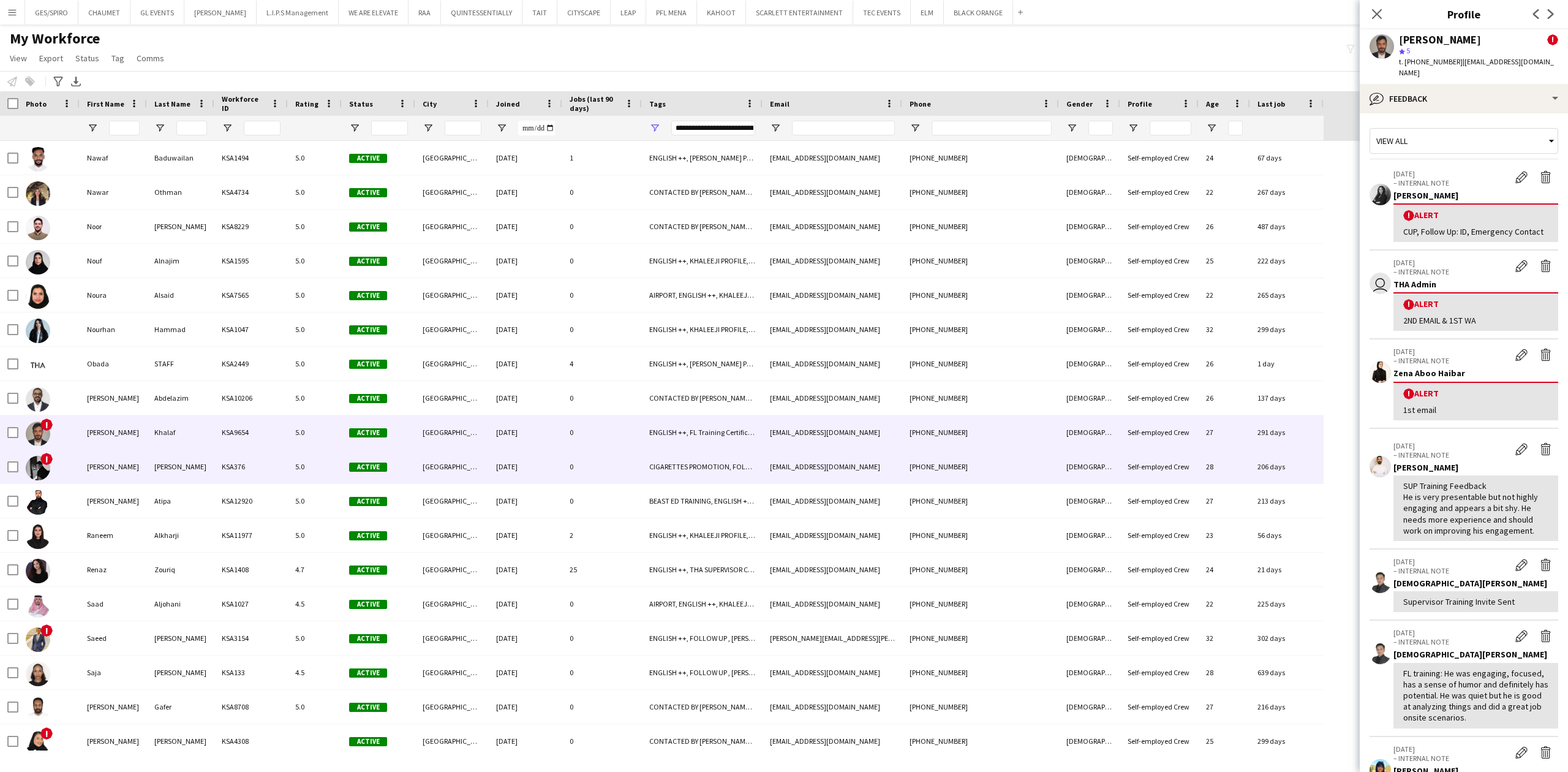
click at [637, 469] on div "0" at bounding box center [602, 466] width 79 height 34
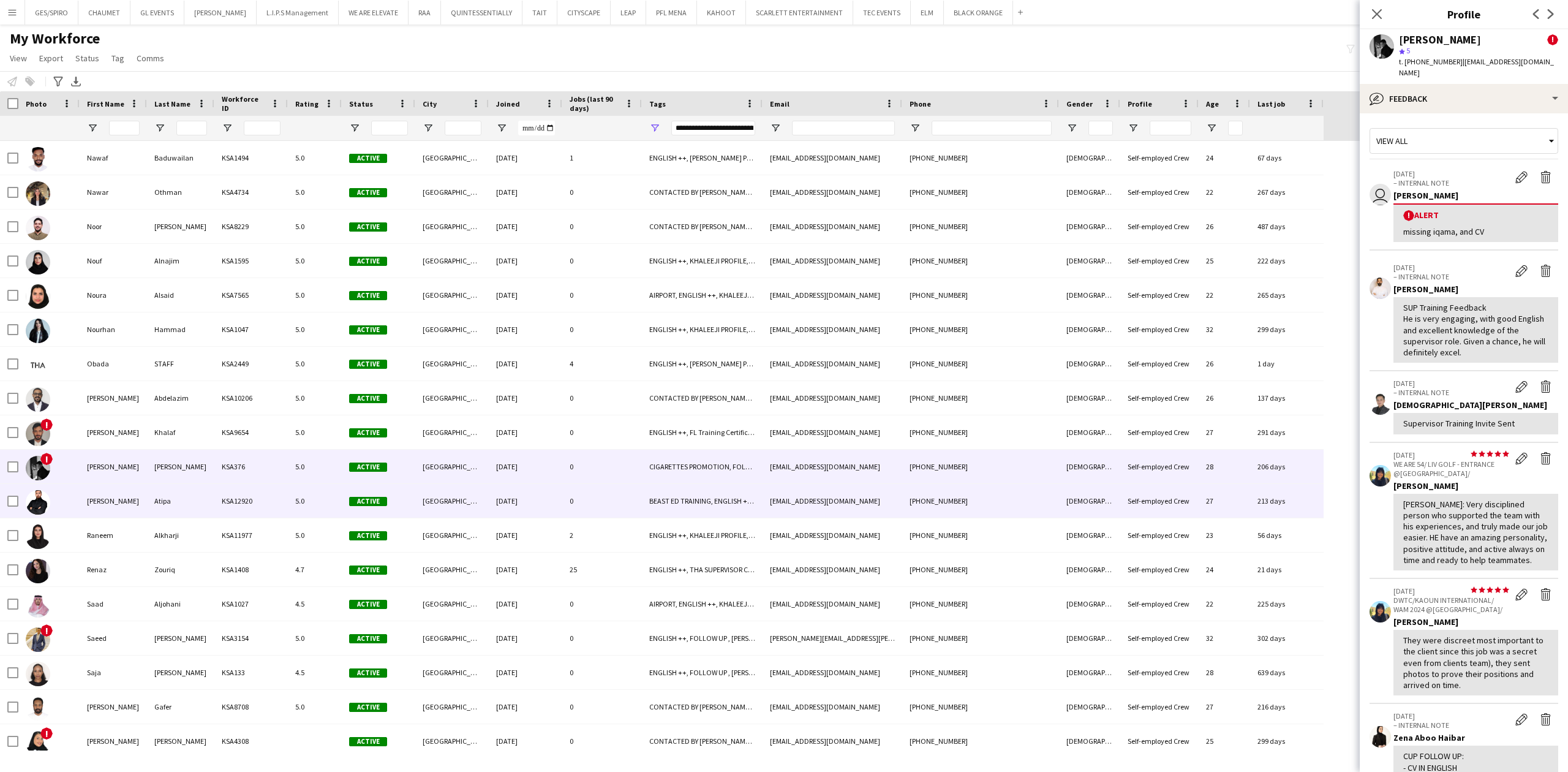
click at [627, 498] on div "0" at bounding box center [602, 501] width 79 height 34
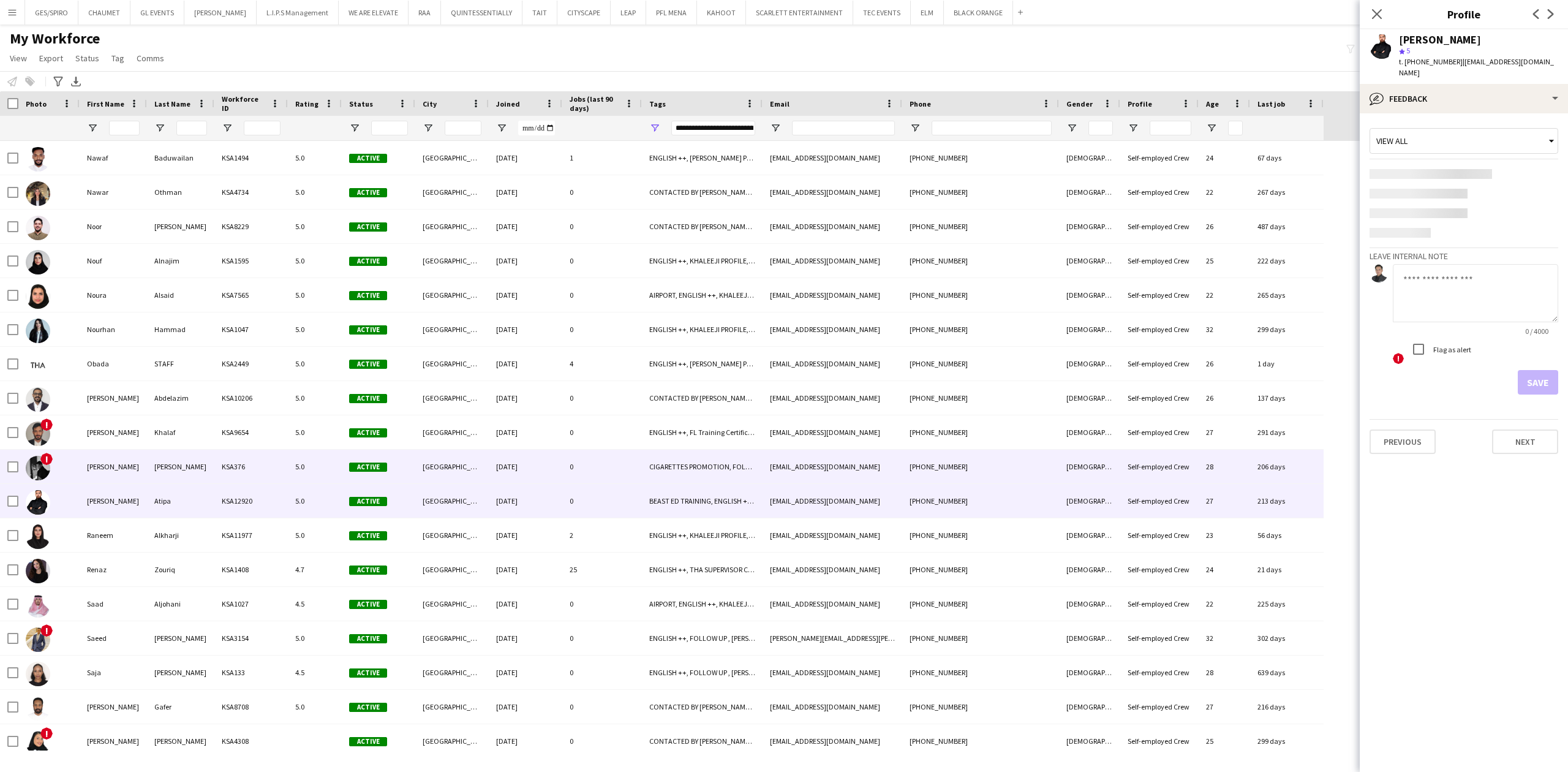
click at [655, 465] on div "CIGARETTES PROMOTION, FOLLOW UP , [PERSON_NAME] PROFILE, THA SUPERVISOR CERTIFI…" at bounding box center [702, 466] width 121 height 34
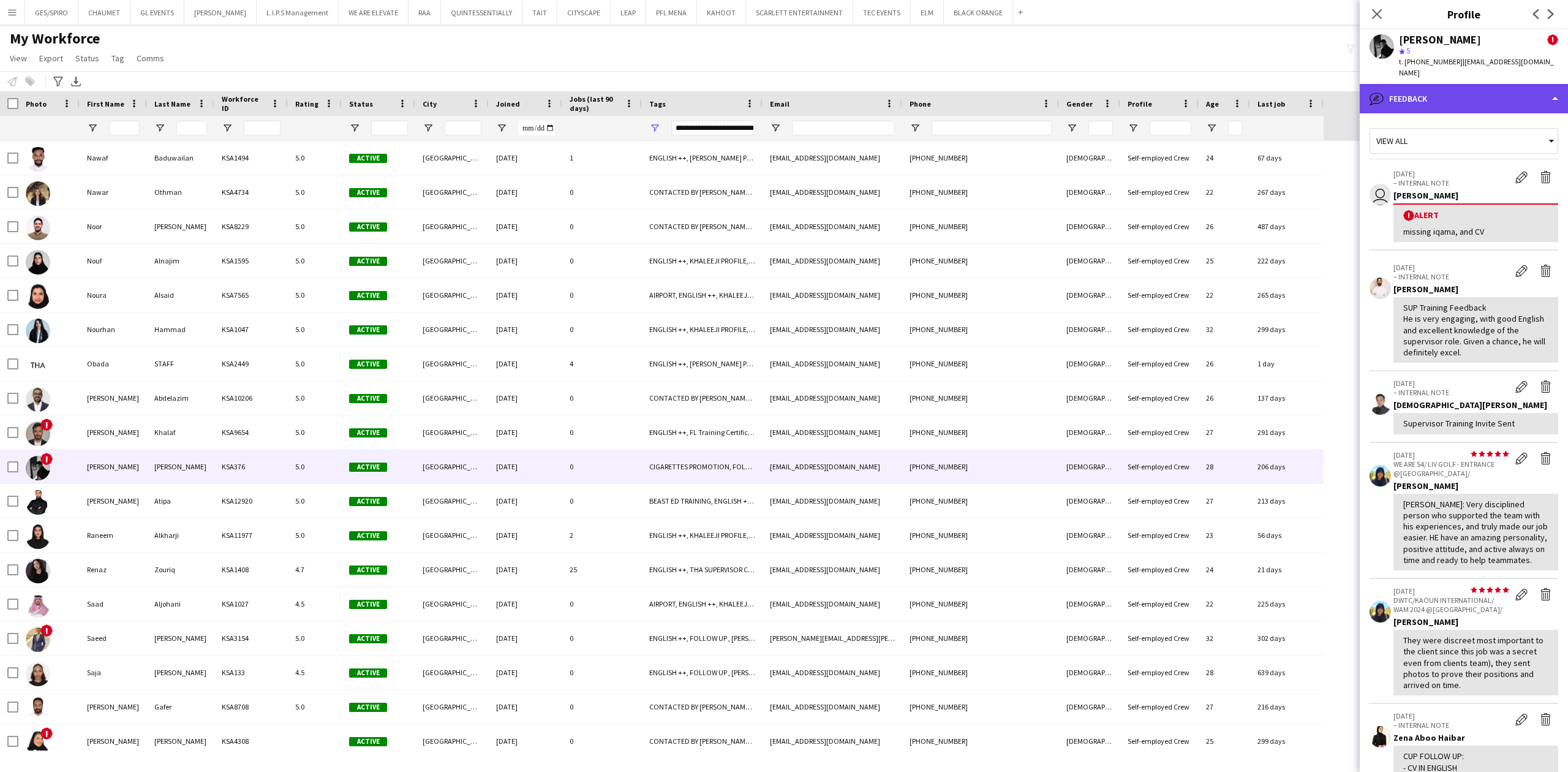
click at [1437, 85] on div "bubble-pencil Feedback" at bounding box center [1464, 99] width 209 height 29
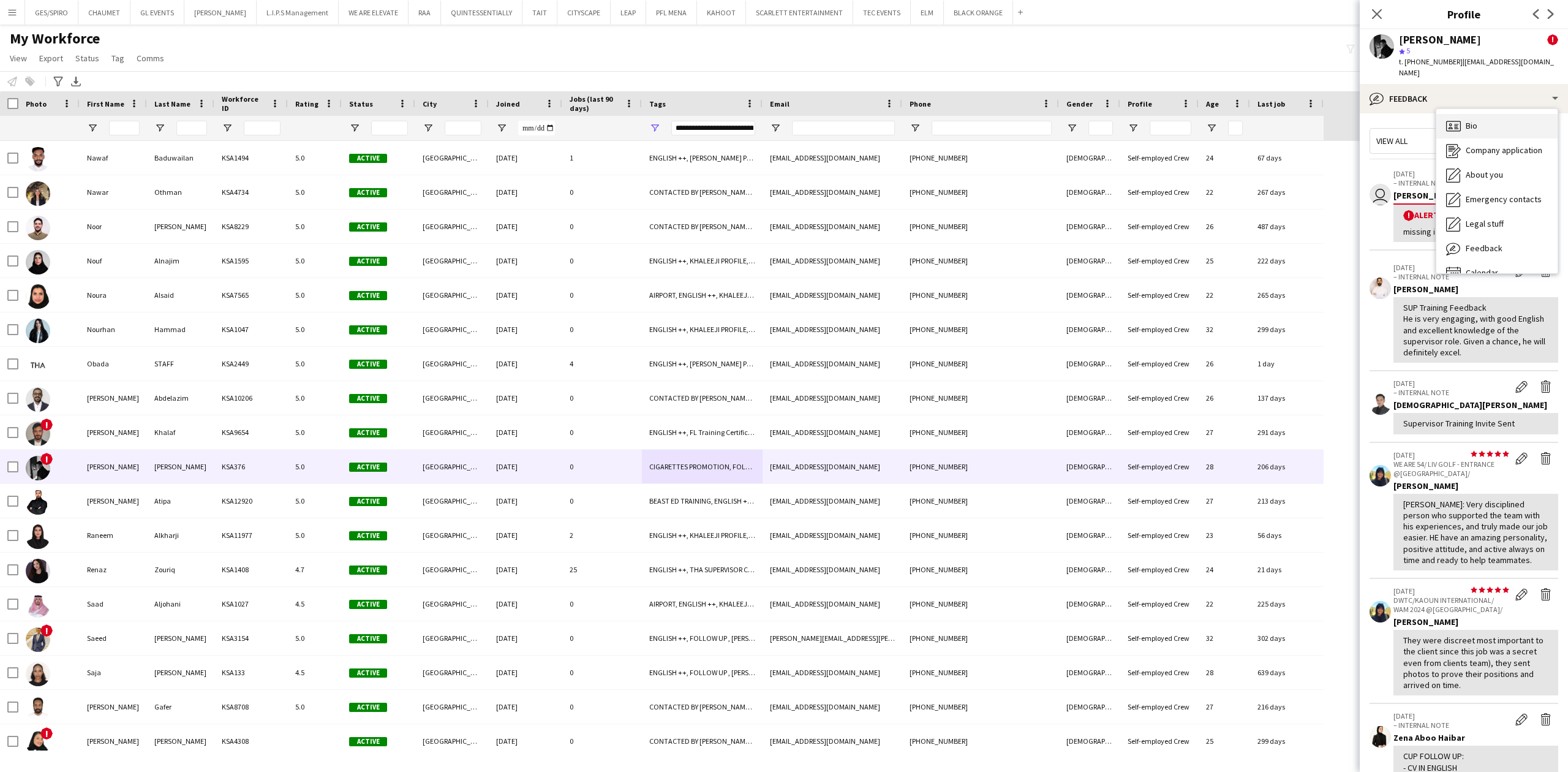
click at [1503, 114] on div "Bio Bio" at bounding box center [1497, 126] width 121 height 24
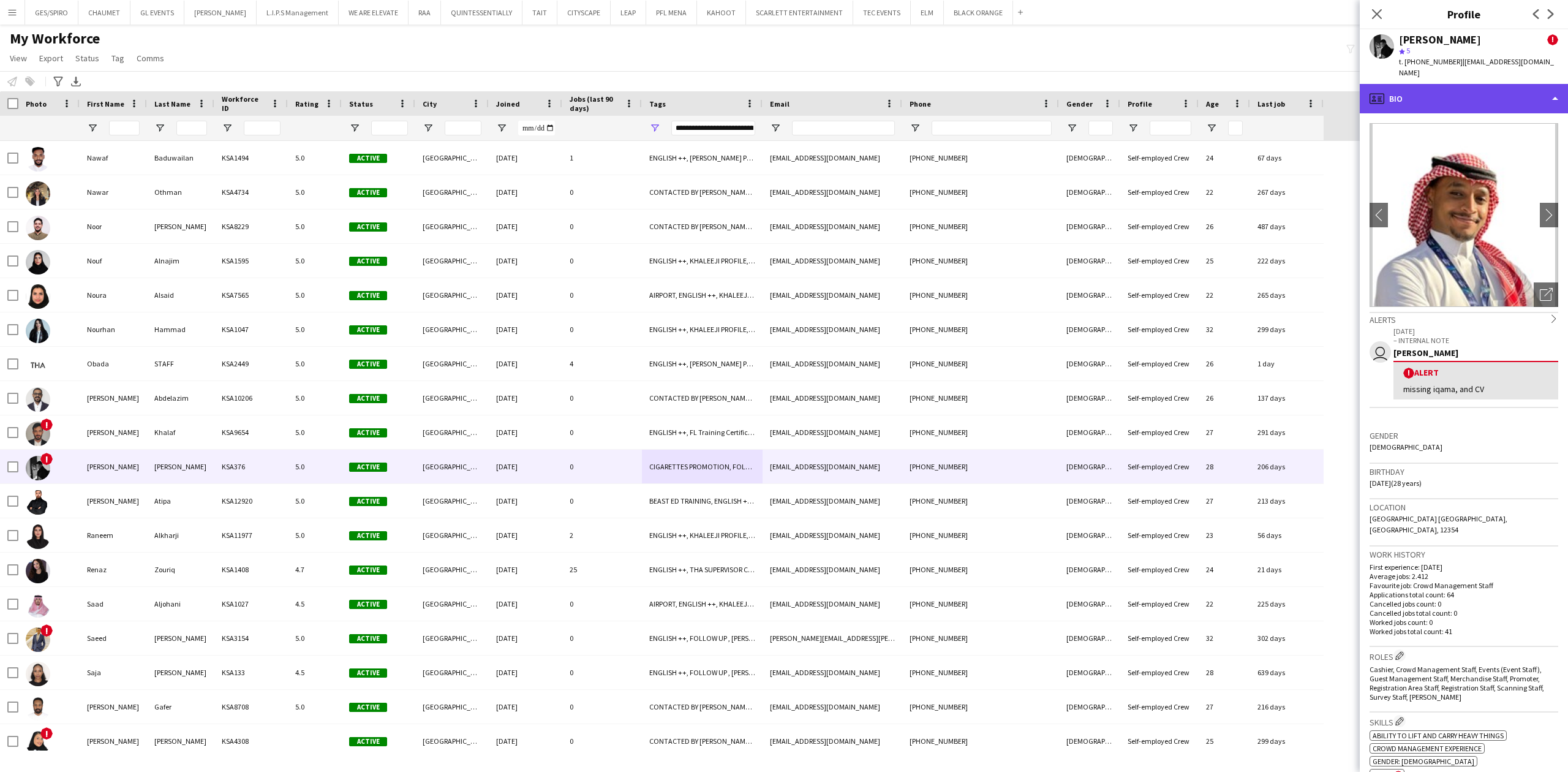
click at [1515, 97] on div "profile Bio" at bounding box center [1464, 99] width 209 height 29
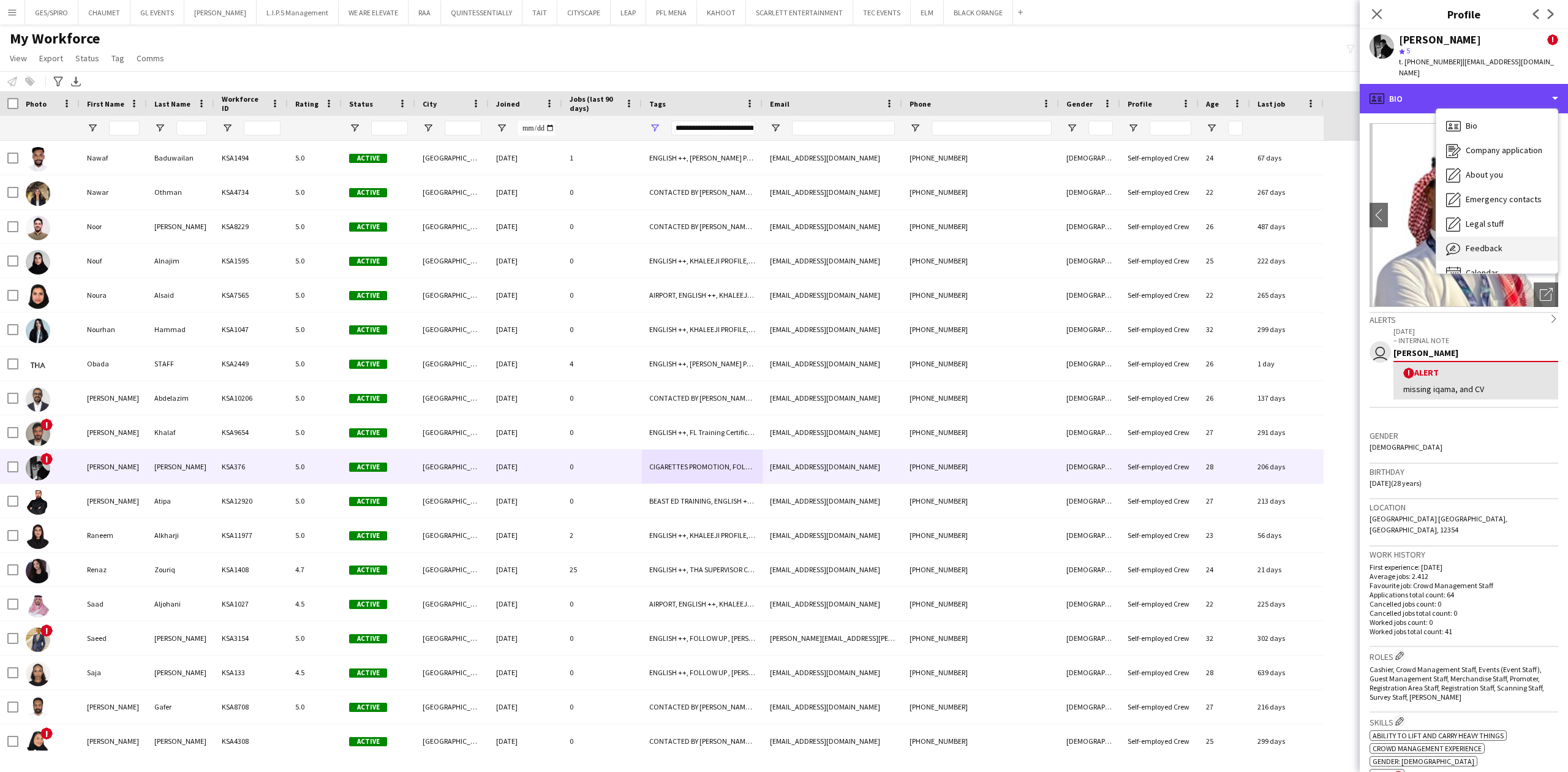
scroll to position [17, 0]
click at [1500, 244] on div "Calendar Calendar" at bounding box center [1497, 256] width 121 height 24
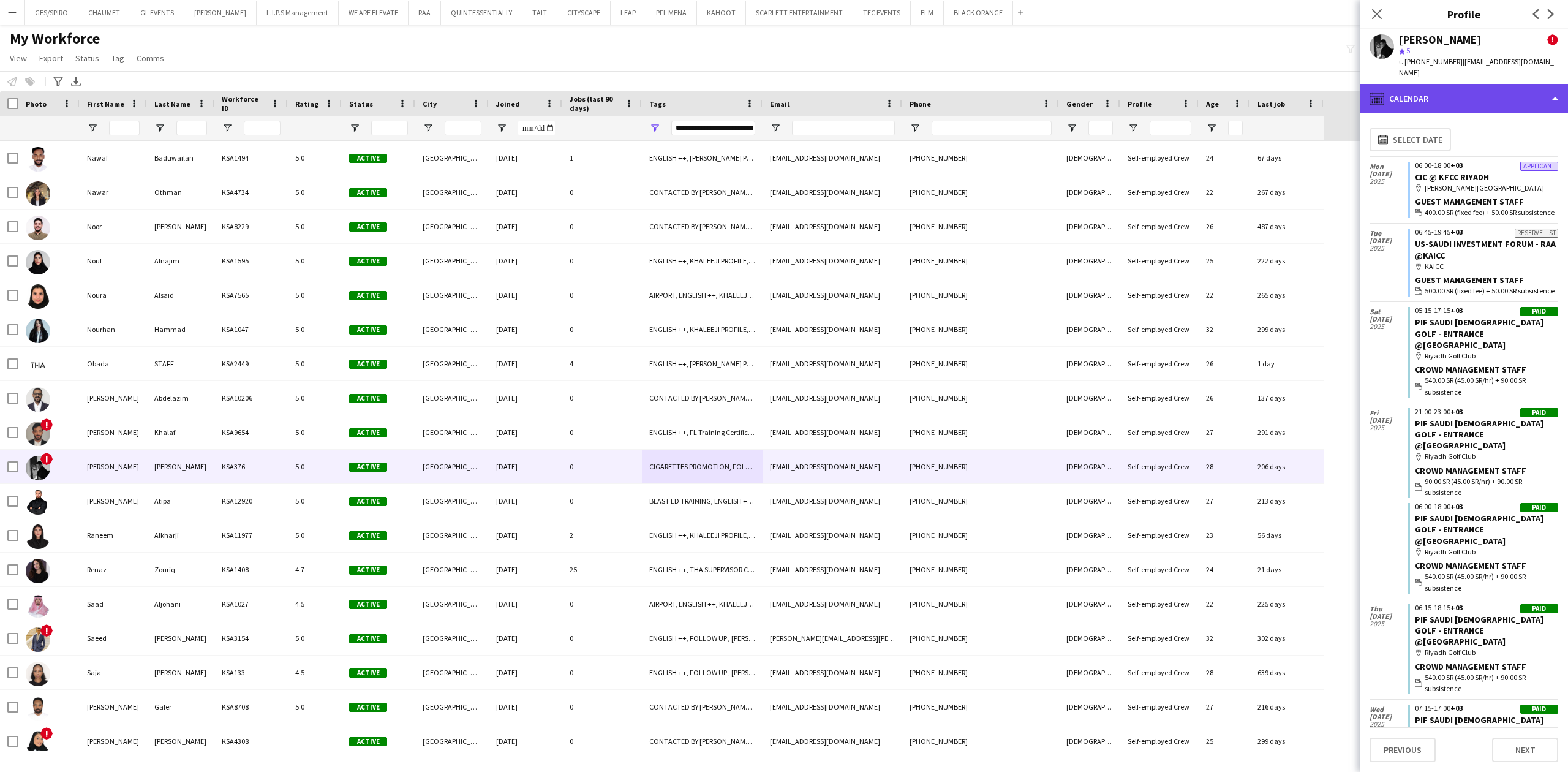
click at [1470, 94] on div "calendar-full Calendar" at bounding box center [1464, 99] width 209 height 29
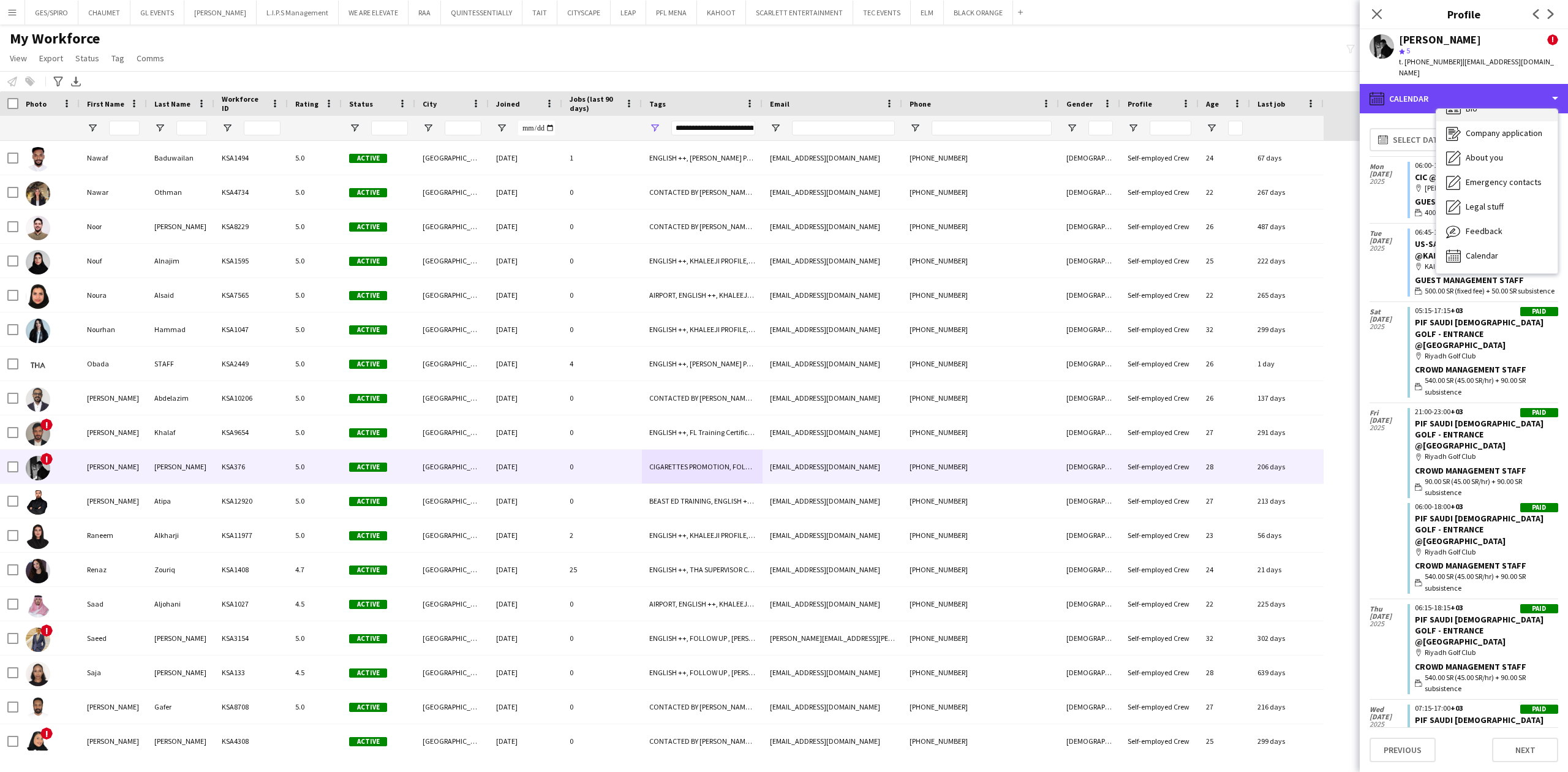
scroll to position [0, 0]
click at [1495, 114] on div "Bio Bio" at bounding box center [1497, 126] width 121 height 24
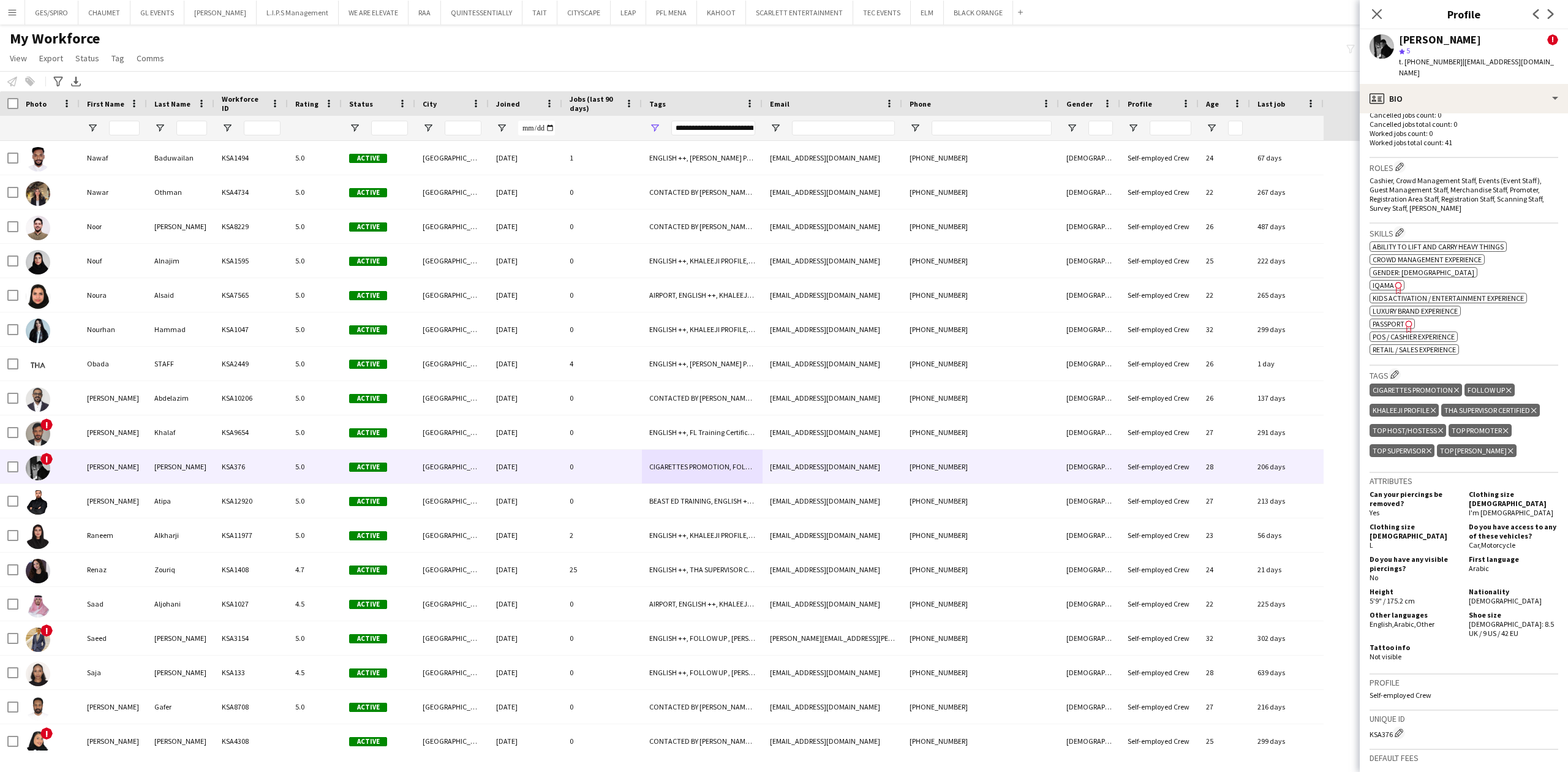
scroll to position [490, 0]
click at [1388, 280] on span "IQAMA" at bounding box center [1383, 284] width 21 height 9
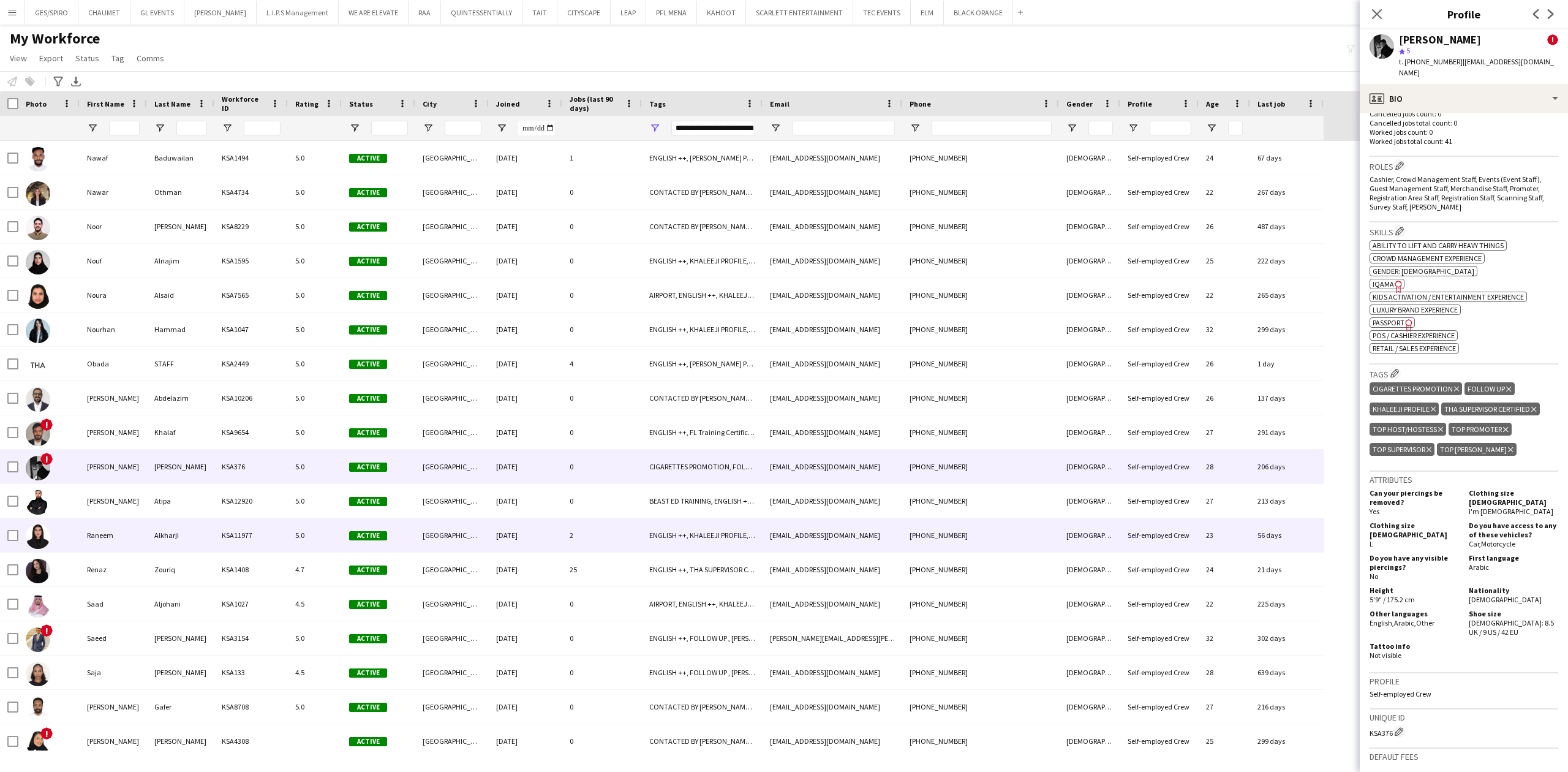
click at [630, 524] on div "2" at bounding box center [602, 535] width 79 height 34
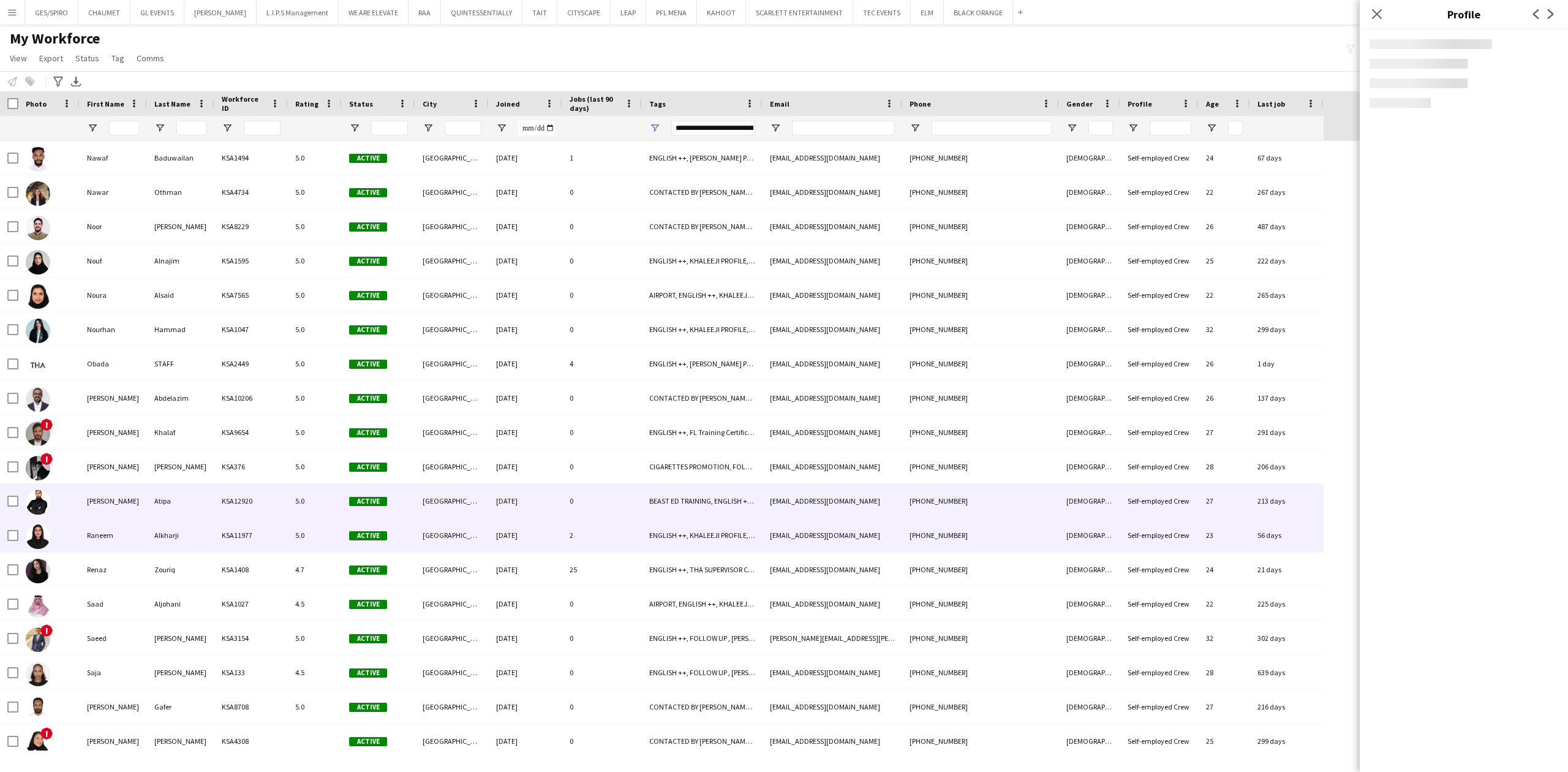
click at [637, 508] on div "0" at bounding box center [602, 501] width 79 height 34
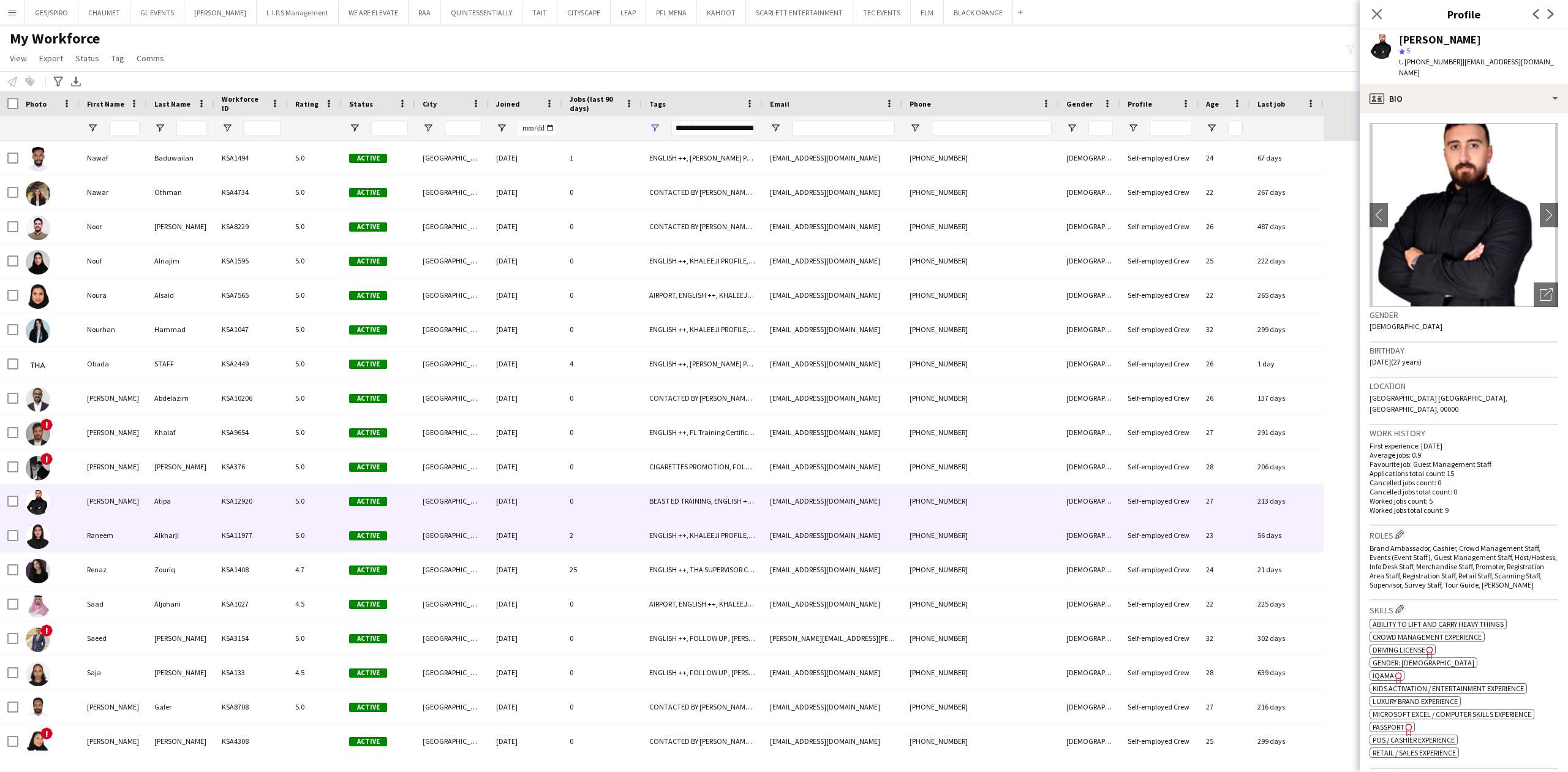
click at [635, 547] on div "2" at bounding box center [602, 535] width 79 height 34
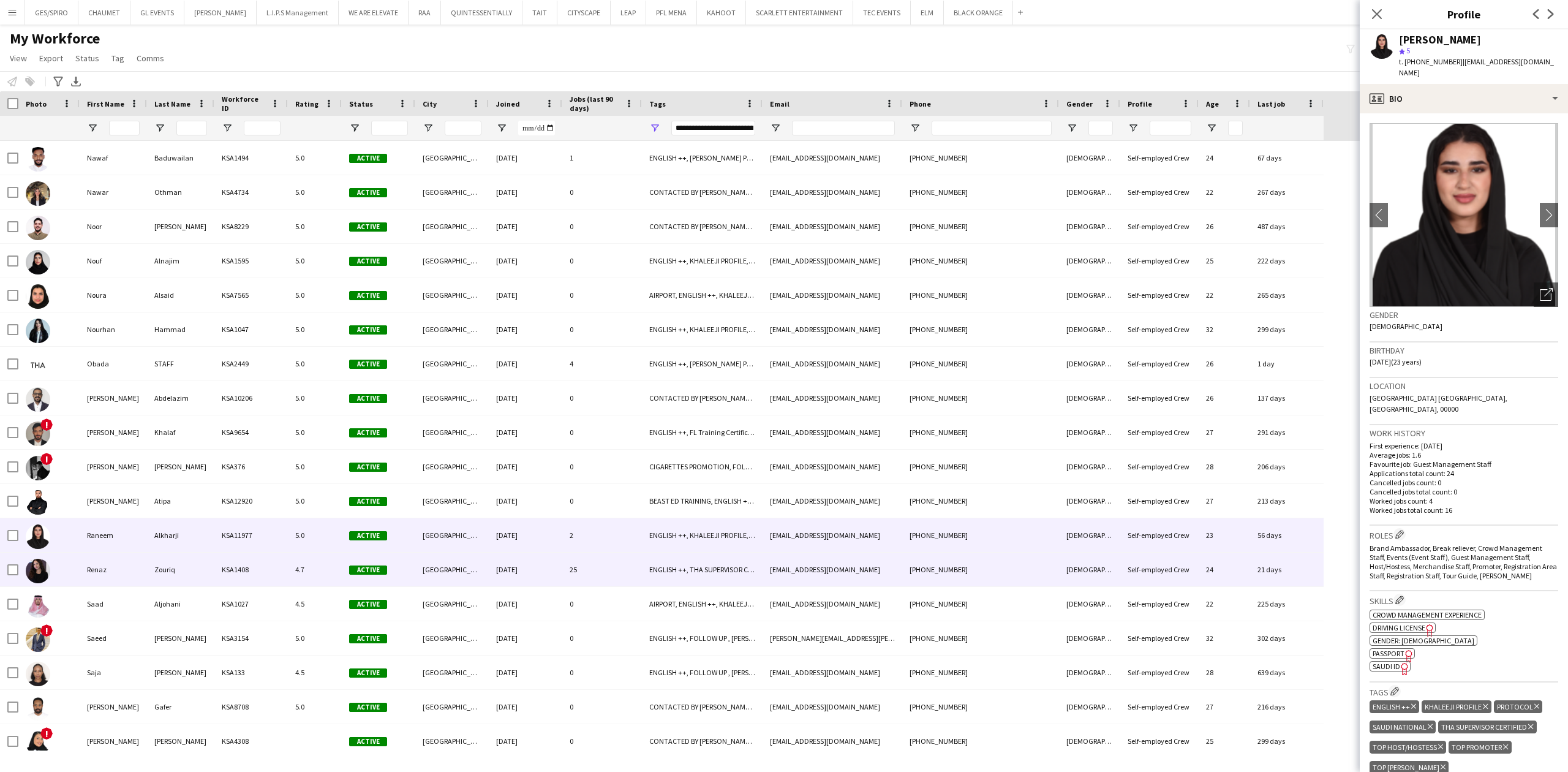
click at [626, 576] on div "25" at bounding box center [602, 569] width 79 height 34
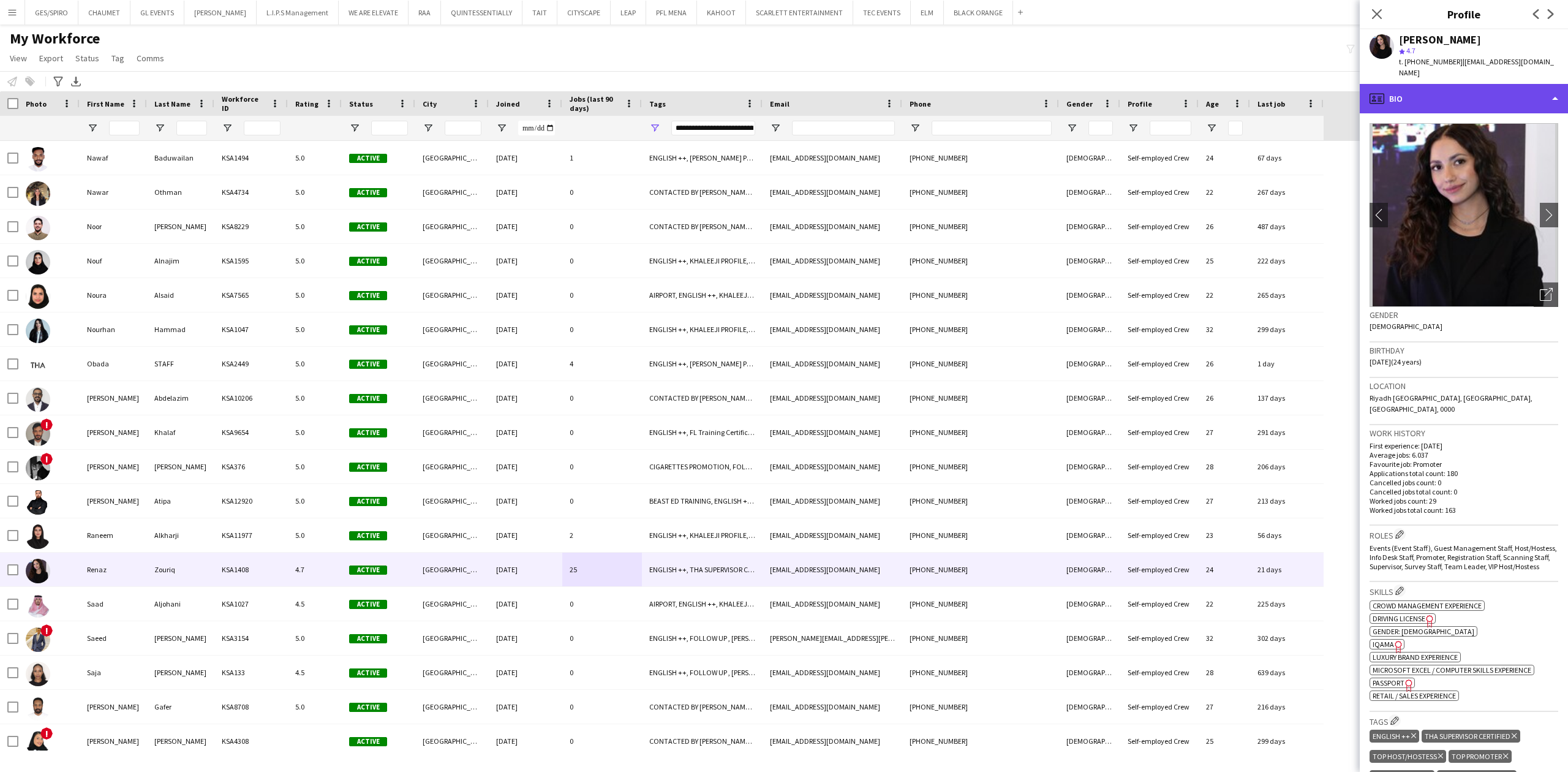
click at [1509, 84] on div "profile Bio" at bounding box center [1464, 99] width 209 height 29
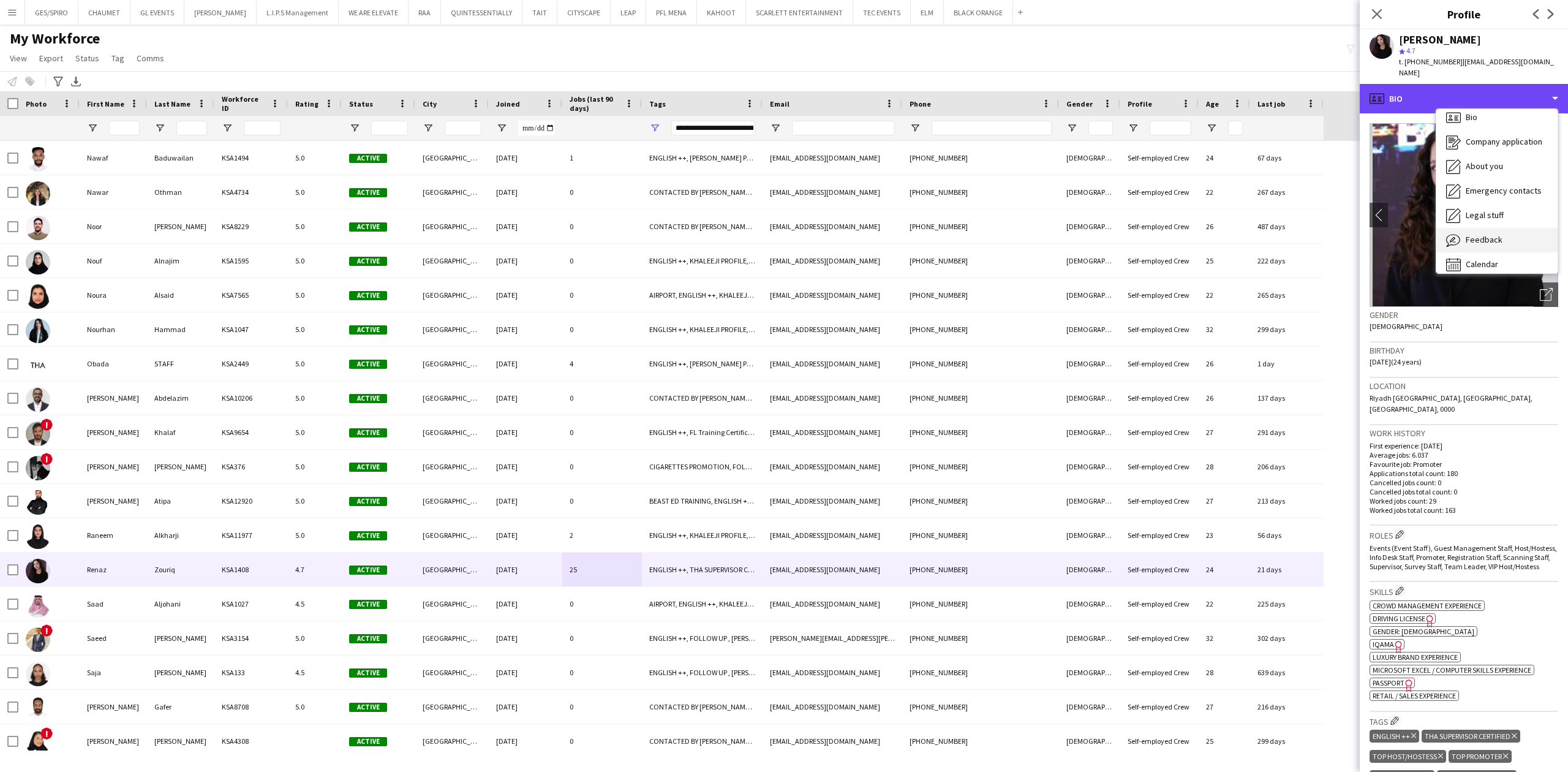
scroll to position [17, 0]
click at [1492, 250] on span "Calendar" at bounding box center [1482, 255] width 32 height 11
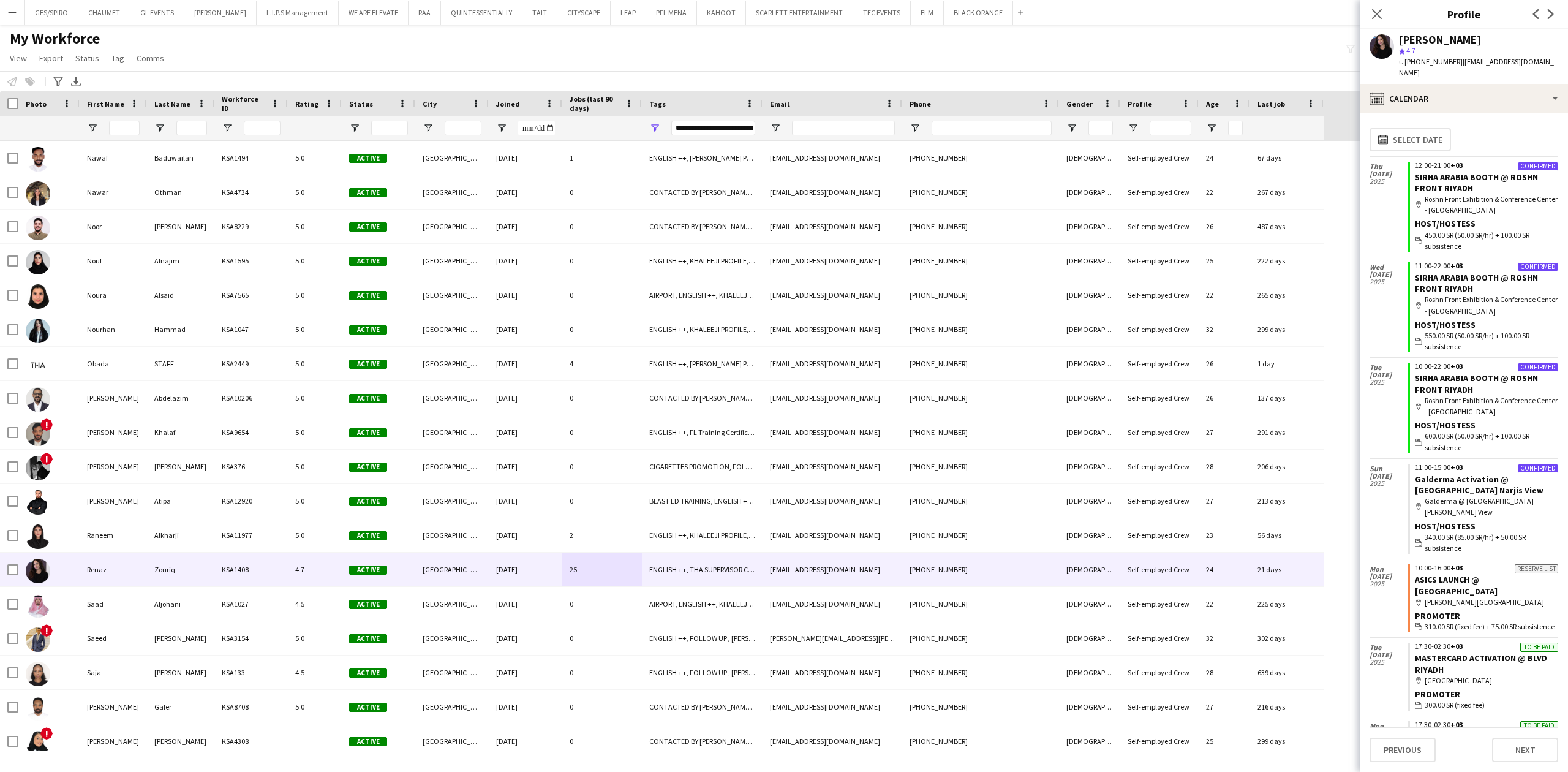
click at [1508, 71] on div "[PERSON_NAME] star 4.7 t. [PHONE_NUMBER] | [EMAIL_ADDRESS][DOMAIN_NAME]" at bounding box center [1464, 56] width 209 height 54
click at [1500, 86] on div "calendar-full Calendar" at bounding box center [1464, 99] width 209 height 29
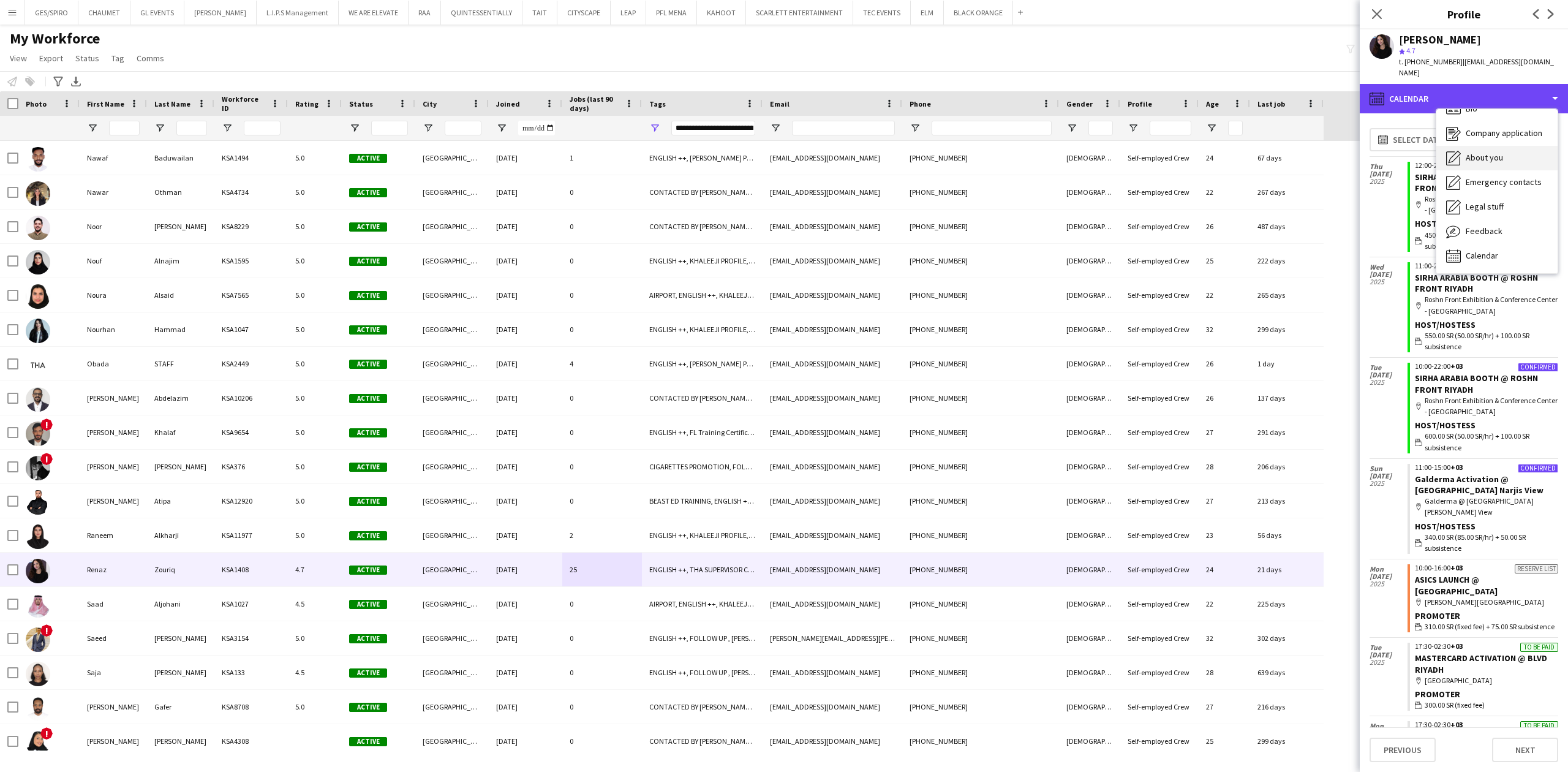
scroll to position [0, 0]
click at [1518, 116] on div "Bio Bio" at bounding box center [1497, 126] width 121 height 24
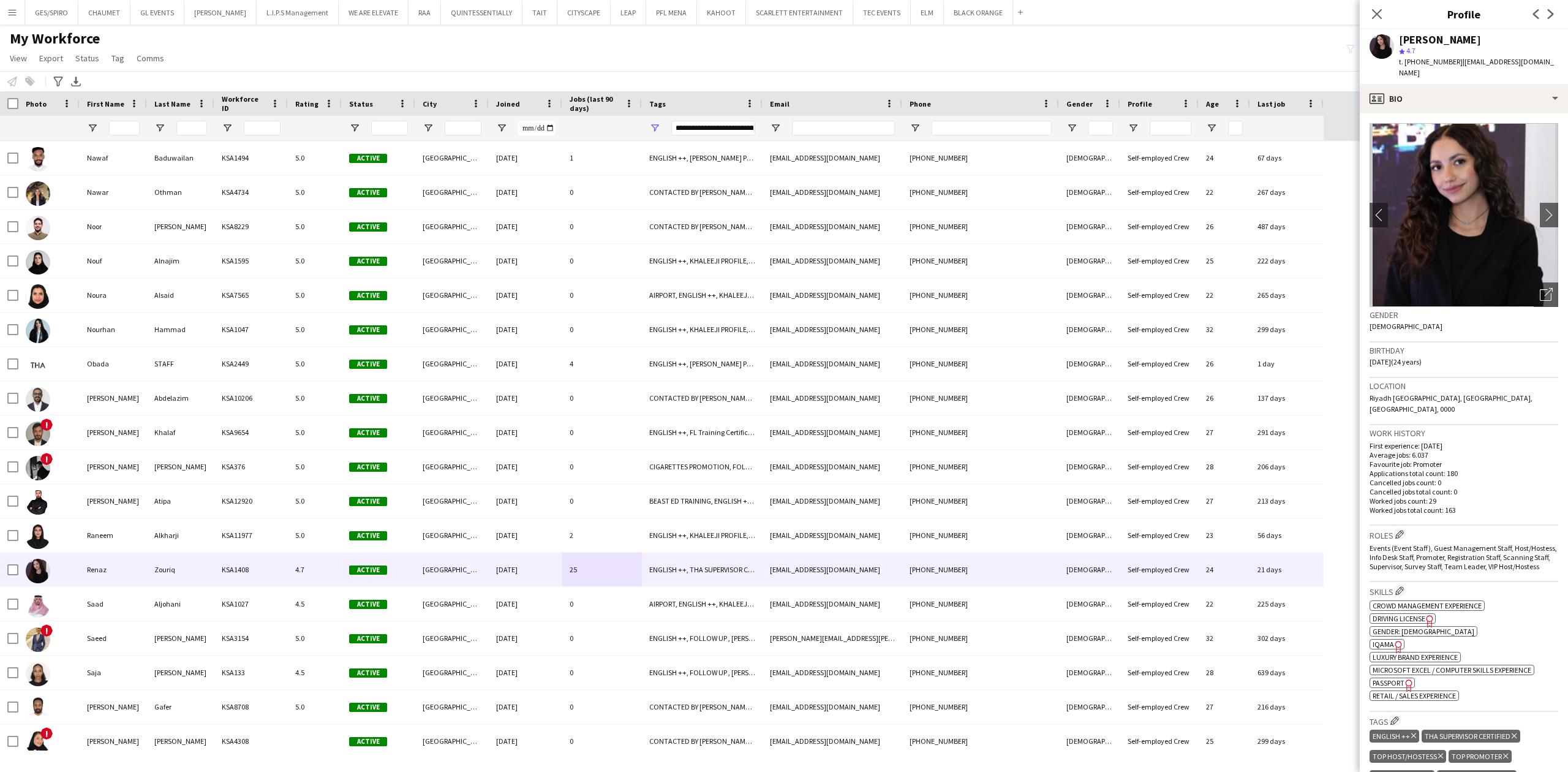
click at [1385, 640] on span "IQAMA" at bounding box center [1383, 644] width 21 height 9
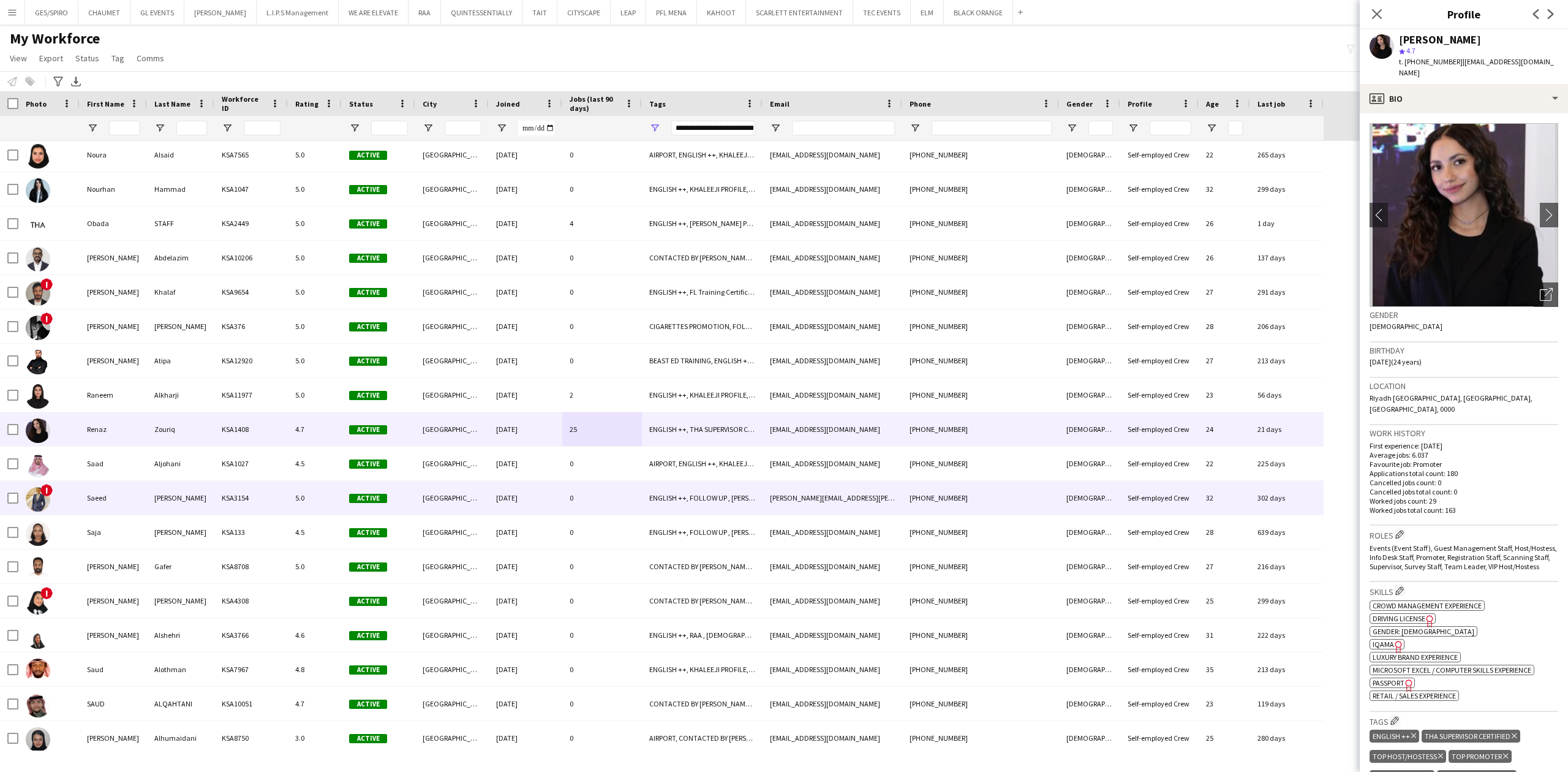
scroll to position [3677, 0]
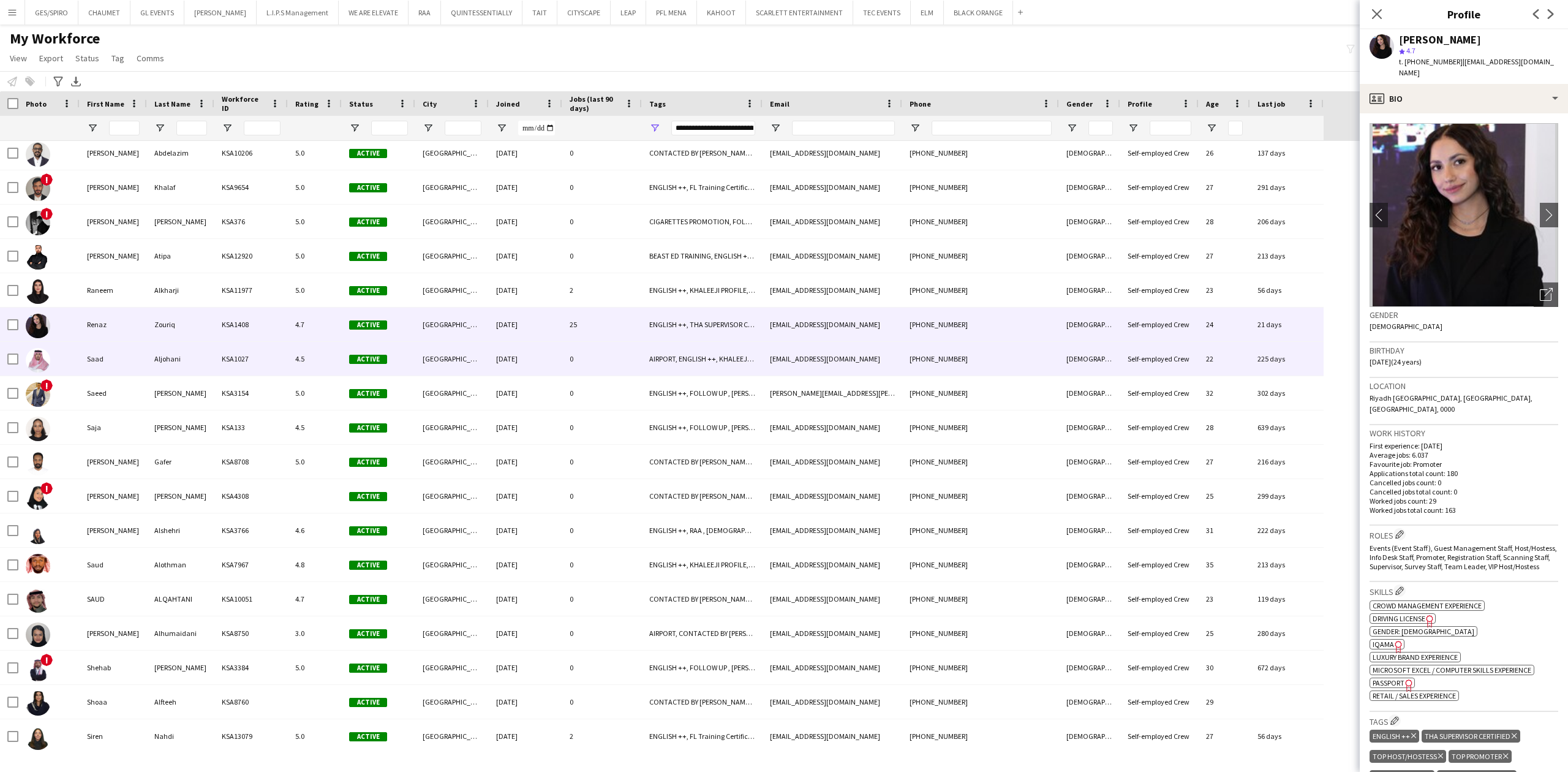
click at [447, 358] on div "[GEOGRAPHIC_DATA]" at bounding box center [452, 358] width 73 height 34
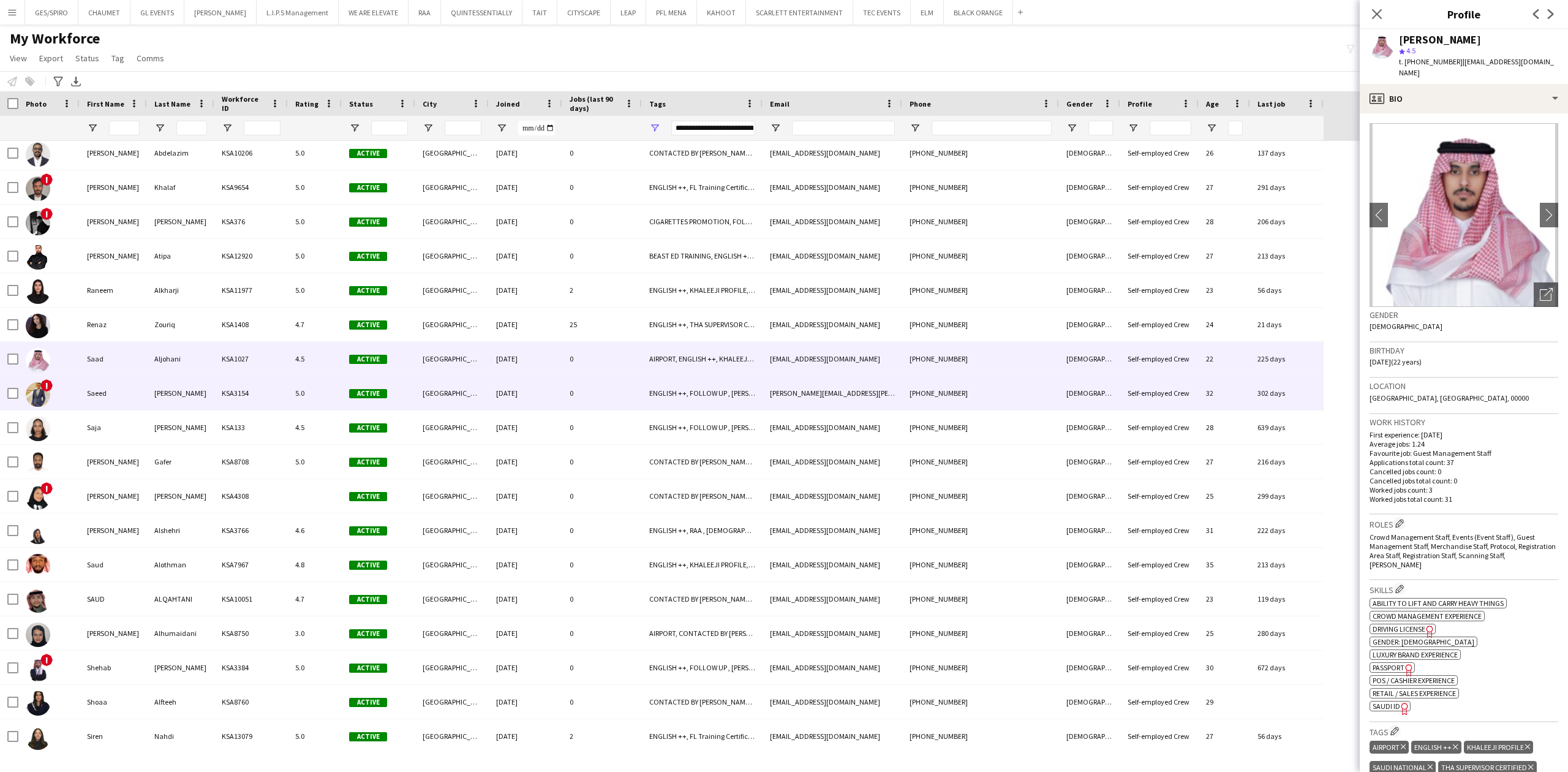
click at [445, 400] on div "[GEOGRAPHIC_DATA]" at bounding box center [452, 393] width 73 height 34
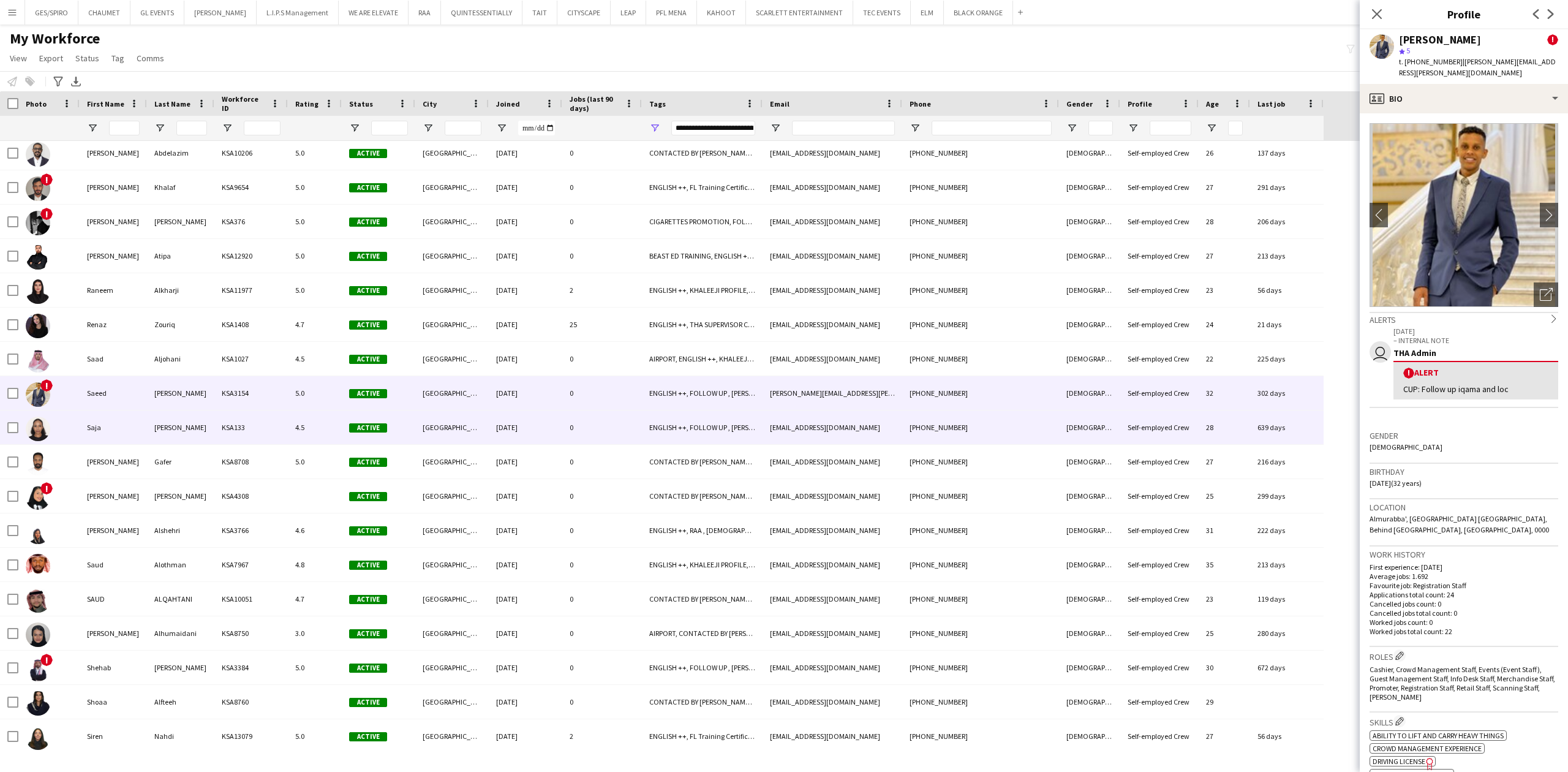
click at [628, 427] on div "0" at bounding box center [602, 427] width 79 height 34
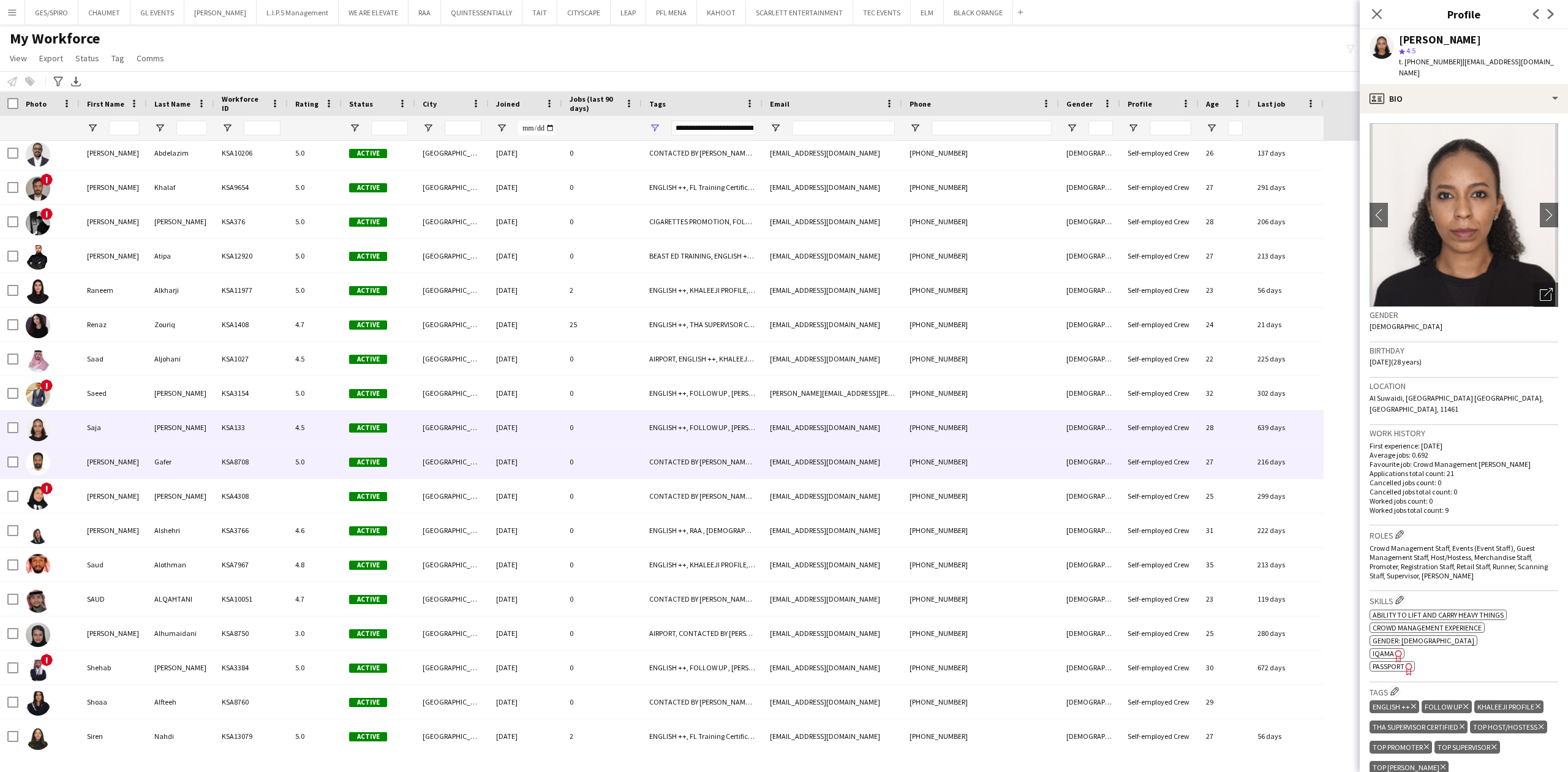
click at [663, 468] on div "CONTACTED BY [PERSON_NAME], ENGLISH ++, [PERSON_NAME] PROFILE, THA SUPERVISOR C…" at bounding box center [702, 462] width 121 height 34
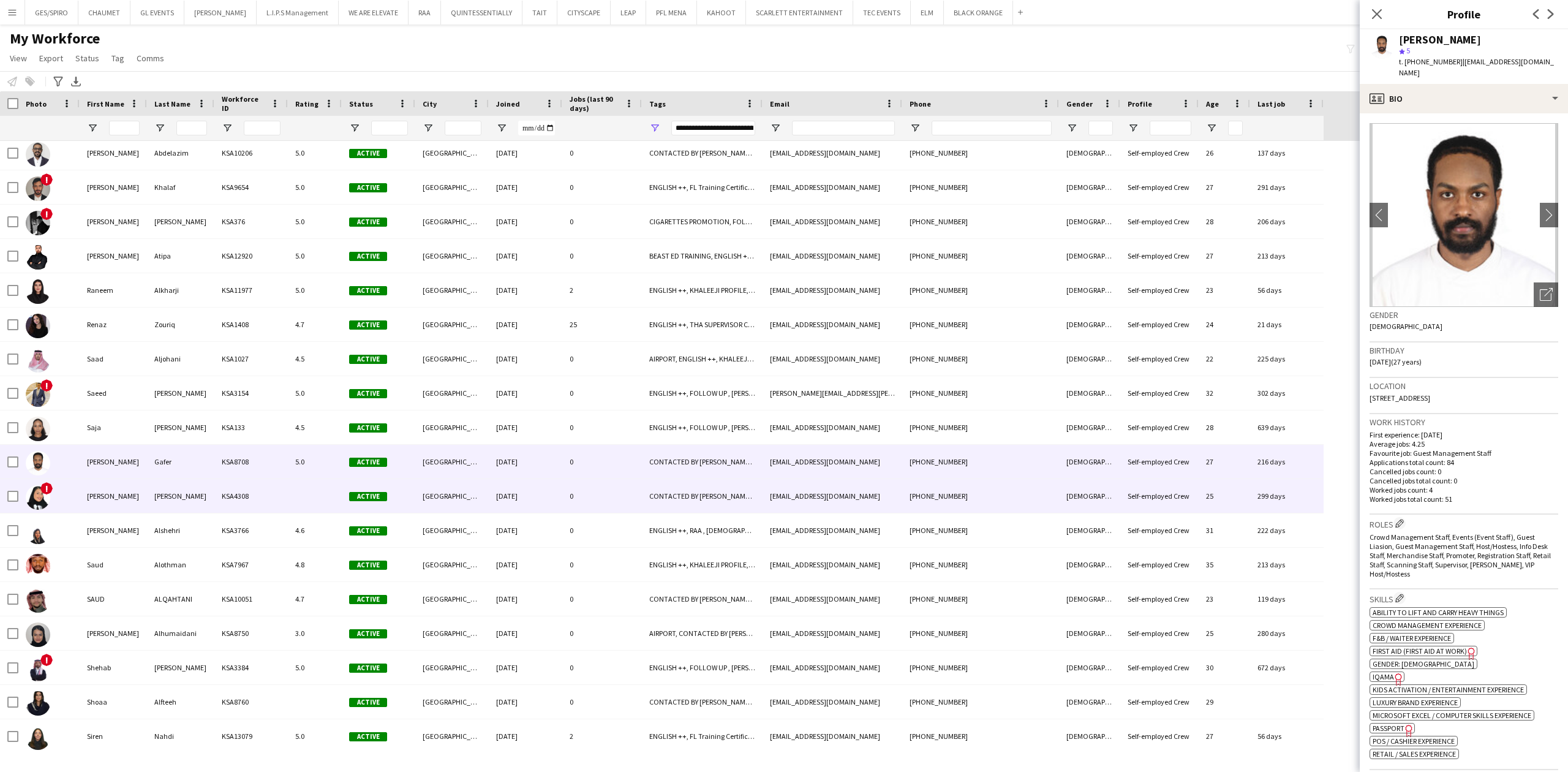
click at [821, 490] on div "[EMAIL_ADDRESS][DOMAIN_NAME]" at bounding box center [832, 496] width 140 height 34
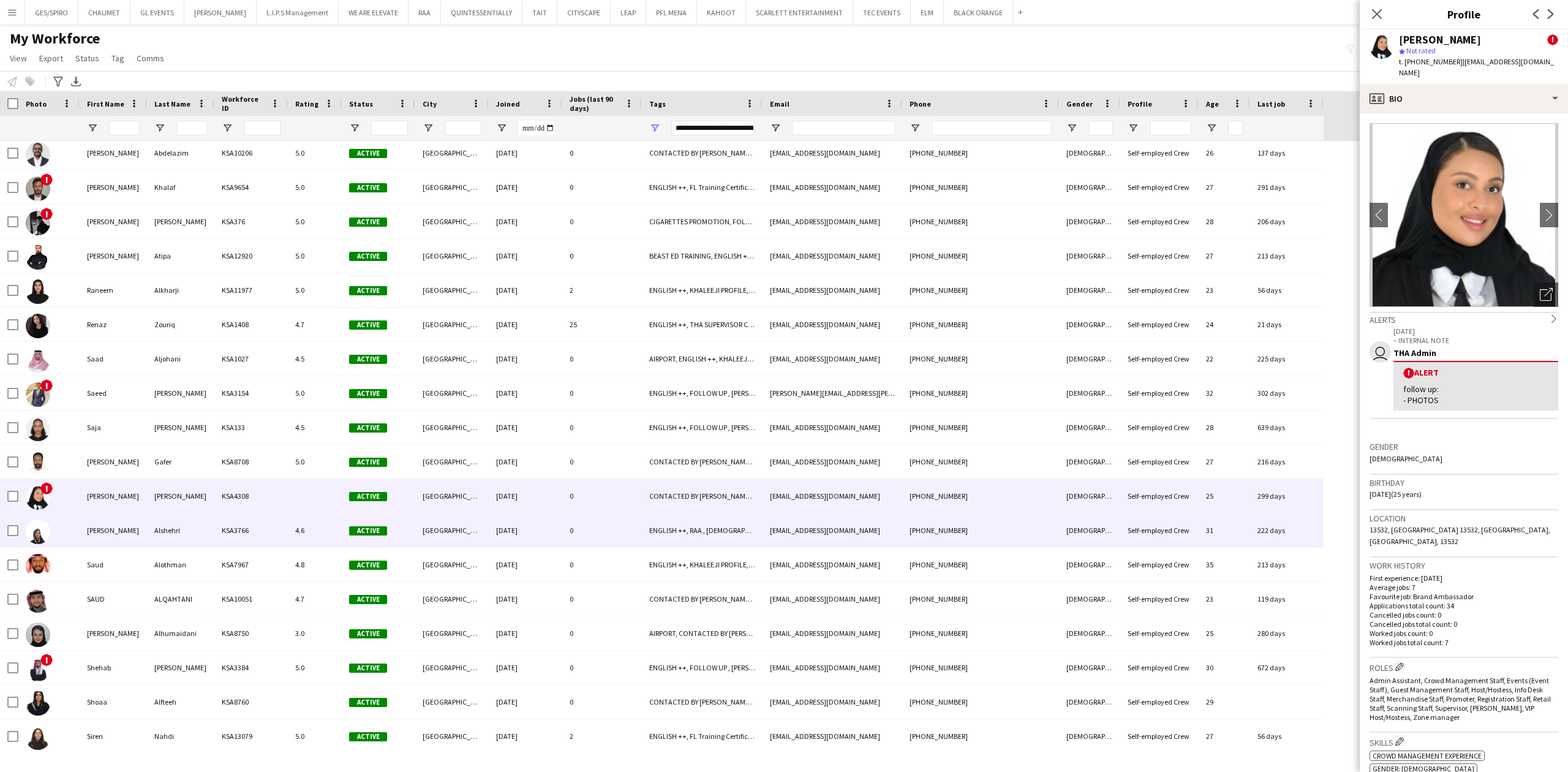
click at [743, 530] on div "ENGLISH ++, RAA , [DEMOGRAPHIC_DATA] NATIONAL, THA SUPERVISOR CERTIFIED, TOP HO…" at bounding box center [702, 530] width 121 height 34
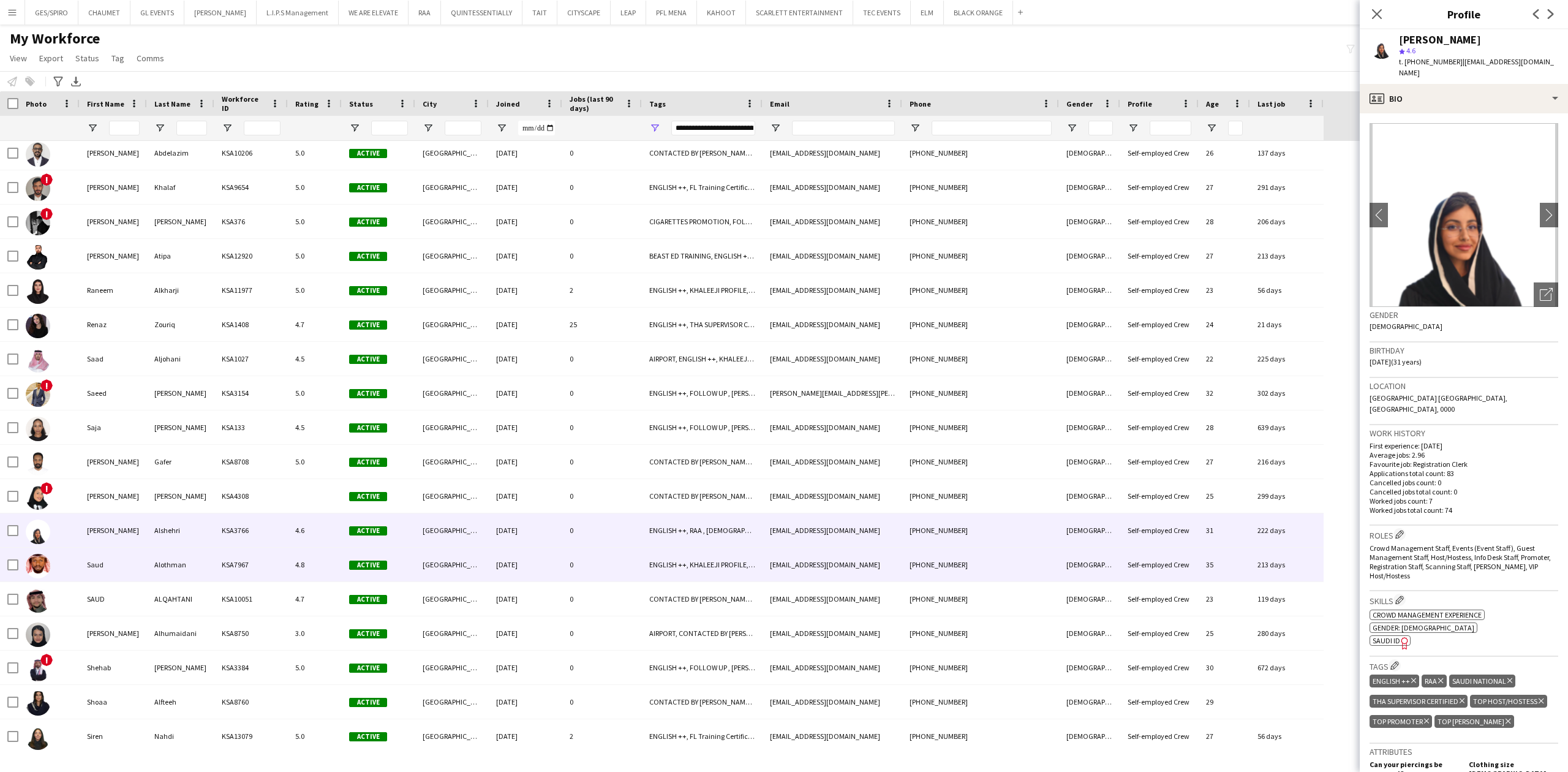
click at [652, 569] on div "ENGLISH ++, KHALEEJI PROFILE, [DEMOGRAPHIC_DATA] NATIONAL, THA SUPERVISOR CERTI…" at bounding box center [702, 565] width 121 height 34
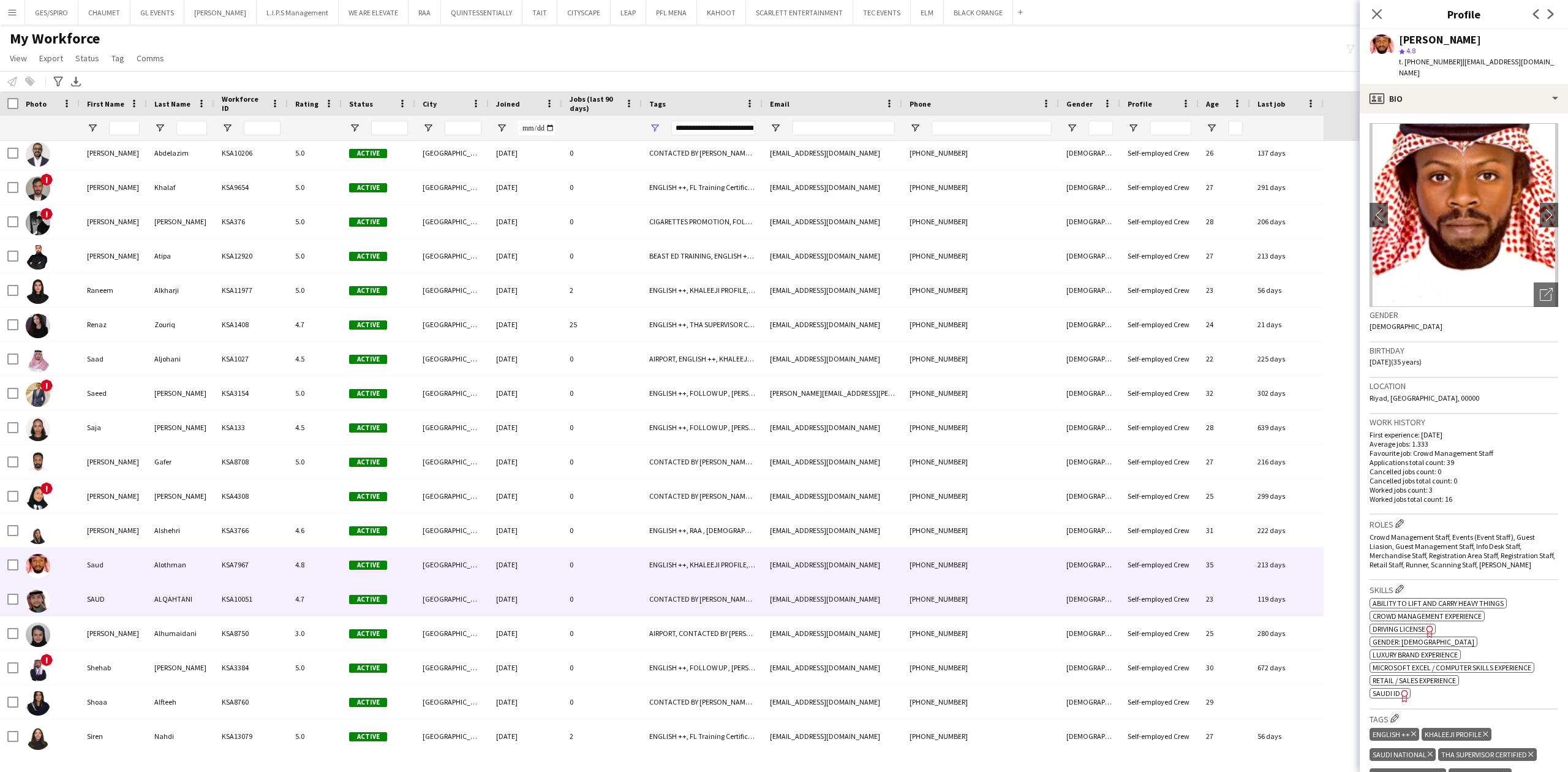
click at [756, 598] on div "CONTACTED BY [PERSON_NAME], ENGLISH ++, FOLLOW UP , [PERSON_NAME] PROFILE, PROT…" at bounding box center [702, 599] width 121 height 34
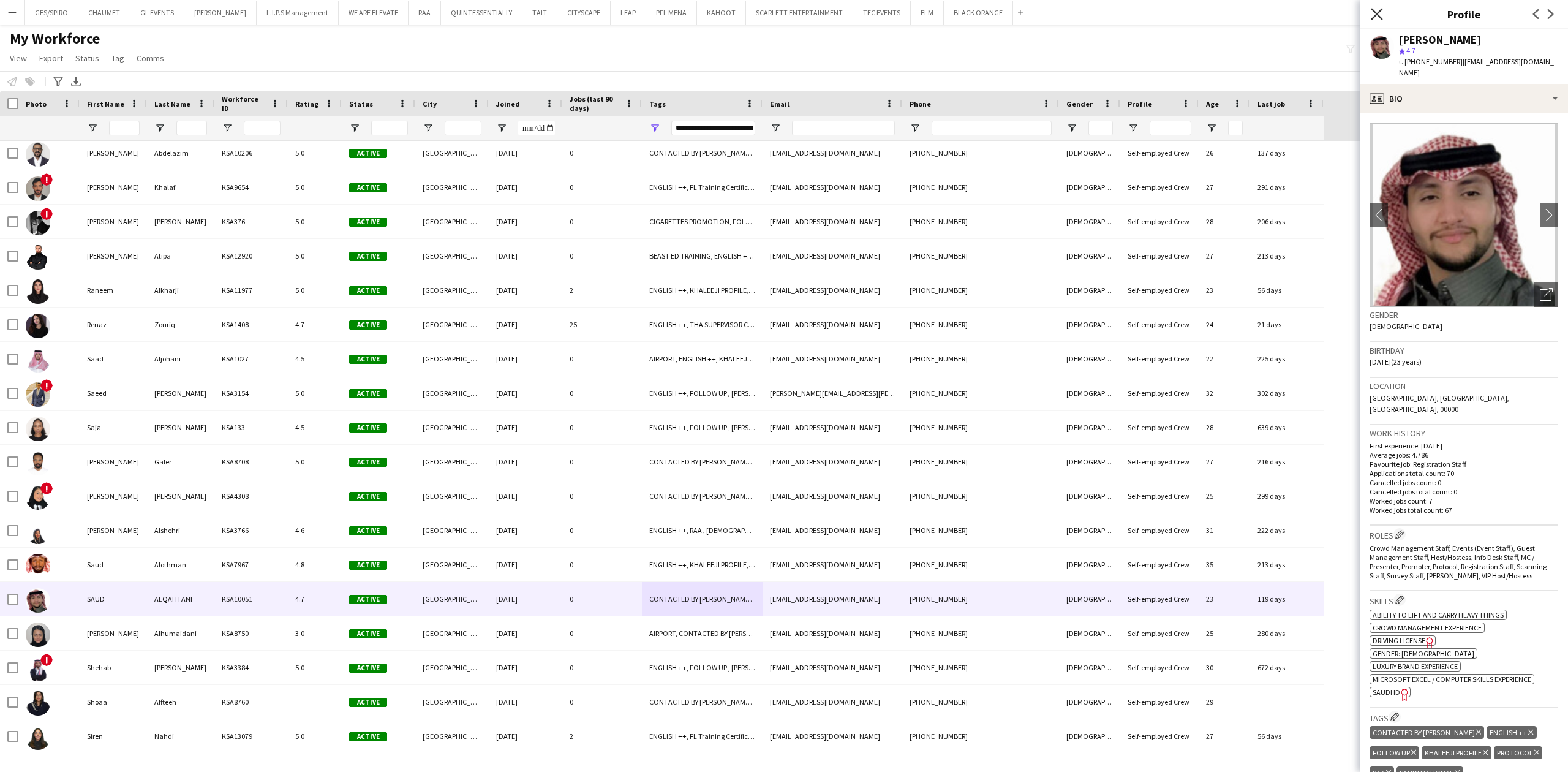
click at [1382, 10] on icon "Close pop-in" at bounding box center [1376, 13] width 11 height 11
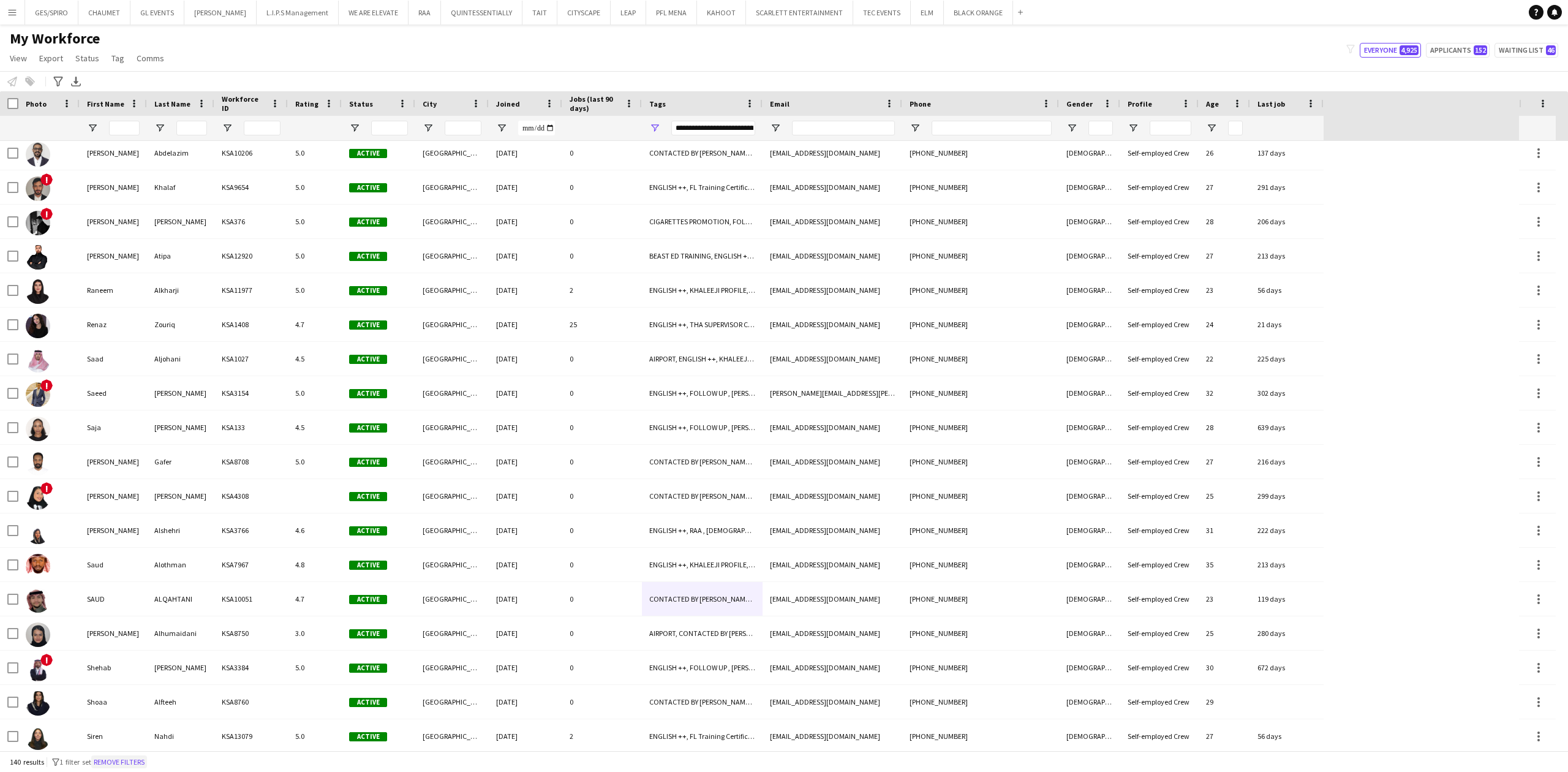
click at [106, 764] on button "Remove filters" at bounding box center [118, 762] width 56 height 14
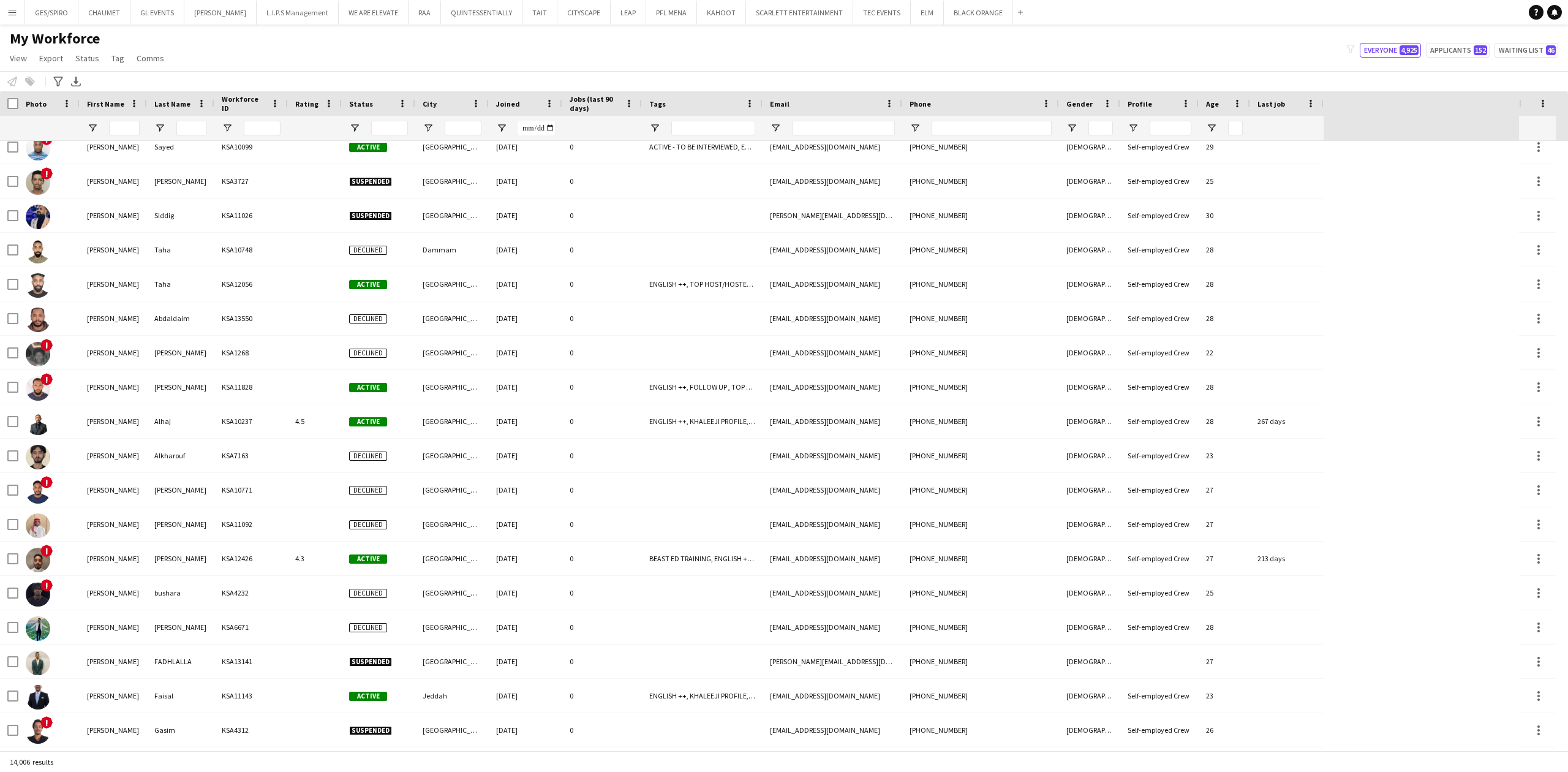
scroll to position [1879, 0]
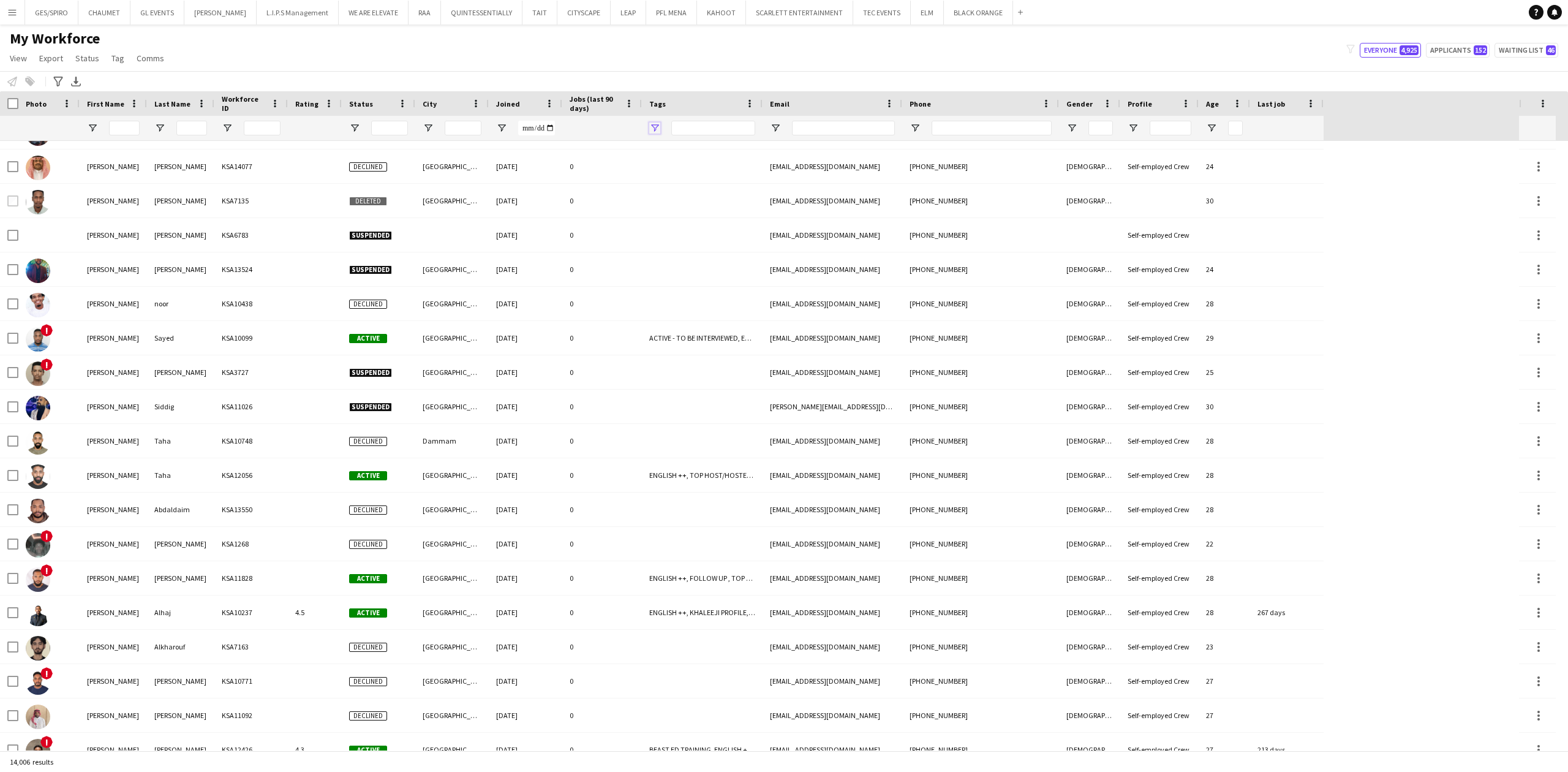
click at [654, 128] on span "Open Filter Menu" at bounding box center [655, 128] width 11 height 11
type input "***"
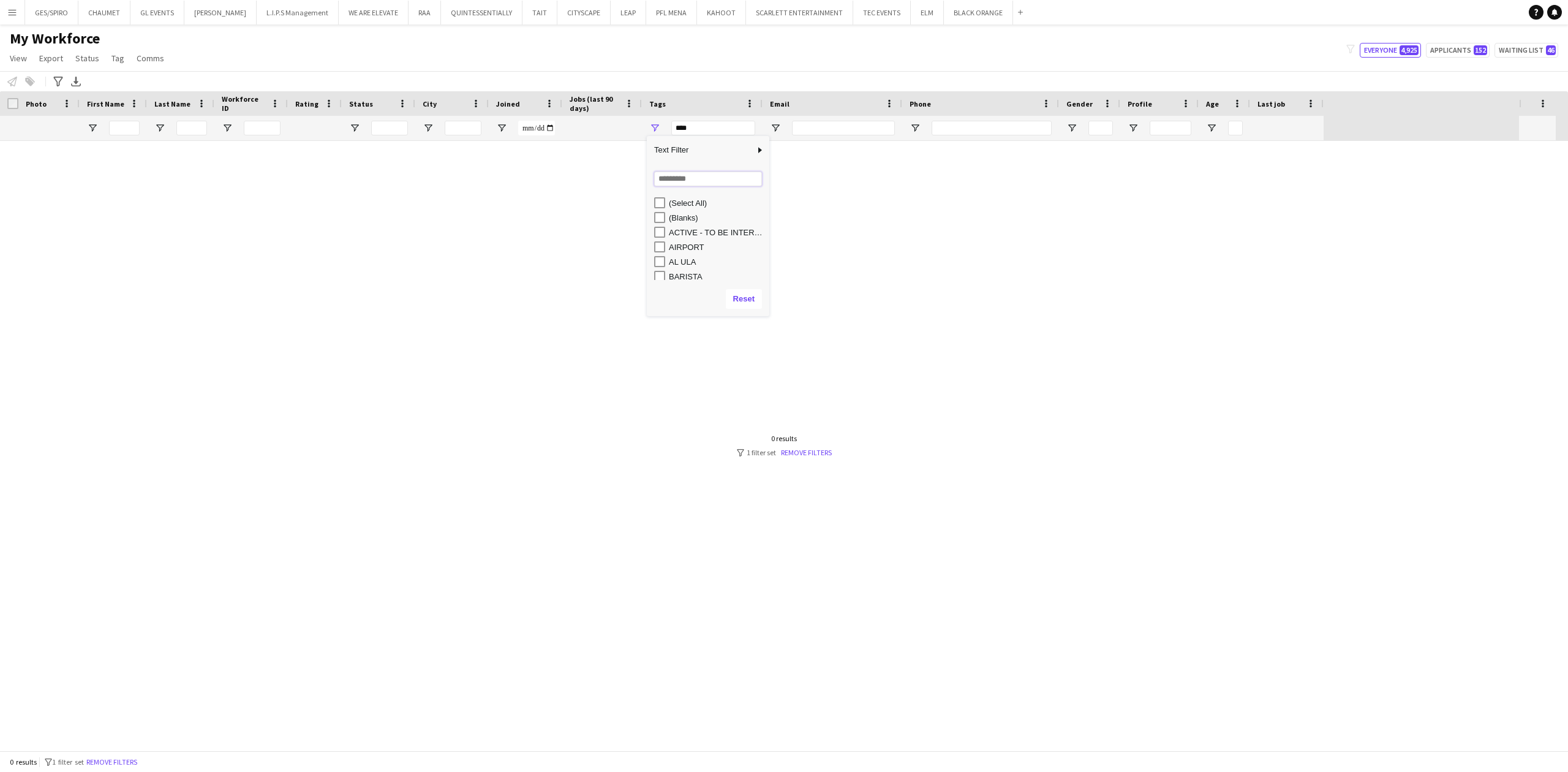
click at [692, 181] on input "Search filter values" at bounding box center [708, 178] width 108 height 15
type input "*****"
type input "**********"
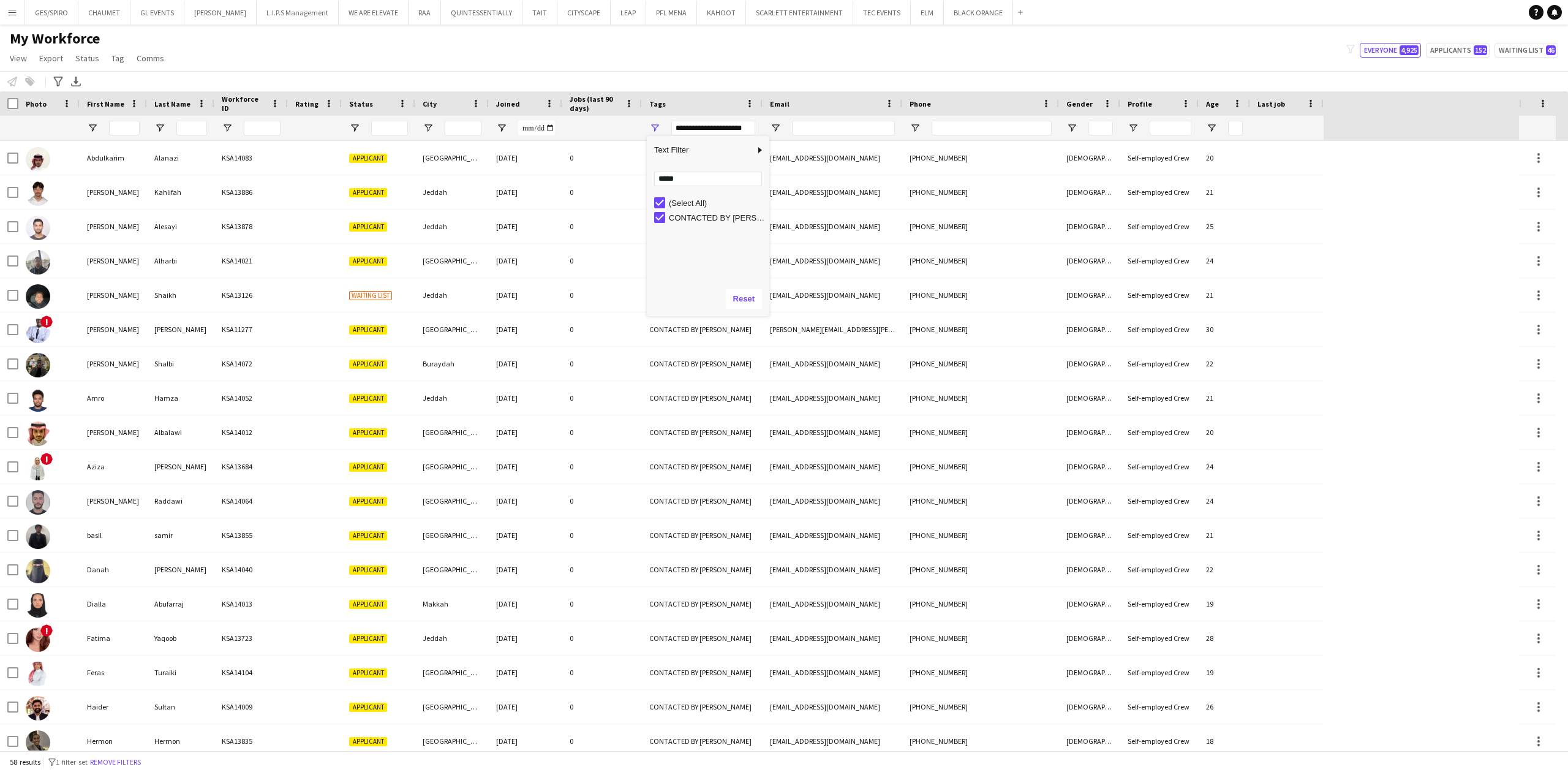
click at [686, 69] on div "My Workforce View Views Default view Basic Export View Full Name TAGS Test New …" at bounding box center [784, 50] width 1568 height 42
click at [831, 132] on input "Email Filter Input" at bounding box center [844, 128] width 103 height 15
paste input "**********"
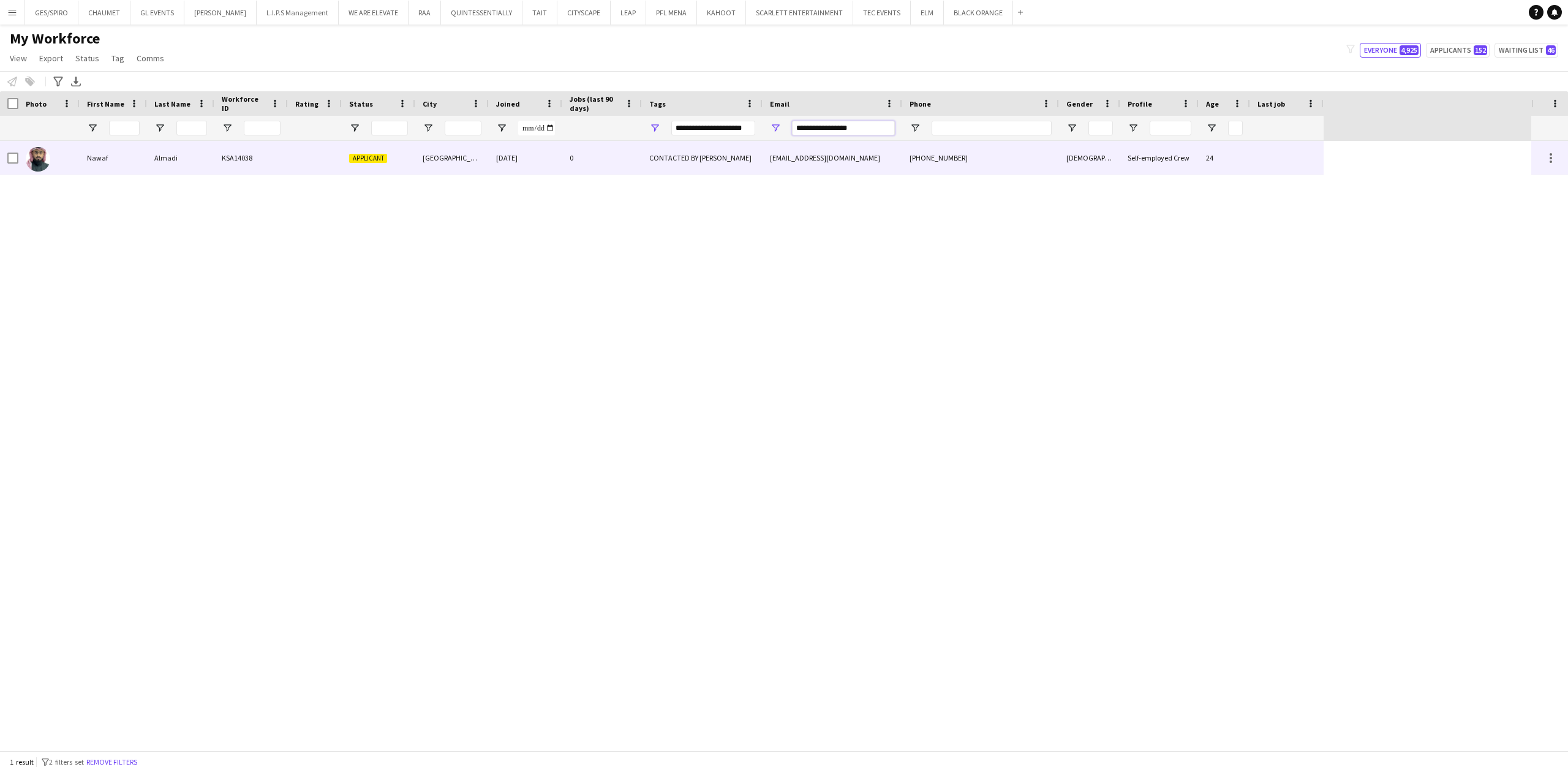
type input "**********"
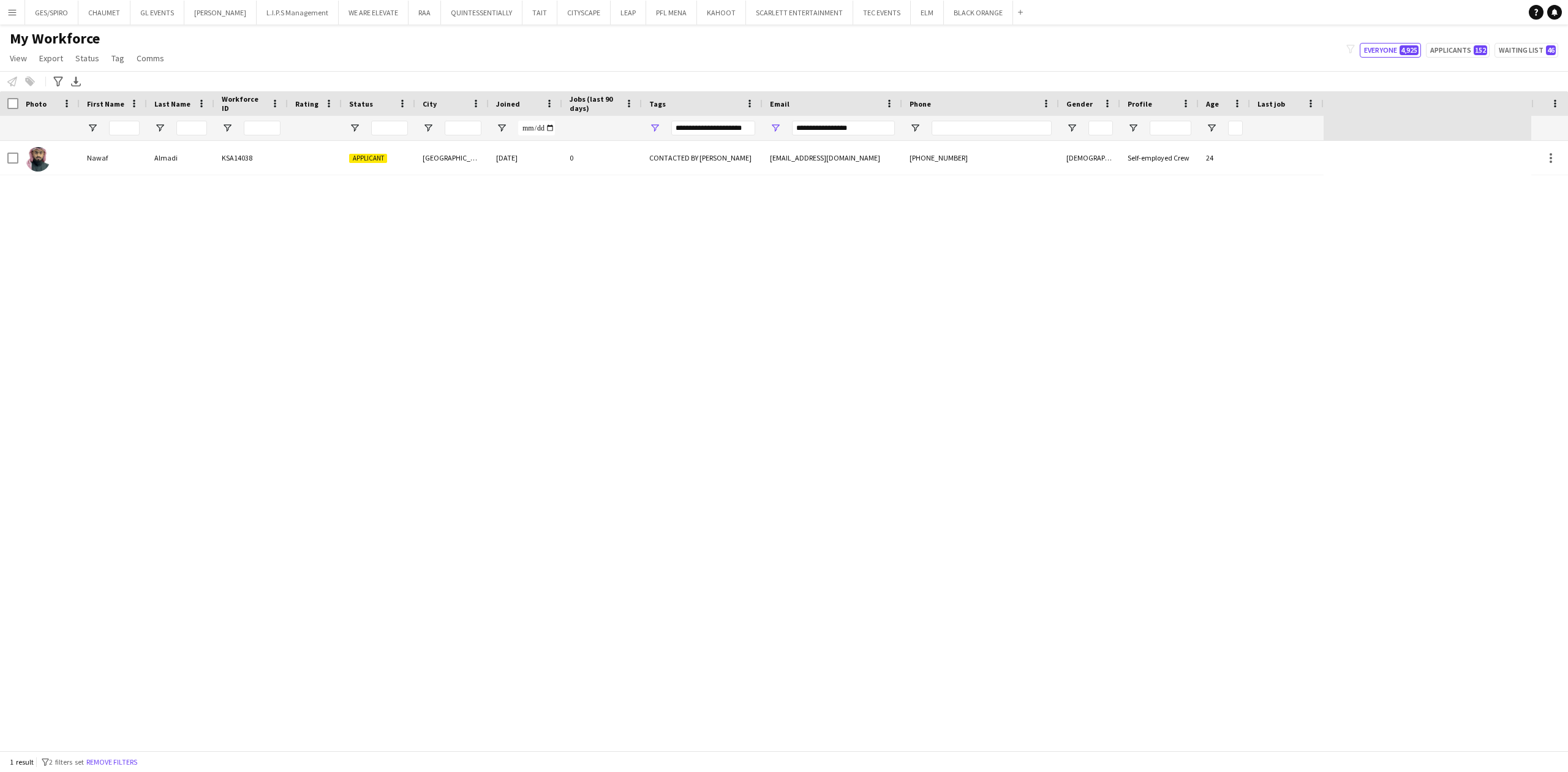
click at [672, 177] on div "[PERSON_NAME] KSA14038 Applicant [GEOGRAPHIC_DATA] [DATE] 0 CONTACTED BY [PERSO…" at bounding box center [766, 446] width 1531 height 610
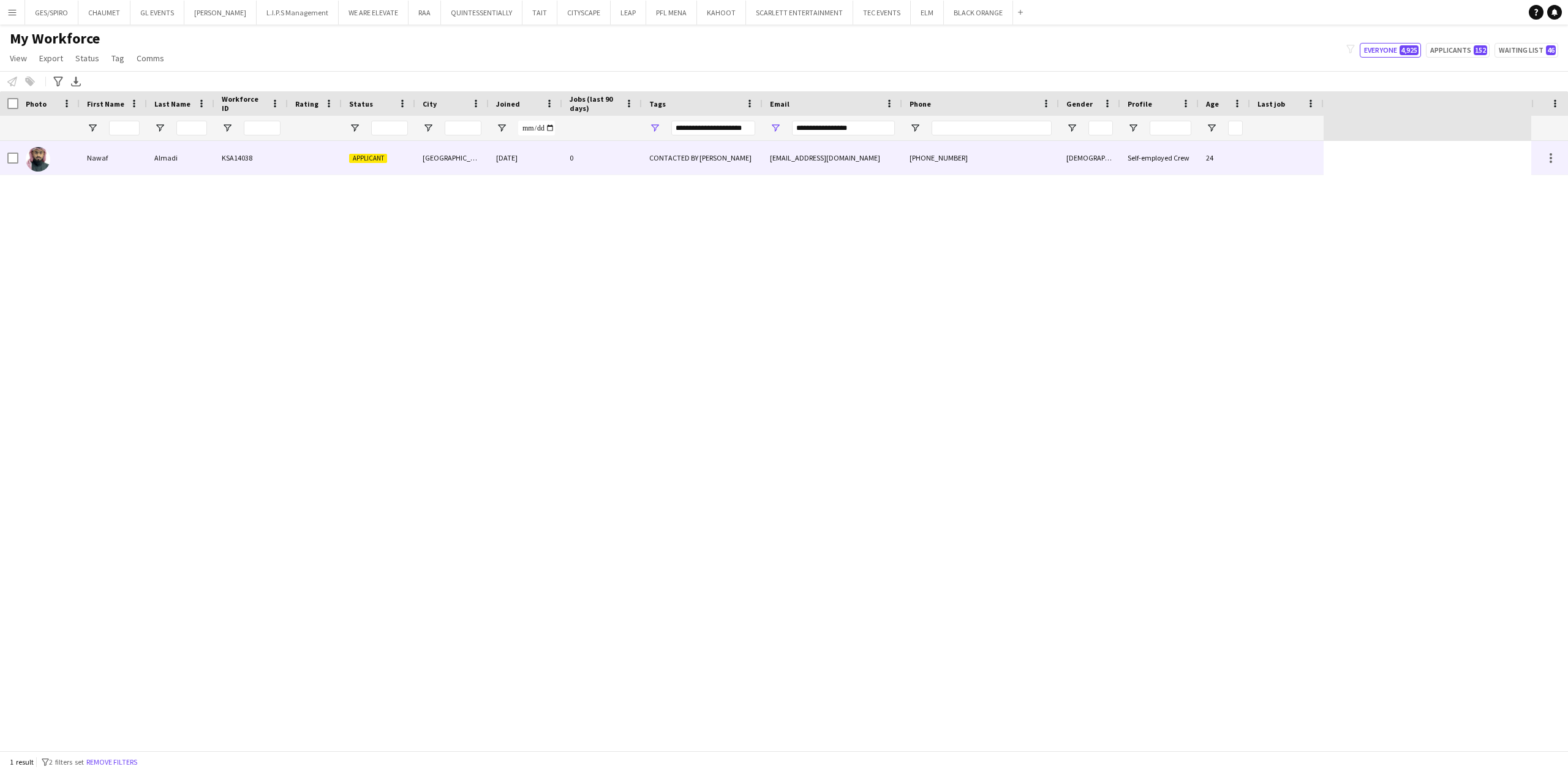
click at [687, 164] on div "CONTACTED BY [PERSON_NAME]" at bounding box center [702, 157] width 121 height 34
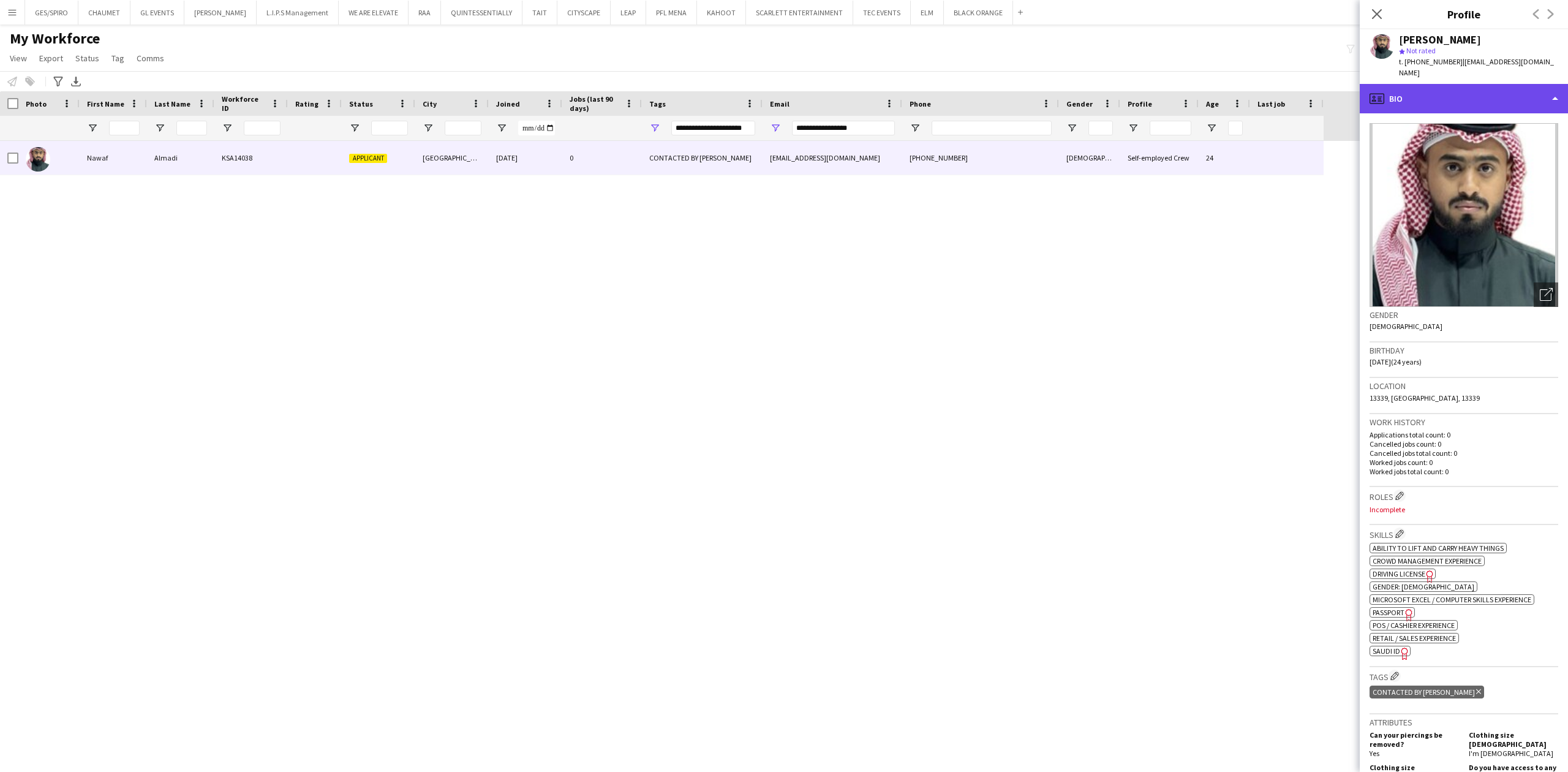
click at [1473, 84] on div "profile Bio" at bounding box center [1464, 99] width 209 height 29
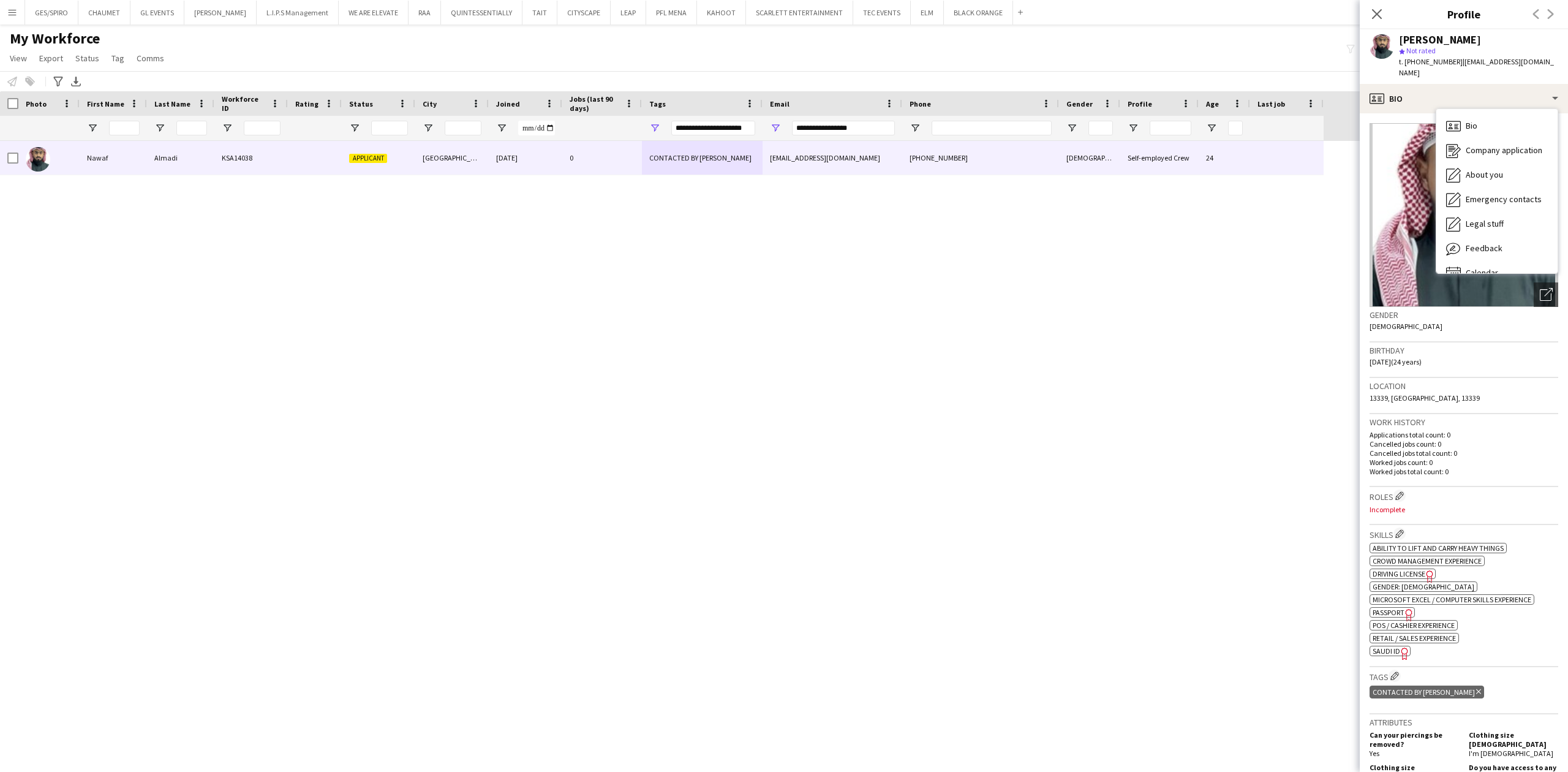
click at [1168, 338] on div "[PERSON_NAME] KSA14038 Applicant [GEOGRAPHIC_DATA] [DATE] 0 CONTACTED BY [PERSO…" at bounding box center [766, 446] width 1531 height 610
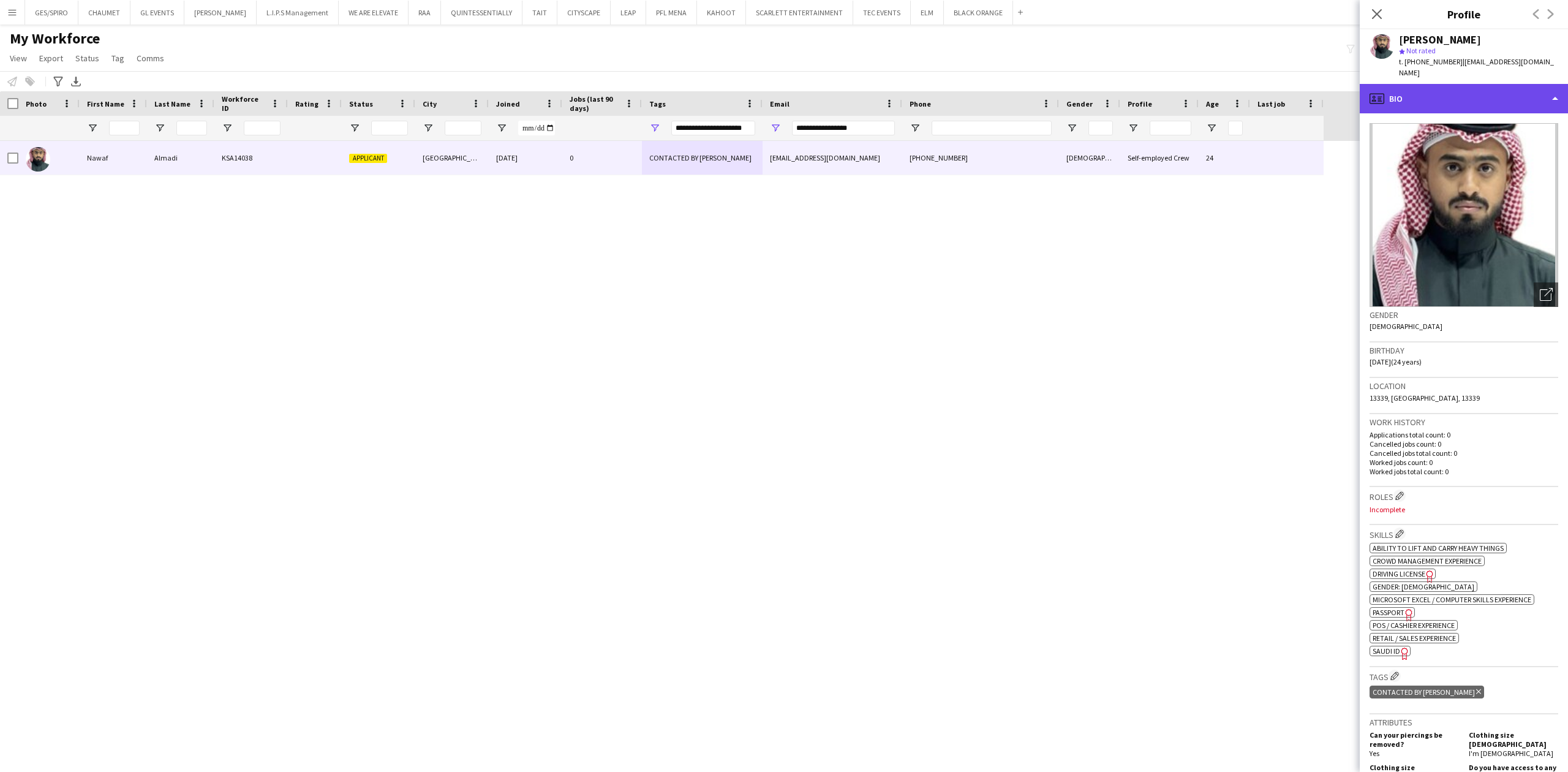
click at [1480, 86] on div "profile Bio" at bounding box center [1464, 99] width 209 height 29
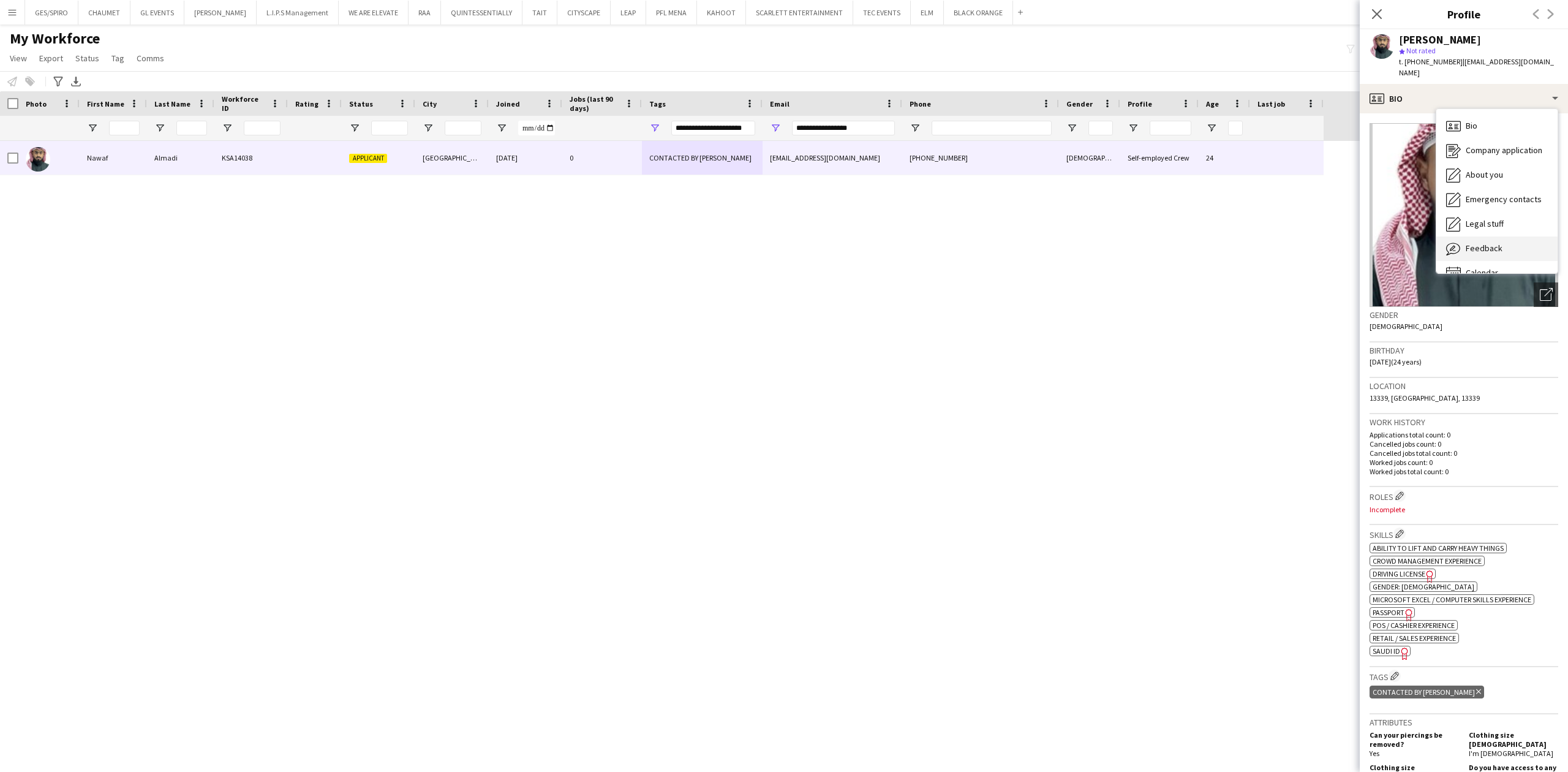
click at [1498, 242] on span "Feedback" at bounding box center [1484, 248] width 37 height 11
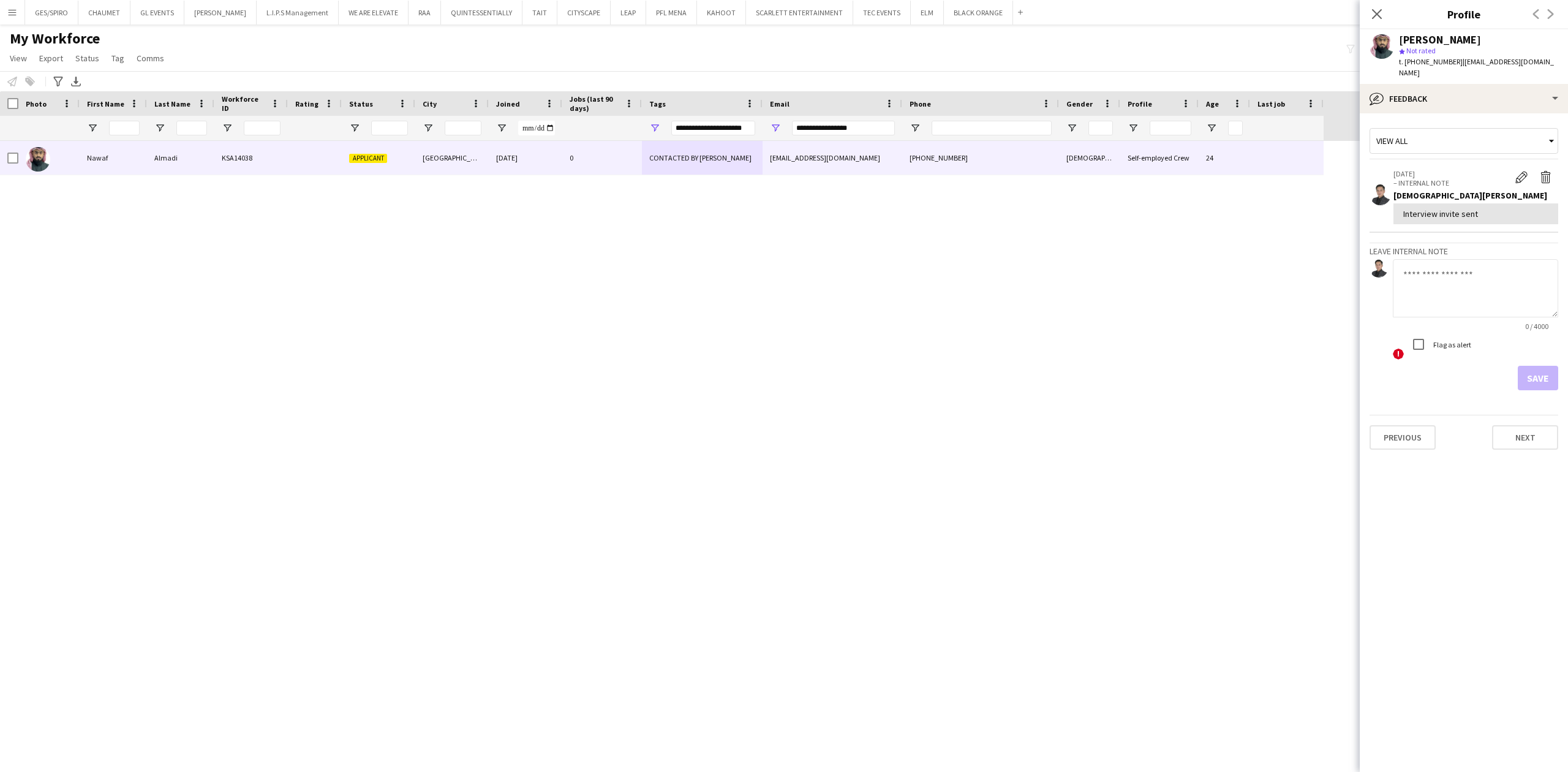
click at [1460, 271] on textarea at bounding box center [1476, 288] width 165 height 58
type textarea "**********"
click at [1533, 371] on button "Save" at bounding box center [1537, 378] width 40 height 24
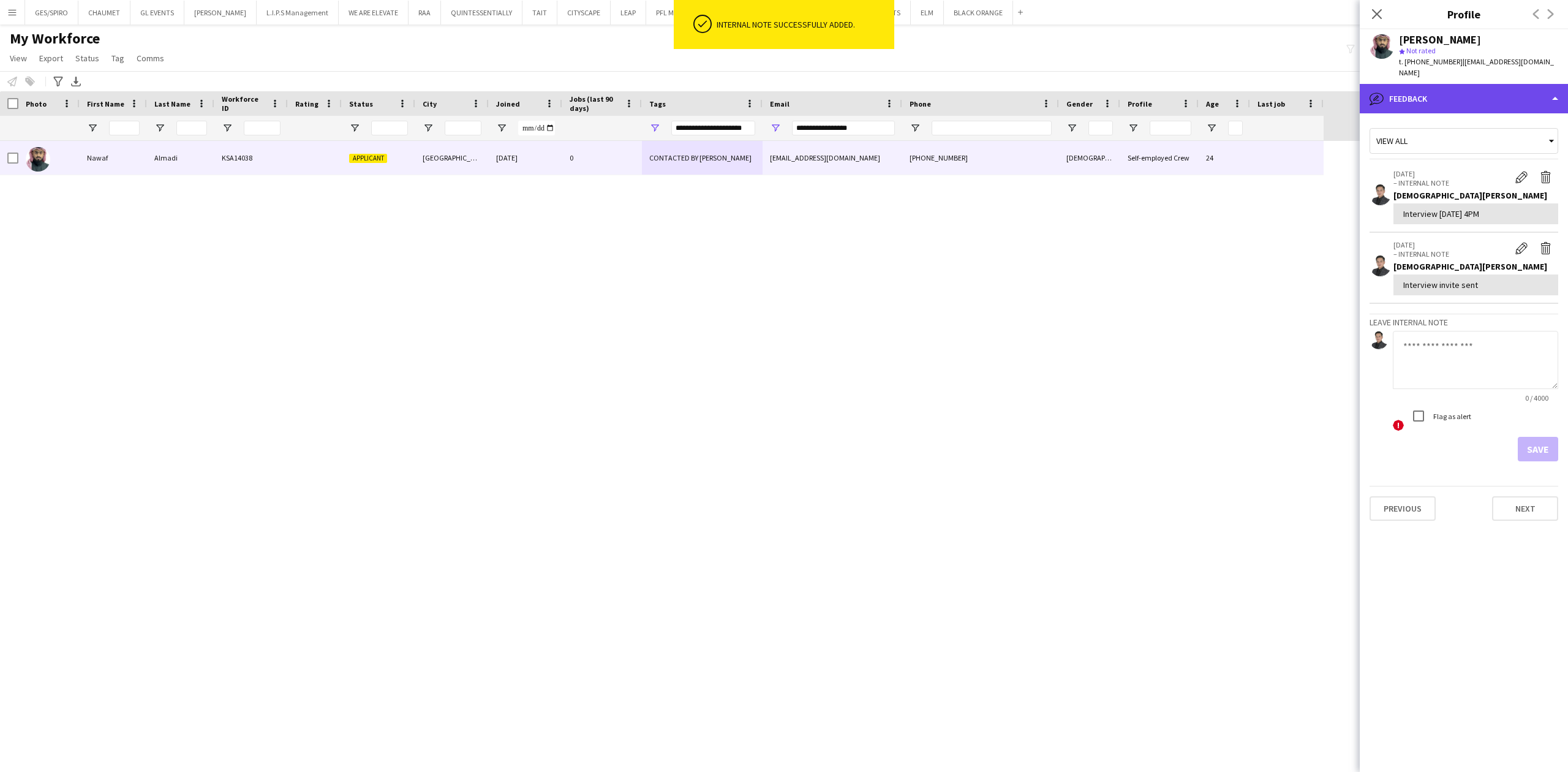
click at [1500, 94] on div "bubble-pencil Feedback" at bounding box center [1464, 99] width 209 height 29
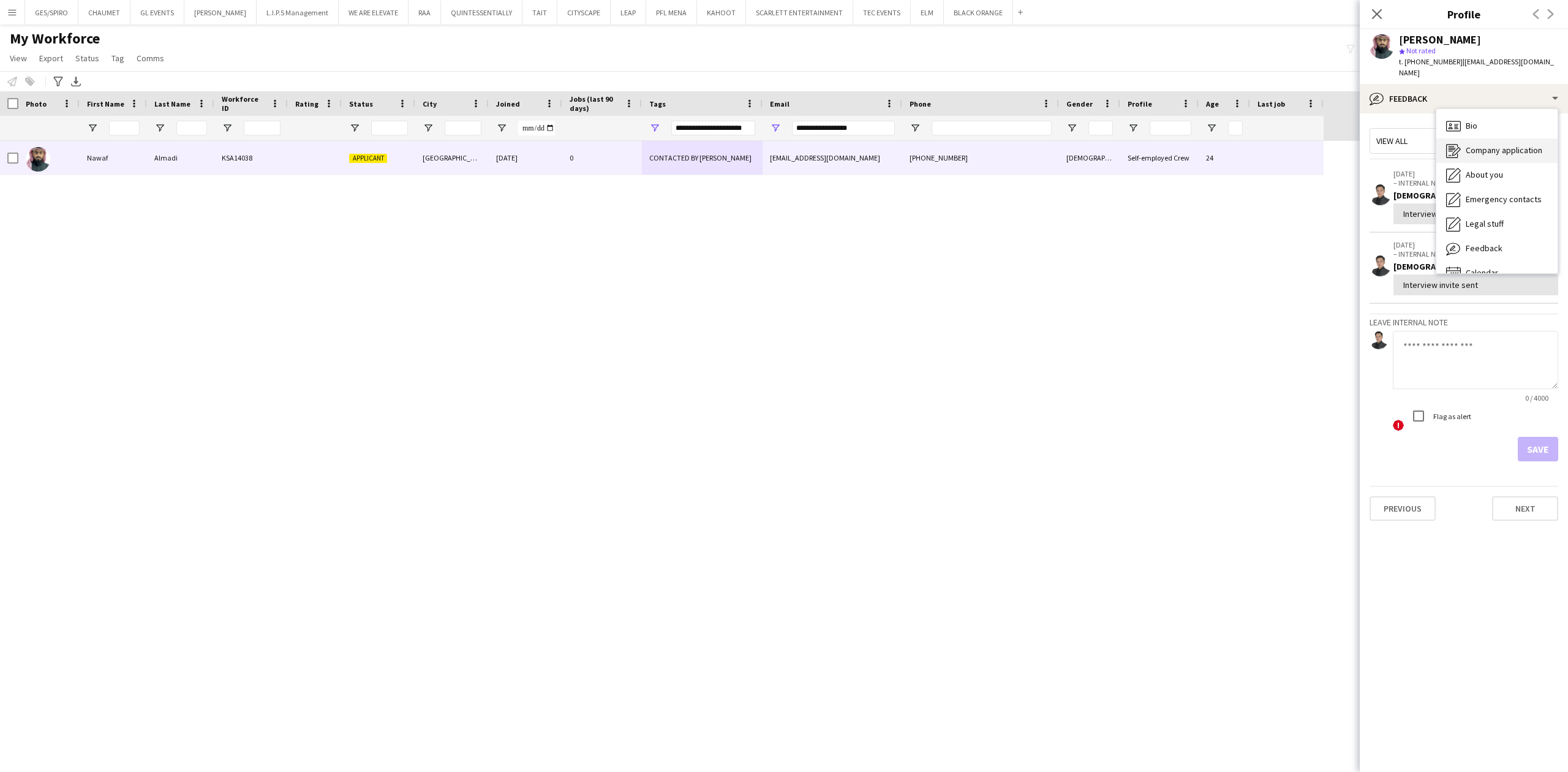
click at [1501, 144] on span "Company application" at bounding box center [1504, 150] width 76 height 11
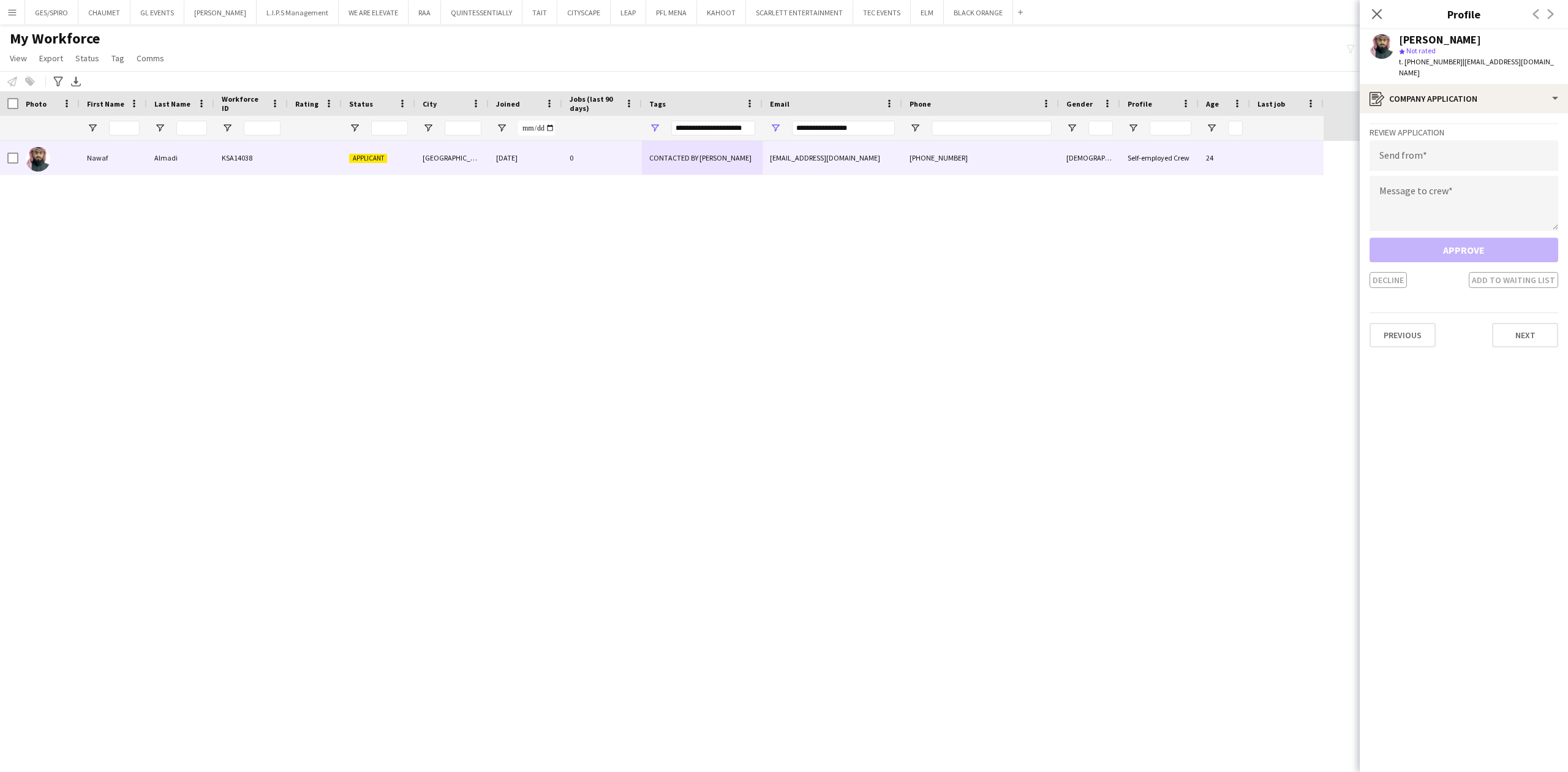
click at [1492, 70] on div "[PERSON_NAME] star Not rated t. [PHONE_NUMBER] | [EMAIL_ADDRESS][DOMAIN_NAME]" at bounding box center [1464, 56] width 209 height 54
click at [1492, 84] on div "register Company application" at bounding box center [1464, 99] width 209 height 29
click at [1497, 170] on div "About you About you" at bounding box center [1497, 175] width 121 height 24
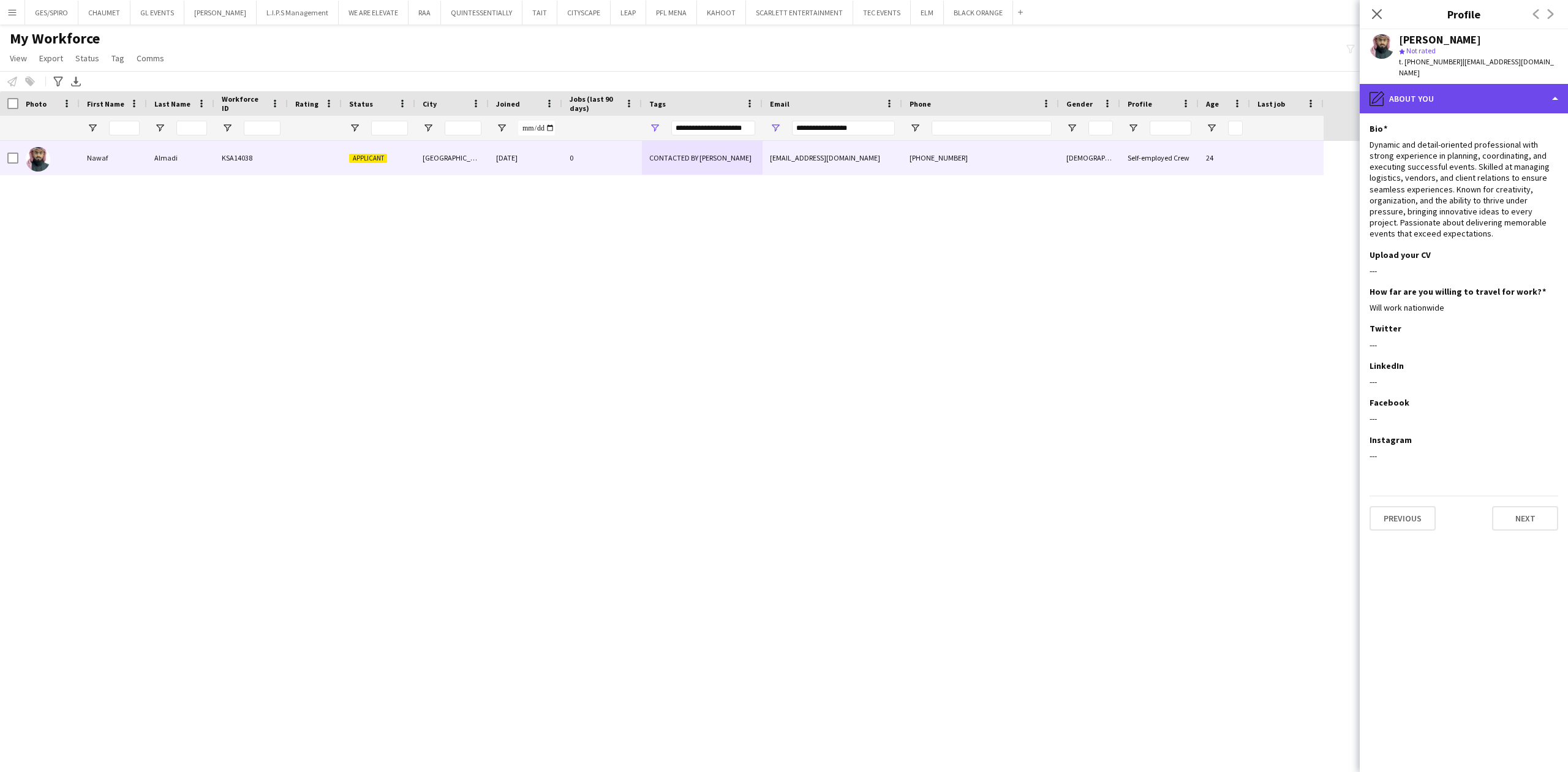
click at [1483, 94] on div "pencil4 About you" at bounding box center [1464, 99] width 209 height 29
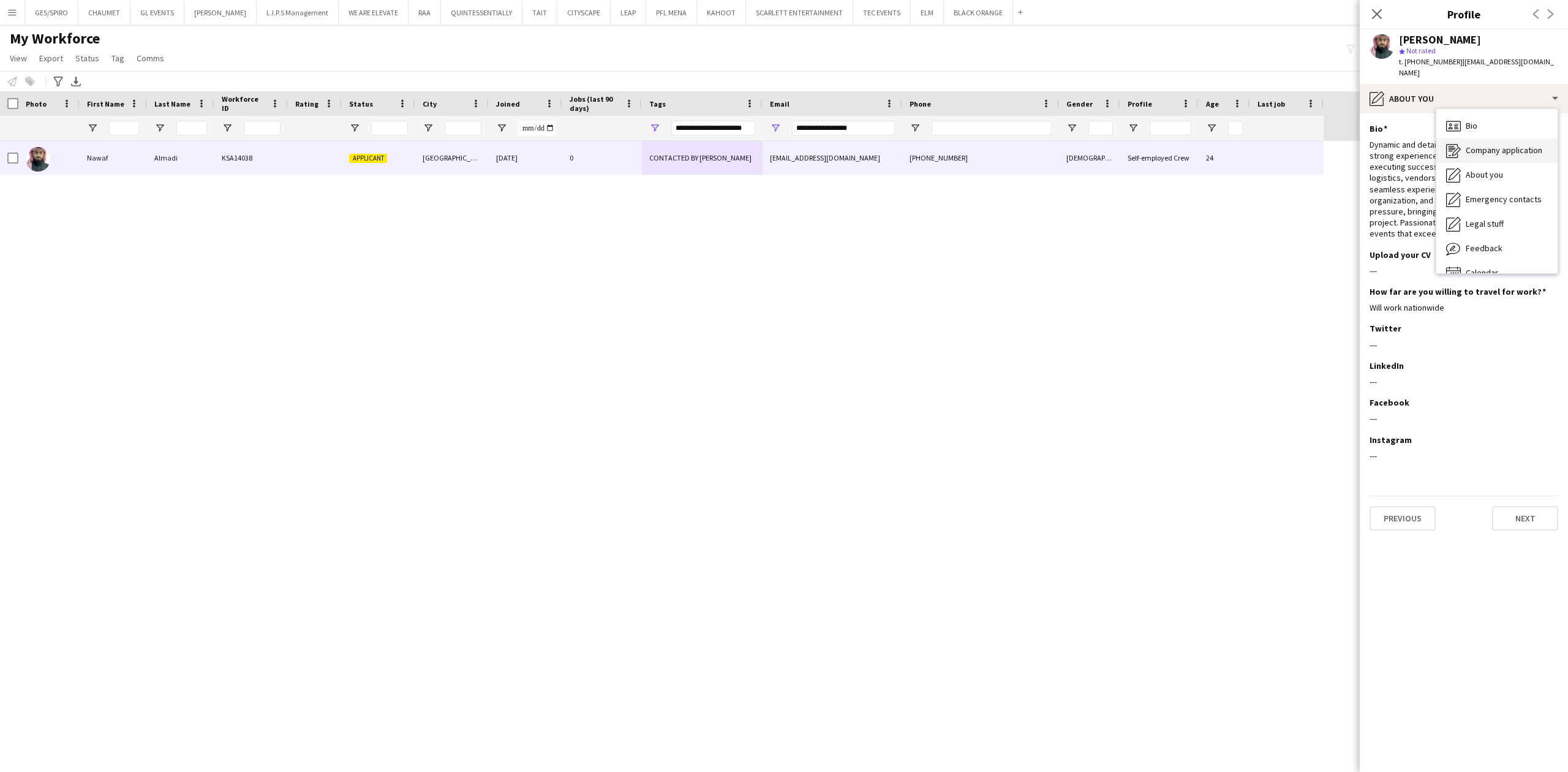
click at [1509, 144] on span "Company application" at bounding box center [1504, 150] width 76 height 11
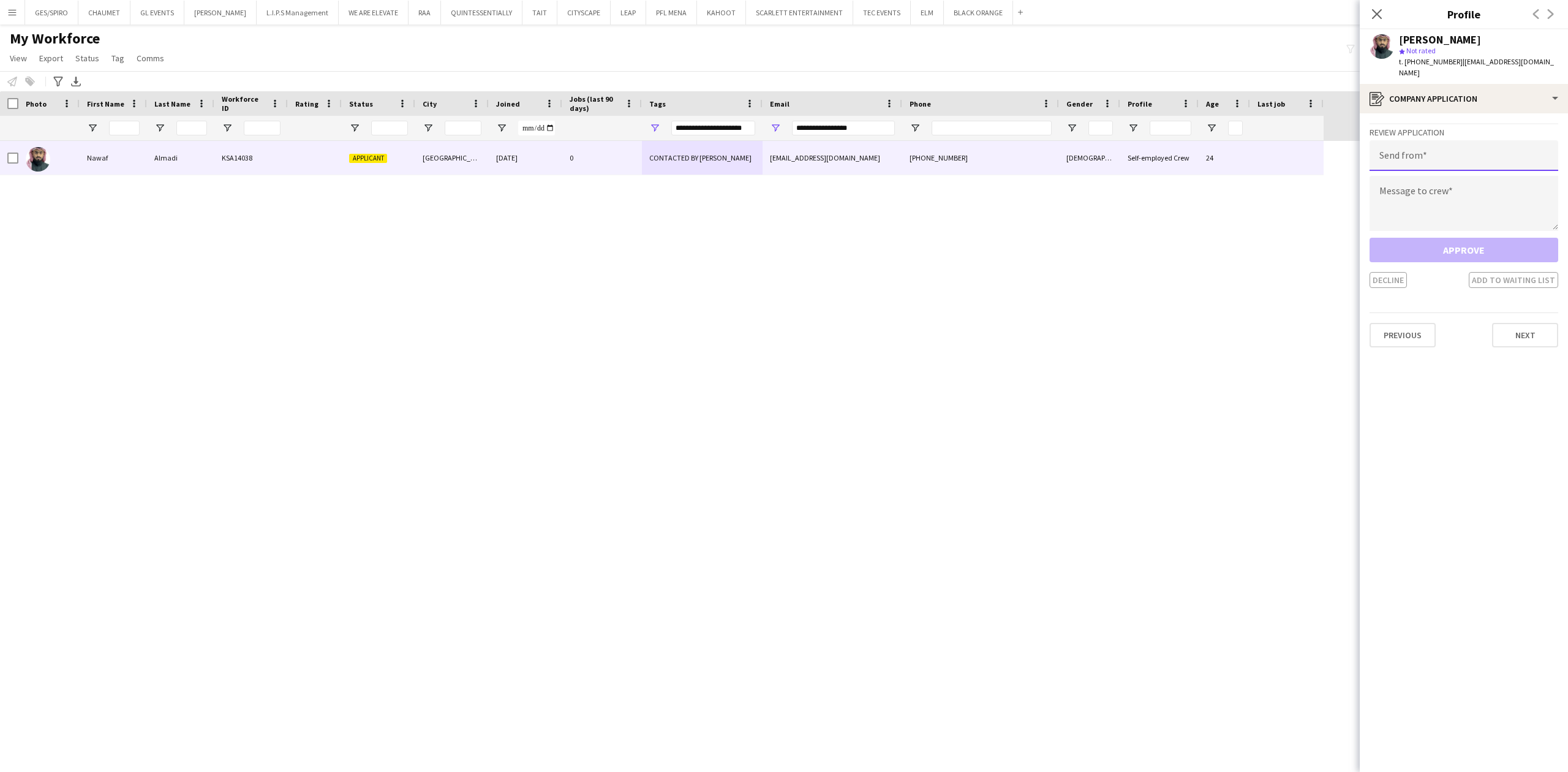
click at [1485, 141] on input "email" at bounding box center [1463, 156] width 189 height 31
click at [1439, 143] on input "email" at bounding box center [1463, 156] width 189 height 31
type input "**********"
click at [1448, 193] on textarea at bounding box center [1463, 203] width 189 height 55
click at [1485, 193] on textarea at bounding box center [1463, 203] width 189 height 55
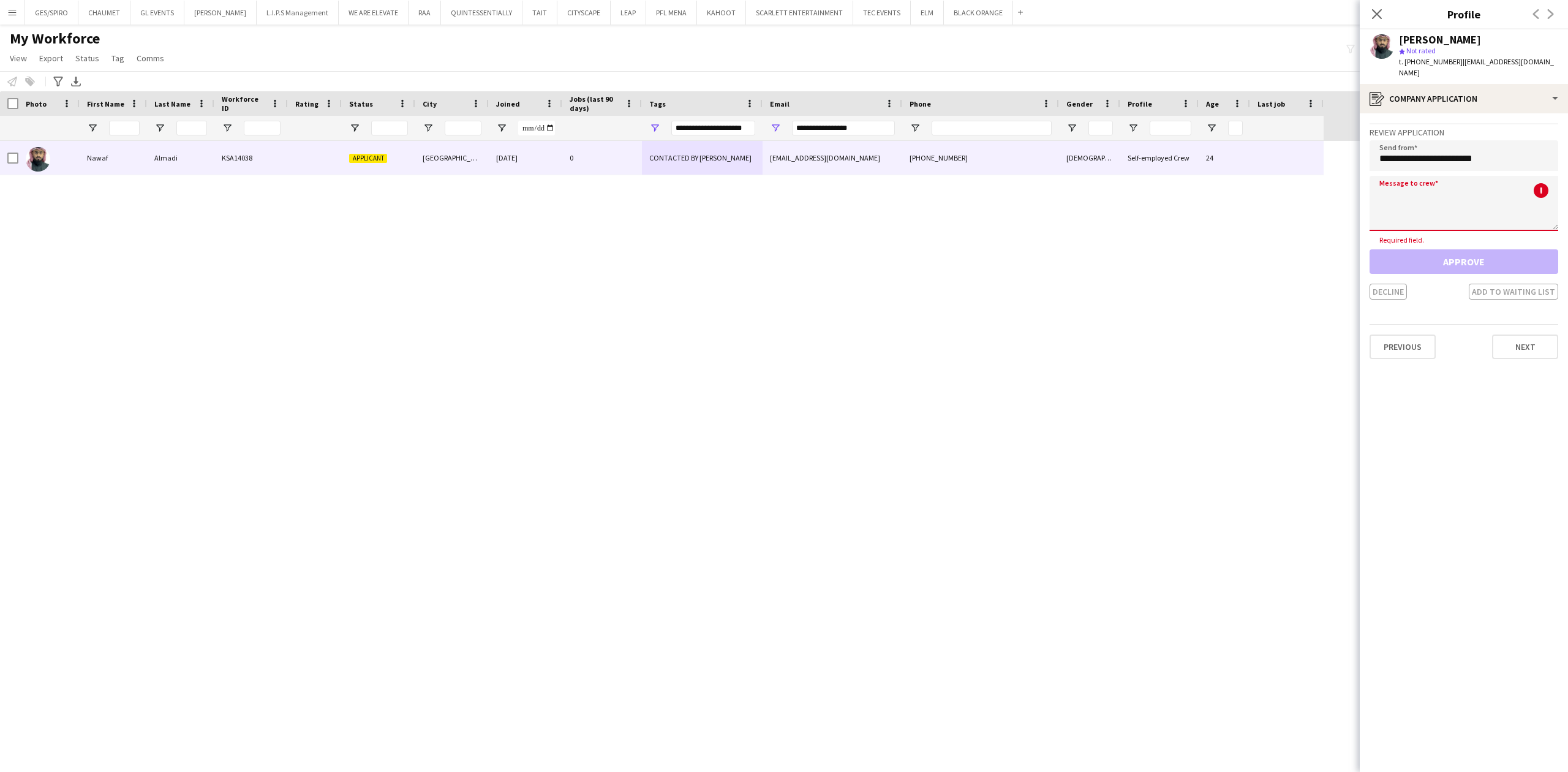
paste textarea "**********"
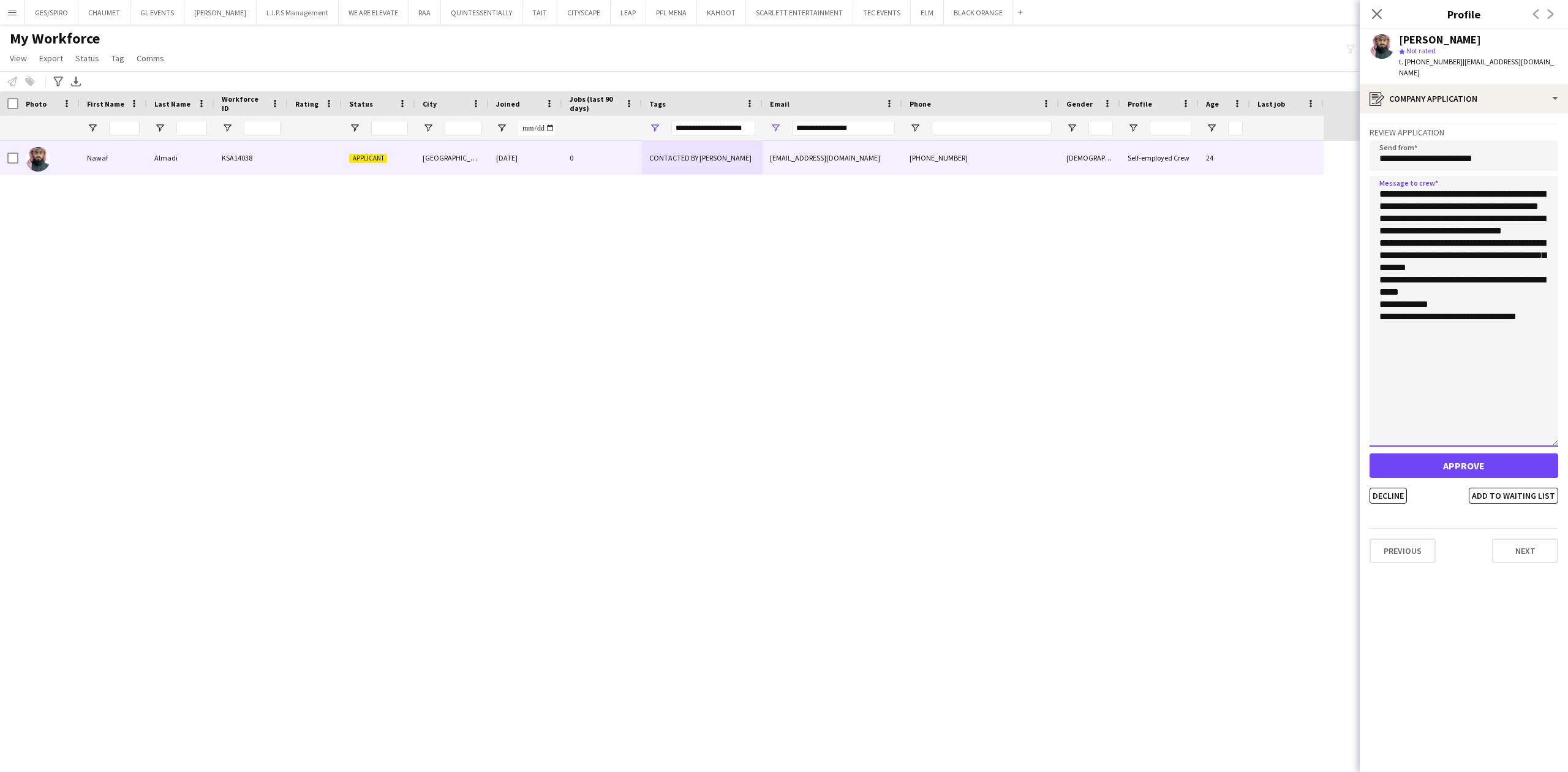
drag, startPoint x: 1552, startPoint y: 212, endPoint x: 1520, endPoint y: 429, distance: 219.3
click at [1520, 429] on textarea "**********" at bounding box center [1463, 311] width 189 height 271
drag, startPoint x: 1380, startPoint y: 219, endPoint x: 1549, endPoint y: 229, distance: 169.3
click at [1549, 229] on textarea "**********" at bounding box center [1463, 311] width 189 height 271
click at [1481, 255] on textarea "**********" at bounding box center [1463, 311] width 189 height 271
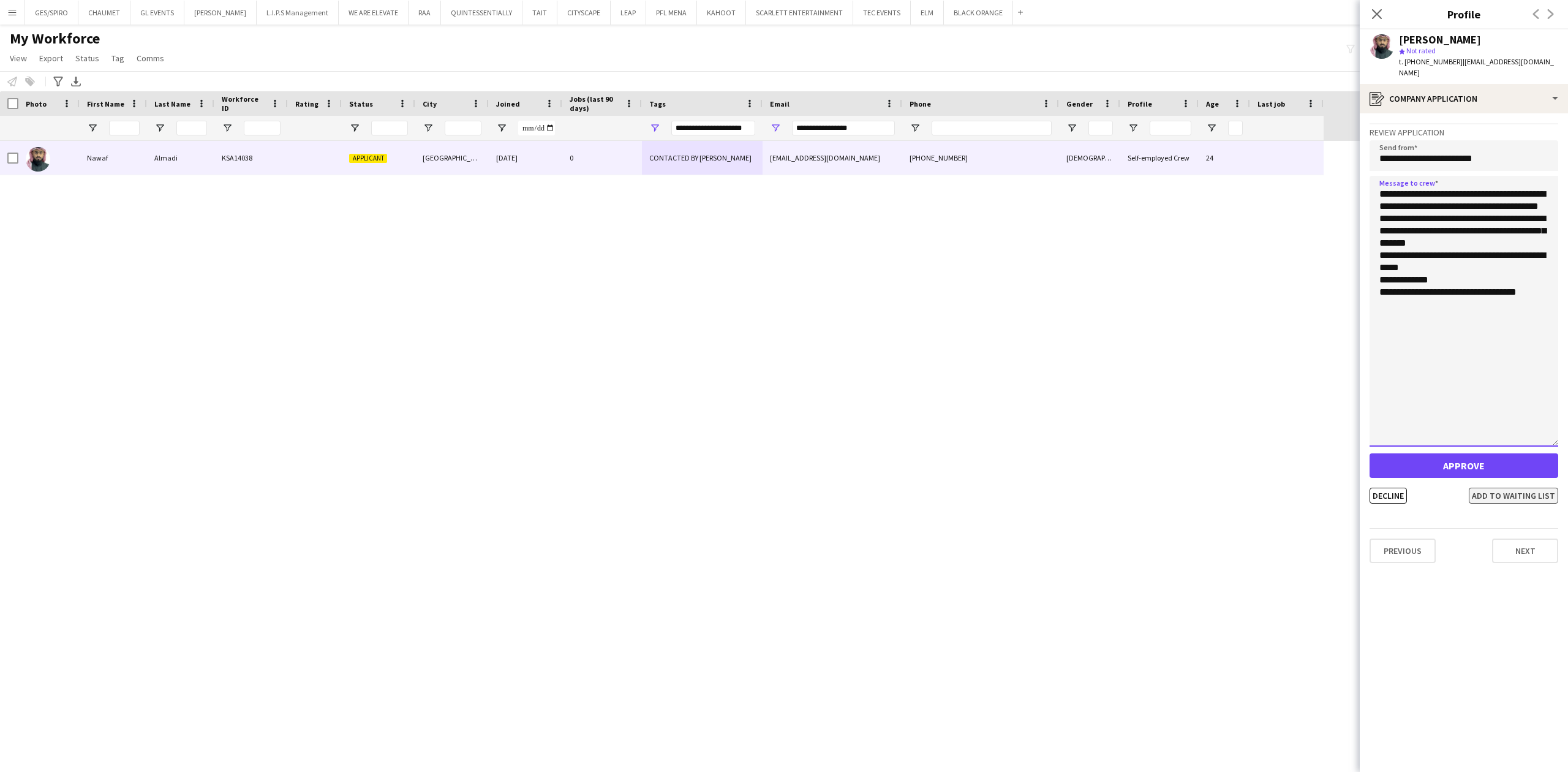
type textarea "**********"
click at [1495, 488] on button "Add to waiting list" at bounding box center [1513, 495] width 89 height 16
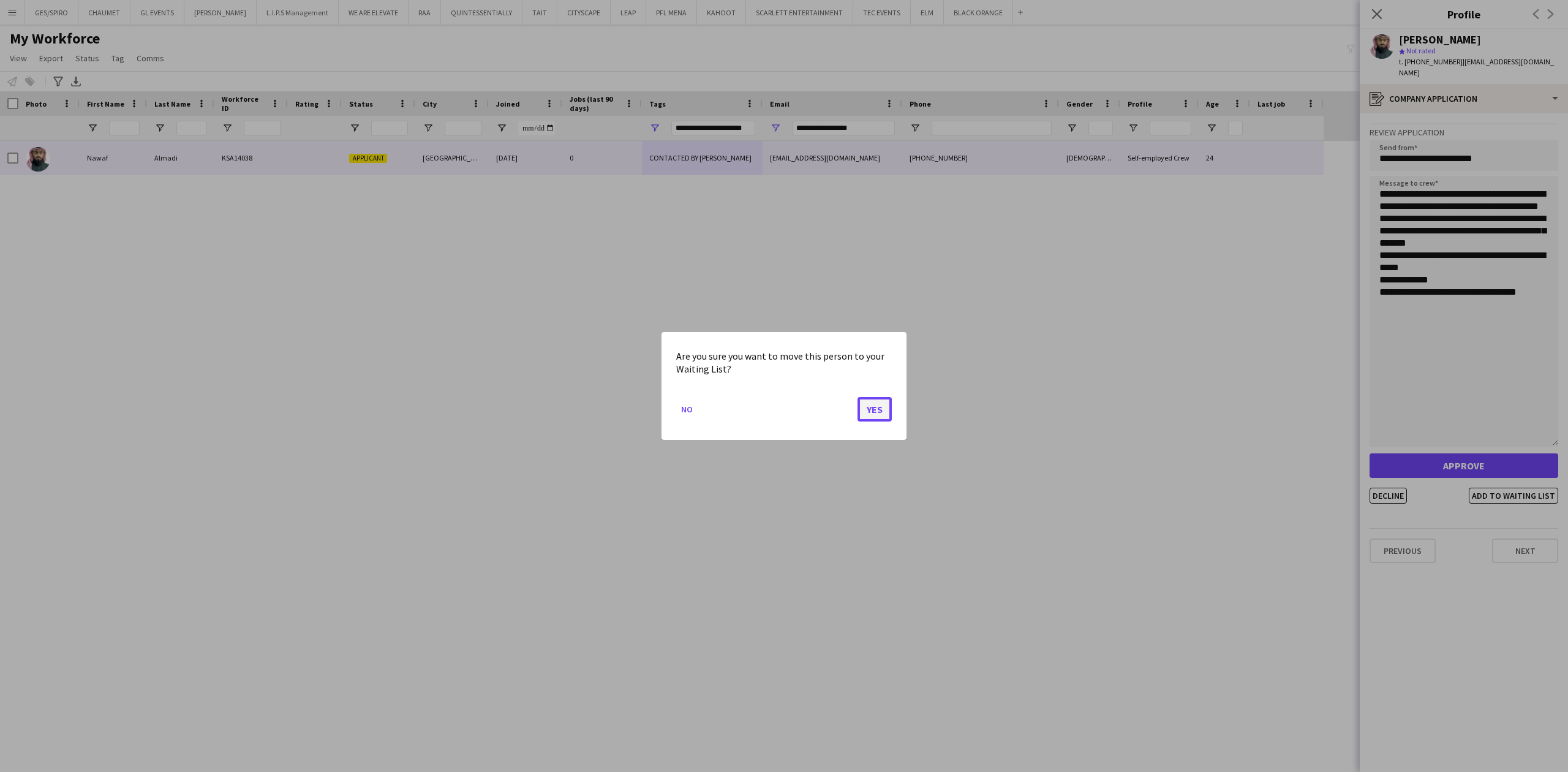
click at [873, 409] on button "Yes" at bounding box center [874, 409] width 34 height 24
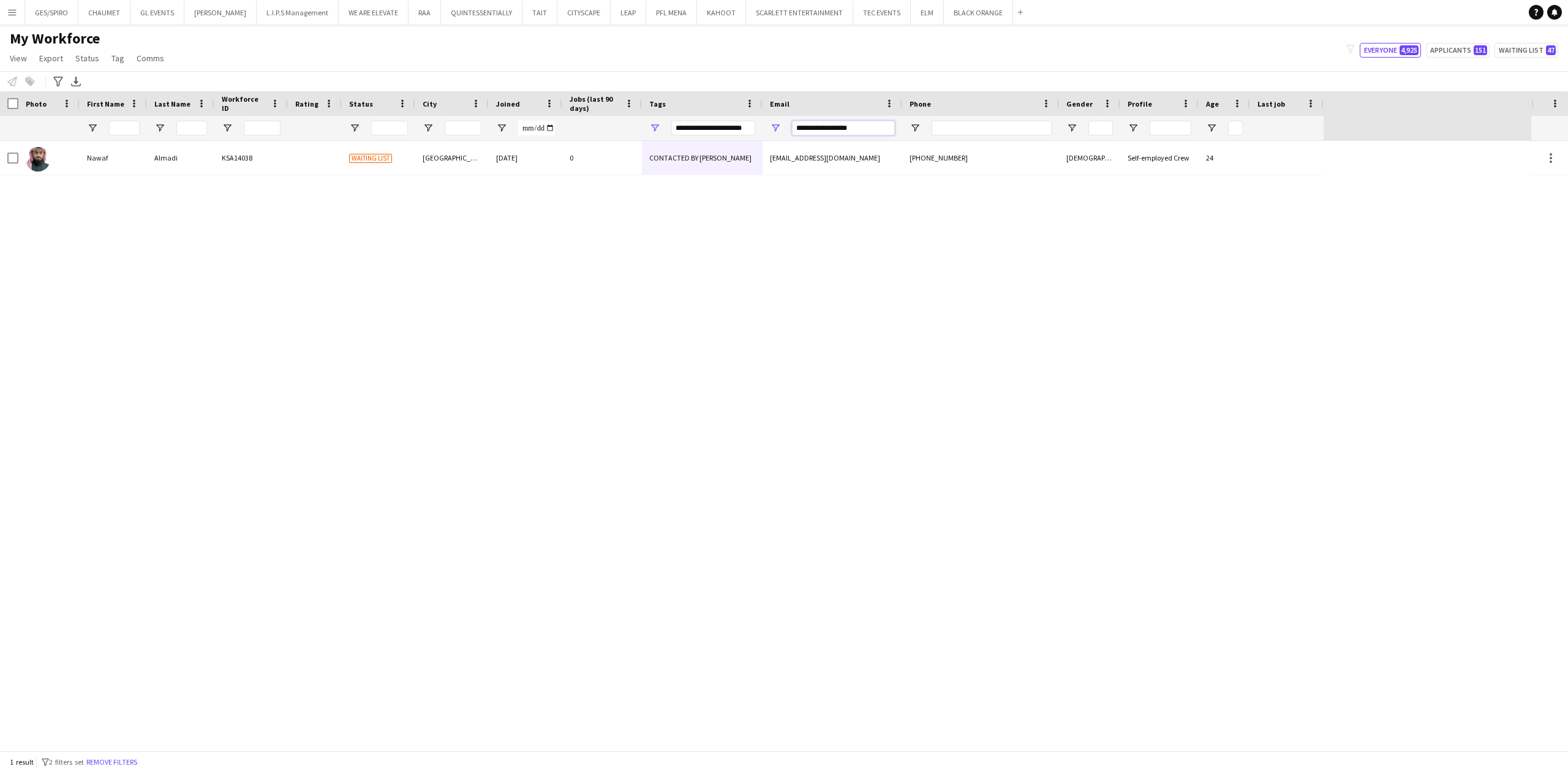
drag, startPoint x: 873, startPoint y: 128, endPoint x: 606, endPoint y: 115, distance: 267.3
click at [607, 116] on div at bounding box center [662, 128] width 1323 height 24
paste input "*******"
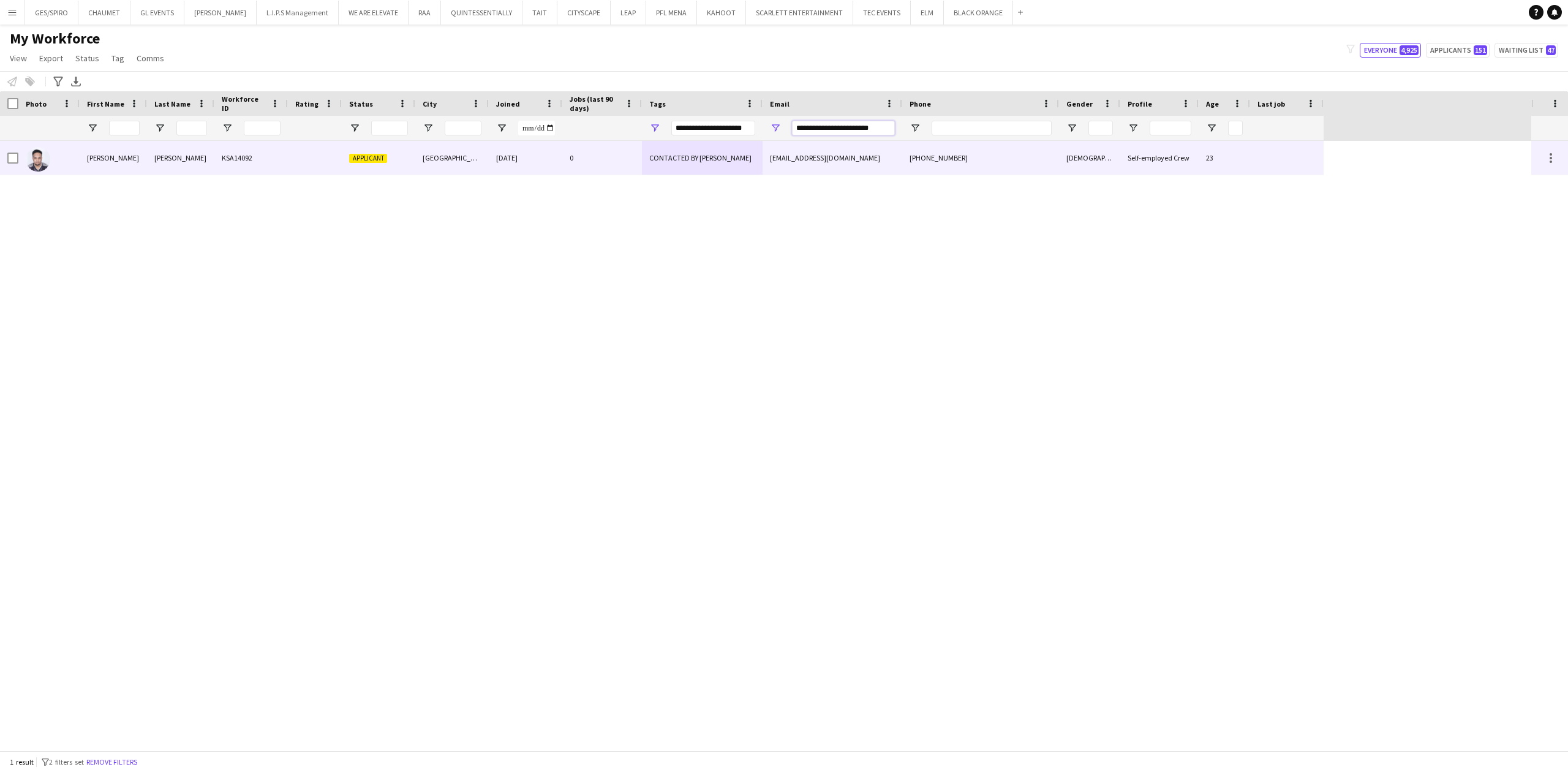
type input "**********"
click at [873, 150] on div "[EMAIL_ADDRESS][DOMAIN_NAME]" at bounding box center [832, 157] width 140 height 34
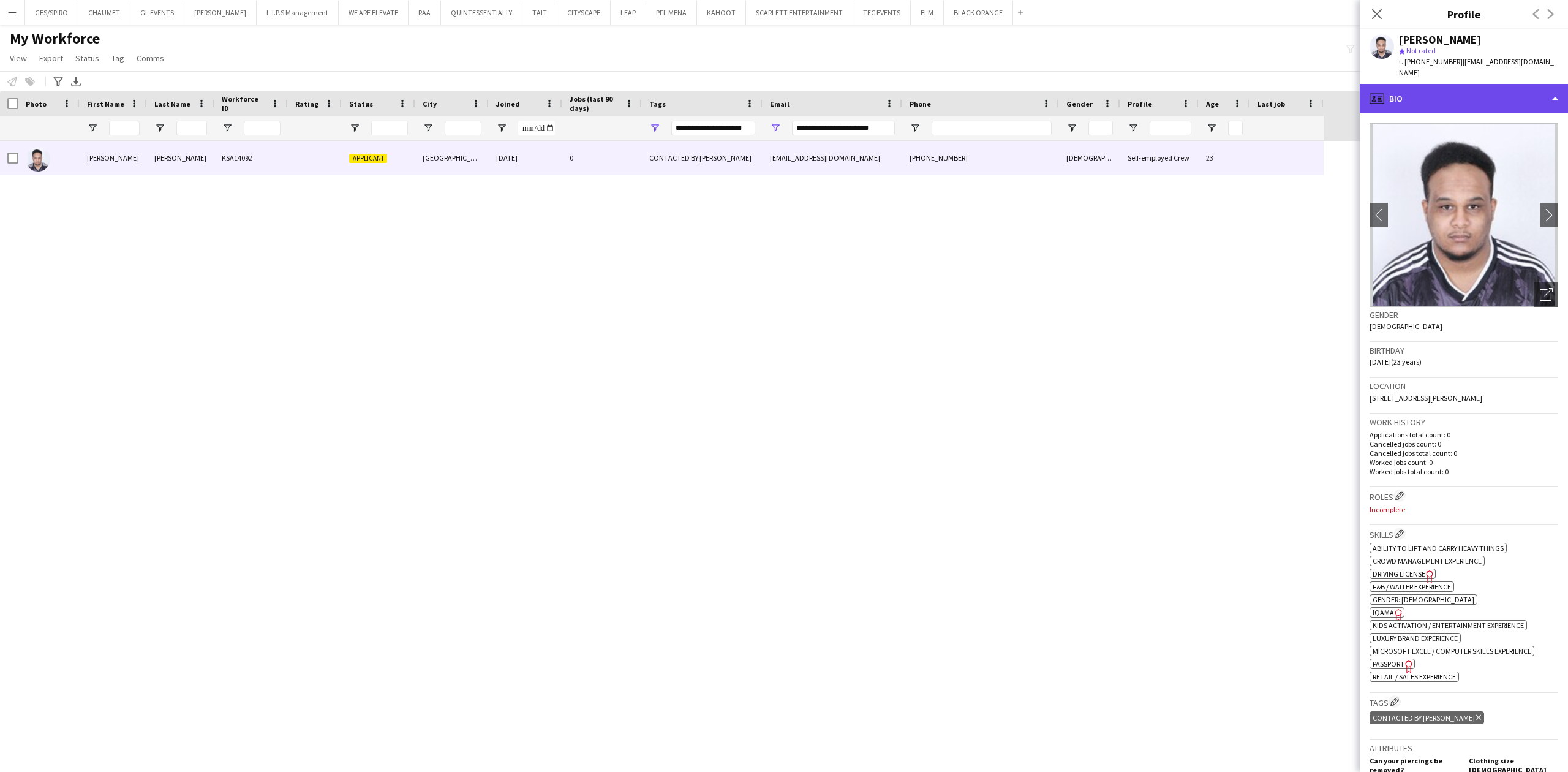
drag, startPoint x: 1447, startPoint y: 91, endPoint x: 1451, endPoint y: 86, distance: 6.4
click at [1447, 89] on div "profile Bio" at bounding box center [1464, 99] width 209 height 29
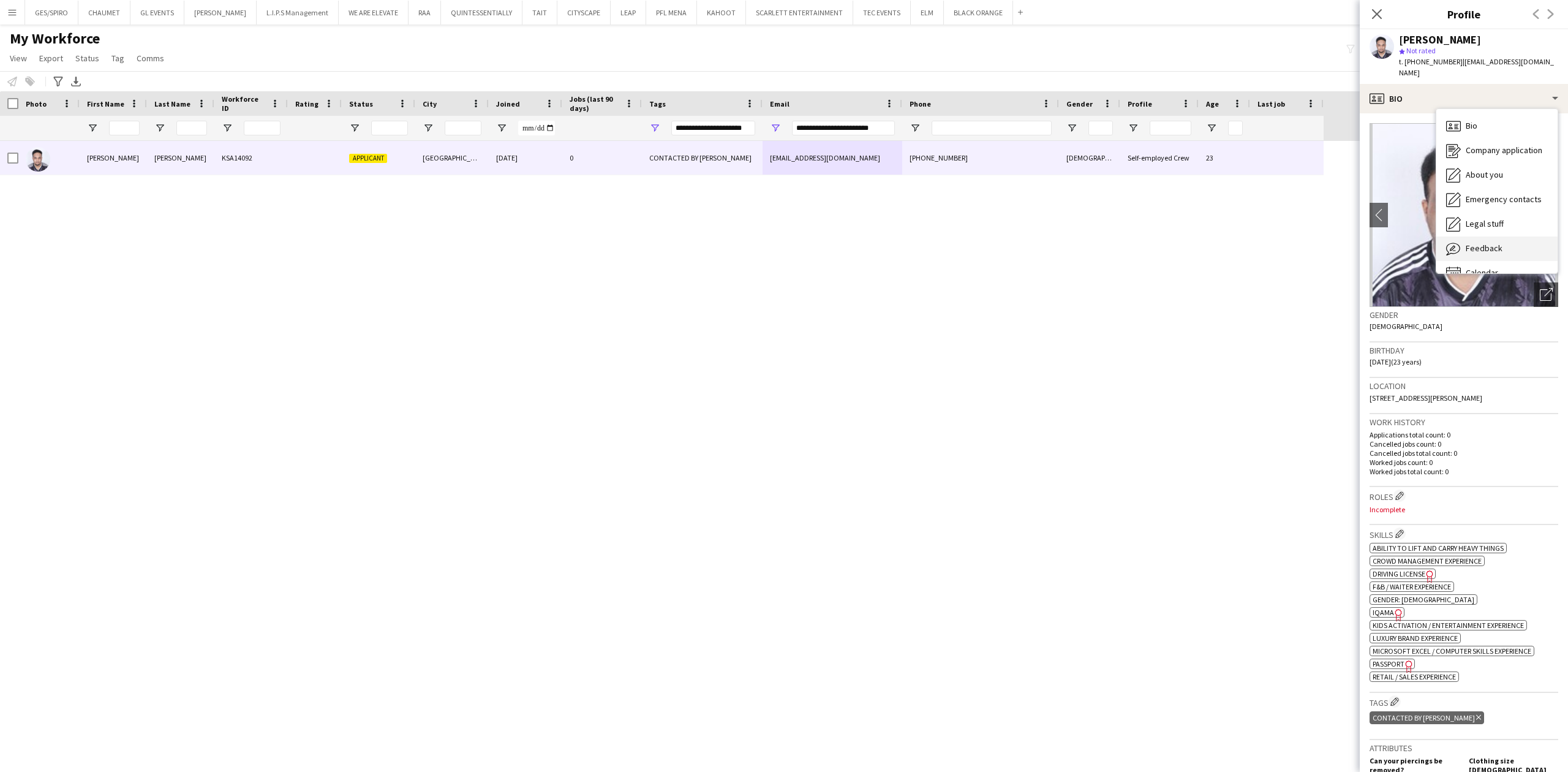
click at [1502, 236] on div "Feedback Feedback" at bounding box center [1497, 248] width 121 height 24
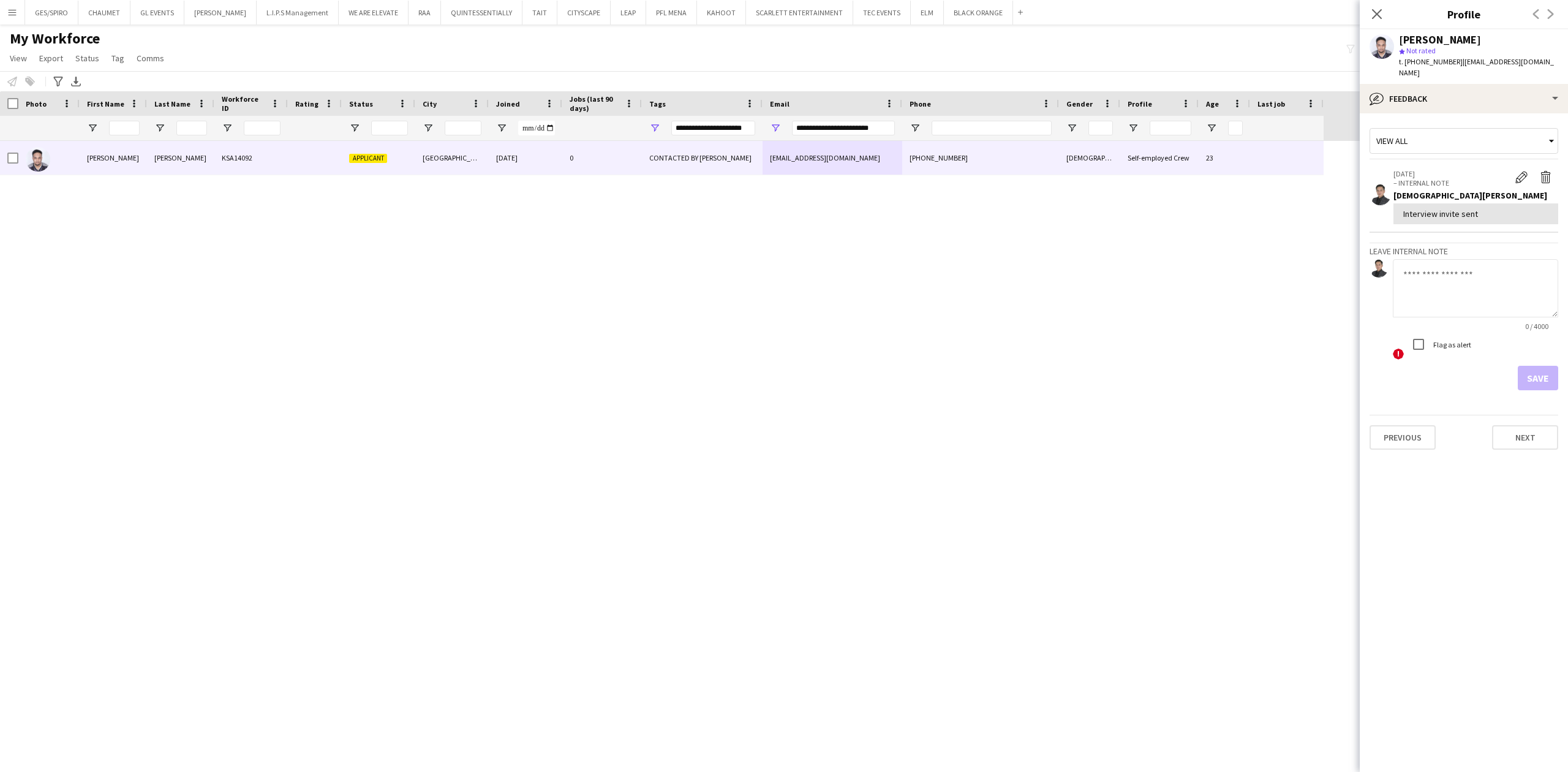
click at [1478, 275] on textarea at bounding box center [1476, 288] width 165 height 58
paste textarea "**********"
type textarea "**********"
click at [1527, 366] on button "Save" at bounding box center [1537, 378] width 40 height 24
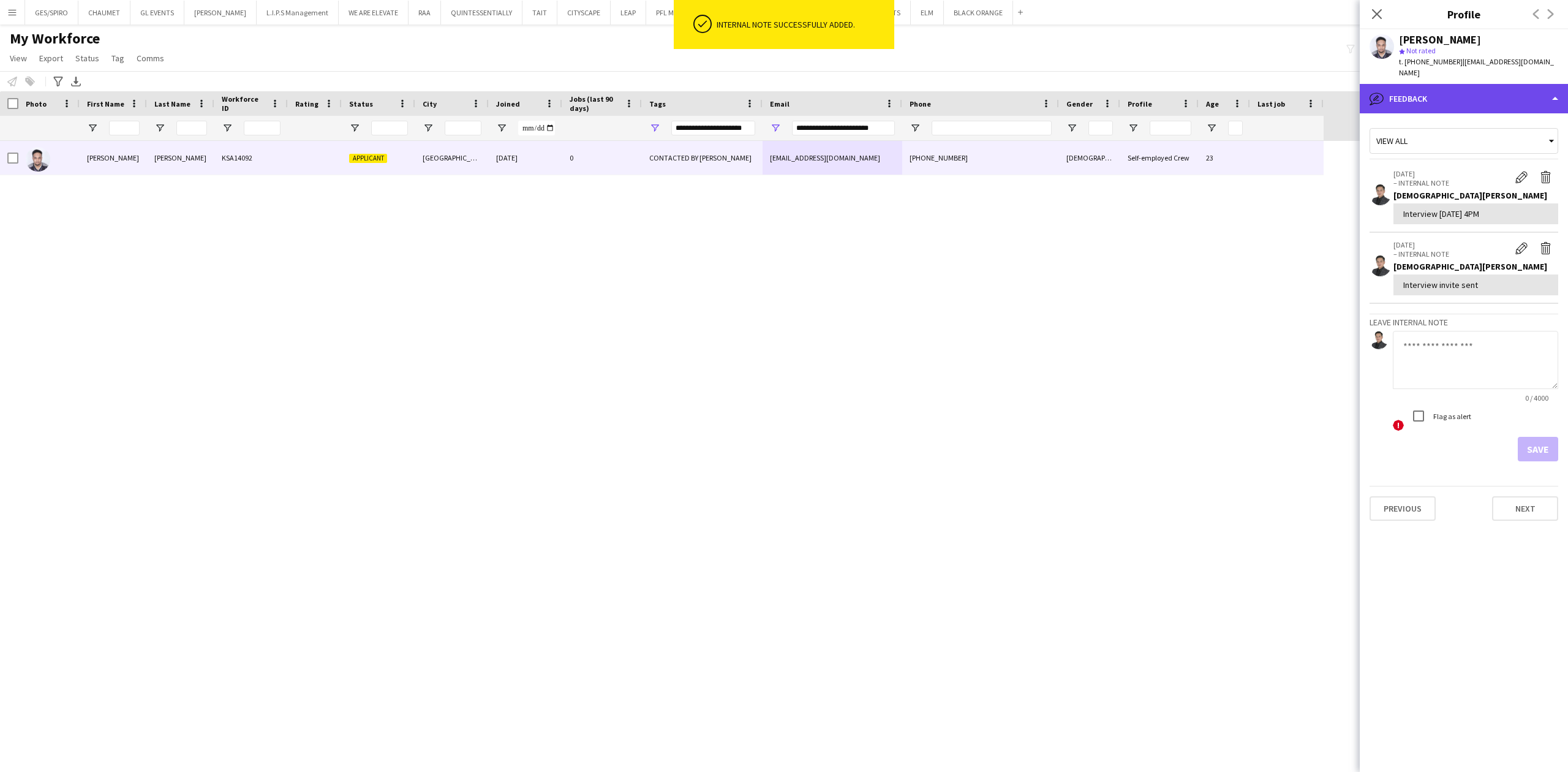
click at [1507, 96] on div "bubble-pencil Feedback" at bounding box center [1464, 99] width 209 height 29
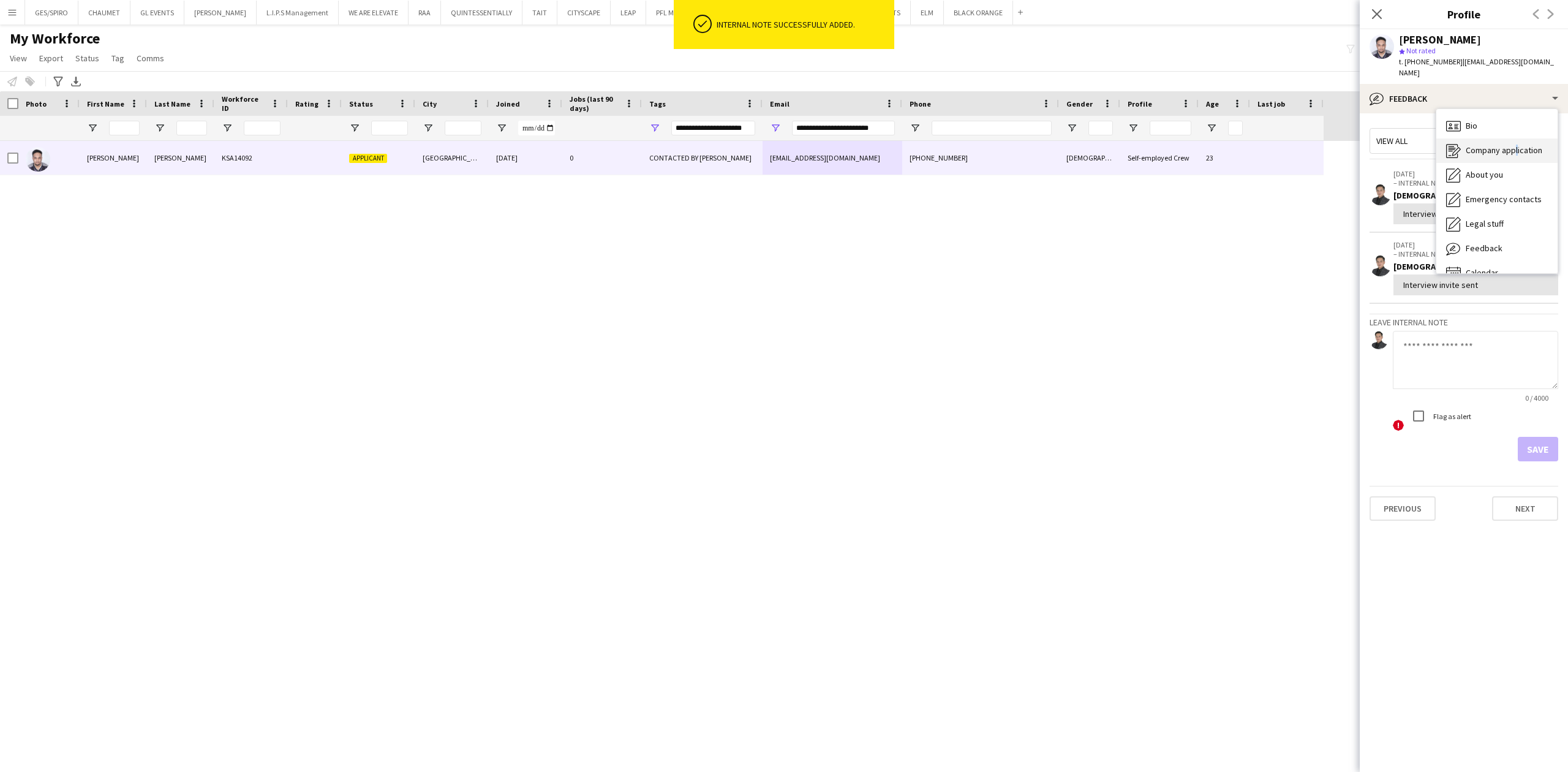
click at [1515, 144] on span "Company application" at bounding box center [1504, 150] width 76 height 11
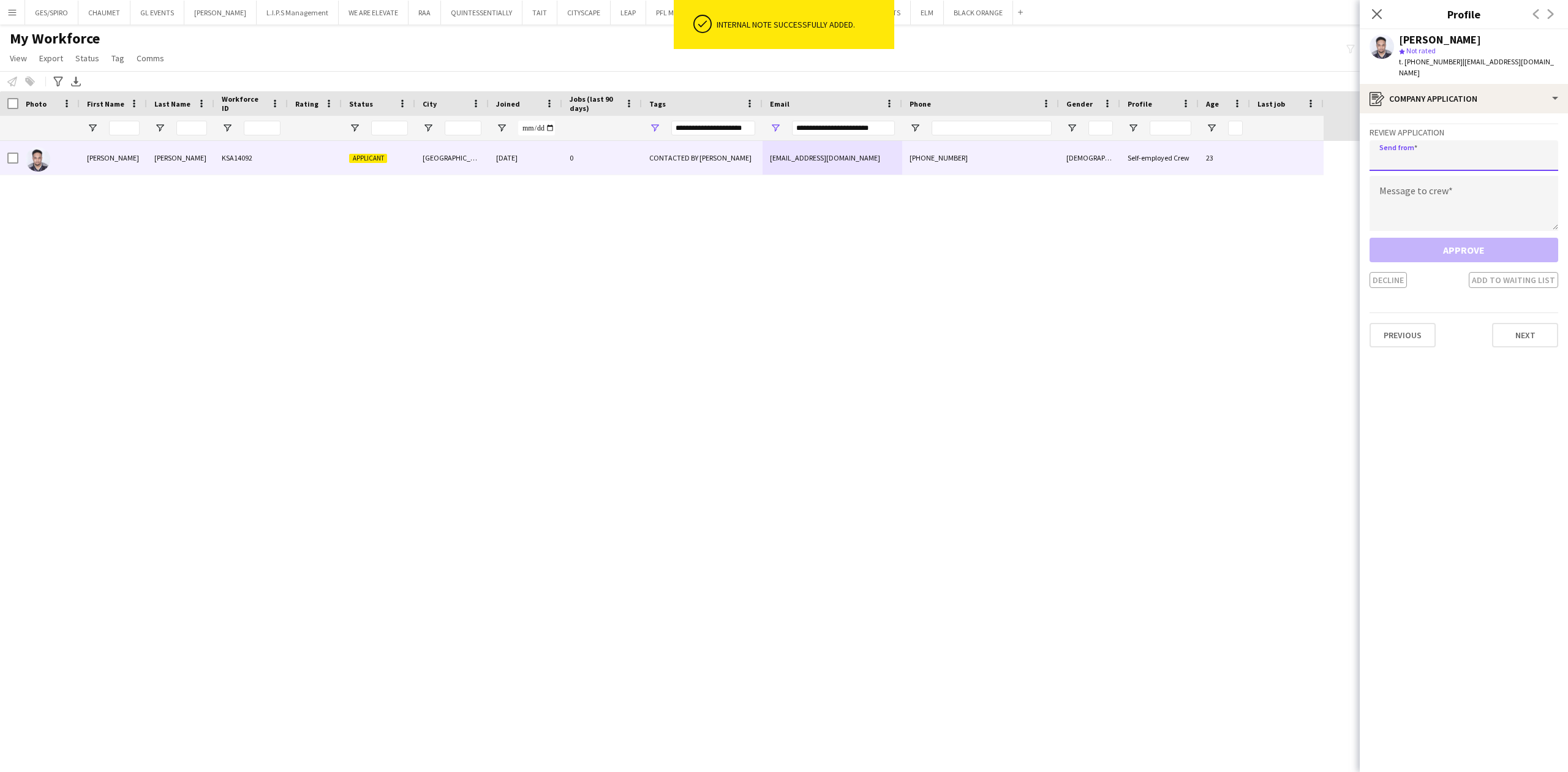
click at [1478, 144] on input "email" at bounding box center [1463, 156] width 189 height 31
paste input "**********"
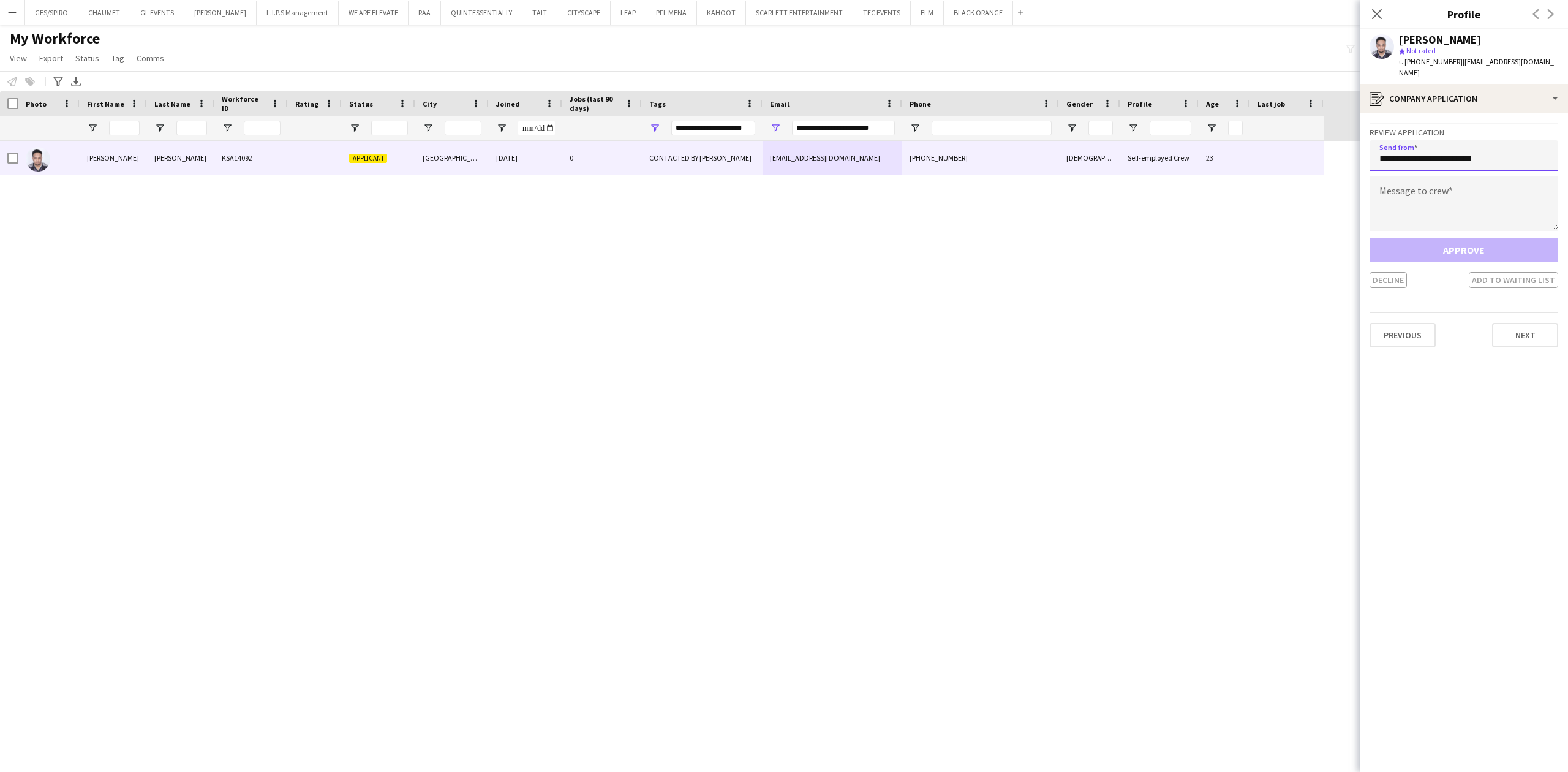
type input "**********"
click at [1456, 193] on textarea at bounding box center [1463, 203] width 189 height 55
paste textarea "**********"
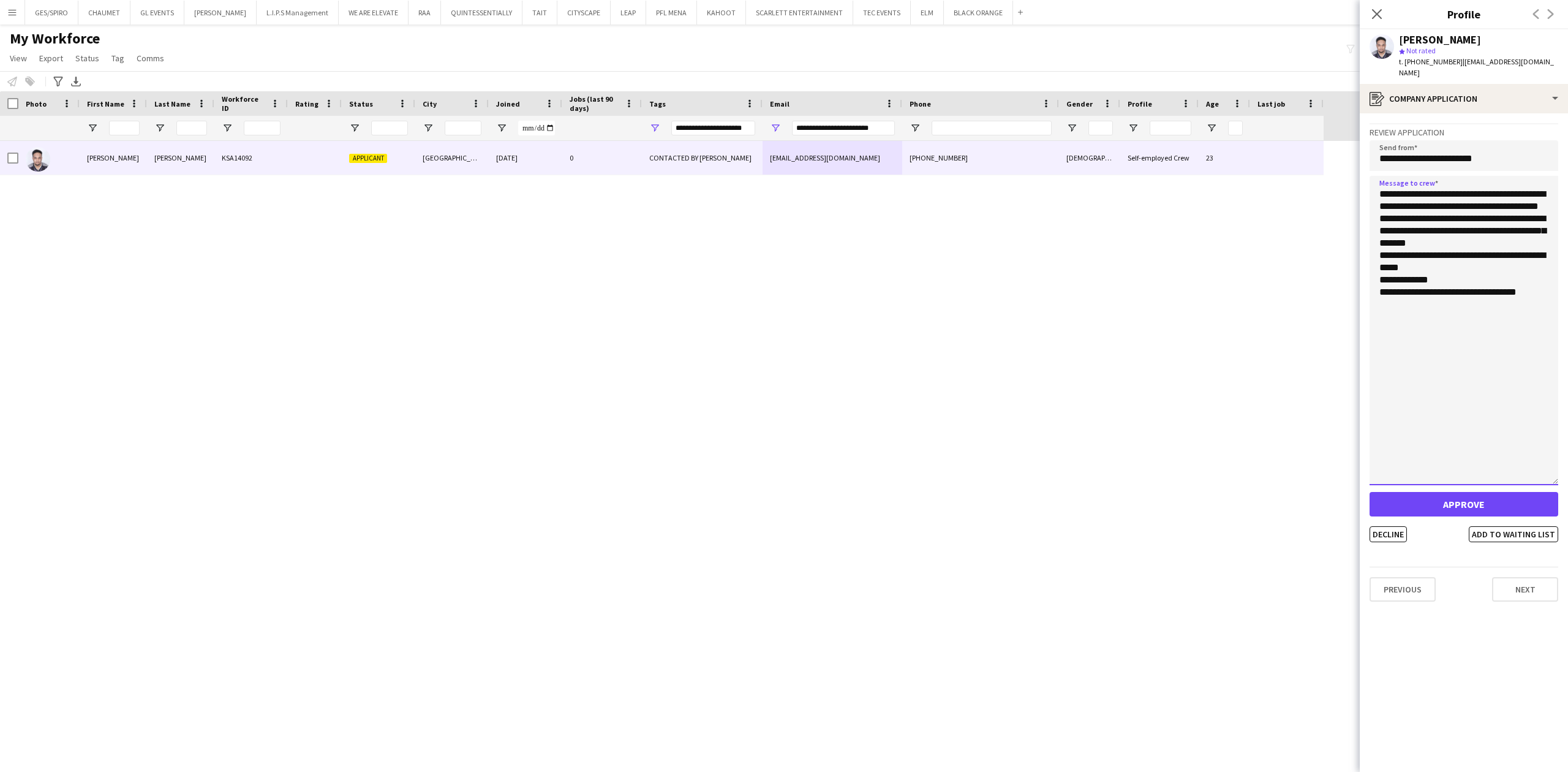
drag, startPoint x: 1552, startPoint y: 219, endPoint x: 1557, endPoint y: 475, distance: 256.0
click at [1557, 475] on textarea "**********" at bounding box center [1463, 330] width 189 height 310
type textarea "**********"
click at [1505, 532] on button "Add to waiting list" at bounding box center [1513, 540] width 89 height 16
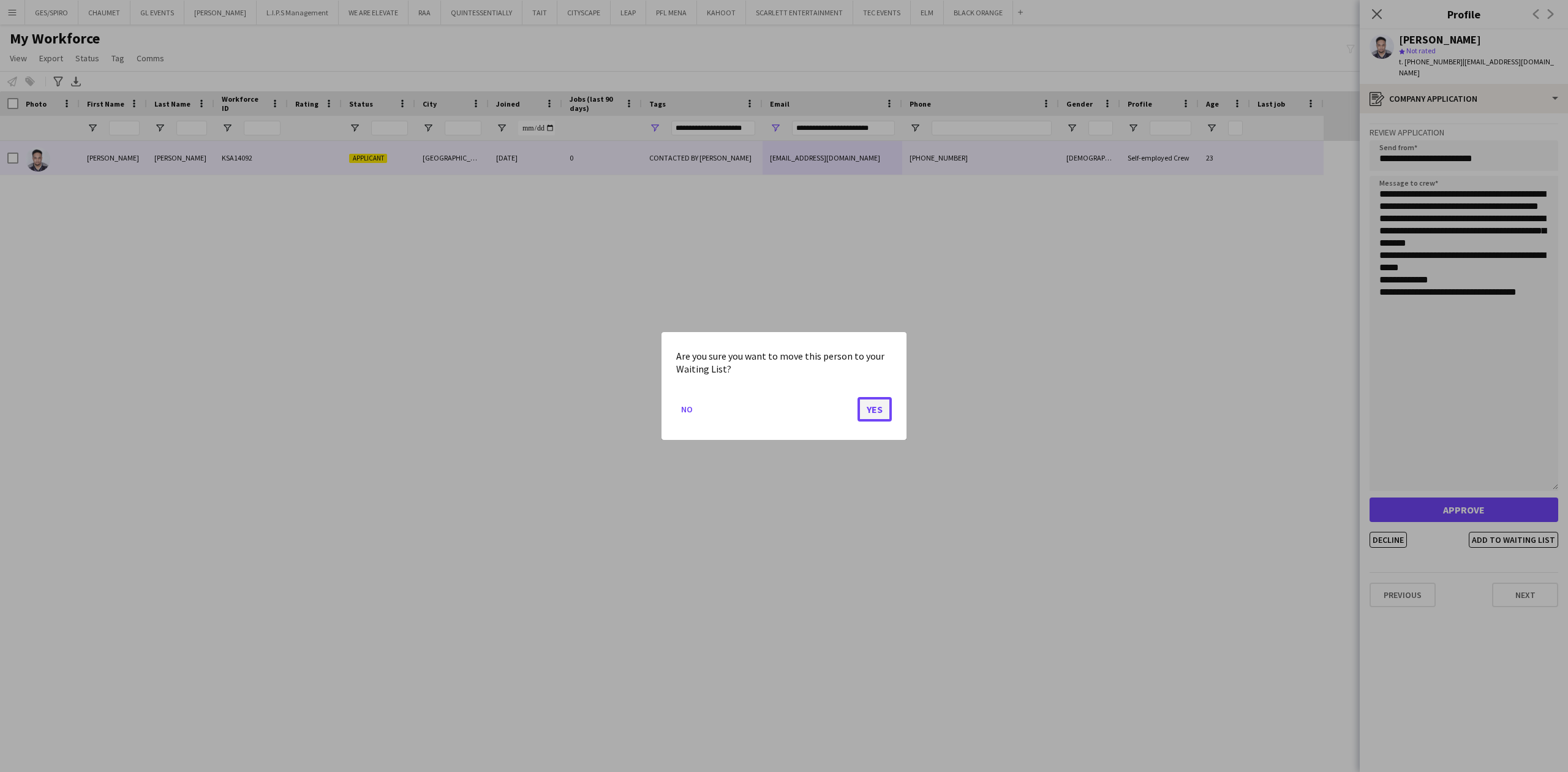
click at [873, 420] on button "Yes" at bounding box center [874, 409] width 34 height 24
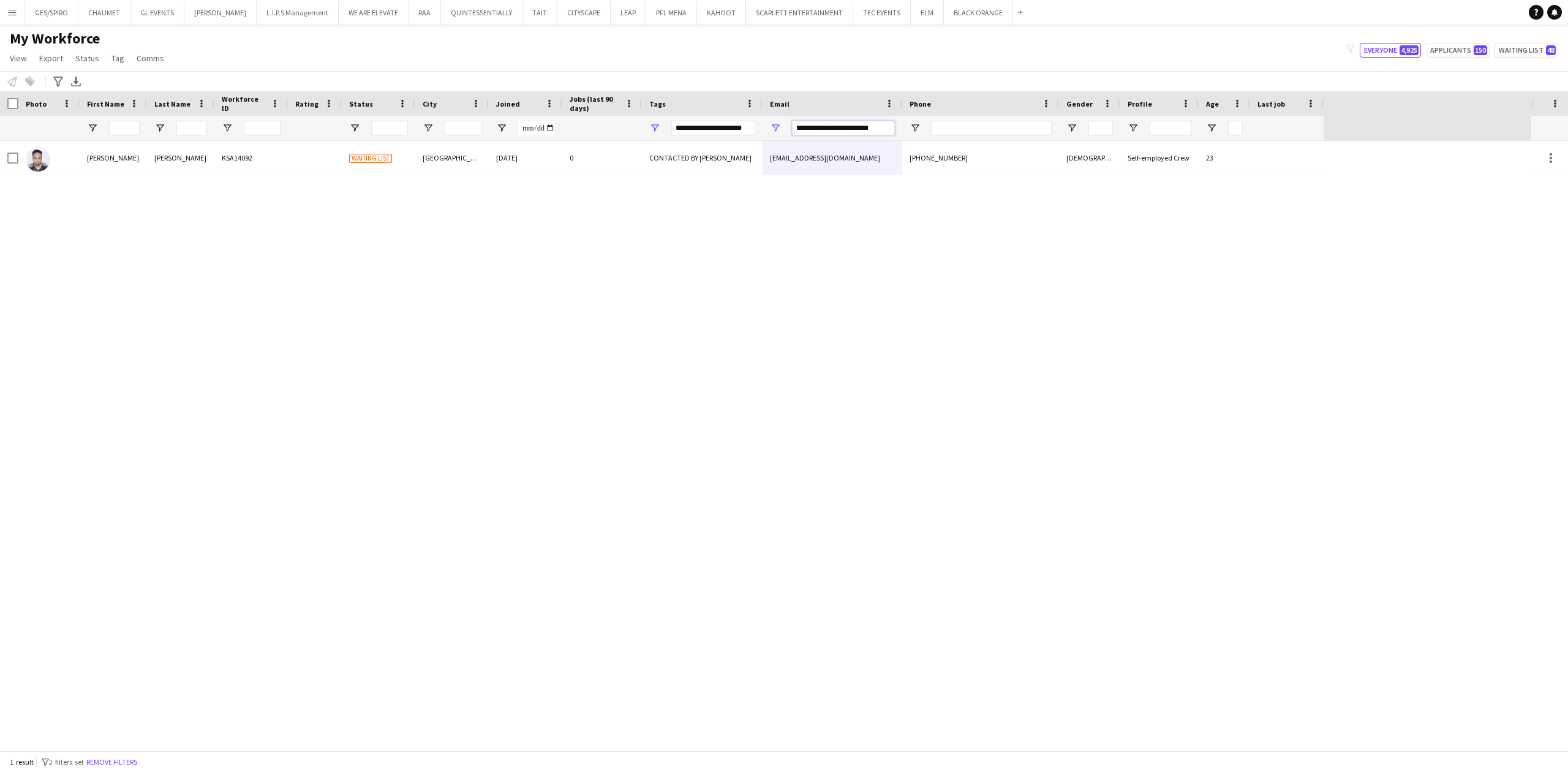
drag, startPoint x: 882, startPoint y: 128, endPoint x: 693, endPoint y: 132, distance: 189.0
click at [694, 132] on div at bounding box center [662, 128] width 1323 height 24
paste input "Email Filter Input"
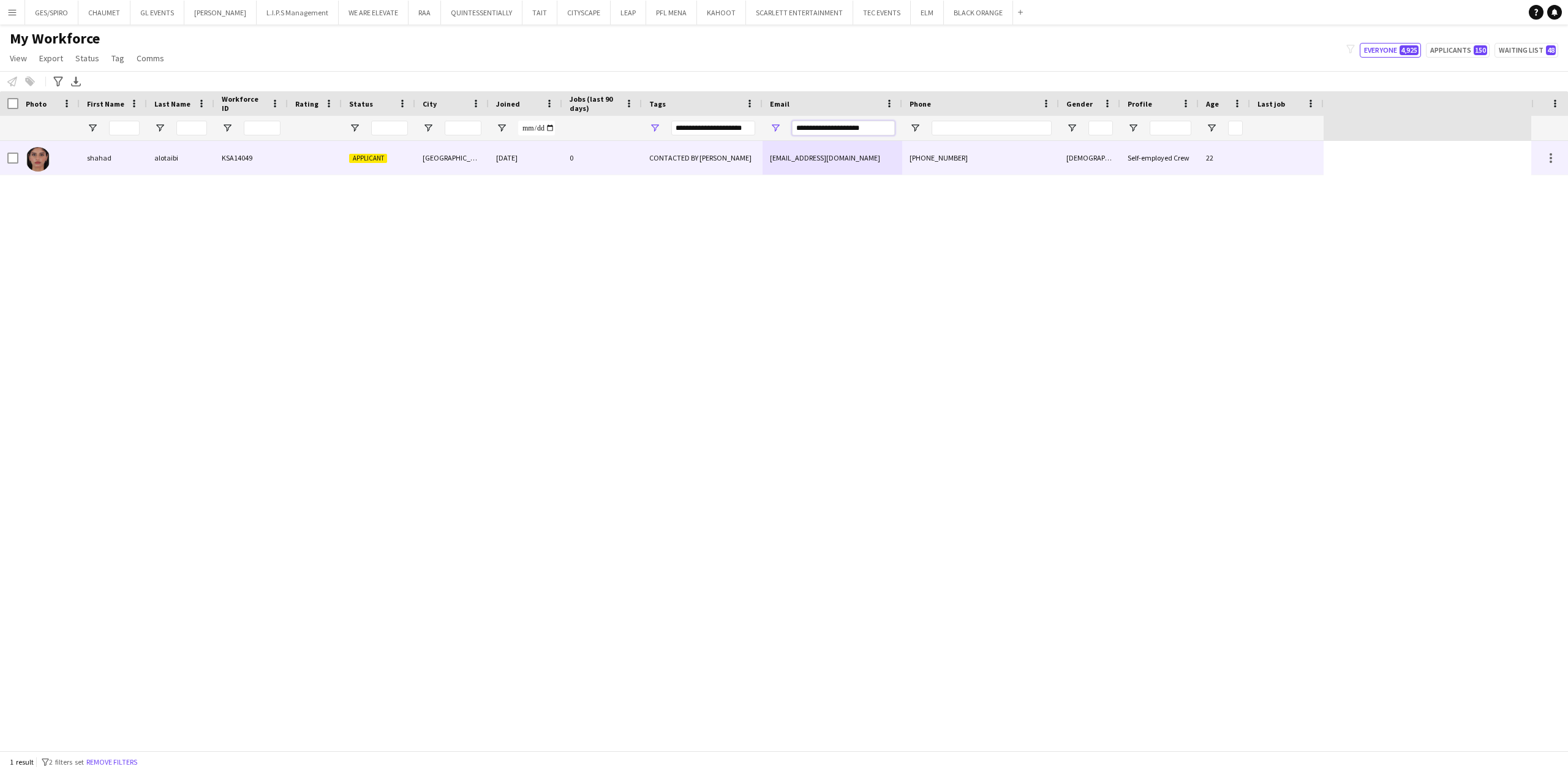
type input "**********"
click at [939, 164] on div "[PHONE_NUMBER]" at bounding box center [980, 157] width 157 height 34
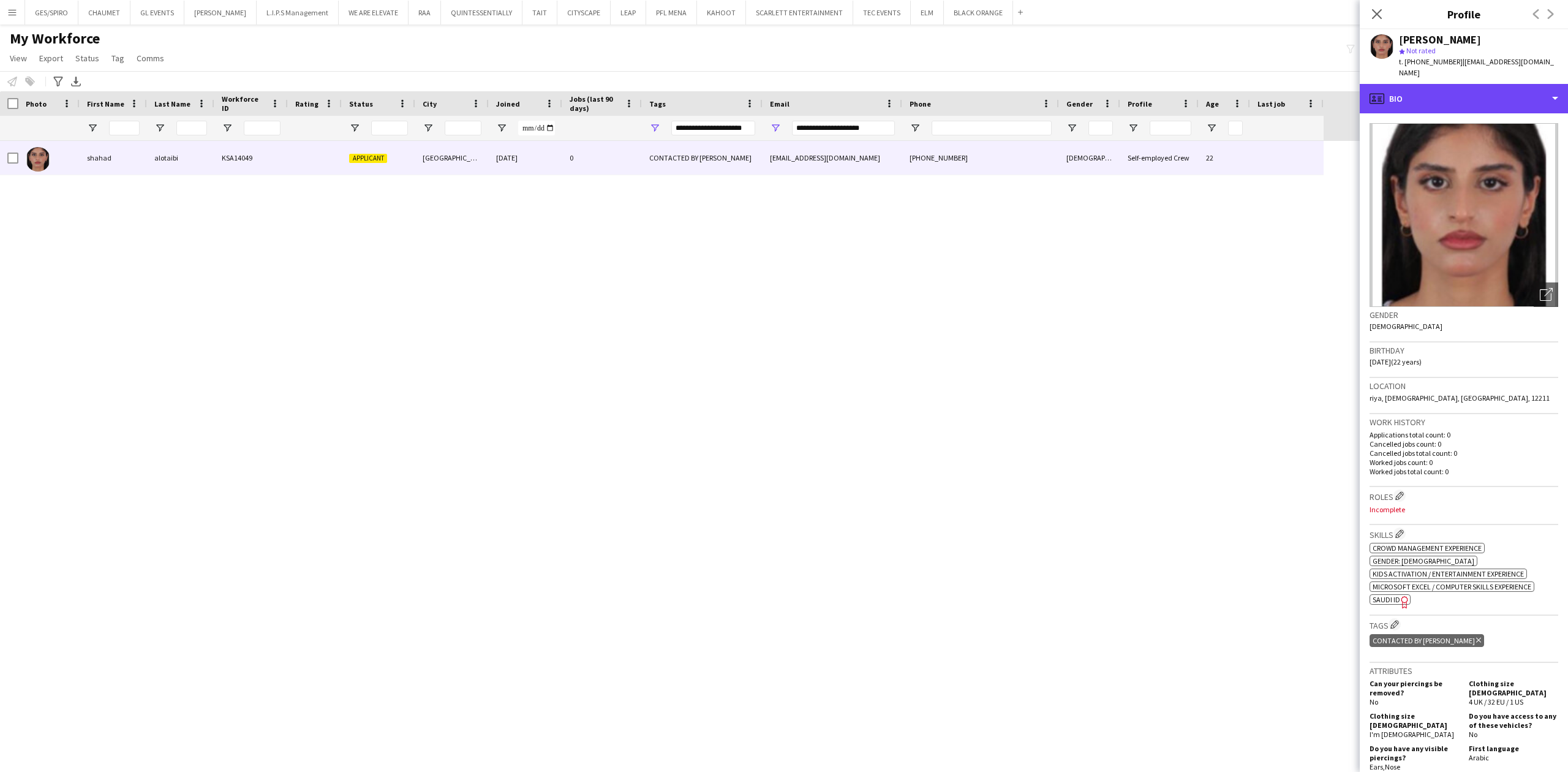
drag, startPoint x: 1493, startPoint y: 92, endPoint x: 1505, endPoint y: 108, distance: 20.0
click at [1495, 91] on div "profile Bio" at bounding box center [1464, 99] width 209 height 29
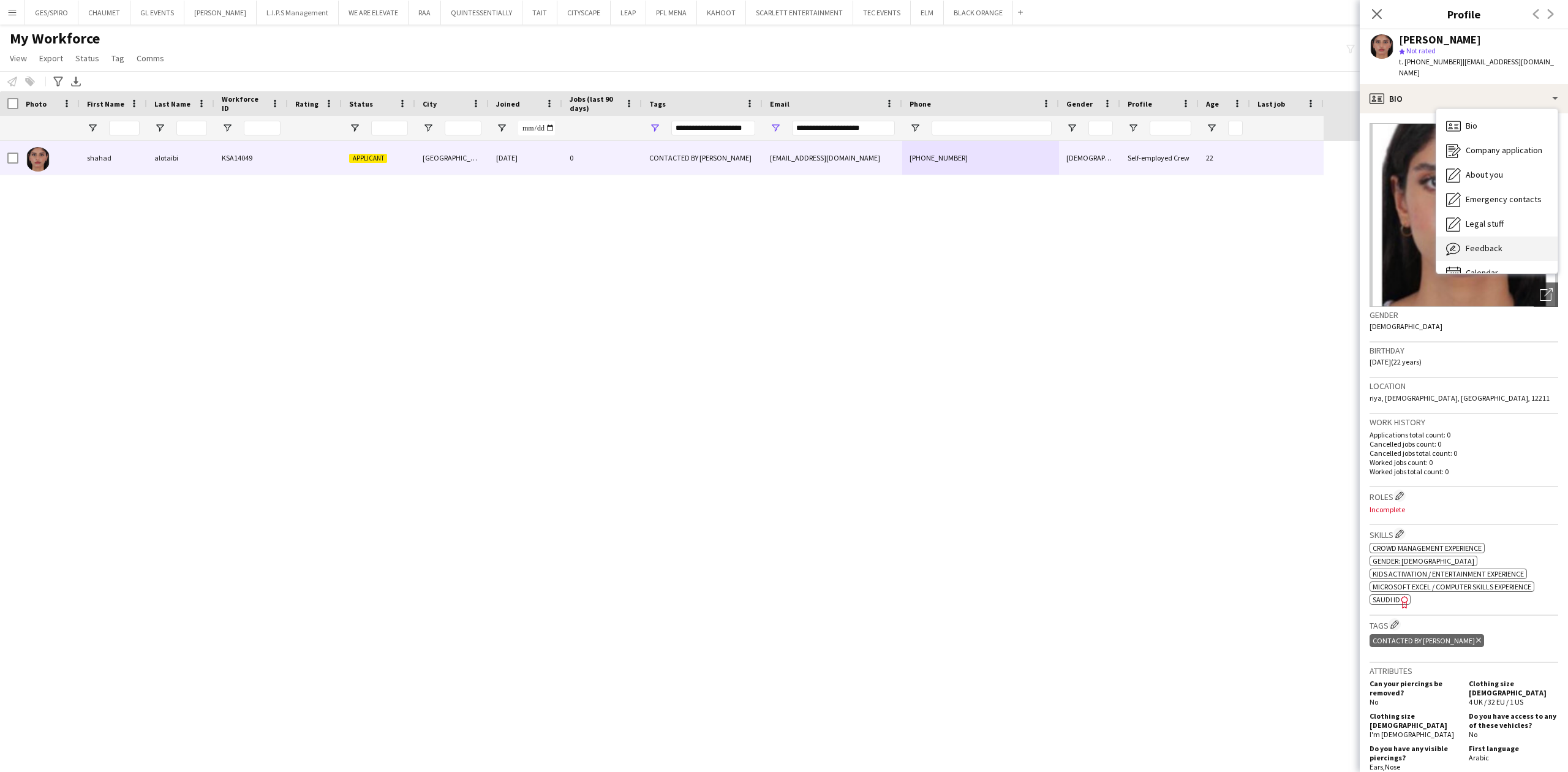
click at [1505, 242] on div "Feedback Feedback" at bounding box center [1497, 248] width 121 height 24
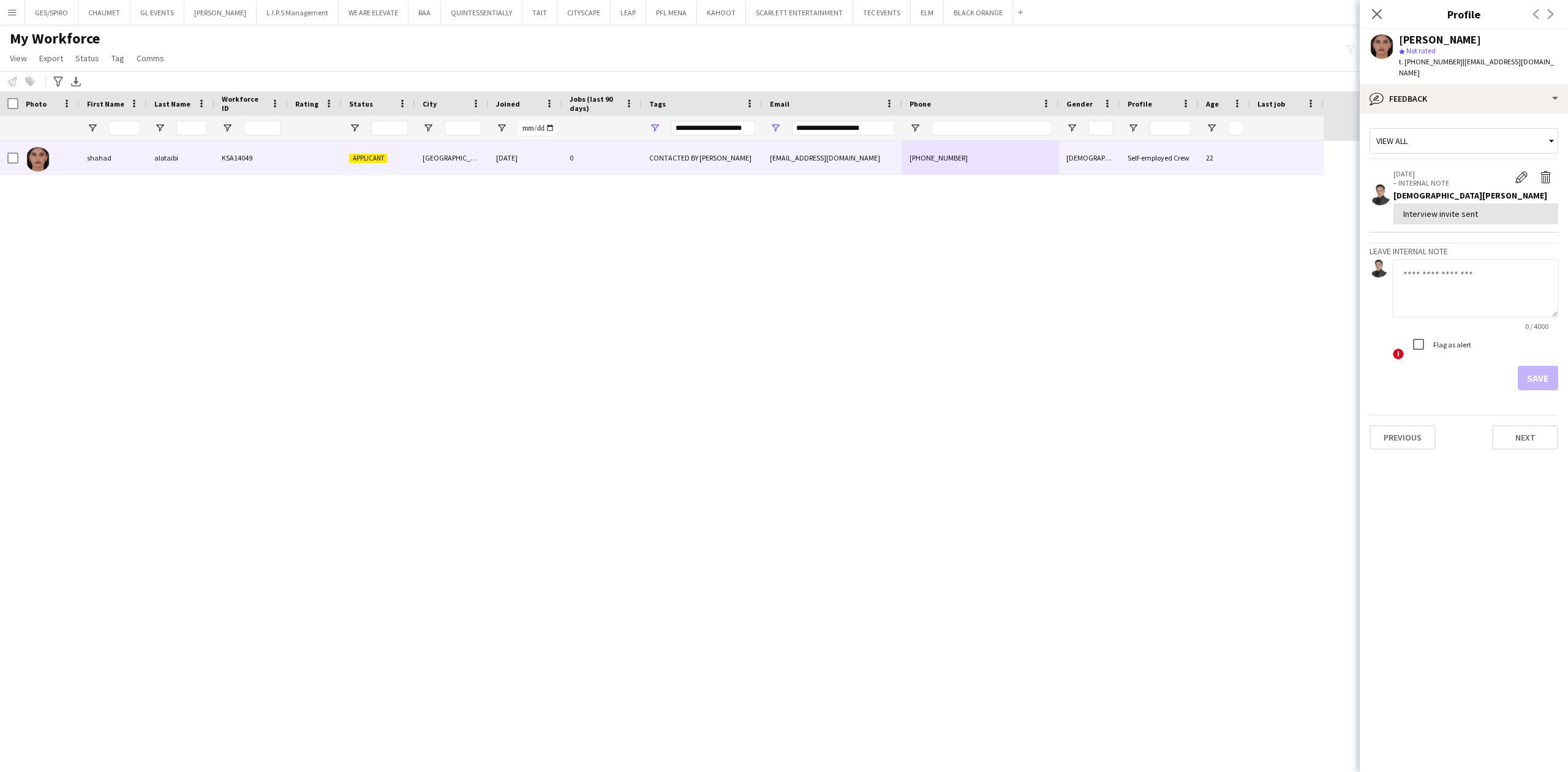
click at [1463, 268] on textarea at bounding box center [1476, 288] width 165 height 58
paste textarea "**********"
type textarea "**********"
click at [1534, 366] on button "Save" at bounding box center [1537, 378] width 40 height 24
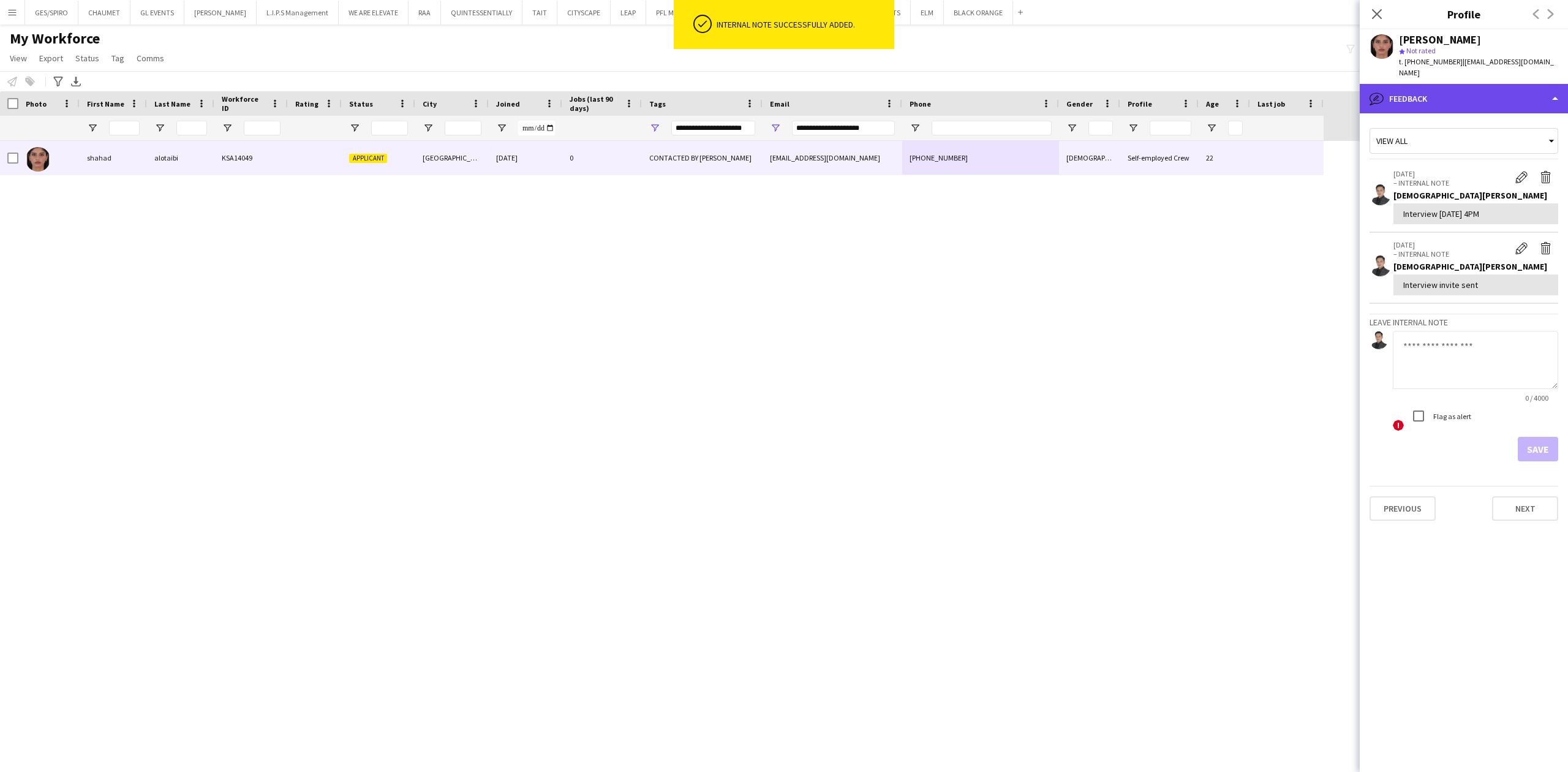
click at [1495, 89] on div "bubble-pencil Feedback" at bounding box center [1464, 99] width 209 height 29
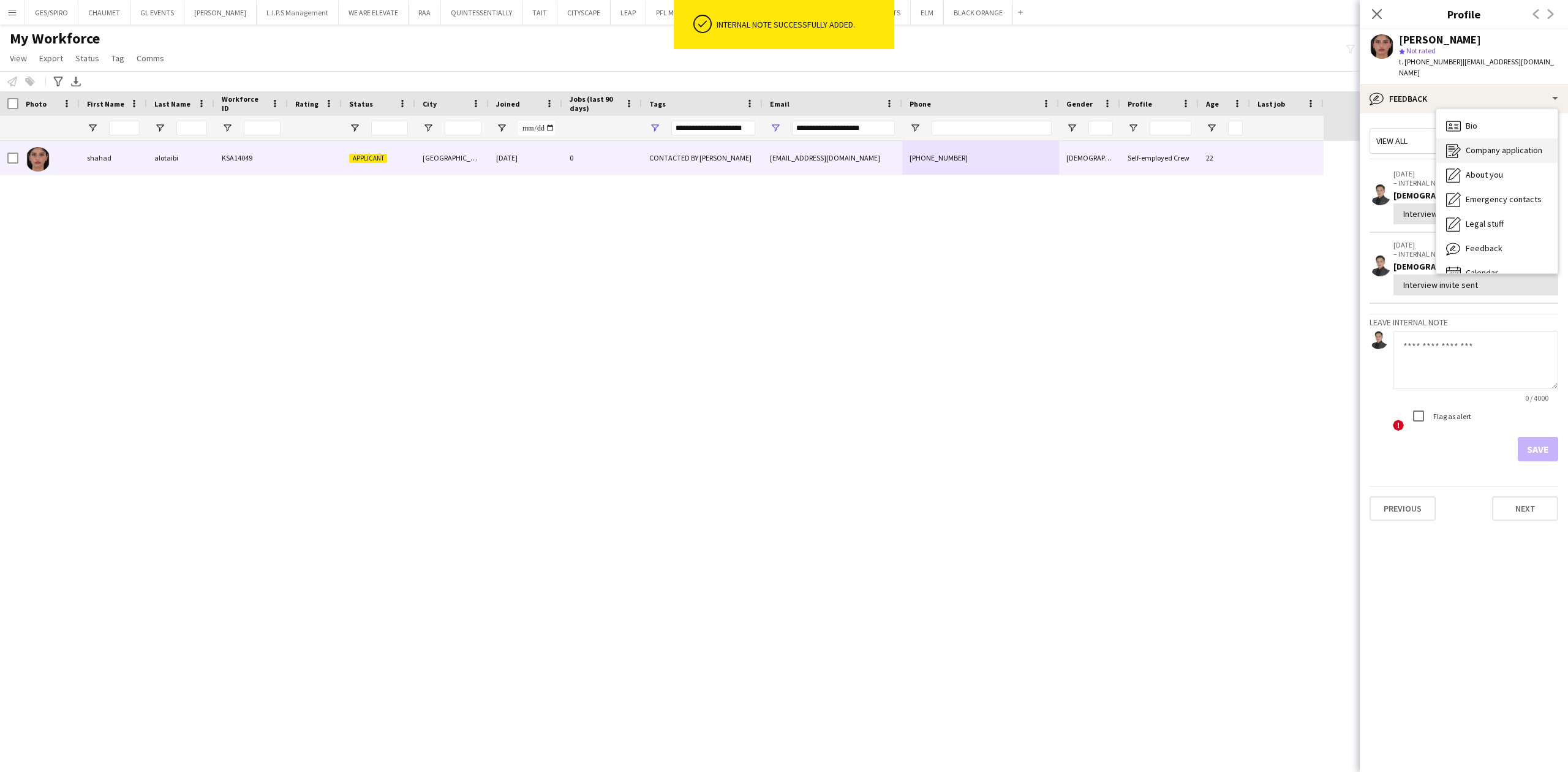
click at [1499, 144] on span "Company application" at bounding box center [1504, 150] width 76 height 11
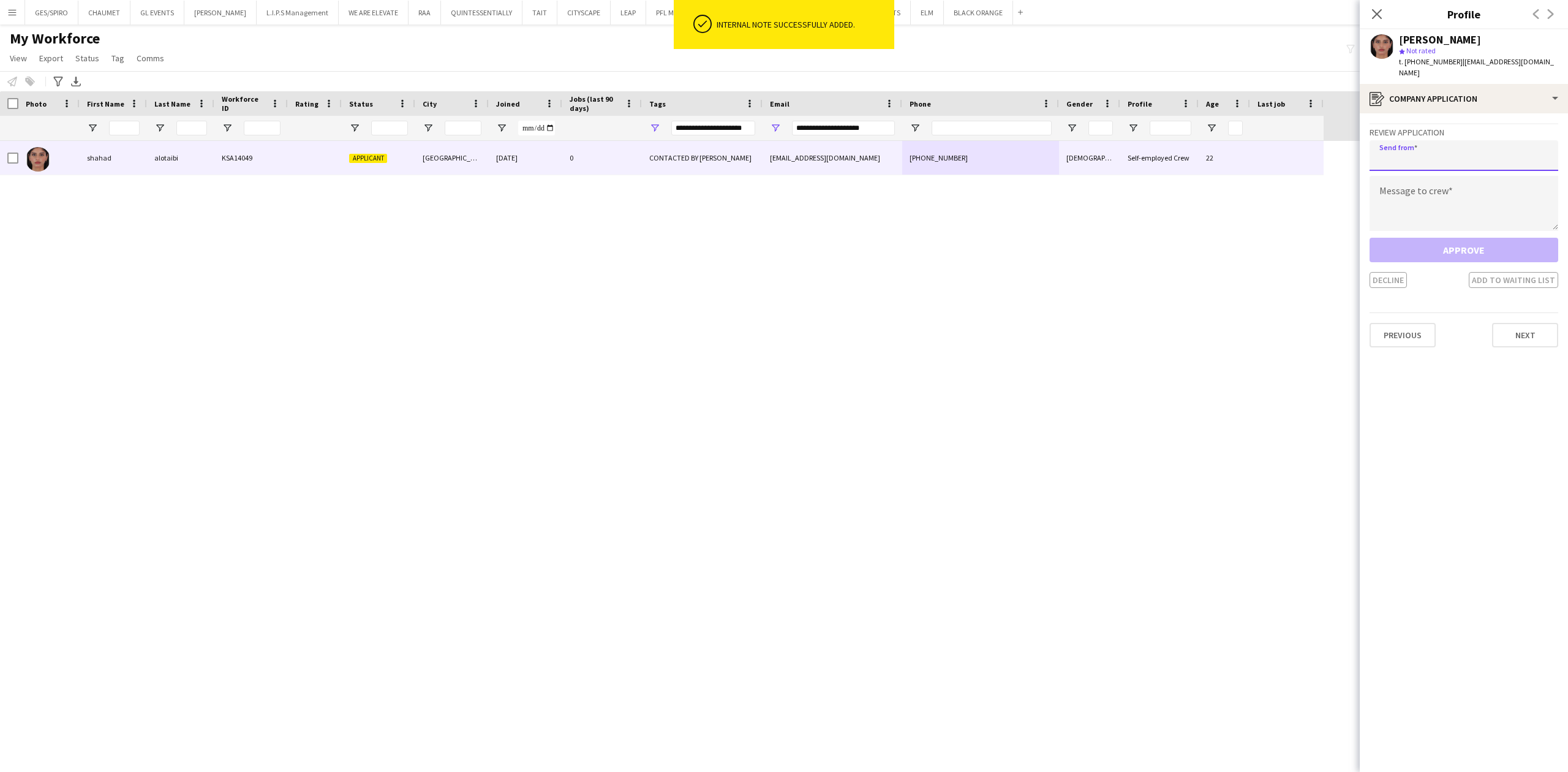
click at [1473, 144] on input "email" at bounding box center [1463, 156] width 189 height 31
click at [1472, 146] on input "email" at bounding box center [1463, 156] width 189 height 31
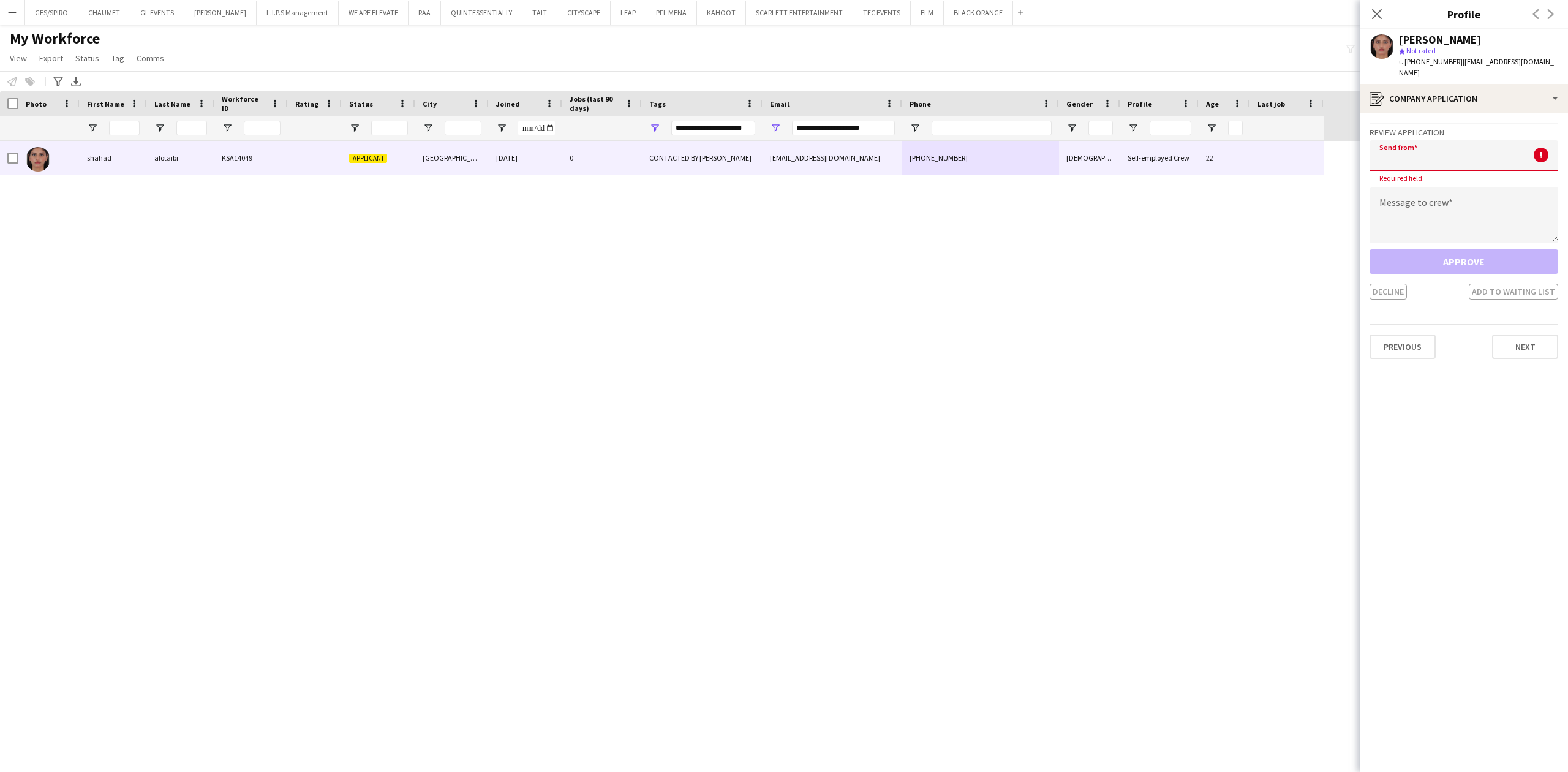
paste input "**********"
type input "**********"
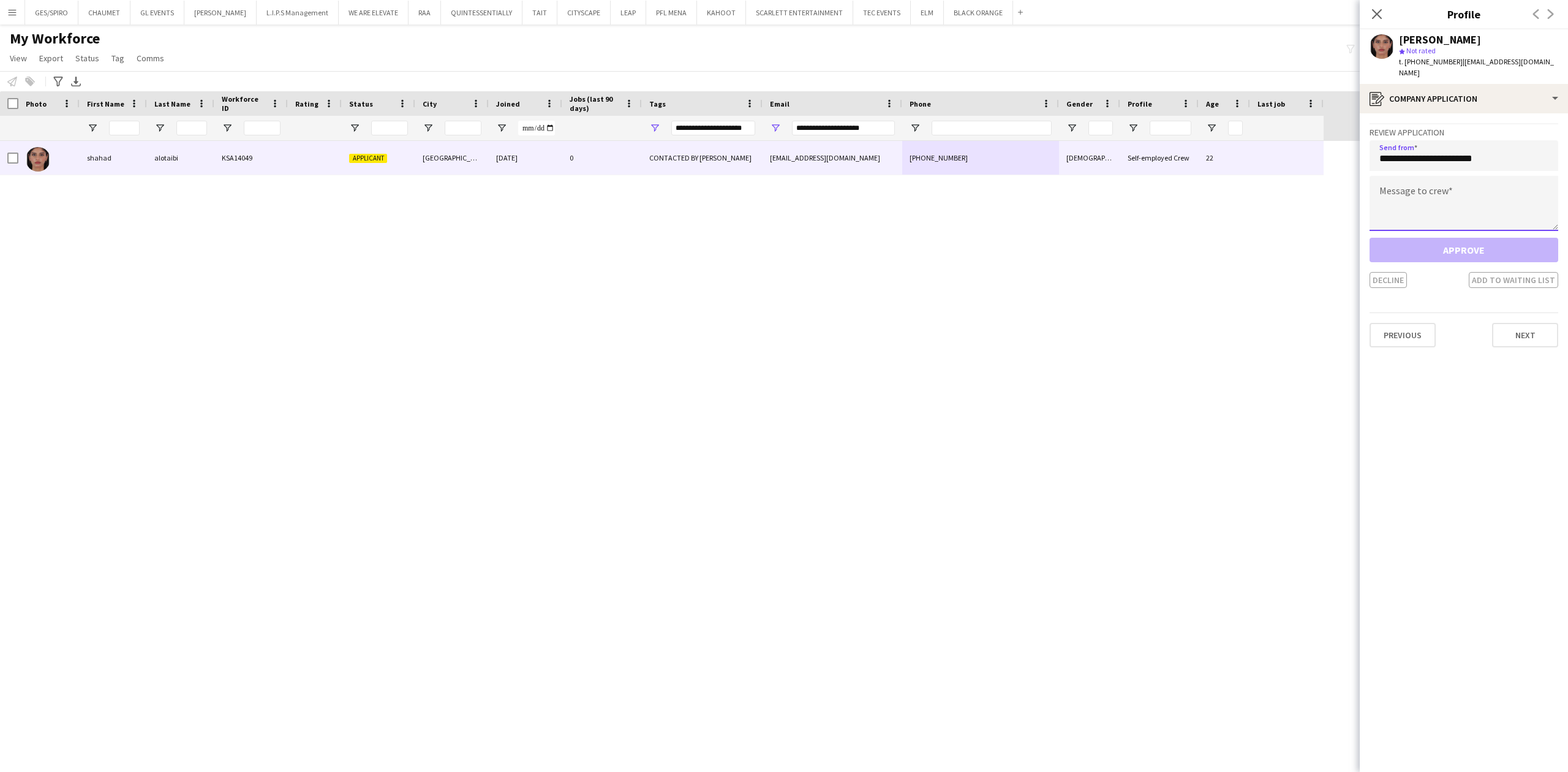
click at [1440, 195] on textarea at bounding box center [1463, 203] width 189 height 55
paste textarea "**********"
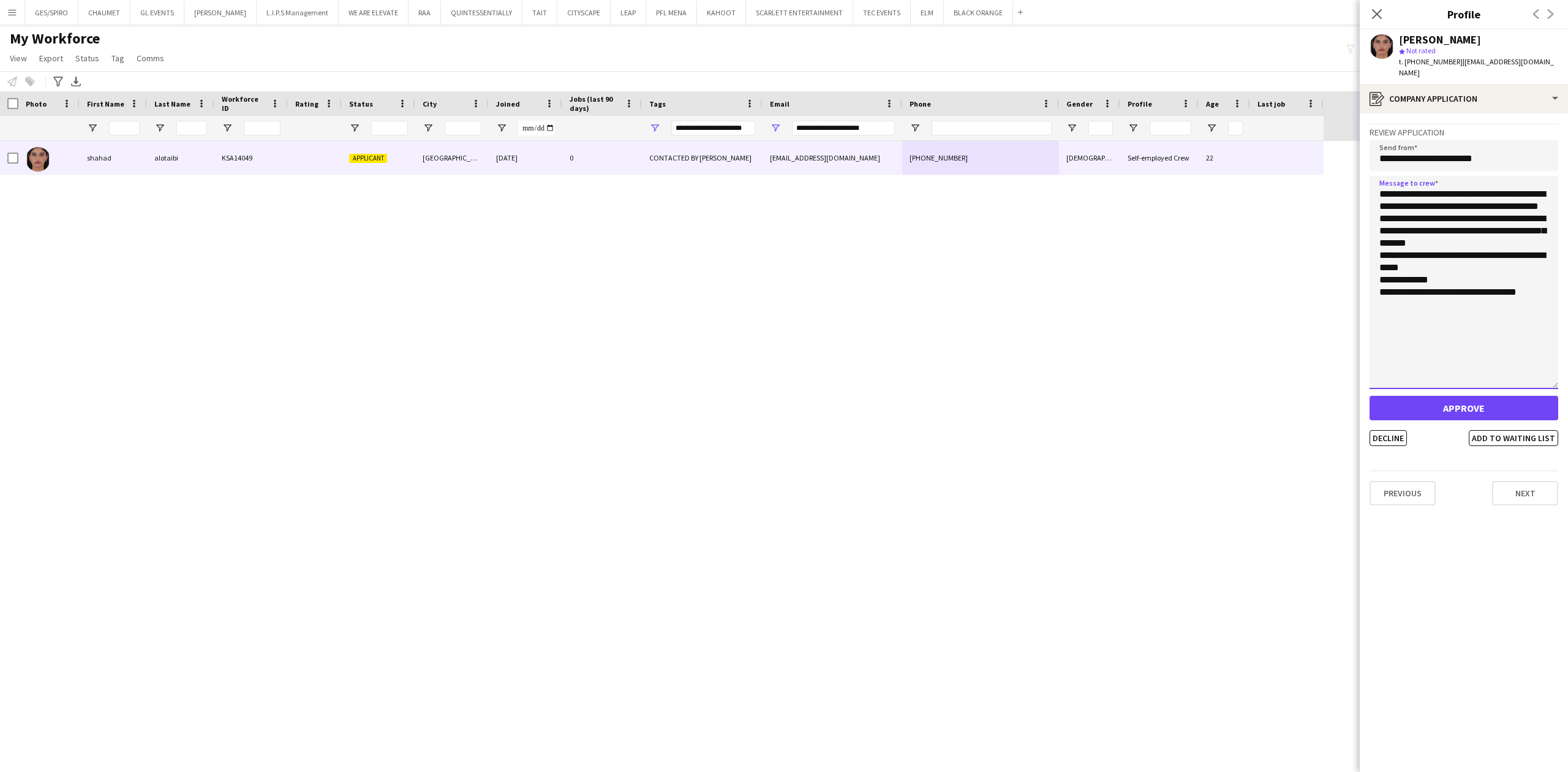
drag, startPoint x: 1556, startPoint y: 212, endPoint x: 1556, endPoint y: 416, distance: 204.0
click at [1556, 389] on textarea "**********" at bounding box center [1463, 282] width 189 height 213
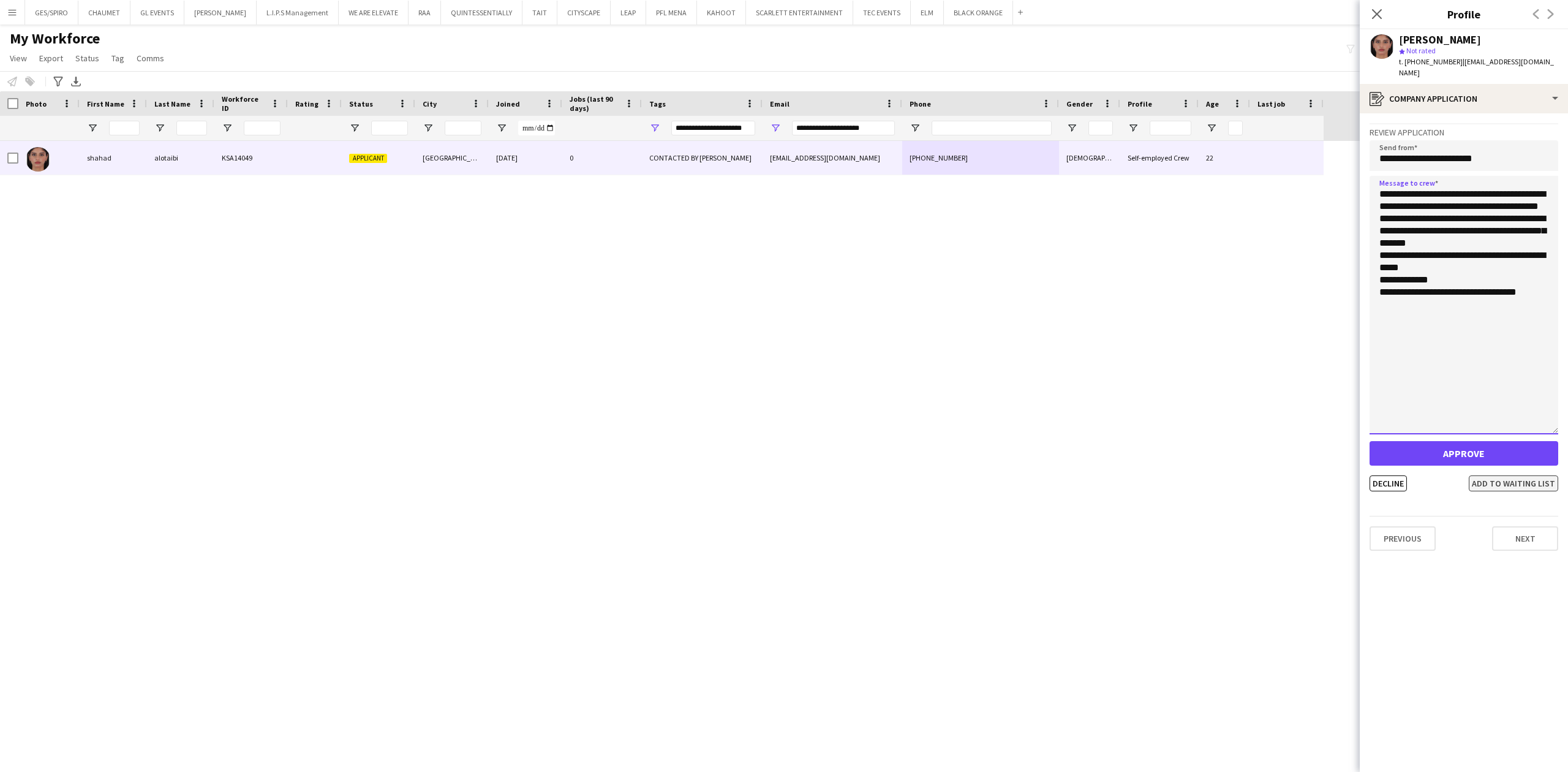
type textarea "**********"
click at [1523, 475] on button "Add to waiting list" at bounding box center [1513, 483] width 89 height 16
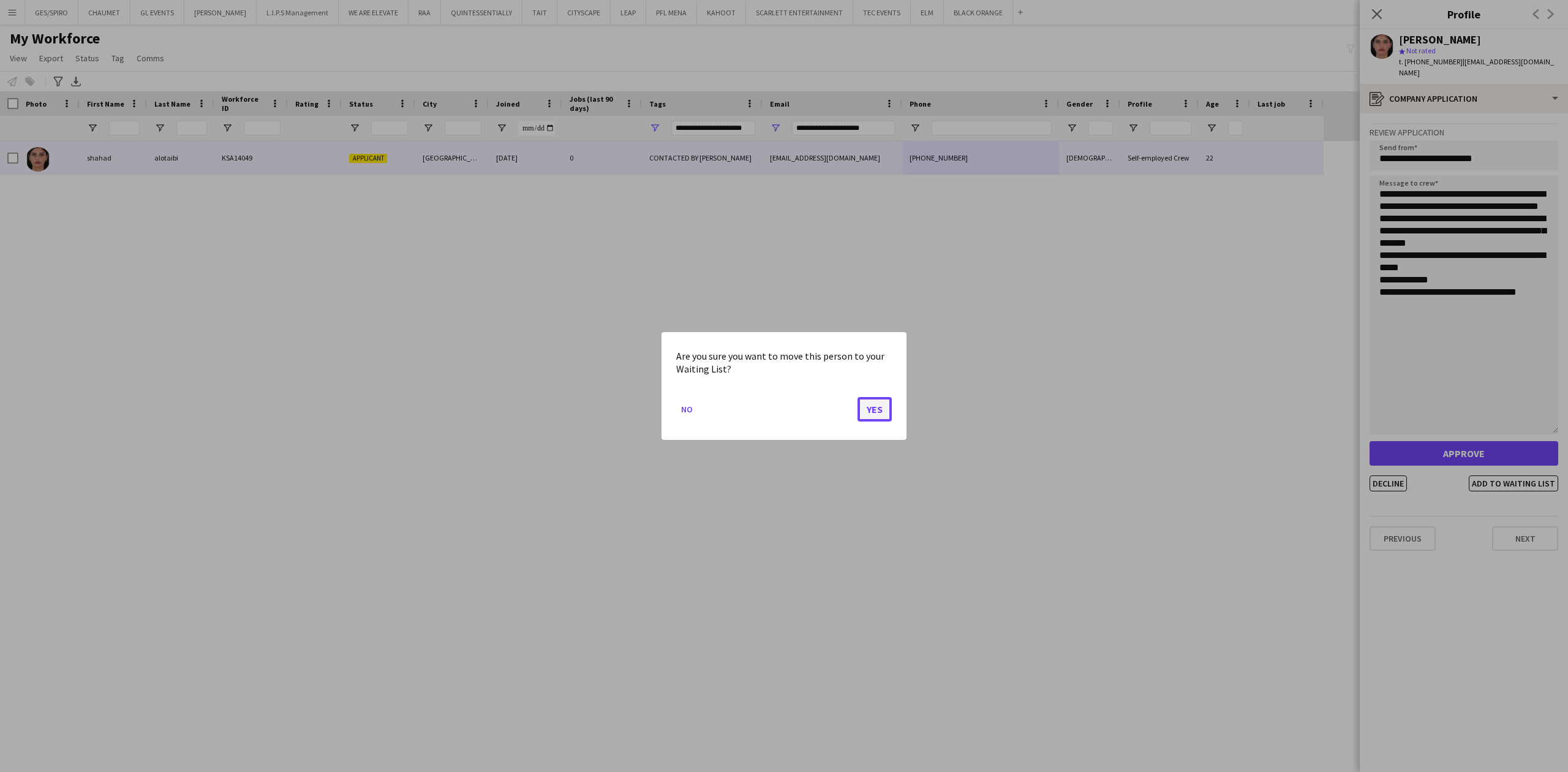
click at [883, 414] on button "Yes" at bounding box center [874, 409] width 34 height 24
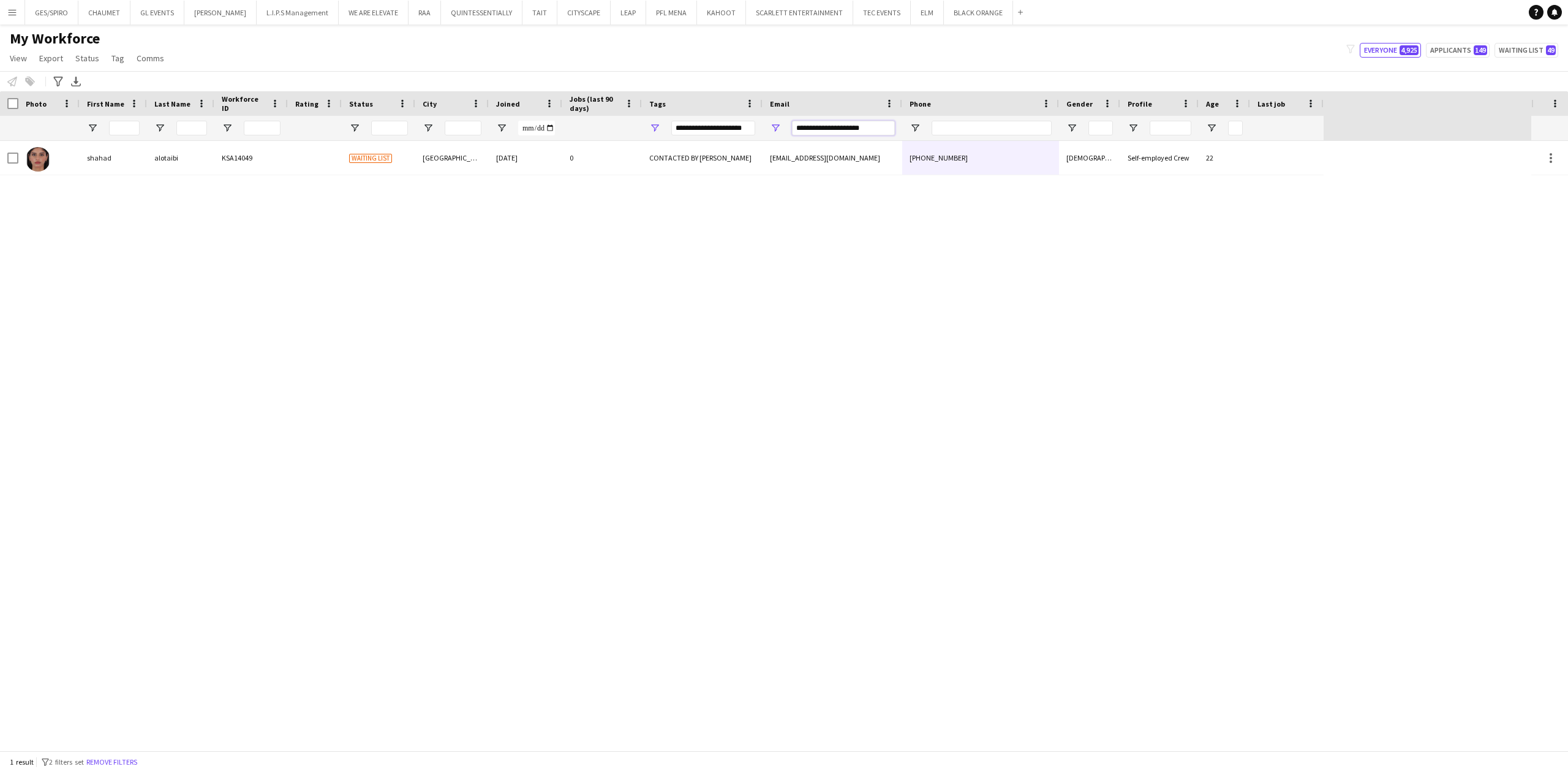
drag, startPoint x: 885, startPoint y: 131, endPoint x: 644, endPoint y: 132, distance: 241.0
click at [645, 132] on div at bounding box center [662, 128] width 1323 height 24
paste input "Email Filter Input"
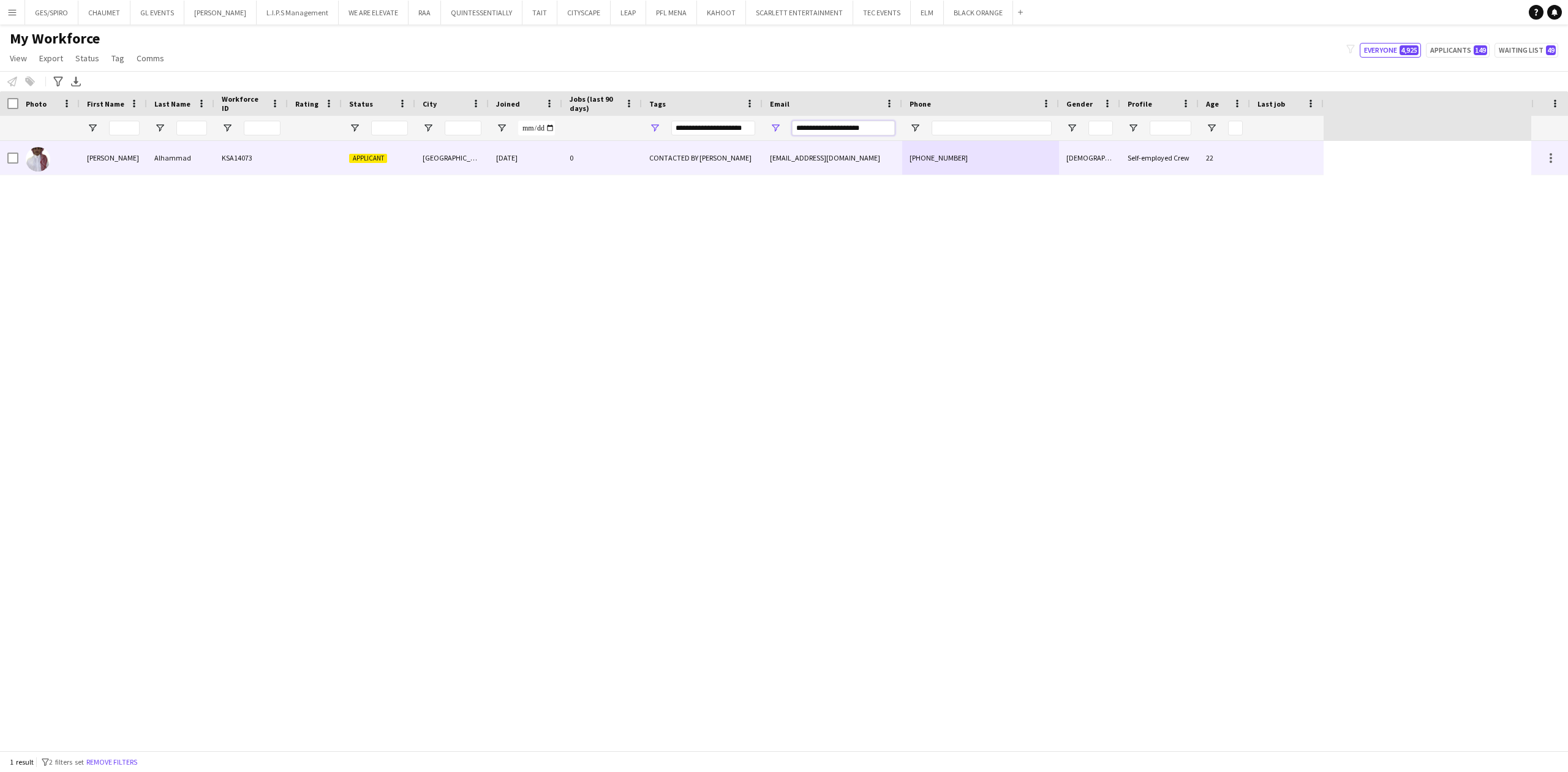
type input "**********"
click at [859, 153] on div "[EMAIL_ADDRESS][DOMAIN_NAME]" at bounding box center [832, 157] width 140 height 34
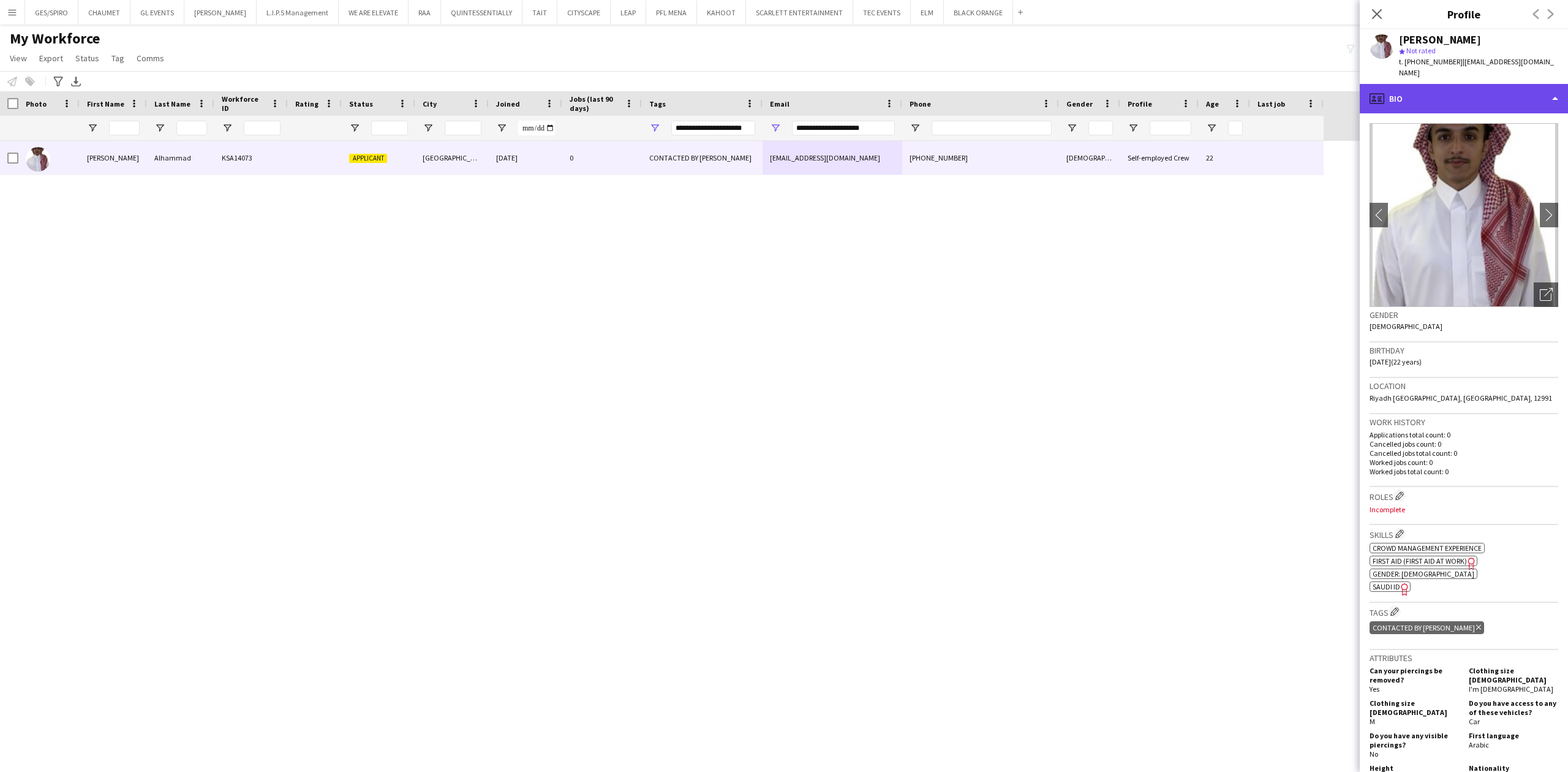
click at [1521, 91] on div "profile Bio" at bounding box center [1464, 99] width 209 height 29
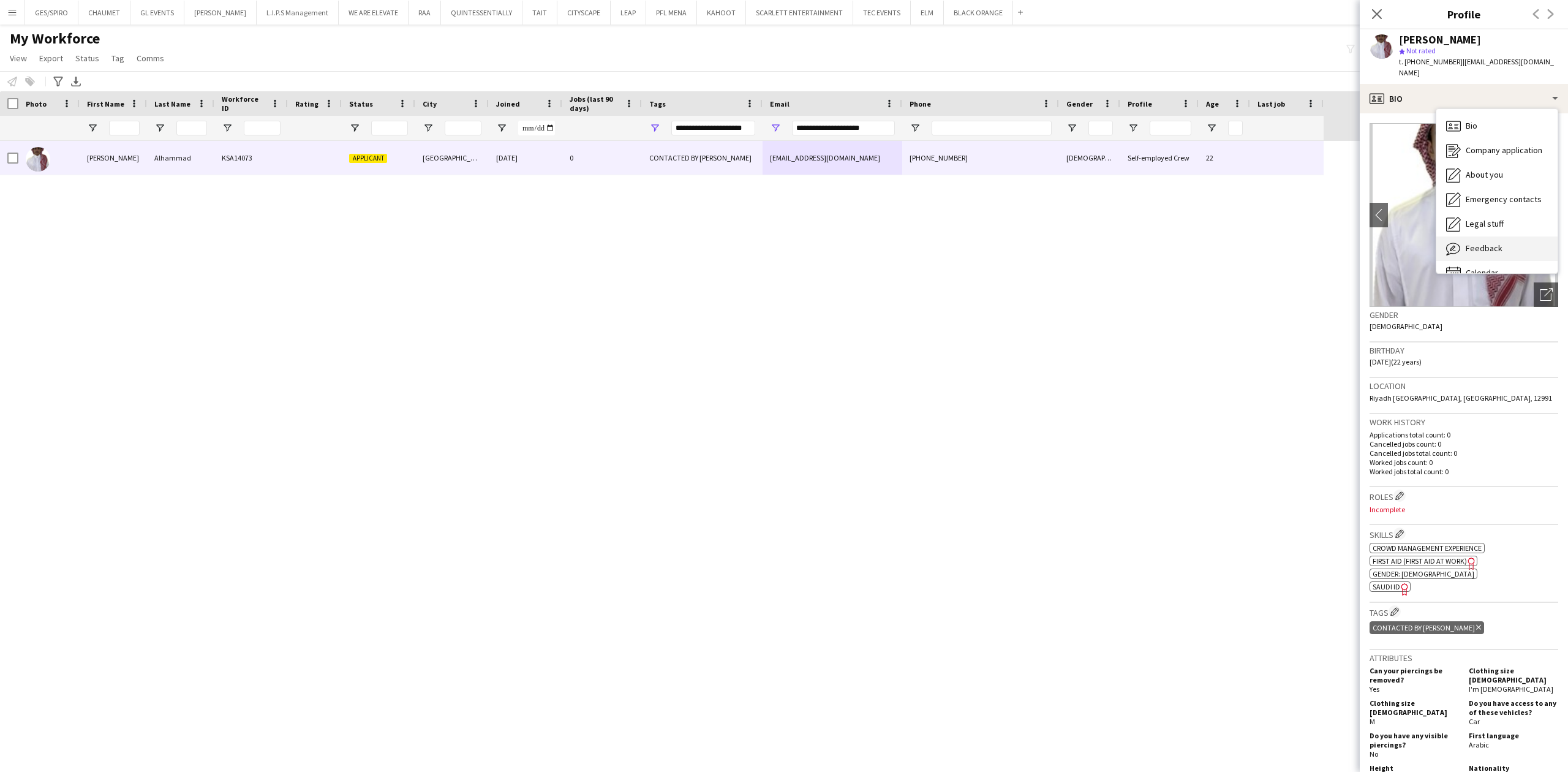
click at [1508, 236] on div "Feedback Feedback" at bounding box center [1497, 248] width 121 height 24
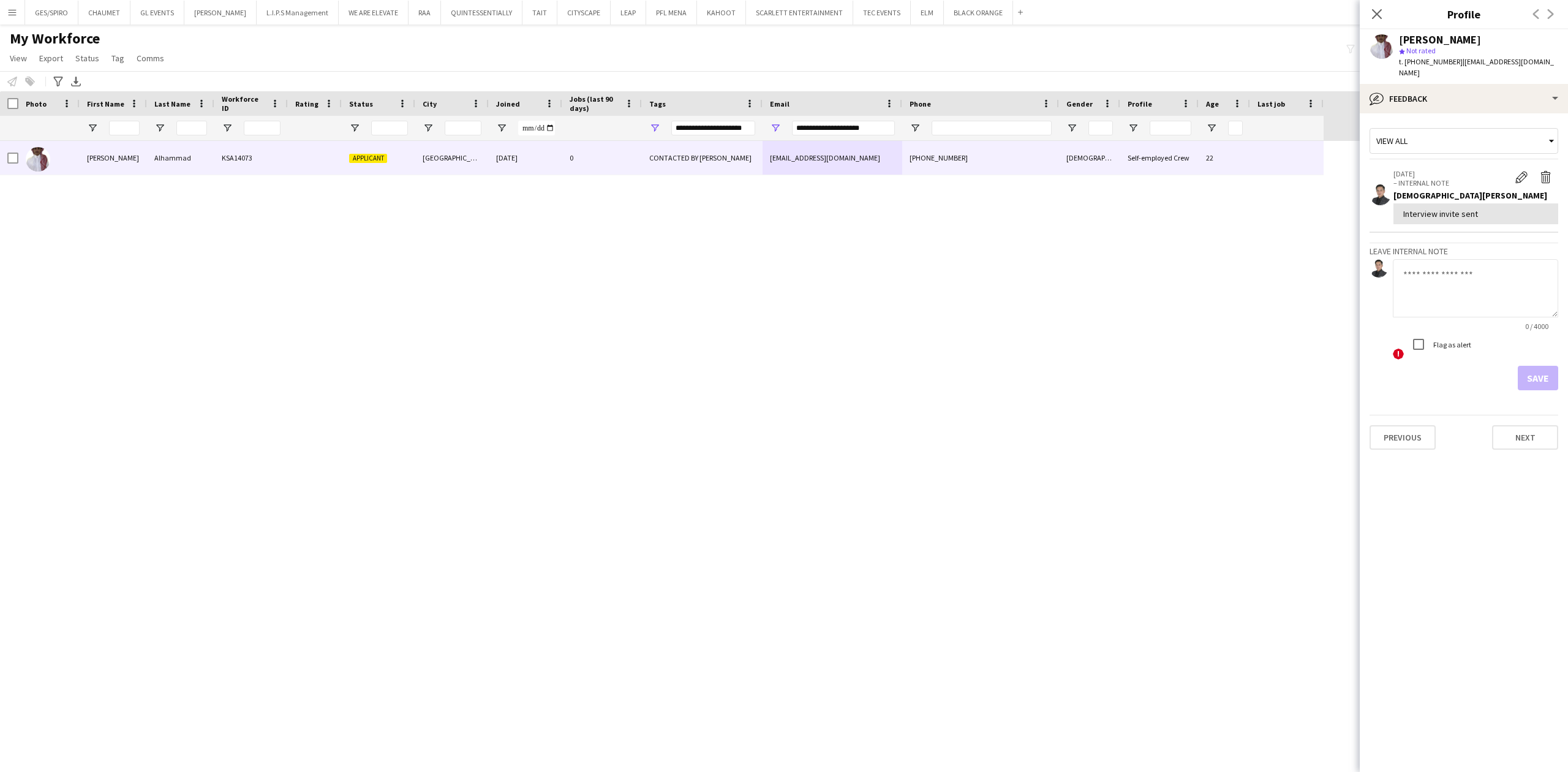
click at [1481, 299] on textarea at bounding box center [1476, 288] width 165 height 58
paste textarea "**********"
type textarea "**********"
click at [1534, 366] on button "Save" at bounding box center [1537, 378] width 40 height 24
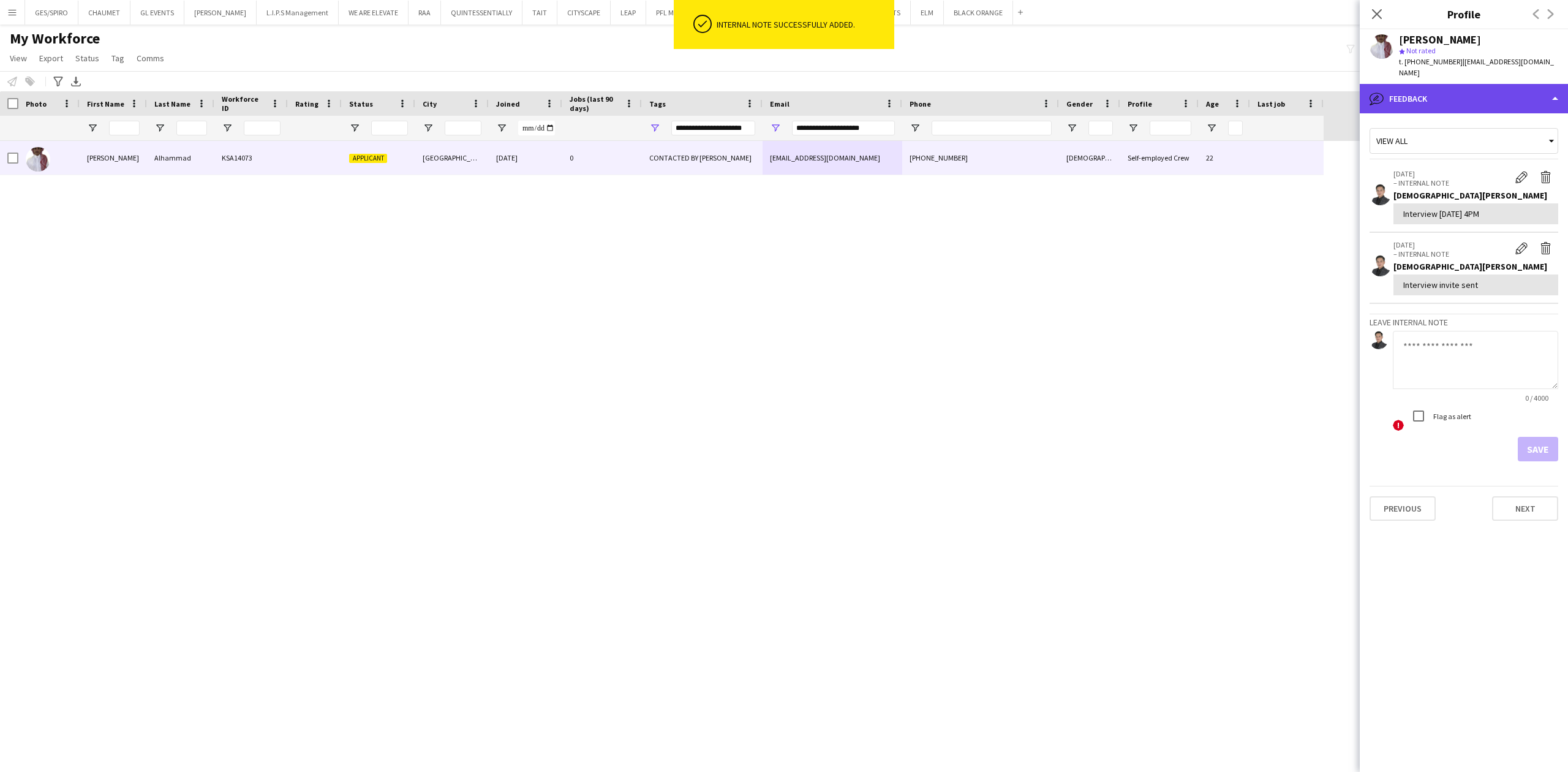
click at [1480, 84] on div "bubble-pencil Feedback" at bounding box center [1464, 99] width 209 height 29
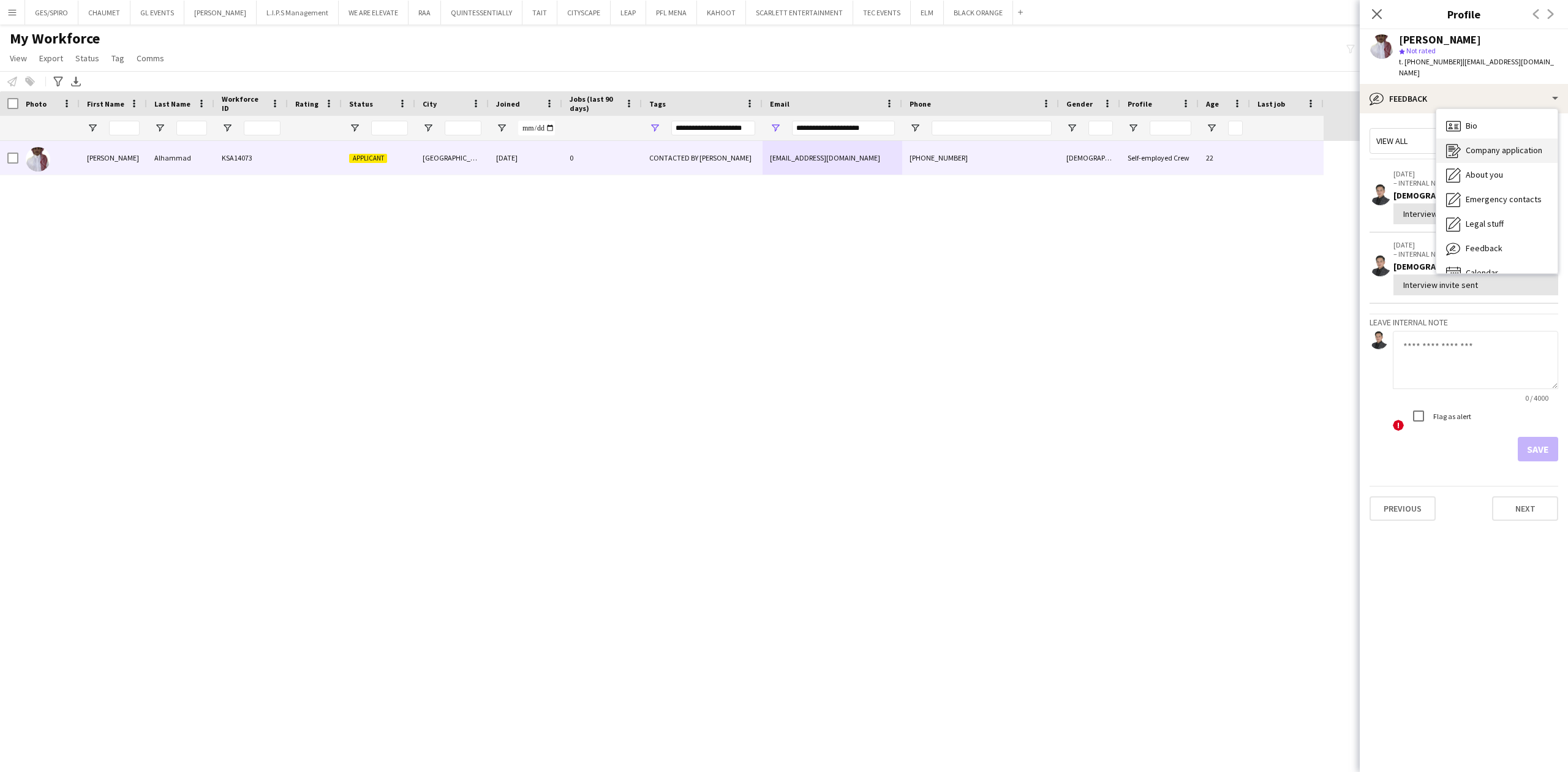
click at [1511, 147] on div "Company application Company application" at bounding box center [1497, 151] width 121 height 24
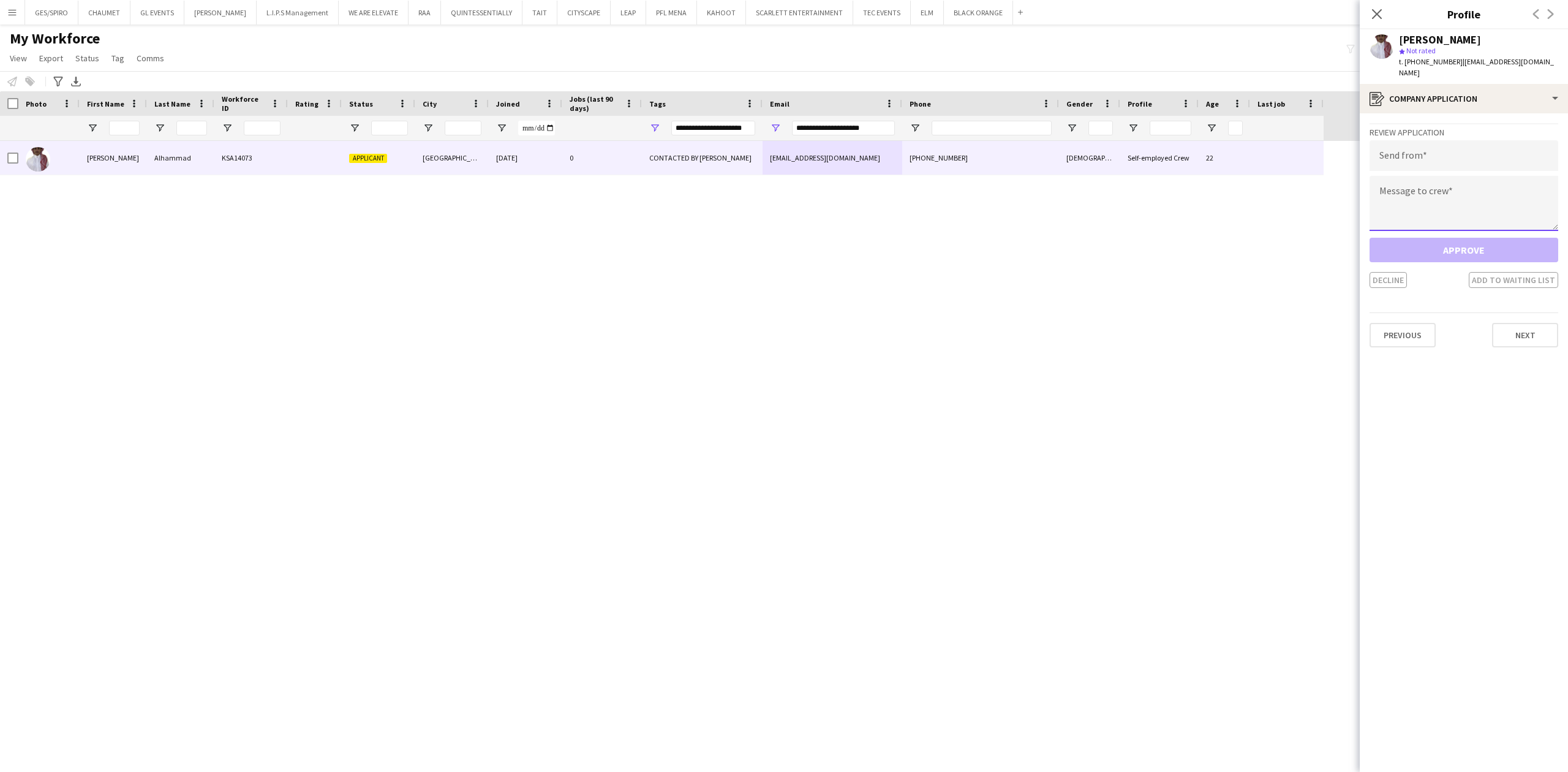
drag, startPoint x: 1485, startPoint y: 164, endPoint x: 1489, endPoint y: 148, distance: 16.5
click at [1487, 161] on div "Review Application Send from Message to crew Approve Decline Add to waiting list" at bounding box center [1463, 206] width 189 height 165
click at [1489, 148] on input "email" at bounding box center [1463, 156] width 189 height 31
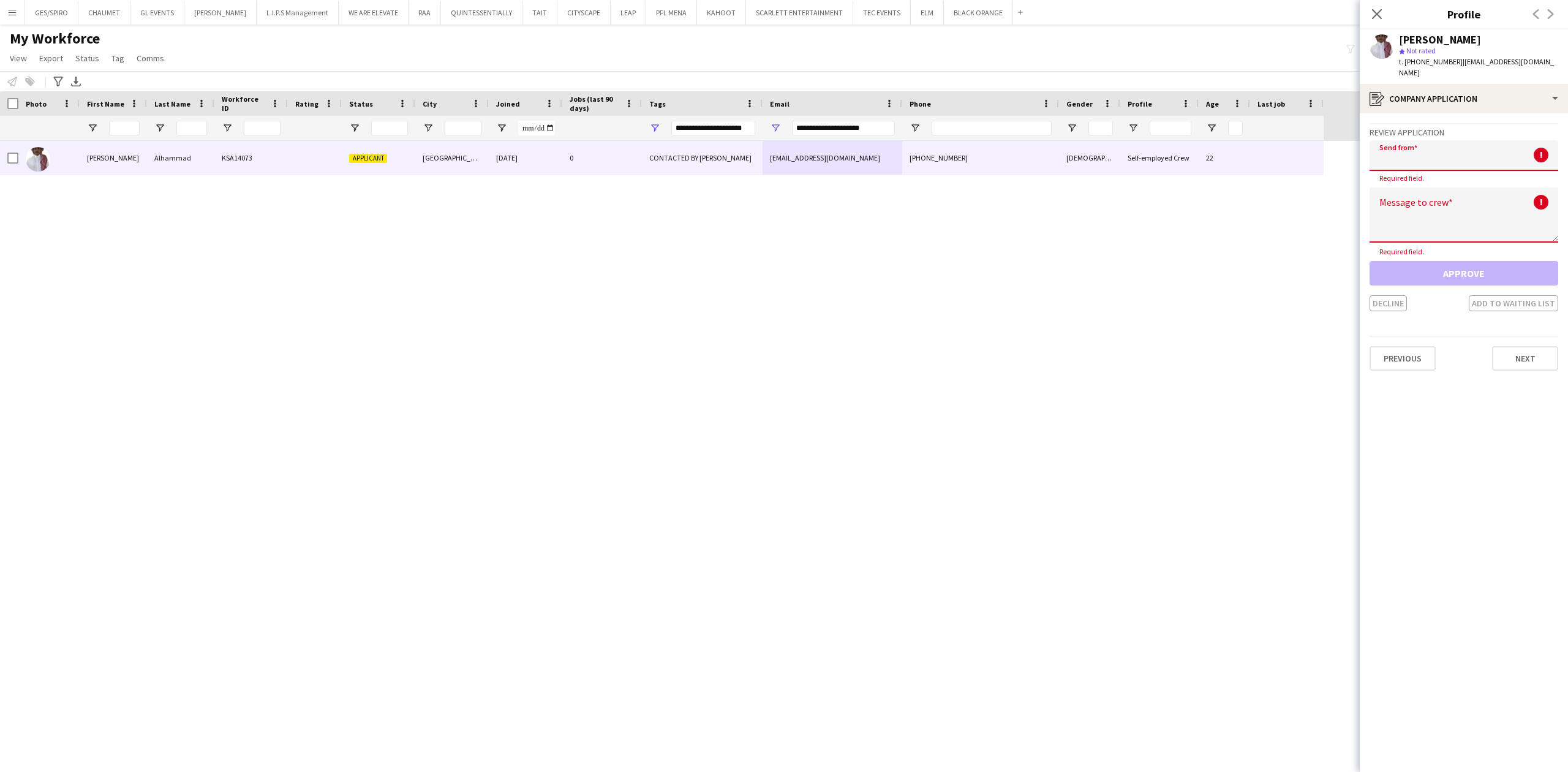
click at [1487, 147] on input "email" at bounding box center [1463, 156] width 189 height 31
paste input "**********"
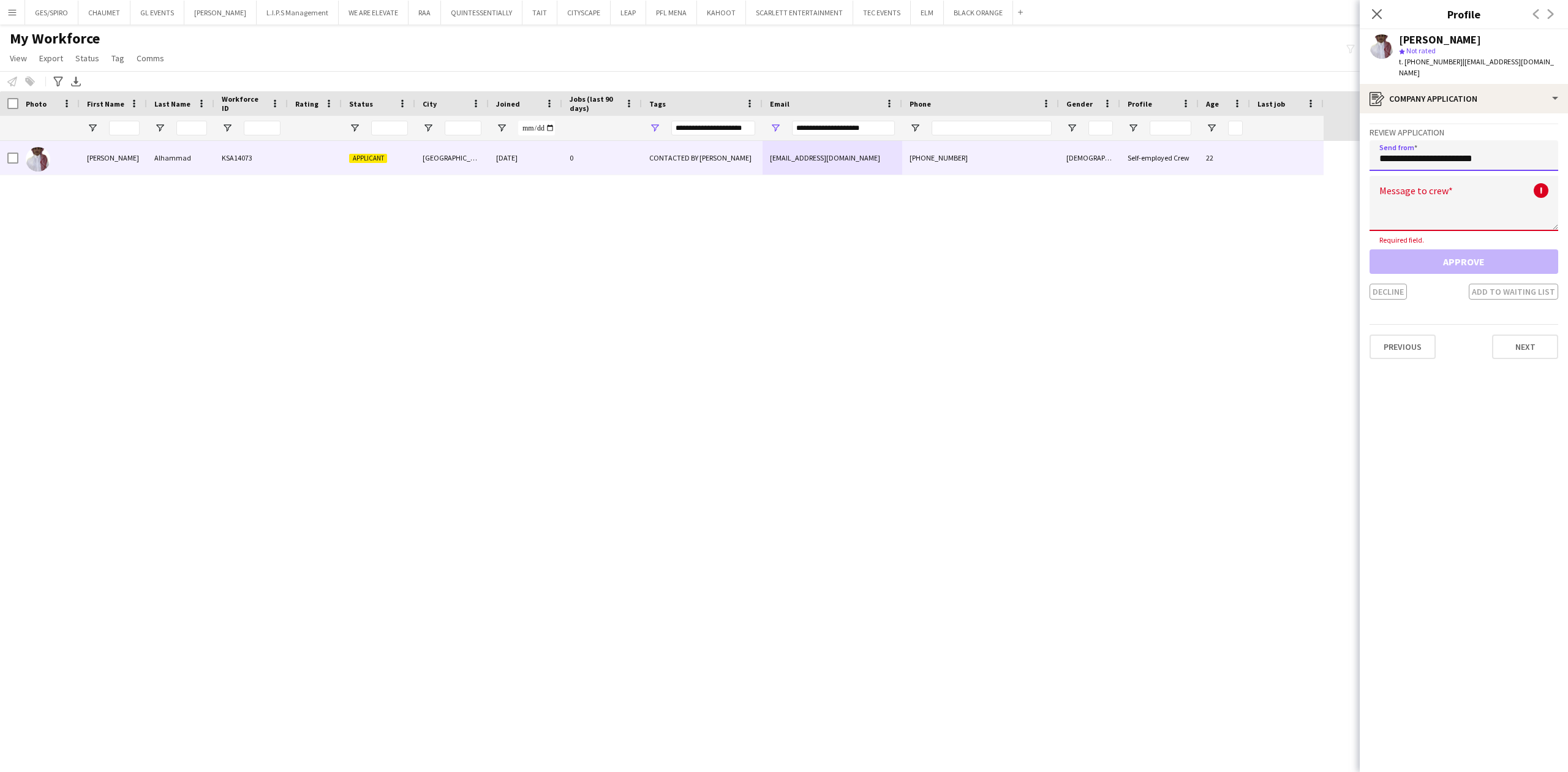
type input "**********"
click at [1460, 203] on textarea at bounding box center [1463, 203] width 189 height 55
paste textarea "**********"
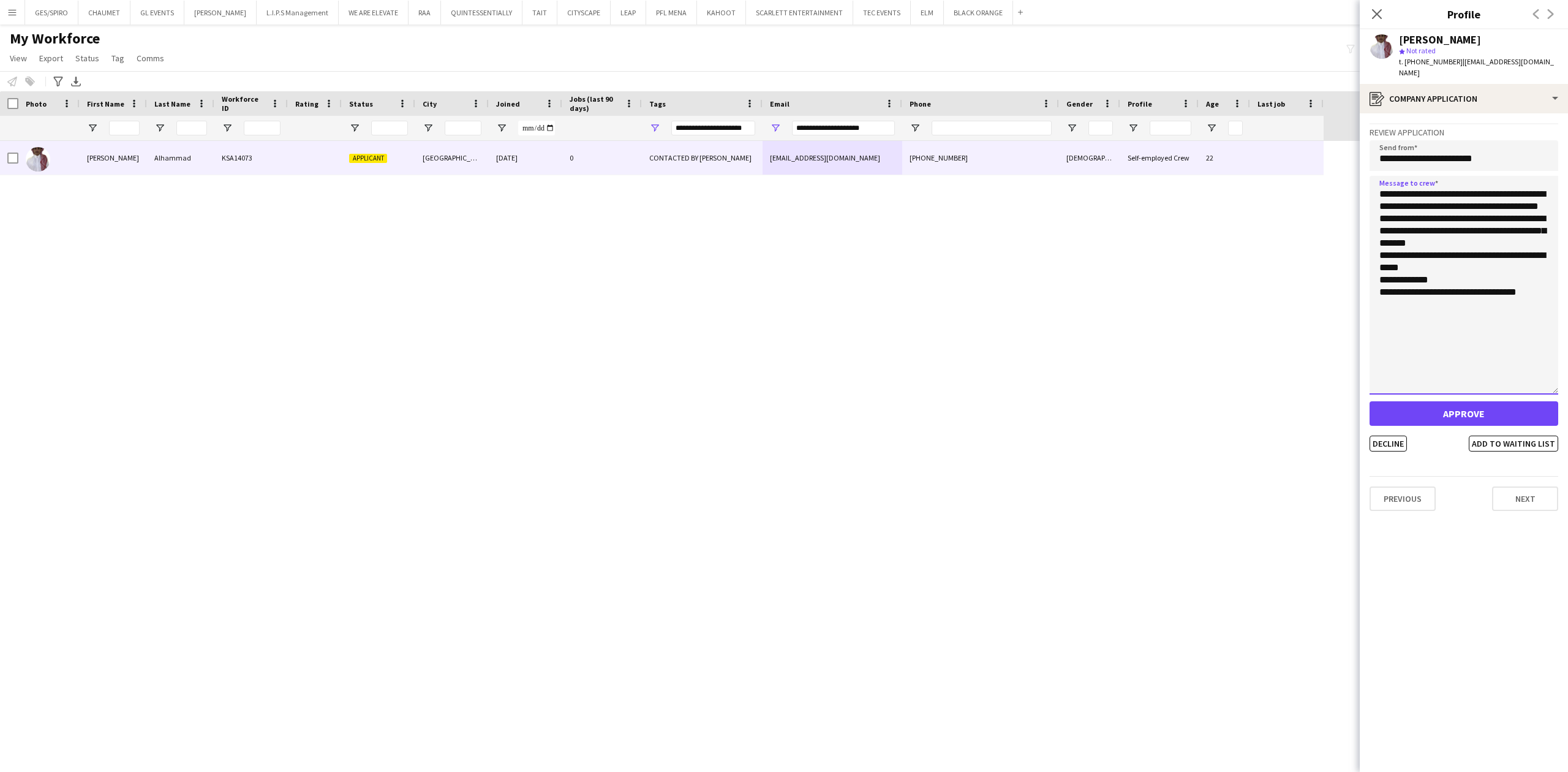
drag, startPoint x: 1555, startPoint y: 216, endPoint x: 1564, endPoint y: 384, distance: 168.2
click at [1564, 388] on app-crew-profile-application "**********" at bounding box center [1464, 443] width 209 height 659
type textarea "**********"
click at [1529, 443] on button "Add to waiting list" at bounding box center [1513, 450] width 89 height 16
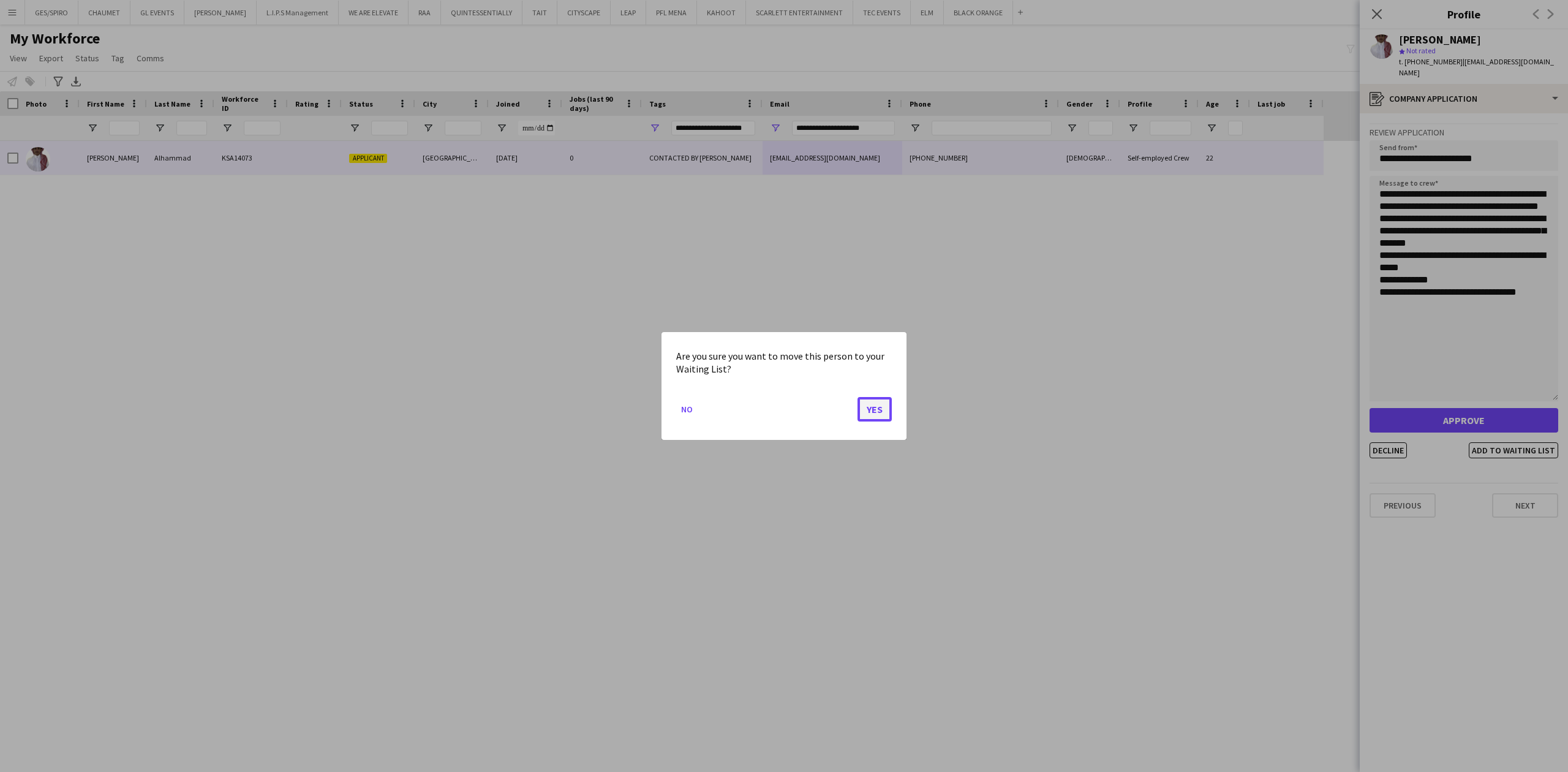
click at [877, 408] on button "Yes" at bounding box center [874, 409] width 34 height 24
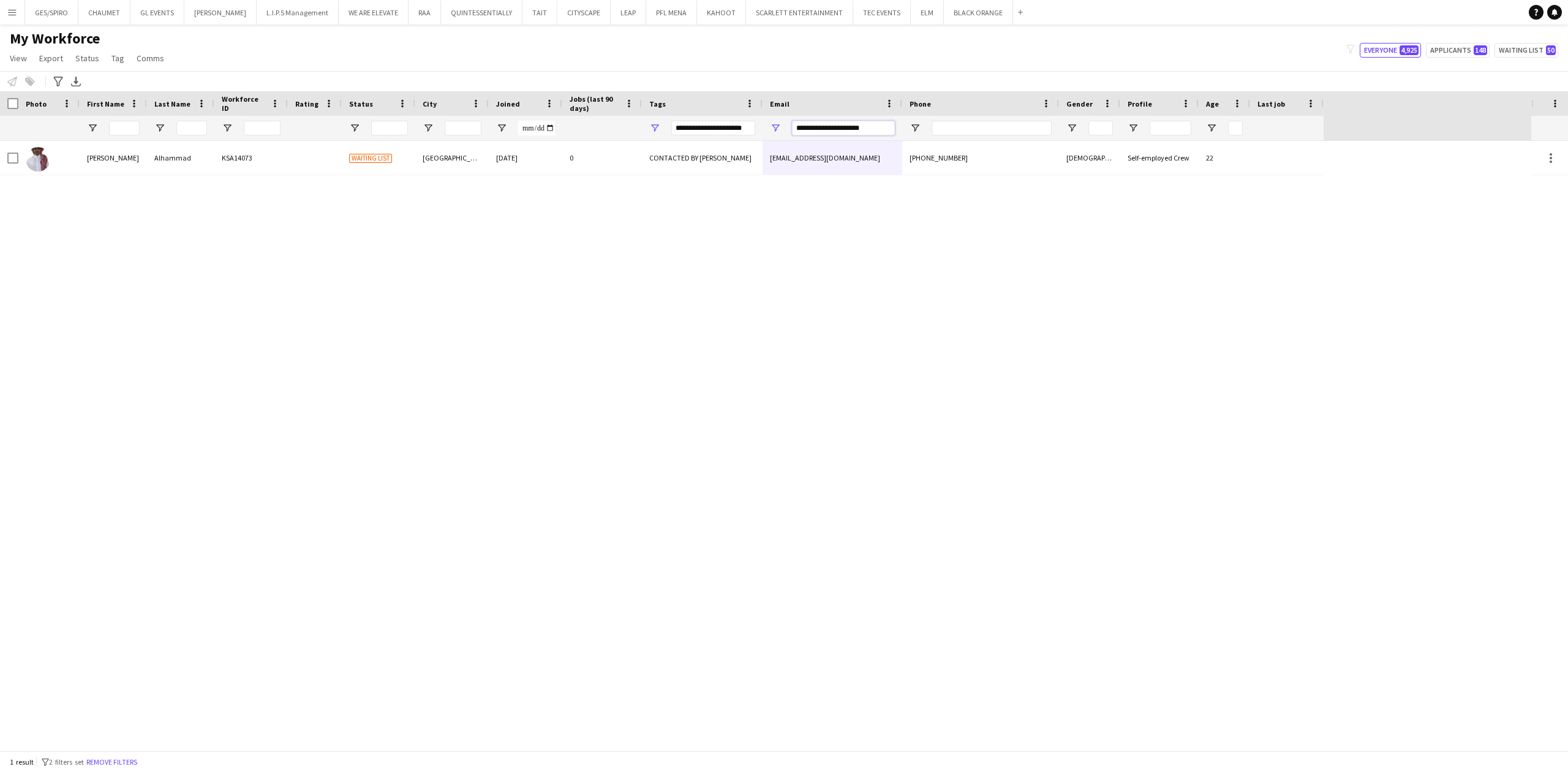
drag, startPoint x: 885, startPoint y: 126, endPoint x: 601, endPoint y: 113, distance: 284.3
click at [610, 118] on div at bounding box center [662, 128] width 1323 height 24
paste input "*****"
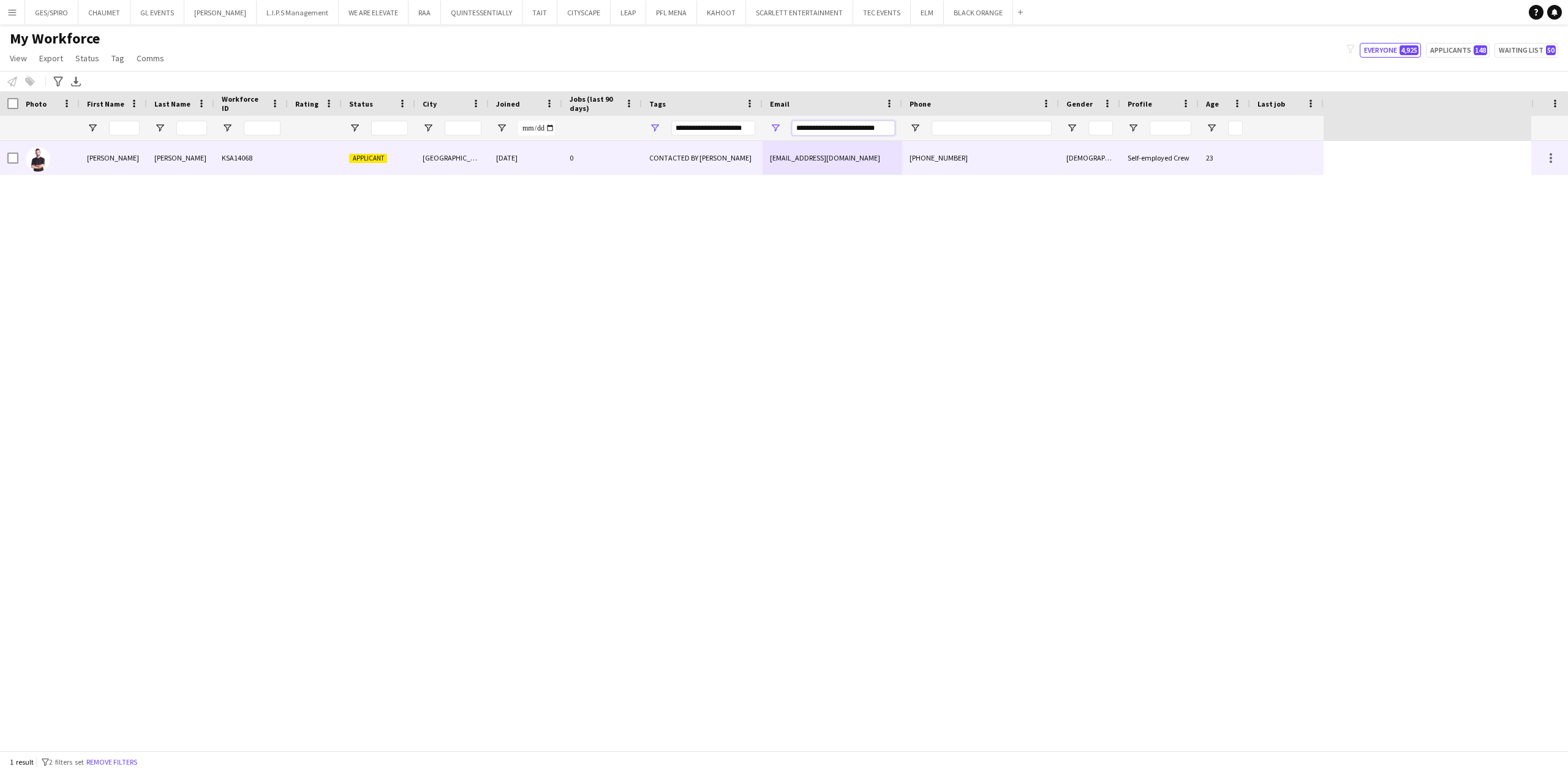
type input "**********"
click at [1019, 157] on div "[PHONE_NUMBER]" at bounding box center [980, 157] width 157 height 34
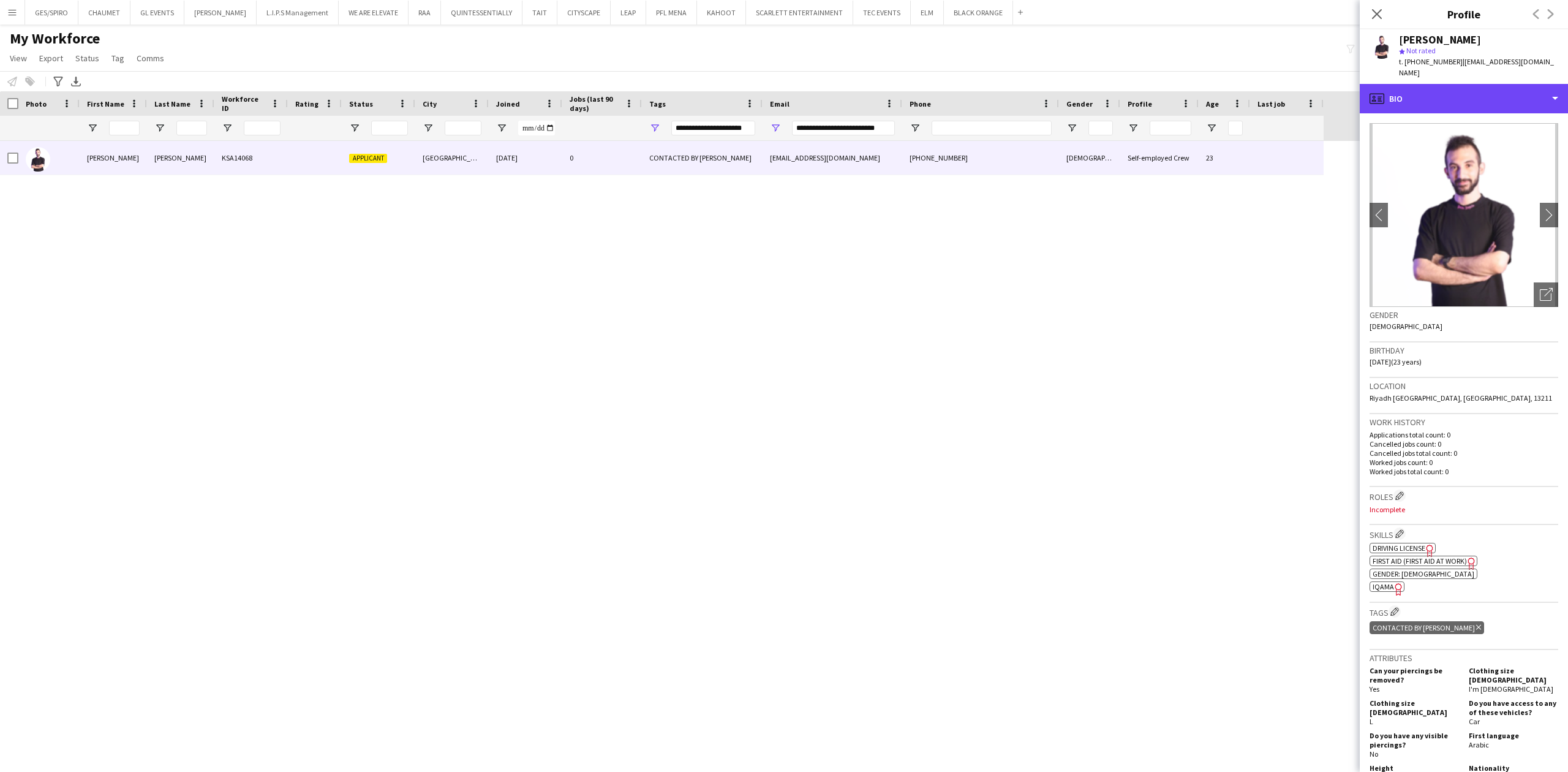
drag, startPoint x: 1495, startPoint y: 93, endPoint x: 1498, endPoint y: 115, distance: 22.2
click at [1495, 92] on div "profile Bio" at bounding box center [1464, 99] width 209 height 29
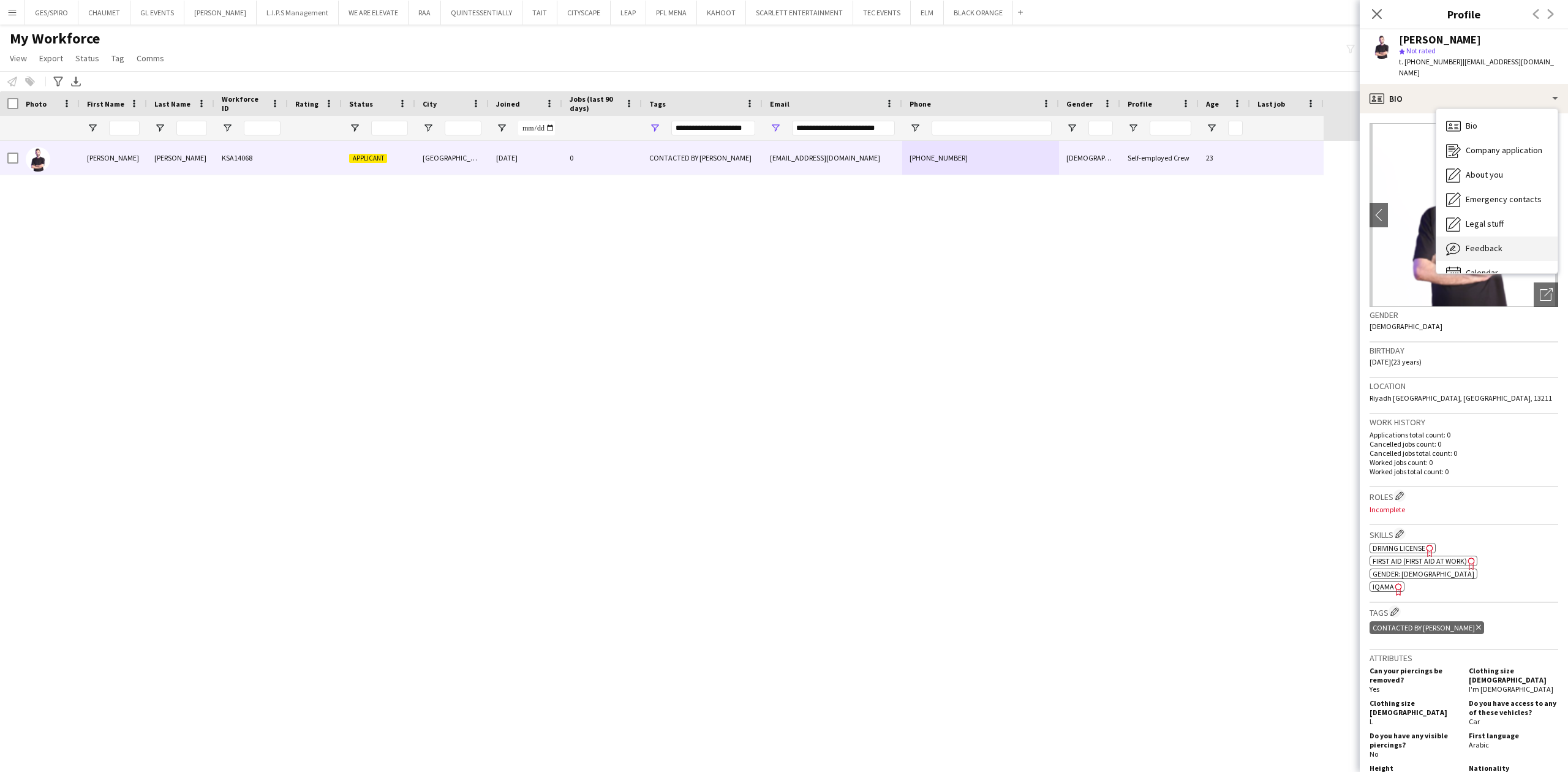
click at [1503, 245] on div "Feedback Feedback" at bounding box center [1497, 248] width 121 height 24
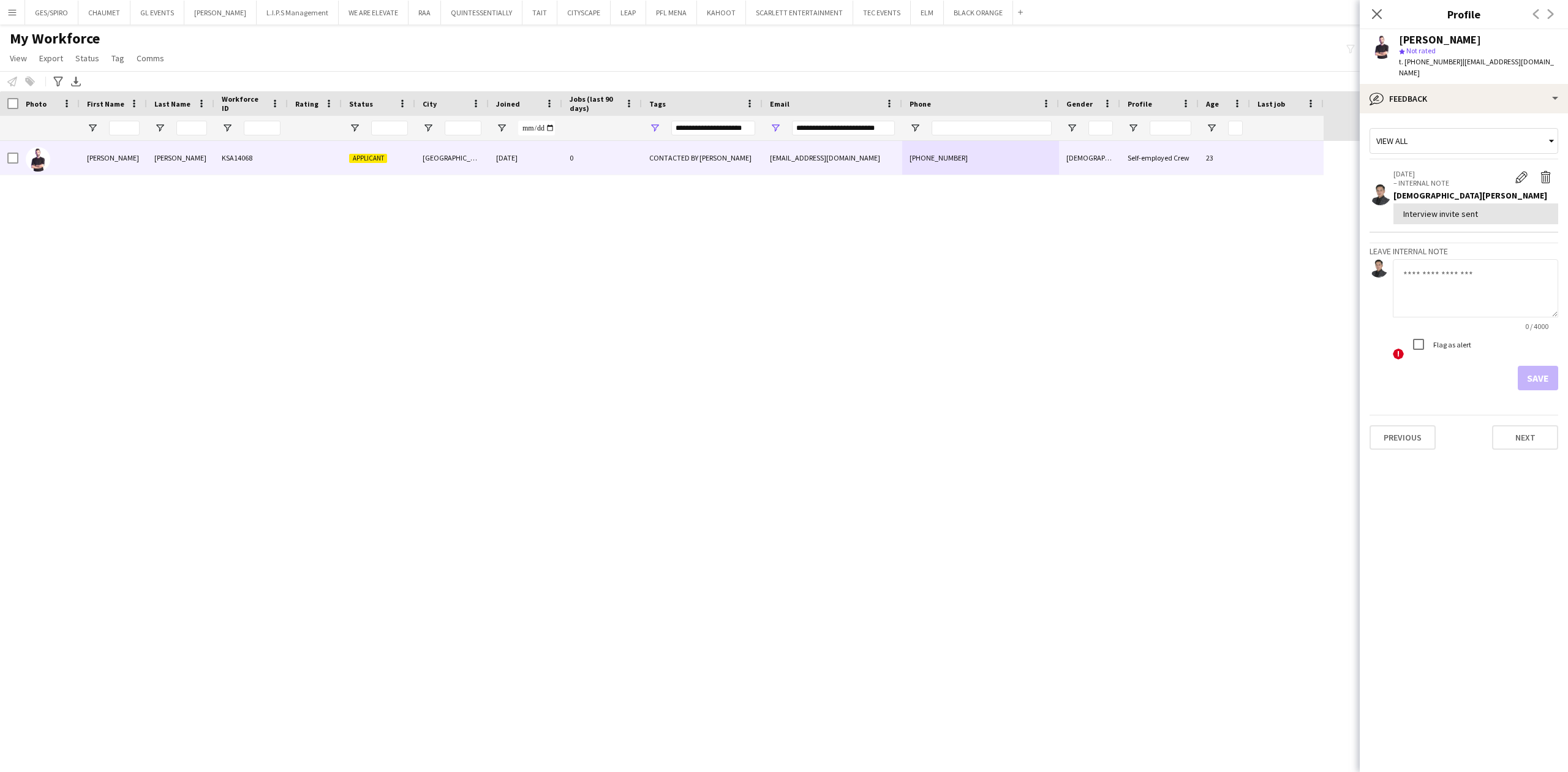
click at [1469, 245] on h3 "Leave internal note" at bounding box center [1463, 251] width 189 height 11
click at [1468, 284] on textarea at bounding box center [1476, 288] width 165 height 58
paste textarea "**********"
type textarea "**********"
click at [1546, 366] on button "Save" at bounding box center [1537, 378] width 40 height 24
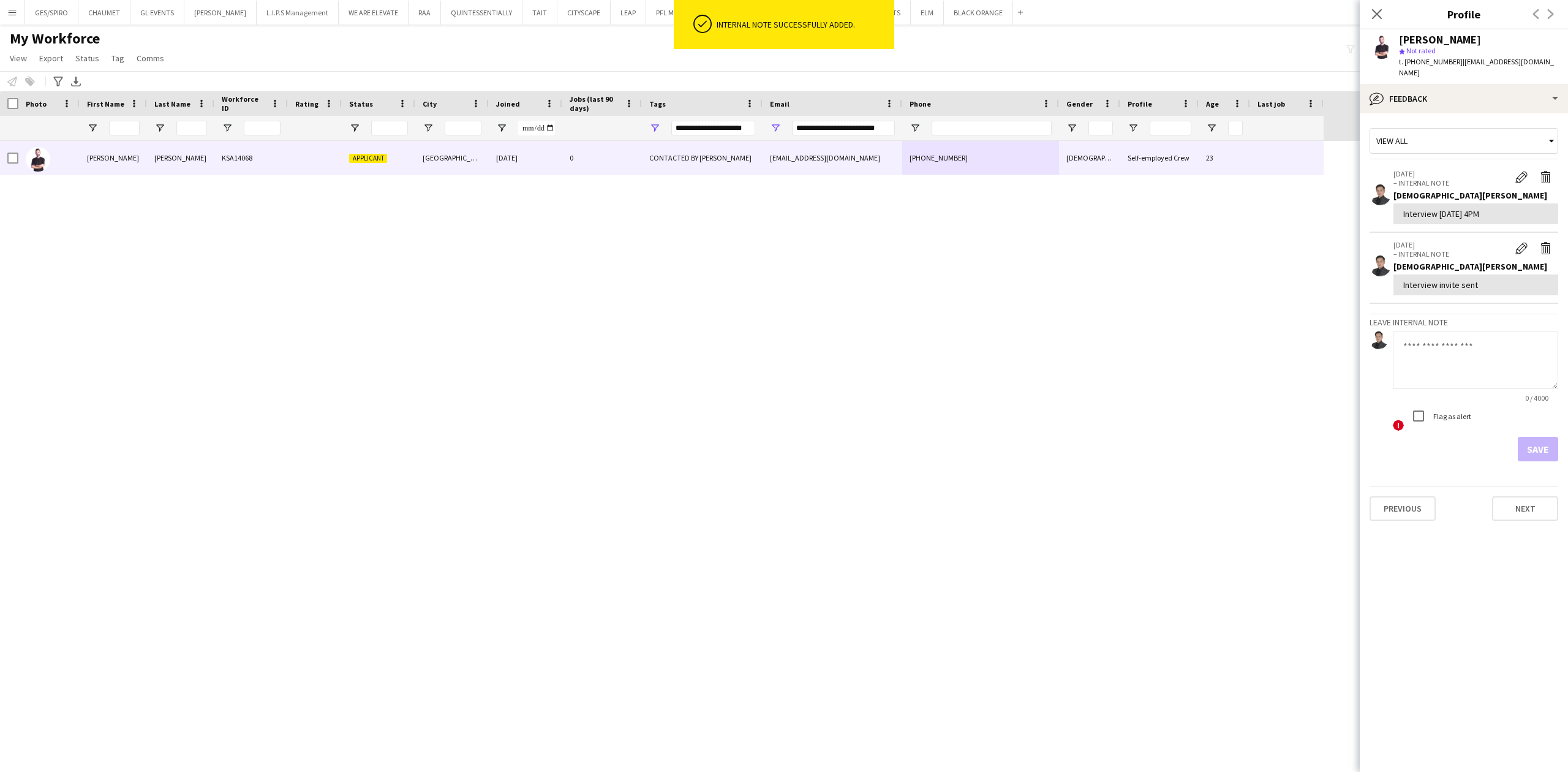
click at [1493, 113] on app-crew-profile-feedback-tab "View all [DATE] – INTERNAL NOTE Edit internal note Delete internal note [PERSON…" at bounding box center [1464, 443] width 209 height 659
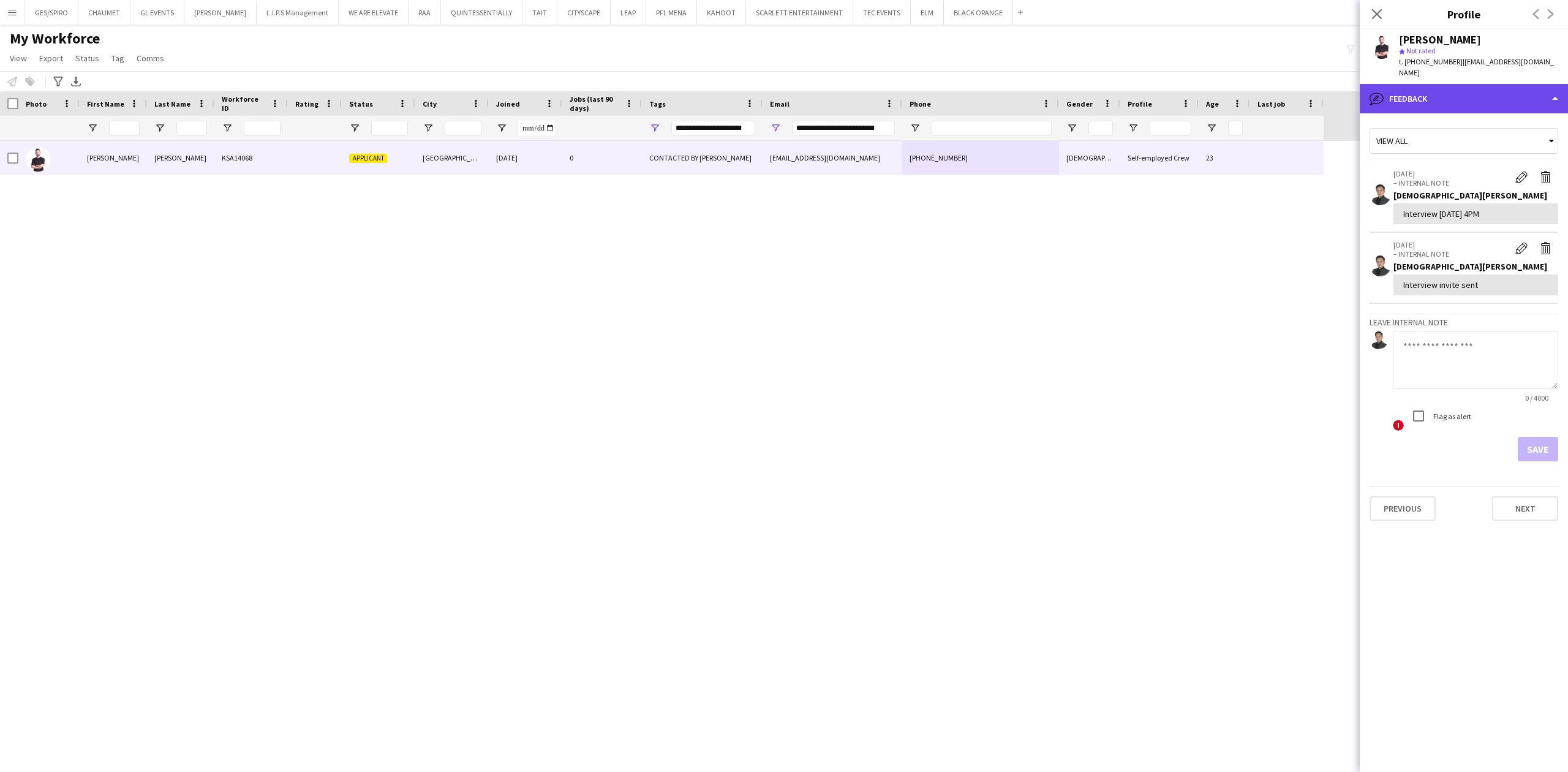
click at [1512, 84] on div "bubble-pencil Feedback" at bounding box center [1464, 99] width 209 height 29
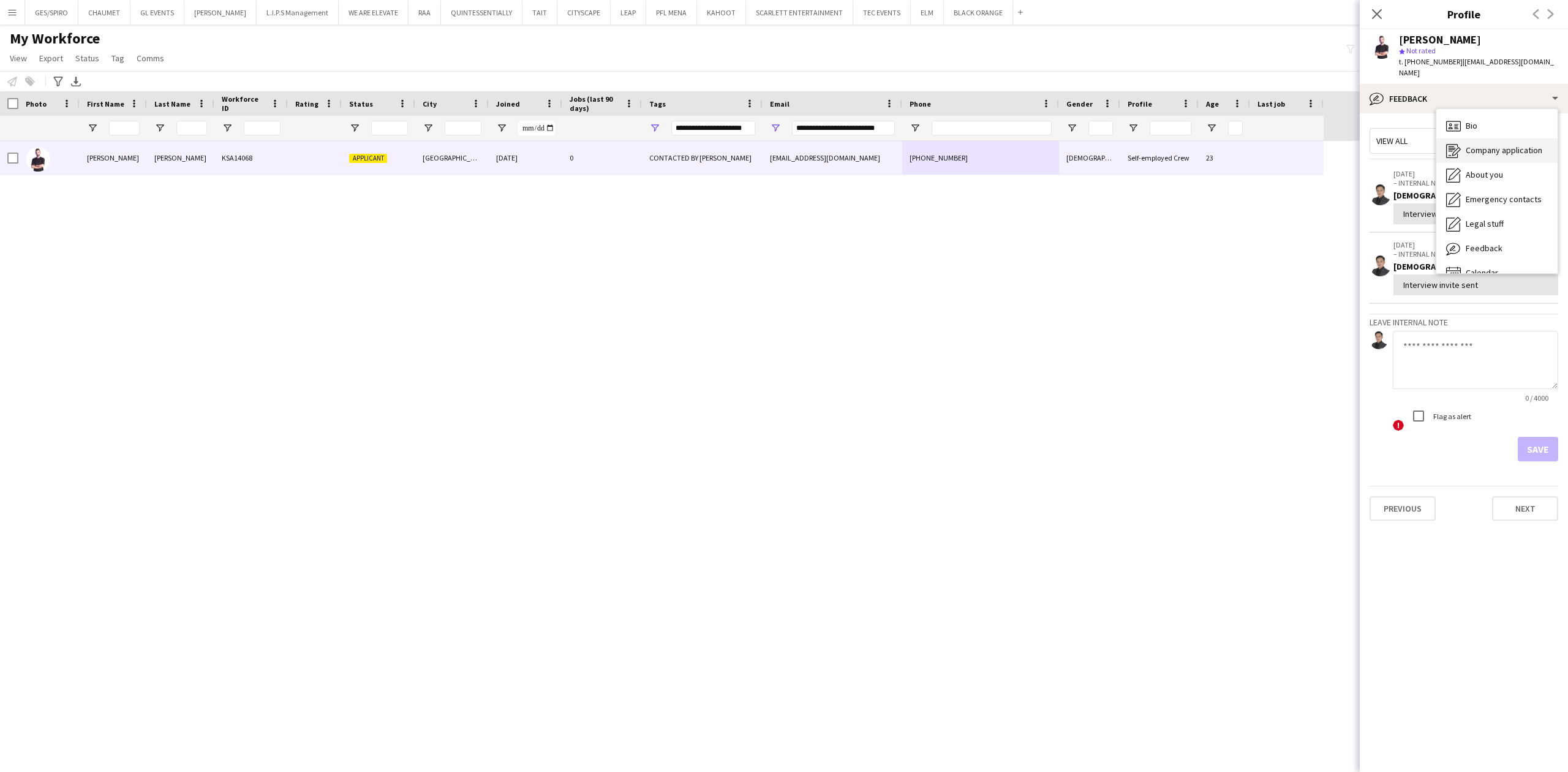
click at [1513, 144] on span "Company application" at bounding box center [1504, 150] width 76 height 11
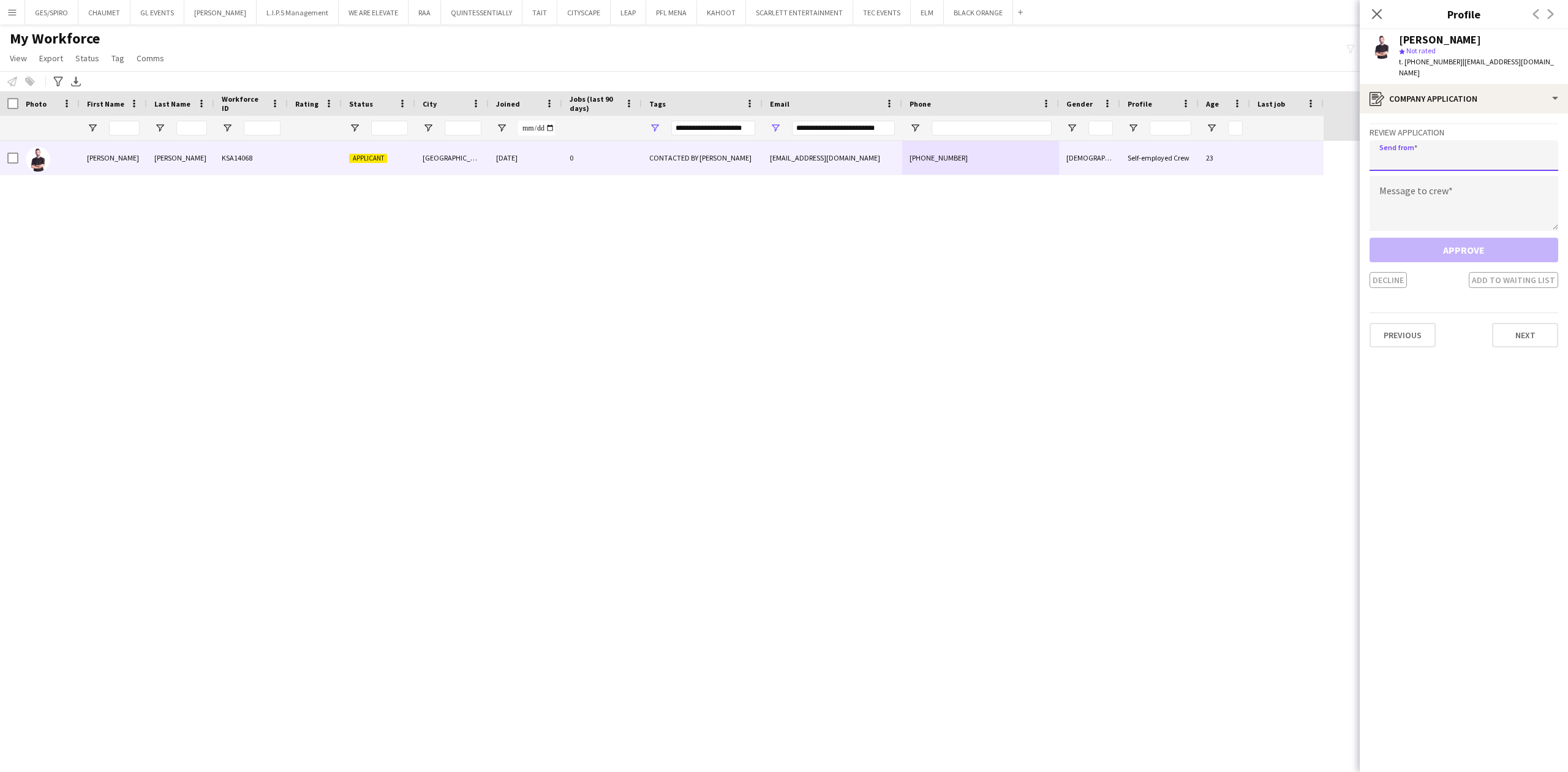
click at [1476, 141] on input "email" at bounding box center [1463, 156] width 189 height 31
paste input "**********"
type input "**********"
click at [1485, 193] on textarea at bounding box center [1463, 203] width 189 height 55
paste textarea "**********"
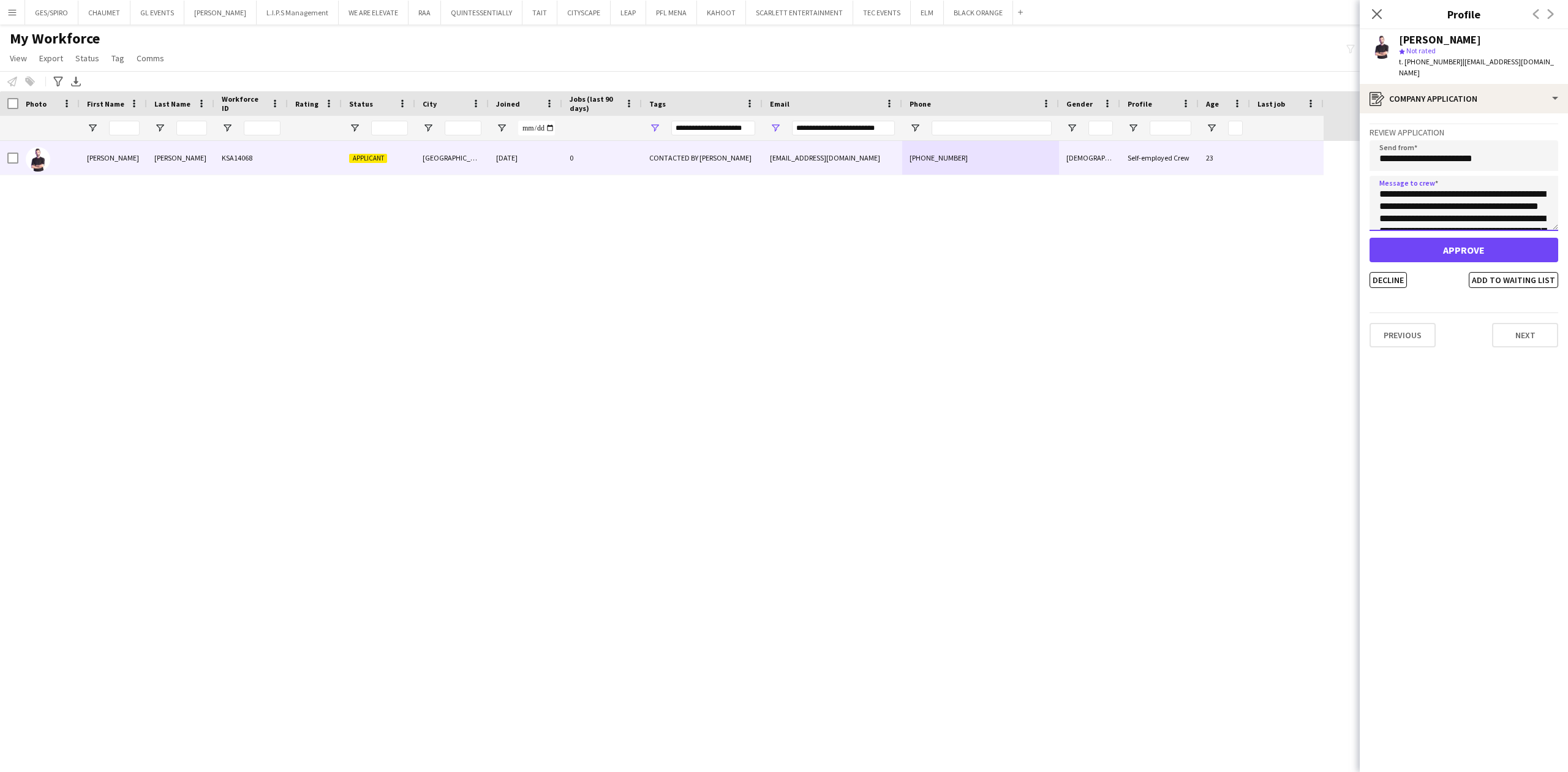
scroll to position [93, 0]
type textarea "**********"
click at [1524, 272] on button "Add to waiting list" at bounding box center [1513, 280] width 89 height 16
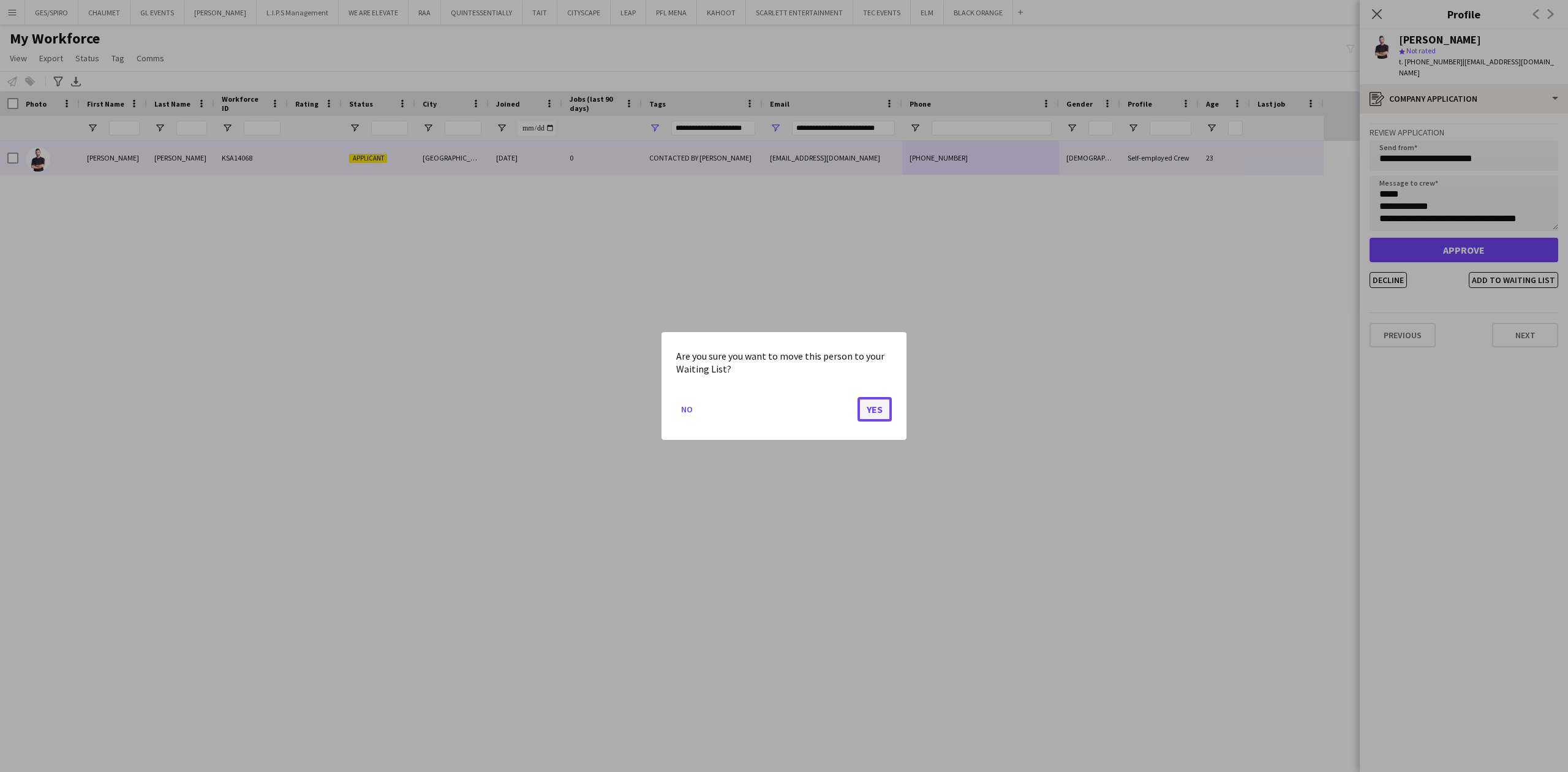
click at [883, 408] on button "Yes" at bounding box center [874, 409] width 34 height 24
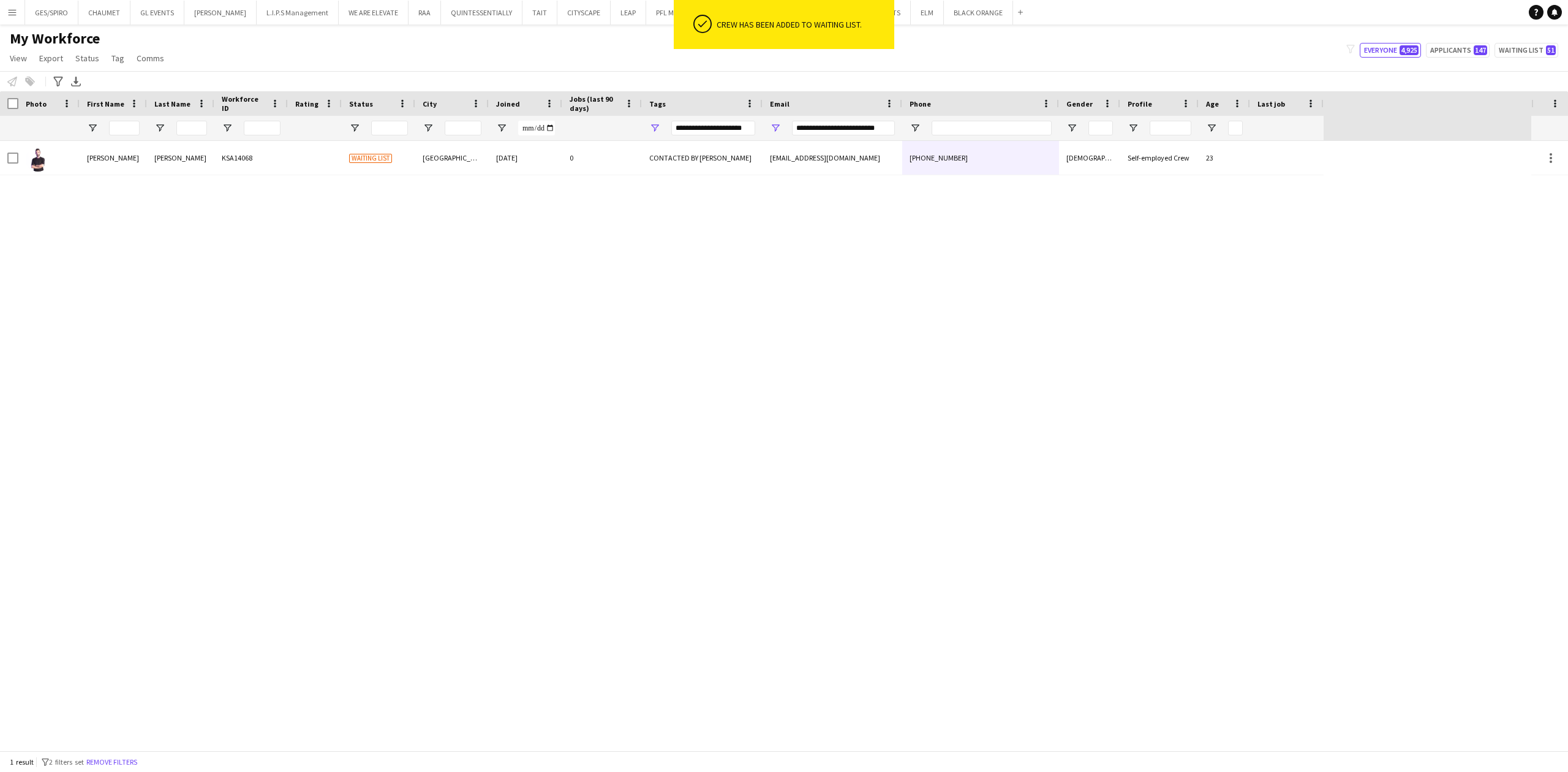
drag, startPoint x: 779, startPoint y: 390, endPoint x: 757, endPoint y: 378, distance: 25.1
click at [780, 390] on div "[PERSON_NAME] KSA14068 Waiting list Riyadh [DATE] 0 CONTACTED BY JESUS [EMAIL_A…" at bounding box center [766, 446] width 1531 height 610
